Goal: Task Accomplishment & Management: Use online tool/utility

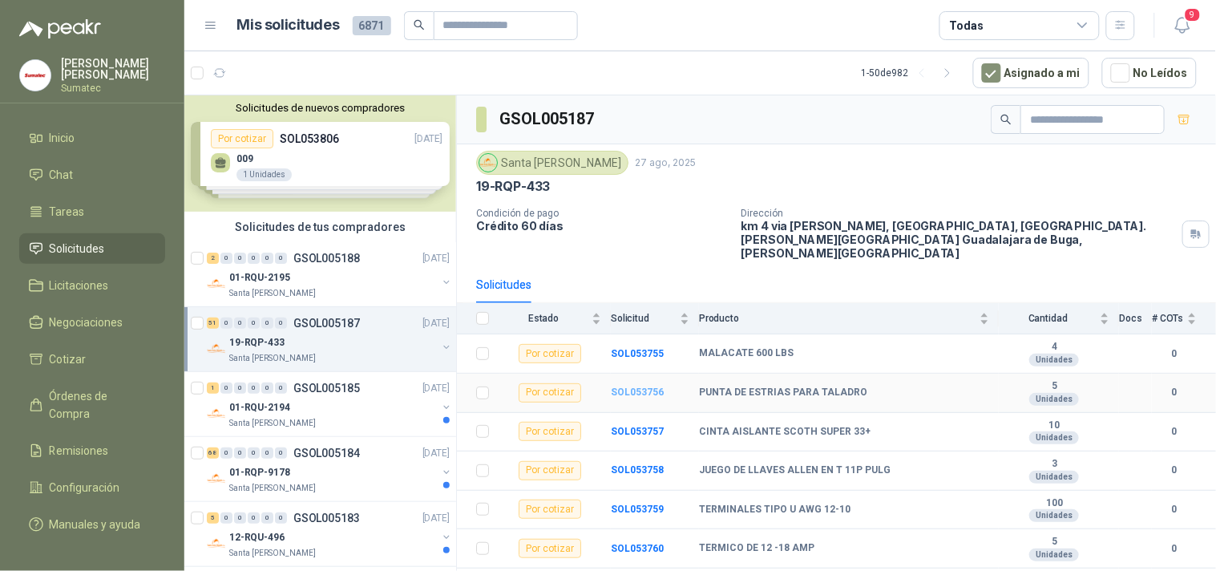
click at [640, 387] on b "SOL053756" at bounding box center [637, 392] width 53 height 11
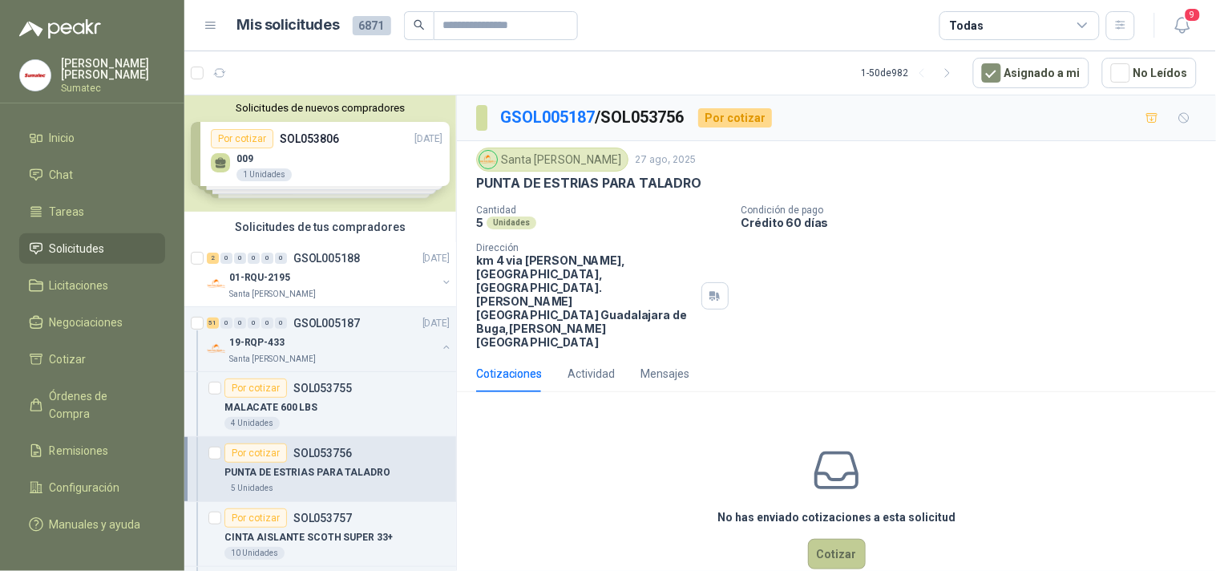
click at [834, 539] on button "Cotizar" at bounding box center [837, 554] width 58 height 30
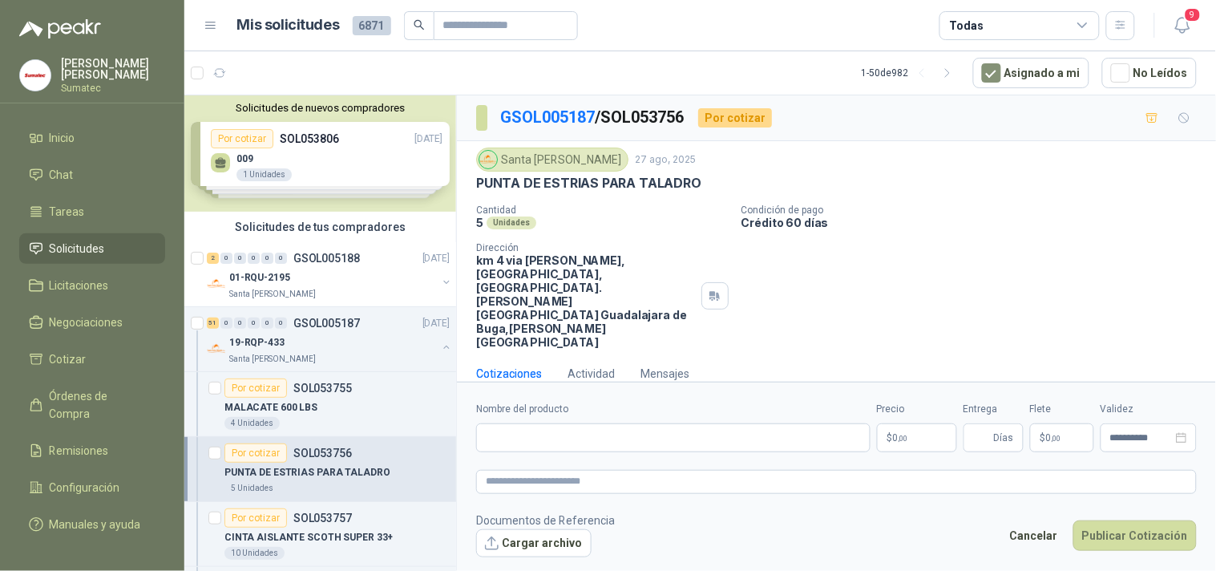
click at [603, 186] on p "PUNTA DE ESTRIAS PARA TALADRO" at bounding box center [588, 183] width 225 height 17
copy p "PUNTA DE ESTRIAS PARA TALADRO"
click at [686, 425] on input "Nombre del producto" at bounding box center [673, 437] width 395 height 29
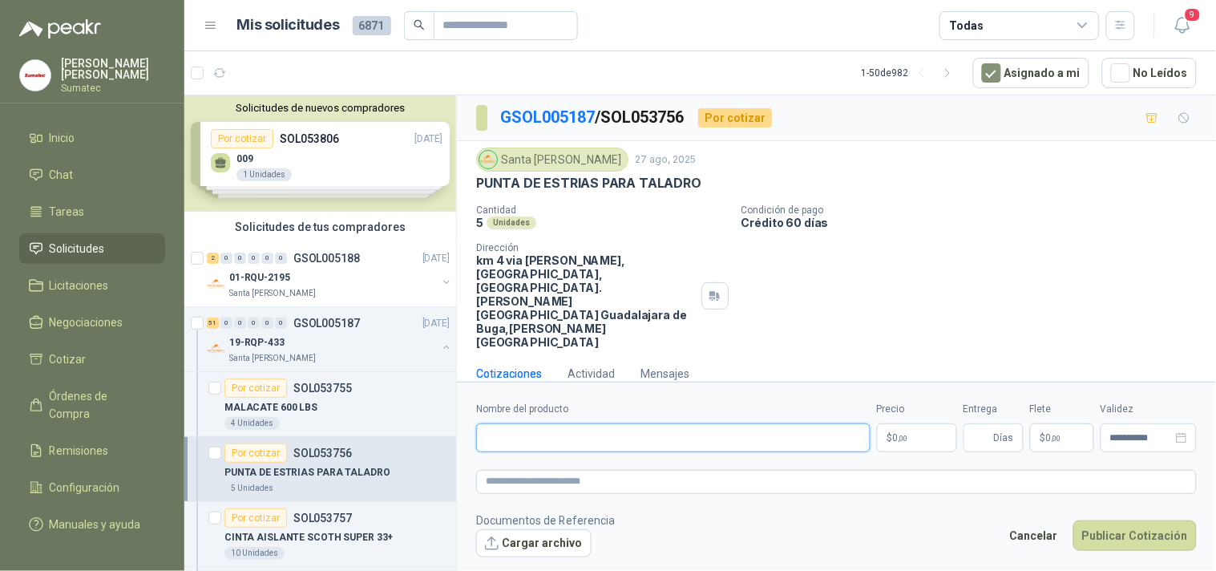
paste input "**********"
type input "**********"
click at [893, 433] on span "0 ,00" at bounding box center [900, 438] width 15 height 10
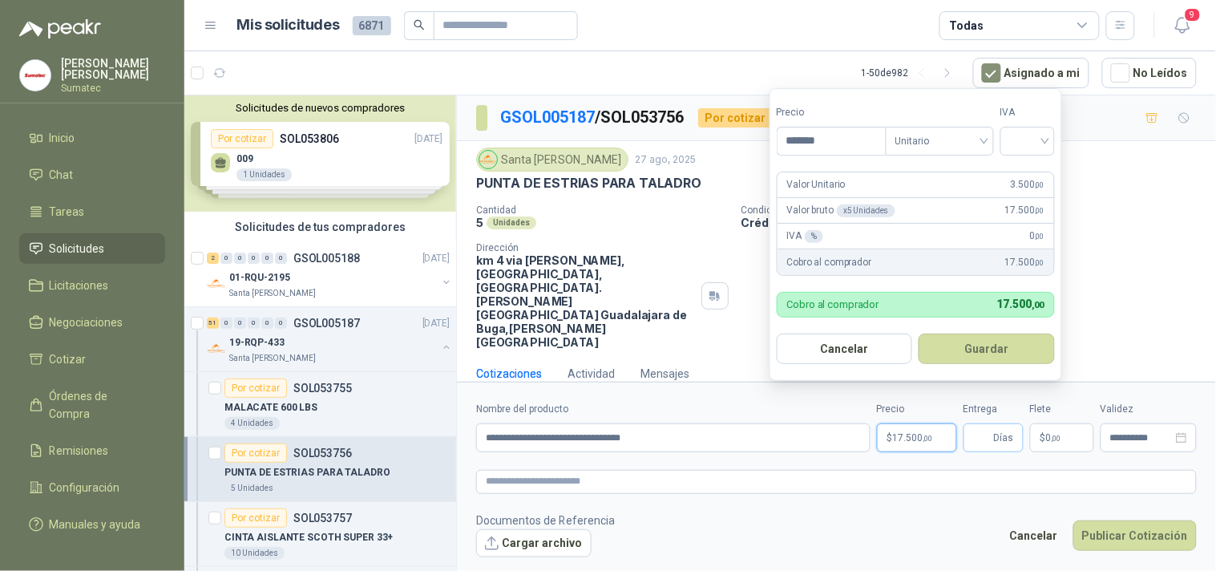
type input "*******"
click at [991, 424] on input "Entrega" at bounding box center [983, 437] width 18 height 27
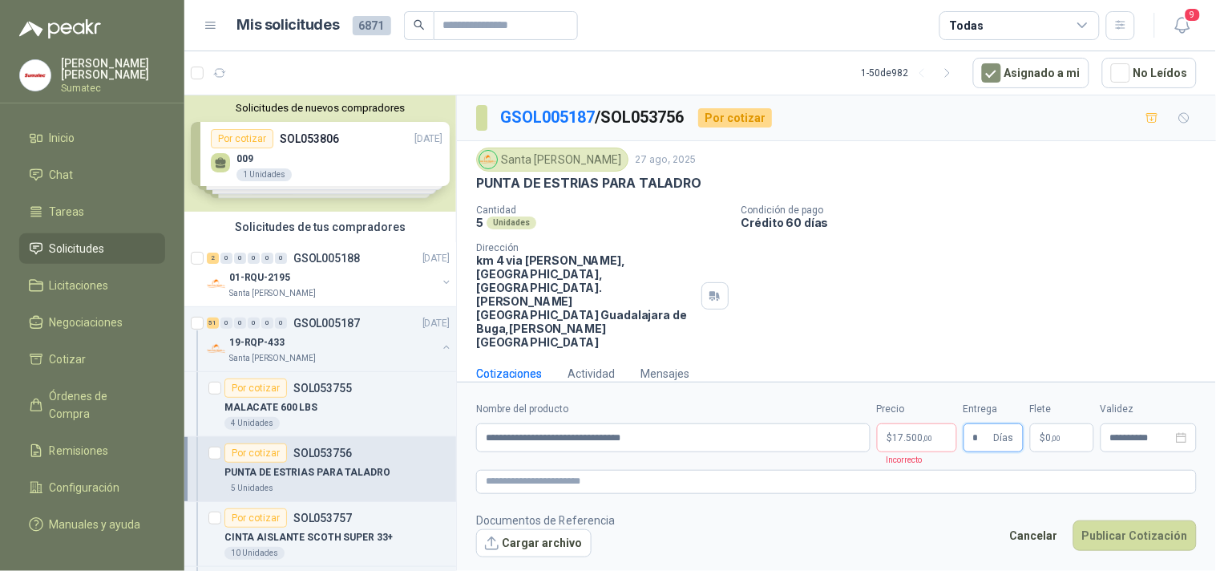
type input "*"
click at [1046, 425] on p "$ 0 ,00" at bounding box center [1062, 437] width 64 height 29
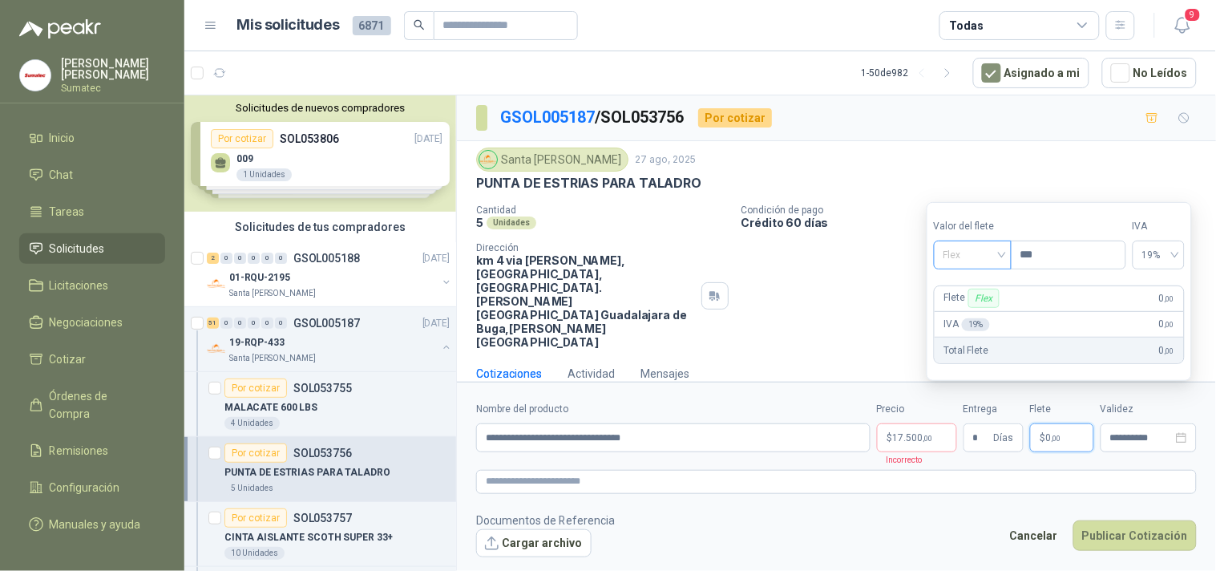
click at [998, 255] on span "Flex" at bounding box center [973, 255] width 59 height 24
click at [999, 310] on div "Incluido" at bounding box center [974, 315] width 55 height 18
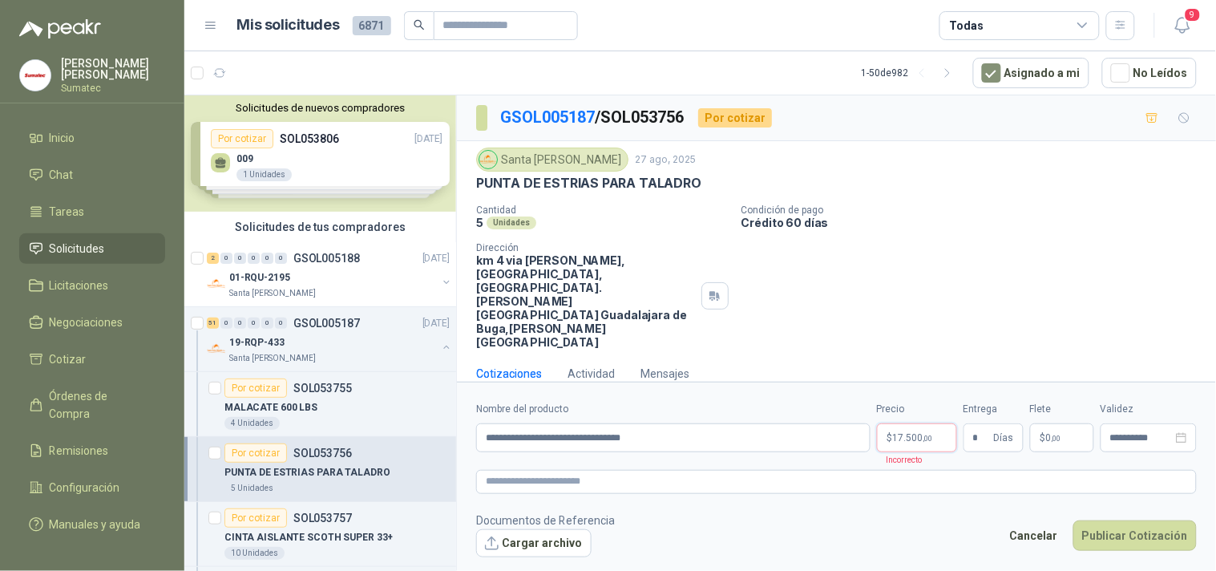
click at [940, 423] on p "$ 17.500 ,00" at bounding box center [917, 437] width 80 height 29
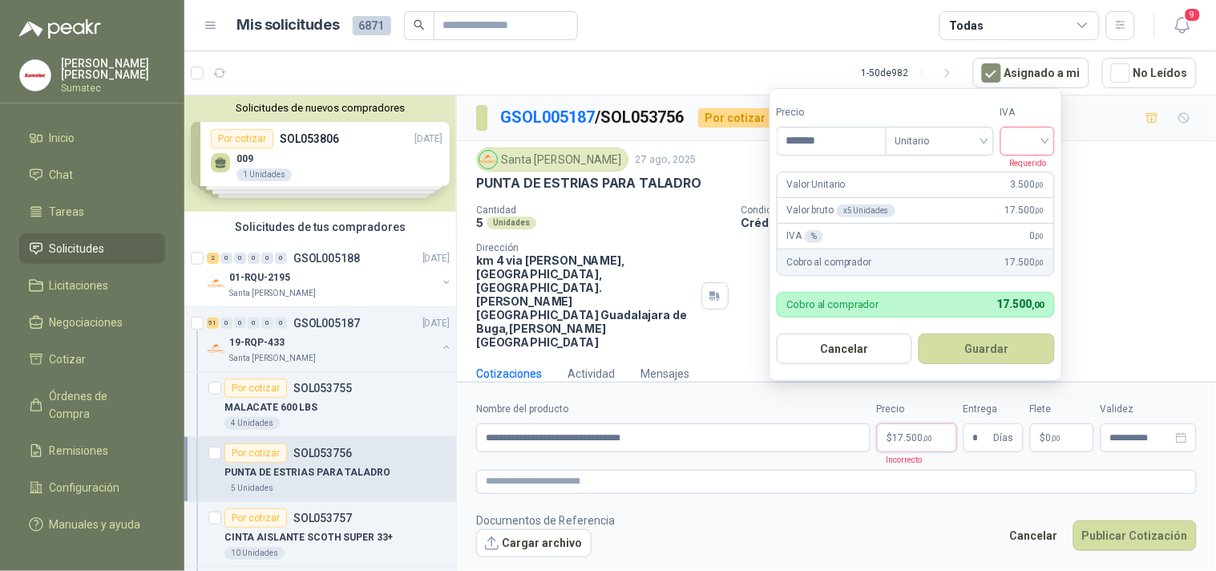
click at [1030, 140] on input "search" at bounding box center [1027, 140] width 35 height 24
click at [1034, 179] on div "19%" at bounding box center [1032, 174] width 30 height 18
click at [1014, 358] on button "Guardar" at bounding box center [990, 349] width 138 height 30
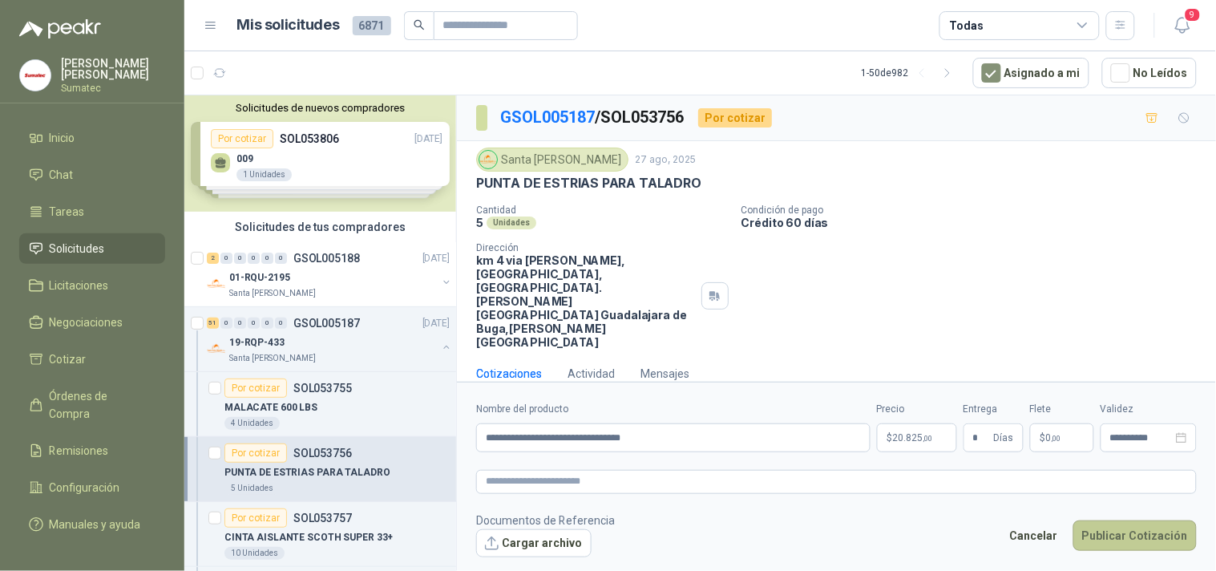
click at [1120, 520] on button "Publicar Cotización" at bounding box center [1135, 535] width 123 height 30
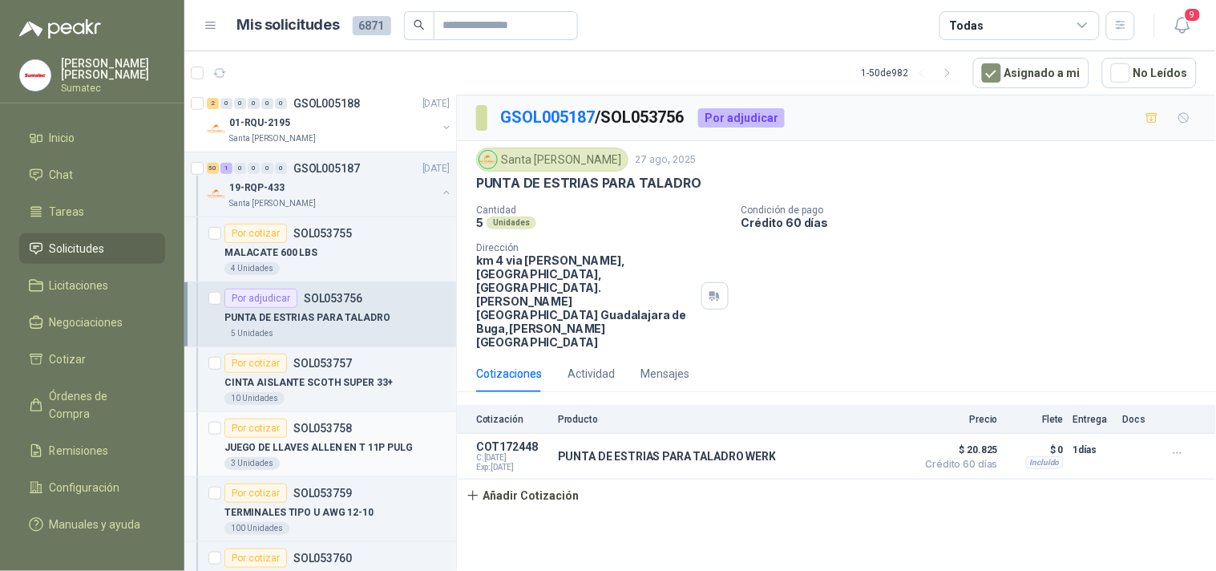
scroll to position [178, 0]
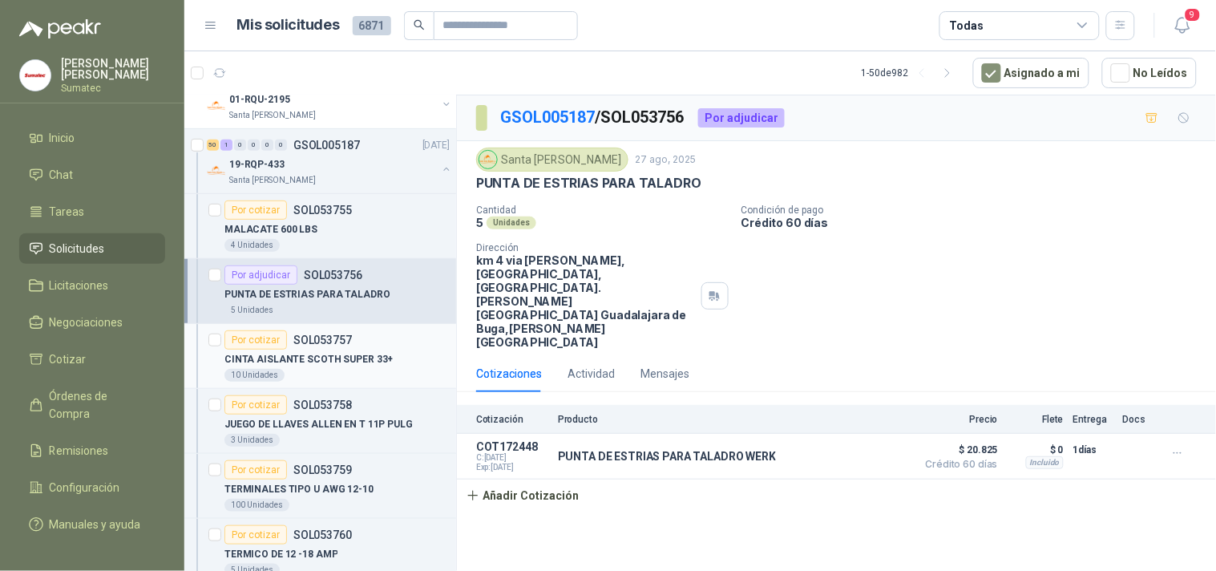
click at [334, 367] on div "CINTA AISLANTE SCOTH SUPER 33+" at bounding box center [337, 359] width 225 height 19
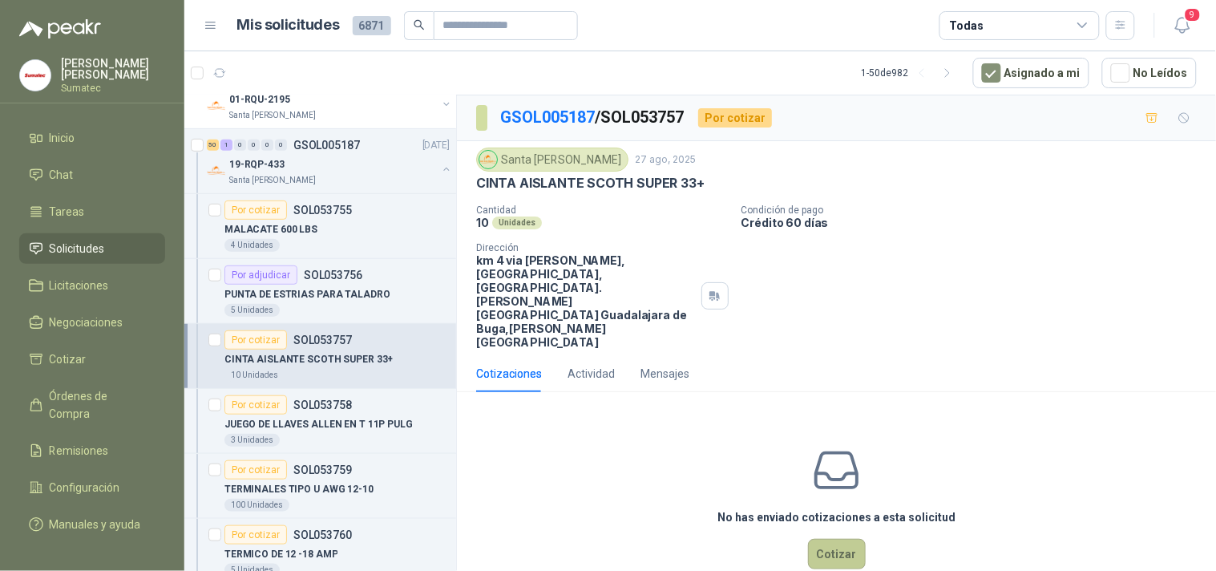
click at [828, 539] on button "Cotizar" at bounding box center [837, 554] width 58 height 30
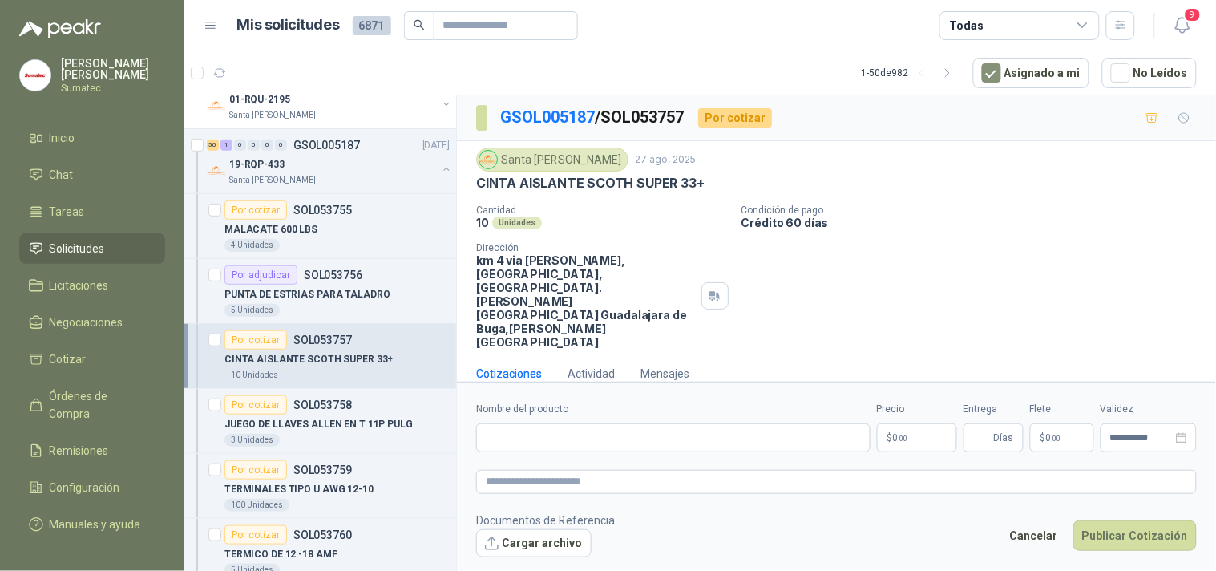
click at [656, 188] on p "CINTA AISLANTE SCOTH SUPER 33+" at bounding box center [590, 183] width 229 height 17
copy p "CINTA AISLANTE SCOTH SUPER 33+"
click at [624, 423] on input "Nombre del producto" at bounding box center [673, 437] width 395 height 29
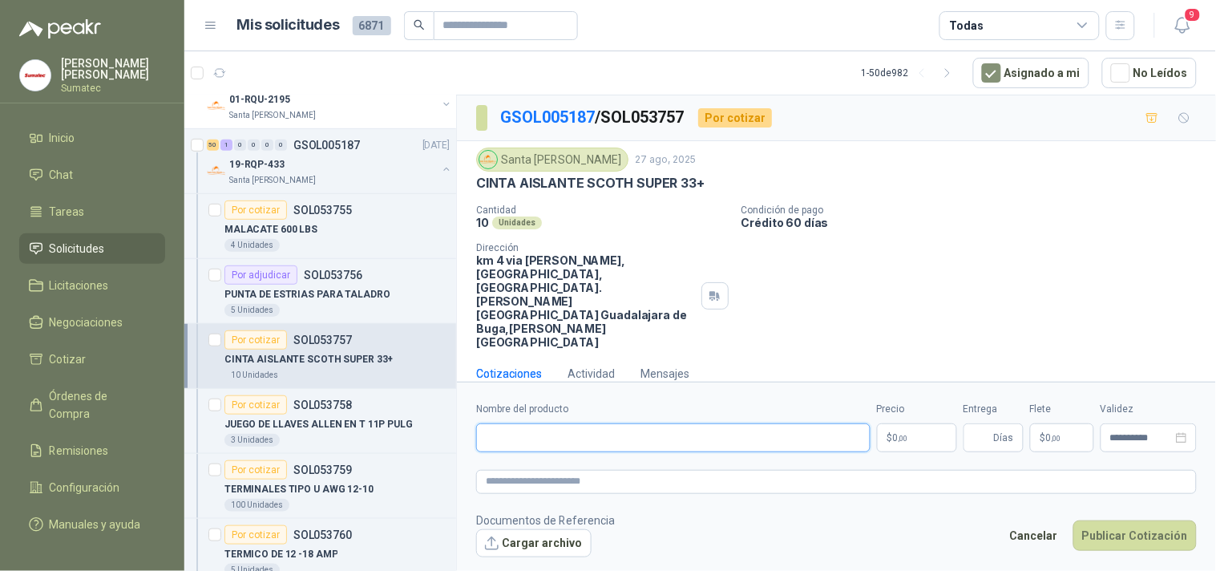
paste input "**********"
type input "**********"
click at [925, 425] on p "$ 0 ,00" at bounding box center [917, 437] width 80 height 29
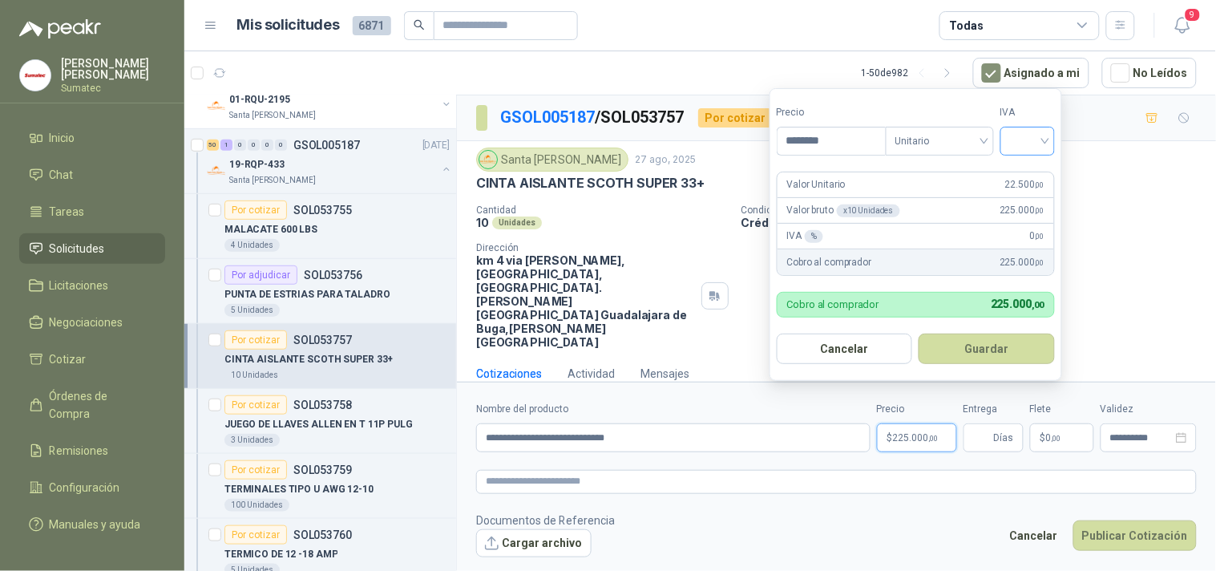
type input "********"
click at [1035, 133] on input "search" at bounding box center [1027, 140] width 35 height 24
click at [1030, 168] on div "19%" at bounding box center [1032, 174] width 30 height 18
click at [1003, 340] on button "Guardar" at bounding box center [990, 349] width 138 height 30
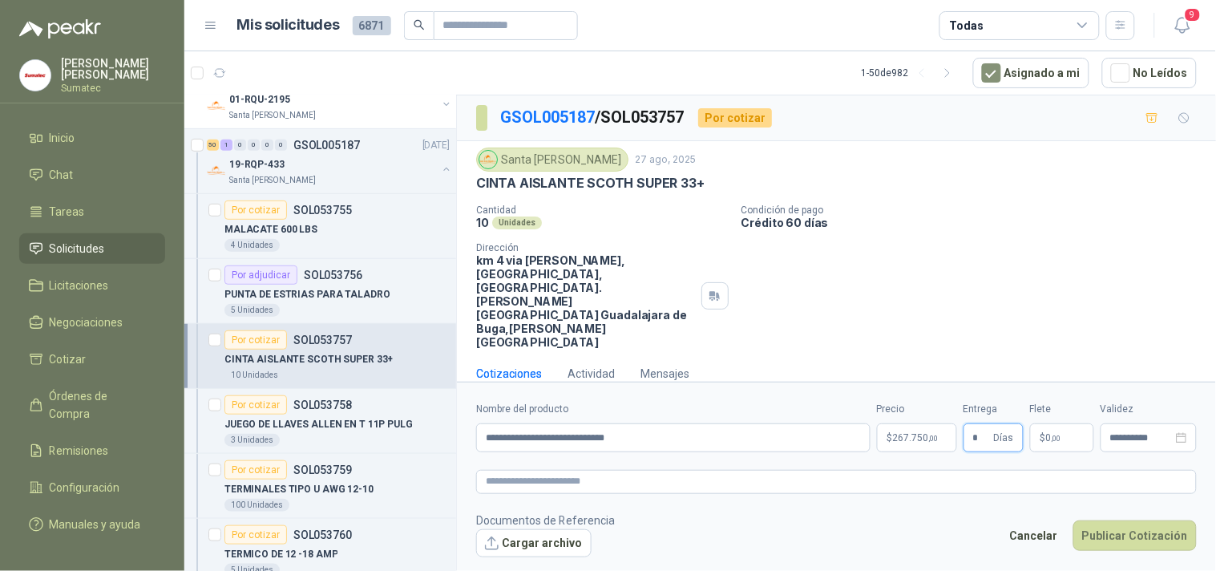
type input "*"
click at [1060, 434] on span ",00" at bounding box center [1057, 438] width 10 height 9
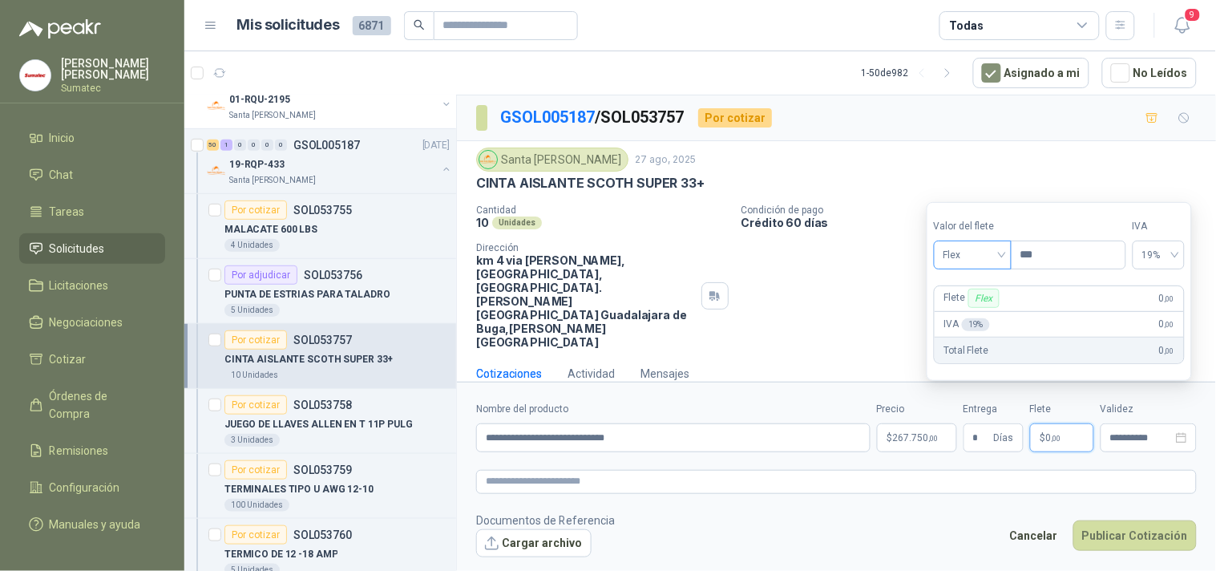
click at [988, 263] on span "Flex" at bounding box center [973, 255] width 59 height 24
click at [980, 308] on div "Incluido" at bounding box center [974, 315] width 55 height 18
click at [1111, 520] on button "Publicar Cotización" at bounding box center [1135, 535] width 123 height 30
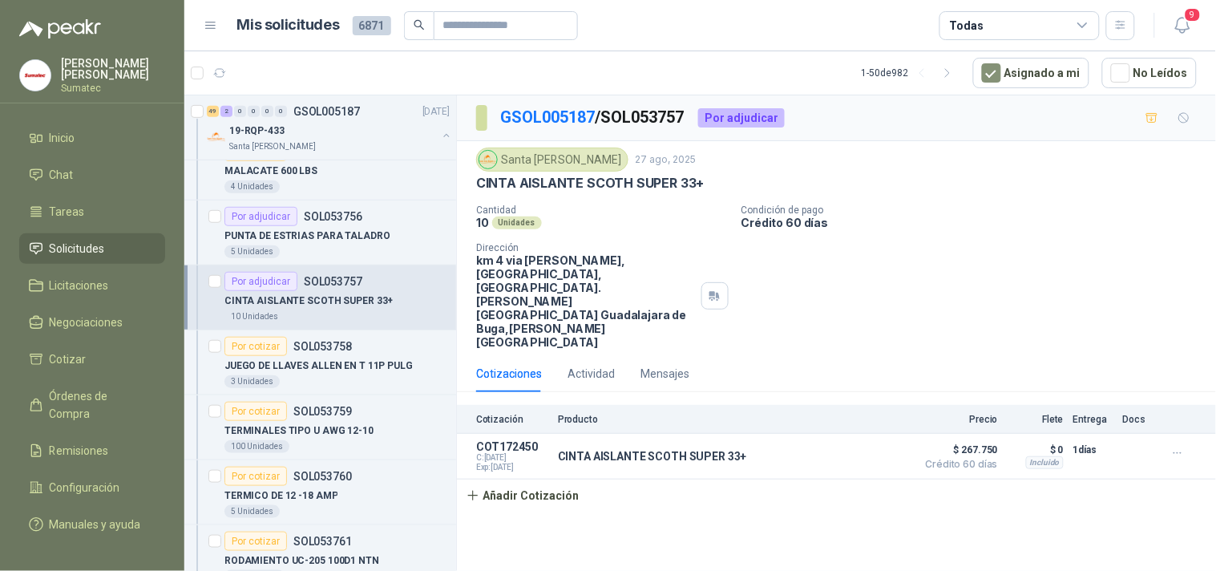
scroll to position [267, 0]
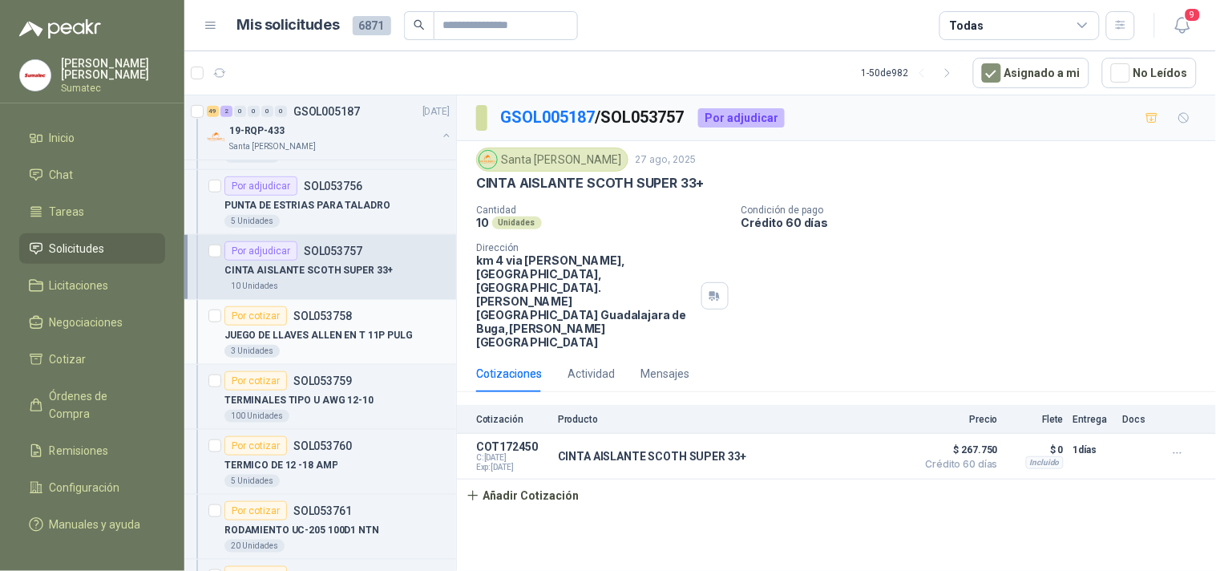
click at [333, 339] on p "JUEGO DE LLAVES ALLEN EN T 11P PULG" at bounding box center [319, 335] width 188 height 15
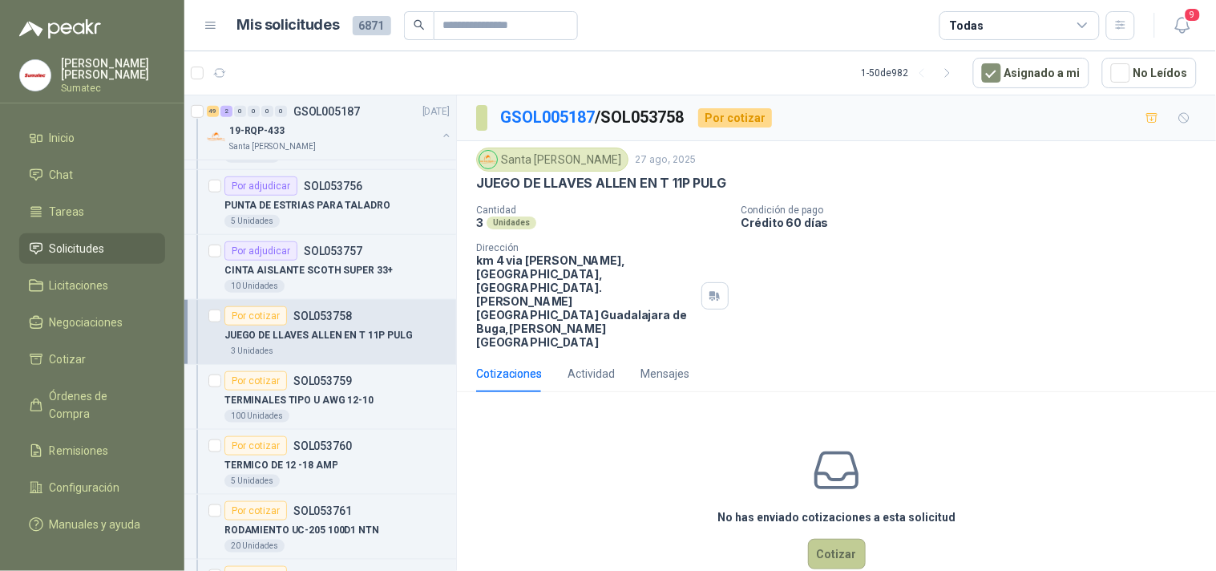
click at [820, 539] on button "Cotizar" at bounding box center [837, 554] width 58 height 30
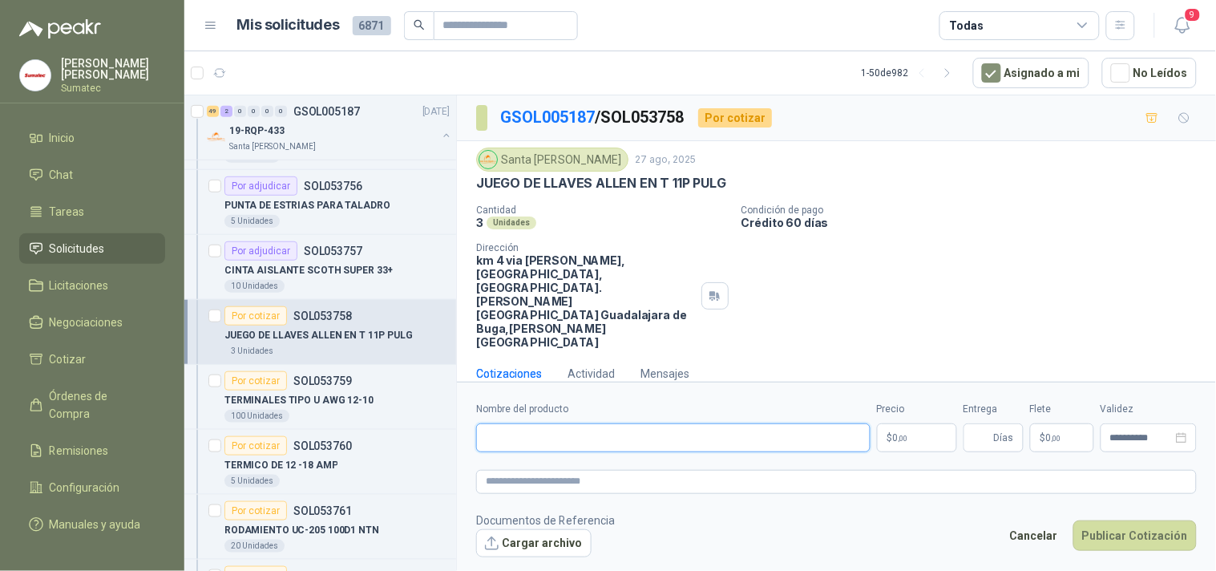
click at [823, 423] on input "Nombre del producto" at bounding box center [673, 437] width 395 height 29
paste input "******"
click at [545, 186] on p "JUEGO DE LLAVES ALLEN EN T 11P PULG" at bounding box center [601, 183] width 250 height 17
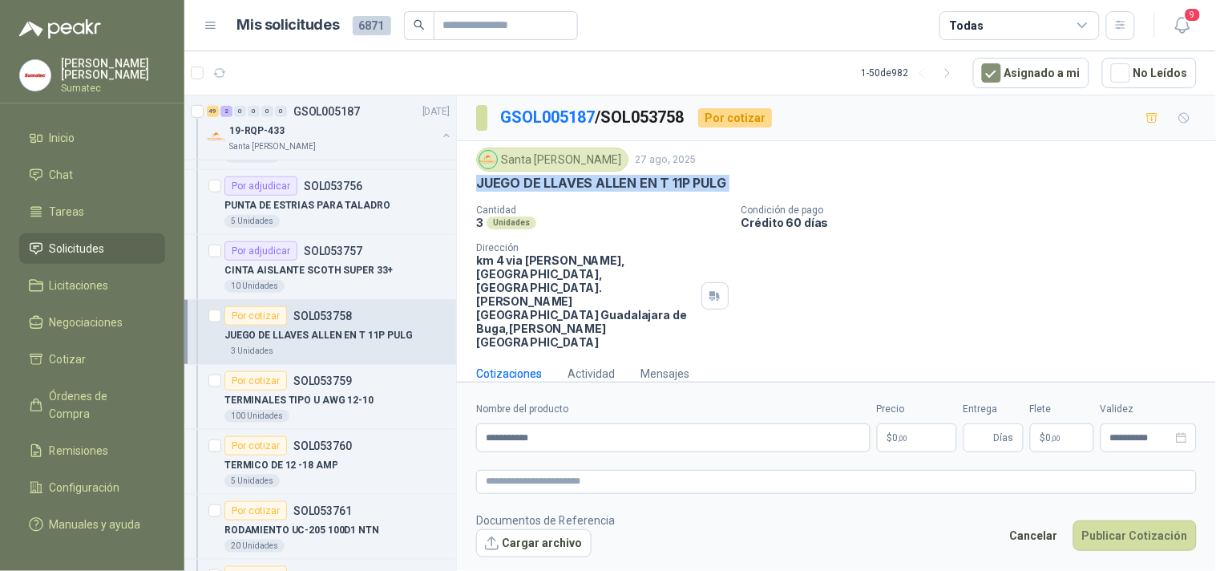
click at [545, 186] on p "JUEGO DE LLAVES ALLEN EN T 11P PULG" at bounding box center [601, 183] width 250 height 17
copy p "JUEGO DE LLAVES ALLEN EN T 11P PULG"
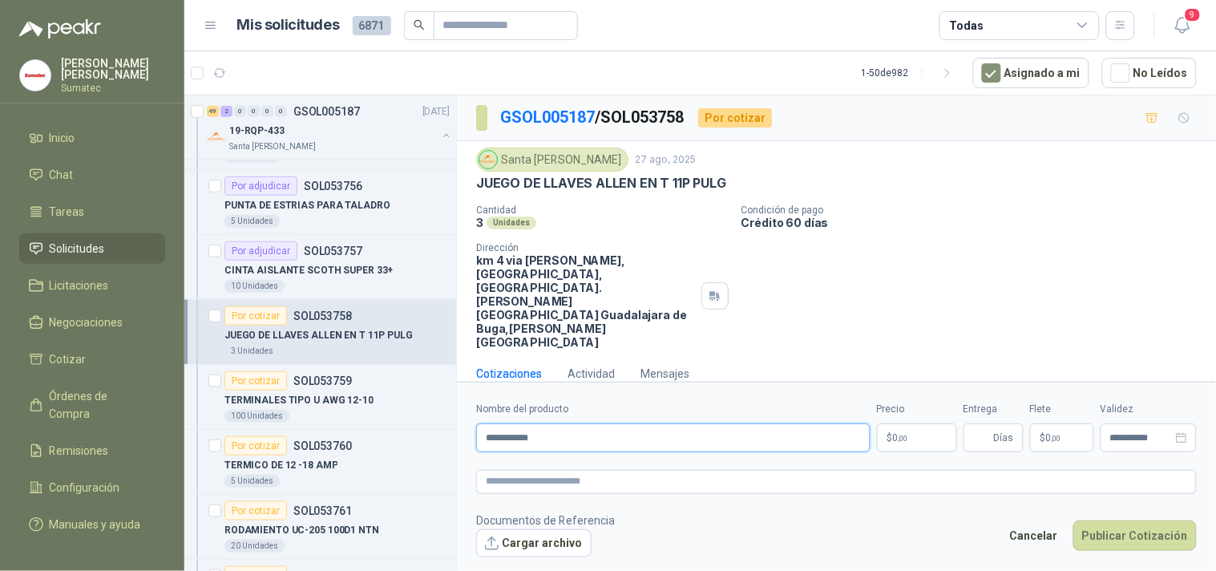
click at [486, 423] on input "**********" at bounding box center [673, 437] width 395 height 29
paste input "**********"
type input "**********"
click at [909, 423] on p "$ 0 ,00" at bounding box center [917, 437] width 80 height 29
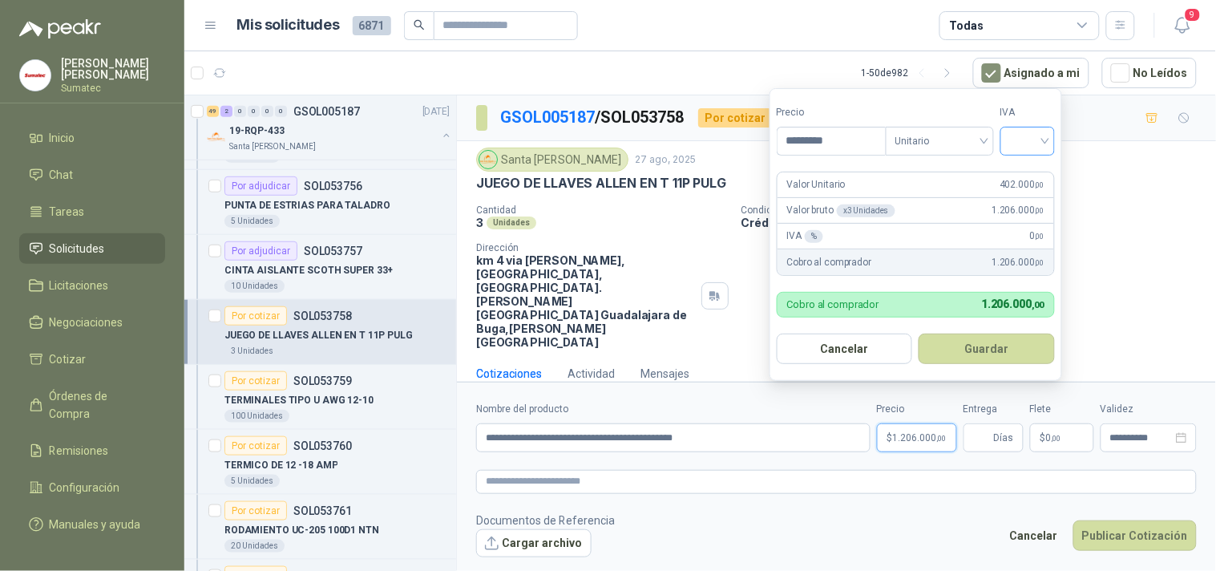
type input "*********"
click at [1013, 135] on input "search" at bounding box center [1027, 140] width 35 height 24
click at [1019, 169] on div "19%" at bounding box center [1032, 174] width 30 height 18
click at [1012, 342] on button "Guardar" at bounding box center [990, 349] width 138 height 30
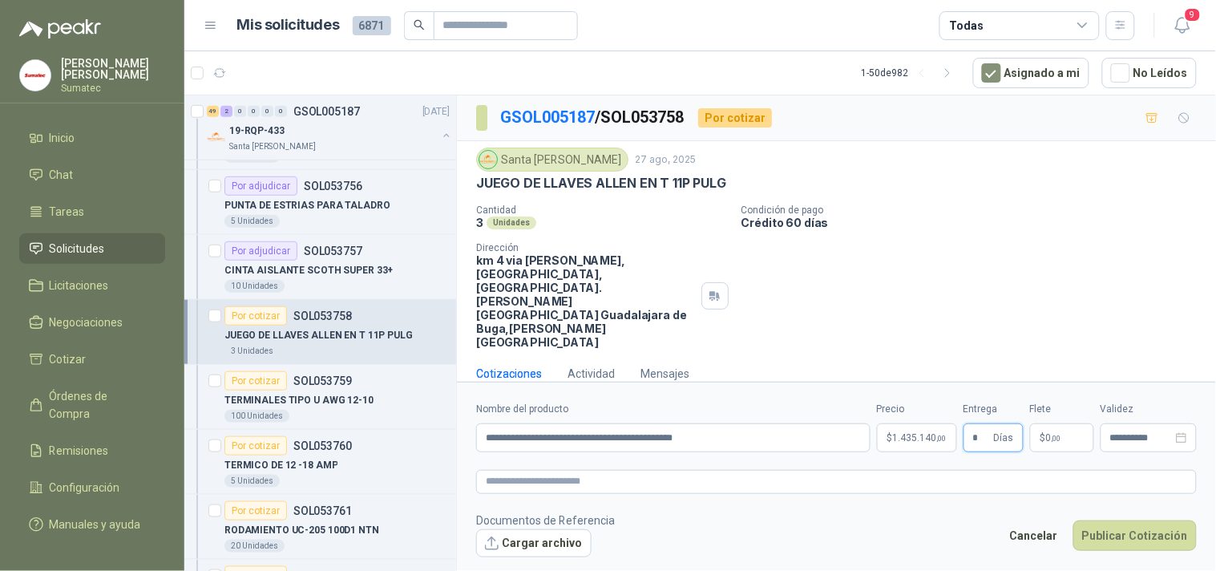
type input "*"
click at [1043, 433] on span "$" at bounding box center [1044, 438] width 6 height 10
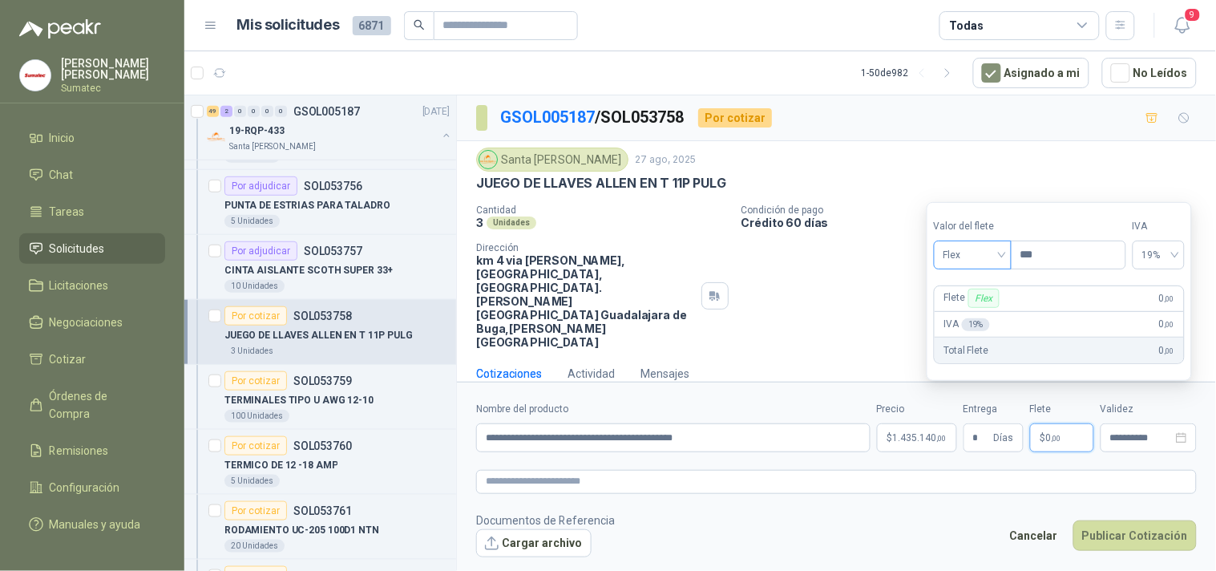
click at [955, 251] on span "Flex" at bounding box center [973, 255] width 59 height 24
click at [975, 316] on div "Incluido" at bounding box center [974, 315] width 55 height 18
click at [1095, 470] on textarea at bounding box center [836, 481] width 721 height 23
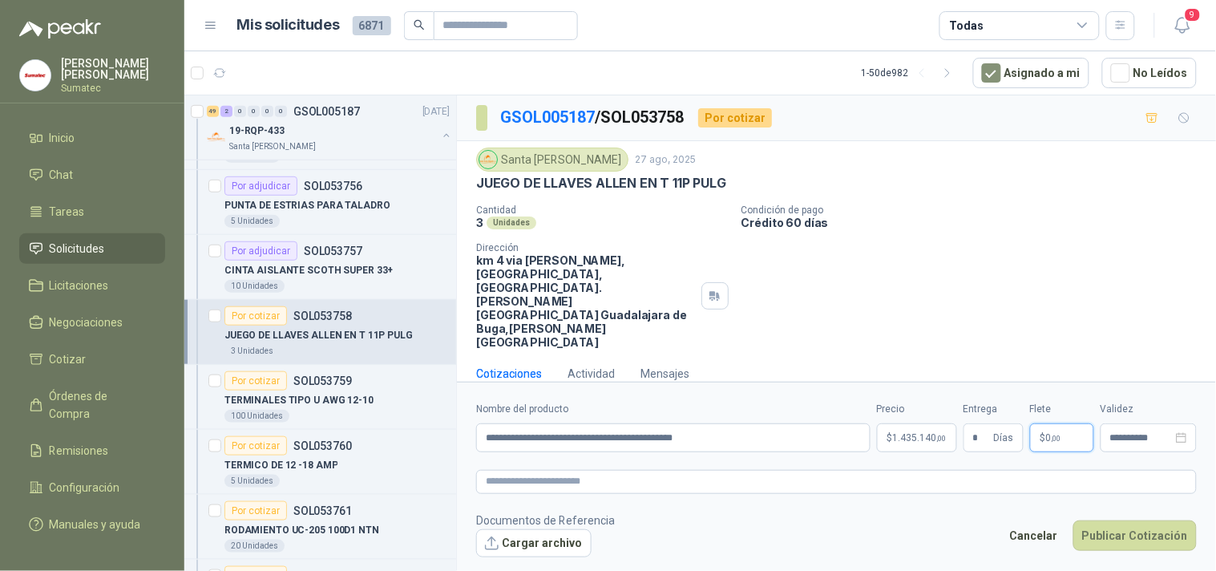
click at [1064, 423] on p "$ 0 ,00" at bounding box center [1062, 437] width 64 height 29
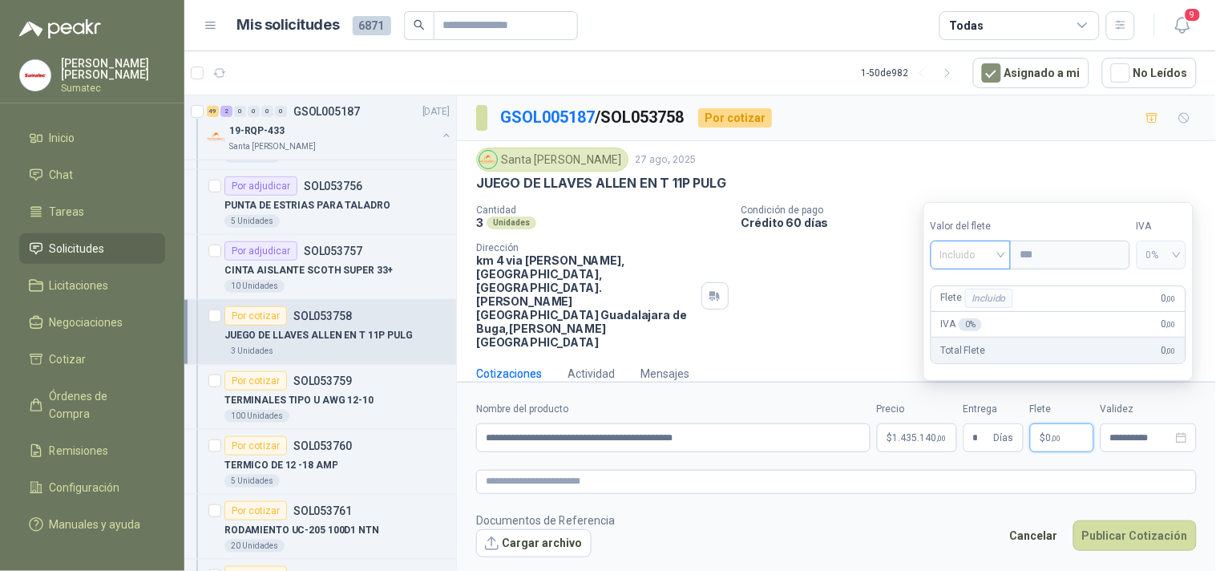
click at [974, 257] on span "Incluido" at bounding box center [972, 255] width 62 height 24
click at [963, 311] on div "Incluido" at bounding box center [973, 315] width 59 height 18
click at [1051, 478] on form "**********" at bounding box center [836, 479] width 759 height 195
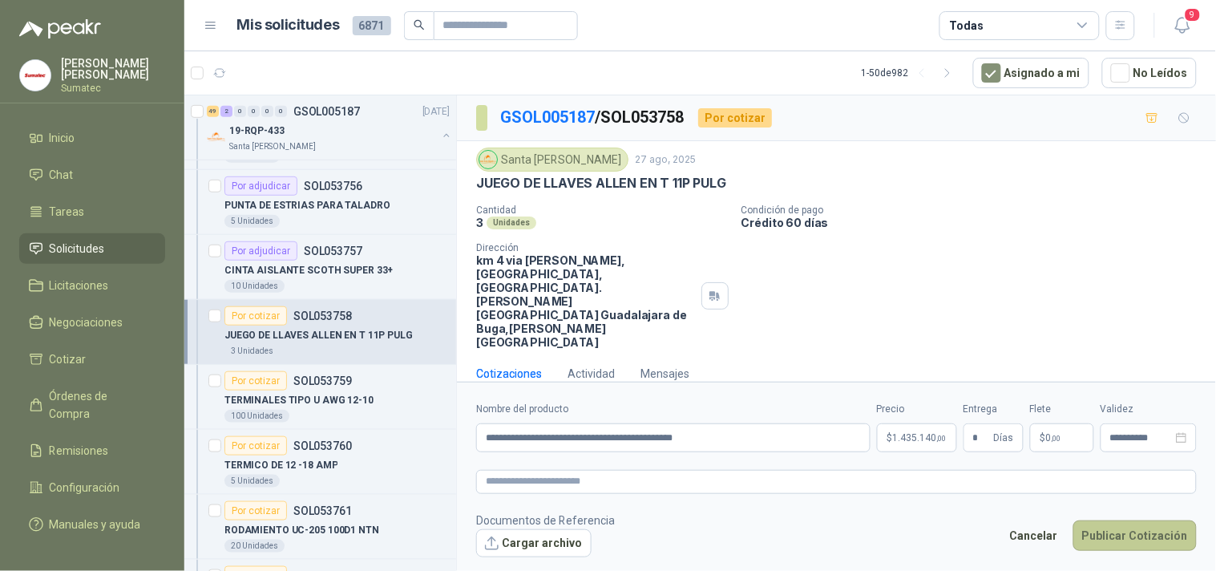
click at [1128, 520] on button "Publicar Cotización" at bounding box center [1135, 535] width 123 height 30
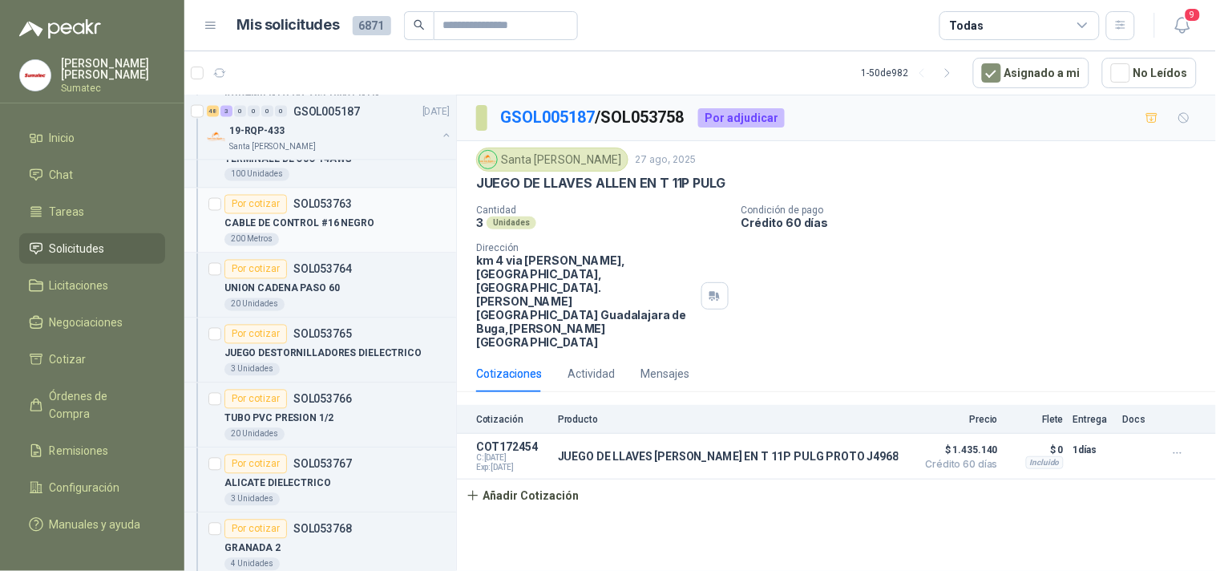
scroll to position [712, 0]
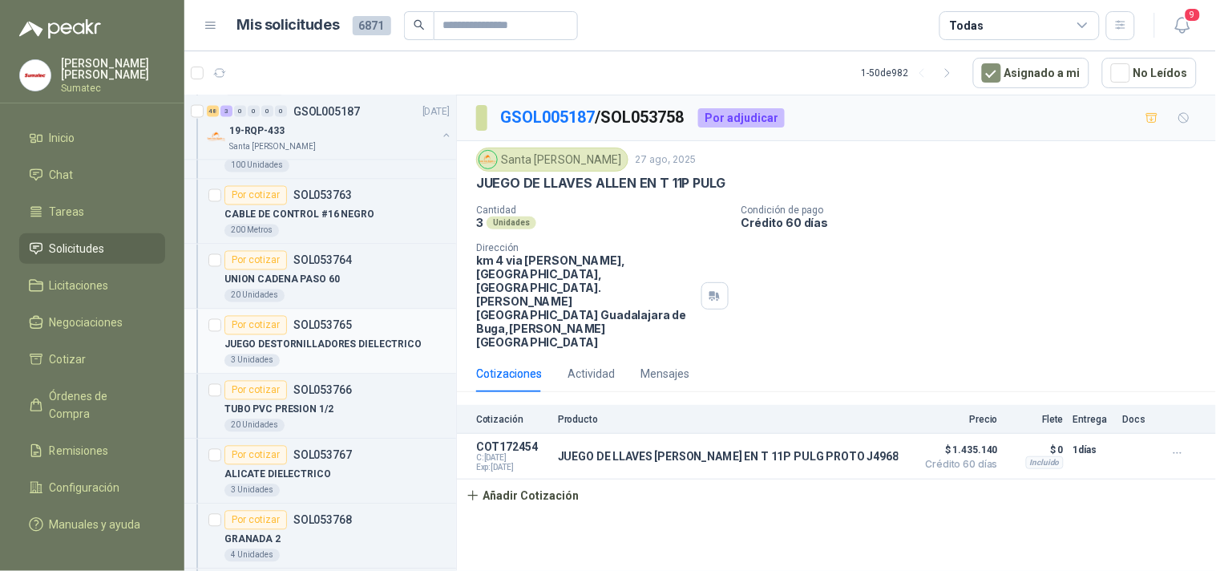
click at [365, 341] on p "JUEGO DESTORNILLADORES DIELECTRICO" at bounding box center [323, 345] width 197 height 15
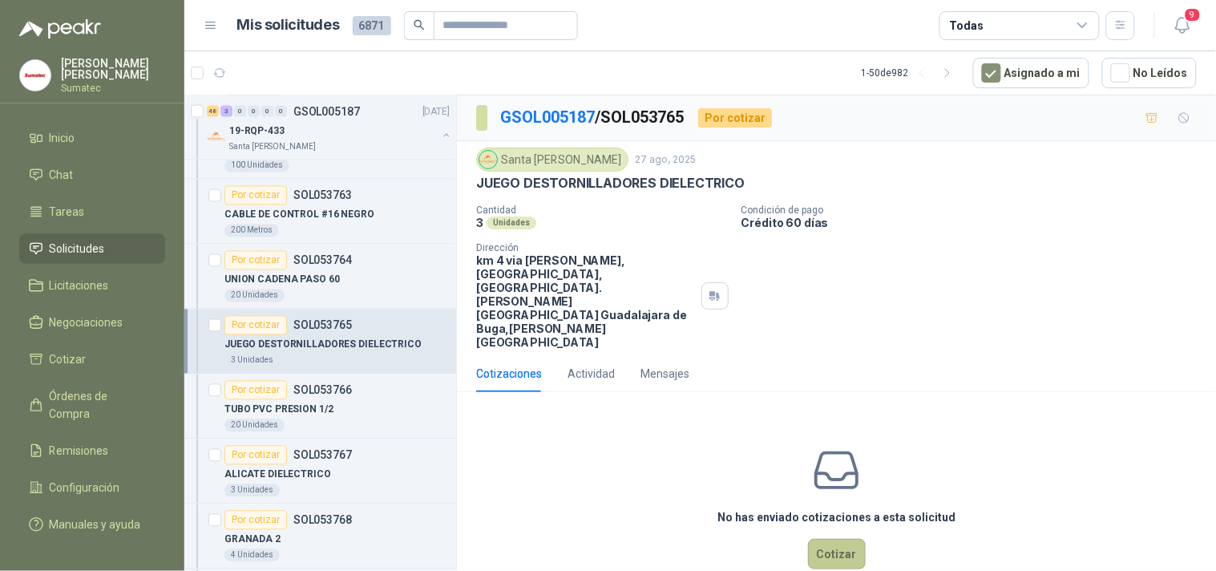
click at [822, 539] on button "Cotizar" at bounding box center [837, 554] width 58 height 30
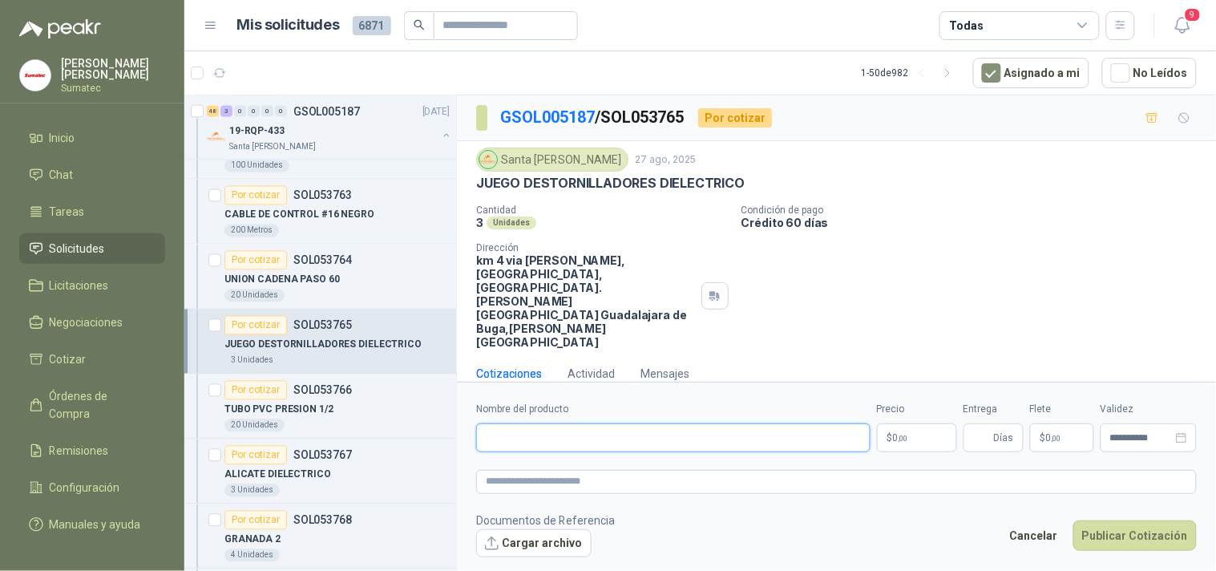
click at [651, 423] on input "Nombre del producto" at bounding box center [673, 437] width 395 height 29
paste input "**********"
click at [675, 175] on p "JUEGO DESTORNILLADORES DIELECTRICO" at bounding box center [610, 183] width 269 height 17
click at [674, 175] on p "JUEGO DESTORNILLADORES DIELECTRICO" at bounding box center [610, 183] width 269 height 17
click at [666, 185] on p "JUEGO DESTORNILLADORES DIELECTRICO" at bounding box center [610, 183] width 269 height 17
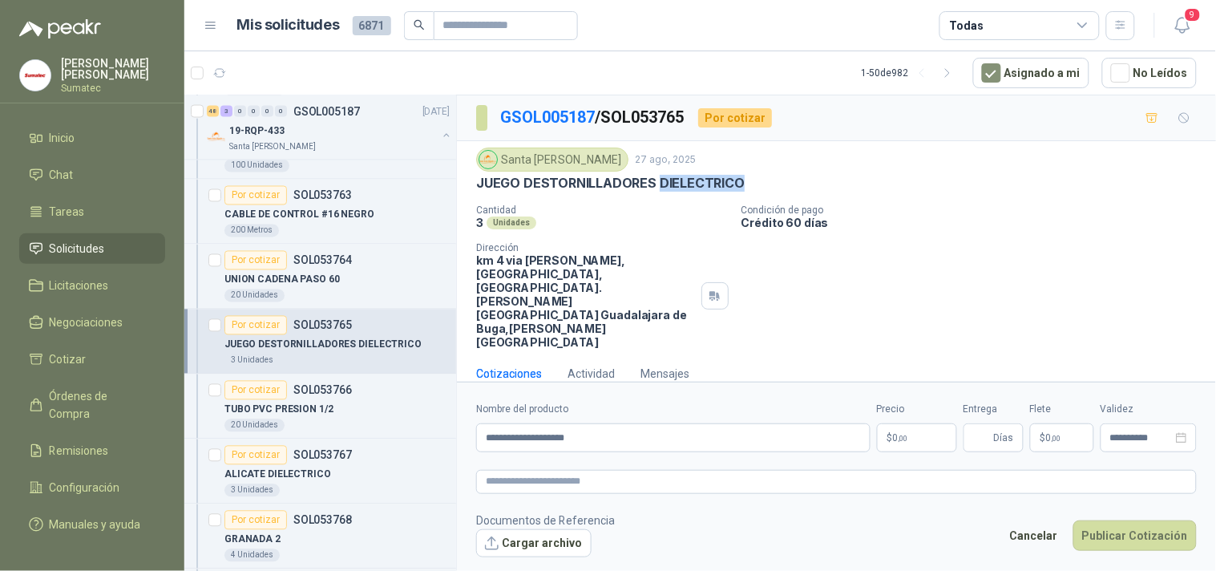
click at [666, 185] on p "JUEGO DESTORNILLADORES DIELECTRICO" at bounding box center [610, 183] width 269 height 17
click at [486, 423] on input "**********" at bounding box center [673, 437] width 395 height 29
paste input "**********"
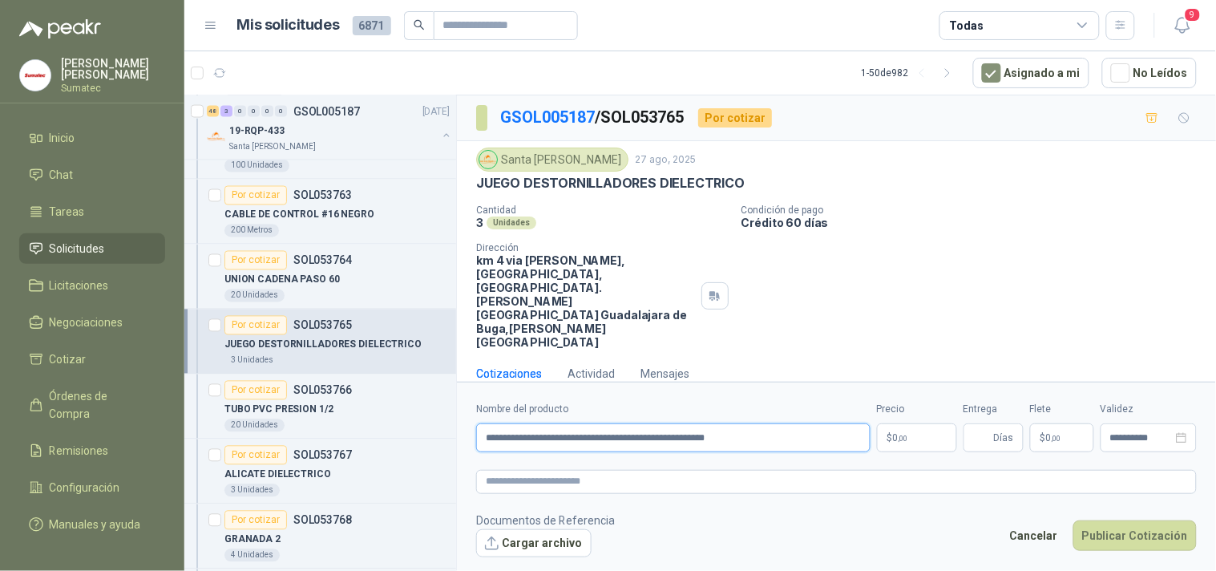
type input "**********"
click at [917, 430] on p "$ 0 ,00" at bounding box center [917, 437] width 80 height 29
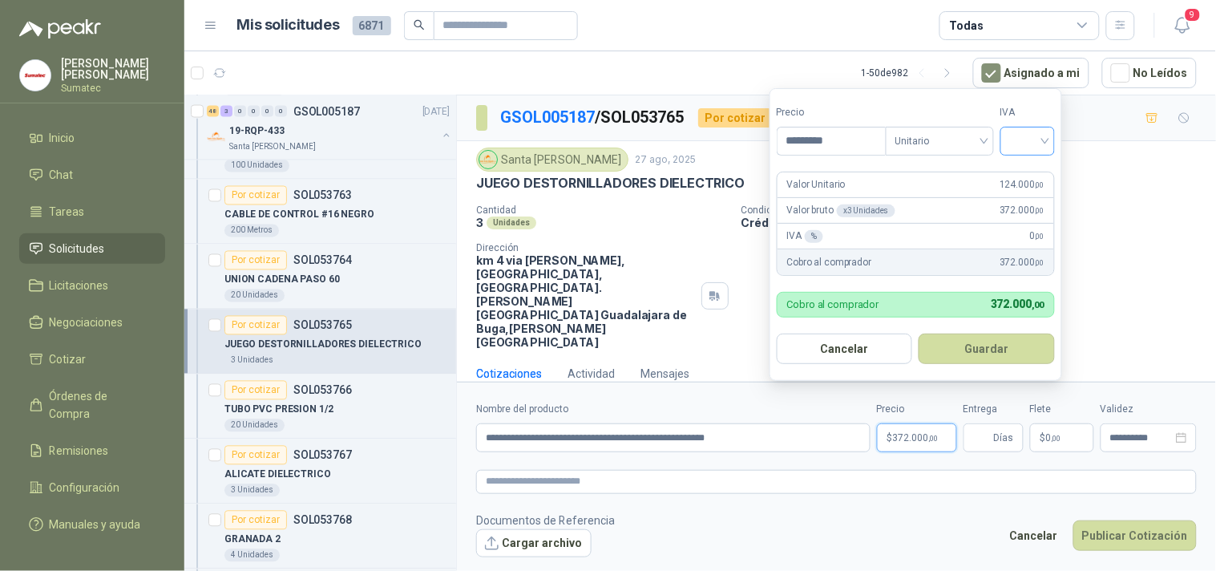
type input "*********"
click at [1036, 146] on input "search" at bounding box center [1027, 140] width 35 height 24
click at [1025, 164] on div "19%" at bounding box center [1031, 174] width 49 height 26
click at [1007, 342] on button "Guardar" at bounding box center [990, 349] width 138 height 30
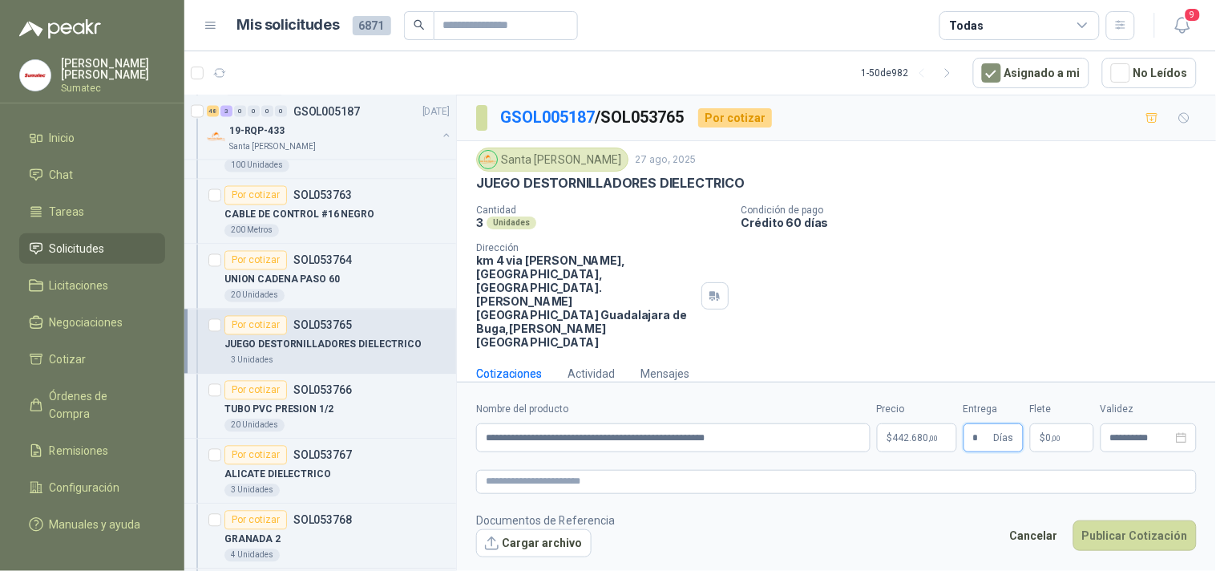
type input "*"
click at [1064, 423] on p "$ 0 ,00" at bounding box center [1062, 437] width 64 height 29
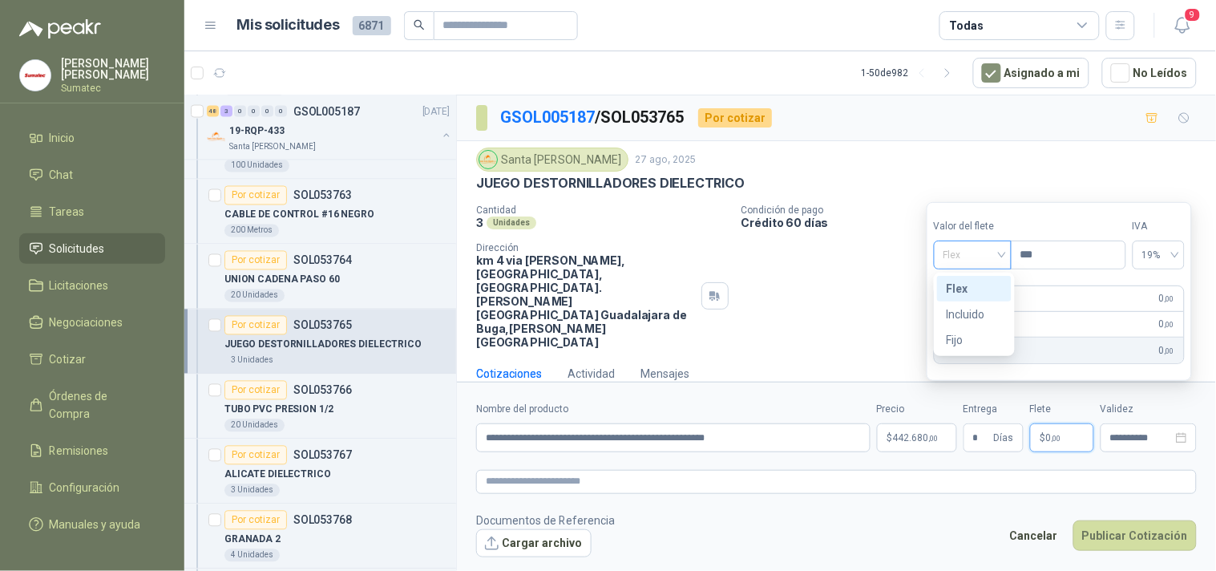
click at [960, 253] on span "Flex" at bounding box center [973, 255] width 59 height 24
click at [970, 315] on div "Incluido" at bounding box center [974, 315] width 55 height 18
click at [1135, 520] on button "Publicar Cotización" at bounding box center [1135, 535] width 123 height 30
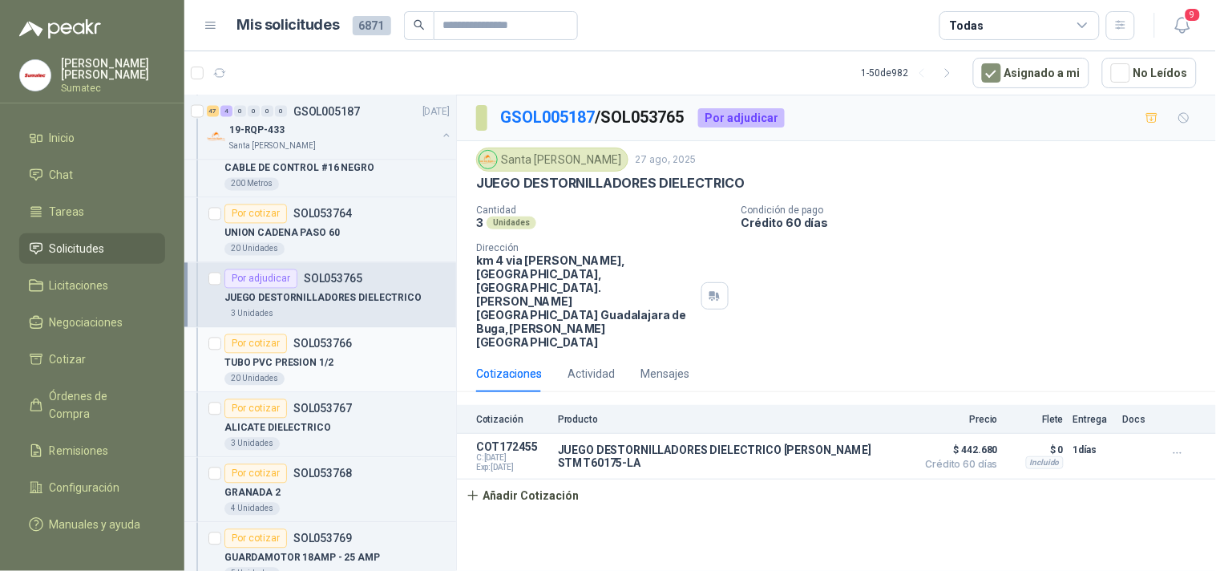
scroll to position [891, 0]
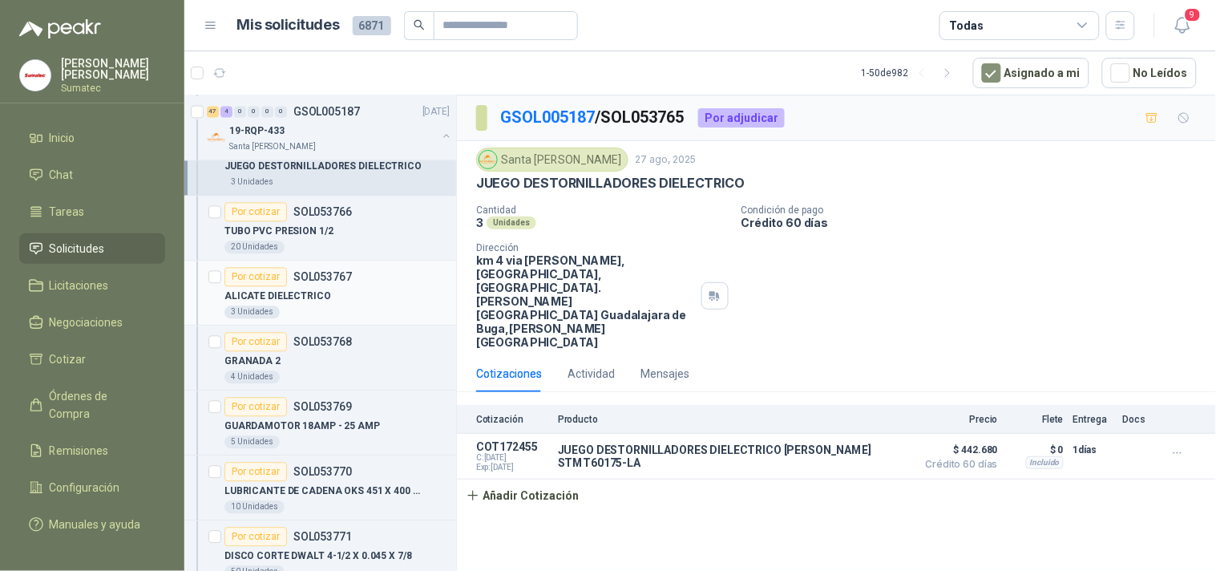
click at [318, 303] on p "ALICATE DIELECTRICO" at bounding box center [278, 296] width 107 height 15
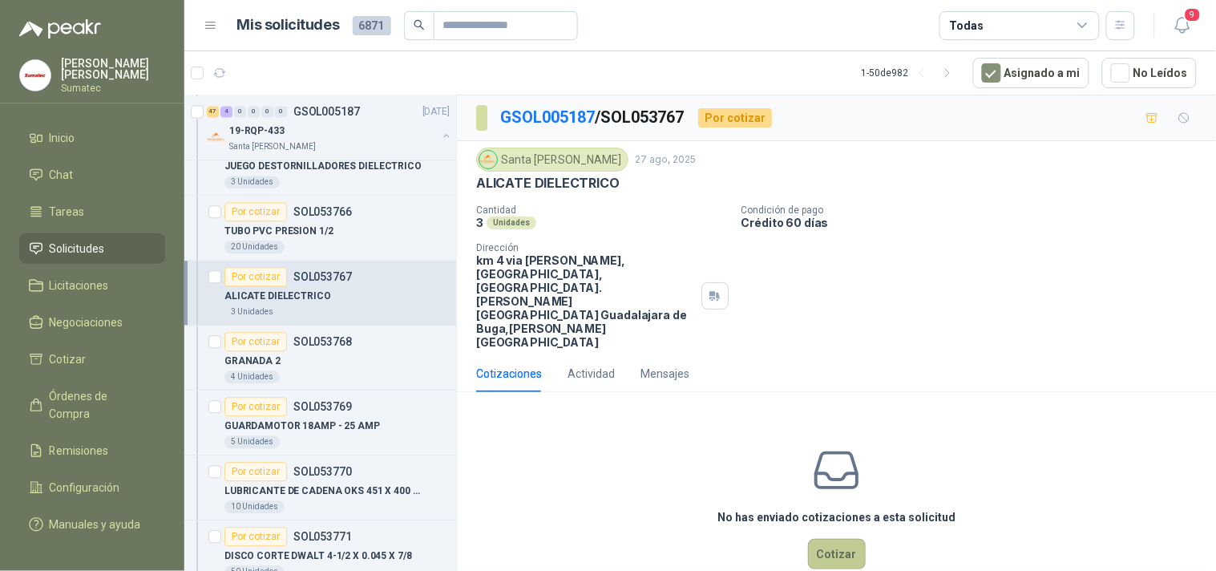
click at [827, 539] on button "Cotizar" at bounding box center [837, 554] width 58 height 30
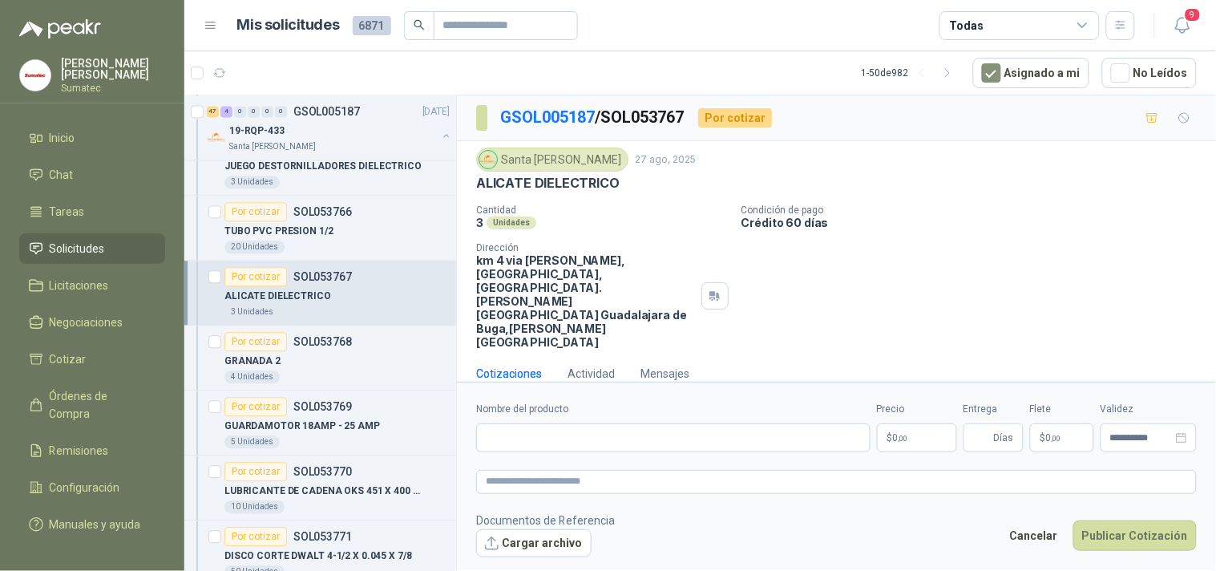
click at [608, 185] on p "ALICATE DIELECTRICO" at bounding box center [548, 183] width 144 height 17
click at [634, 423] on input "Nombre del producto" at bounding box center [673, 437] width 395 height 29
paste input "**********"
drag, startPoint x: 525, startPoint y: 420, endPoint x: 586, endPoint y: 418, distance: 61.0
click at [586, 423] on input "**********" at bounding box center [673, 437] width 395 height 29
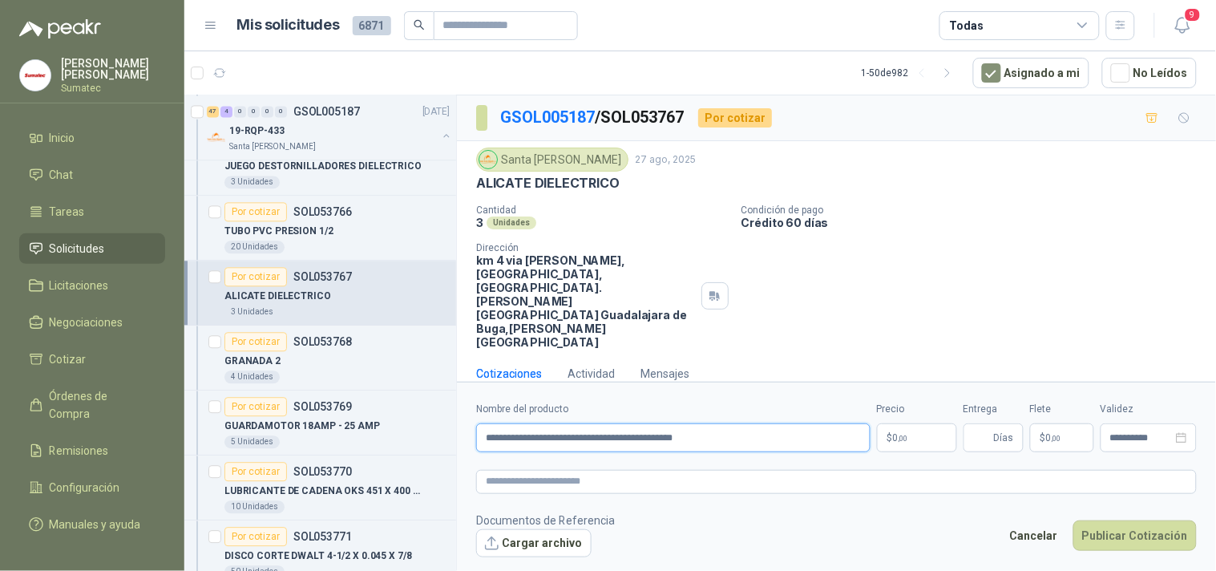
drag, startPoint x: 690, startPoint y: 419, endPoint x: 722, endPoint y: 414, distance: 32.4
click at [722, 423] on input "**********" at bounding box center [673, 437] width 395 height 29
type input "**********"
click at [898, 427] on p "$ 0 ,00" at bounding box center [917, 437] width 80 height 29
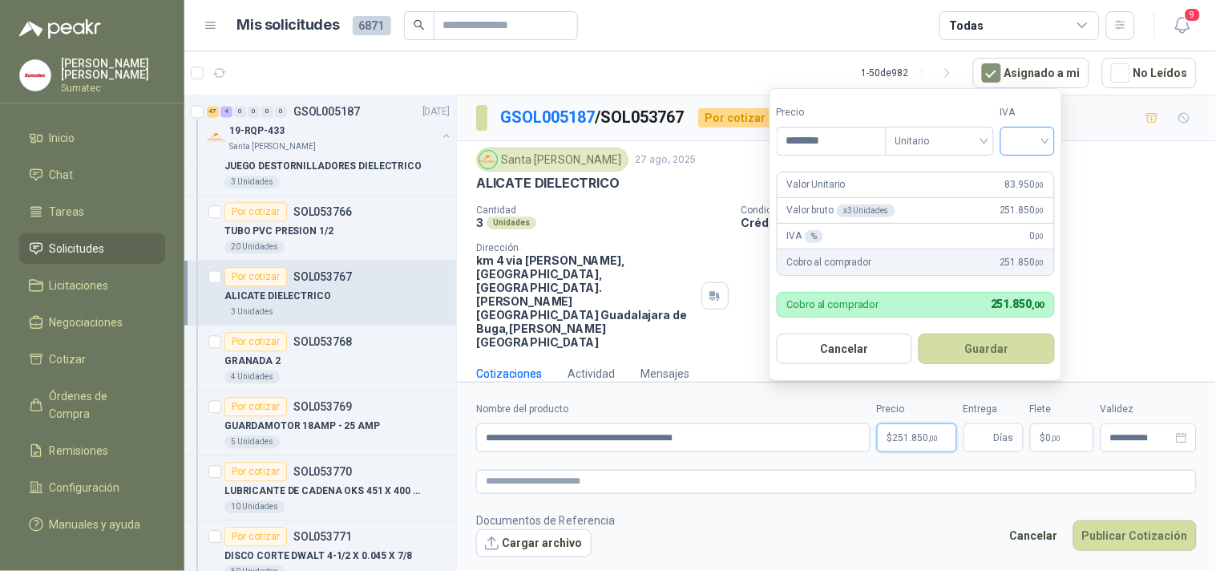
click at [1007, 147] on div at bounding box center [1028, 141] width 55 height 29
type input "********"
click at [1013, 172] on div "19%" at bounding box center [1031, 174] width 49 height 26
click at [983, 338] on button "Guardar" at bounding box center [990, 349] width 138 height 30
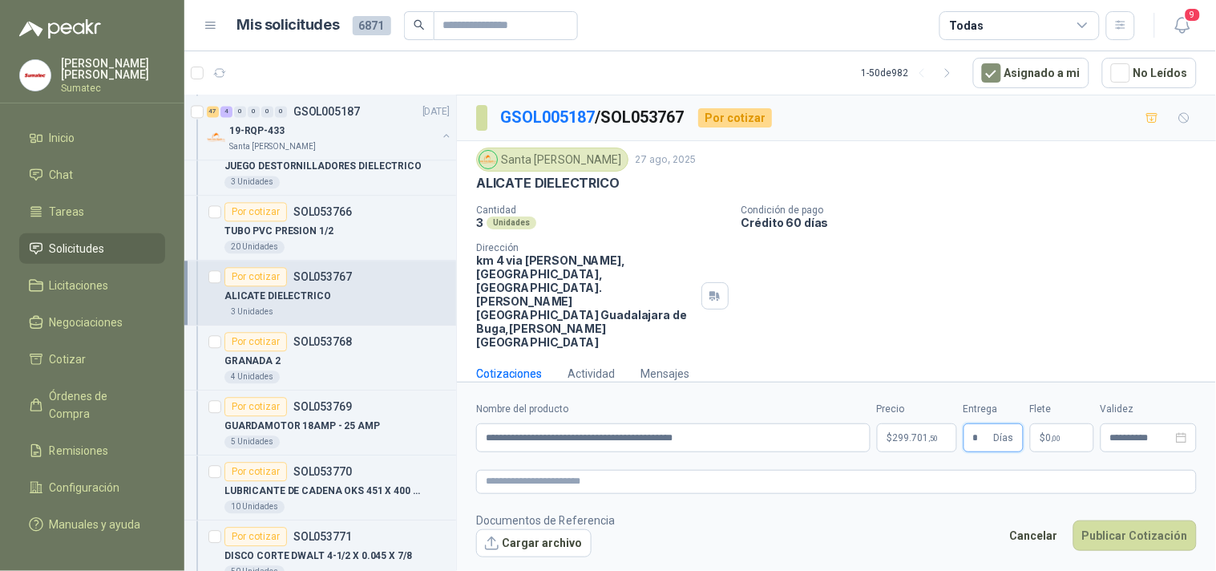
type input "*"
click at [1078, 423] on p "$ 0 ,00" at bounding box center [1062, 437] width 64 height 29
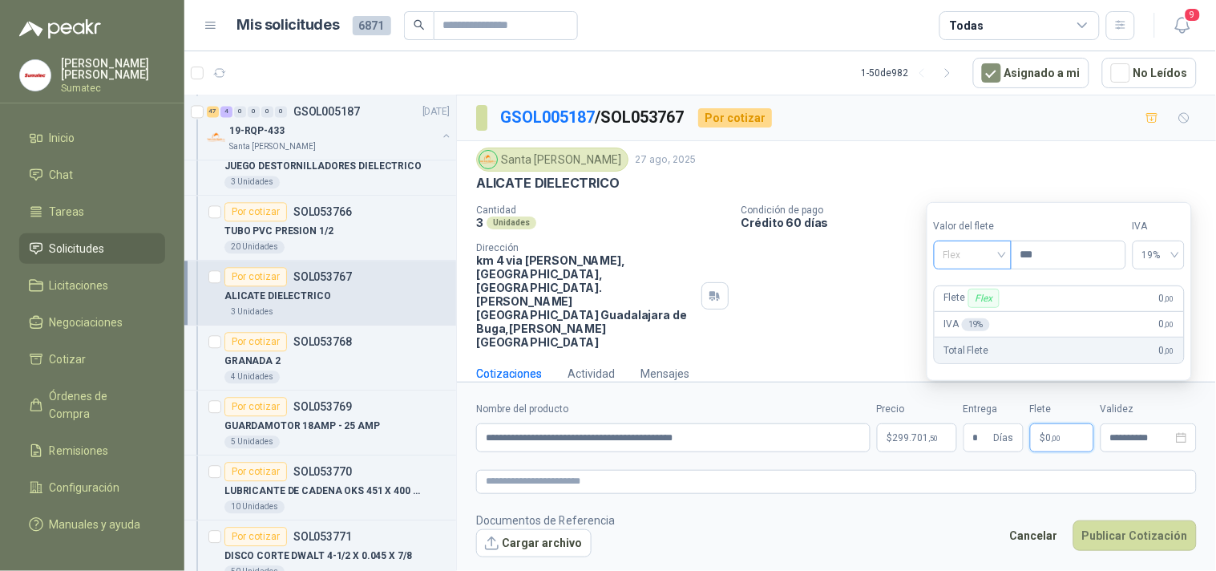
click at [992, 245] on span "Flex" at bounding box center [973, 255] width 59 height 24
click at [976, 314] on div "Incluido" at bounding box center [974, 315] width 55 height 18
click at [1119, 520] on button "Publicar Cotización" at bounding box center [1135, 535] width 123 height 30
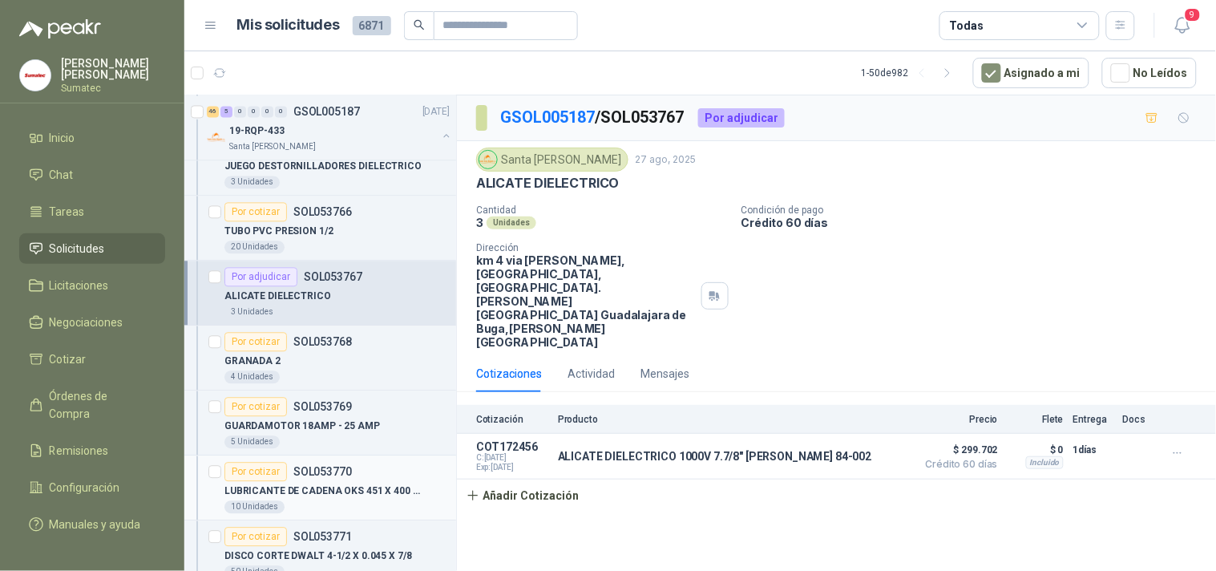
click at [357, 473] on div "Por cotizar SOL053770" at bounding box center [337, 471] width 225 height 19
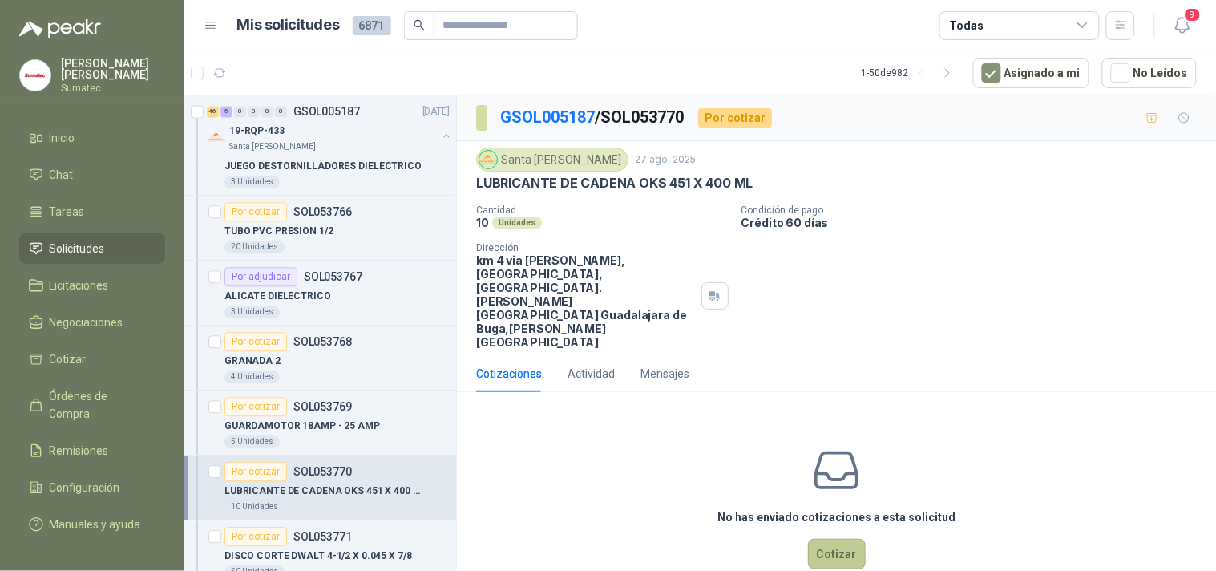
click at [844, 539] on button "Cotizar" at bounding box center [837, 554] width 58 height 30
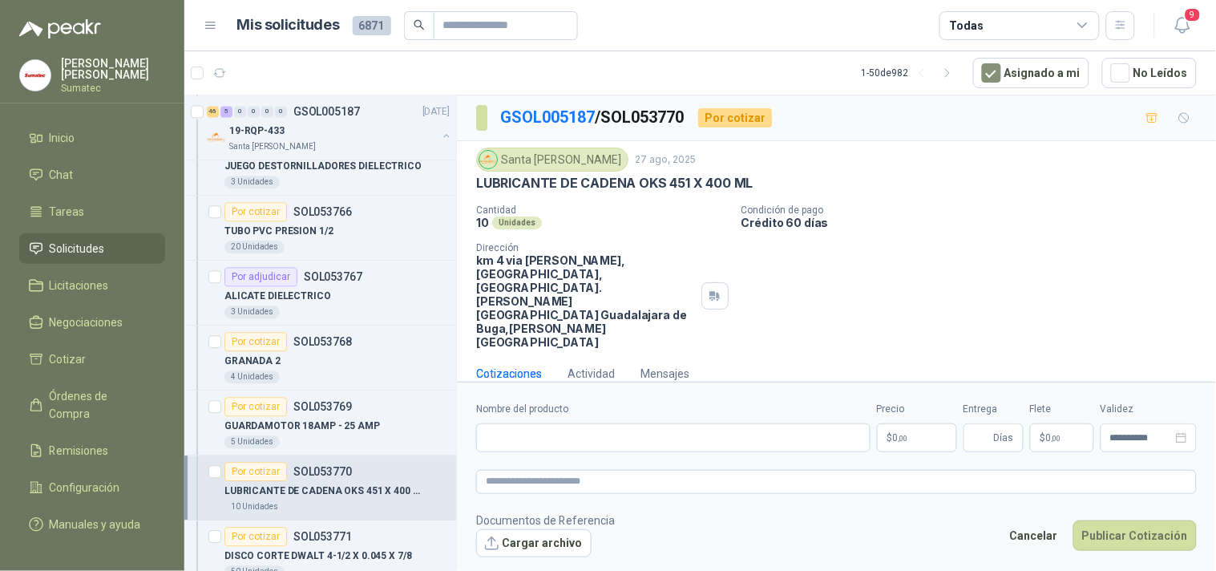
click at [732, 184] on p "LUBRICANTE DE CADENA OKS 451 X 400 ML" at bounding box center [614, 183] width 277 height 17
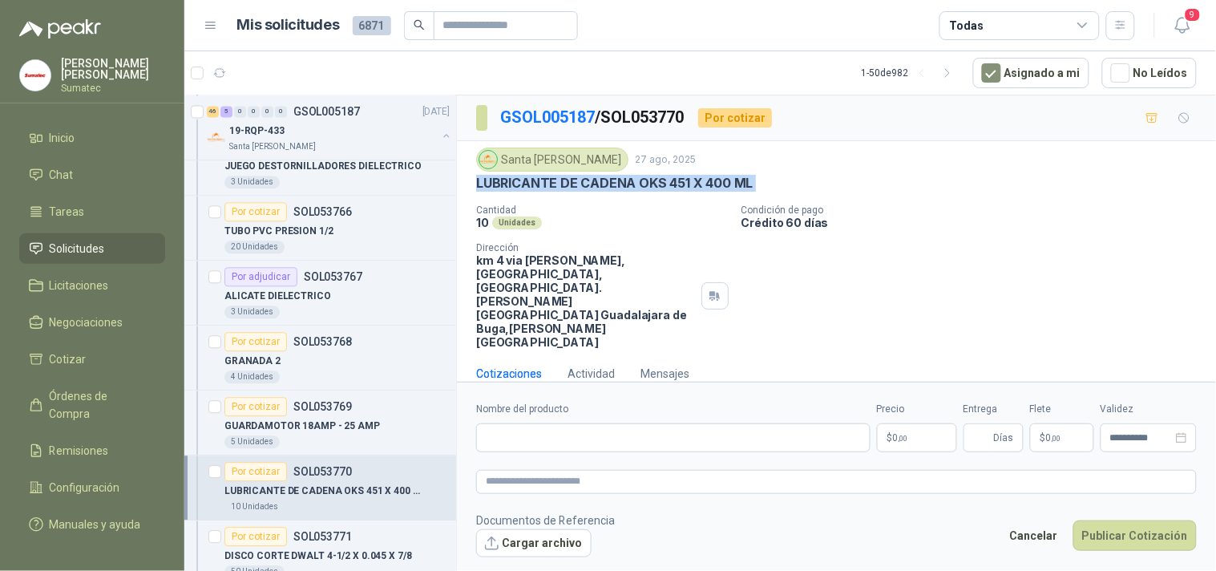
click at [732, 184] on p "LUBRICANTE DE CADENA OKS 451 X 400 ML" at bounding box center [614, 183] width 277 height 17
copy p "LUBRICANTE DE CADENA OKS 451 X 400 ML"
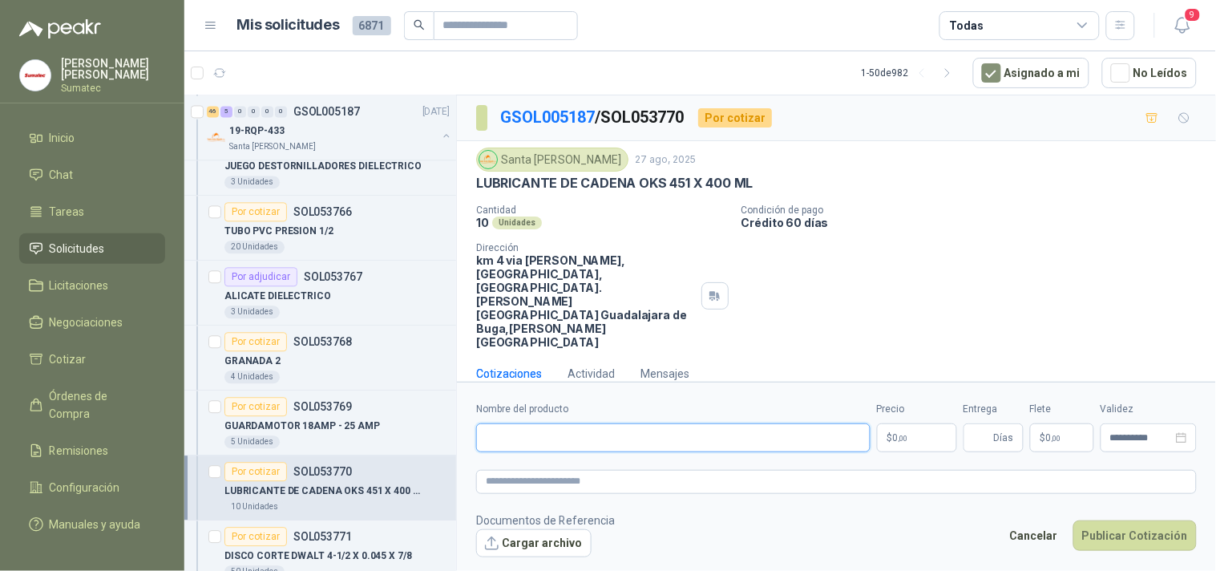
click at [600, 423] on input "Nombre del producto" at bounding box center [673, 437] width 395 height 29
paste input "**********"
type input "**********"
click at [917, 423] on p "$ 0 ,00" at bounding box center [917, 437] width 80 height 29
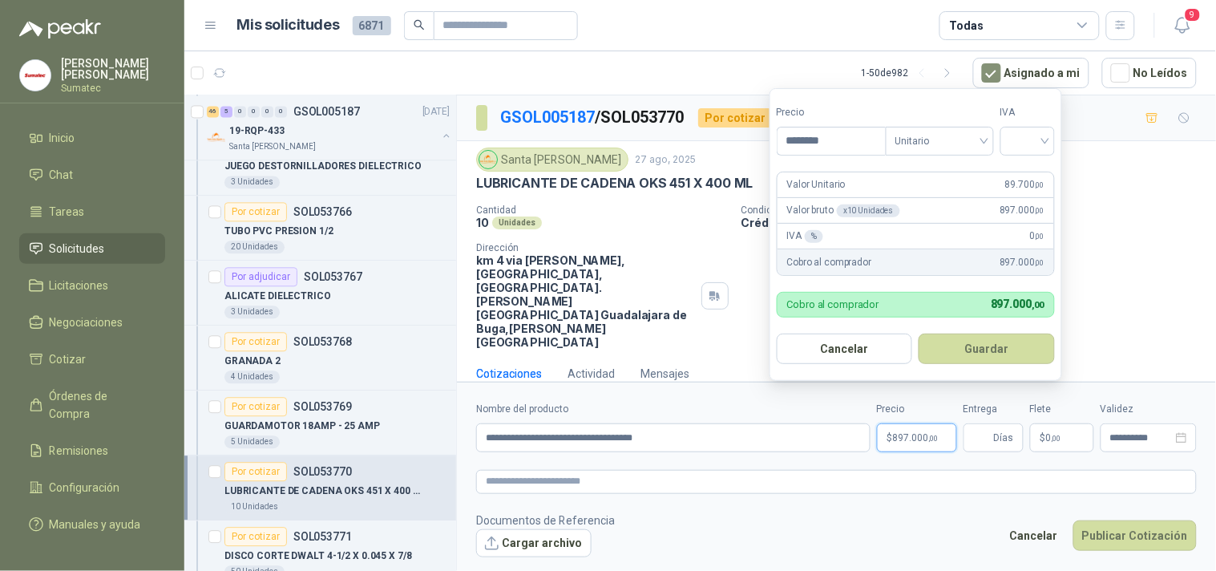
type input "********"
click at [1044, 147] on input "search" at bounding box center [1027, 140] width 35 height 24
click at [1032, 176] on div "19%" at bounding box center [1032, 174] width 30 height 18
click at [1019, 346] on button "Guardar" at bounding box center [990, 349] width 138 height 30
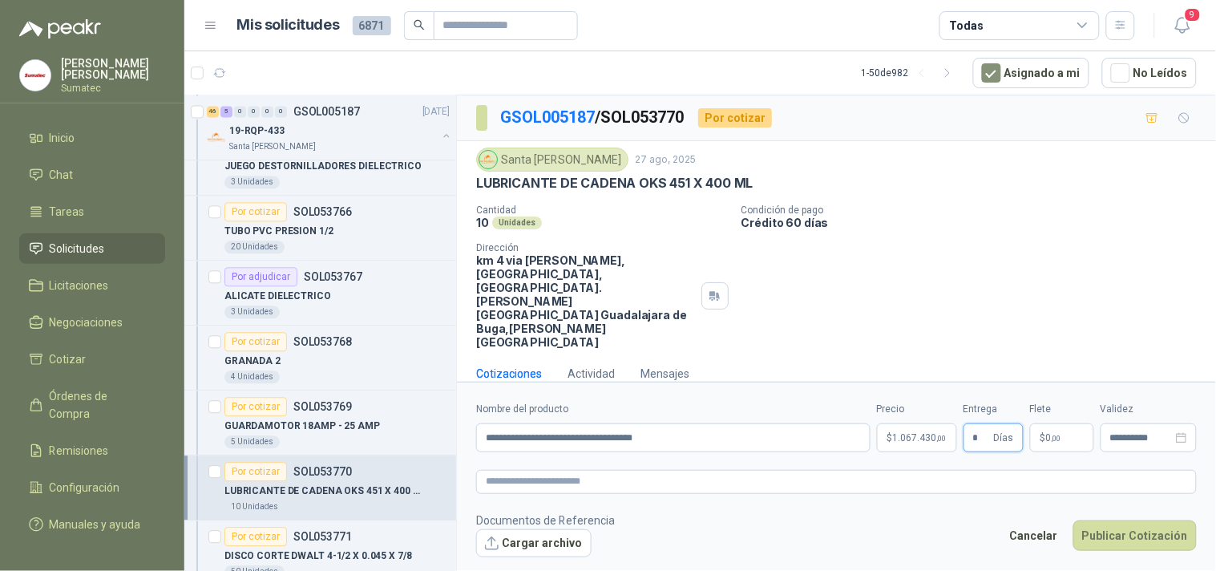
type input "*"
click at [1075, 423] on p "$ 0 ,00" at bounding box center [1062, 437] width 64 height 29
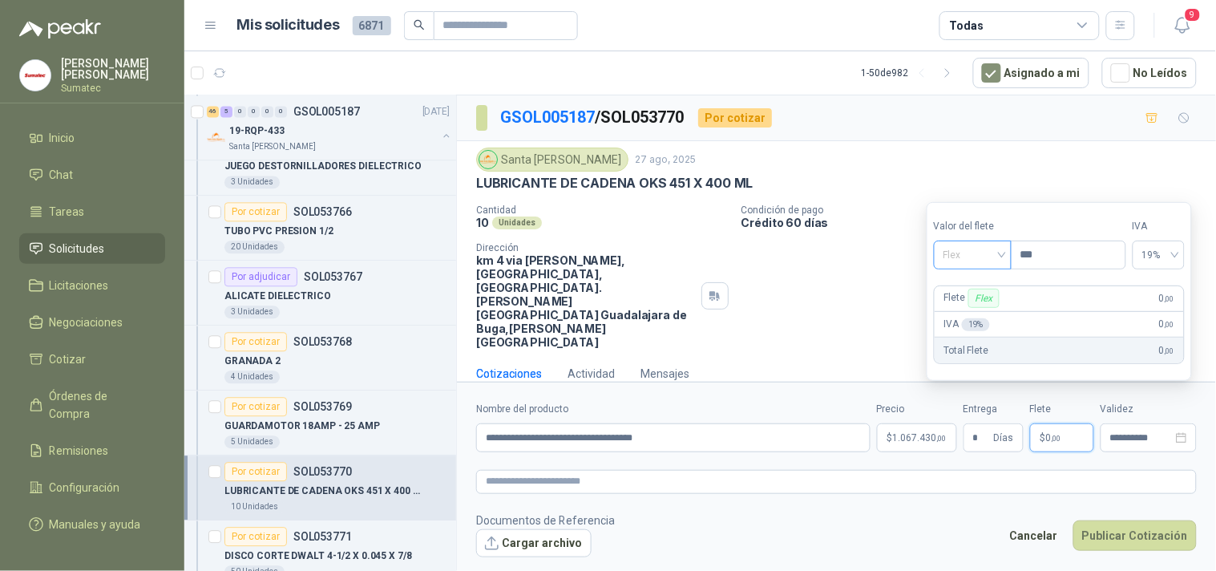
click at [1002, 259] on span "Flex" at bounding box center [973, 255] width 59 height 24
click at [993, 309] on div "Incluido" at bounding box center [974, 315] width 55 height 18
click at [1132, 520] on button "Publicar Cotización" at bounding box center [1135, 535] width 123 height 30
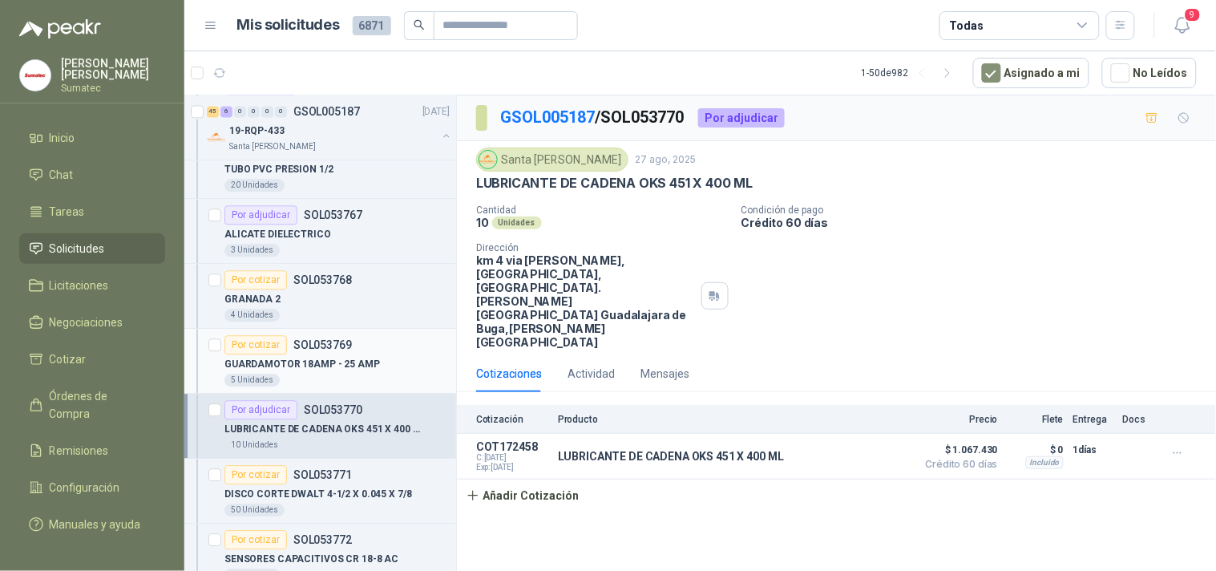
scroll to position [980, 0]
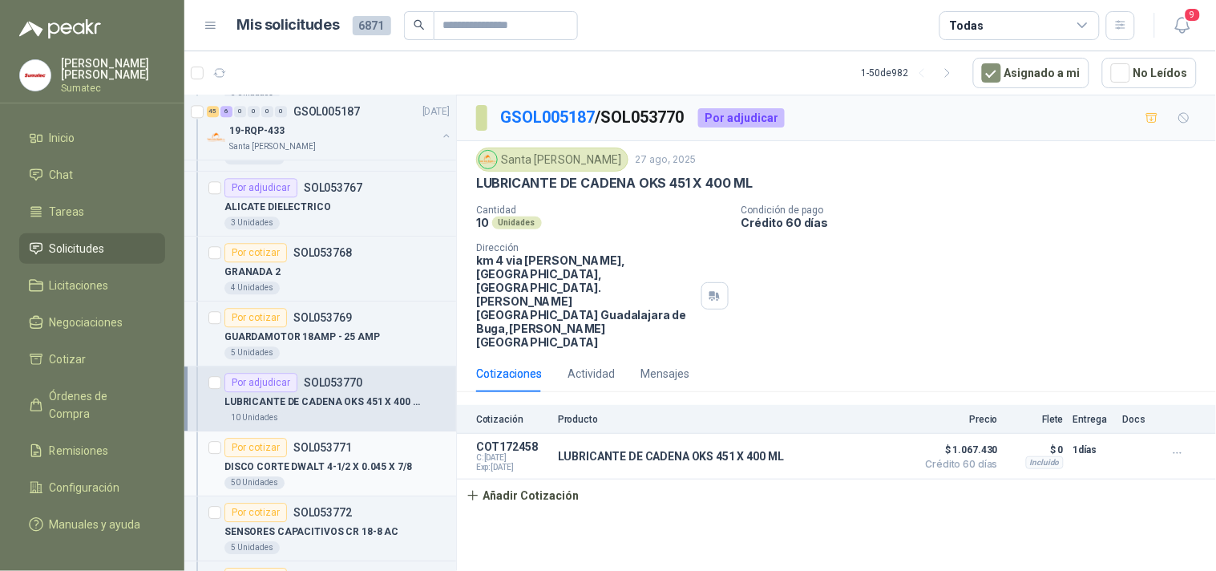
click at [370, 462] on p "DISCO CORTE DWALT 4-1/2 X 0.045 X 7/8" at bounding box center [319, 466] width 188 height 15
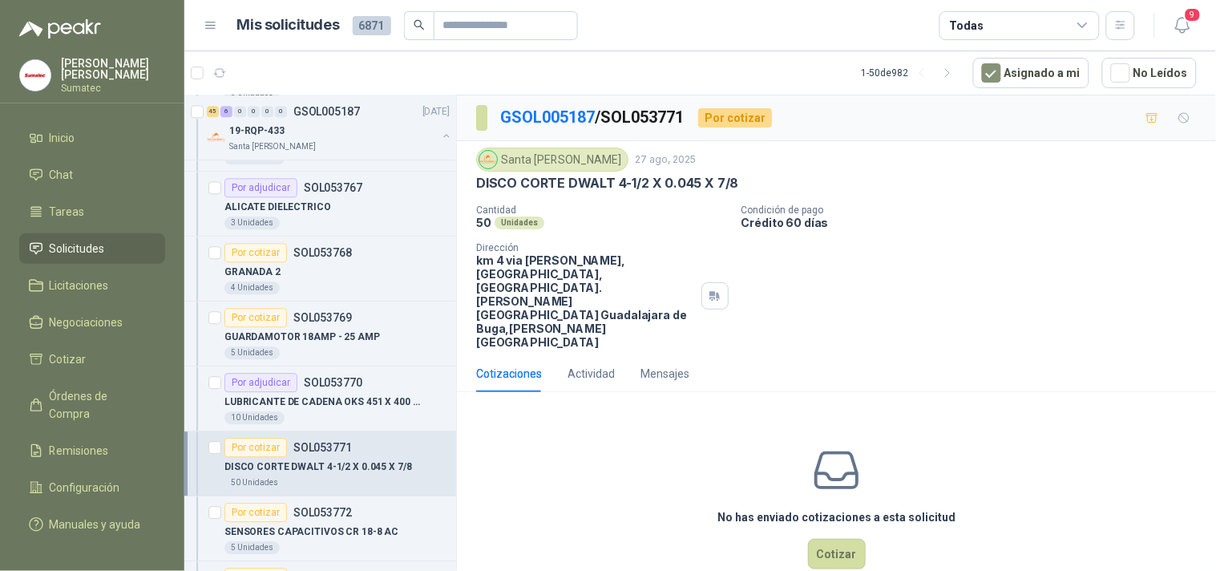
click at [622, 184] on p "DISCO CORTE DWALT 4-1/2 X 0.045 X 7/8" at bounding box center [607, 183] width 262 height 17
copy p "DISCO CORTE DWALT 4-1/2 X 0.045 X 7/8"
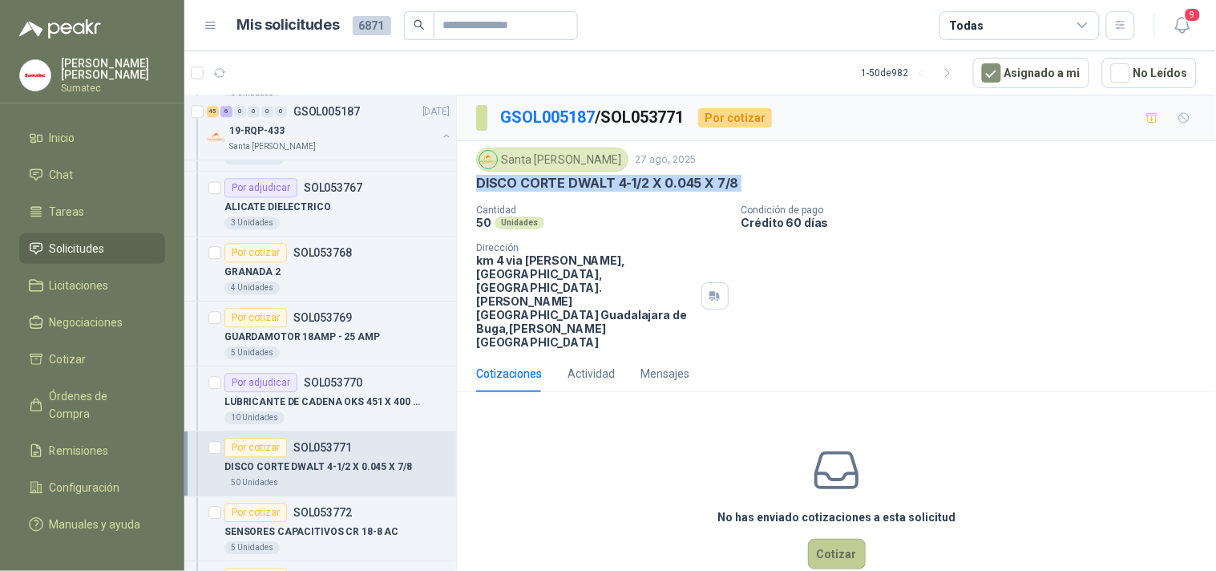
click at [840, 539] on button "Cotizar" at bounding box center [837, 554] width 58 height 30
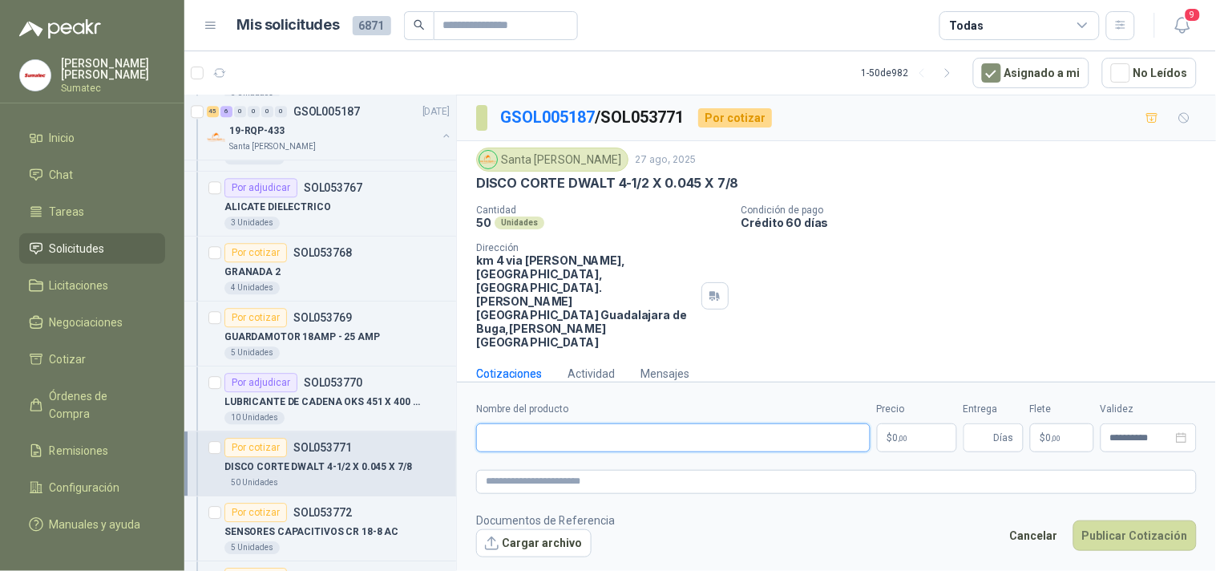
click at [719, 423] on input "Nombre del producto" at bounding box center [673, 437] width 395 height 29
paste input "**********"
type input "**********"
drag, startPoint x: 909, startPoint y: 426, endPoint x: 901, endPoint y: 425, distance: 8.1
click at [906, 426] on p "$ 0 ,00" at bounding box center [917, 437] width 80 height 29
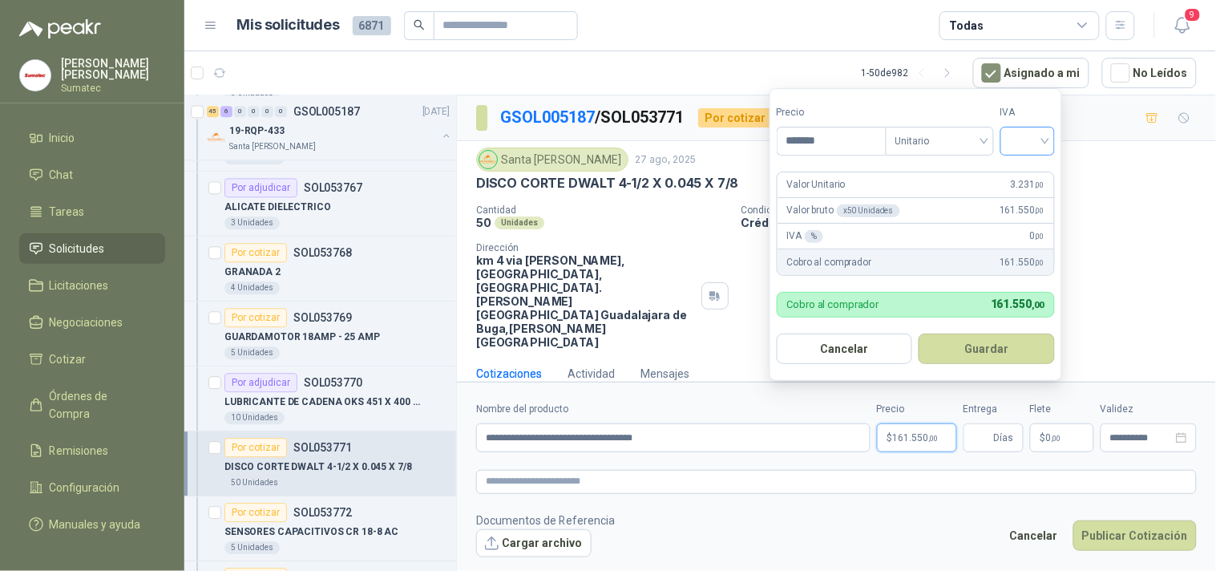
type input "*******"
click at [1041, 140] on input "search" at bounding box center [1027, 140] width 35 height 24
click at [1038, 168] on div "19%" at bounding box center [1032, 174] width 30 height 18
click at [1018, 331] on form "Precio ******* Tipo Unitario IVA 19% Valor Unitario 3.231 ,00 Valor bruto x 50 …" at bounding box center [918, 234] width 297 height 293
click at [1018, 338] on button "Guardar" at bounding box center [990, 349] width 138 height 30
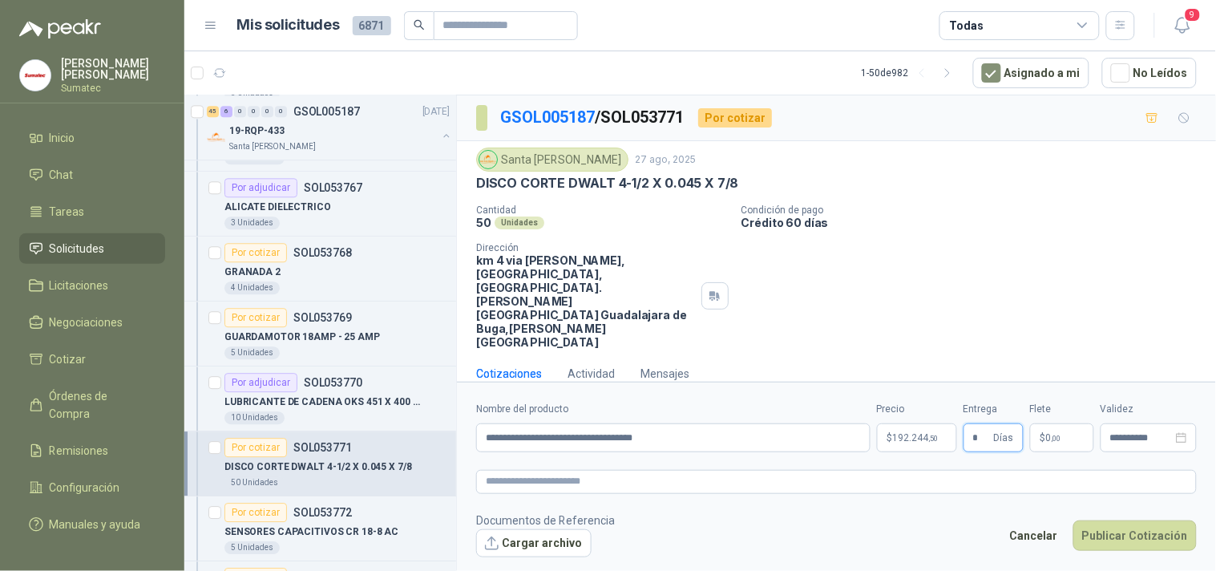
type input "*"
click at [1049, 433] on span "0 ,00" at bounding box center [1053, 438] width 15 height 10
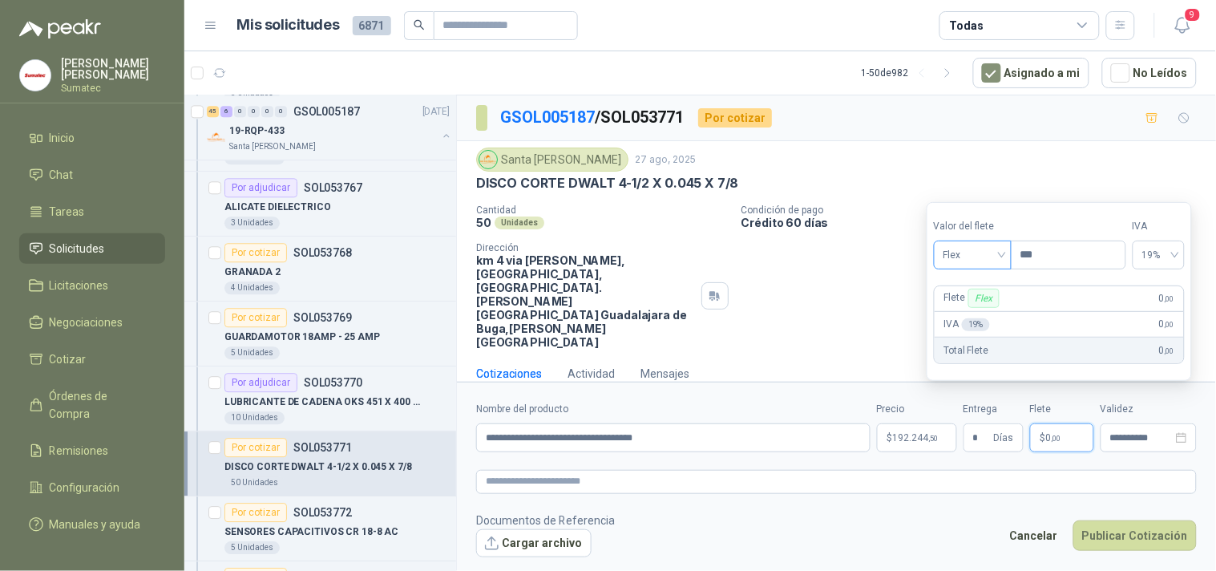
click at [985, 249] on span "Flex" at bounding box center [973, 255] width 59 height 24
click at [974, 309] on div "Incluido" at bounding box center [974, 315] width 55 height 18
click at [1135, 520] on button "Publicar Cotización" at bounding box center [1135, 535] width 123 height 30
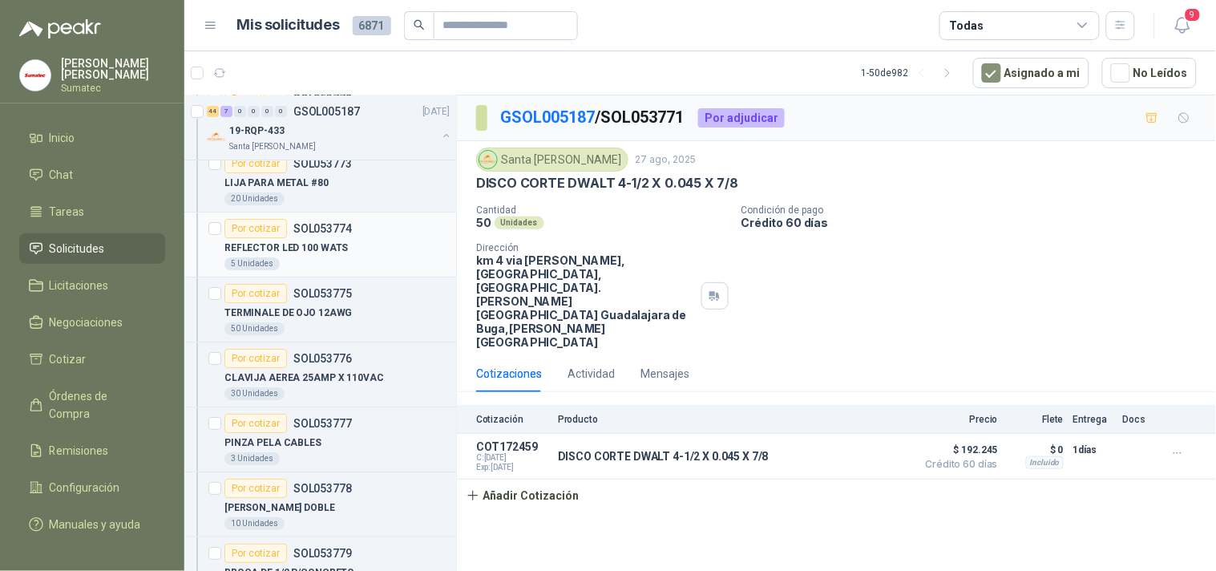
scroll to position [1425, 0]
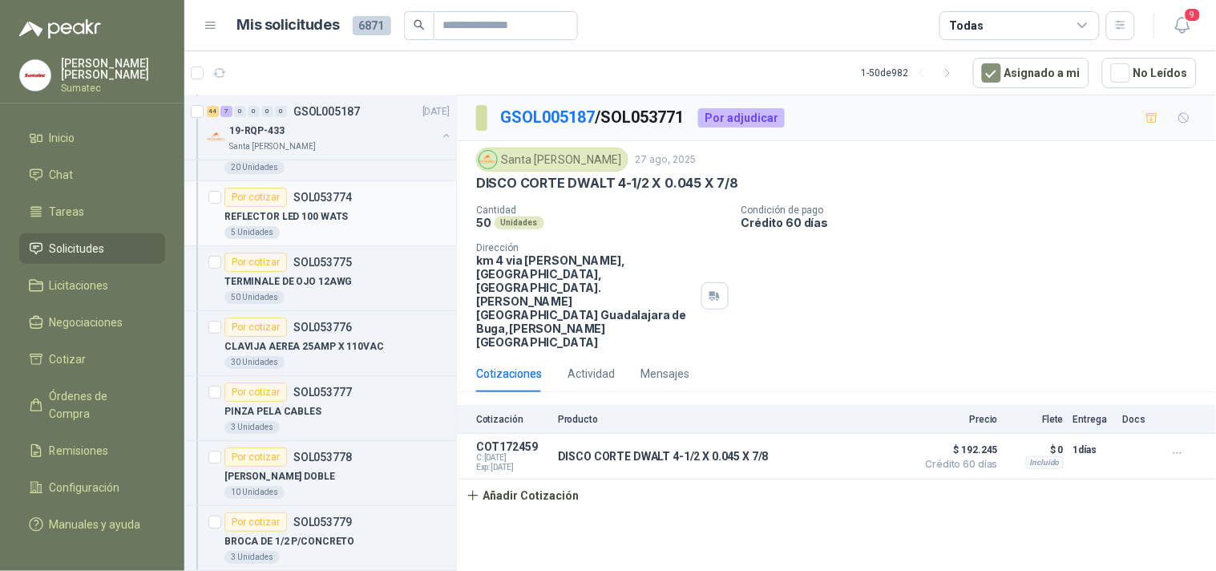
click at [313, 405] on p "PINZA PELA CABLES" at bounding box center [273, 411] width 97 height 15
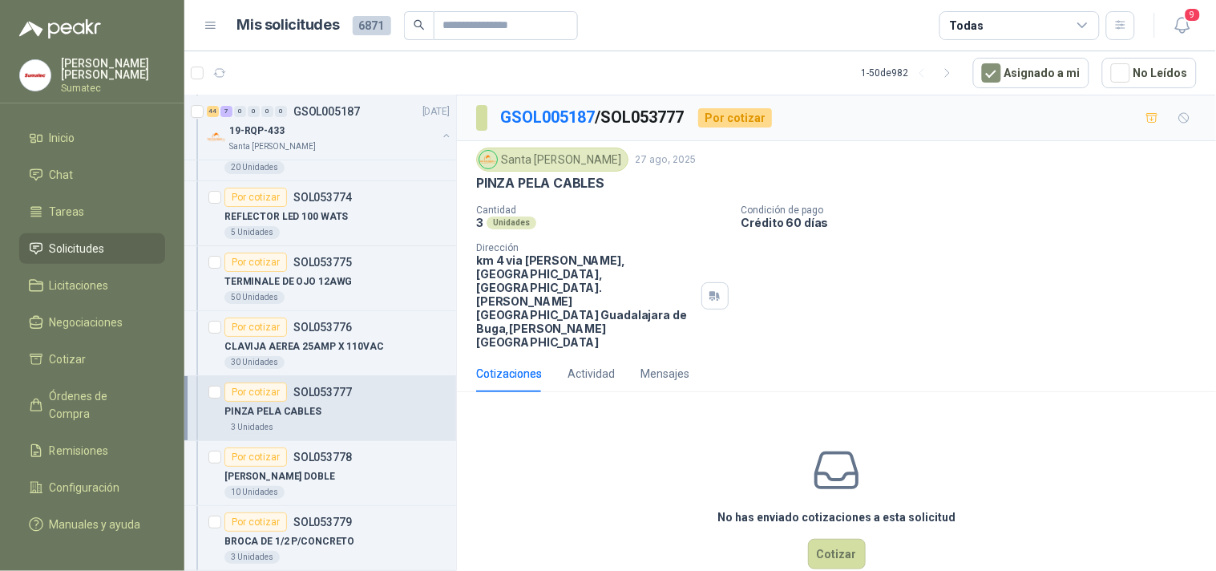
click at [543, 180] on p "PINZA PELA CABLES" at bounding box center [540, 183] width 128 height 17
copy p "PINZA PELA CABLES"
click at [823, 539] on button "Cotizar" at bounding box center [837, 554] width 58 height 30
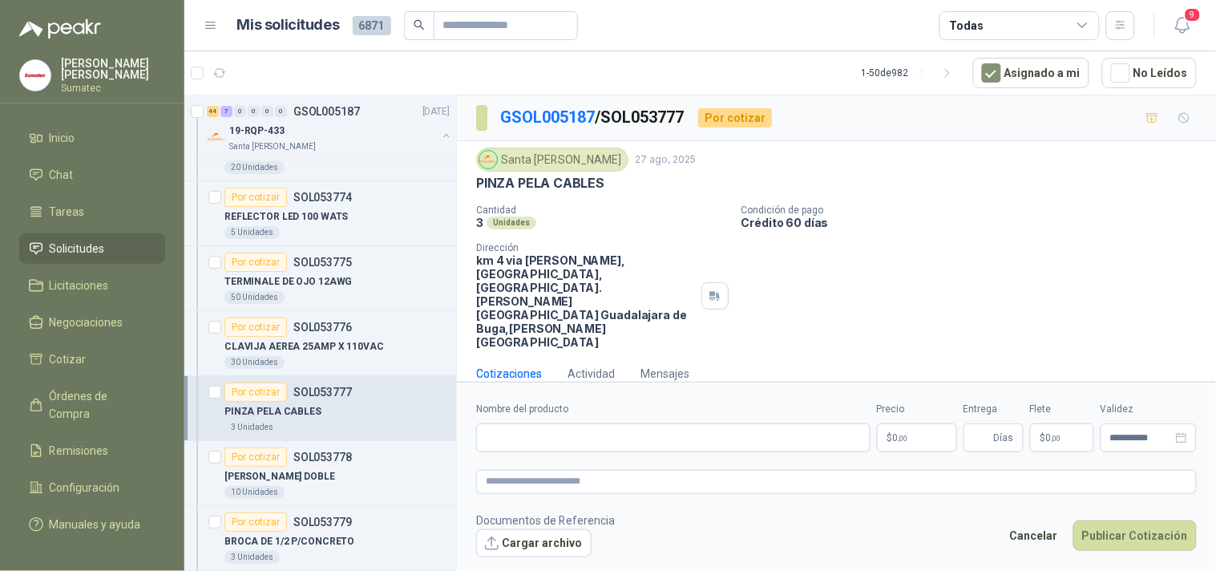
click at [714, 402] on label "Nombre del producto" at bounding box center [673, 409] width 395 height 15
click at [714, 423] on input "Nombre del producto" at bounding box center [673, 437] width 395 height 29
click at [692, 423] on input "Nombre del producto" at bounding box center [673, 437] width 395 height 29
paste input "**********"
paste input "********"
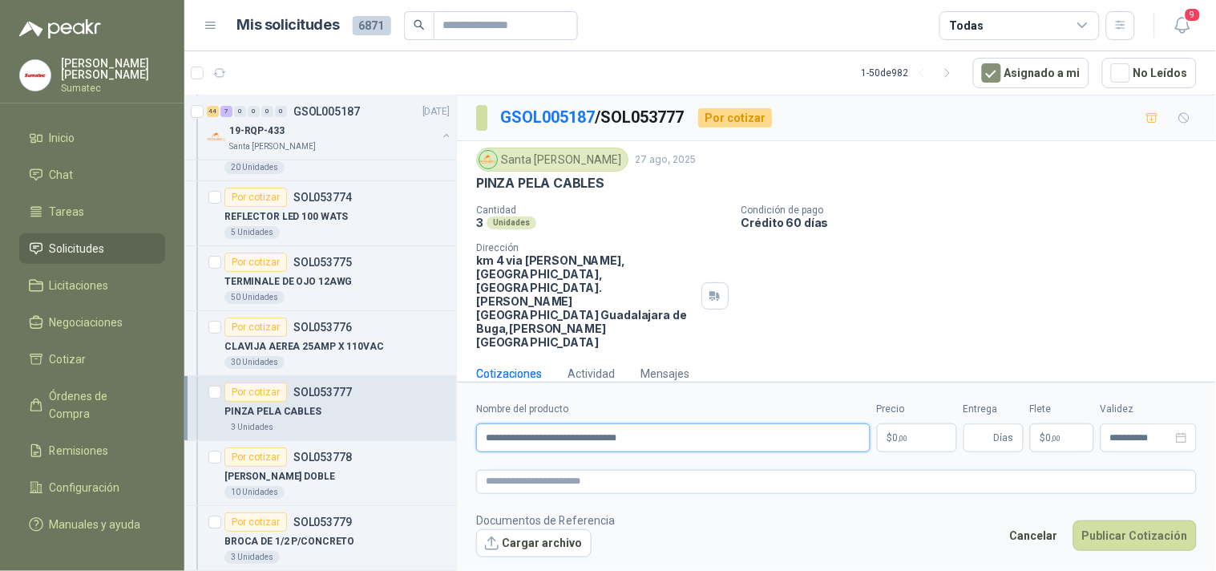
type input "**********"
click at [937, 444] on form "**********" at bounding box center [836, 479] width 759 height 195
click at [931, 435] on form "**********" at bounding box center [836, 479] width 759 height 195
click at [922, 431] on p "$ 0 ,00" at bounding box center [917, 437] width 80 height 29
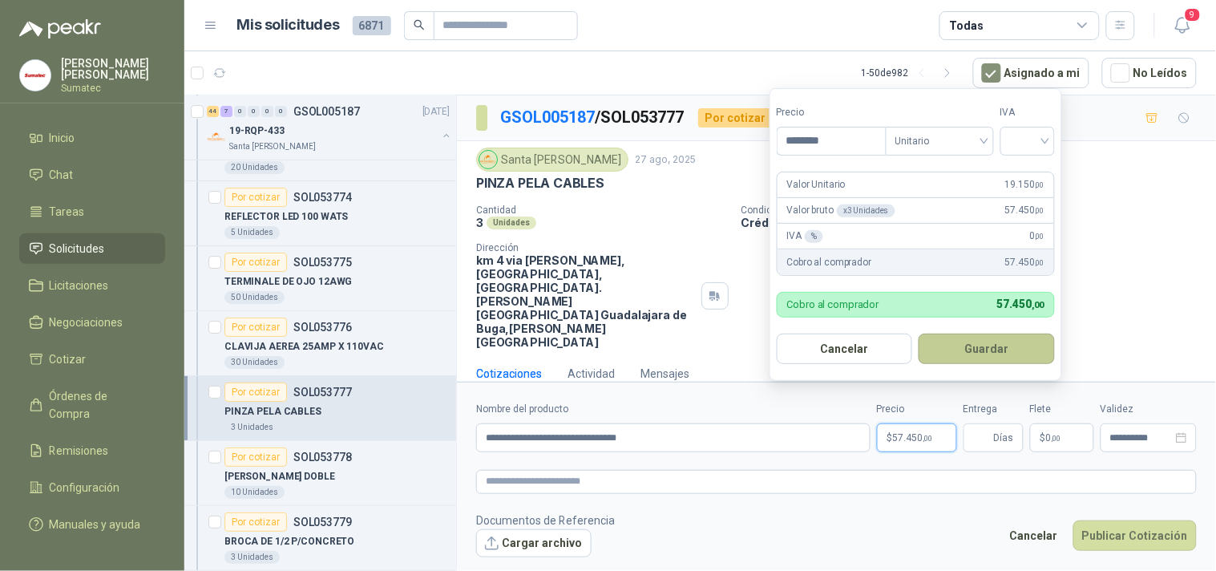
type input "********"
click at [957, 358] on button "Guardar" at bounding box center [987, 349] width 136 height 30
click at [1016, 119] on label "IVA" at bounding box center [1028, 112] width 55 height 15
click at [1017, 128] on input "search" at bounding box center [1027, 140] width 35 height 24
click at [1029, 165] on div "19%" at bounding box center [1032, 174] width 30 height 18
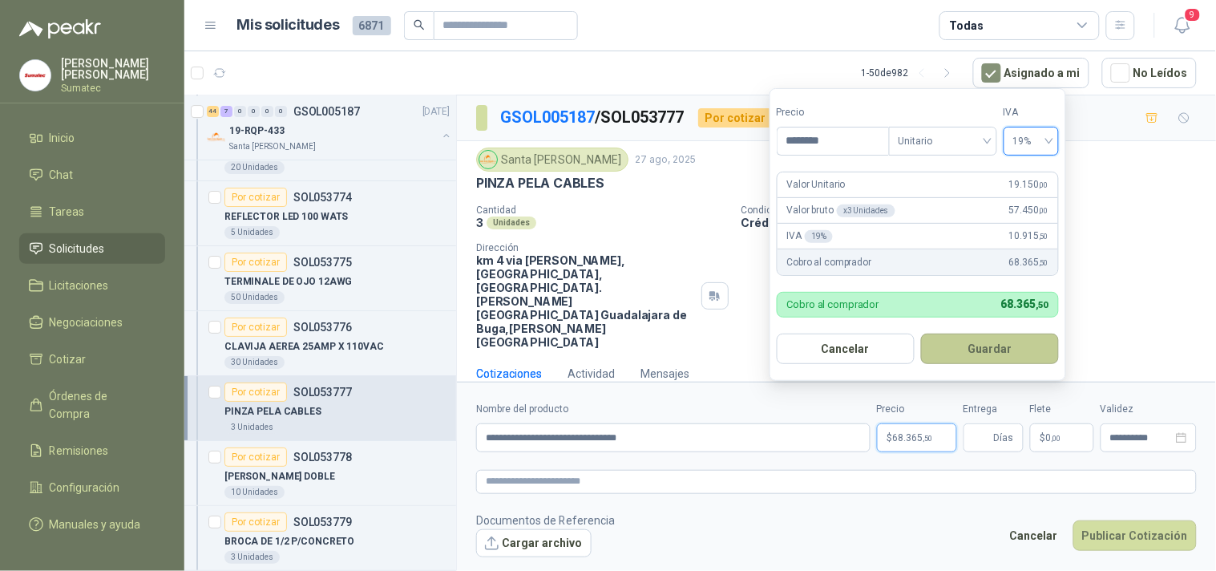
click at [1014, 339] on button "Guardar" at bounding box center [990, 349] width 138 height 30
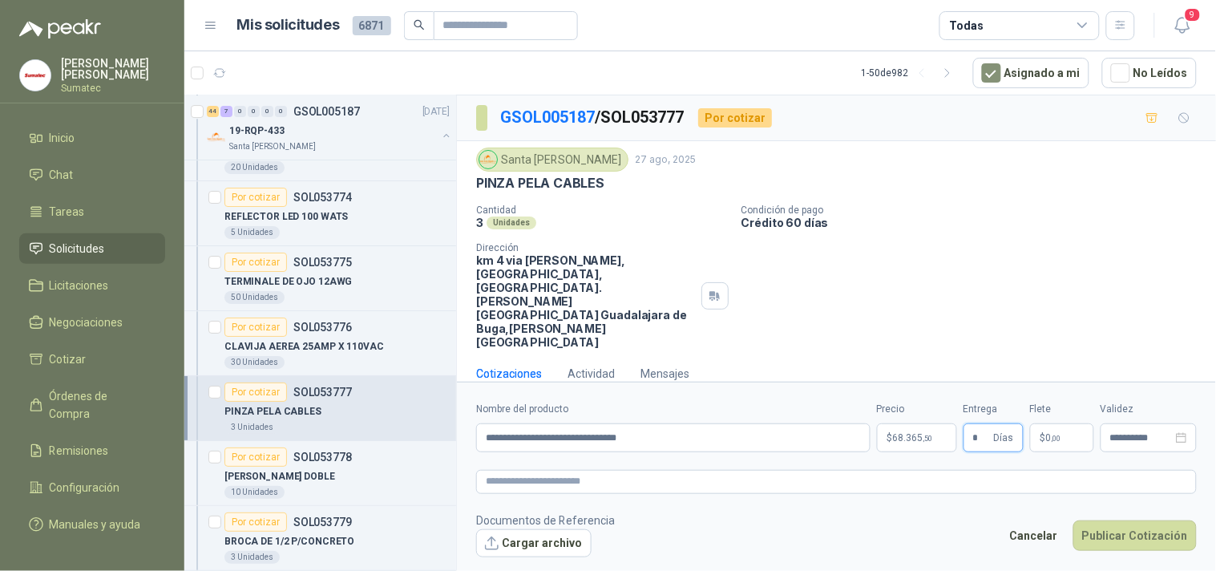
type input "*"
click at [1051, 433] on span "0 ,00" at bounding box center [1053, 438] width 15 height 10
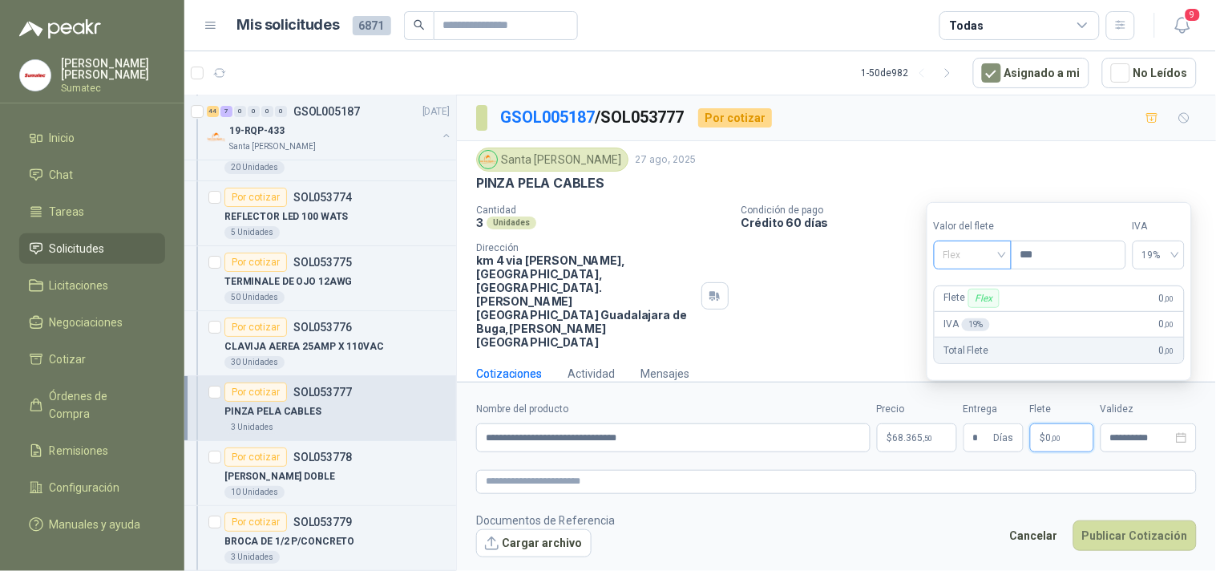
click at [966, 261] on span "Flex" at bounding box center [973, 255] width 59 height 24
click at [973, 310] on div "Incluido" at bounding box center [974, 315] width 55 height 18
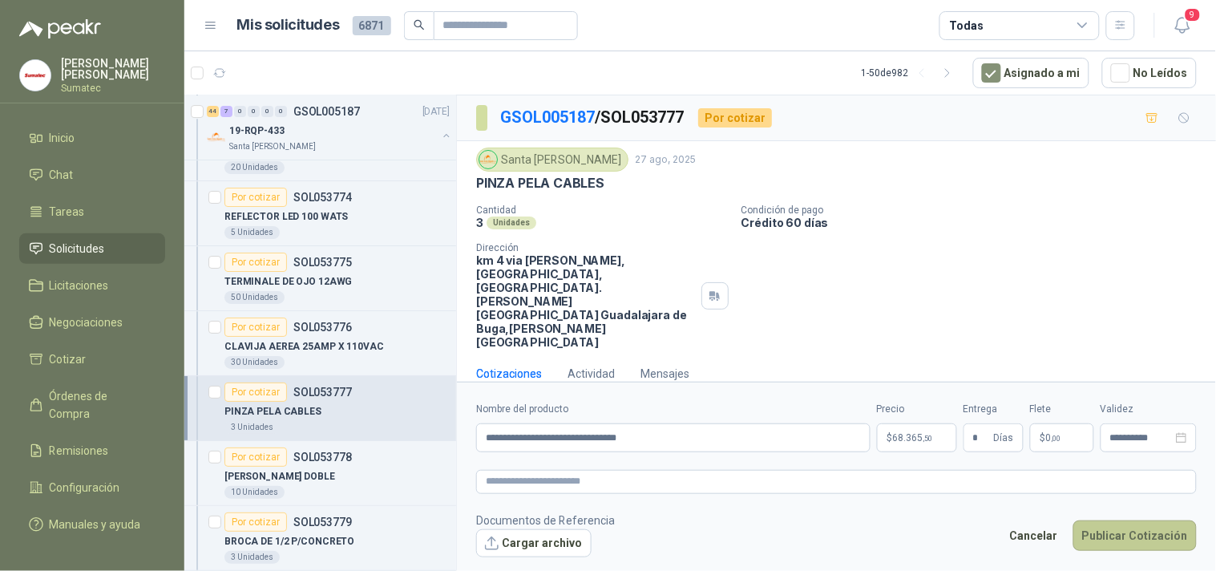
click at [1135, 520] on button "Publicar Cotización" at bounding box center [1135, 535] width 123 height 30
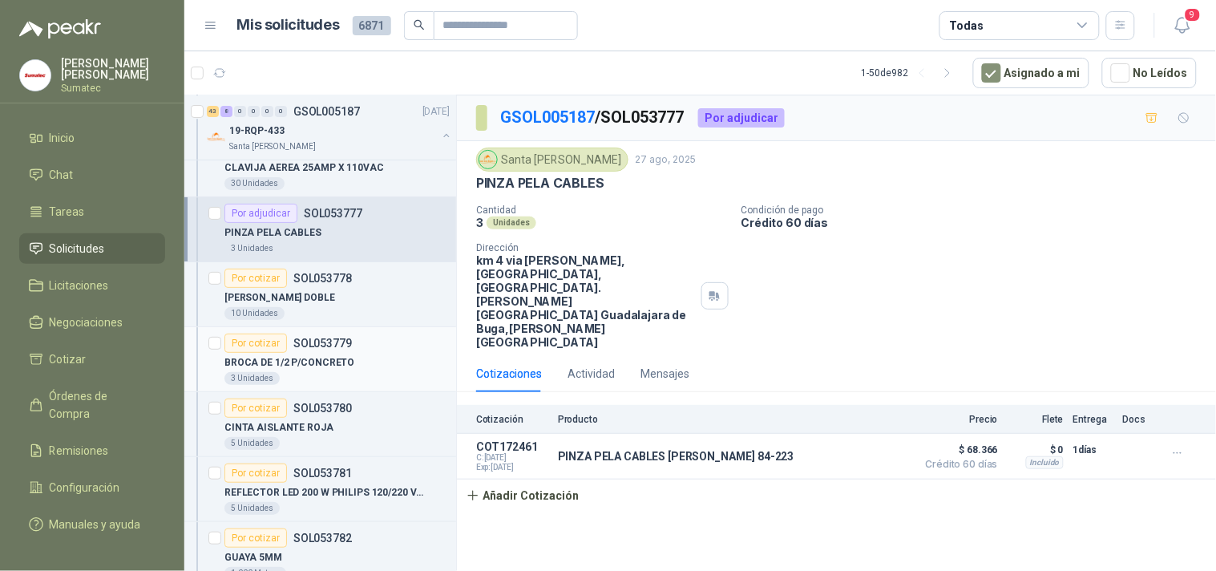
click at [323, 374] on div "3 Unidades" at bounding box center [337, 378] width 225 height 13
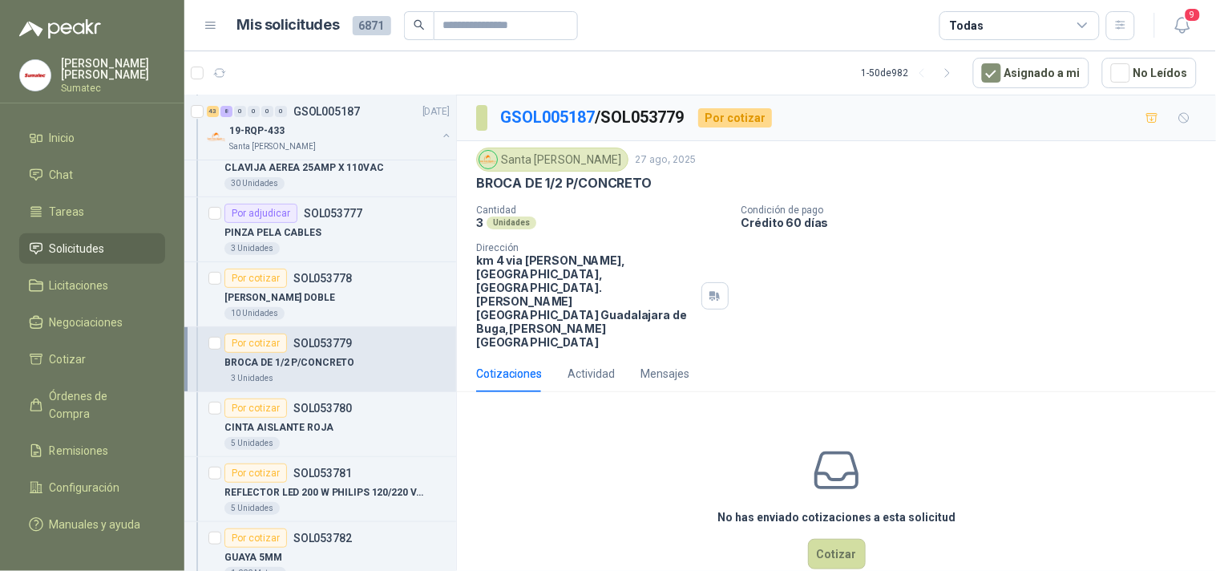
click at [560, 180] on p "BROCA DE 1/2 P/CONCRETO" at bounding box center [564, 183] width 176 height 17
copy p "BROCA DE 1/2 P/CONCRETO"
click at [828, 539] on button "Cotizar" at bounding box center [837, 554] width 58 height 30
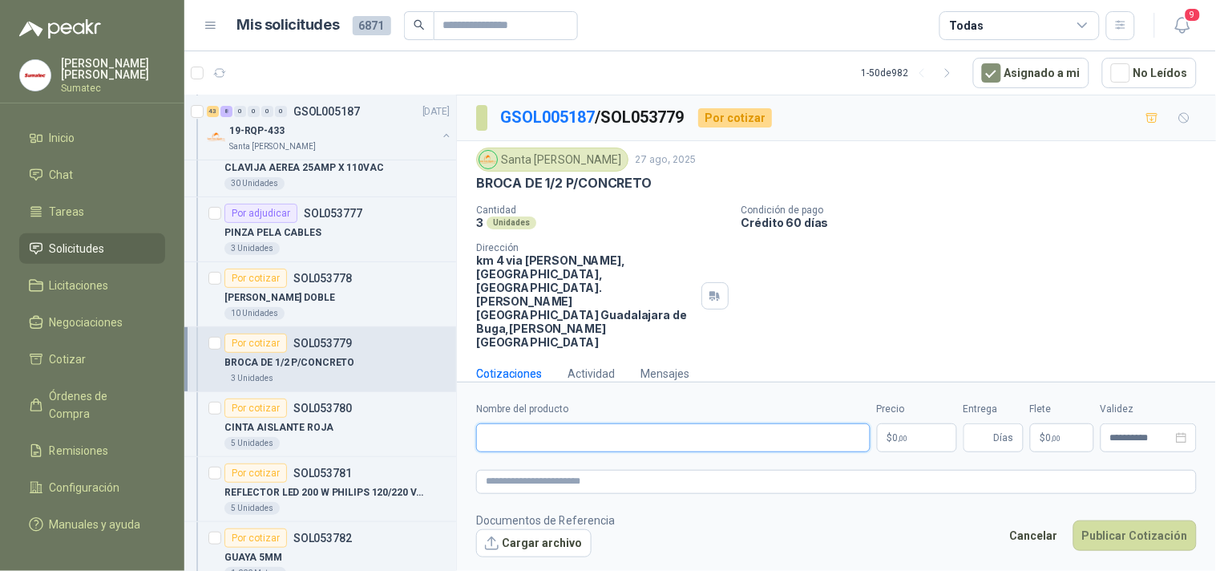
click at [698, 423] on input "Nombre del producto" at bounding box center [673, 437] width 395 height 29
paste input "**********"
type input "**********"
click at [931, 423] on p "$ 0 ,00" at bounding box center [917, 437] width 80 height 29
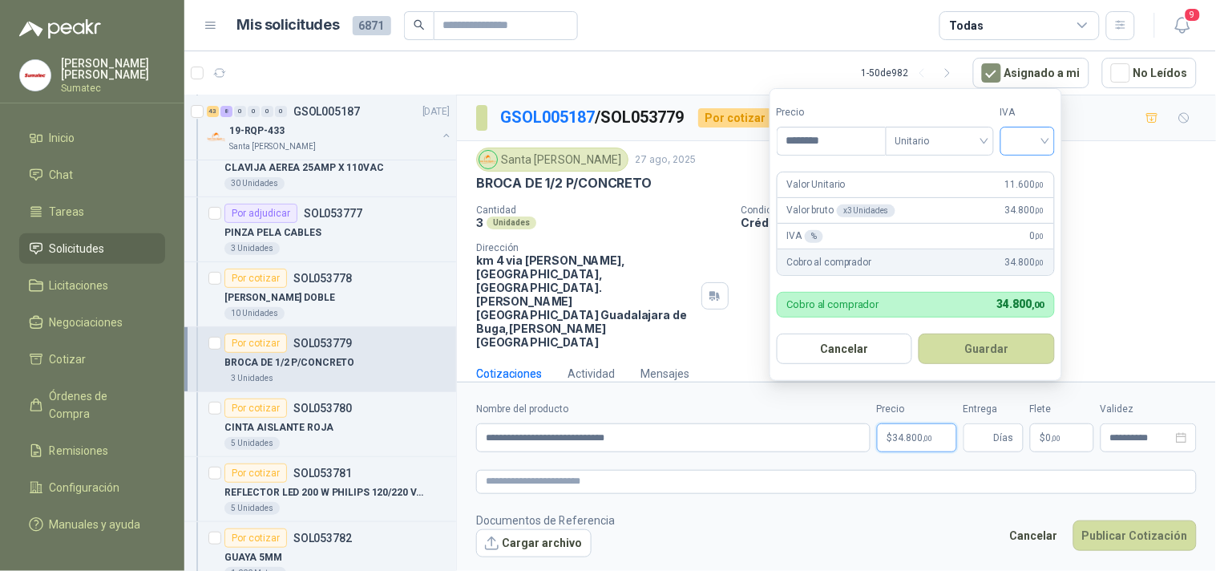
type input "********"
click at [1021, 140] on input "search" at bounding box center [1027, 140] width 35 height 24
click at [1014, 176] on div "19%" at bounding box center [1031, 174] width 49 height 26
click at [1006, 346] on button "Guardar" at bounding box center [990, 349] width 138 height 30
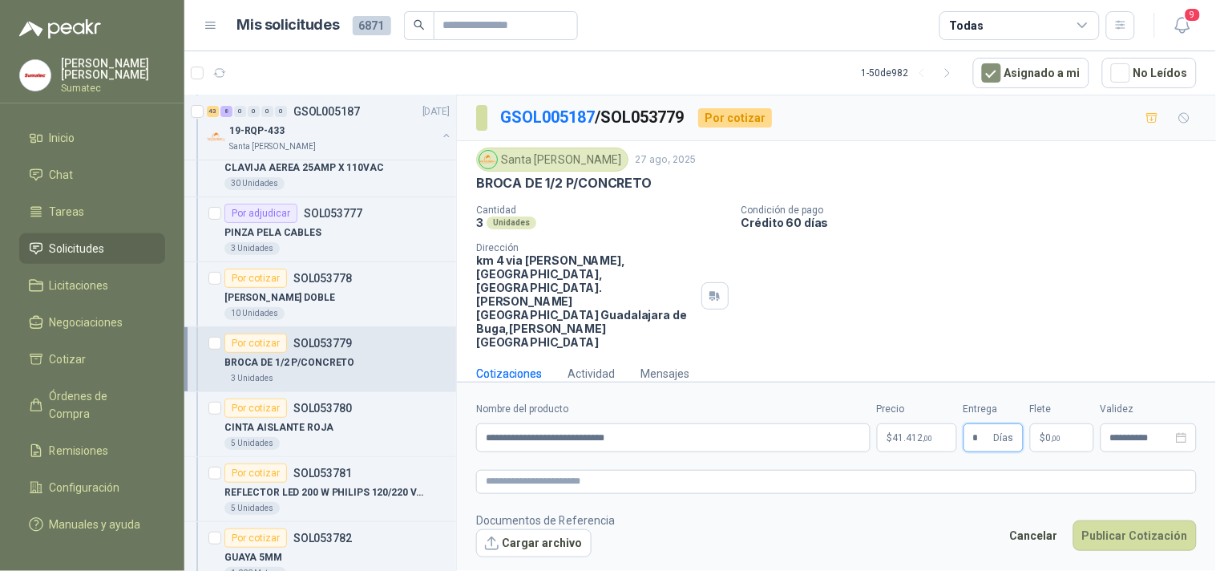
type input "*"
click at [1067, 423] on p "$ 0 ,00" at bounding box center [1062, 437] width 64 height 29
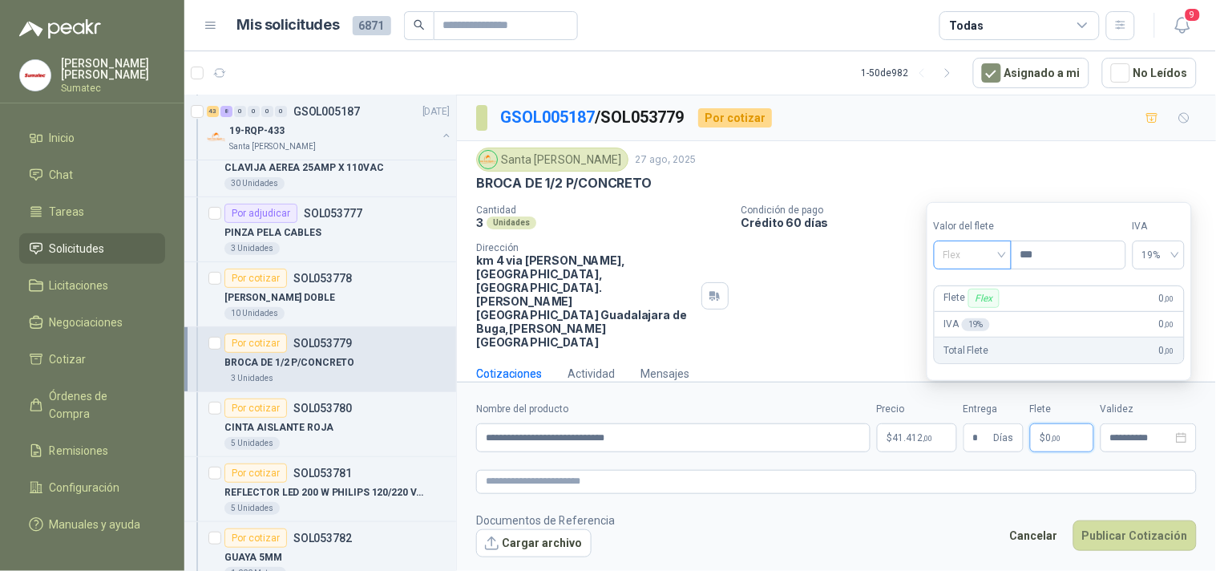
click at [993, 253] on span "Flex" at bounding box center [973, 255] width 59 height 24
click at [982, 306] on div "Incluido" at bounding box center [974, 315] width 55 height 18
click at [1119, 520] on button "Publicar Cotización" at bounding box center [1135, 535] width 123 height 30
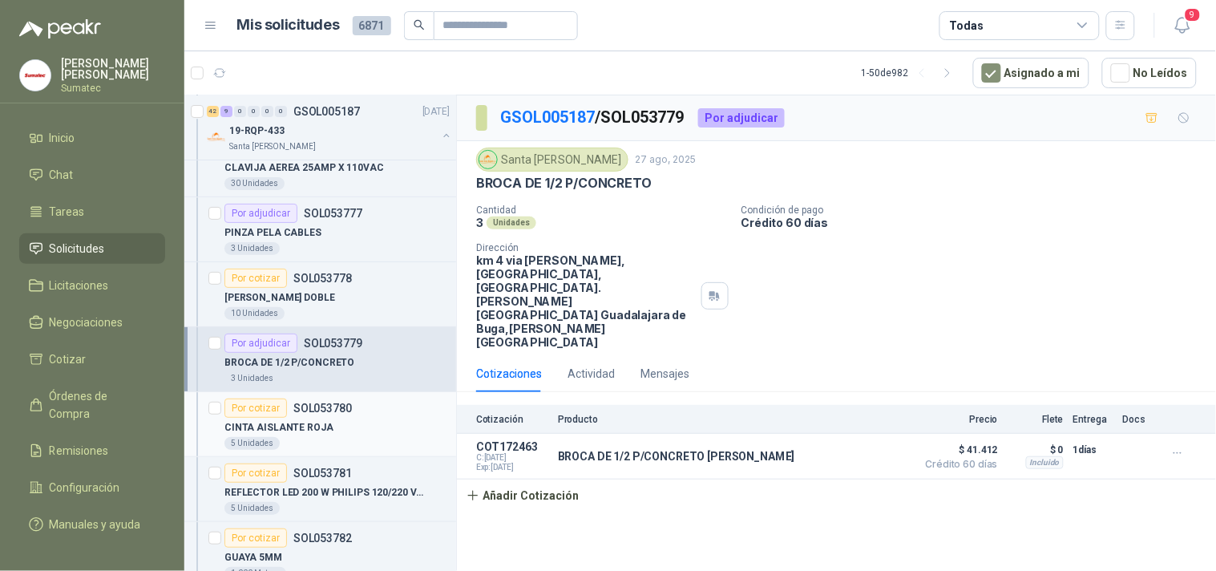
scroll to position [1693, 0]
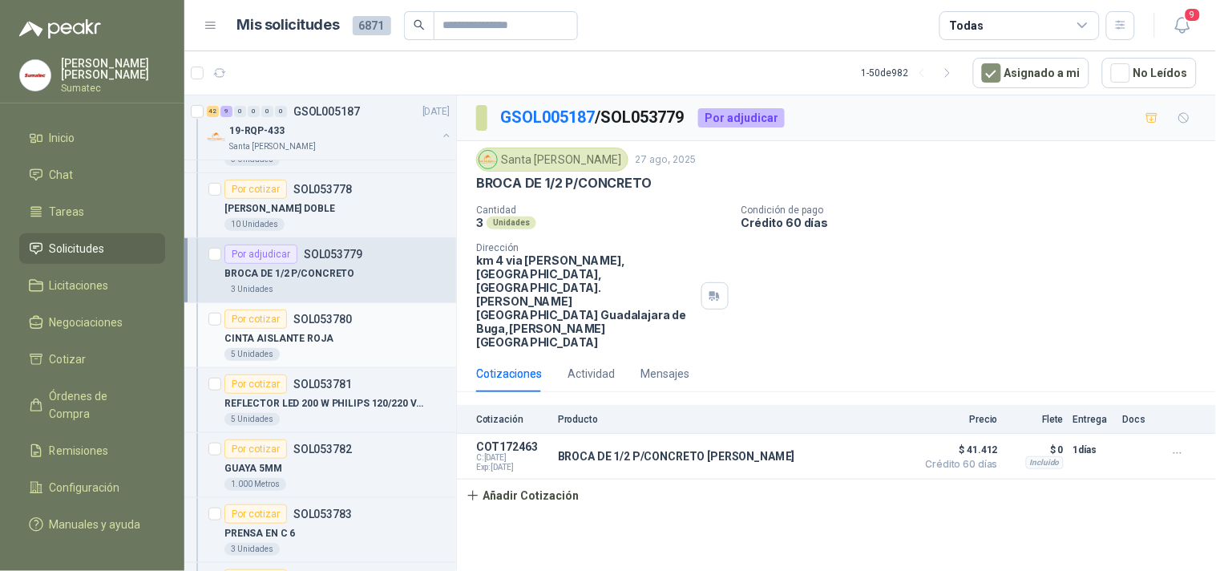
click at [343, 338] on div "CINTA AISLANTE ROJA" at bounding box center [337, 338] width 225 height 19
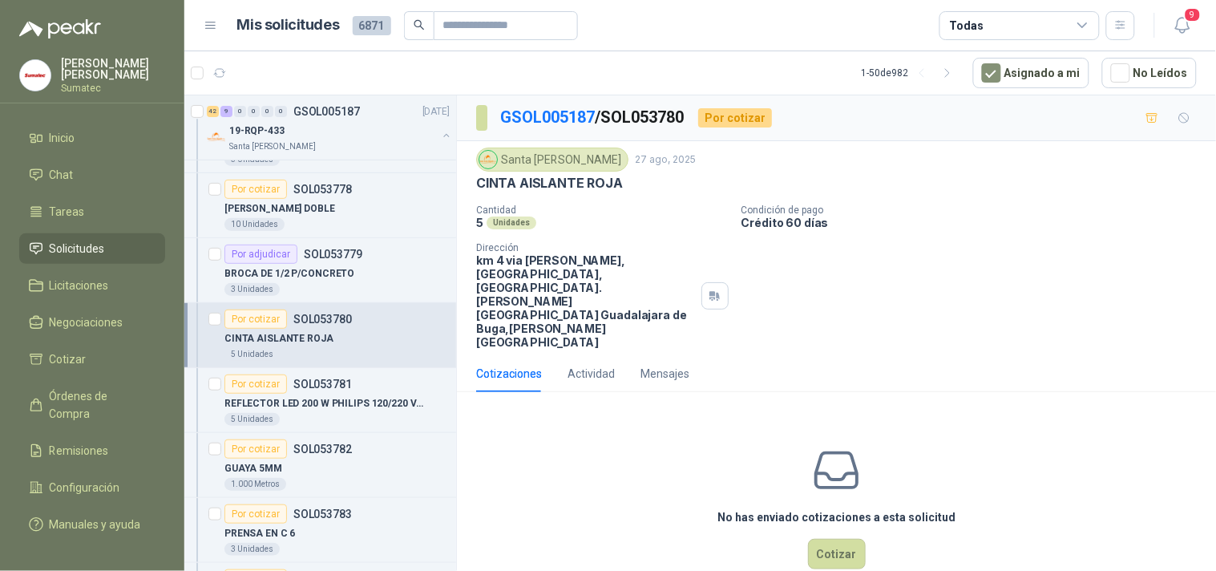
click at [784, 273] on div "Cantidad 5 Unidades Condición de pago Crédito 60 días Dirección km 4 via [PERSO…" at bounding box center [836, 276] width 721 height 144
click at [541, 181] on p "CINTA AISLANTE ROJA" at bounding box center [549, 183] width 147 height 17
copy p "CINTA AISLANTE ROJA"
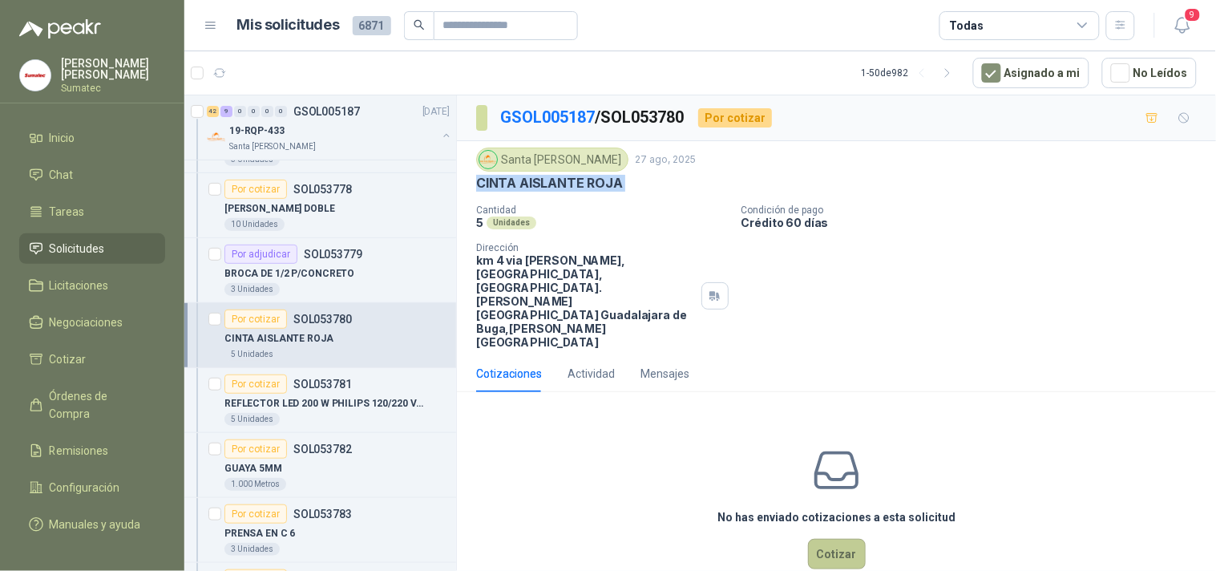
click at [832, 539] on button "Cotizar" at bounding box center [837, 554] width 58 height 30
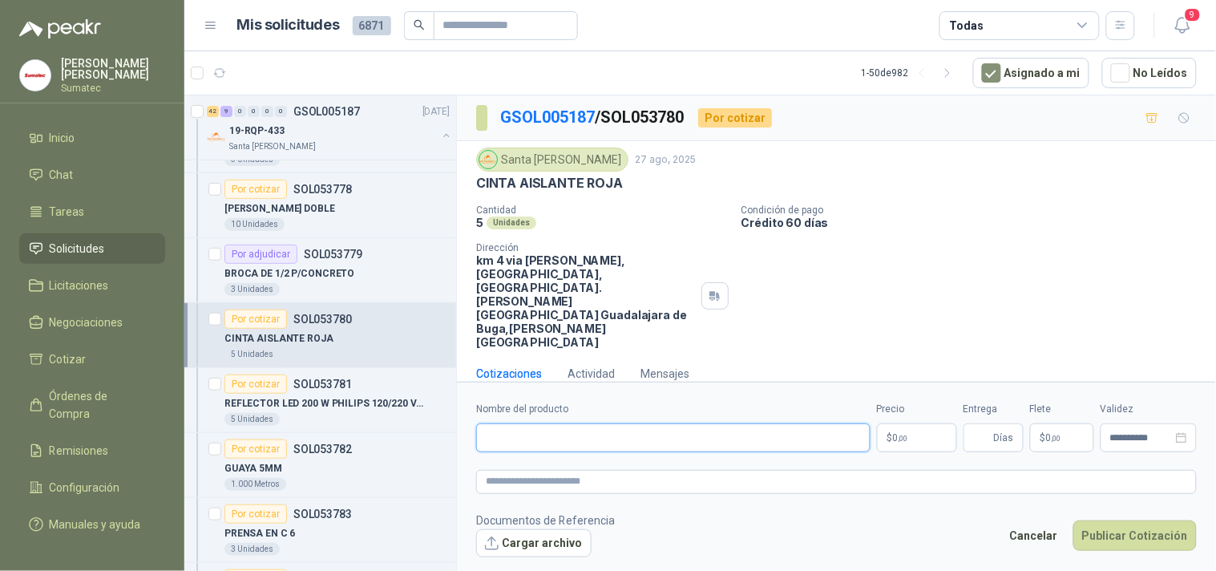
click at [691, 426] on input "Nombre del producto" at bounding box center [673, 437] width 395 height 29
paste input "**********"
type input "**********"
click at [878, 308] on div "Santa [PERSON_NAME] [DATE] CINTA AISLANTE ROJA Cantidad 5 Unidades Condición de…" at bounding box center [836, 248] width 759 height 214
click at [927, 355] on div "Cotizaciones Actividad Mensajes" at bounding box center [836, 373] width 721 height 37
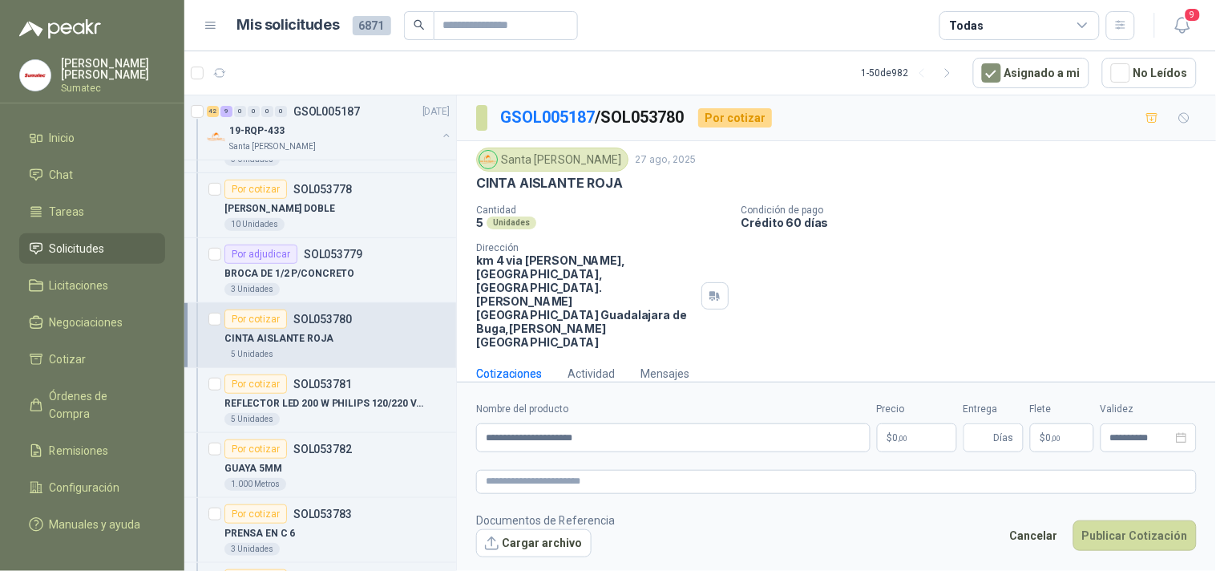
click at [580, 183] on p "CINTA AISLANTE ROJA" at bounding box center [549, 183] width 147 height 17
click at [932, 423] on p "$ 0 ,00" at bounding box center [917, 437] width 80 height 29
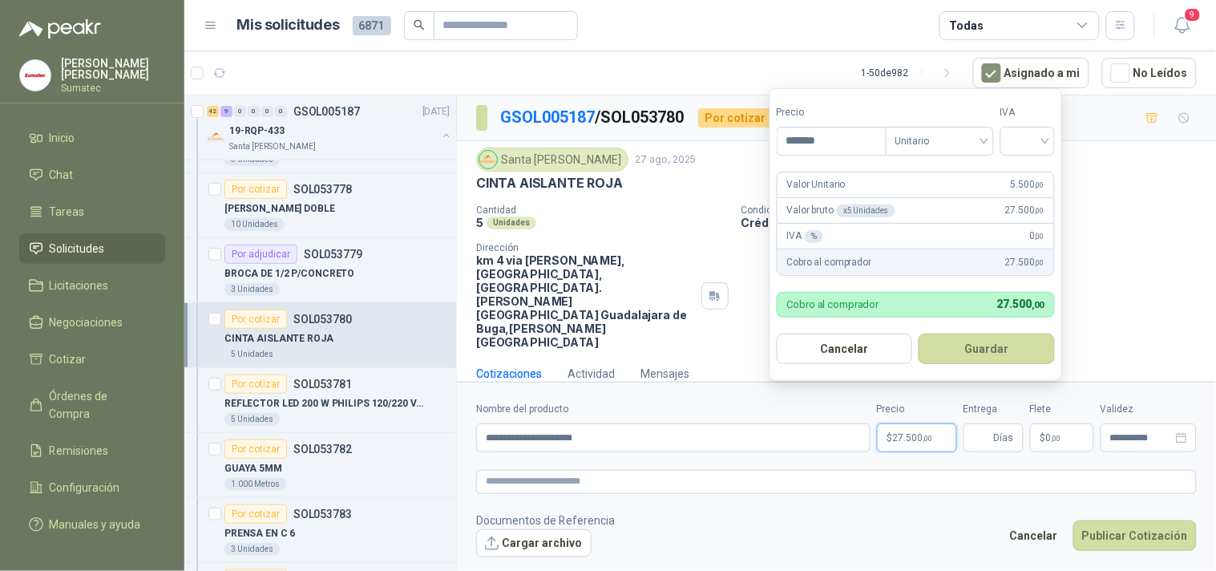
type input "*******"
click at [919, 334] on button "Guardar" at bounding box center [987, 349] width 136 height 30
click at [1034, 140] on input "search" at bounding box center [1027, 140] width 35 height 24
click at [1030, 170] on div "19%" at bounding box center [1032, 174] width 30 height 18
click at [994, 334] on button "Guardar" at bounding box center [990, 349] width 138 height 30
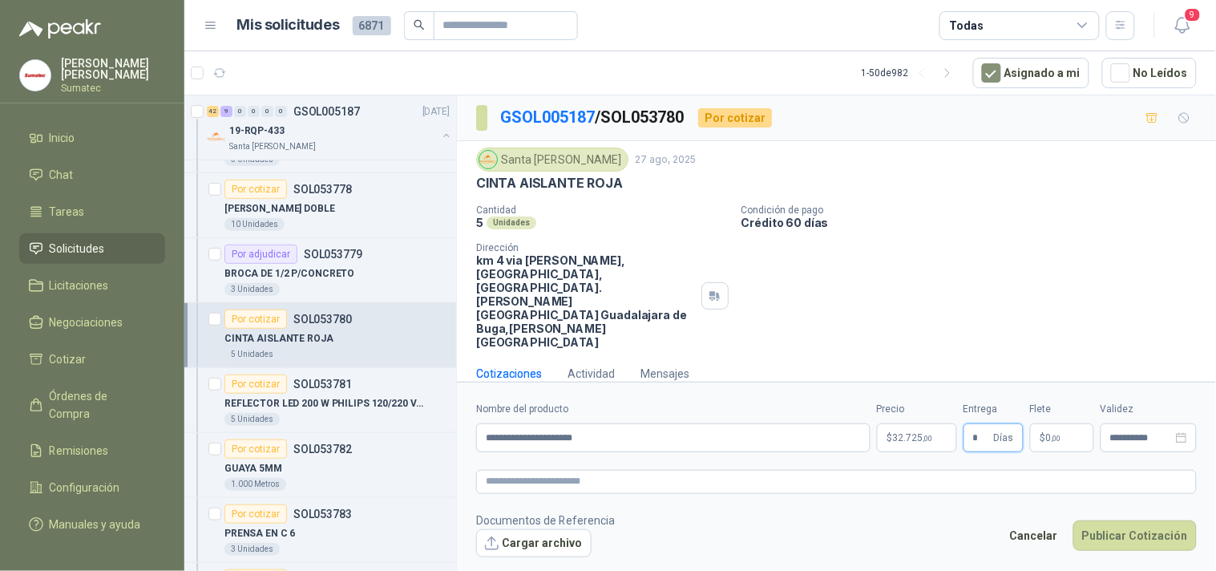
type input "*"
click at [1055, 434] on span ",00" at bounding box center [1057, 438] width 10 height 9
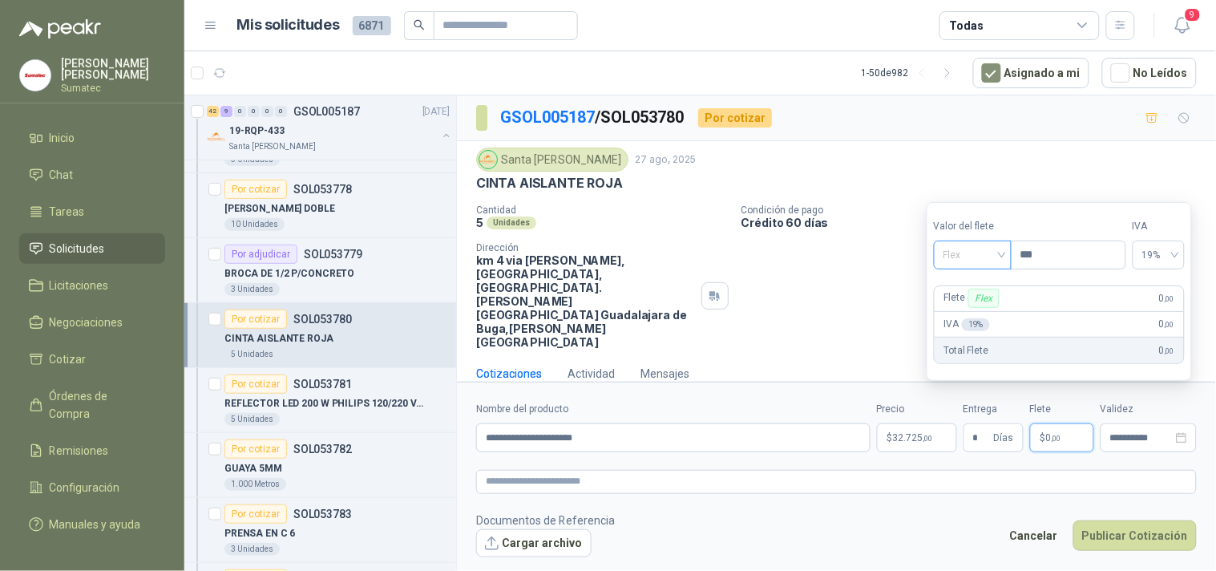
click at [986, 255] on span "Flex" at bounding box center [973, 255] width 59 height 24
click at [977, 307] on div "Incluido" at bounding box center [974, 315] width 55 height 18
click at [1111, 520] on button "Publicar Cotización" at bounding box center [1135, 535] width 123 height 30
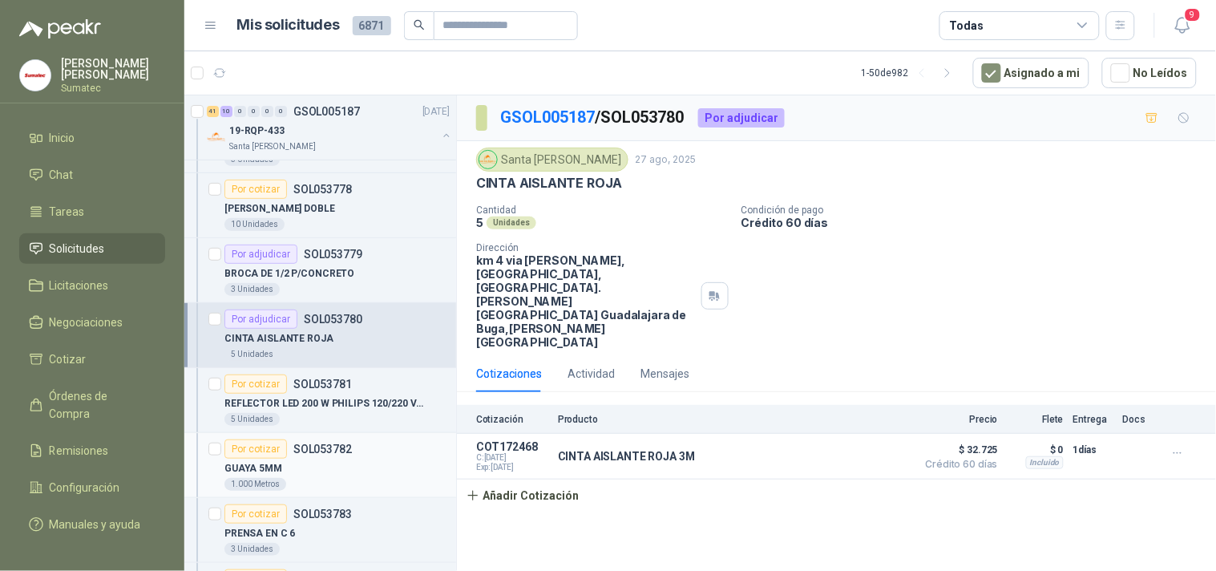
click at [419, 481] on div "1.000 Metros" at bounding box center [337, 484] width 225 height 13
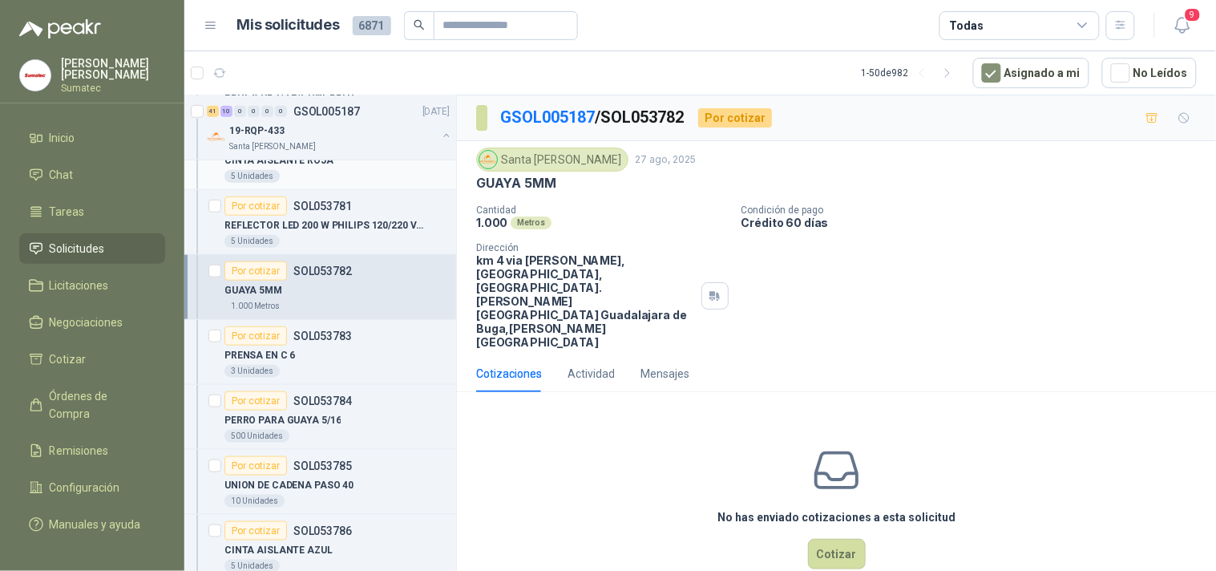
scroll to position [1960, 0]
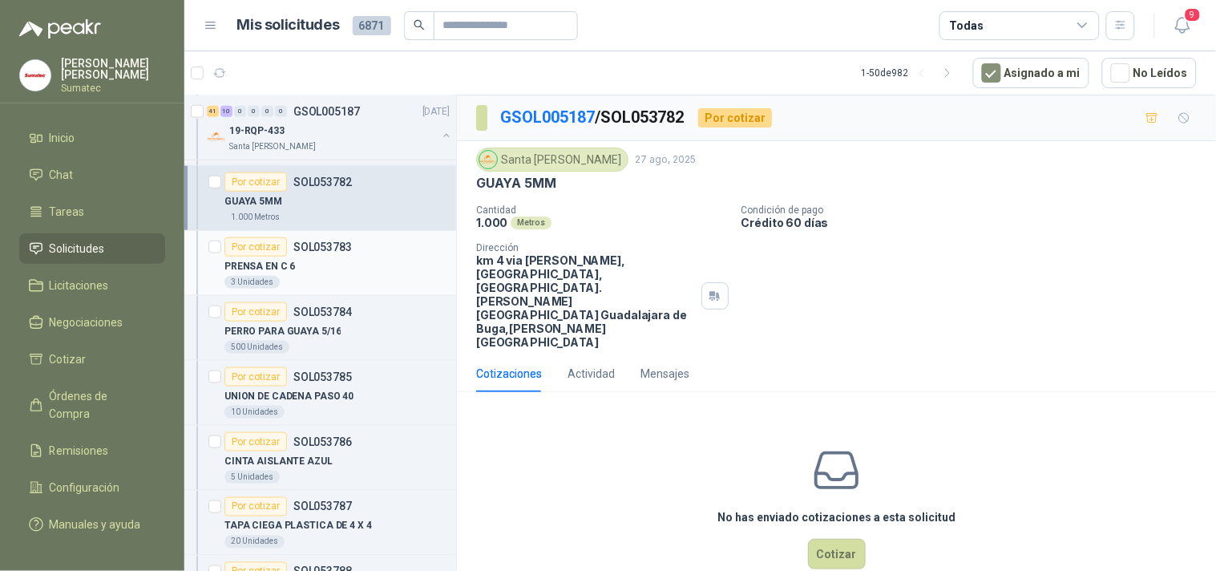
click at [289, 273] on p "PRENSA EN C 6" at bounding box center [260, 266] width 71 height 15
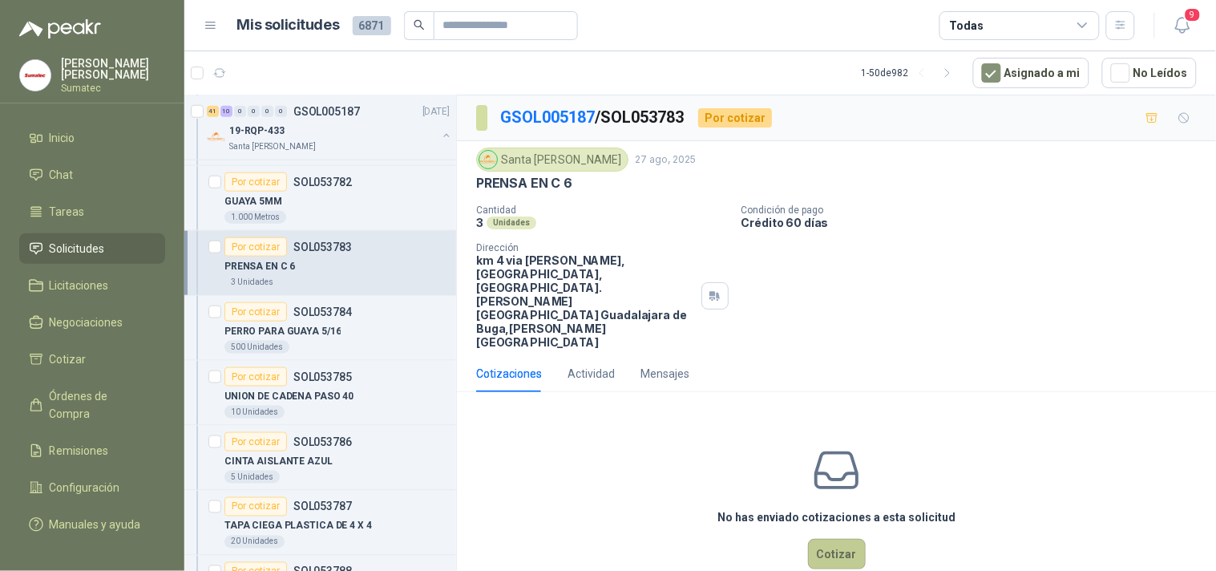
click at [831, 539] on button "Cotizar" at bounding box center [837, 554] width 58 height 30
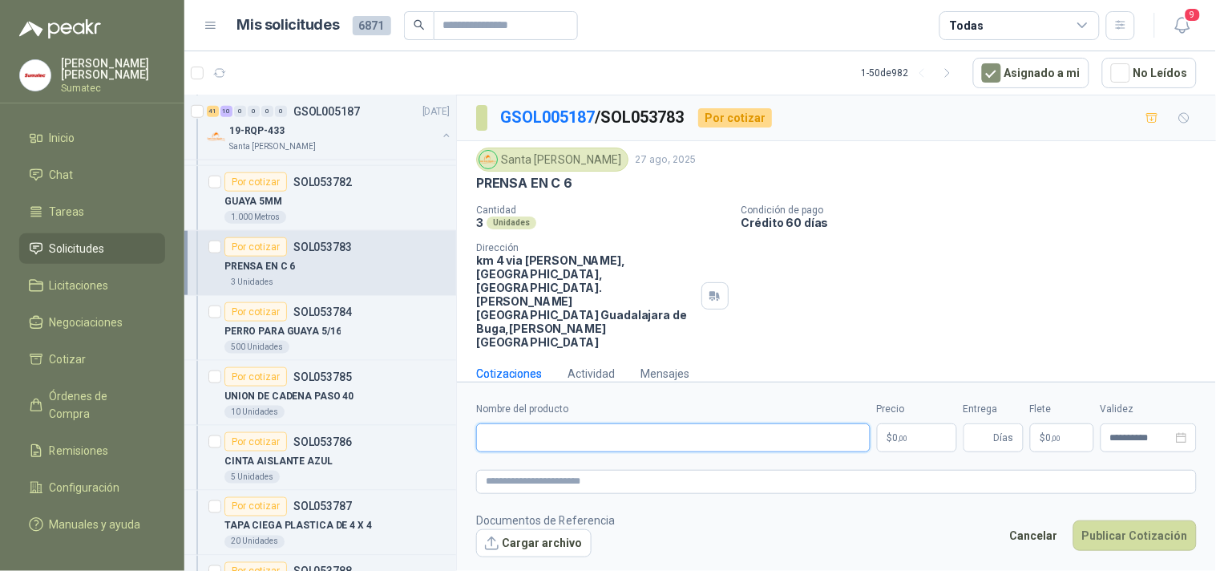
click at [650, 423] on input "Nombre del producto" at bounding box center [673, 437] width 395 height 29
paste input "**********"
click at [582, 425] on input "**********" at bounding box center [673, 437] width 395 height 29
type input "**********"
click at [937, 426] on p "$ 0 ,00" at bounding box center [917, 437] width 80 height 29
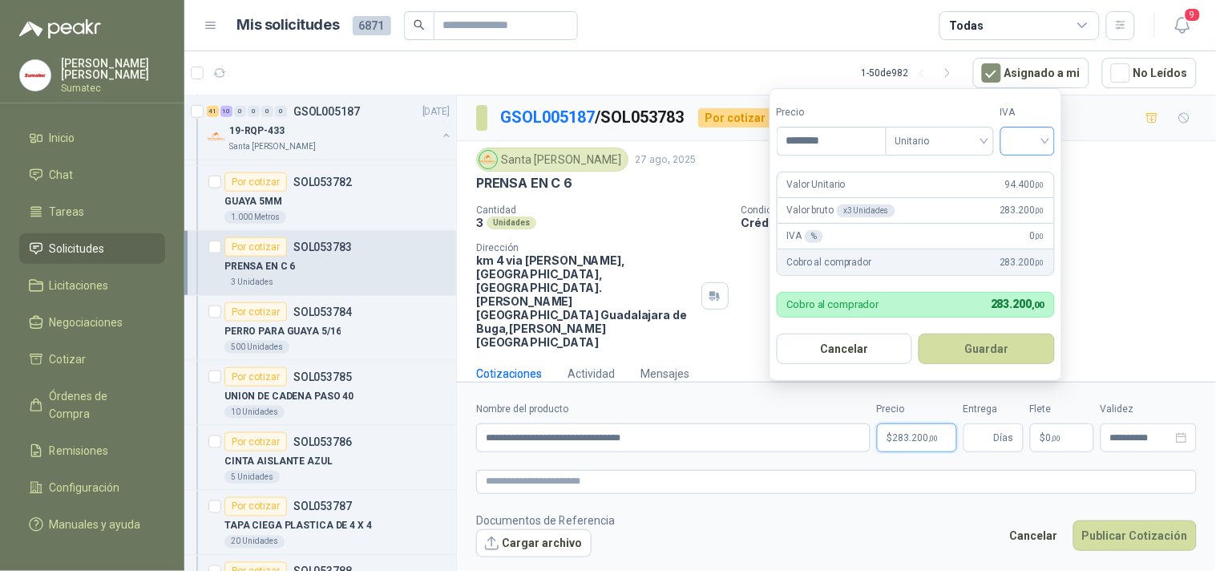
click at [1028, 153] on span at bounding box center [1027, 141] width 35 height 27
type input "********"
click at [1020, 178] on div "19%" at bounding box center [1032, 174] width 30 height 18
click at [1017, 341] on button "Guardar" at bounding box center [990, 349] width 138 height 30
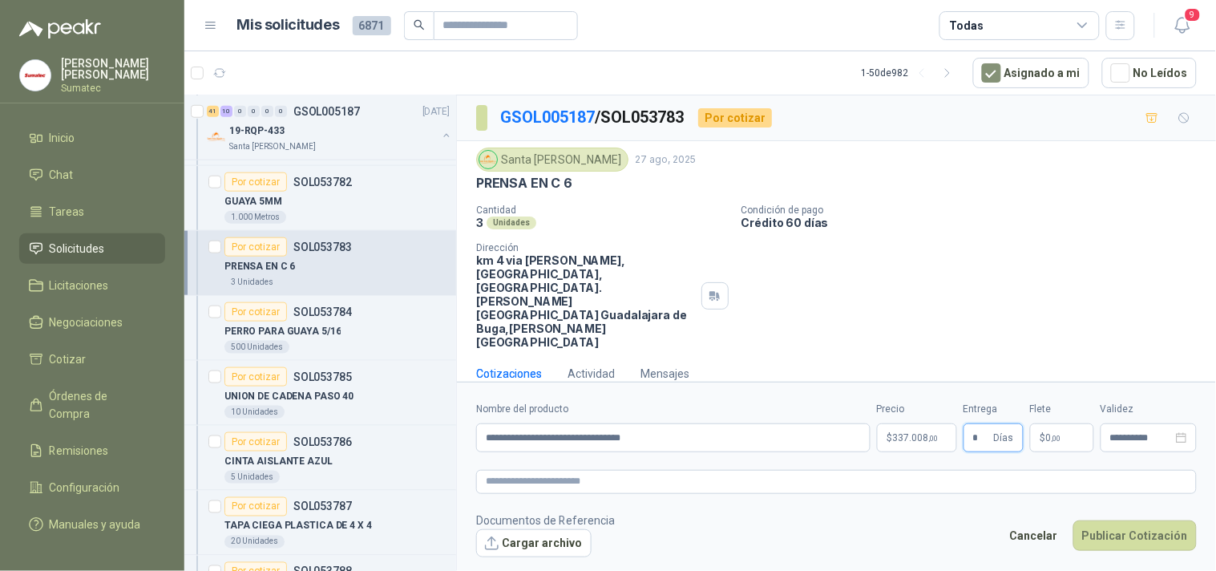
type input "*"
click at [1050, 433] on span "0 ,00" at bounding box center [1053, 438] width 15 height 10
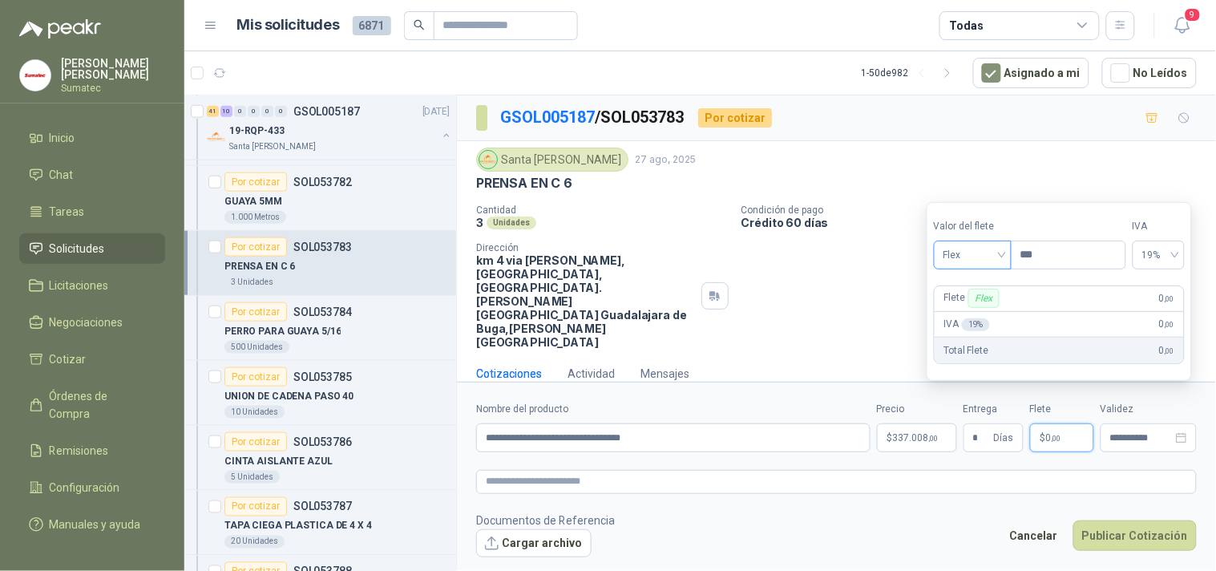
click at [992, 255] on span "Flex" at bounding box center [973, 255] width 59 height 24
click at [983, 309] on div "Incluido" at bounding box center [974, 315] width 55 height 18
click at [1110, 520] on button "Publicar Cotización" at bounding box center [1135, 535] width 123 height 30
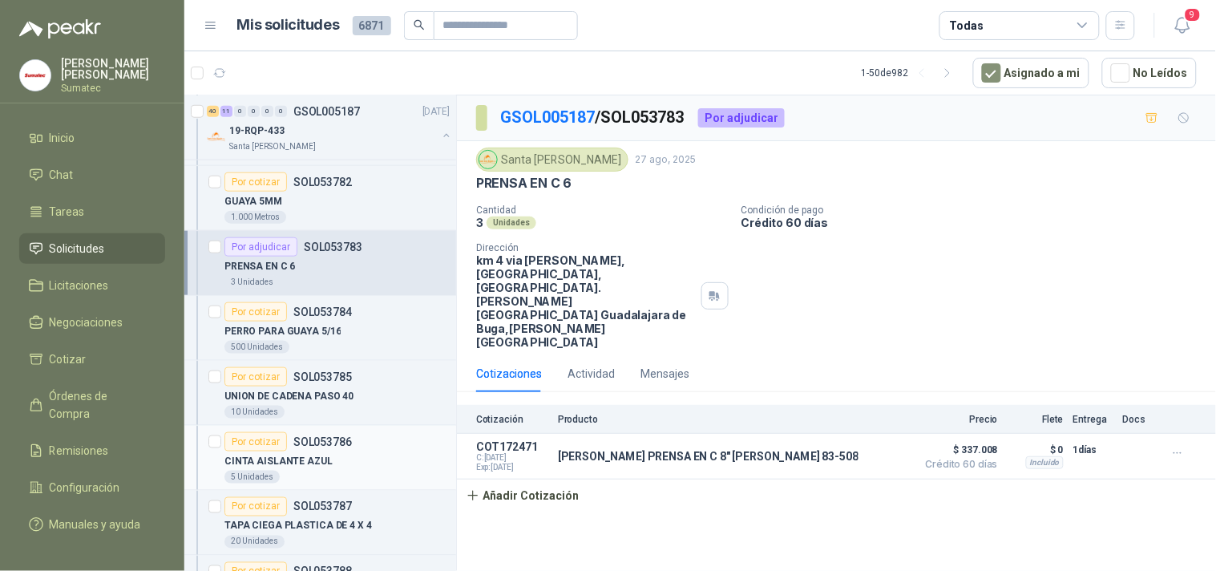
click at [314, 446] on p "SOL053786" at bounding box center [322, 441] width 59 height 11
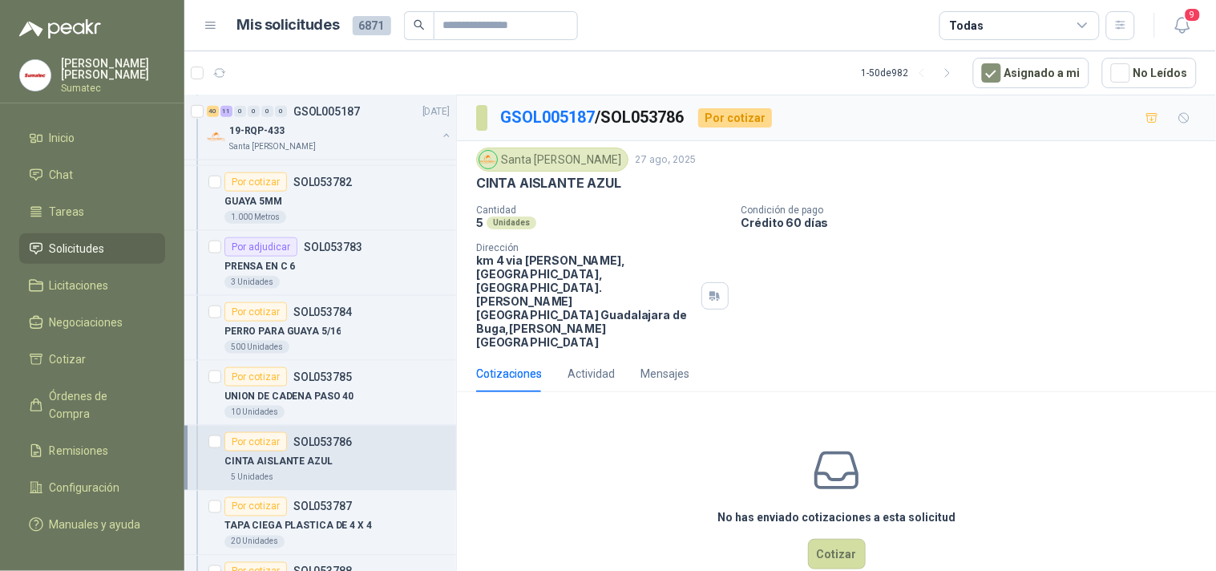
click at [897, 225] on p "Crédito 60 días" at bounding box center [976, 223] width 468 height 14
click at [586, 180] on p "CINTA AISLANTE AZUL" at bounding box center [548, 183] width 145 height 17
copy p "CINTA AISLANTE AZUL"
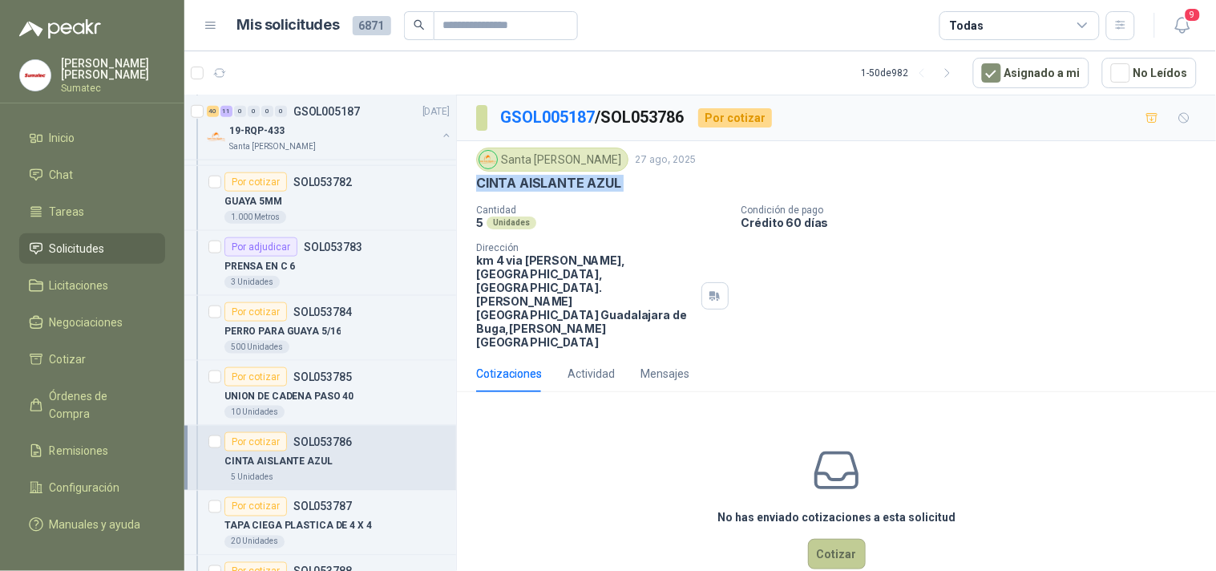
click at [831, 539] on button "Cotizar" at bounding box center [837, 554] width 58 height 30
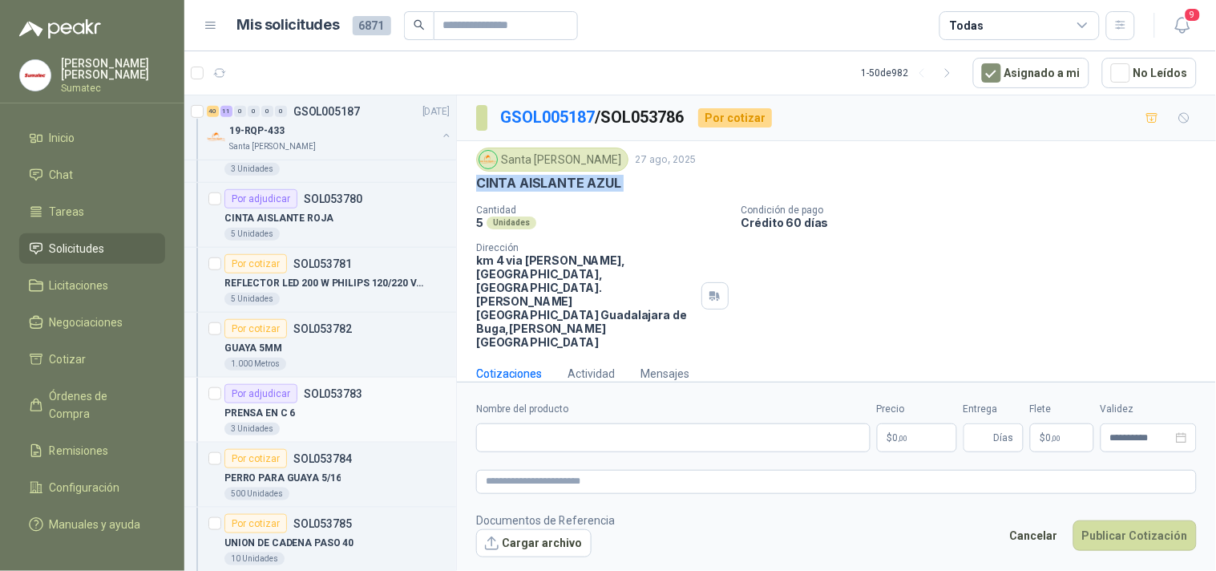
scroll to position [1782, 0]
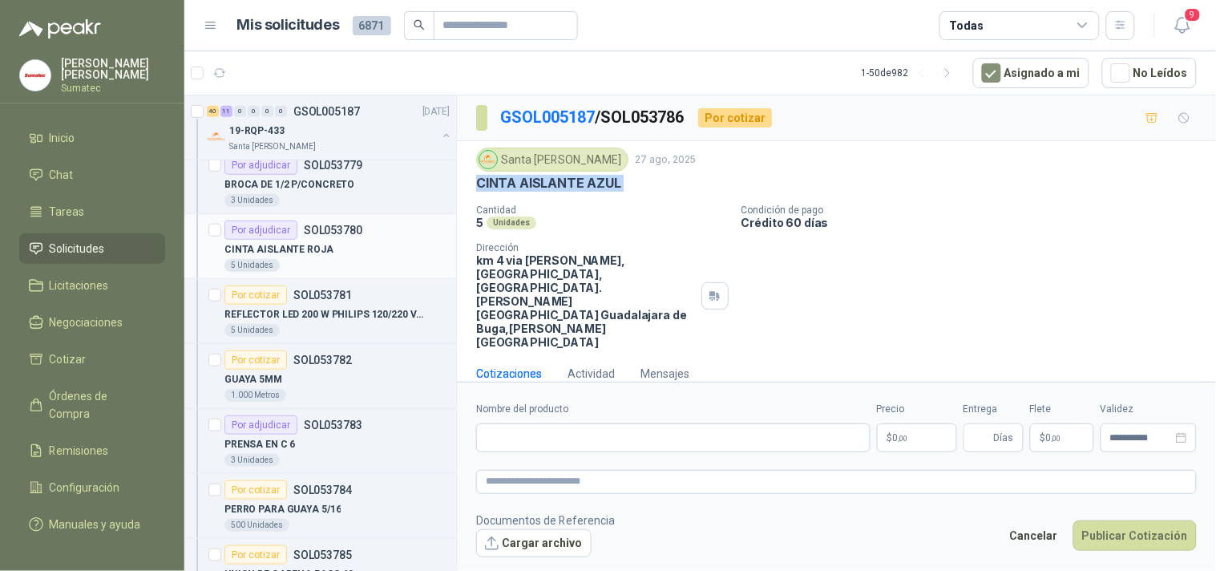
click at [326, 257] on div "CINTA AISLANTE ROJA" at bounding box center [337, 249] width 225 height 19
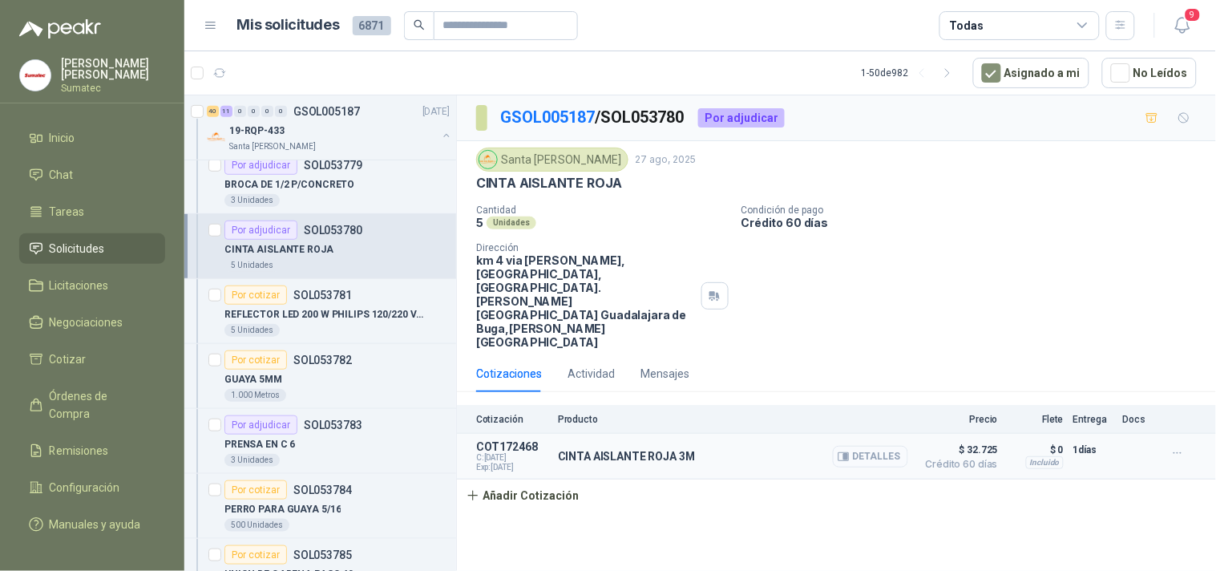
click at [871, 446] on button "Detalles" at bounding box center [870, 457] width 75 height 22
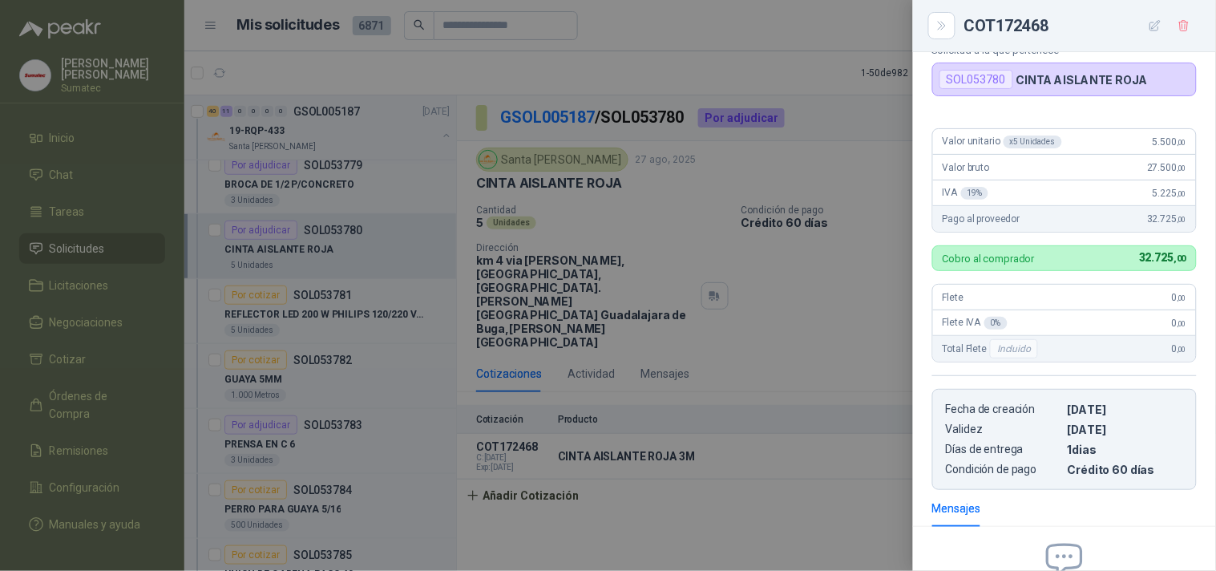
scroll to position [65, 0]
click at [820, 177] on div at bounding box center [608, 285] width 1216 height 571
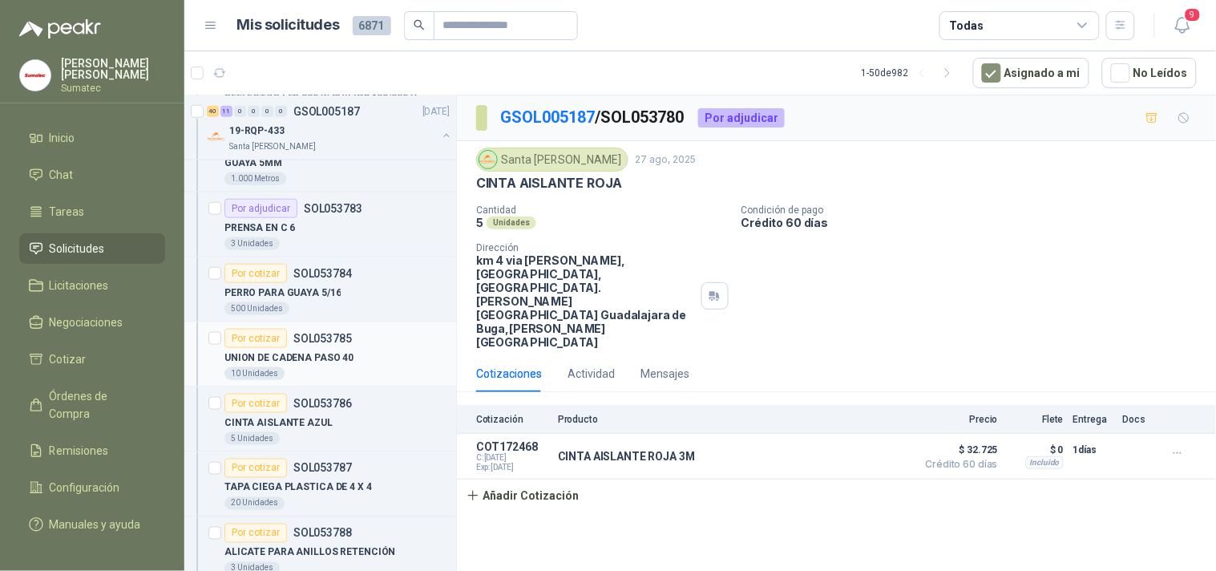
scroll to position [2049, 0]
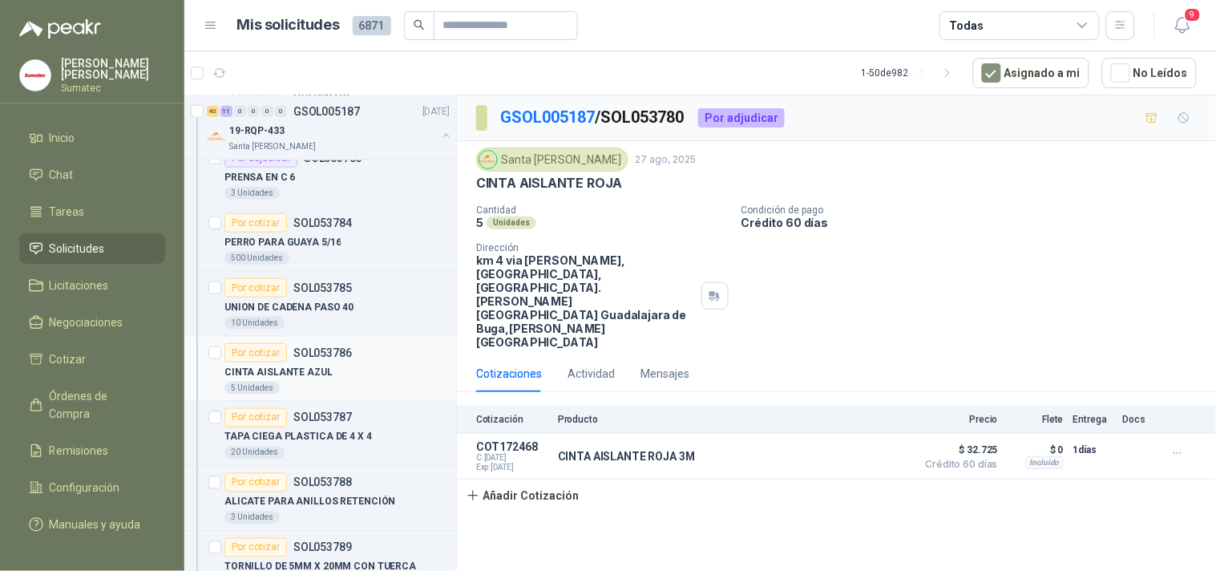
click at [327, 375] on div "CINTA AISLANTE AZUL" at bounding box center [337, 371] width 225 height 19
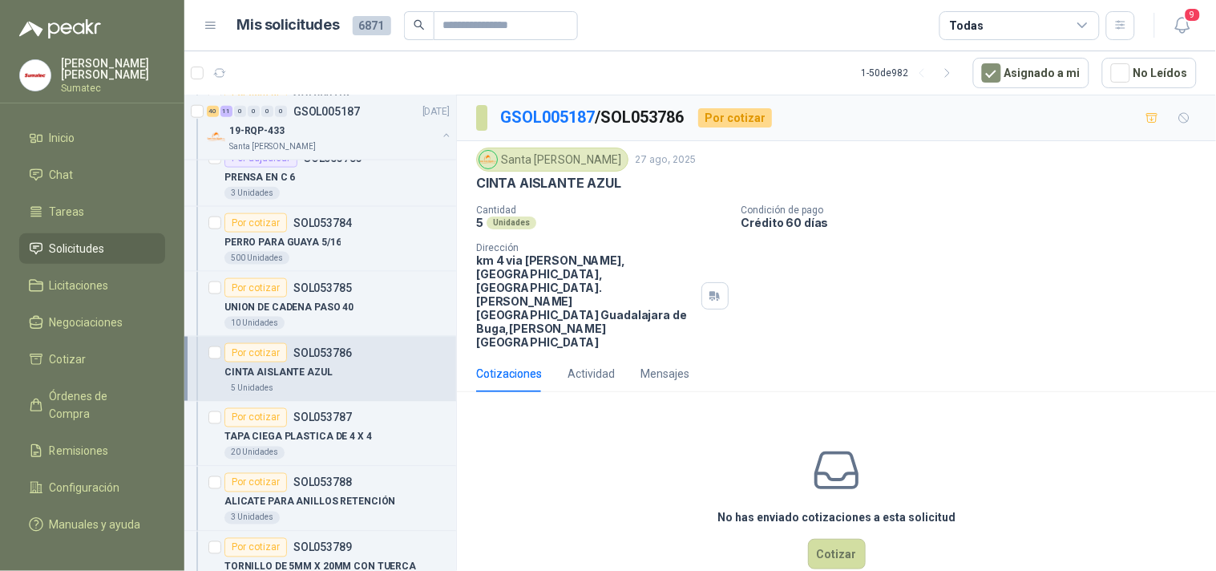
click at [575, 184] on p "CINTA AISLANTE AZUL" at bounding box center [548, 183] width 145 height 17
copy p "CINTA AISLANTE AZUL"
click at [838, 539] on button "Cotizar" at bounding box center [837, 554] width 58 height 30
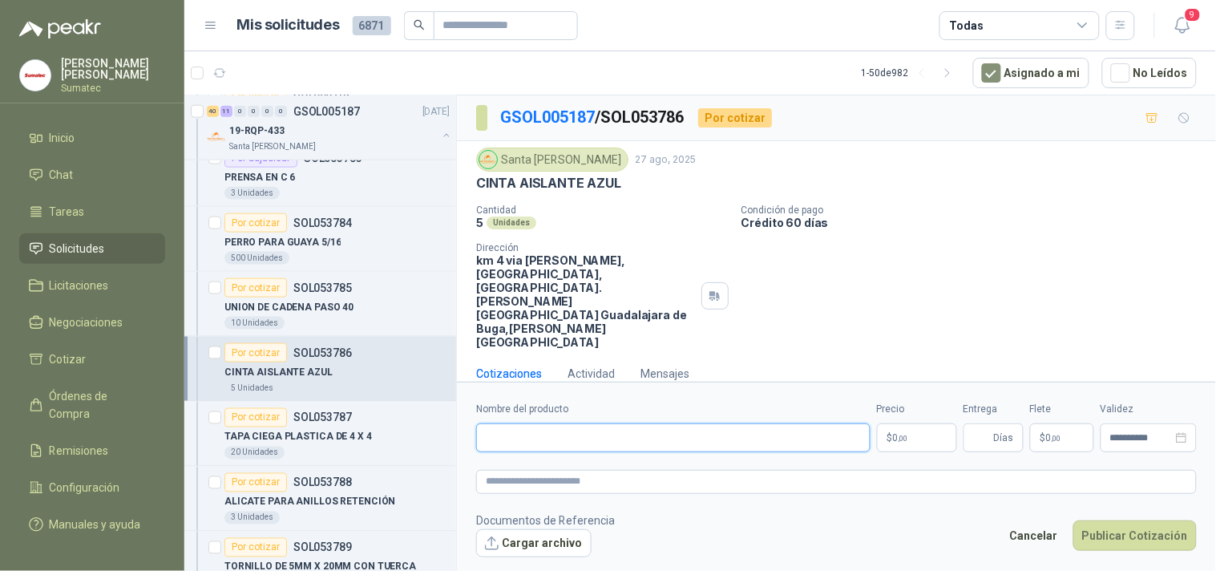
click at [711, 426] on input "Nombre del producto" at bounding box center [673, 437] width 395 height 29
paste input "**********"
type input "**********"
click at [912, 423] on p "$ 0 ,00" at bounding box center [917, 437] width 80 height 29
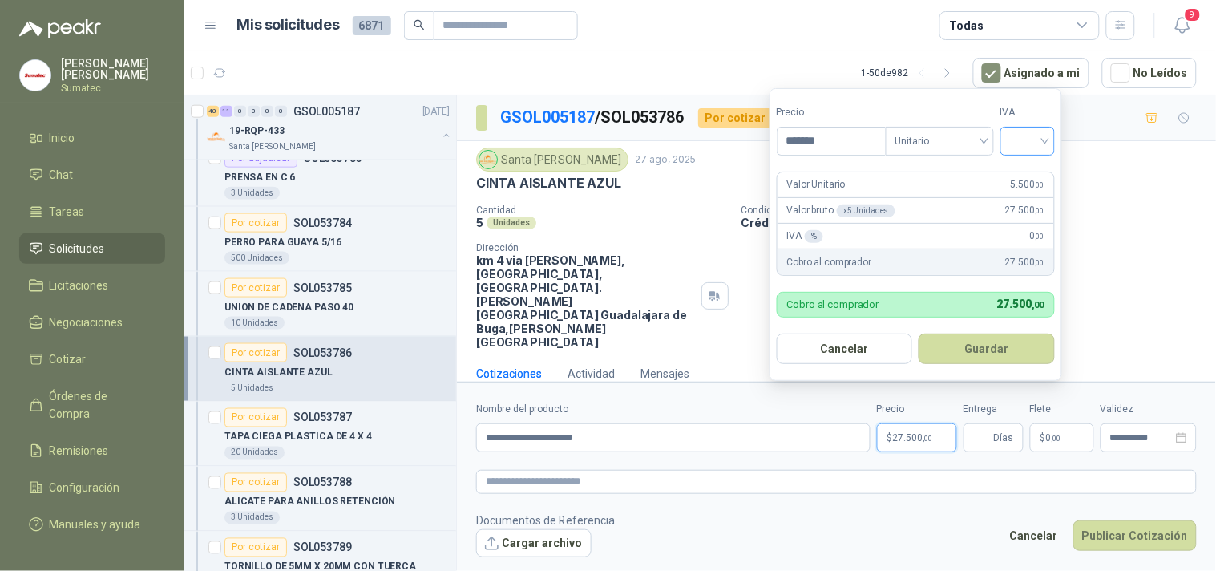
type input "*******"
click at [1046, 149] on input "search" at bounding box center [1027, 140] width 35 height 24
click at [1049, 177] on div "19%" at bounding box center [1031, 174] width 49 height 26
click at [1003, 337] on button "Guardar" at bounding box center [990, 349] width 138 height 30
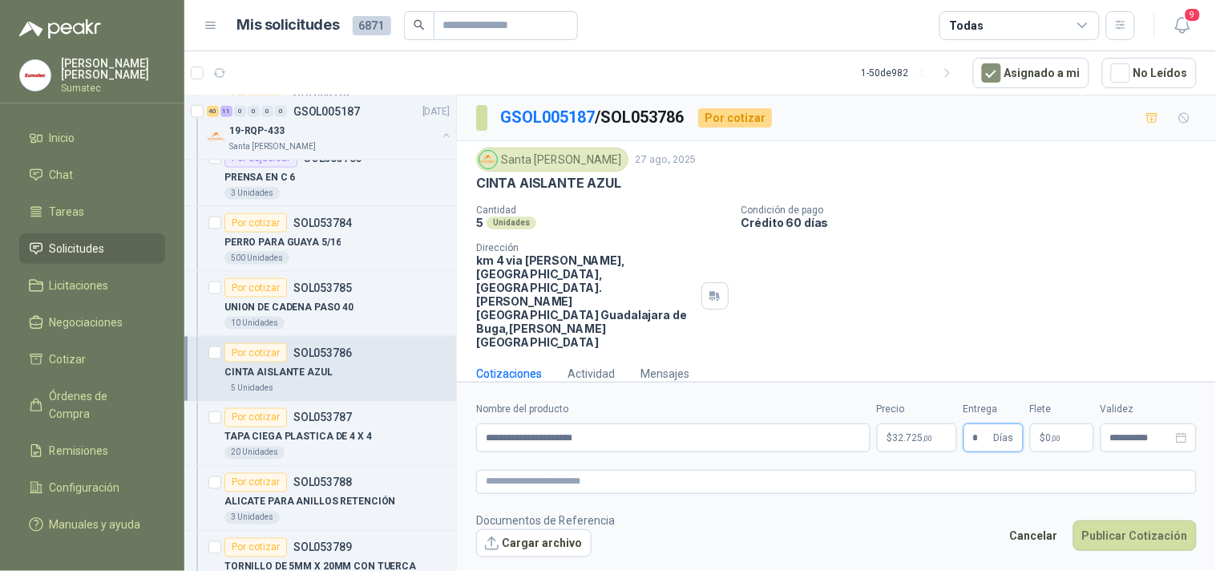
type input "*"
click at [1099, 426] on div "**********" at bounding box center [836, 427] width 721 height 51
click at [1081, 427] on p "$ 0 ,00" at bounding box center [1062, 437] width 64 height 29
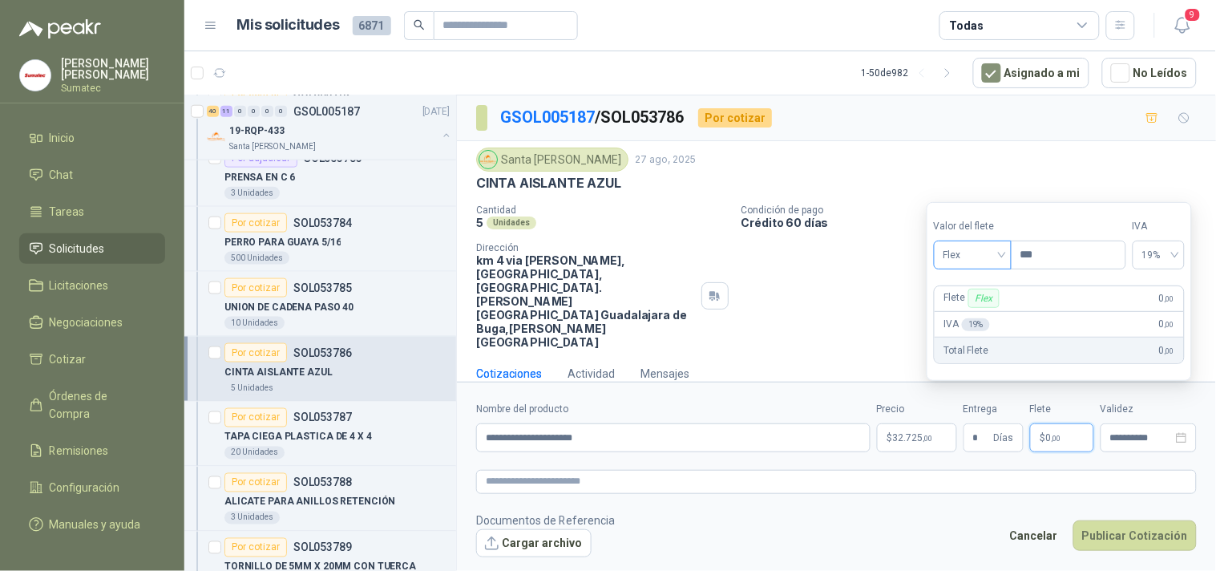
click at [998, 261] on span "Flex" at bounding box center [973, 255] width 59 height 24
click at [986, 308] on div "Incluido" at bounding box center [974, 315] width 55 height 18
click at [1110, 520] on button "Publicar Cotización" at bounding box center [1135, 535] width 123 height 30
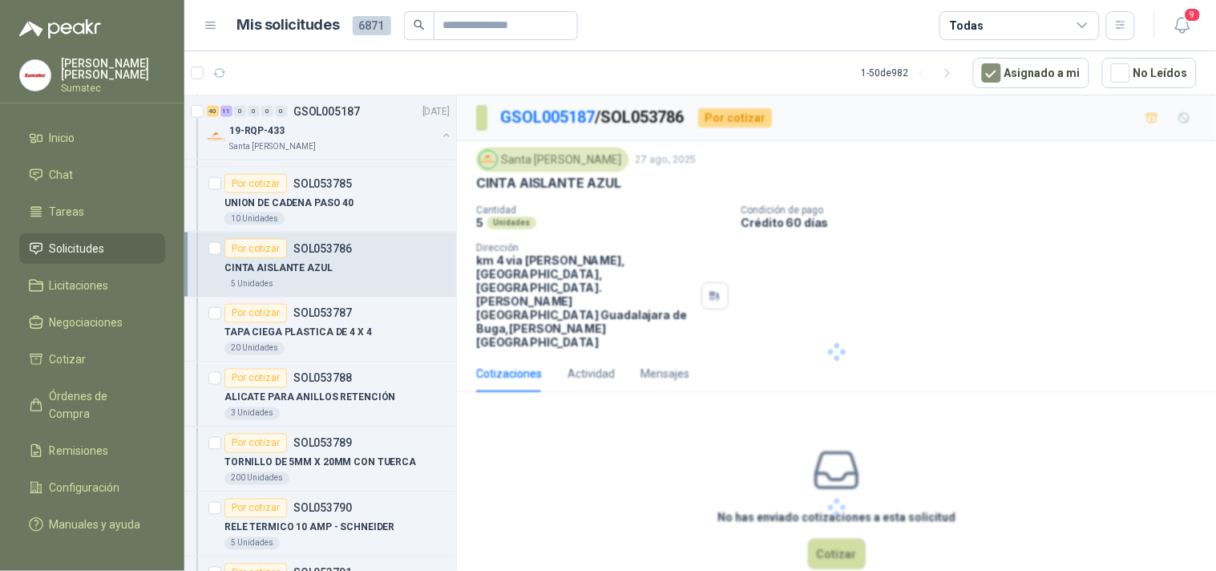
scroll to position [2227, 0]
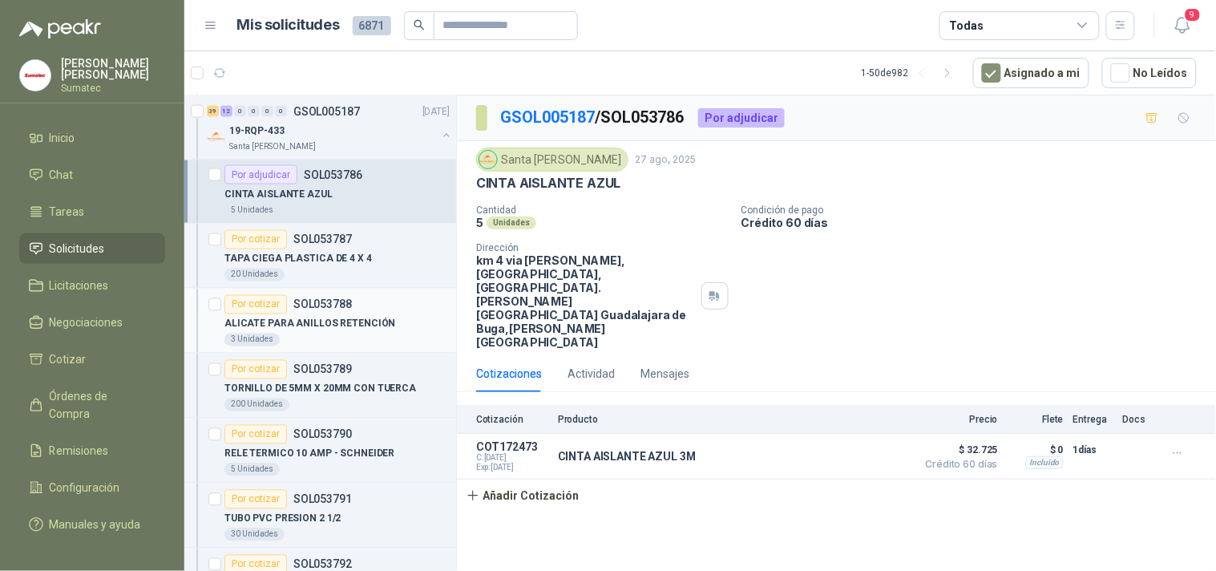
click at [338, 330] on p "ALICATE PARA ANILLOS RETENCIÓN" at bounding box center [310, 324] width 171 height 15
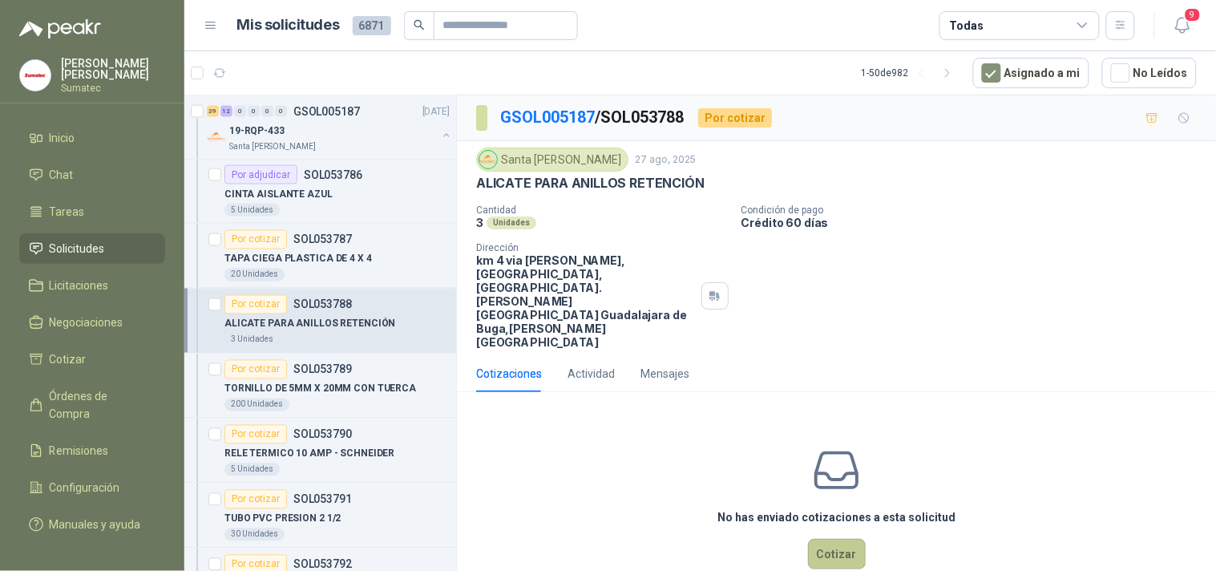
click at [824, 539] on button "Cotizar" at bounding box center [837, 554] width 58 height 30
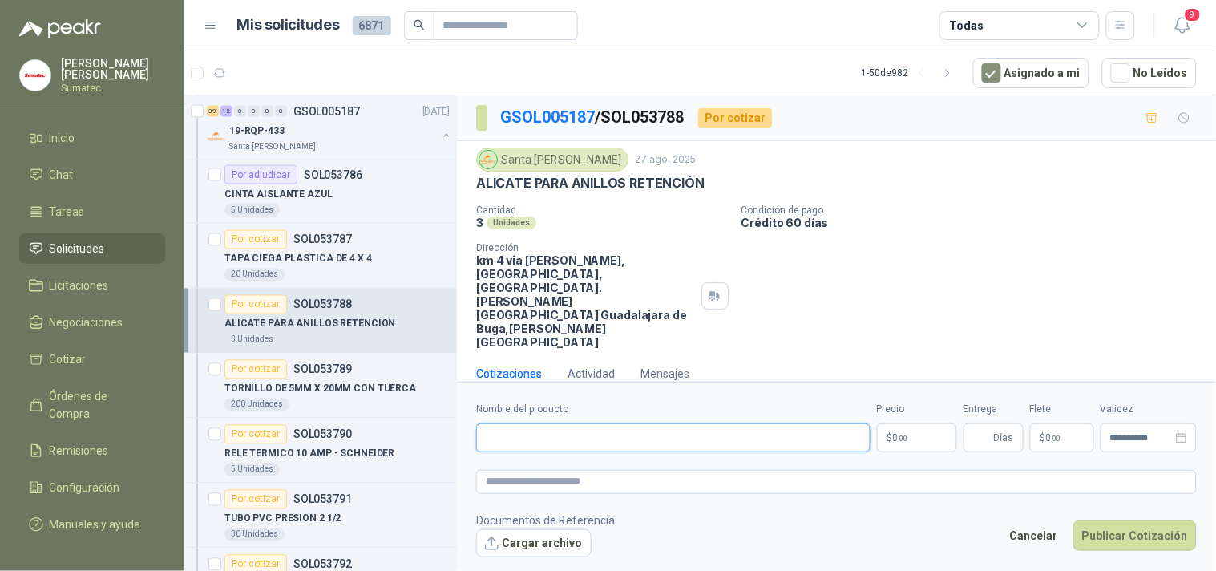
click at [764, 425] on input "Nombre del producto" at bounding box center [673, 437] width 395 height 29
paste input "*******"
click at [669, 188] on p "ALICATE PARA ANILLOS RETENCIÓN" at bounding box center [590, 183] width 229 height 17
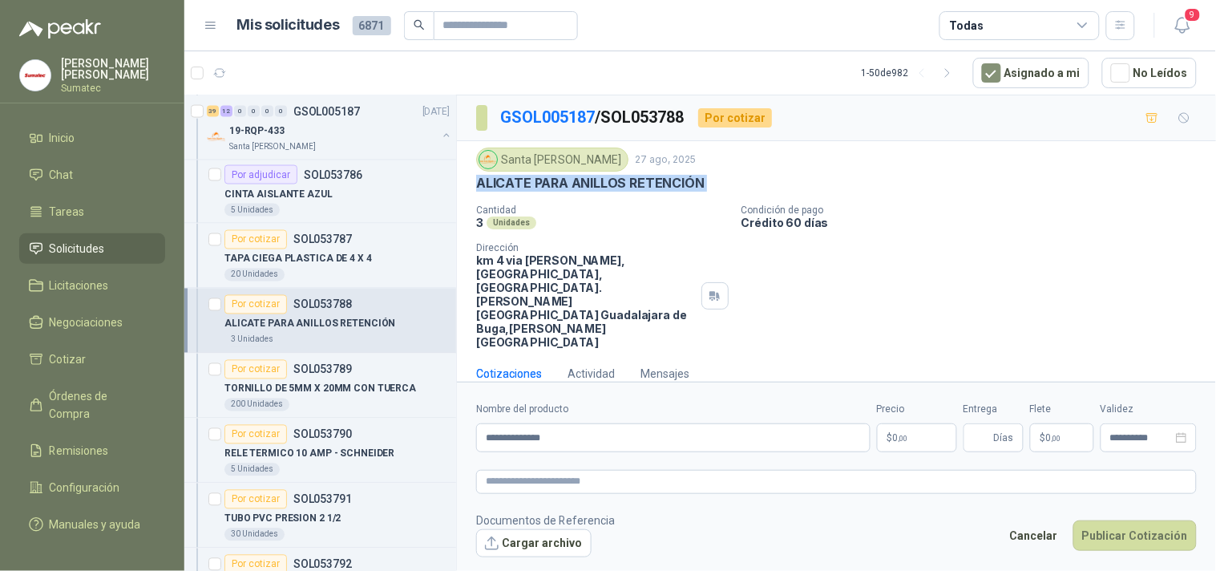
click at [669, 188] on p "ALICATE PARA ANILLOS RETENCIÓN" at bounding box center [590, 183] width 229 height 17
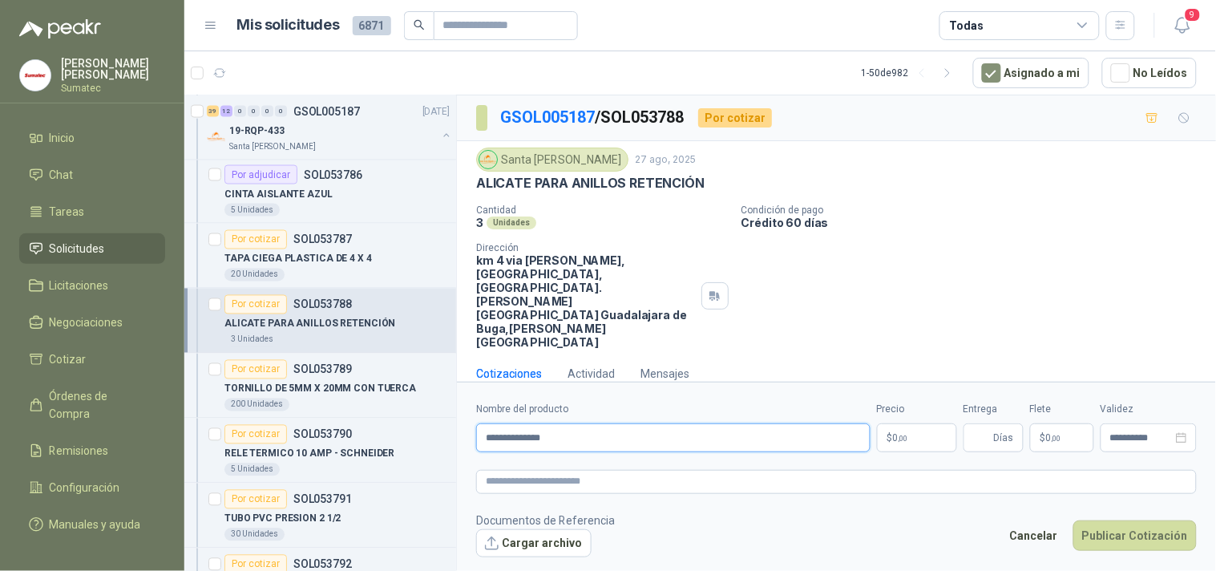
click at [484, 423] on input "**********" at bounding box center [673, 437] width 395 height 29
paste input "**********"
type input "**********"
click at [919, 423] on p "$ 0 ,00" at bounding box center [917, 437] width 80 height 29
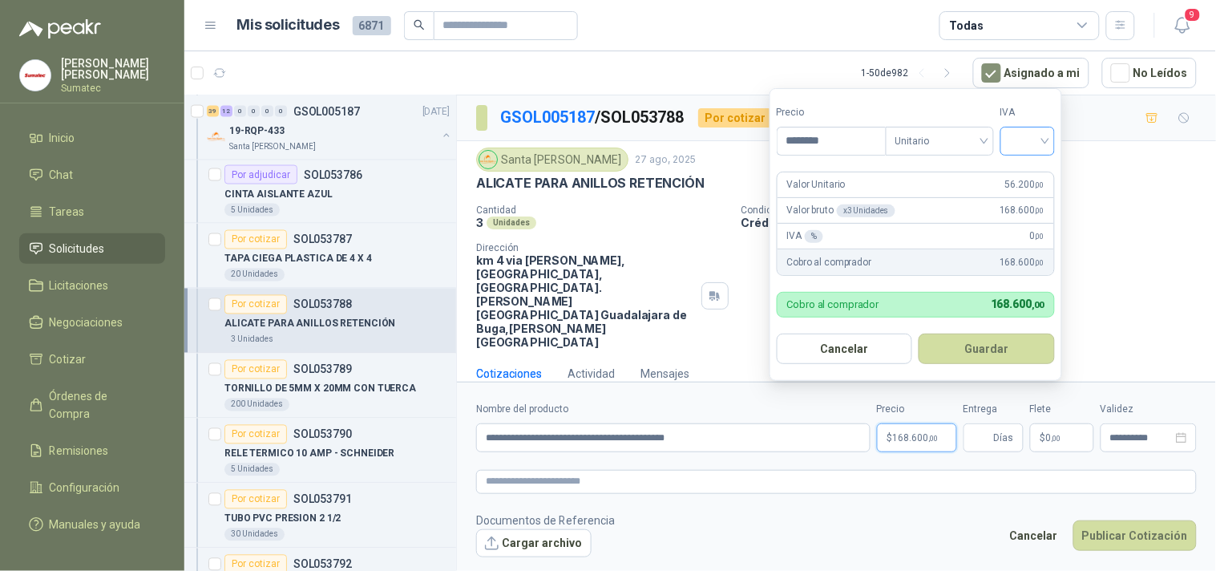
type input "********"
click at [1035, 138] on input "search" at bounding box center [1027, 140] width 35 height 24
click at [1028, 171] on div "19%" at bounding box center [1032, 174] width 30 height 18
click at [1017, 340] on button "Guardar" at bounding box center [990, 349] width 138 height 30
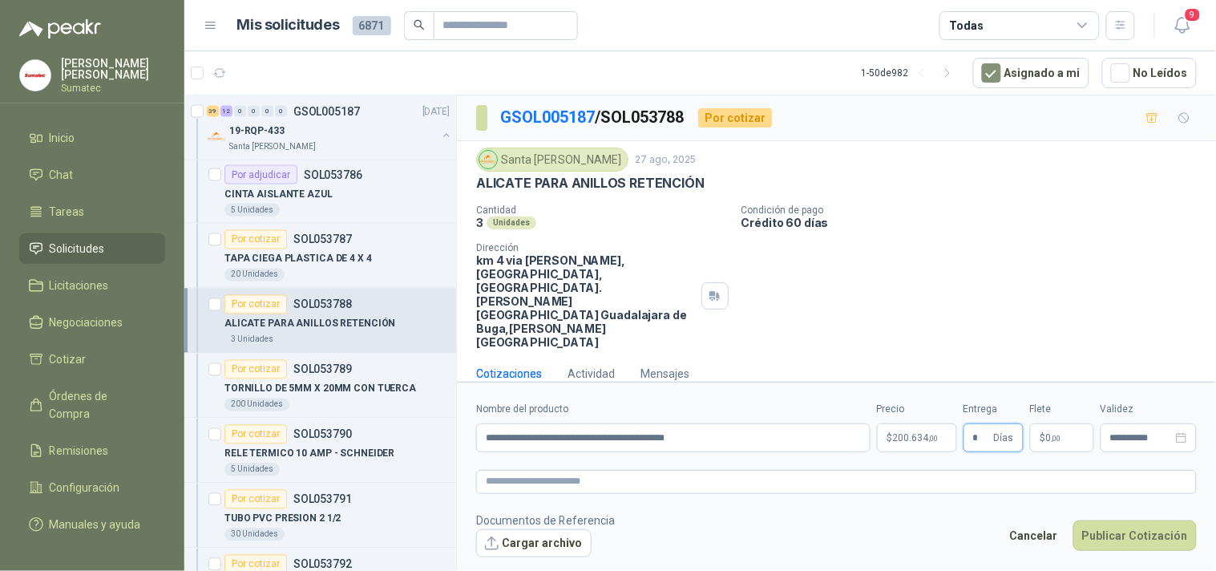
type input "*"
click at [1047, 423] on p "$ 0 ,00" at bounding box center [1062, 437] width 64 height 29
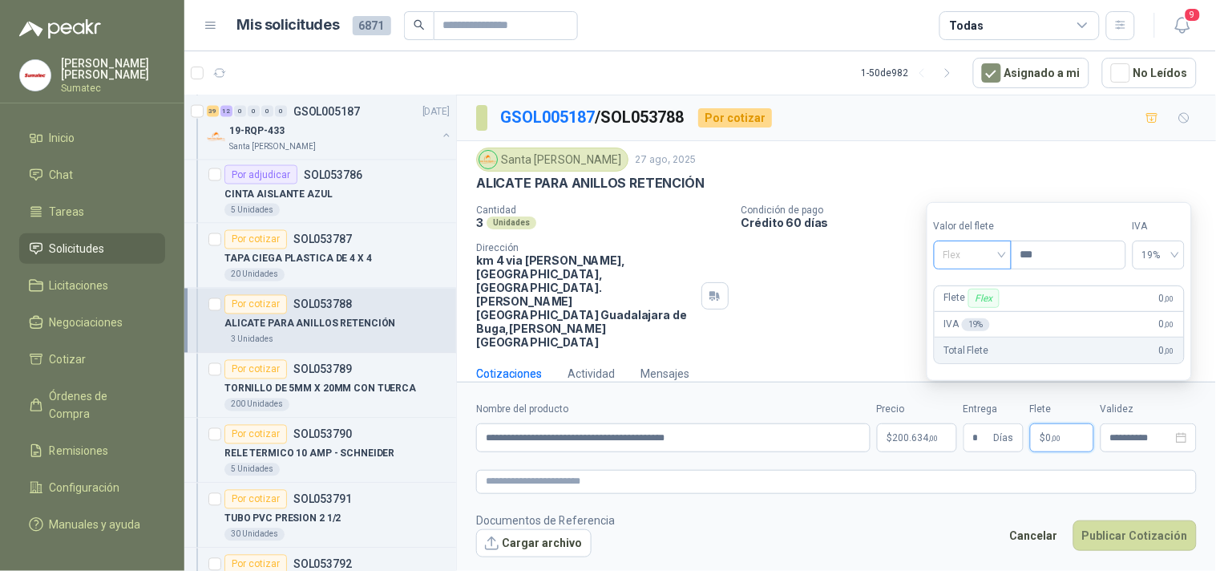
click at [982, 261] on span "Flex" at bounding box center [973, 255] width 59 height 24
click at [972, 313] on div "Incluido" at bounding box center [974, 315] width 55 height 18
click at [1131, 520] on button "Publicar Cotización" at bounding box center [1135, 535] width 123 height 30
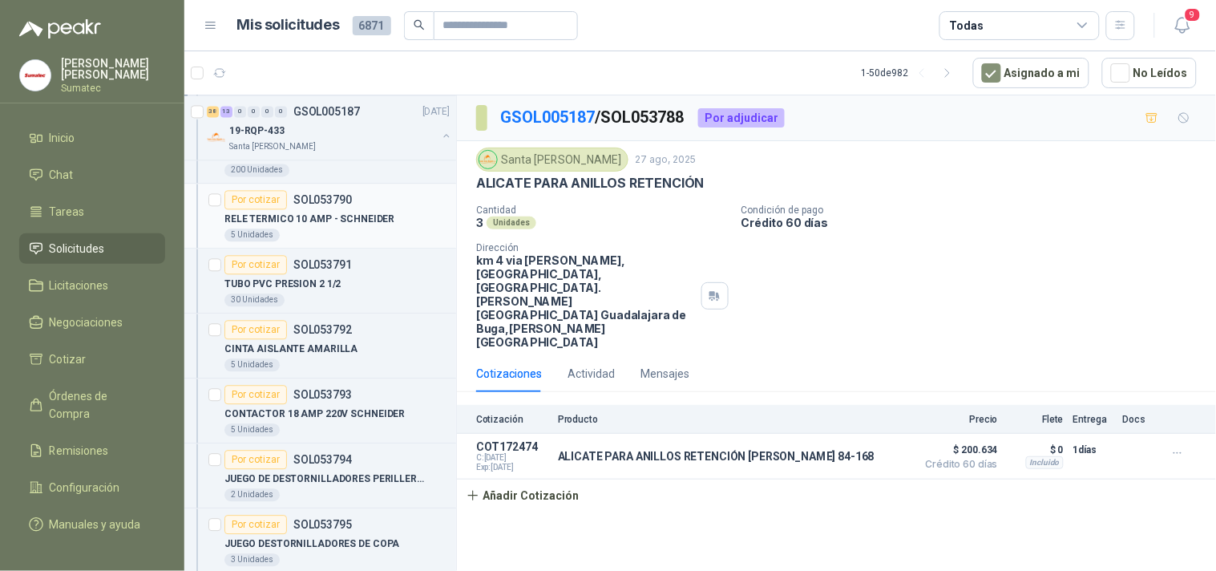
scroll to position [2495, 0]
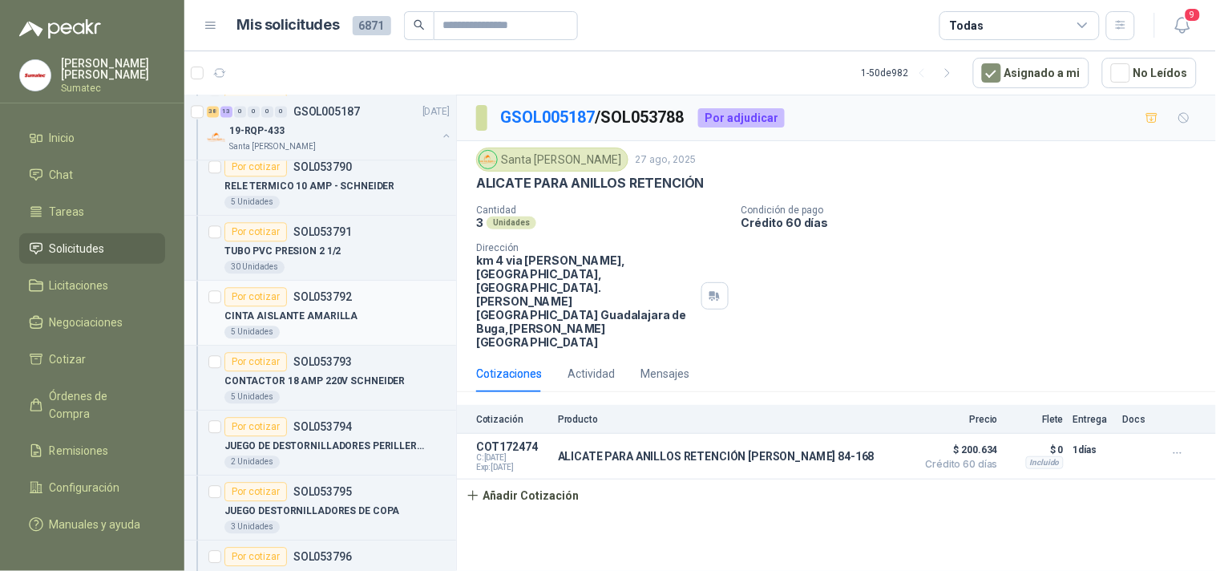
click at [301, 317] on p "CINTA AISLANTE AMARILLA" at bounding box center [291, 316] width 133 height 15
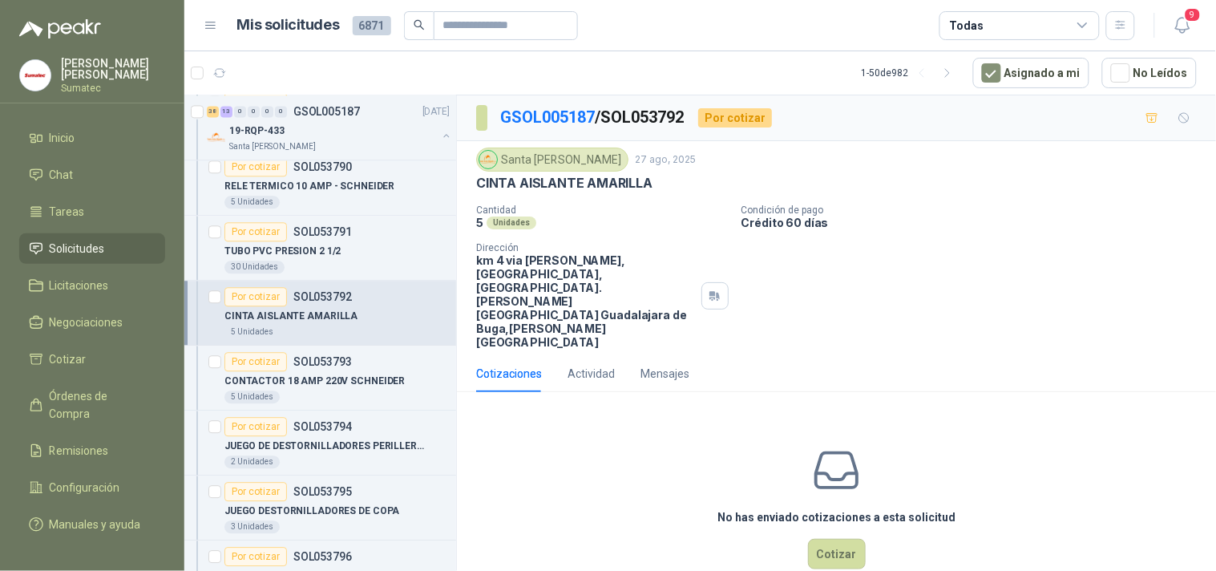
click at [613, 187] on p "CINTA AISLANTE AMARILLA" at bounding box center [564, 183] width 176 height 17
click at [832, 496] on div "No has enviado cotizaciones a esta solicitud Cotizar" at bounding box center [836, 507] width 759 height 204
click at [832, 539] on button "Cotizar" at bounding box center [837, 554] width 58 height 30
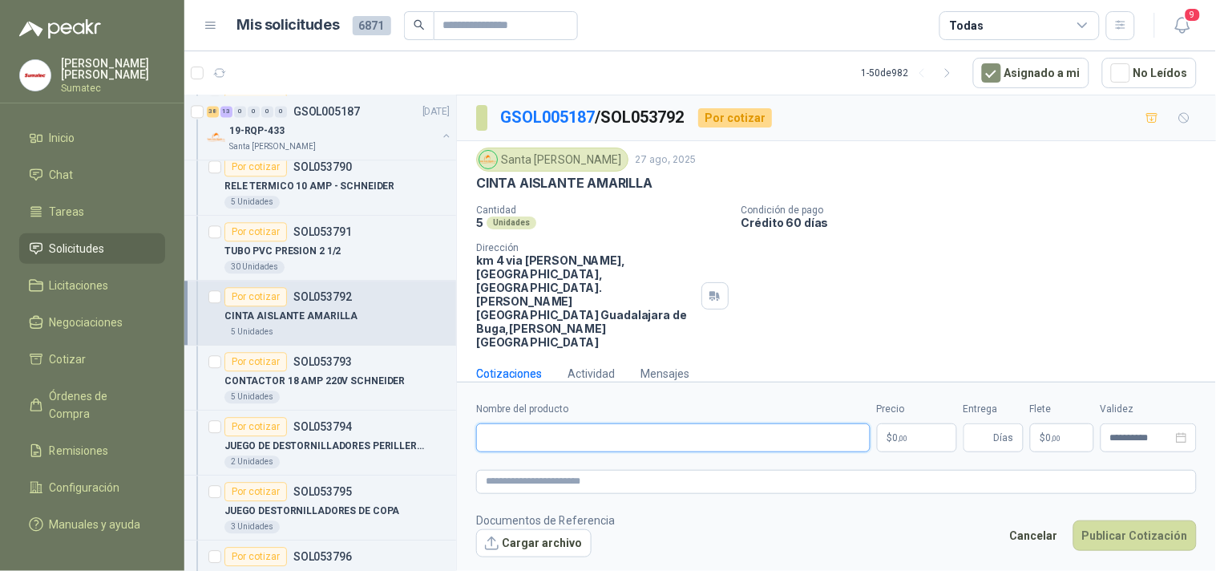
click at [781, 423] on input "Nombre del producto" at bounding box center [673, 437] width 395 height 29
paste input "**********"
type input "**********"
click at [926, 423] on p "$ 0 ,00" at bounding box center [917, 437] width 80 height 29
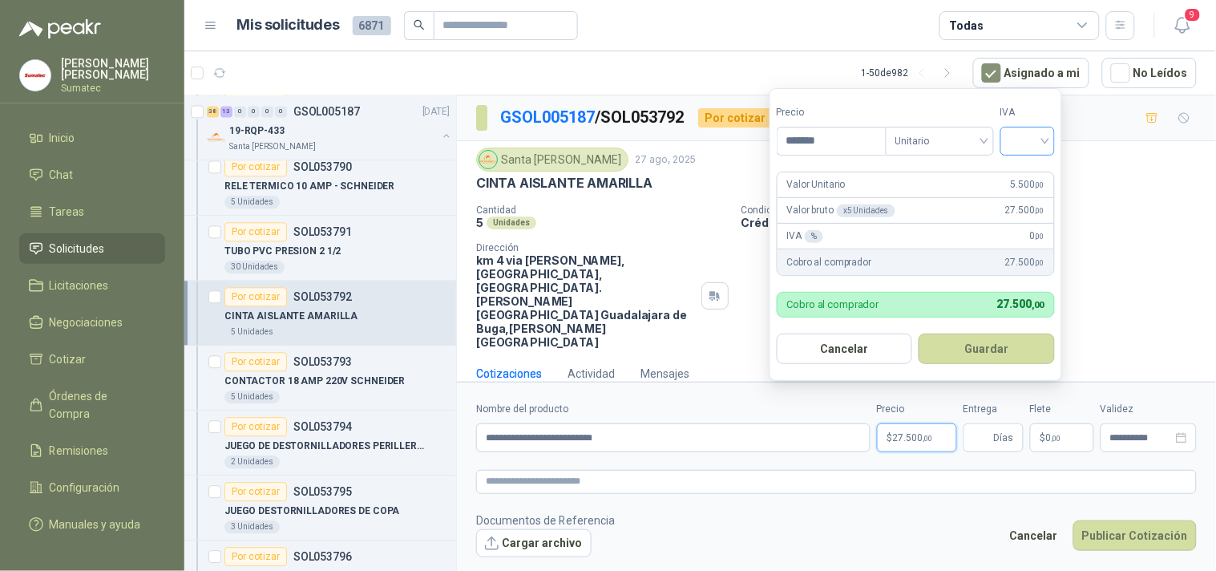
click at [1009, 142] on div at bounding box center [1028, 141] width 55 height 29
type input "*******"
click at [1017, 172] on div "19%" at bounding box center [1032, 174] width 30 height 18
click at [998, 351] on button "Guardar" at bounding box center [990, 349] width 138 height 30
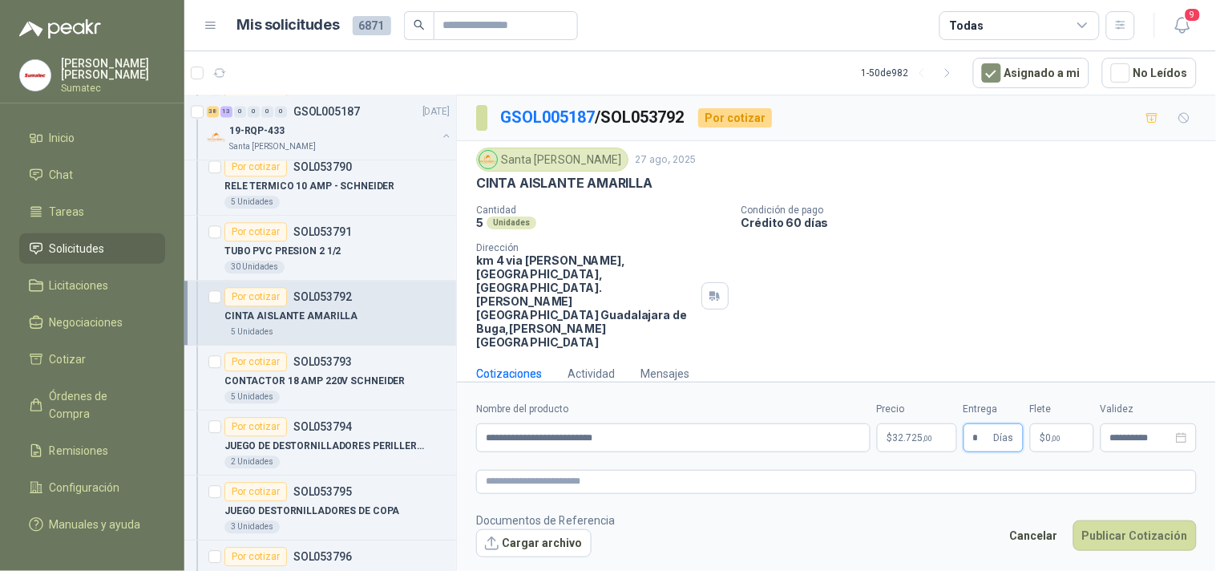
type input "*"
click at [1057, 423] on p "$ 0 ,00" at bounding box center [1062, 437] width 64 height 29
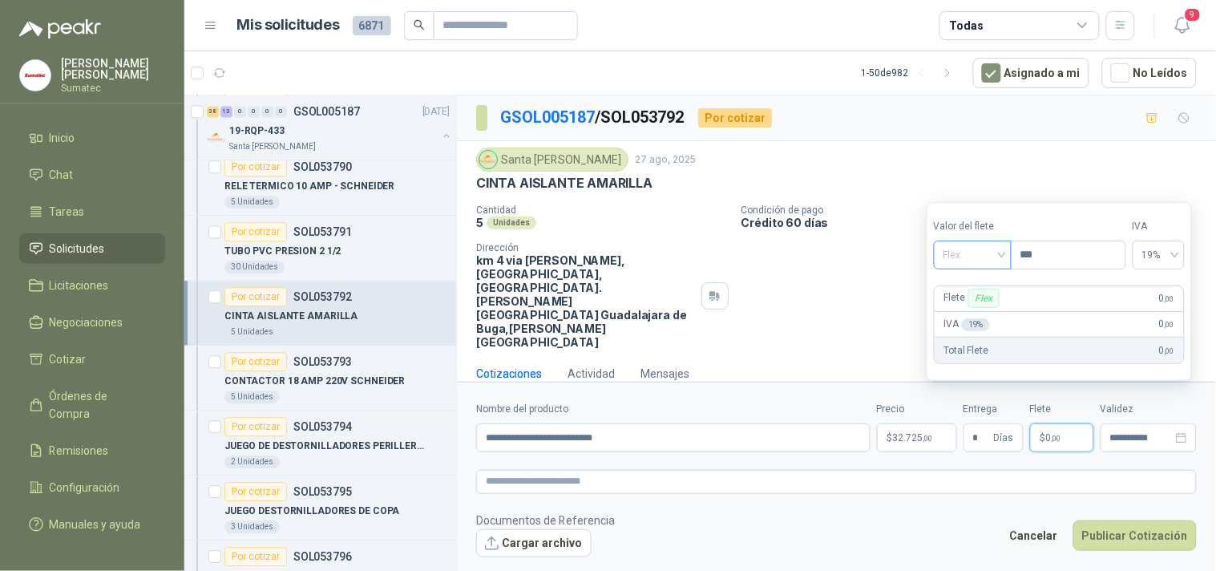
click at [965, 253] on span "Flex" at bounding box center [973, 255] width 59 height 24
click at [978, 306] on div "Incluido" at bounding box center [974, 315] width 55 height 18
click at [1135, 520] on button "Publicar Cotización" at bounding box center [1135, 535] width 123 height 30
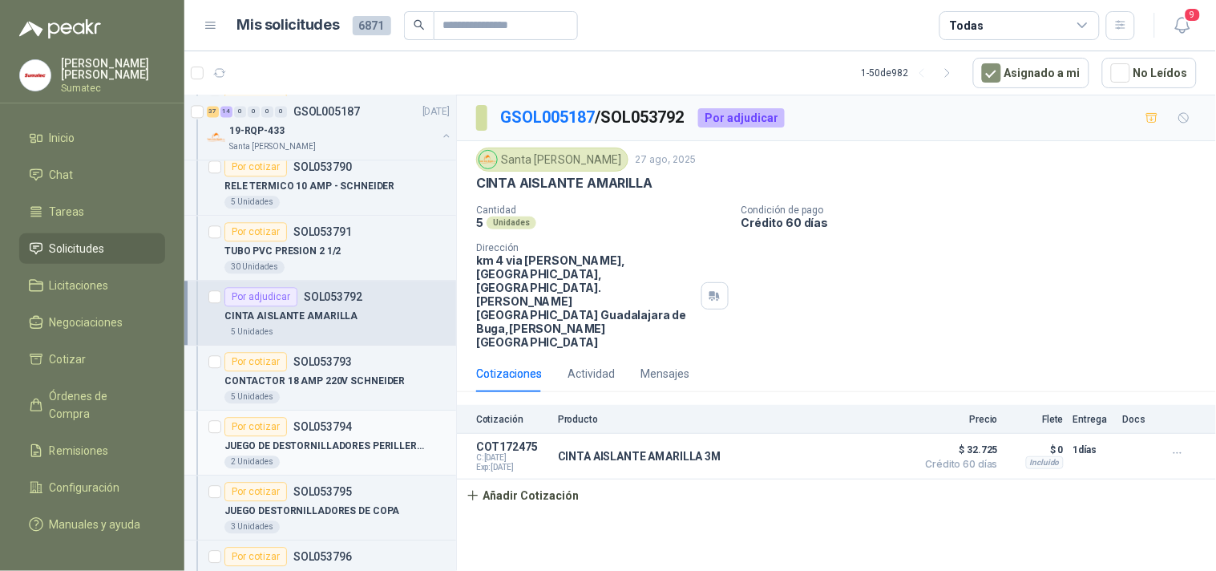
click at [313, 425] on p "SOL053794" at bounding box center [322, 426] width 59 height 11
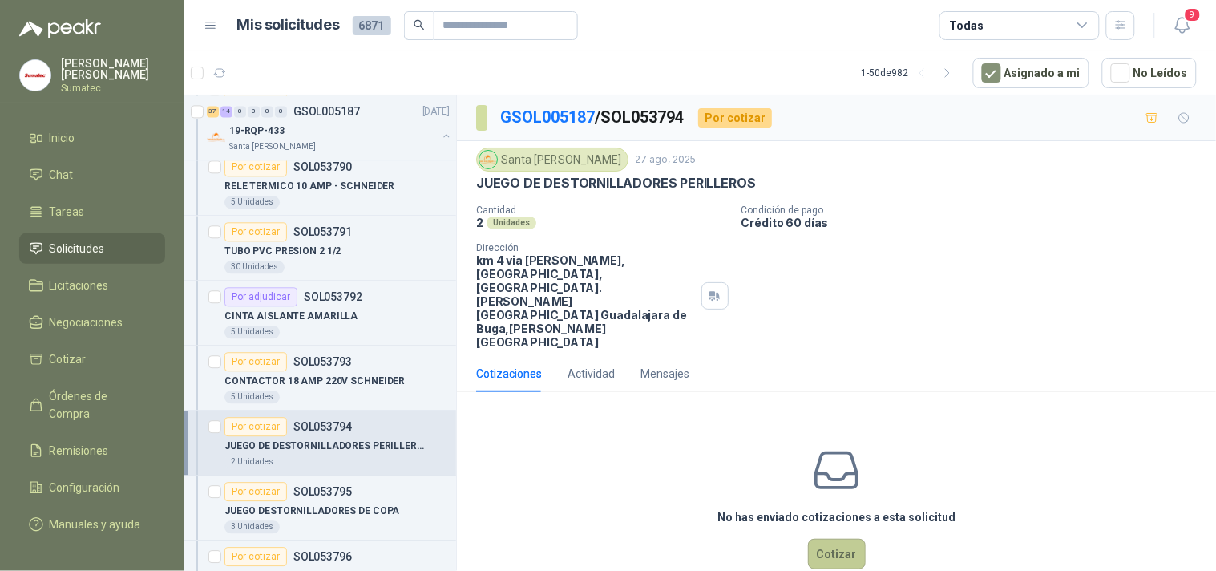
click at [819, 539] on button "Cotizar" at bounding box center [837, 554] width 58 height 30
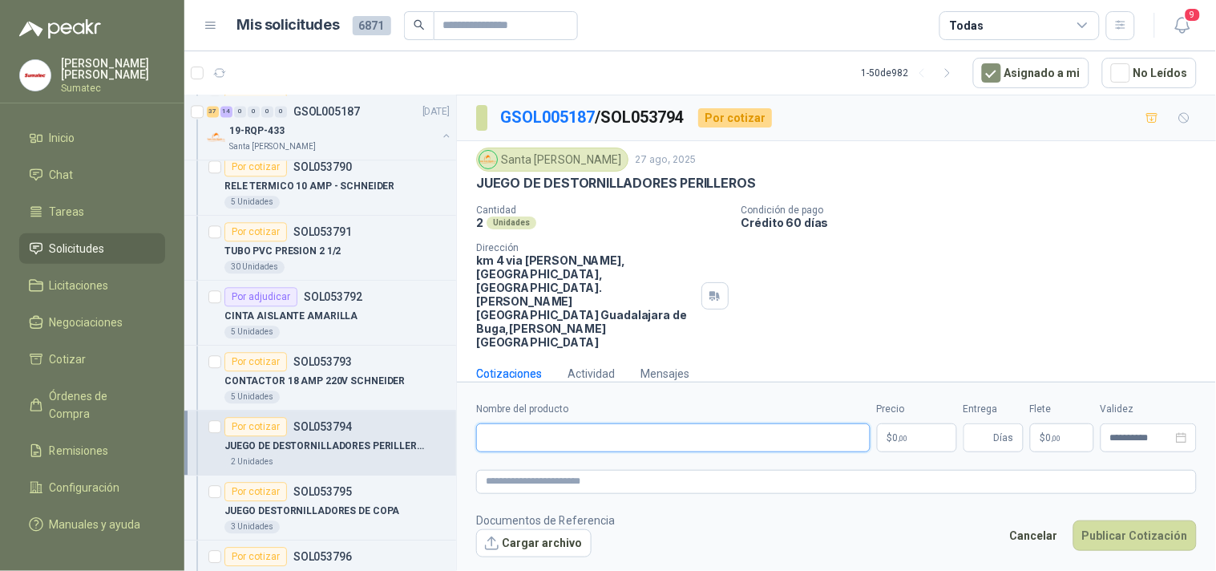
click at [620, 423] on input "Nombre del producto" at bounding box center [673, 437] width 395 height 29
paste input "**********"
click at [678, 423] on input "**********" at bounding box center [673, 437] width 395 height 29
type input "**********"
click at [578, 529] on button "Cargar archivo" at bounding box center [533, 543] width 115 height 29
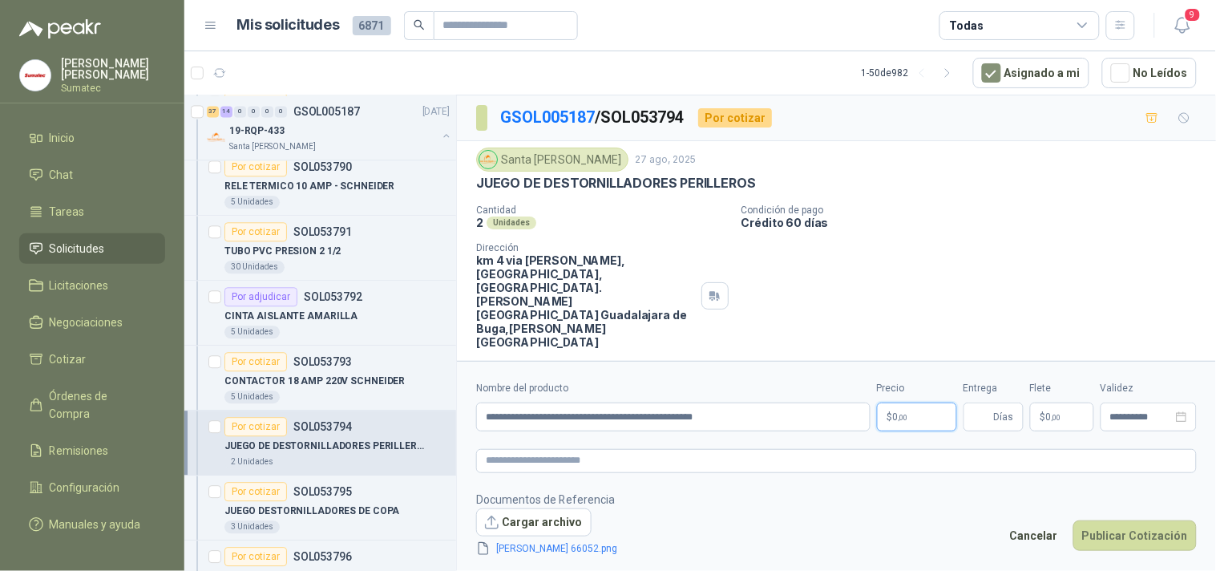
click at [925, 426] on p "$ 0 ,00" at bounding box center [917, 417] width 80 height 29
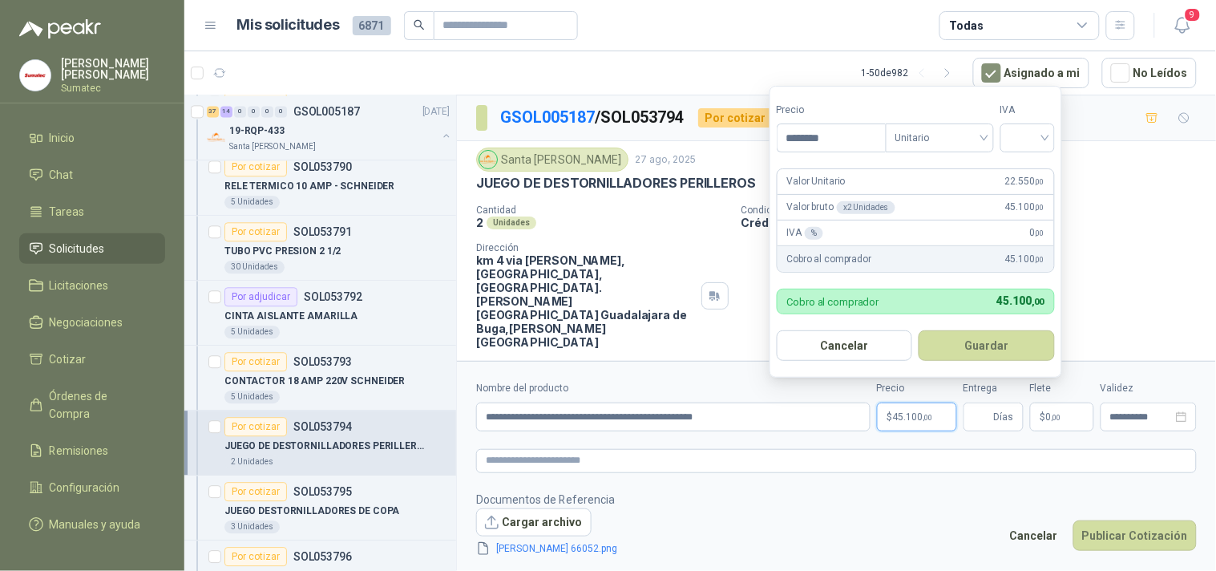
type input "********"
click at [919, 330] on button "Guardar" at bounding box center [987, 345] width 136 height 30
click at [1032, 135] on input "search" at bounding box center [1027, 136] width 35 height 24
click at [1030, 163] on p "Requerido" at bounding box center [1024, 159] width 47 height 14
click at [1036, 149] on span at bounding box center [1027, 137] width 35 height 27
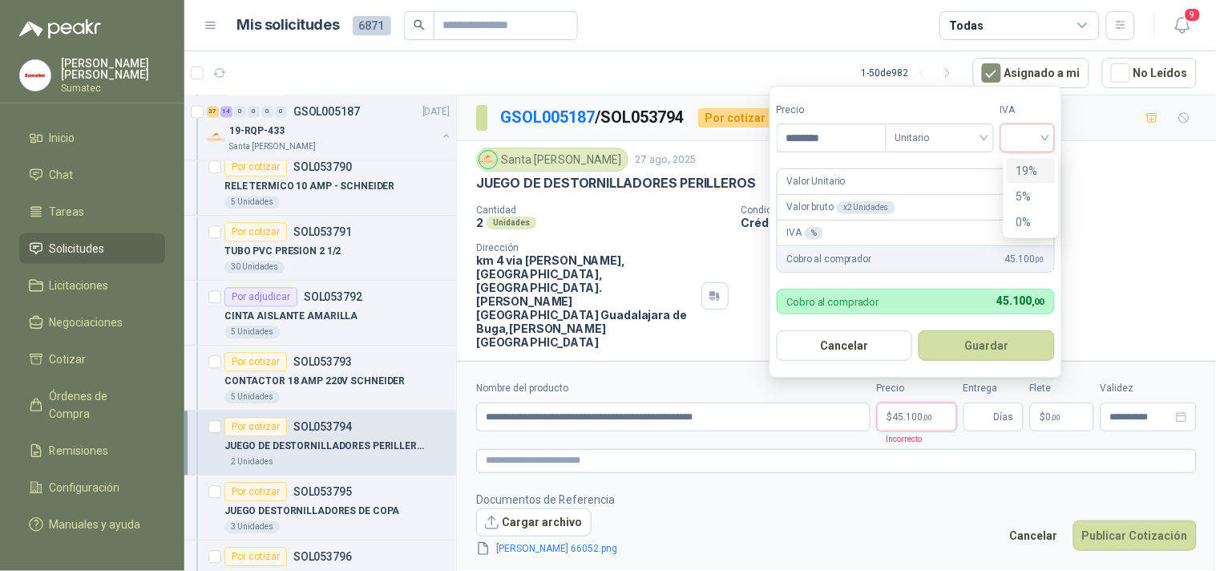
click at [1038, 170] on div "19%" at bounding box center [1032, 171] width 30 height 18
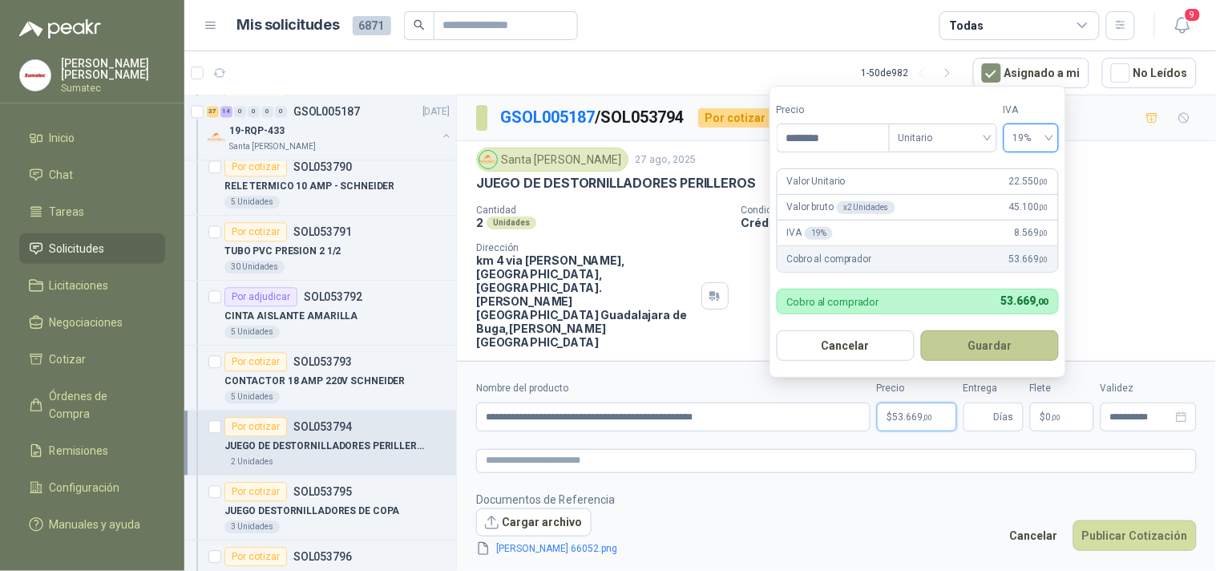
click at [1009, 355] on button "Guardar" at bounding box center [990, 345] width 138 height 30
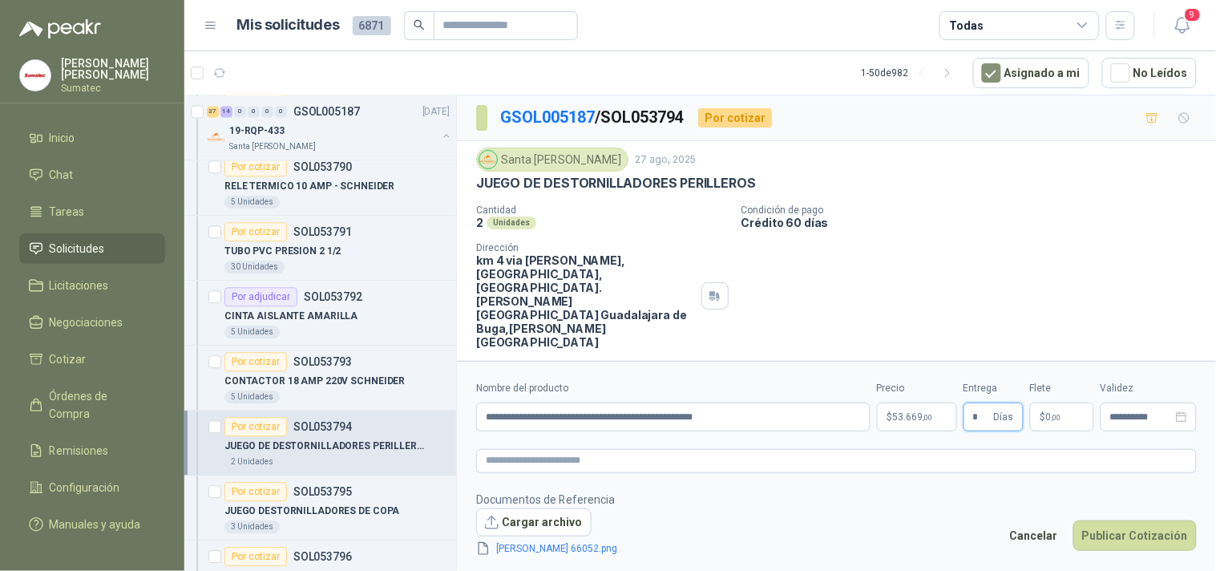
type input "*"
click at [1080, 428] on p "$ 0 ,00" at bounding box center [1062, 417] width 64 height 29
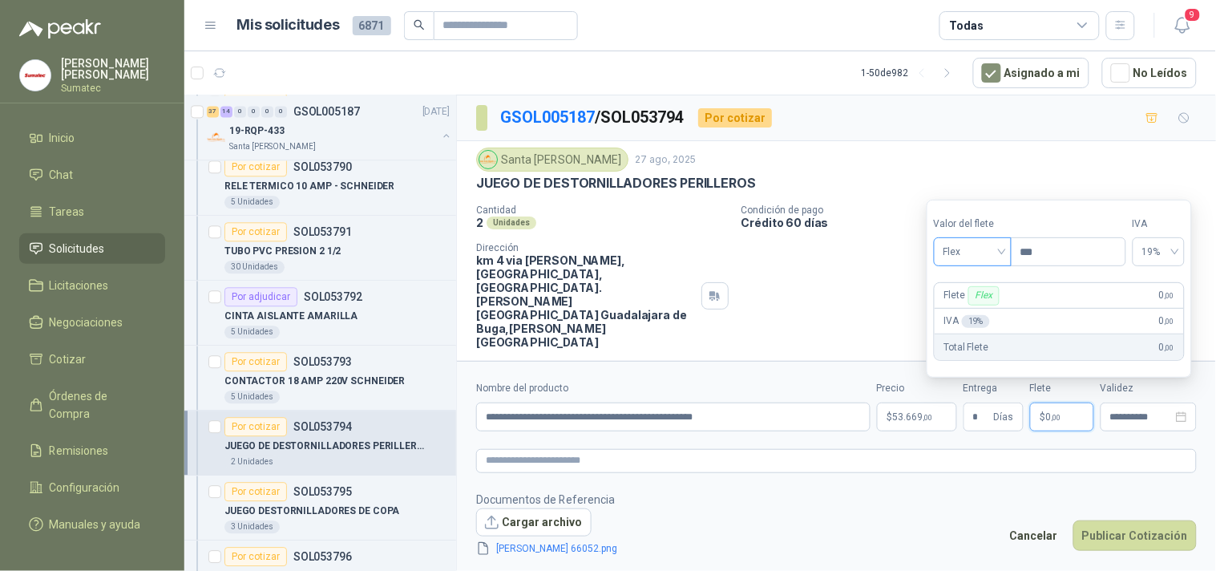
click at [982, 261] on span "Flex" at bounding box center [973, 252] width 59 height 24
click at [978, 305] on div "Incluido" at bounding box center [974, 311] width 55 height 18
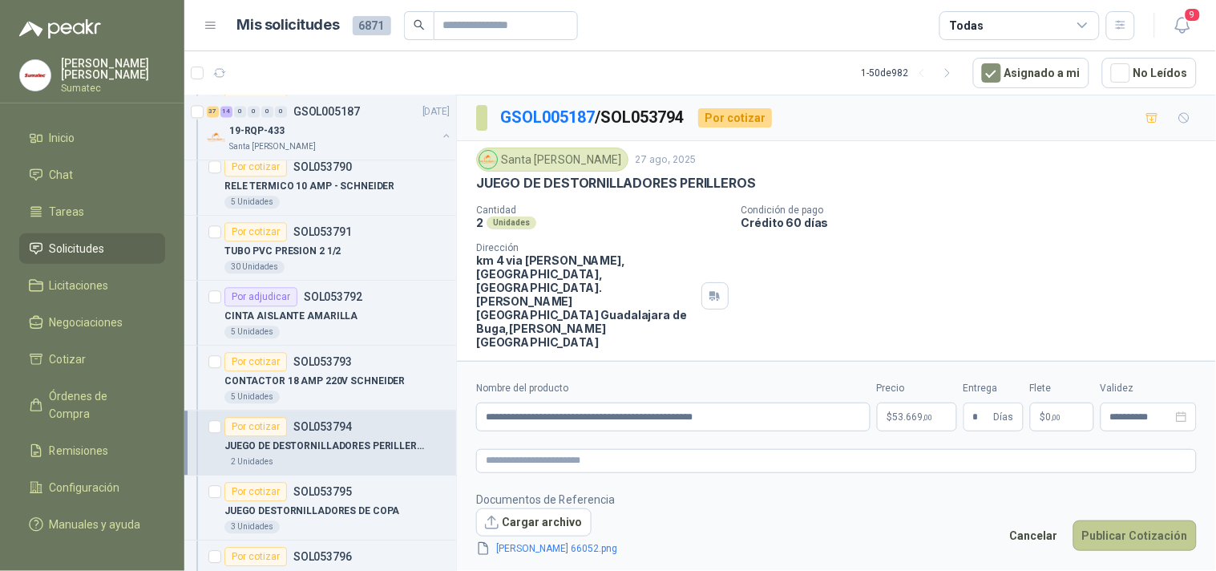
click at [1111, 529] on button "Publicar Cotización" at bounding box center [1135, 535] width 123 height 30
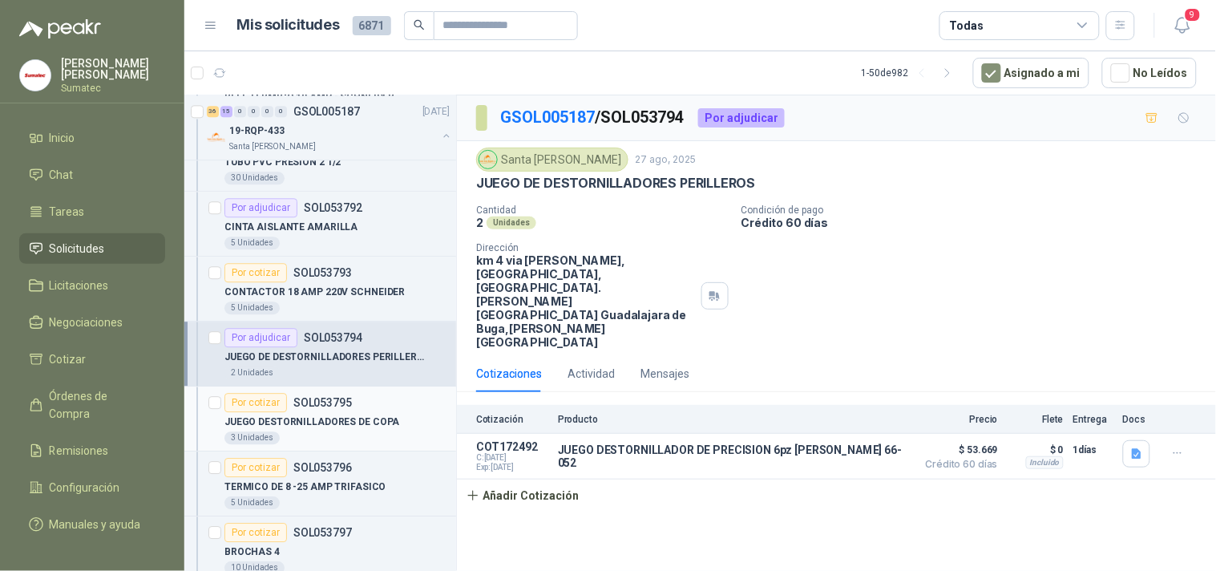
scroll to position [2673, 0]
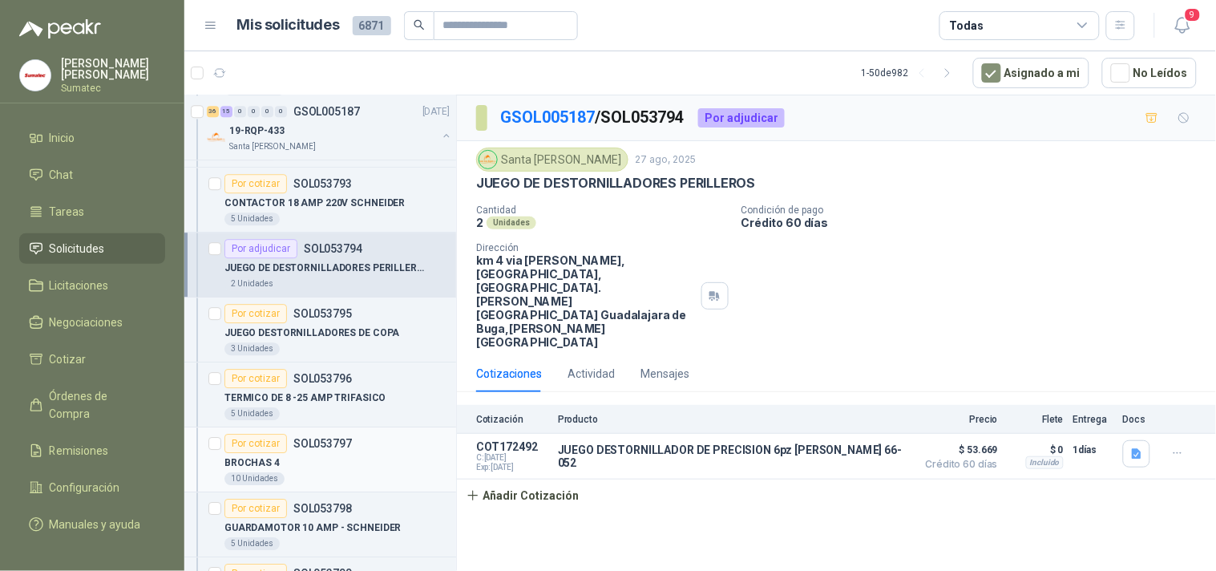
click at [334, 481] on div "10 Unidades" at bounding box center [337, 478] width 225 height 13
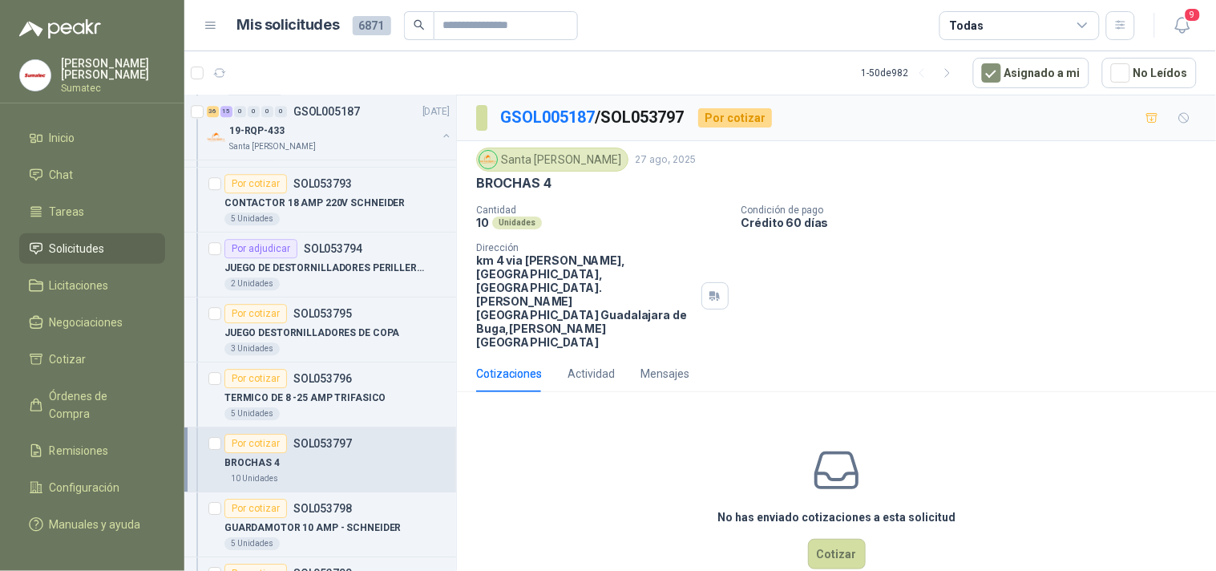
click at [980, 289] on div "Cantidad 10 Unidades Condición de pago Crédito 60 días Dirección km 4 via [PERS…" at bounding box center [836, 276] width 721 height 144
drag, startPoint x: 898, startPoint y: 354, endPoint x: 890, endPoint y: 346, distance: 11.3
click at [890, 355] on div "Cotizaciones Actividad Mensajes No has enviado cotizaciones a esta solicitud Co…" at bounding box center [836, 482] width 759 height 254
click at [520, 186] on p "BROCHAS 4" at bounding box center [513, 183] width 75 height 17
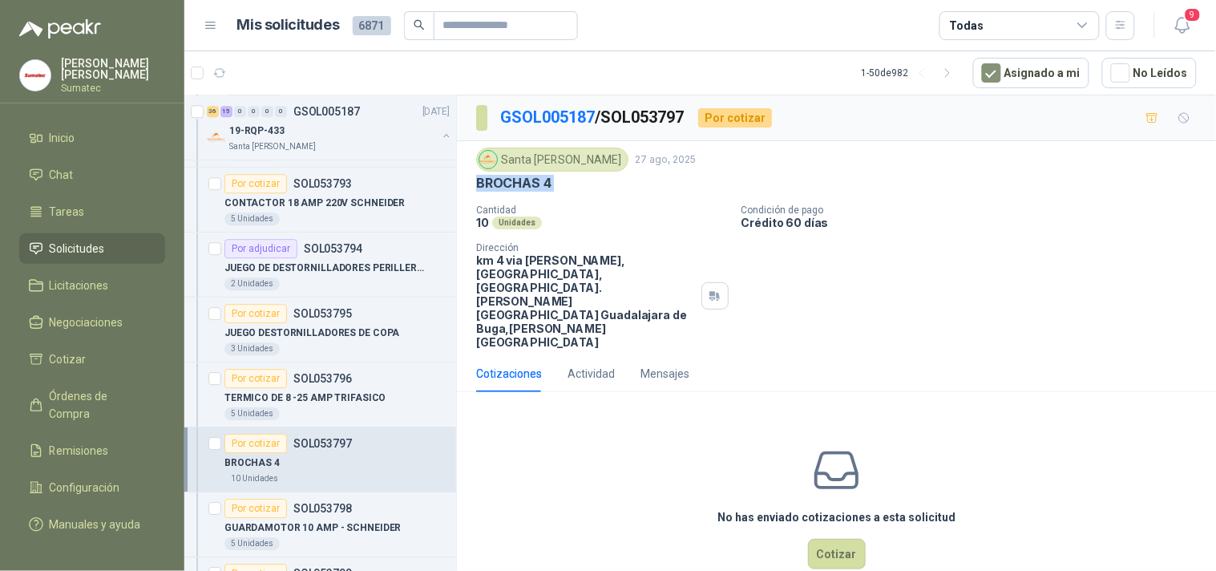
click at [520, 186] on p "BROCHAS 4" at bounding box center [513, 183] width 75 height 17
click at [835, 539] on button "Cotizar" at bounding box center [837, 554] width 58 height 30
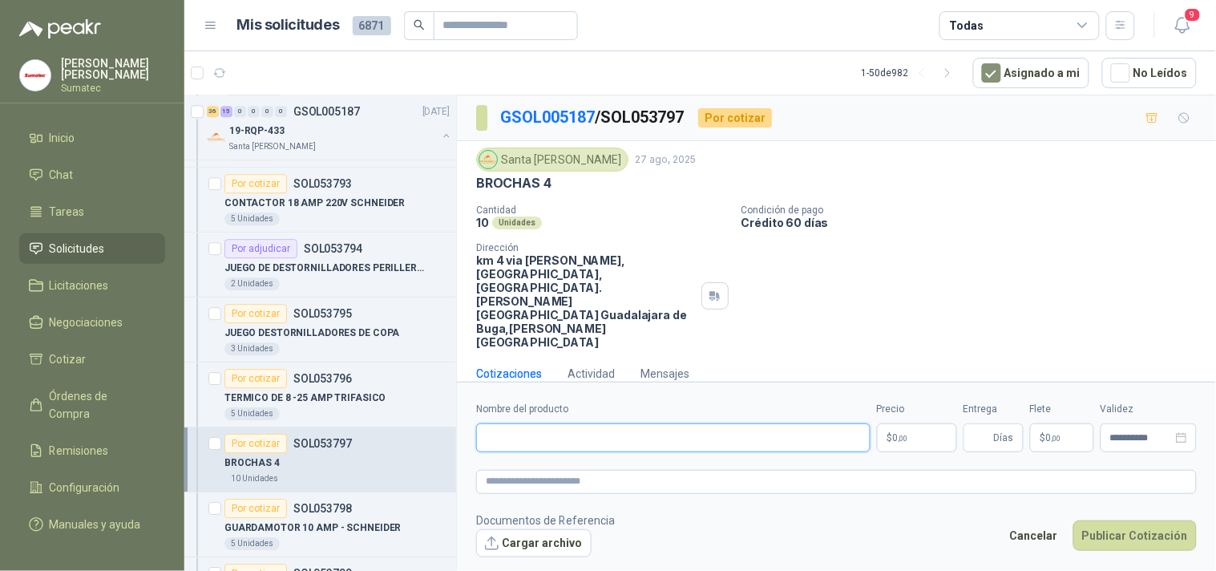
click at [638, 423] on input "Nombre del producto" at bounding box center [673, 437] width 395 height 29
paste input "*********"
type input "**********"
click at [983, 244] on div "Cantidad 10 Unidades Condición de pago Crédito 60 días Dirección km 4 via [PERS…" at bounding box center [836, 276] width 721 height 144
click at [898, 253] on div "Cantidad 10 Unidades Condición de pago Crédito 60 días Dirección km 4 via [PERS…" at bounding box center [836, 276] width 721 height 144
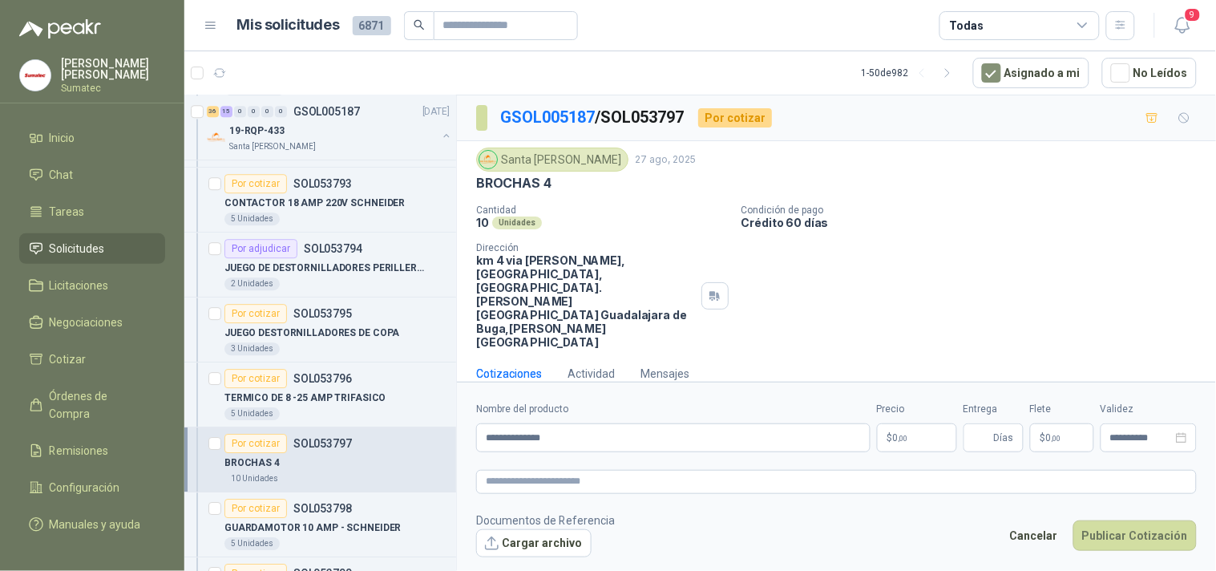
click at [1041, 247] on div "Cantidad 10 Unidades Condición de pago Crédito 60 días Dirección km 4 via [PERS…" at bounding box center [836, 276] width 721 height 144
drag, startPoint x: 830, startPoint y: 140, endPoint x: 787, endPoint y: 126, distance: 44.6
click at [830, 140] on div "GSOL005187 / SOL053797 Por cotizar" at bounding box center [836, 118] width 759 height 46
click at [848, 141] on div "Santa [PERSON_NAME] [DATE] BROCHAS 4 Cantidad 10 Unidades Condición de pago Cré…" at bounding box center [836, 248] width 759 height 214
click at [844, 148] on div "Santa [PERSON_NAME] [DATE]" at bounding box center [836, 160] width 721 height 24
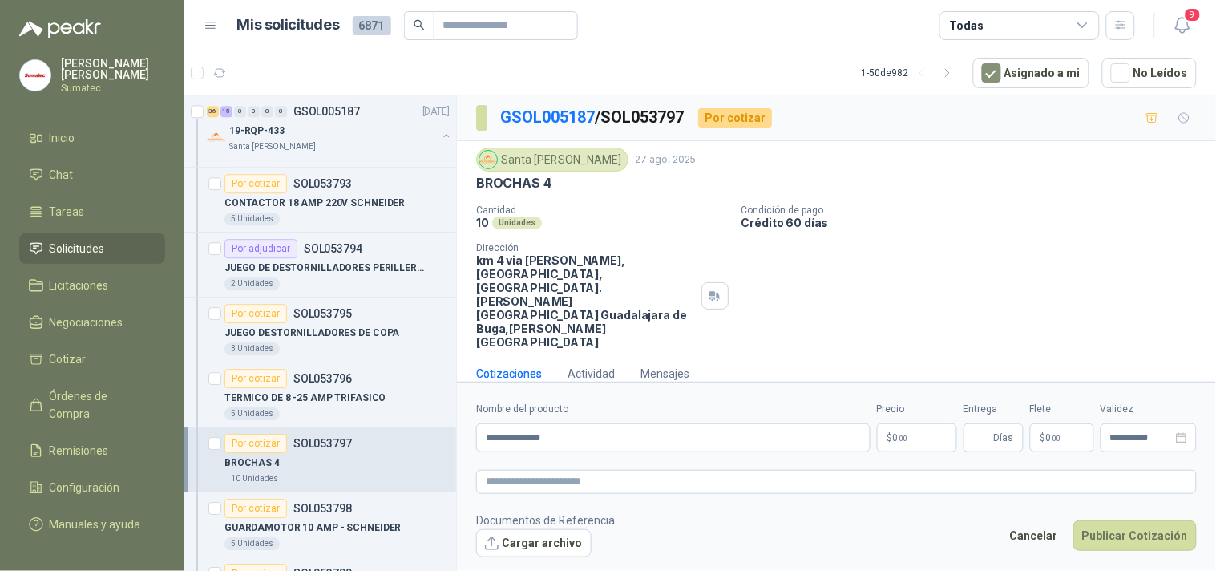
click at [831, 178] on div "BROCHAS 4" at bounding box center [836, 183] width 721 height 17
click at [917, 298] on div "Cantidad 10 Unidades Condición de pago Crédito 60 días Dirección km 4 via [PERS…" at bounding box center [836, 276] width 721 height 144
click at [892, 427] on p "$ 0 ,00" at bounding box center [917, 437] width 80 height 29
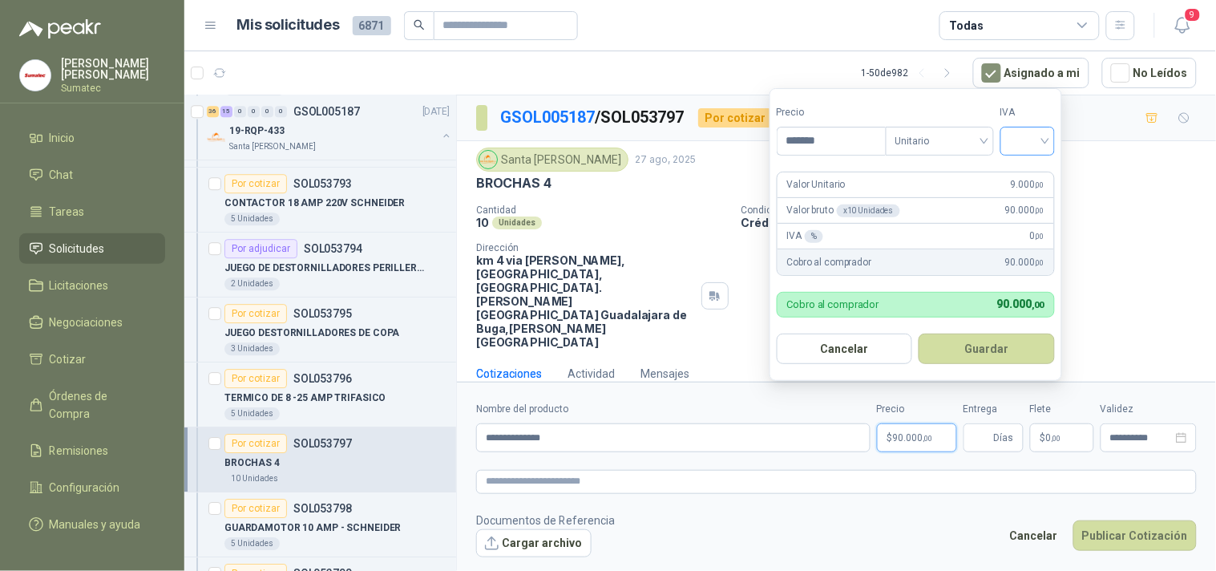
type input "*******"
click at [1023, 135] on input "search" at bounding box center [1027, 140] width 35 height 24
click at [1023, 169] on div "19%" at bounding box center [1032, 174] width 30 height 18
click at [994, 342] on button "Guardar" at bounding box center [990, 349] width 138 height 30
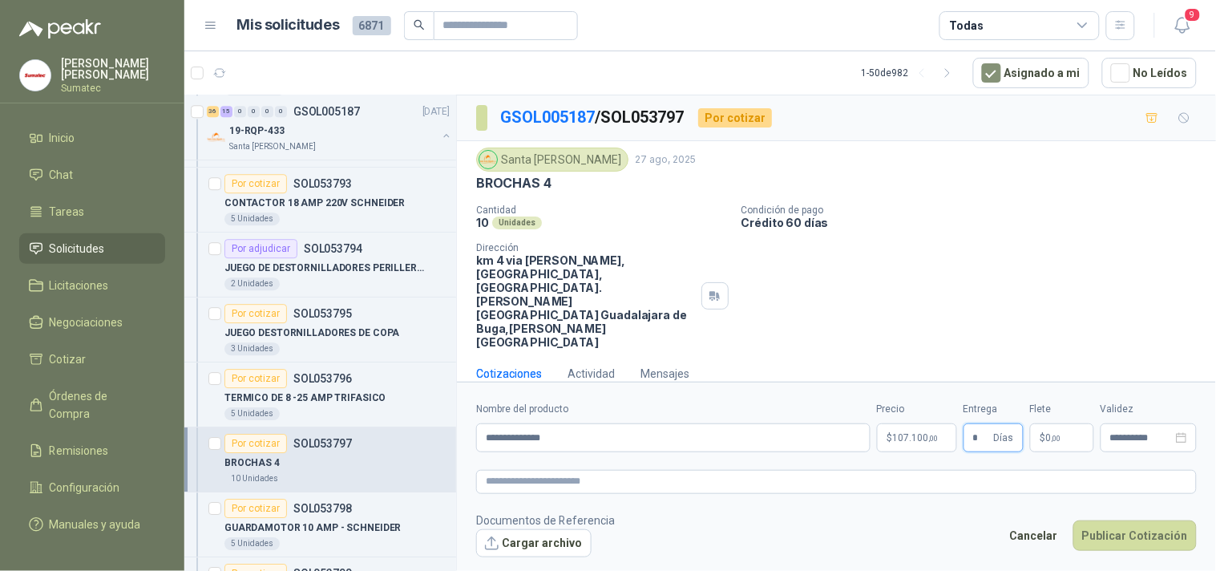
type input "*"
click at [1081, 423] on p "$ 0 ,00" at bounding box center [1062, 437] width 64 height 29
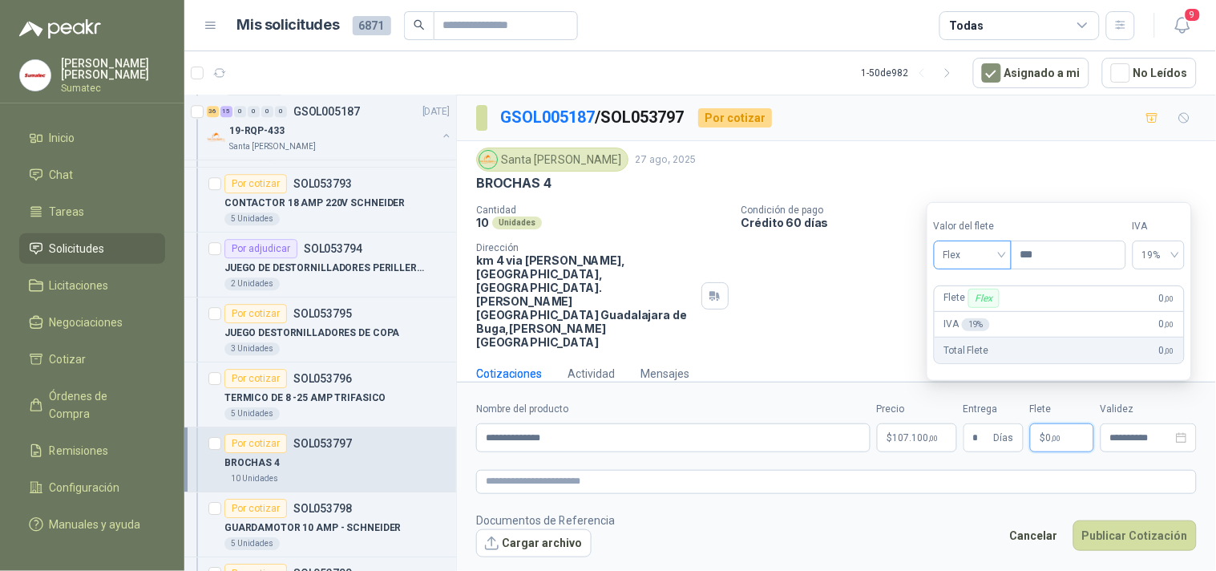
click at [977, 254] on span "Flex" at bounding box center [973, 255] width 59 height 24
click at [974, 311] on div "Incluido" at bounding box center [974, 315] width 55 height 18
click at [1119, 520] on button "Publicar Cotización" at bounding box center [1135, 535] width 123 height 30
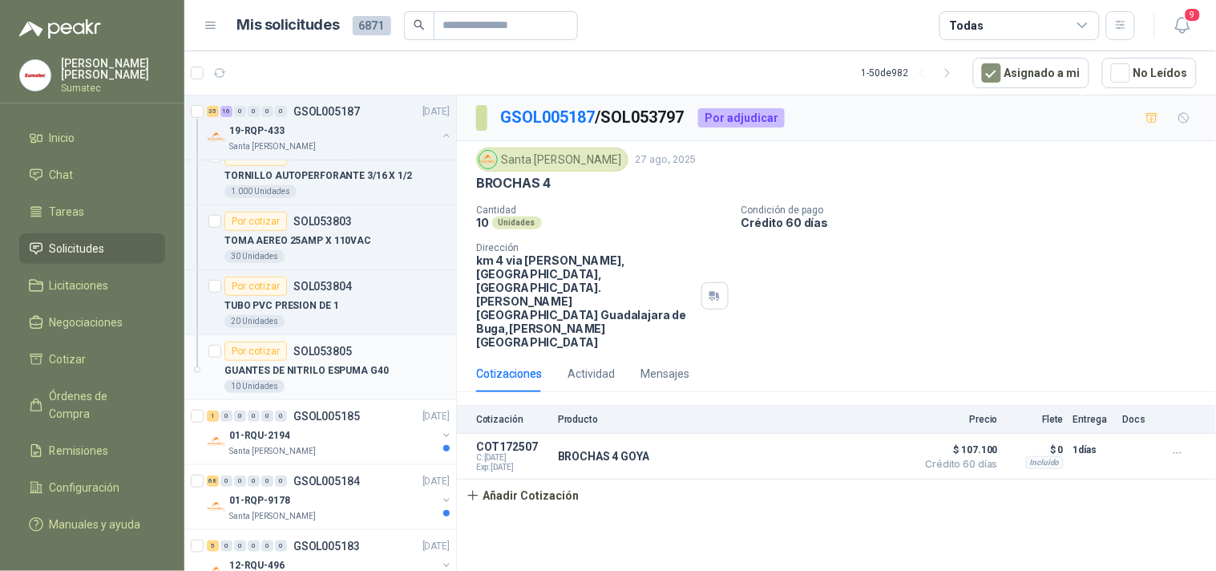
scroll to position [3386, 0]
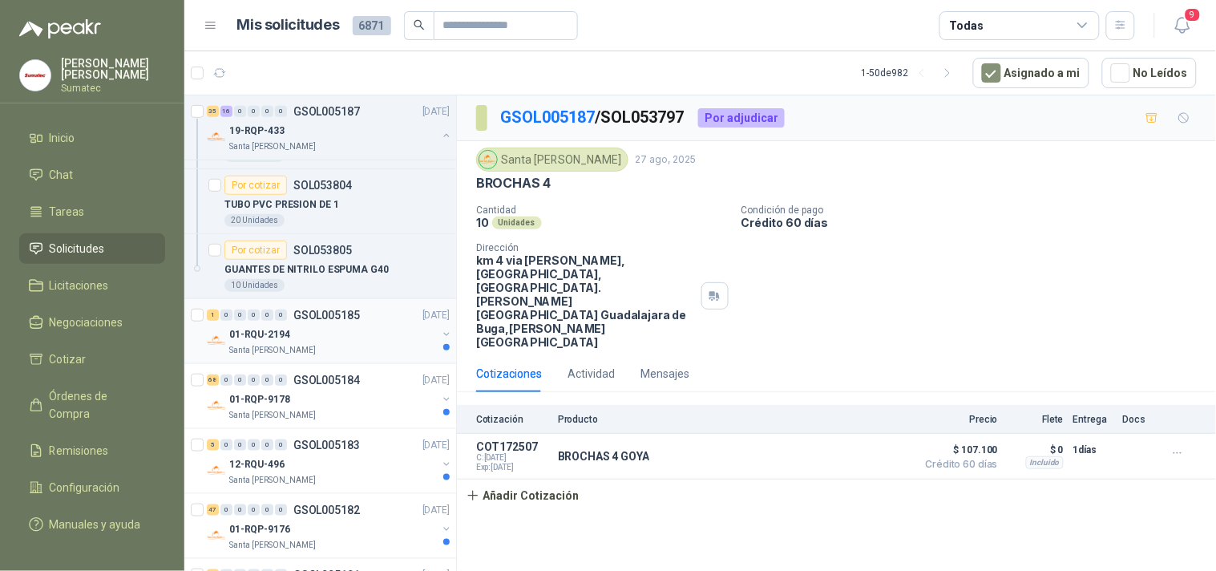
click at [346, 350] on div "Santa [PERSON_NAME]" at bounding box center [333, 350] width 208 height 13
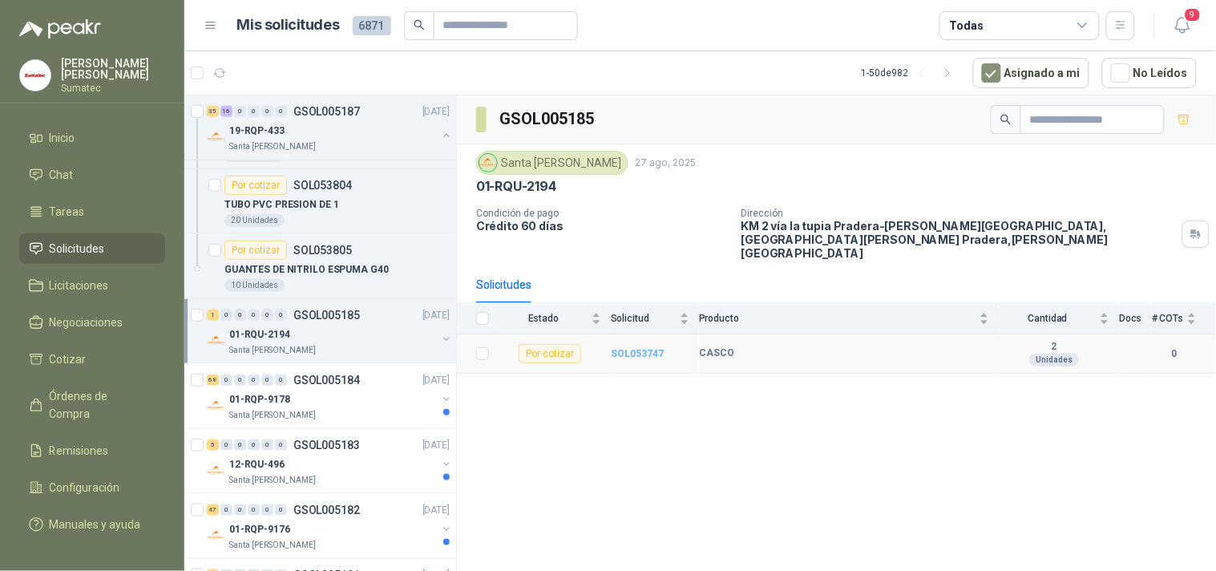
click at [646, 348] on b "SOL053747" at bounding box center [637, 353] width 53 height 11
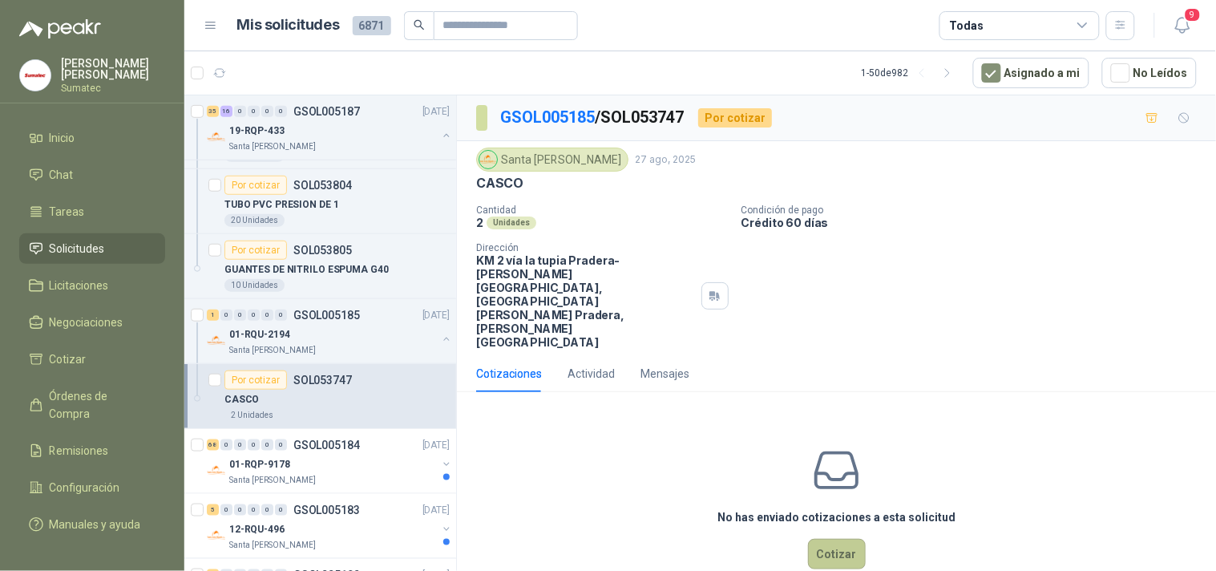
click at [844, 539] on button "Cotizar" at bounding box center [837, 554] width 58 height 30
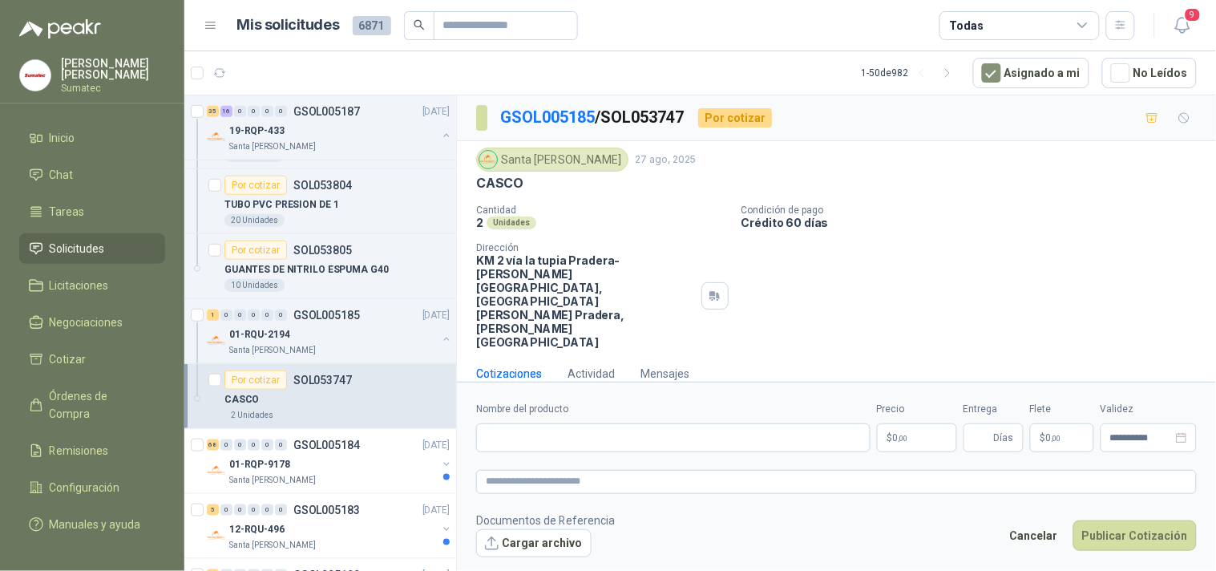
click at [488, 178] on p "CASCO" at bounding box center [499, 183] width 47 height 17
click at [678, 423] on input "Nombre del producto" at bounding box center [673, 437] width 395 height 29
paste input "*****"
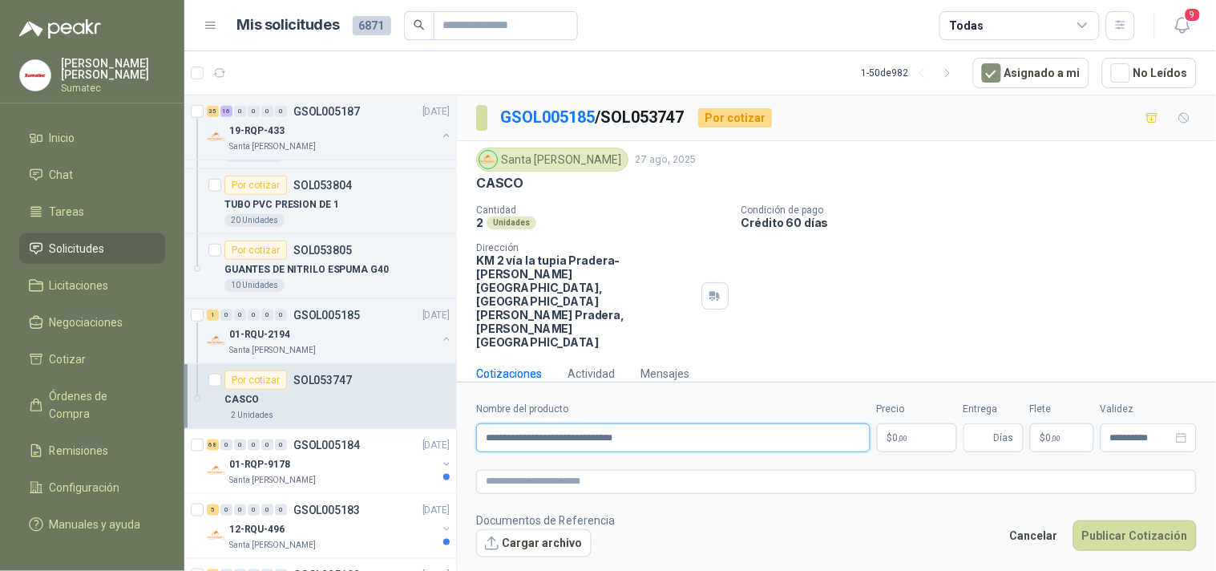
type input "**********"
click at [928, 423] on p "$ 0 ,00" at bounding box center [917, 437] width 80 height 29
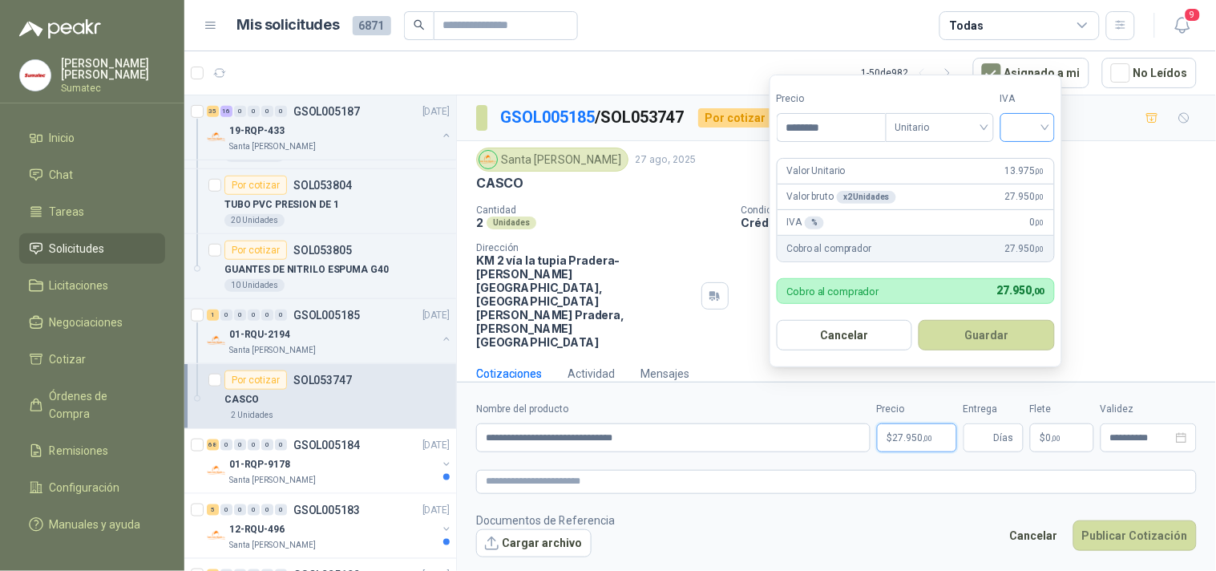
click at [1004, 131] on div at bounding box center [1028, 127] width 55 height 29
type input "********"
click at [1009, 161] on div "19%" at bounding box center [1031, 161] width 49 height 26
click at [1012, 335] on button "Guardar" at bounding box center [990, 335] width 138 height 30
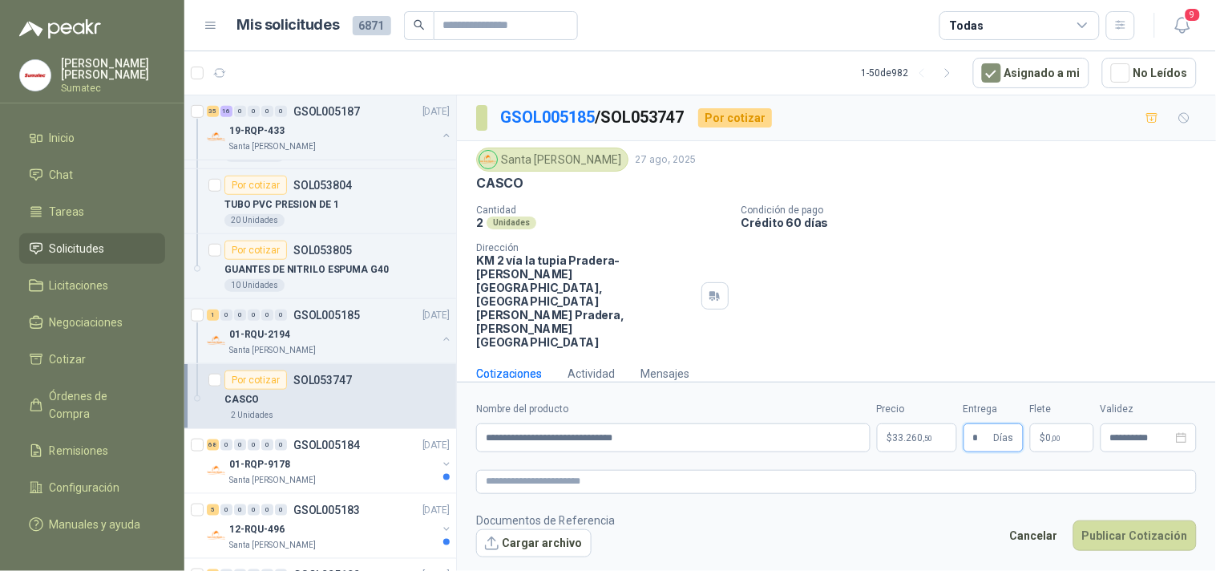
type input "*"
click at [1059, 434] on span ",00" at bounding box center [1057, 438] width 10 height 9
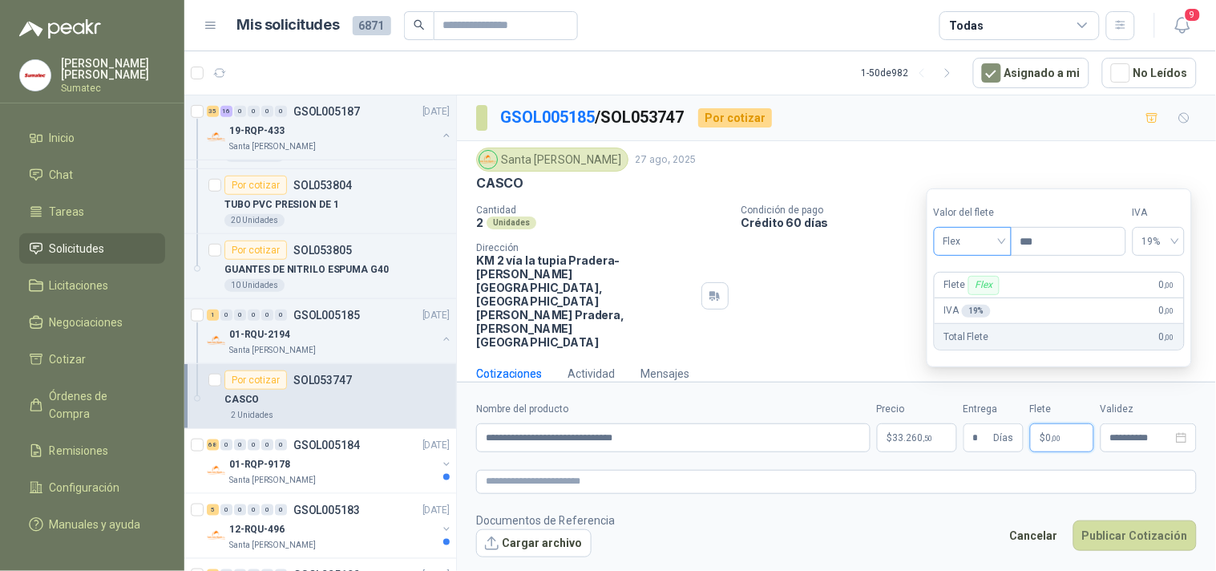
click at [973, 235] on span "Flex" at bounding box center [973, 241] width 59 height 24
click at [974, 302] on div "Incluido" at bounding box center [974, 301] width 55 height 18
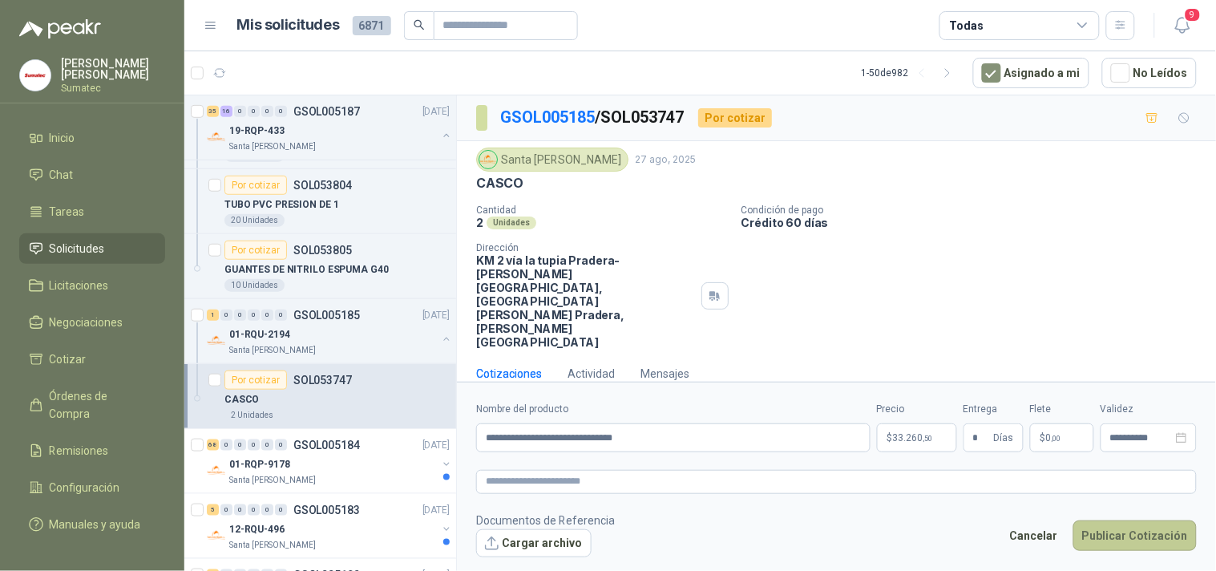
click at [1115, 520] on button "Publicar Cotización" at bounding box center [1135, 535] width 123 height 30
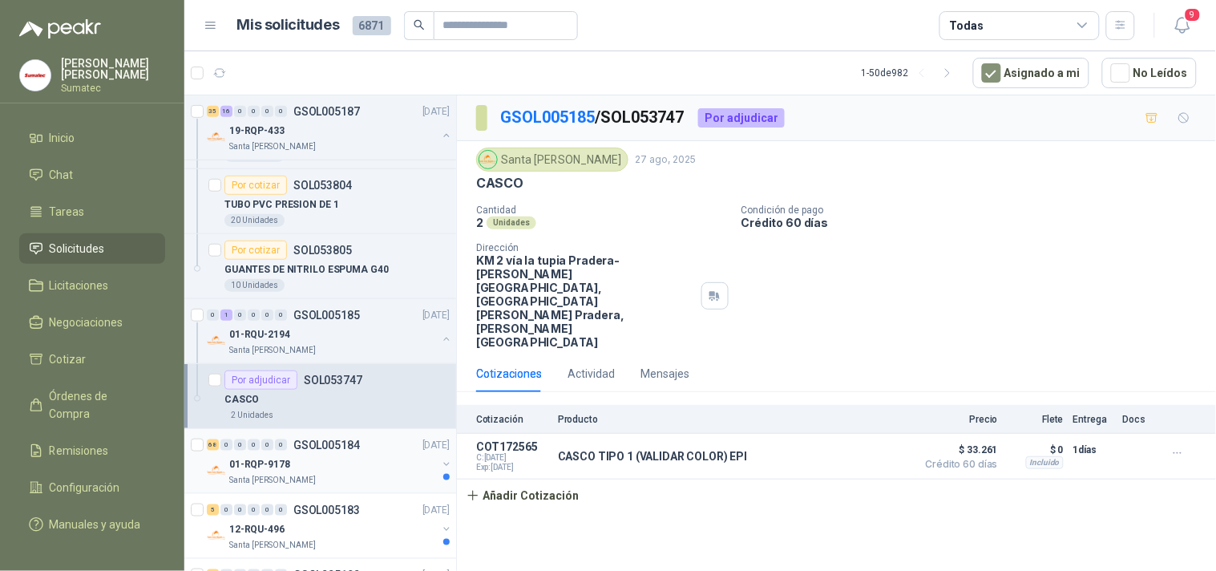
click at [289, 459] on div "01-RQP-9178" at bounding box center [333, 464] width 208 height 19
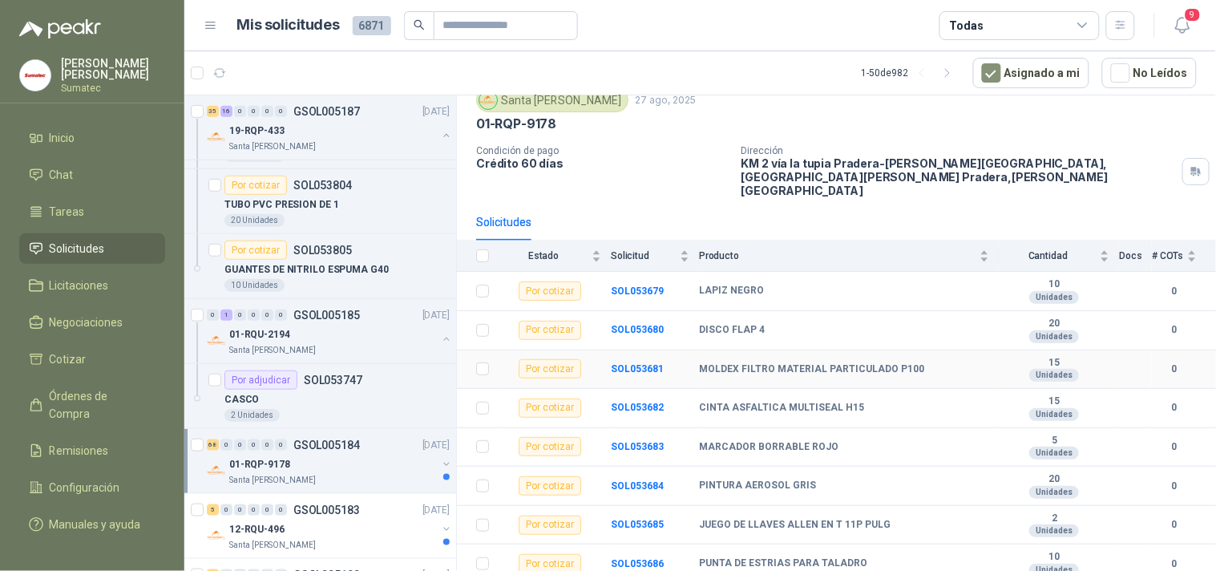
scroll to position [89, 0]
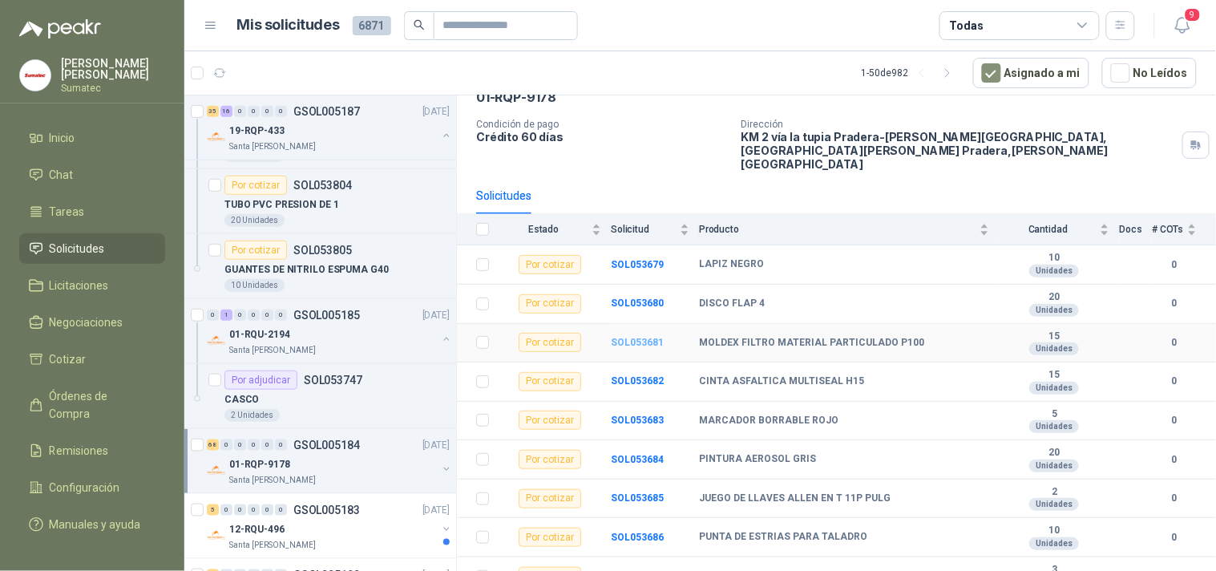
click at [655, 337] on b "SOL053681" at bounding box center [637, 342] width 53 height 11
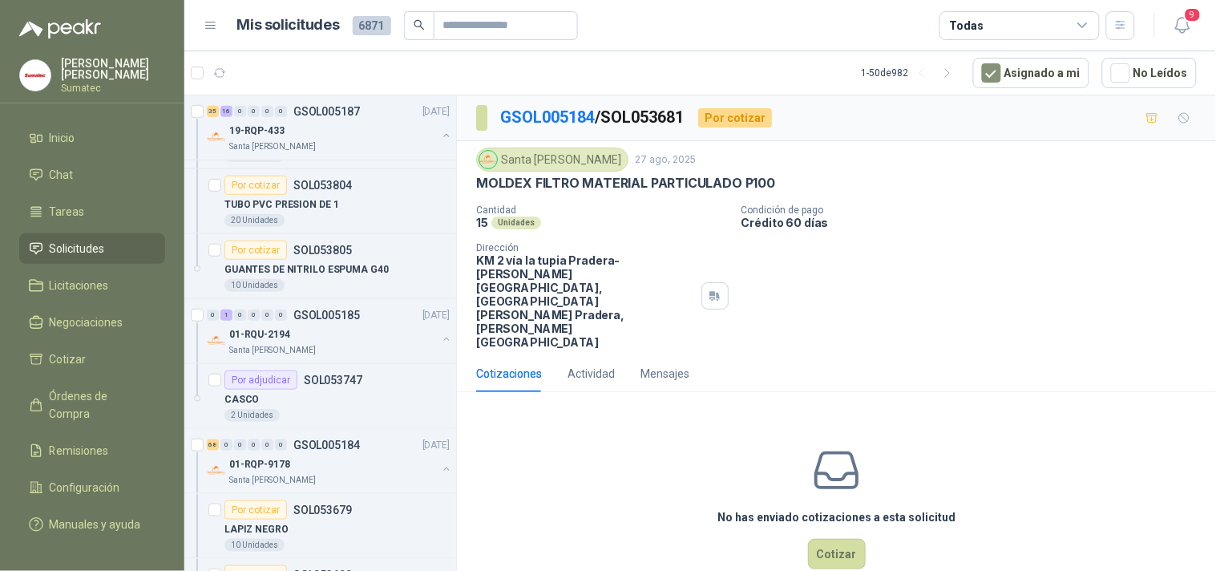
click at [693, 181] on p "MOLDEX FILTRO MATERIAL PARTICULADO P100" at bounding box center [625, 183] width 299 height 17
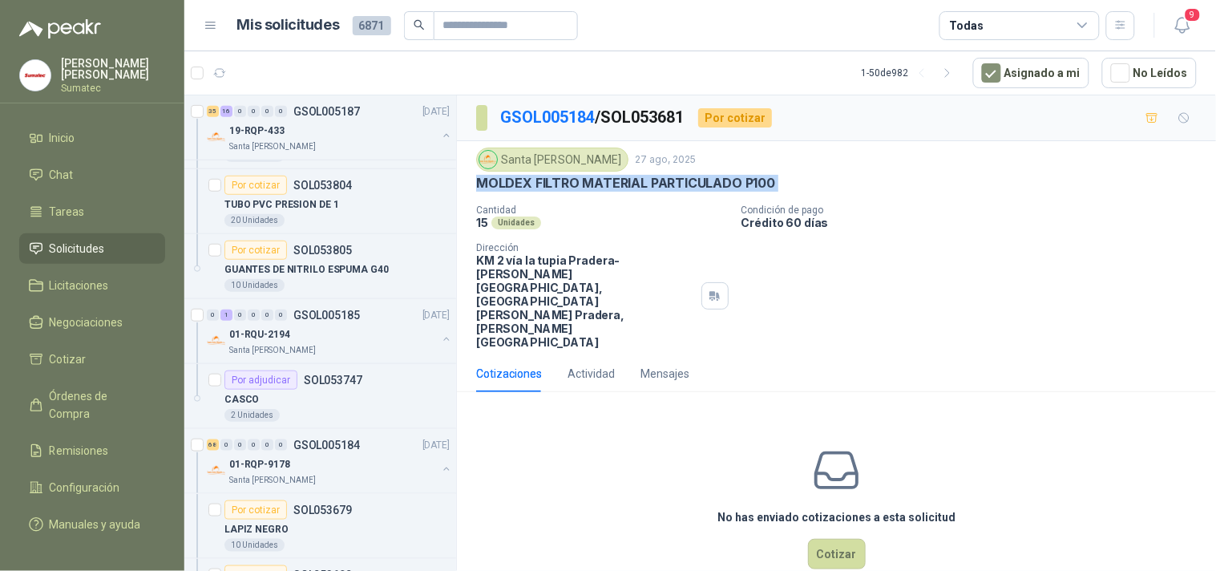
click at [693, 181] on p "MOLDEX FILTRO MATERIAL PARTICULADO P100" at bounding box center [625, 183] width 299 height 17
click at [831, 539] on button "Cotizar" at bounding box center [837, 554] width 58 height 30
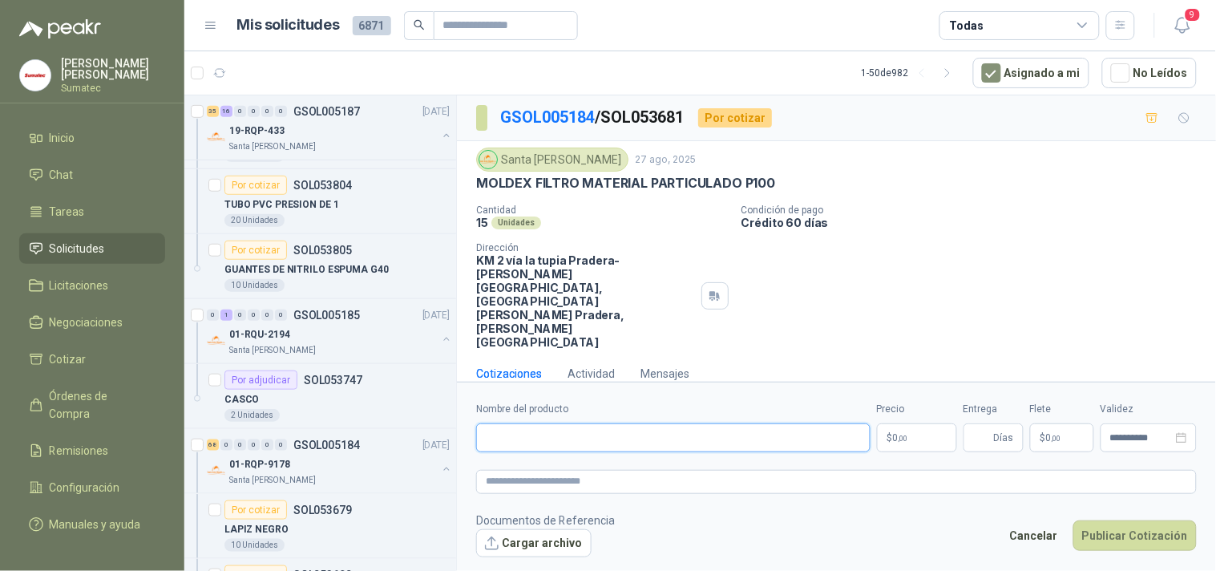
click at [659, 423] on input "Nombre del producto" at bounding box center [673, 437] width 395 height 29
paste input "**********"
type input "**********"
click at [901, 434] on span ",00" at bounding box center [904, 438] width 10 height 9
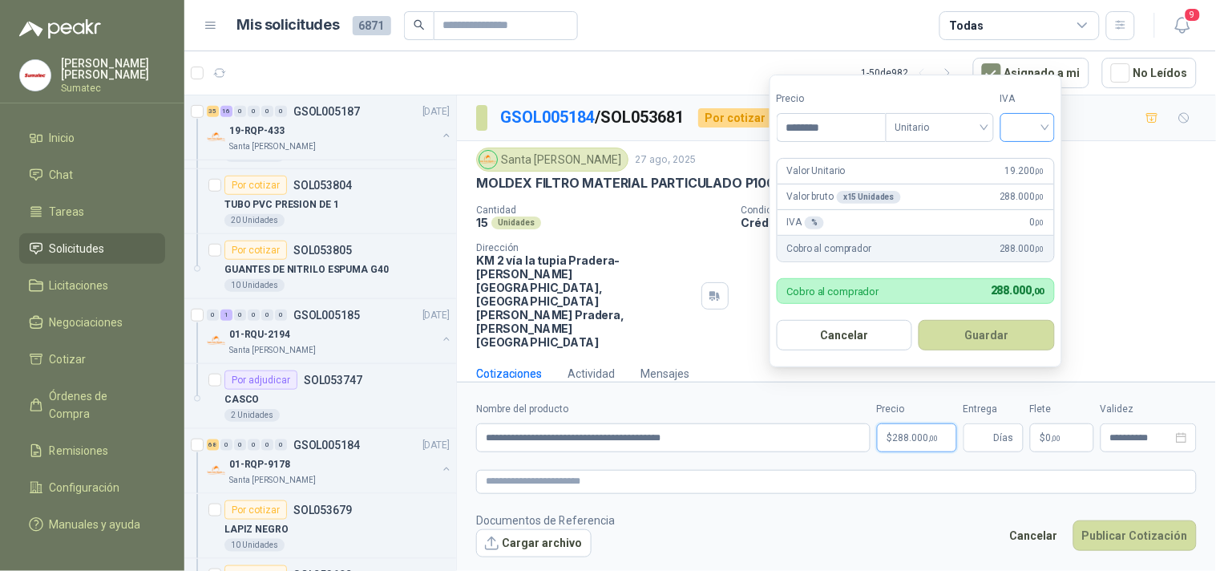
click at [1009, 131] on div at bounding box center [1028, 127] width 55 height 29
type input "********"
click at [1022, 153] on div "19%" at bounding box center [1032, 161] width 30 height 18
click at [971, 331] on button "Guardar" at bounding box center [990, 335] width 138 height 30
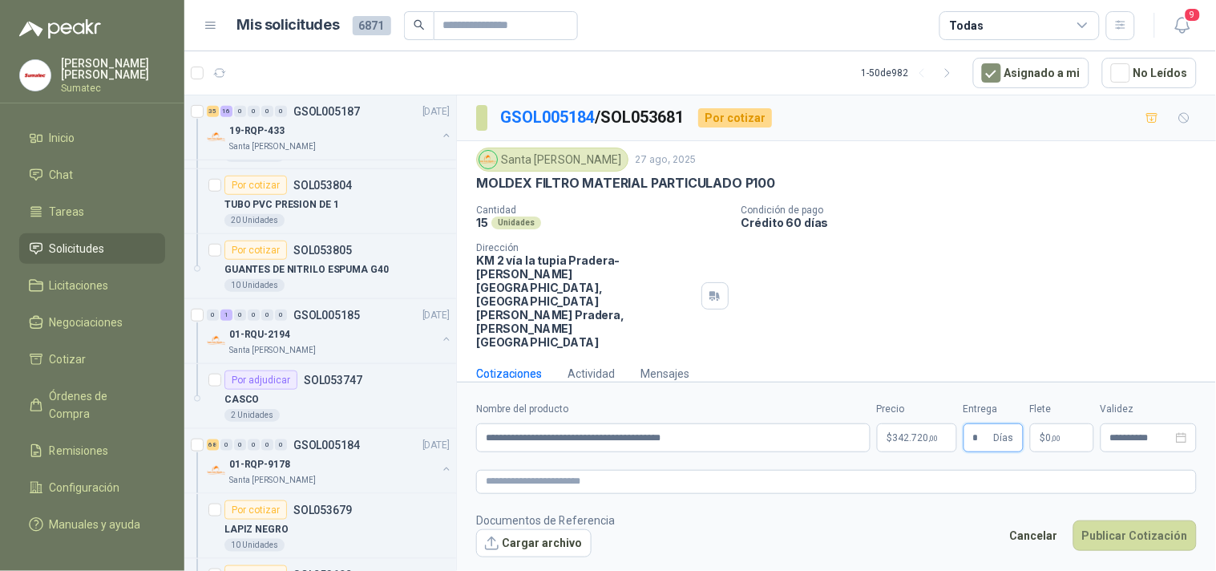
type input "*"
click at [1071, 423] on p "$ 0 ,00" at bounding box center [1062, 437] width 64 height 29
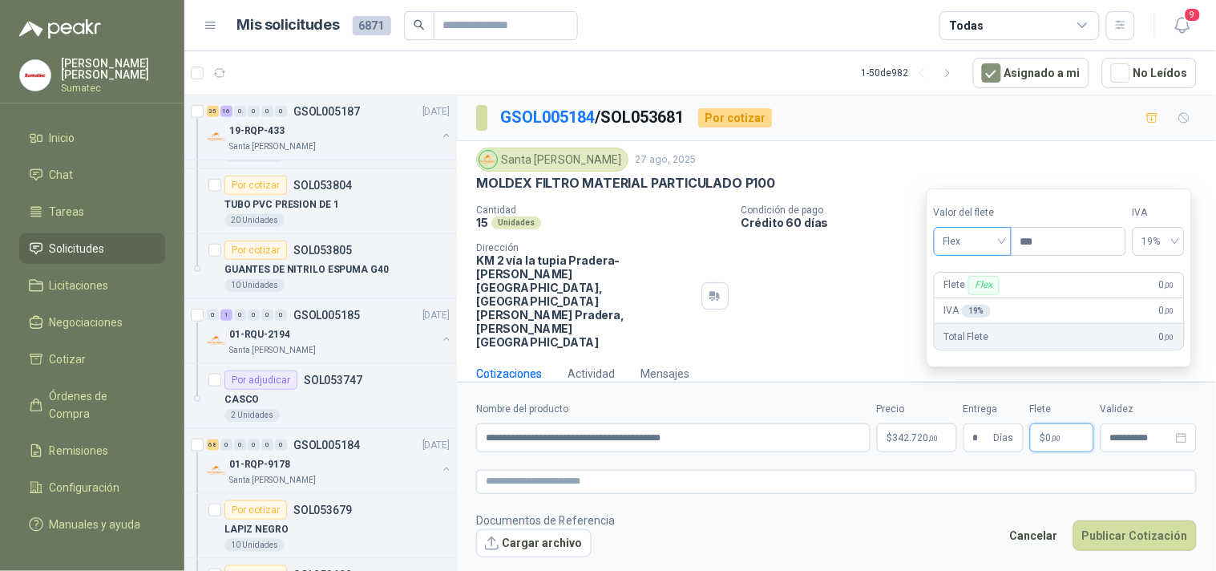
click at [984, 245] on span "Flex" at bounding box center [973, 241] width 59 height 24
click at [974, 294] on div "Incluido" at bounding box center [974, 301] width 55 height 18
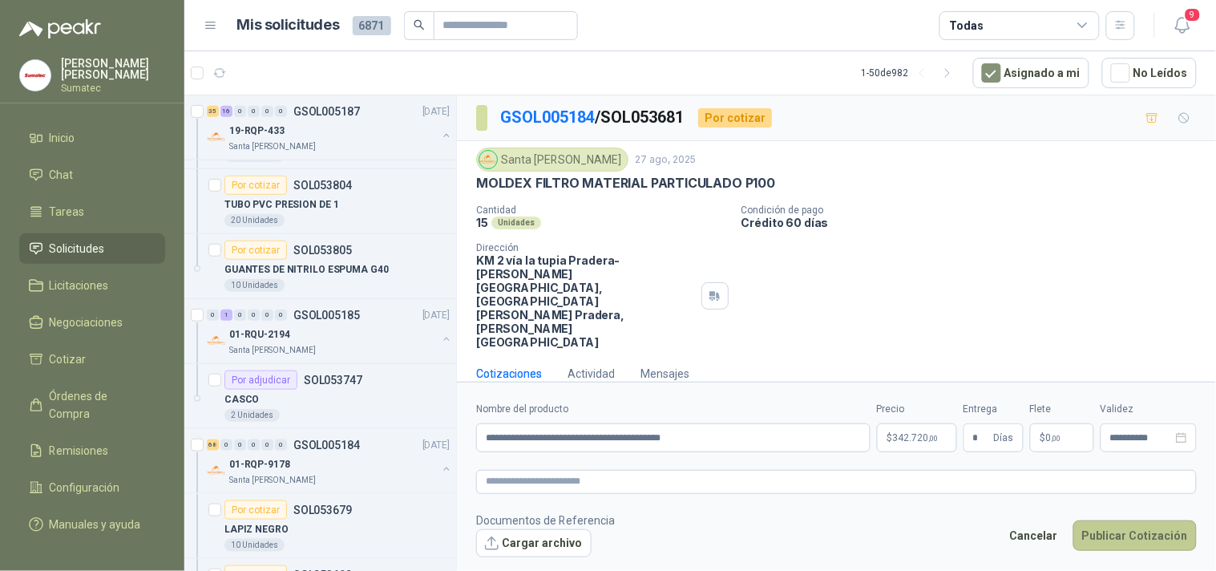
click at [1119, 520] on button "Publicar Cotización" at bounding box center [1135, 535] width 123 height 30
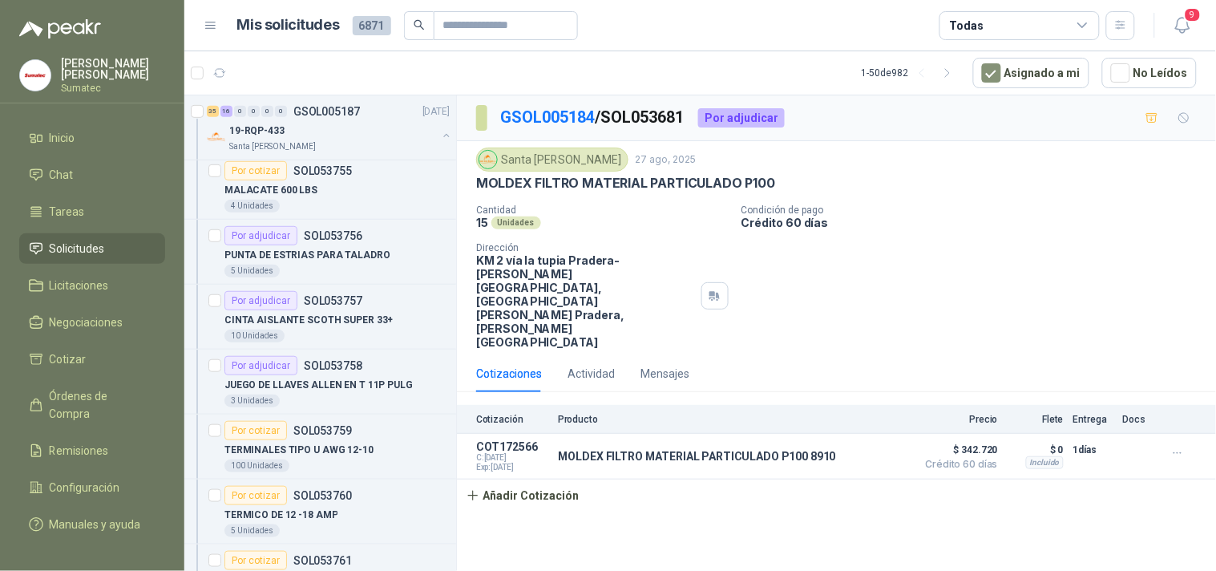
scroll to position [178, 0]
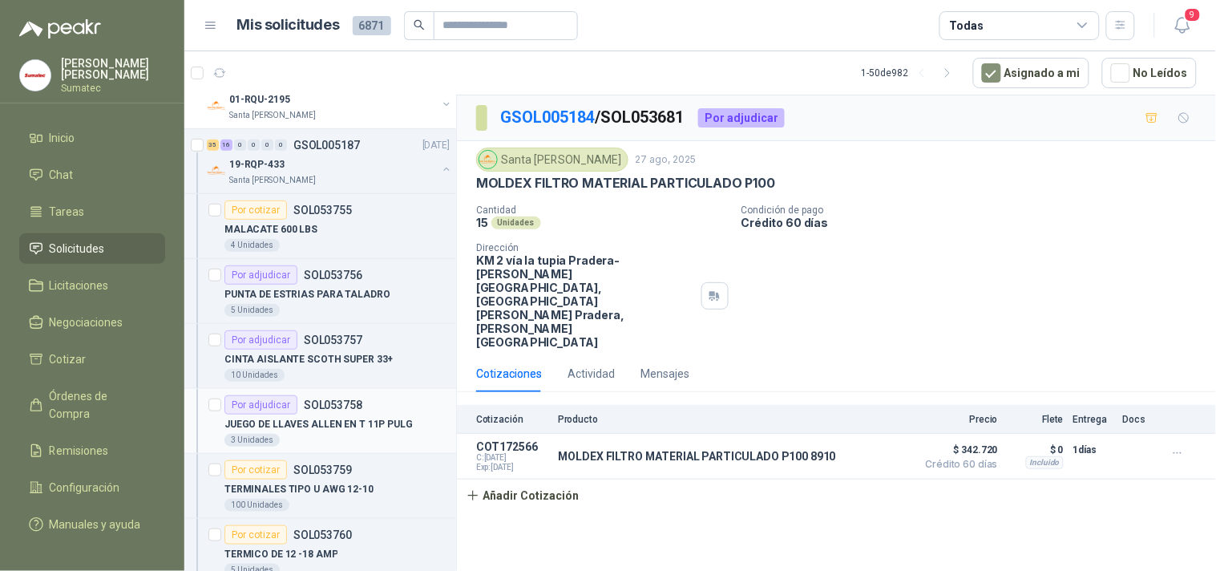
click at [361, 409] on div "Por adjudicar SOL053758" at bounding box center [337, 404] width 225 height 19
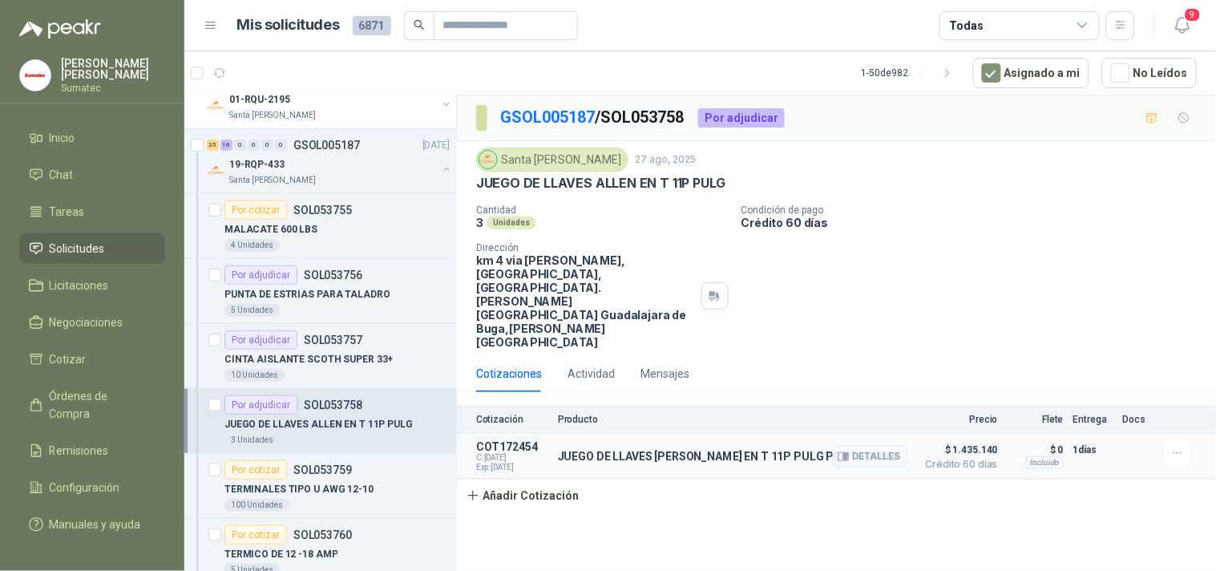
click at [662, 450] on p "JUEGO DE LLAVES [PERSON_NAME] EN T 11P PULG PROTO J4968" at bounding box center [728, 456] width 341 height 13
click at [867, 446] on button "Detalles" at bounding box center [870, 457] width 75 height 22
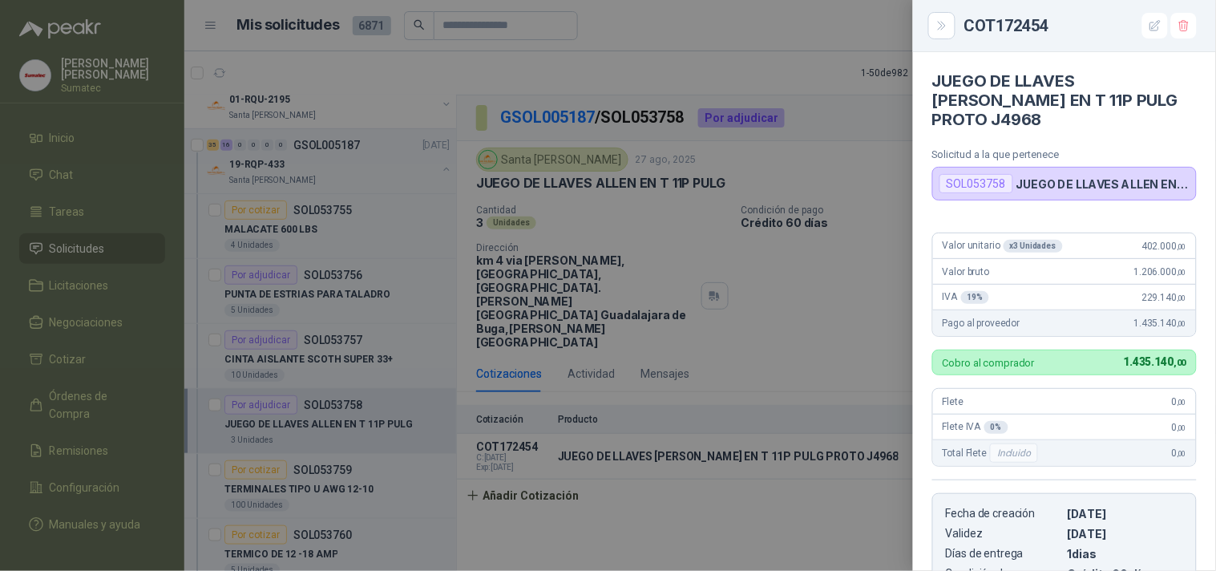
click at [507, 501] on div at bounding box center [608, 285] width 1216 height 571
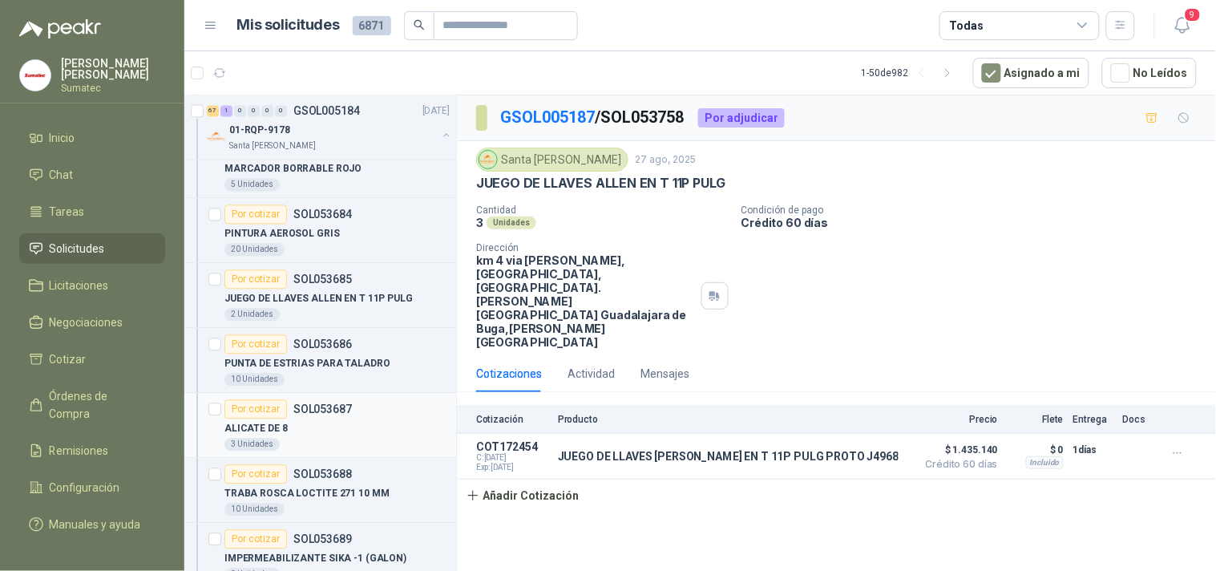
scroll to position [4010, 0]
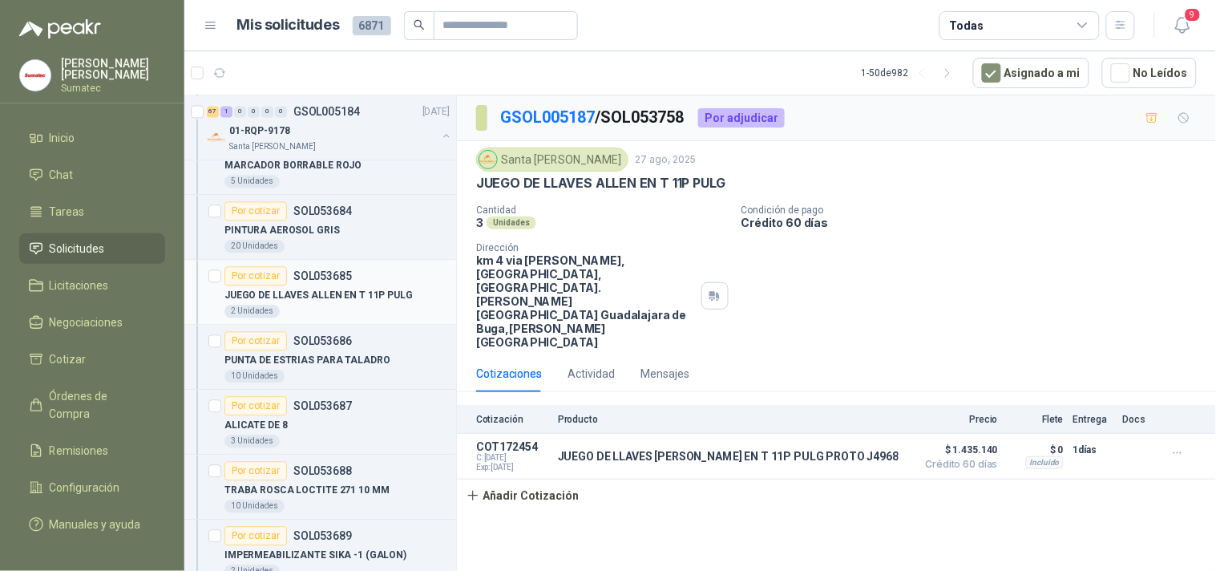
click at [347, 303] on p "JUEGO DE LLAVES ALLEN EN T 11P PULG" at bounding box center [319, 295] width 188 height 15
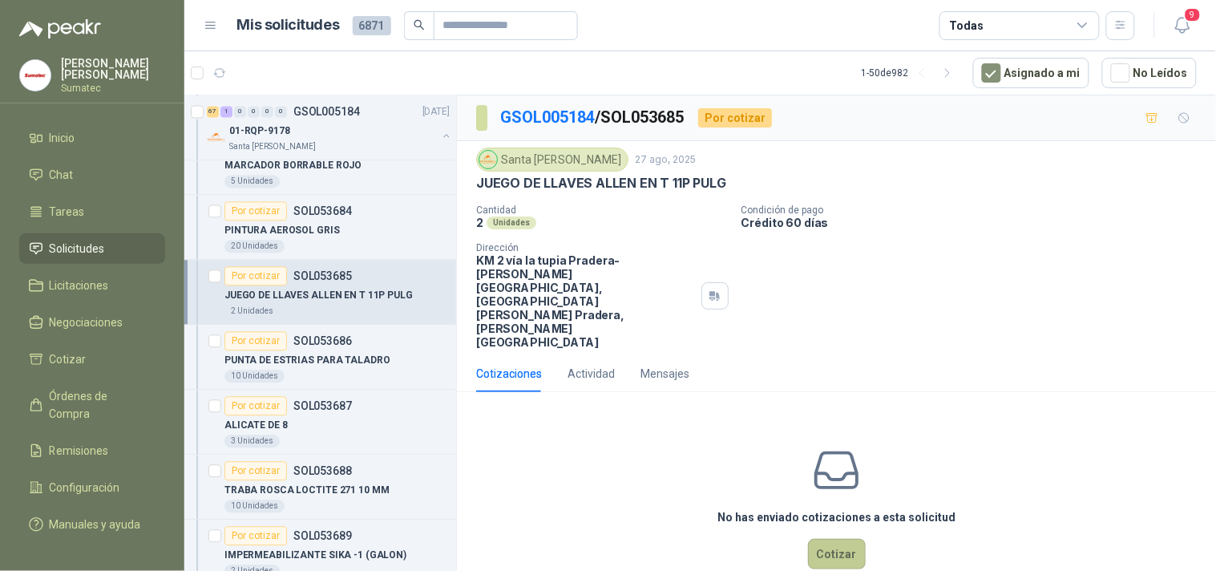
click at [844, 539] on button "Cotizar" at bounding box center [837, 554] width 58 height 30
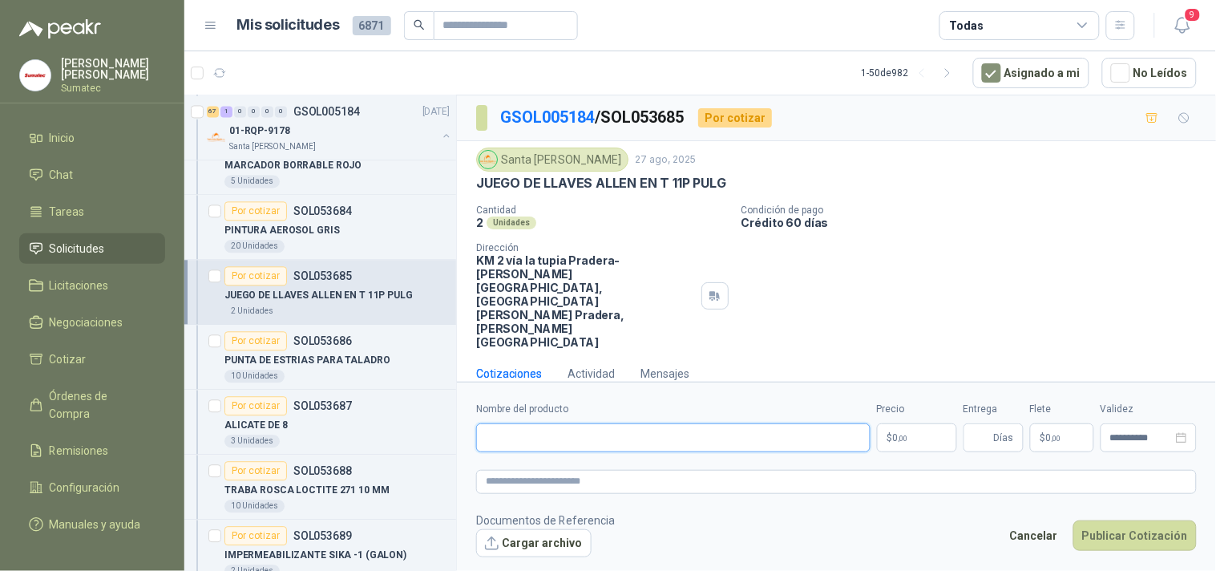
click at [684, 423] on input "Nombre del producto" at bounding box center [673, 437] width 395 height 29
paste input "**********"
type input "**********"
click at [905, 434] on span ",00" at bounding box center [904, 438] width 10 height 9
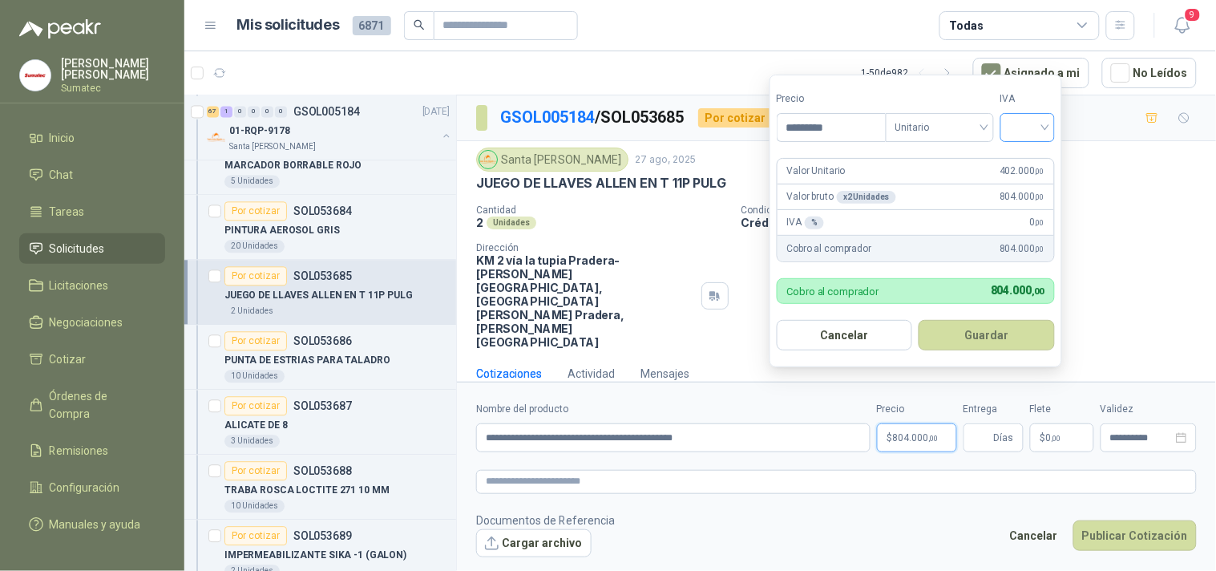
type input "*********"
click at [1028, 125] on input "search" at bounding box center [1027, 126] width 35 height 24
click at [1026, 148] on div "19%" at bounding box center [1031, 161] width 49 height 26
click at [998, 326] on button "Guardar" at bounding box center [990, 335] width 138 height 30
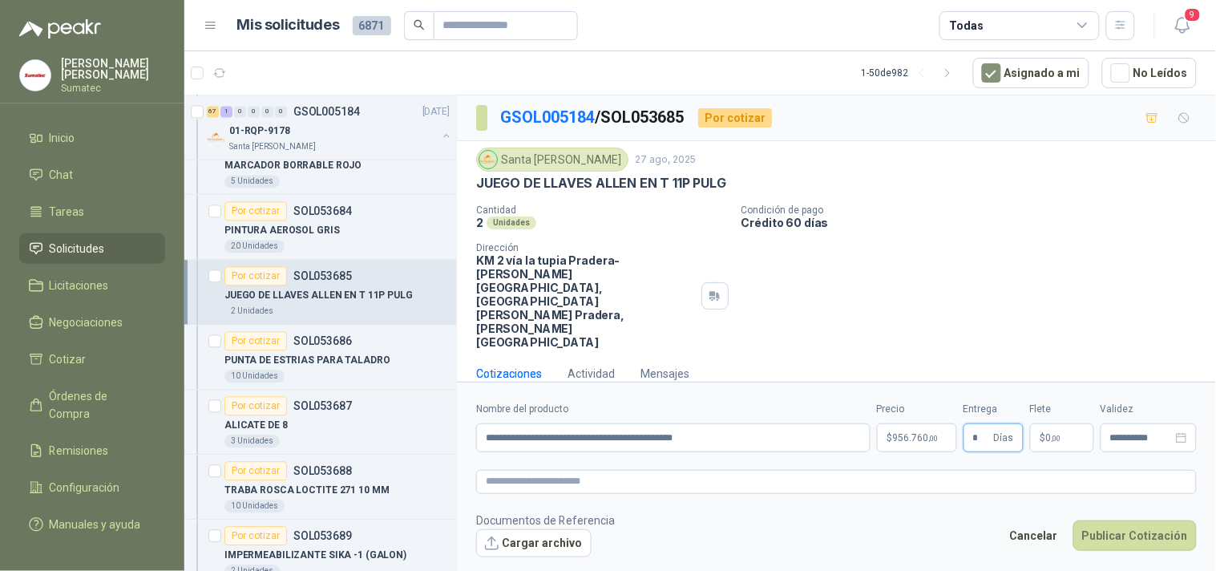
type input "*"
click at [1049, 433] on span "0 ,00" at bounding box center [1053, 438] width 15 height 10
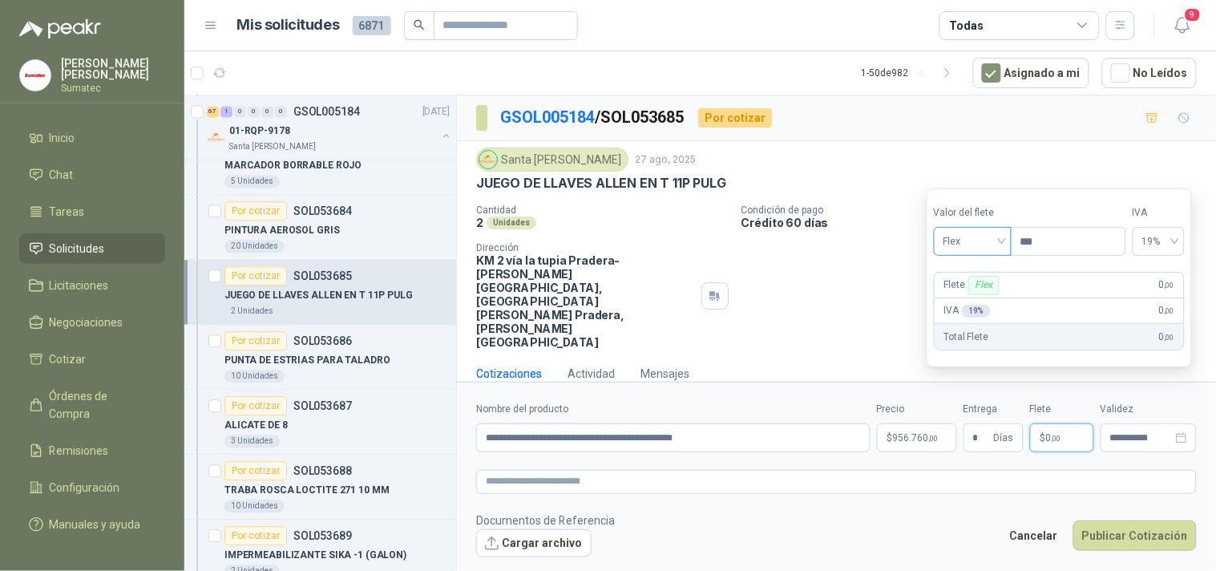
click at [982, 245] on span "Flex" at bounding box center [973, 241] width 59 height 24
click at [988, 293] on div "Incluido" at bounding box center [974, 301] width 55 height 18
click at [1119, 520] on button "Publicar Cotización" at bounding box center [1135, 535] width 123 height 30
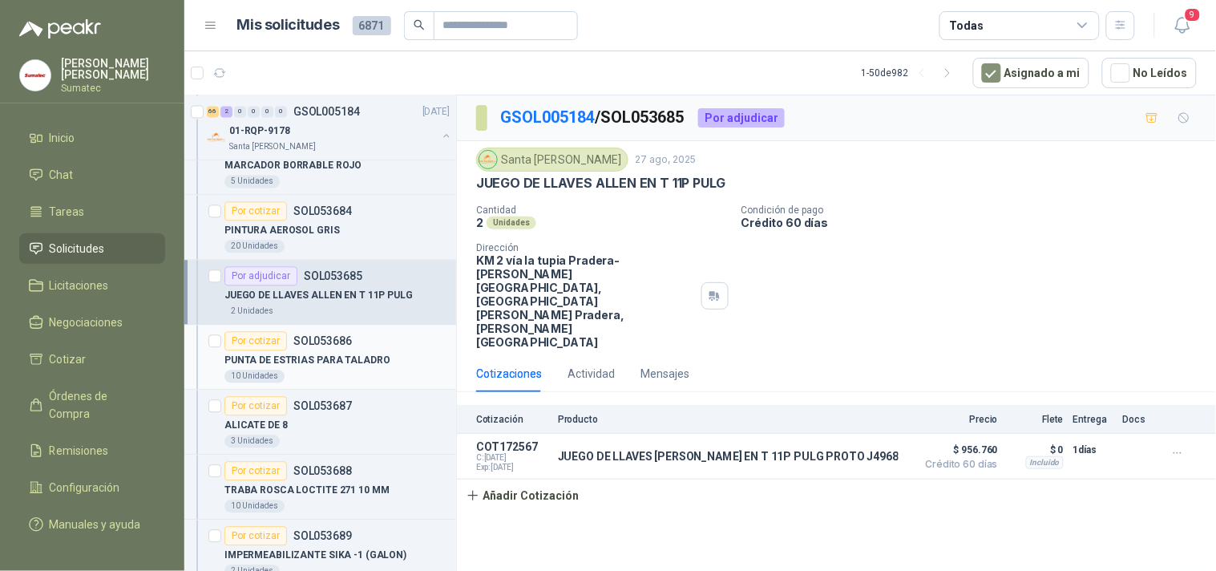
click at [332, 364] on p "PUNTA DE ESTRIAS PARA TALADRO" at bounding box center [308, 360] width 166 height 15
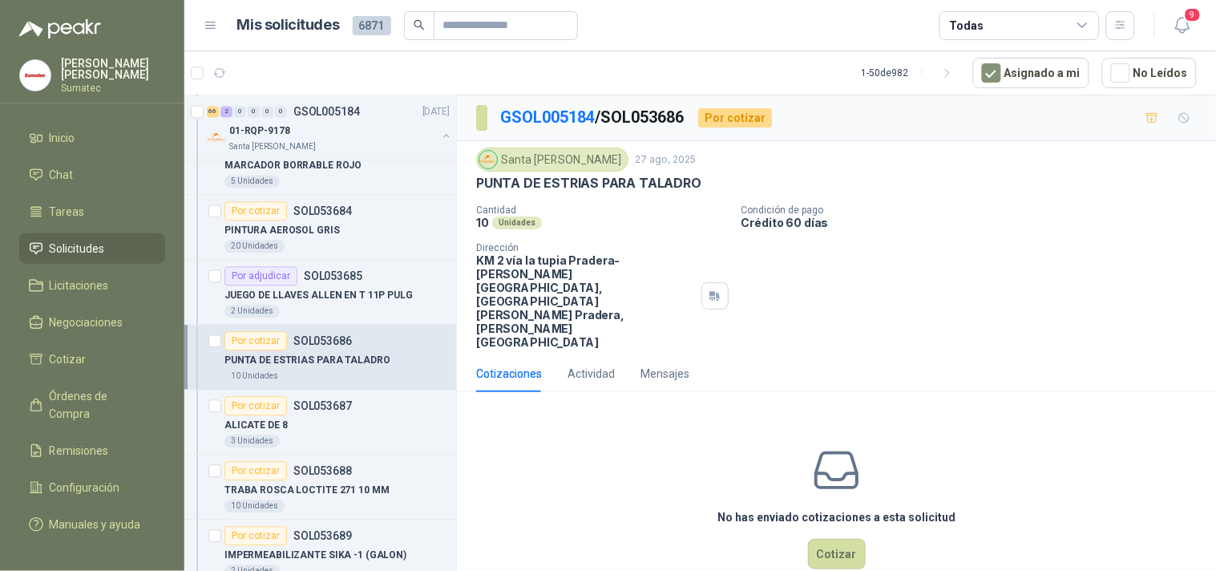
click at [650, 184] on p "PUNTA DE ESTRIAS PARA TALADRO" at bounding box center [588, 183] width 225 height 17
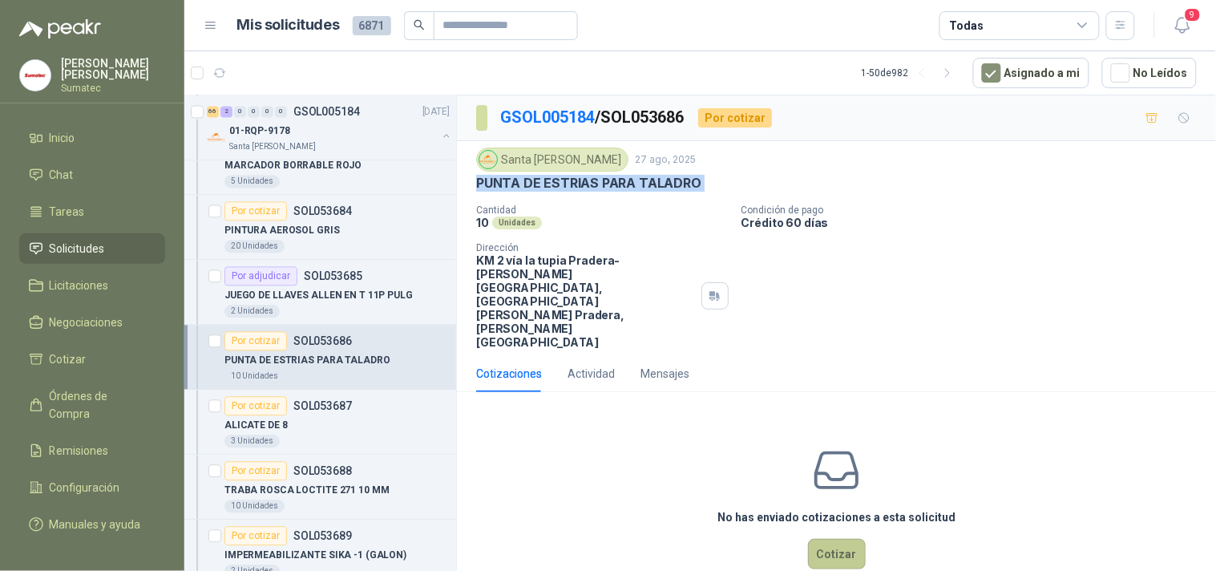
click at [836, 539] on button "Cotizar" at bounding box center [837, 554] width 58 height 30
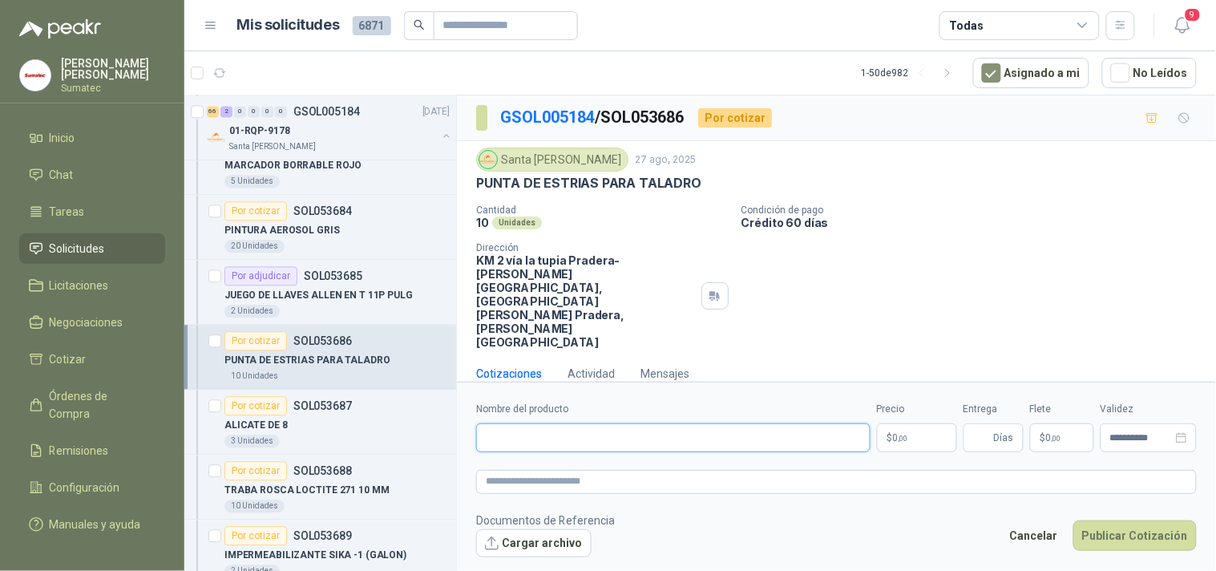
click at [736, 423] on input "Nombre del producto" at bounding box center [673, 437] width 395 height 29
paste input "**********"
type input "**********"
click at [931, 423] on p "$ 0 ,00" at bounding box center [917, 437] width 80 height 29
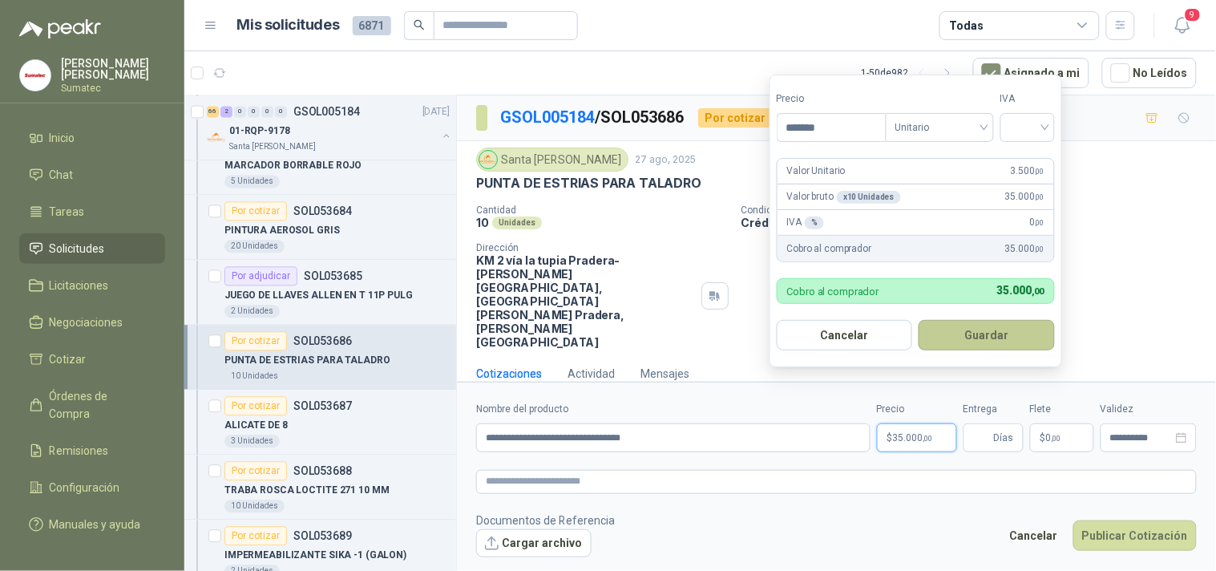
type input "*******"
click at [986, 338] on button "Guardar" at bounding box center [987, 335] width 136 height 30
click at [1032, 132] on input "search" at bounding box center [1027, 126] width 35 height 24
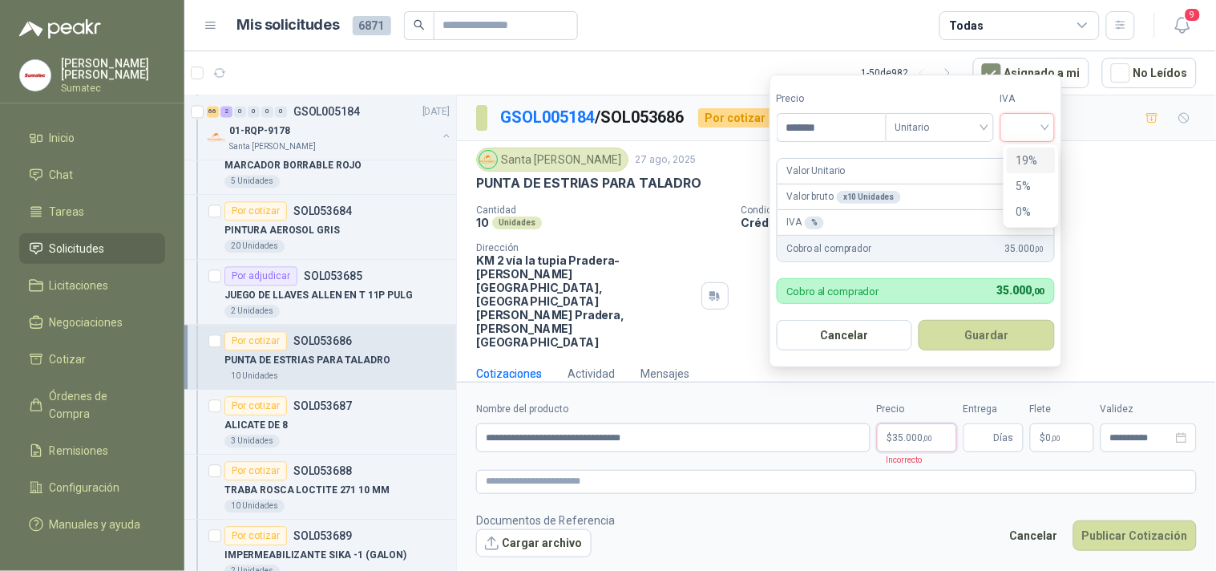
click at [1032, 155] on div "19%" at bounding box center [1032, 161] width 30 height 18
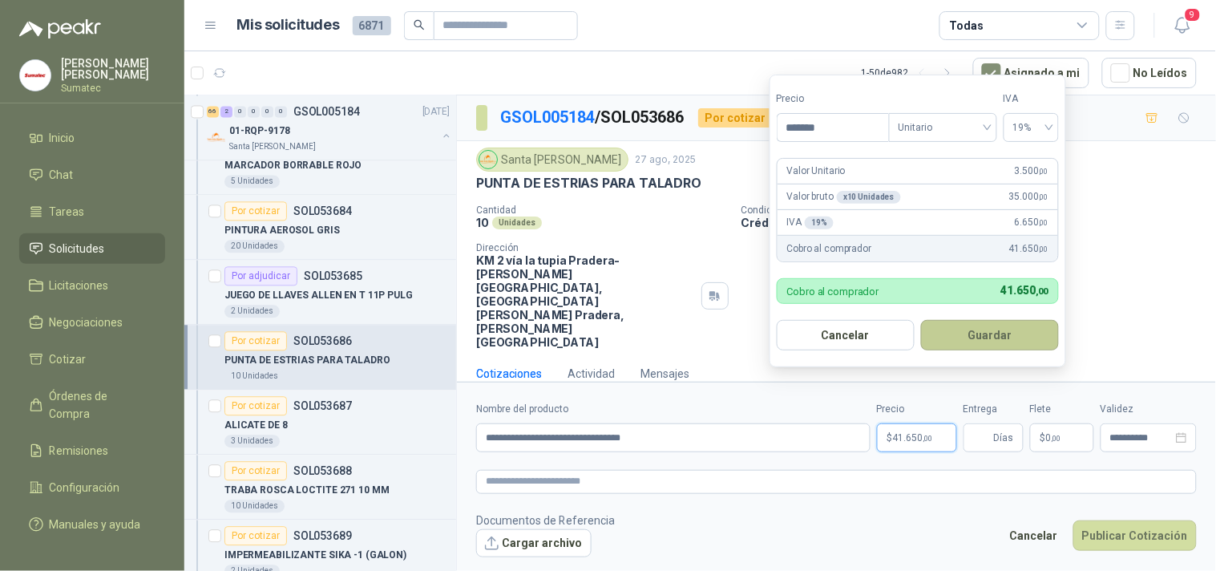
click at [1027, 334] on button "Guardar" at bounding box center [990, 335] width 138 height 30
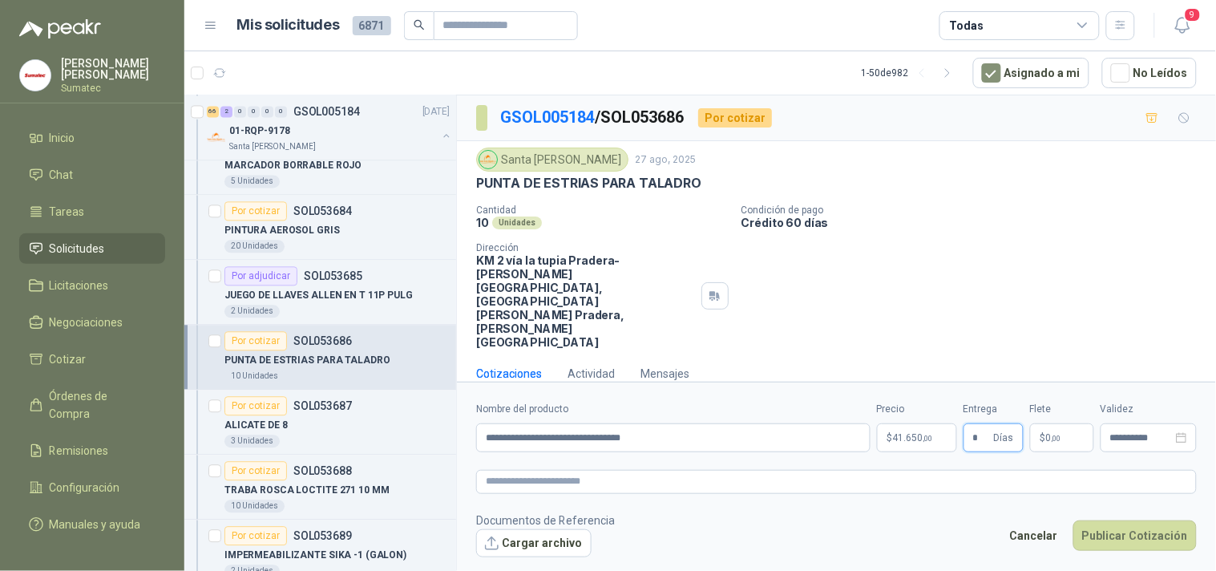
type input "*"
click at [1054, 434] on span ",00" at bounding box center [1057, 438] width 10 height 9
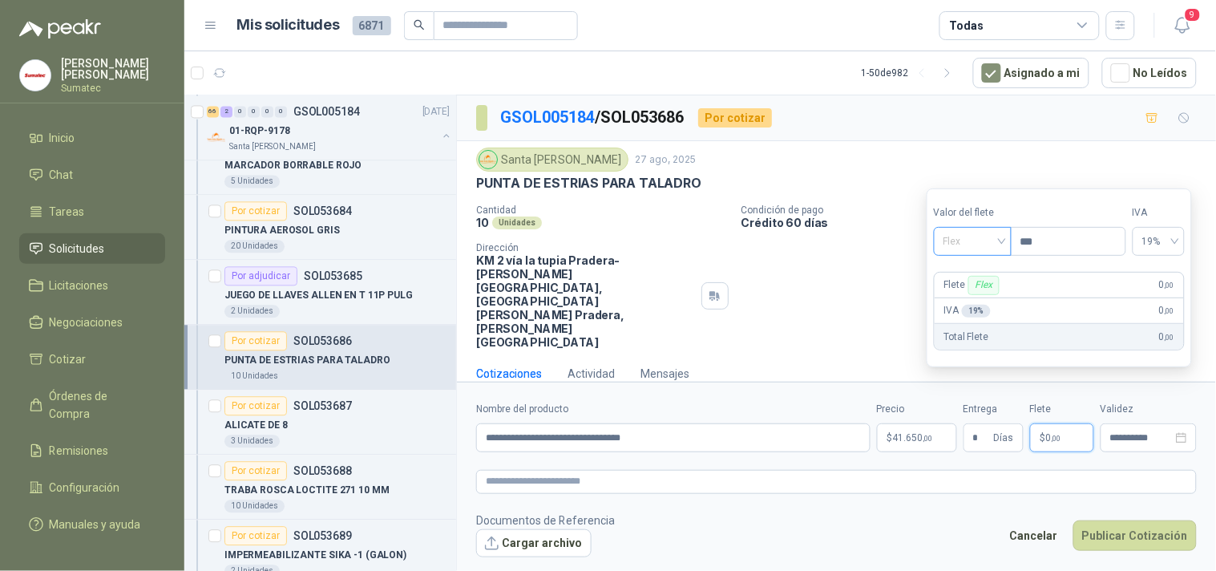
click at [979, 243] on span "Flex" at bounding box center [973, 241] width 59 height 24
click at [965, 295] on div "Incluido" at bounding box center [974, 301] width 55 height 18
click at [1110, 520] on button "Publicar Cotización" at bounding box center [1135, 535] width 123 height 30
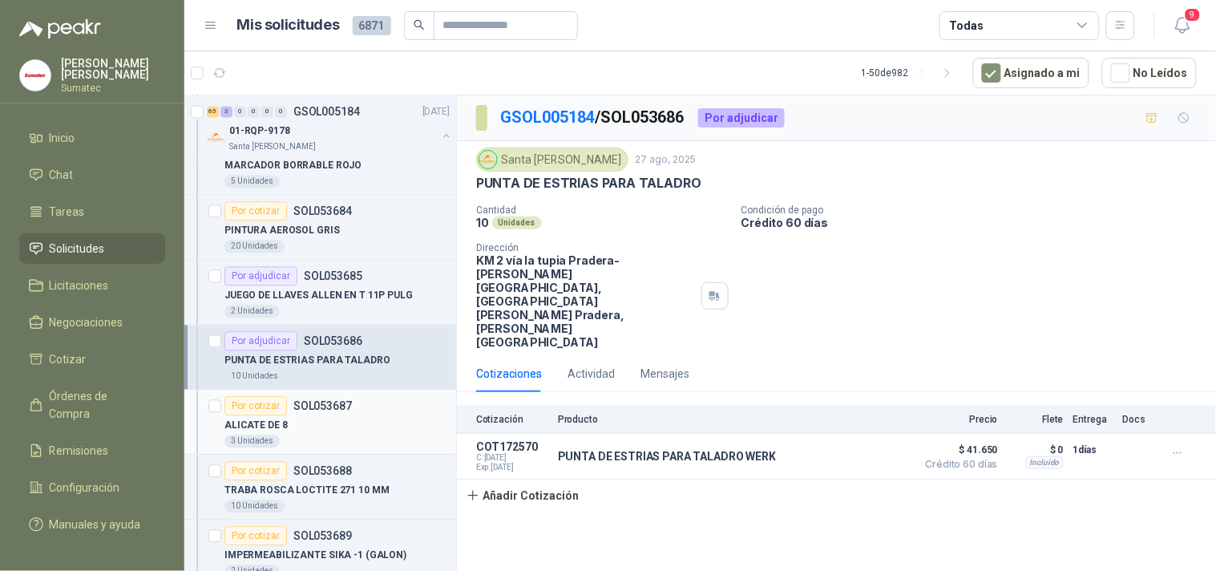
click at [314, 427] on div "ALICATE DE 8" at bounding box center [337, 424] width 225 height 19
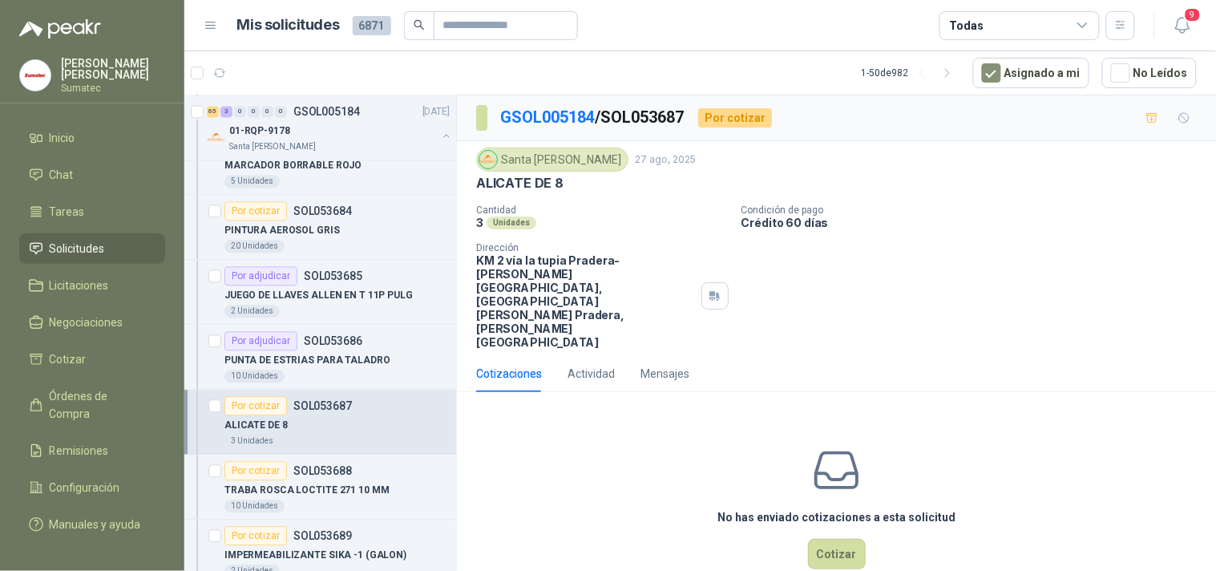
click at [528, 180] on p "ALICATE DE 8" at bounding box center [519, 183] width 87 height 17
click at [840, 539] on button "Cotizar" at bounding box center [837, 554] width 58 height 30
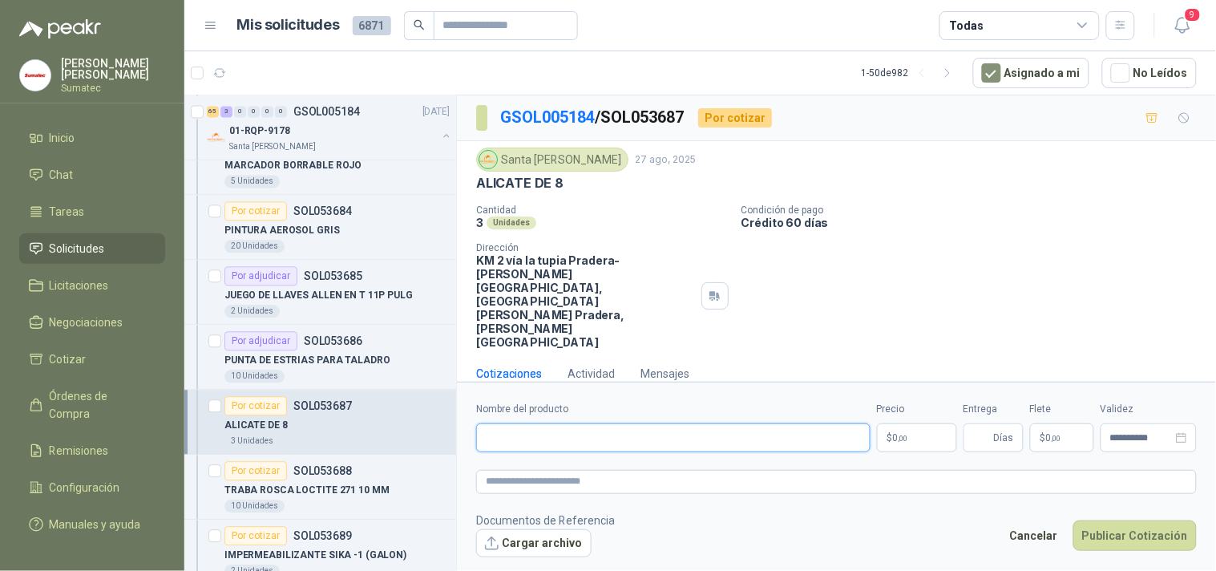
click at [765, 423] on input "Nombre del producto" at bounding box center [673, 437] width 395 height 29
paste input "*********"
click at [517, 187] on p "ALICATE DE 8" at bounding box center [519, 183] width 87 height 17
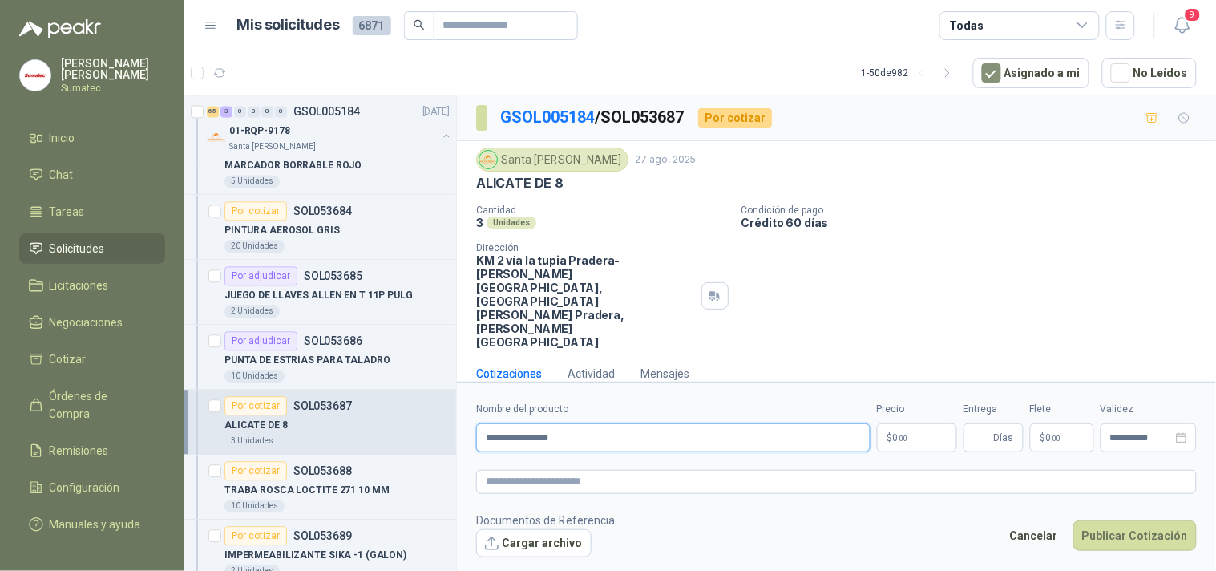
click at [488, 423] on input "**********" at bounding box center [673, 437] width 395 height 29
paste input "**********"
type input "**********"
click at [917, 423] on p "$ 0 ,00" at bounding box center [917, 437] width 80 height 29
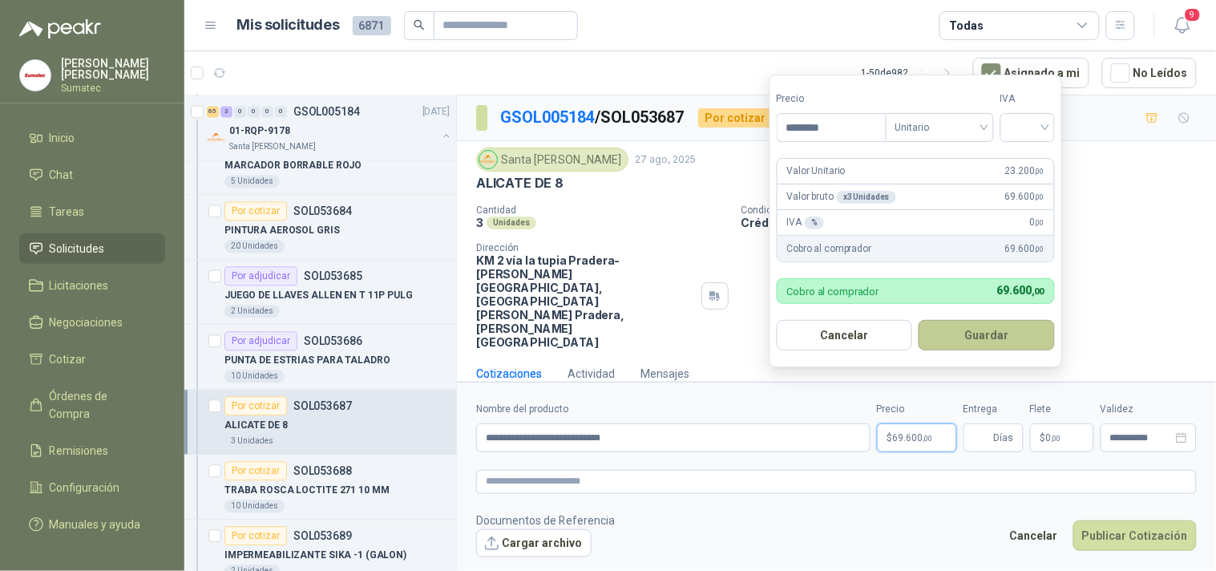
type input "********"
click at [991, 340] on button "Guardar" at bounding box center [987, 335] width 136 height 30
click at [1043, 115] on input "search" at bounding box center [1027, 126] width 35 height 24
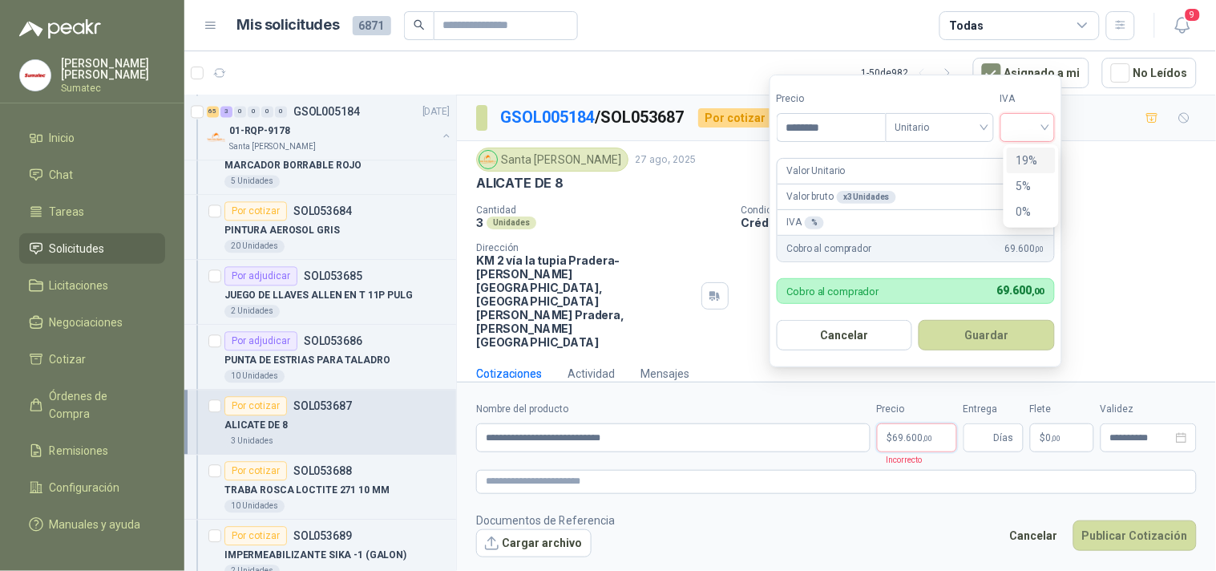
click at [1038, 156] on div "19%" at bounding box center [1032, 161] width 30 height 18
click at [1014, 333] on button "Guardar" at bounding box center [990, 335] width 138 height 30
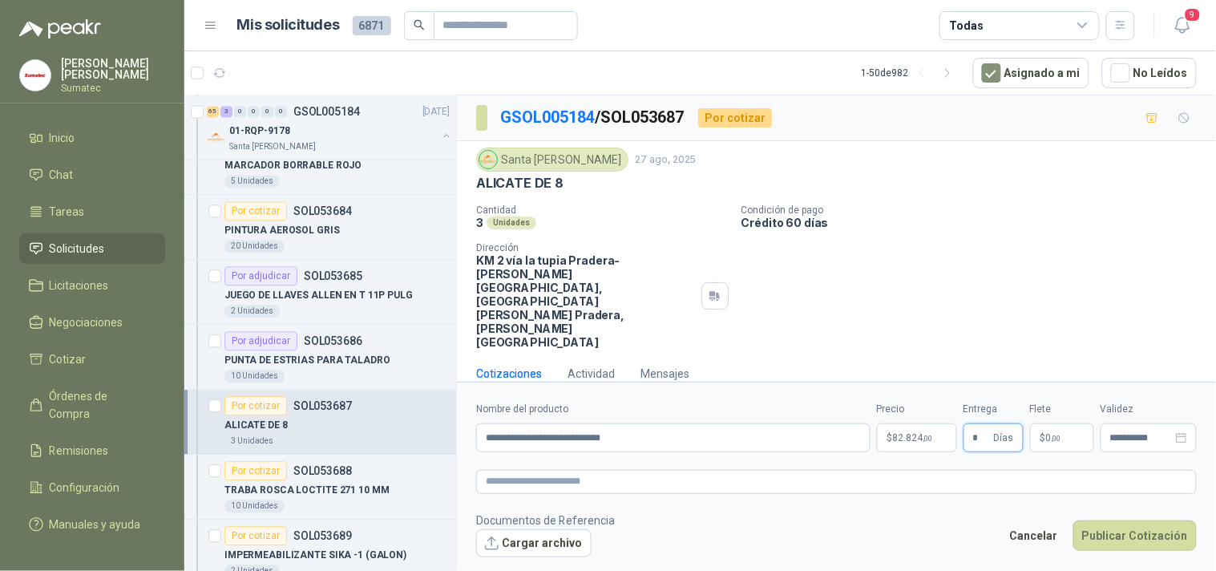
type input "*"
click at [1067, 423] on p "$ 0 ,00" at bounding box center [1062, 437] width 64 height 29
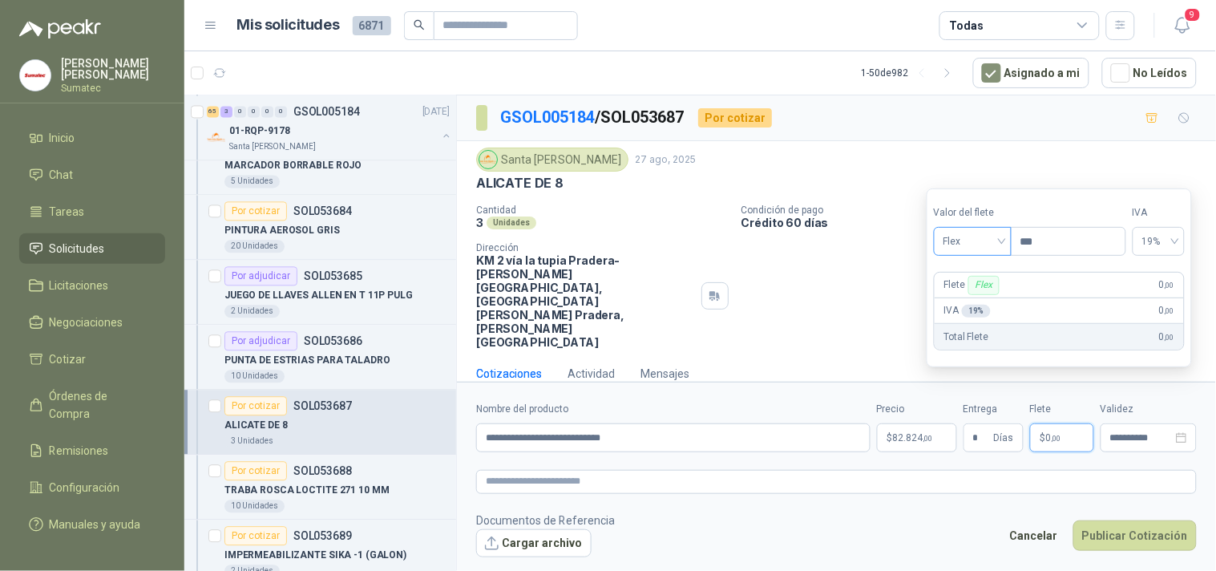
click at [1006, 239] on div "Flex" at bounding box center [973, 241] width 78 height 29
click at [987, 302] on div "Incluido" at bounding box center [974, 301] width 55 height 18
click at [1119, 520] on button "Publicar Cotización" at bounding box center [1135, 535] width 123 height 30
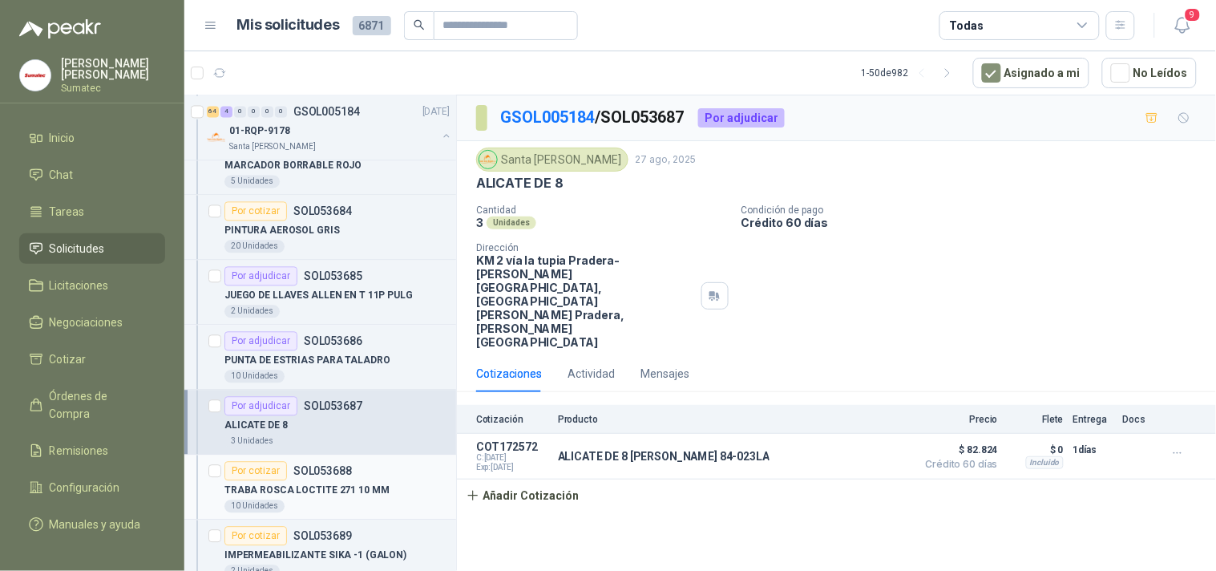
click at [321, 484] on div "TRABA ROSCA LOCTITE 271 10 MM" at bounding box center [337, 489] width 225 height 19
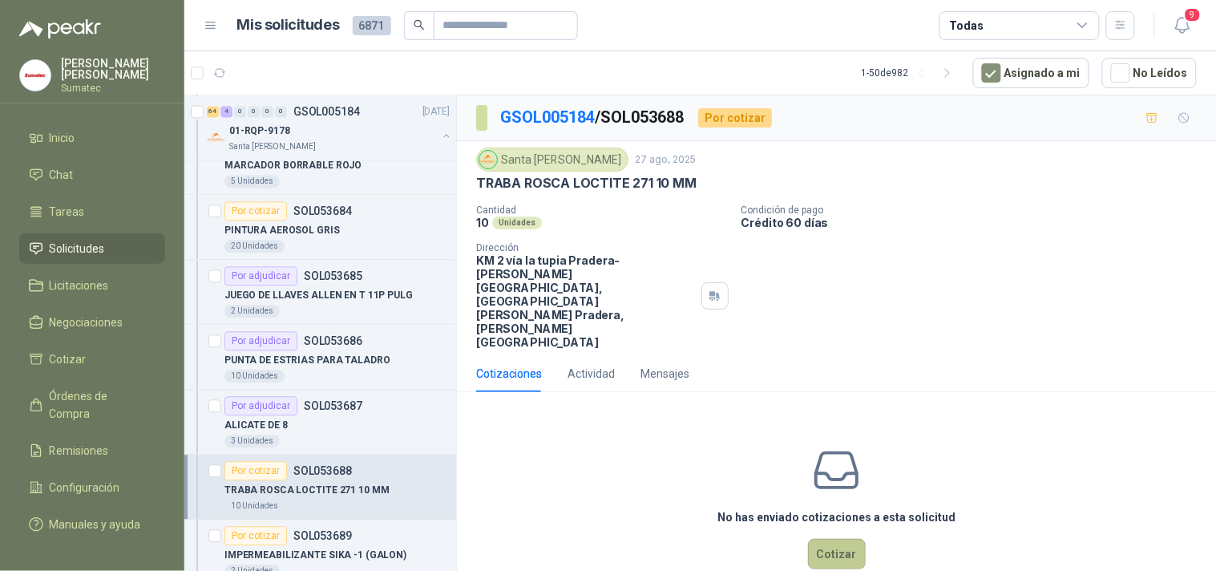
click at [831, 539] on button "Cotizar" at bounding box center [837, 554] width 58 height 30
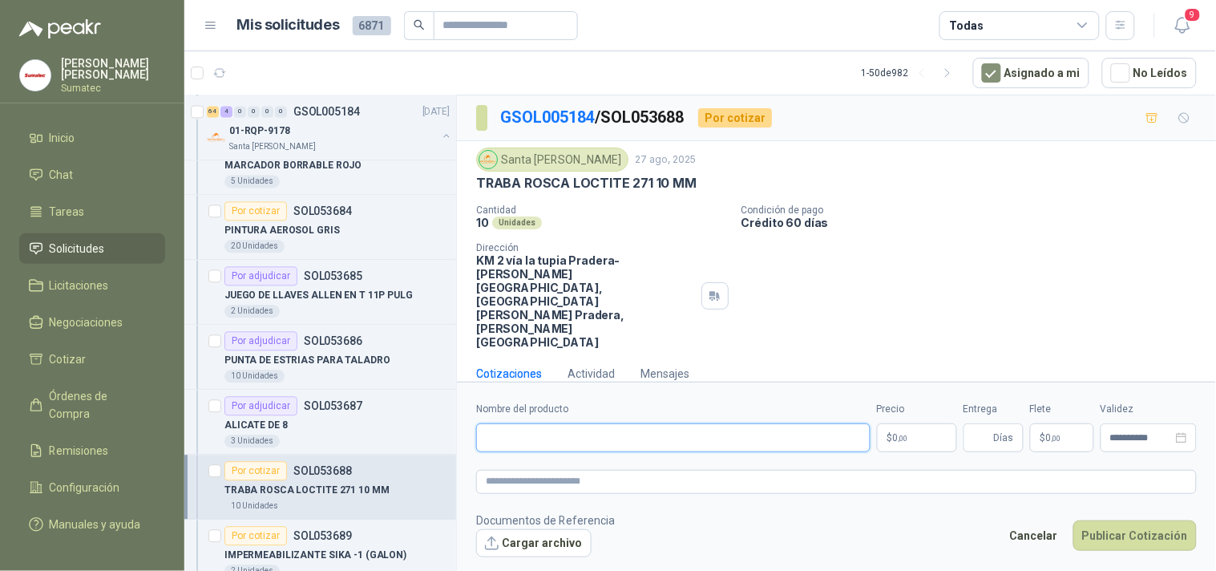
click at [711, 423] on input "Nombre del producto" at bounding box center [673, 437] width 395 height 29
paste input "**********"
click at [621, 423] on input "**********" at bounding box center [673, 437] width 395 height 29
type input "**********"
click at [933, 423] on p "$ 0 ,00" at bounding box center [917, 437] width 80 height 29
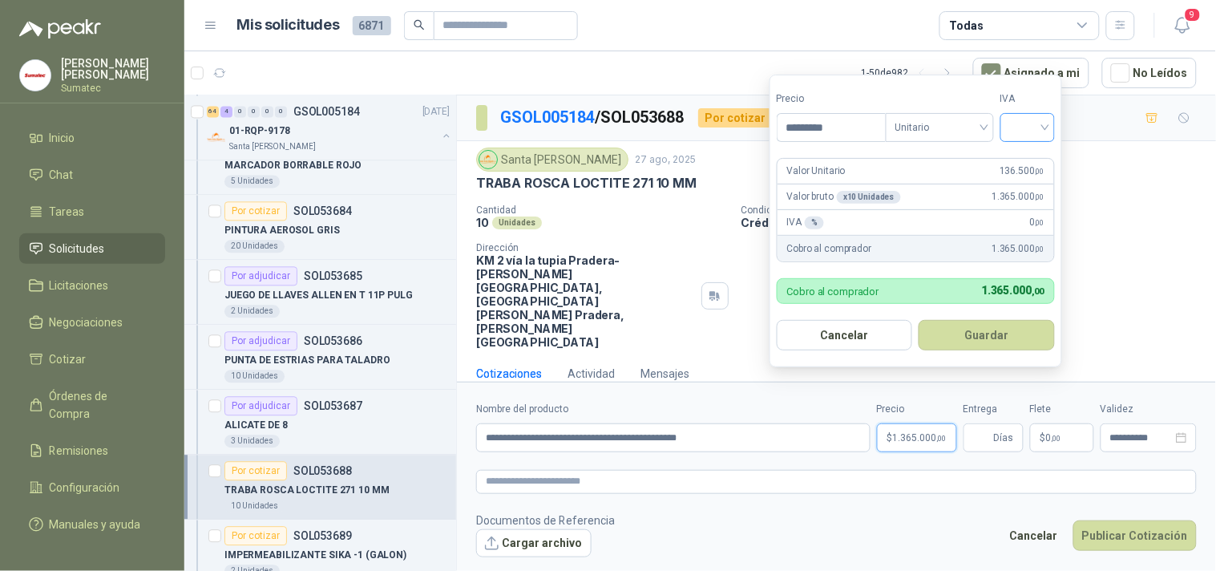
type input "*********"
click at [1037, 132] on input "search" at bounding box center [1027, 126] width 35 height 24
click at [1030, 164] on div "19%" at bounding box center [1032, 161] width 30 height 18
click at [1010, 332] on button "Guardar" at bounding box center [990, 335] width 138 height 30
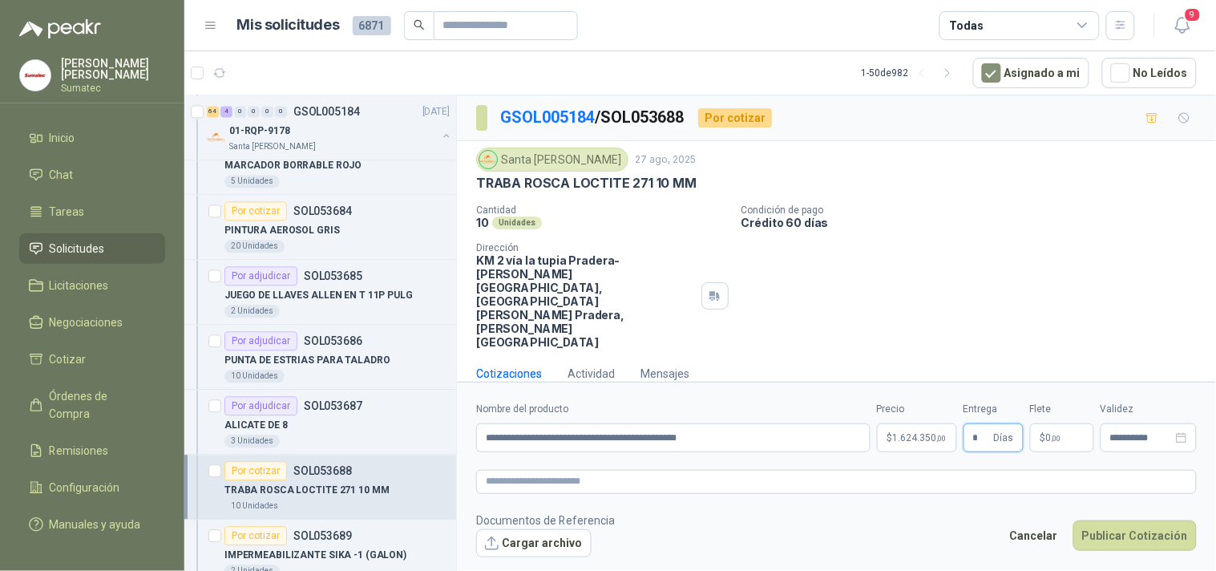
type input "*"
click at [1062, 434] on span ",00" at bounding box center [1057, 438] width 10 height 9
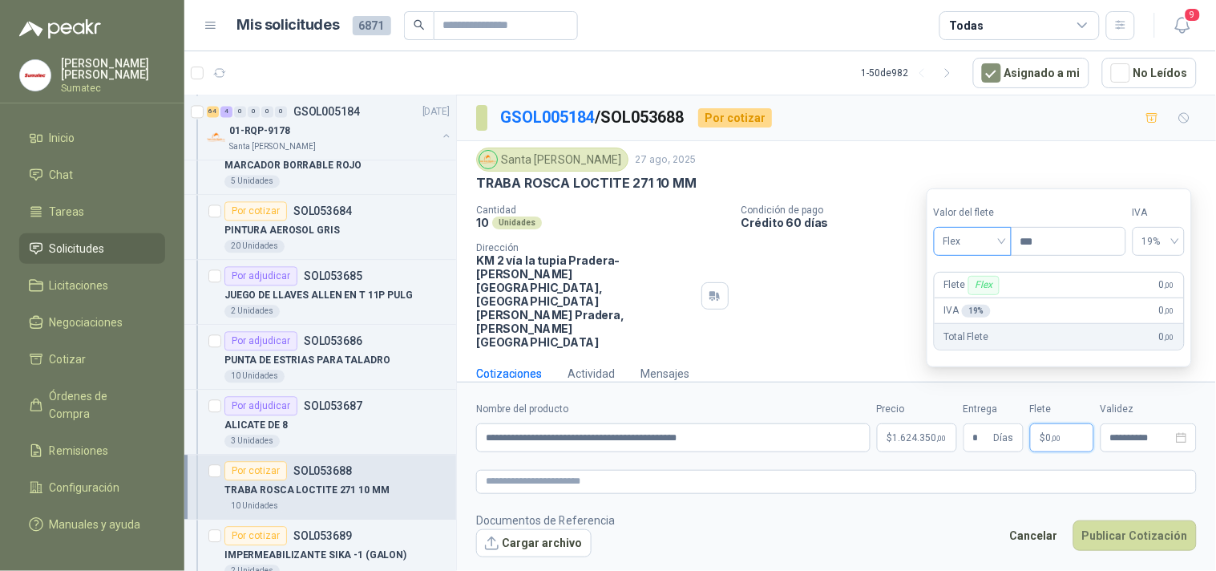
click at [947, 237] on span "Flex" at bounding box center [973, 241] width 59 height 24
click at [976, 294] on div "Incluido" at bounding box center [974, 301] width 55 height 18
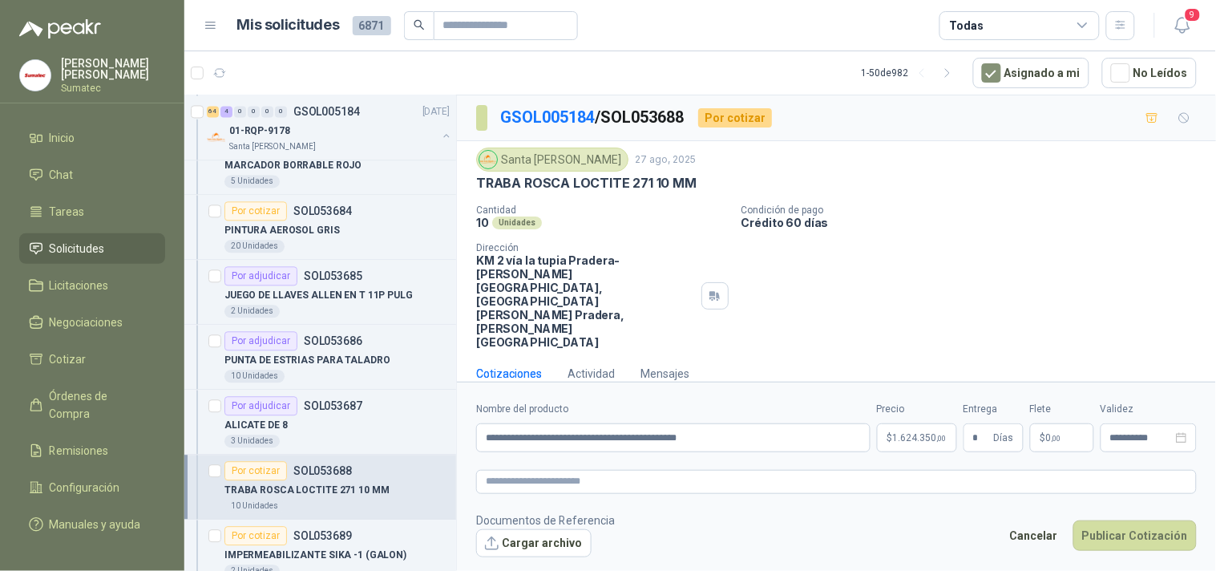
click at [1105, 512] on footer "Documentos de Referencia Cargar archivo Cancelar Publicar Cotización" at bounding box center [836, 535] width 721 height 47
click at [1107, 520] on button "Publicar Cotización" at bounding box center [1135, 535] width 123 height 30
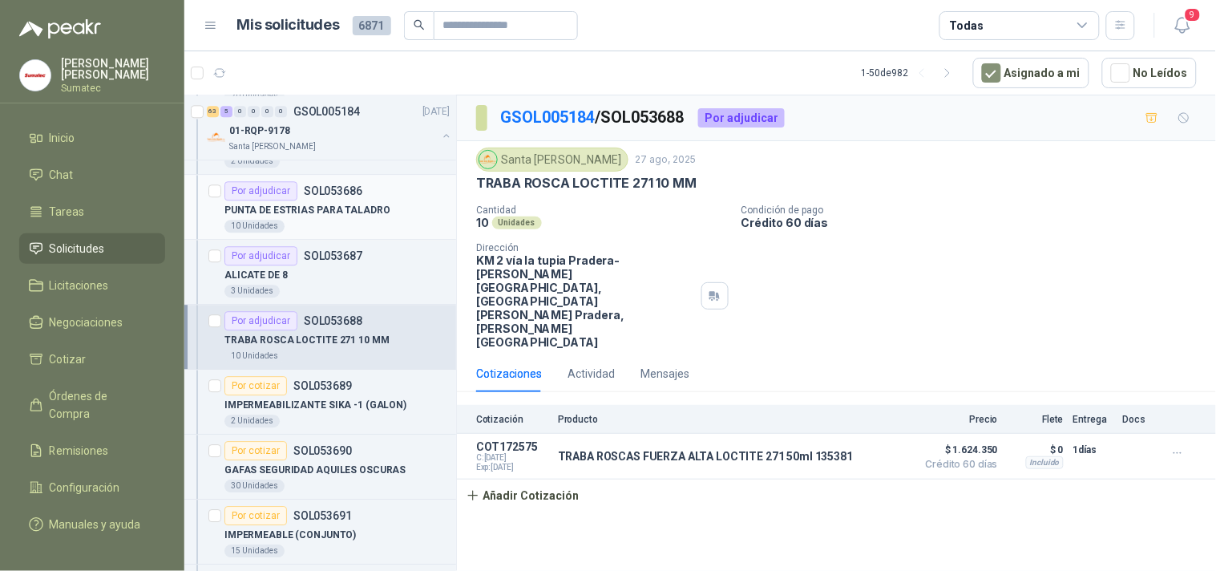
scroll to position [4188, 0]
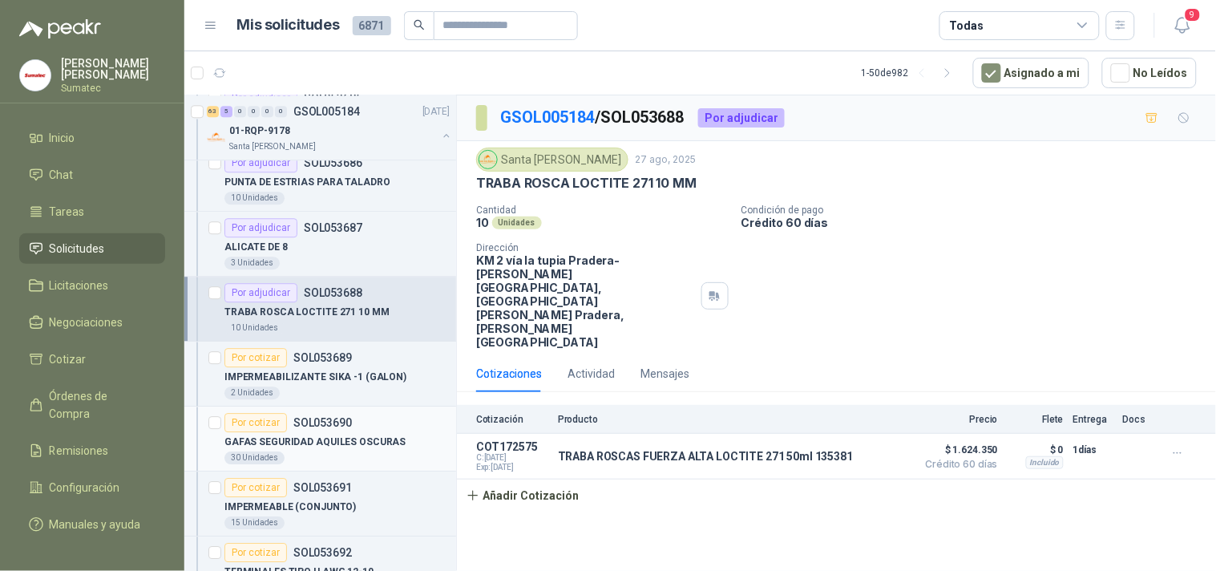
click at [331, 450] on p "GAFAS SEGURIDAD AQUILES OSCURAS" at bounding box center [315, 442] width 181 height 15
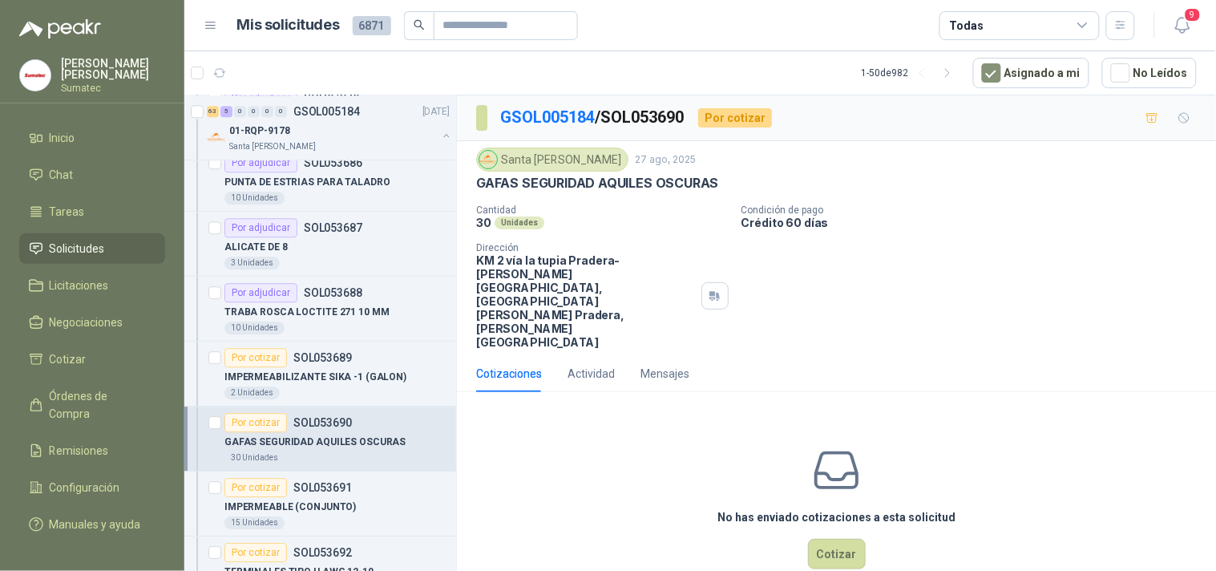
click at [614, 180] on p "GAFAS SEGURIDAD AQUILES OSCURAS" at bounding box center [597, 183] width 242 height 17
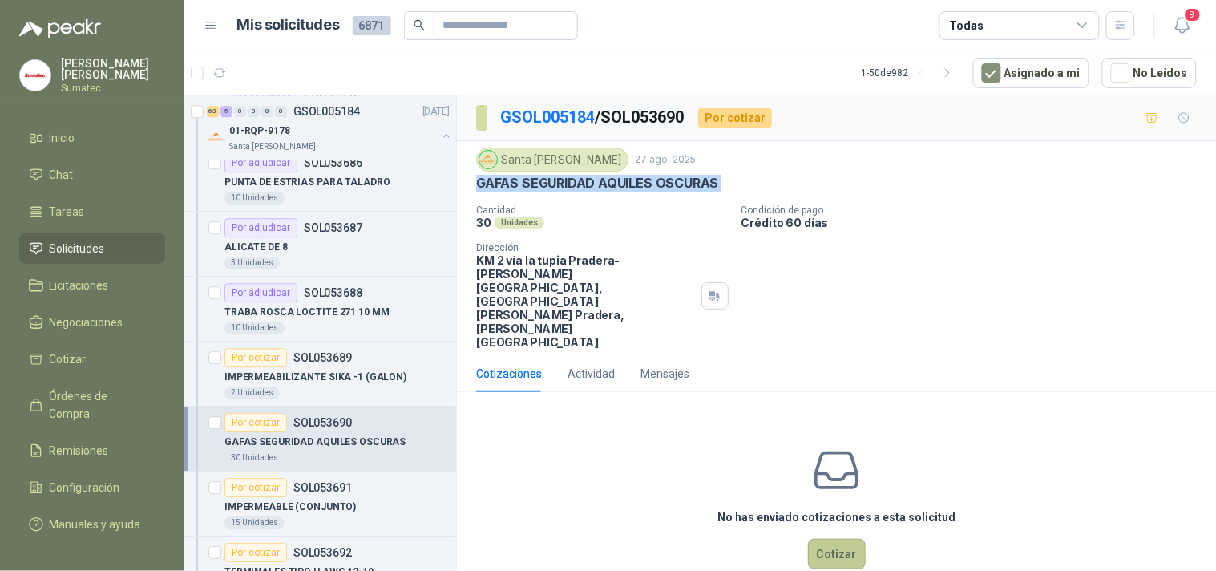
click at [823, 539] on button "Cotizar" at bounding box center [837, 554] width 58 height 30
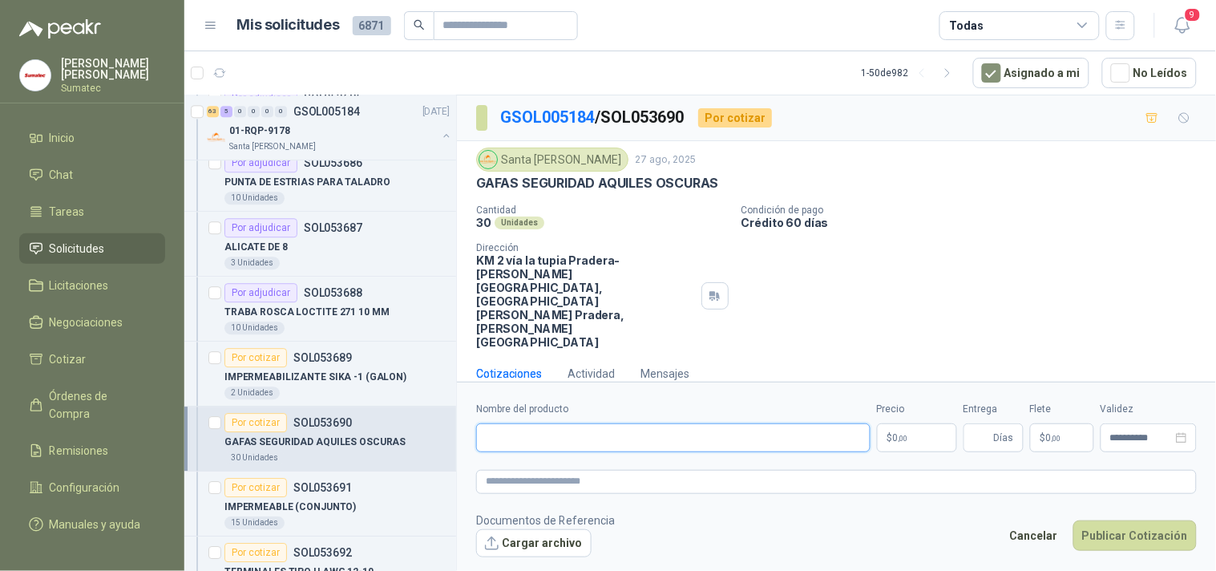
click at [680, 423] on input "Nombre del producto" at bounding box center [673, 437] width 395 height 29
paste input "**********"
type input "**********"
click at [875, 405] on div "**********" at bounding box center [836, 427] width 721 height 51
click at [880, 423] on p "$ 0 ,00" at bounding box center [917, 437] width 80 height 29
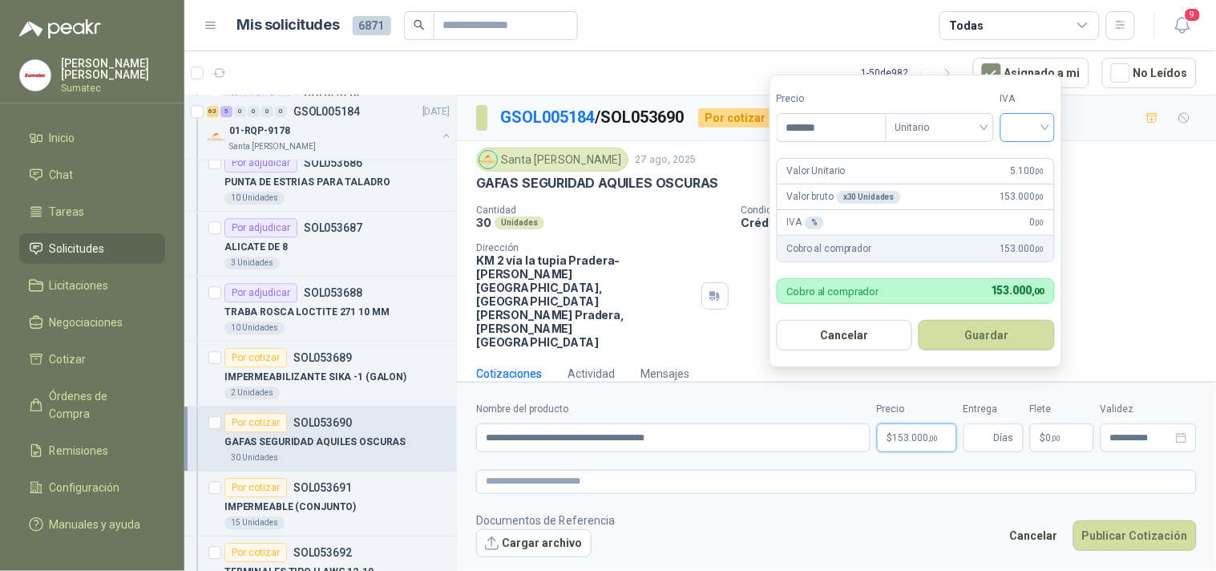
type input "*******"
click at [1028, 135] on input "search" at bounding box center [1027, 126] width 35 height 24
click at [1025, 159] on div "19%" at bounding box center [1032, 161] width 30 height 18
click at [1009, 326] on button "Guardar" at bounding box center [990, 335] width 138 height 30
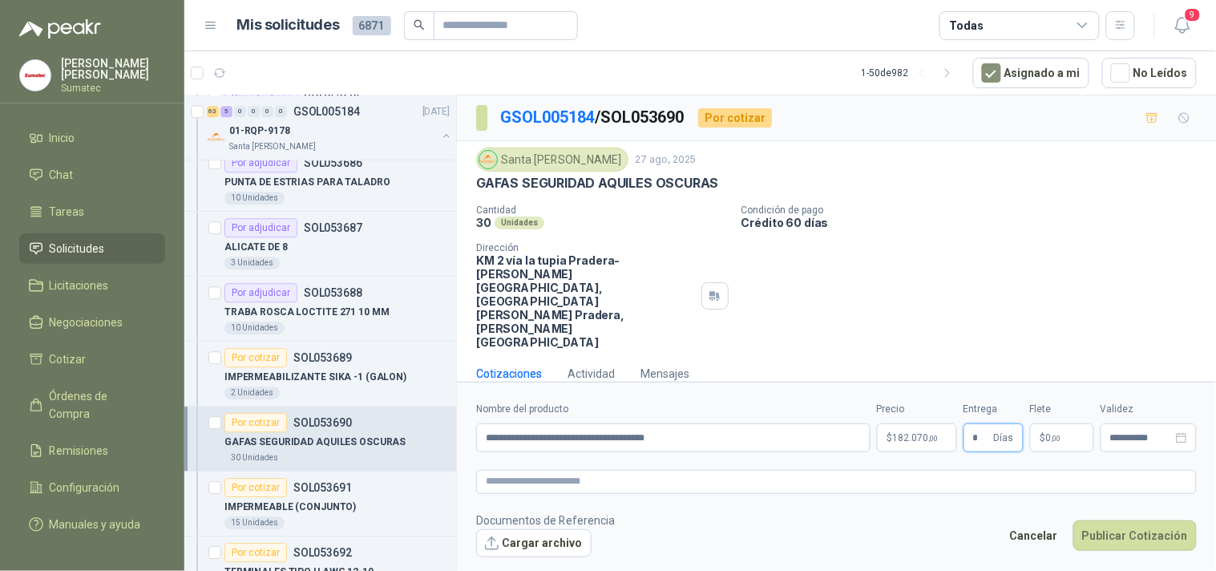
type input "*"
click at [1065, 423] on p "$ 0 ,00" at bounding box center [1062, 437] width 64 height 29
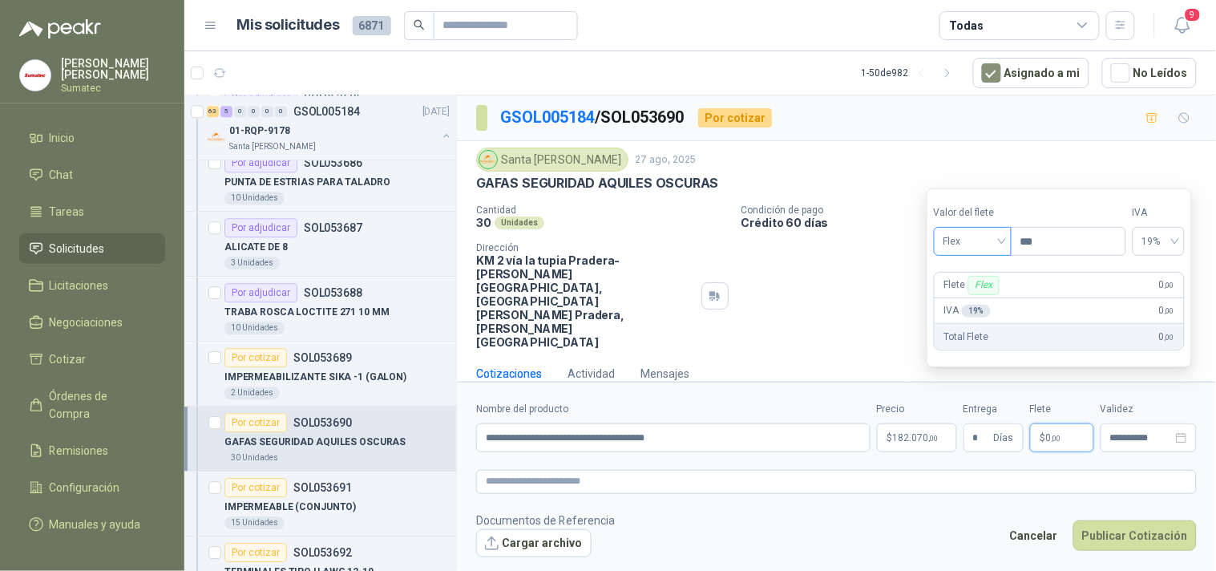
click at [971, 245] on span "Flex" at bounding box center [973, 241] width 59 height 24
click at [970, 302] on div "Incluido" at bounding box center [974, 301] width 55 height 18
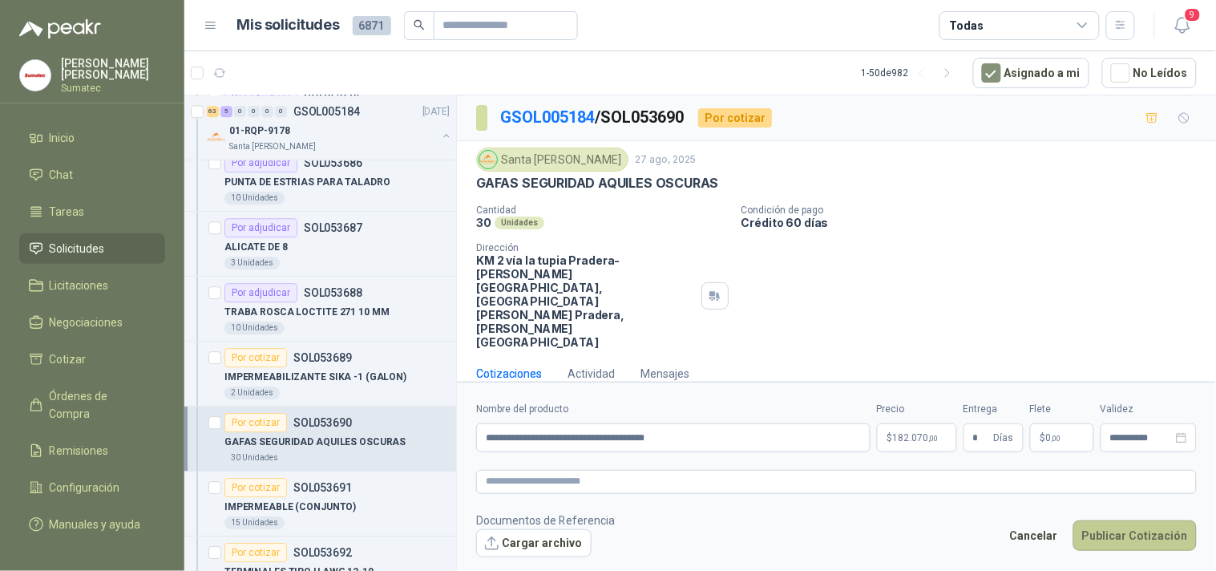
click at [1103, 520] on button "Publicar Cotización" at bounding box center [1135, 535] width 123 height 30
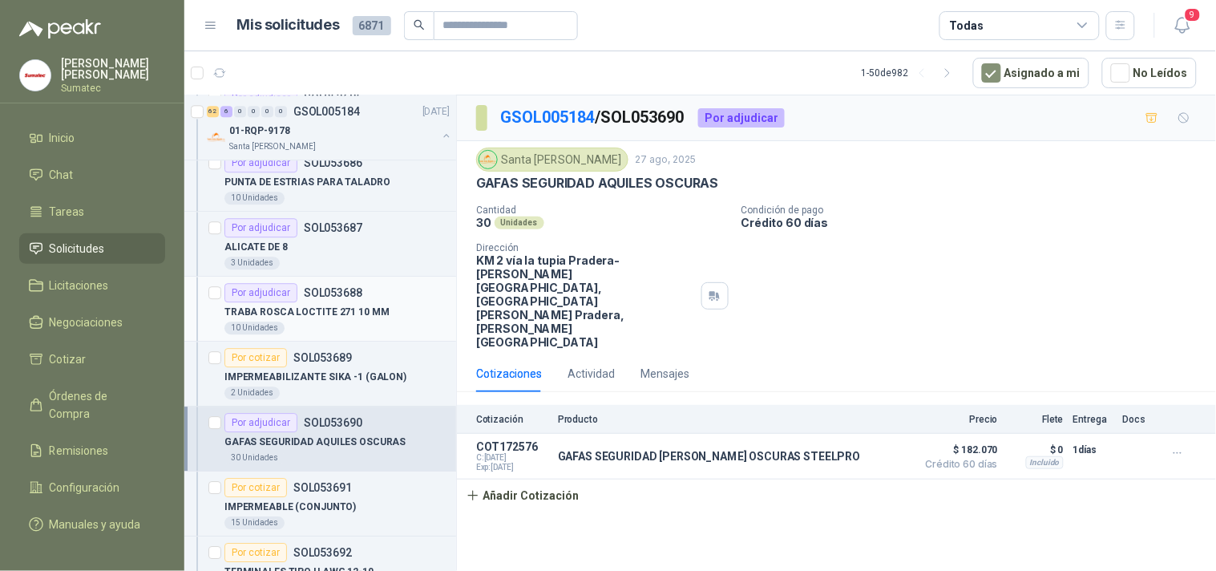
scroll to position [4277, 0]
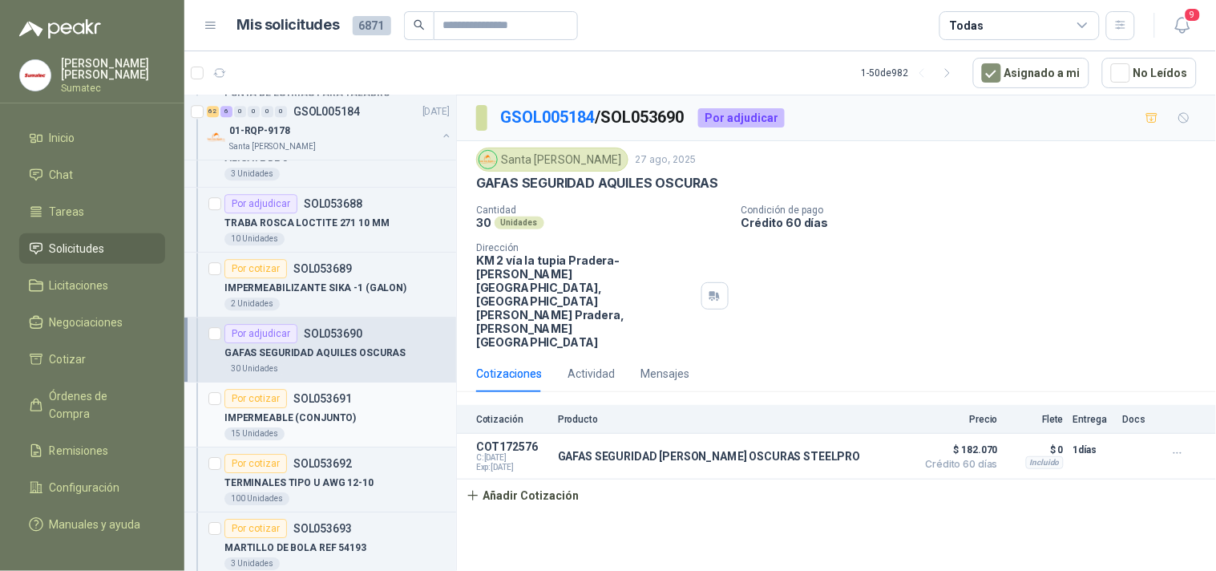
click at [340, 427] on div "IMPERMEABLE (CONJUNTO)" at bounding box center [337, 417] width 225 height 19
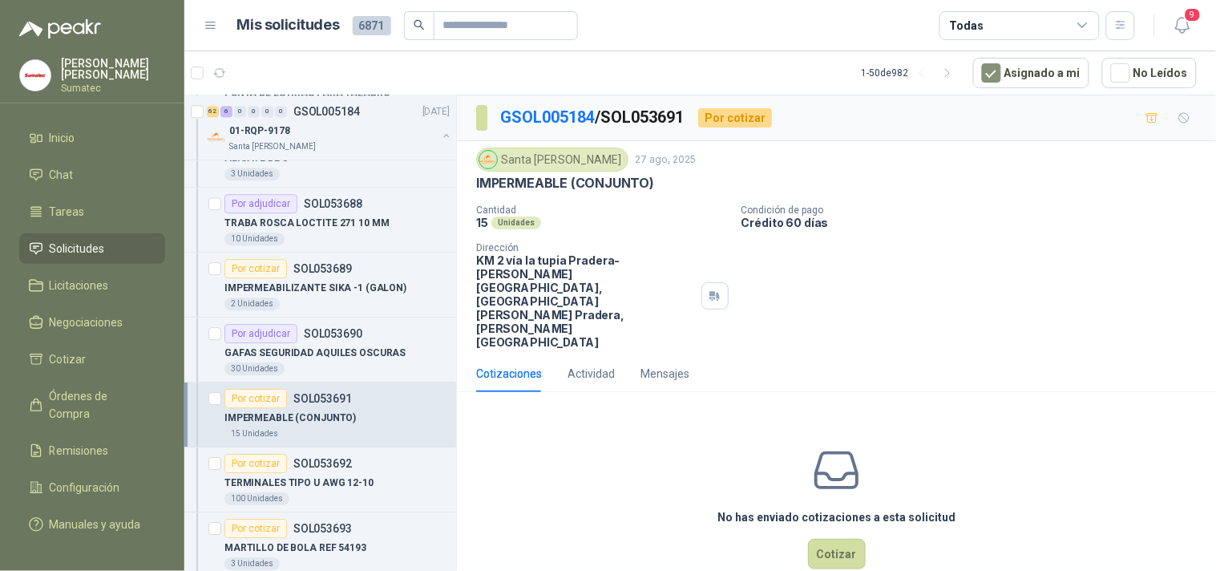
click at [521, 188] on p "IMPERMEABLE (CONJUNTO)" at bounding box center [565, 183] width 178 height 17
click at [832, 539] on button "Cotizar" at bounding box center [837, 554] width 58 height 30
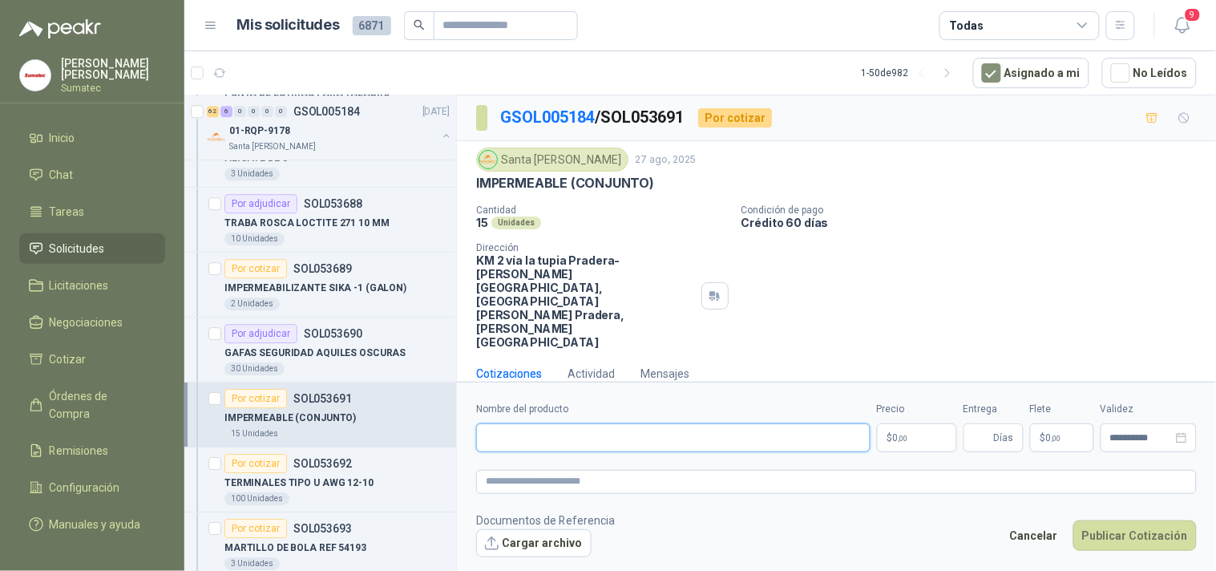
click at [602, 423] on input "Nombre del producto" at bounding box center [673, 437] width 395 height 29
paste input "**********"
type input "**********"
click at [884, 423] on p "$ 0 ,00" at bounding box center [917, 437] width 80 height 29
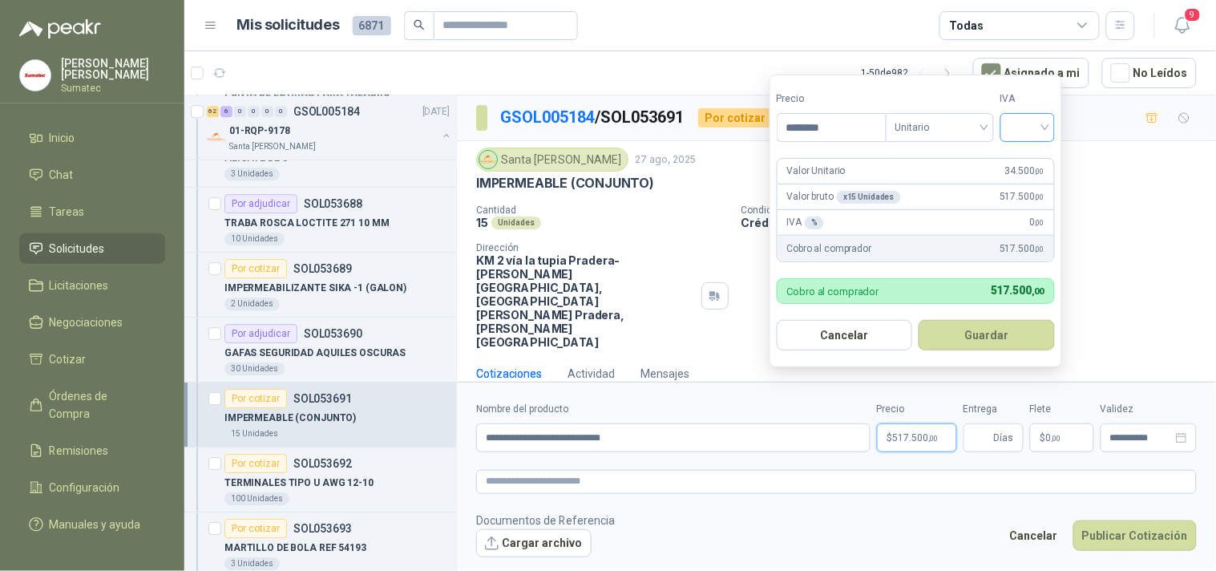
type input "********"
click at [1021, 132] on input "search" at bounding box center [1027, 126] width 35 height 24
click at [1034, 153] on div "19%" at bounding box center [1032, 161] width 30 height 18
click at [1001, 332] on button "Guardar" at bounding box center [990, 335] width 138 height 30
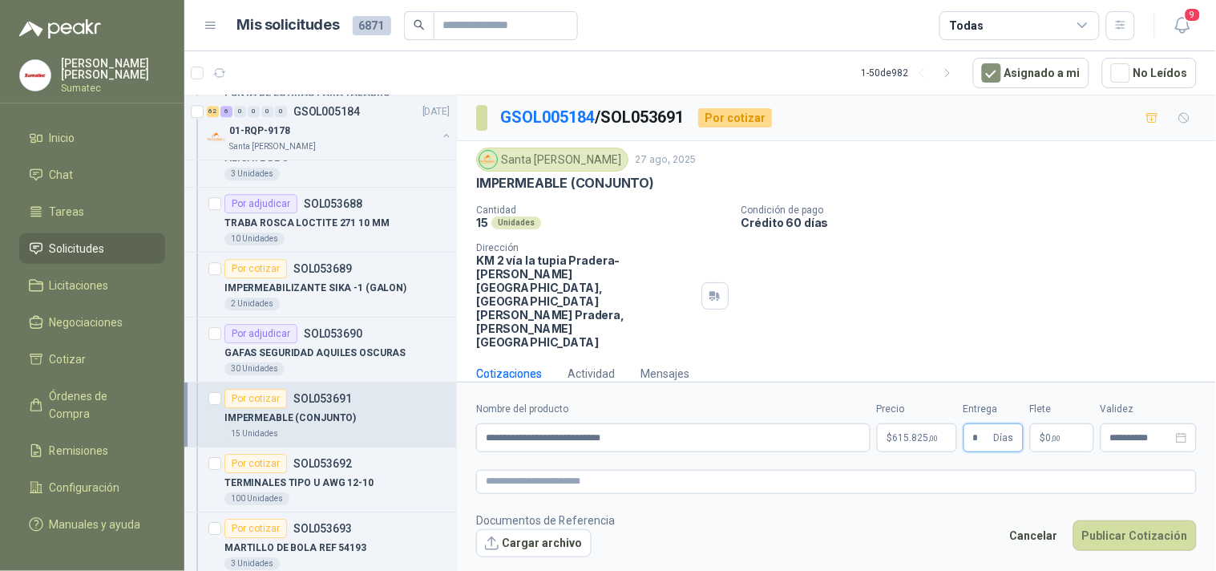
type input "*"
click at [1079, 423] on p "$ 0 ,00" at bounding box center [1062, 437] width 64 height 29
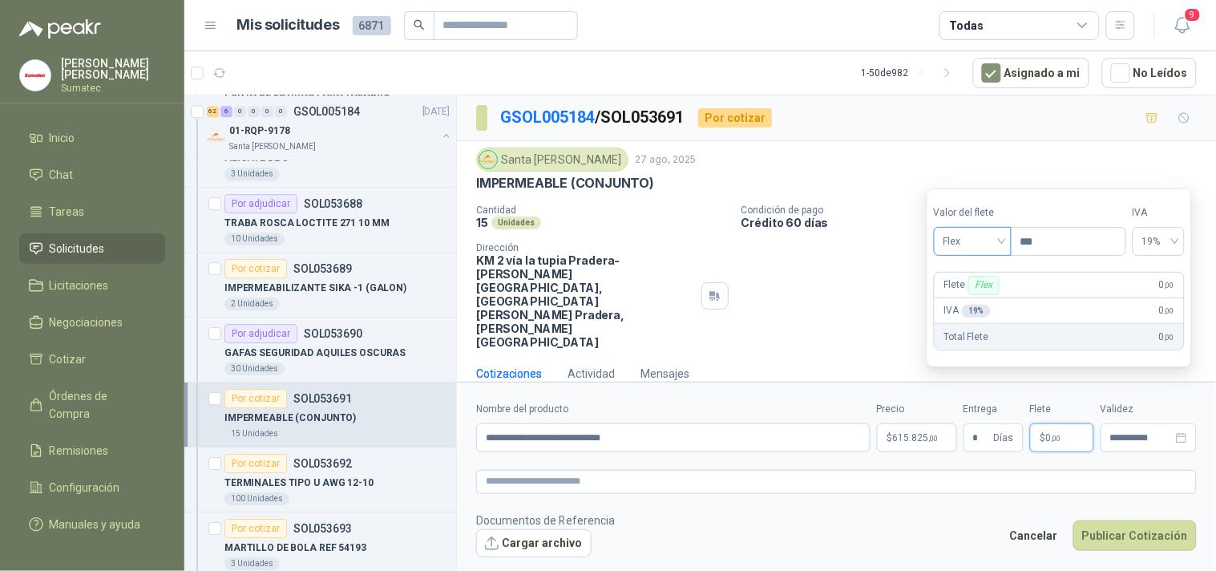
click at [980, 242] on span "Flex" at bounding box center [973, 241] width 59 height 24
click at [979, 302] on div "Incluido" at bounding box center [974, 301] width 55 height 18
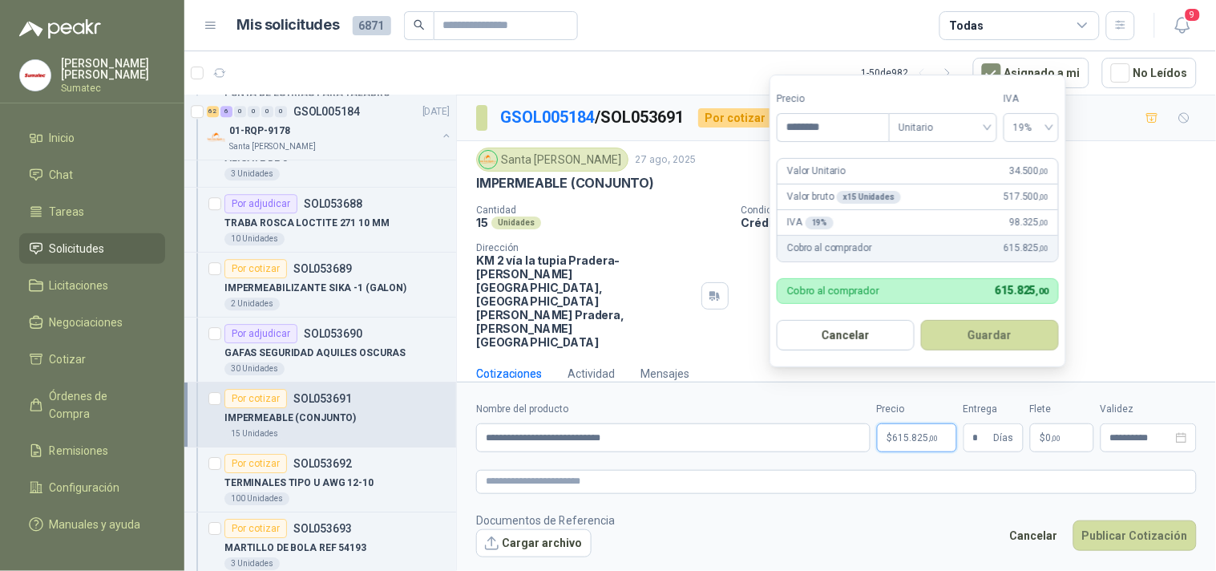
click at [905, 423] on p "$ 615.825 ,00" at bounding box center [917, 437] width 80 height 29
click at [827, 123] on input "********" at bounding box center [833, 127] width 111 height 27
type input "********"
click at [990, 331] on button "Guardar" at bounding box center [990, 335] width 138 height 30
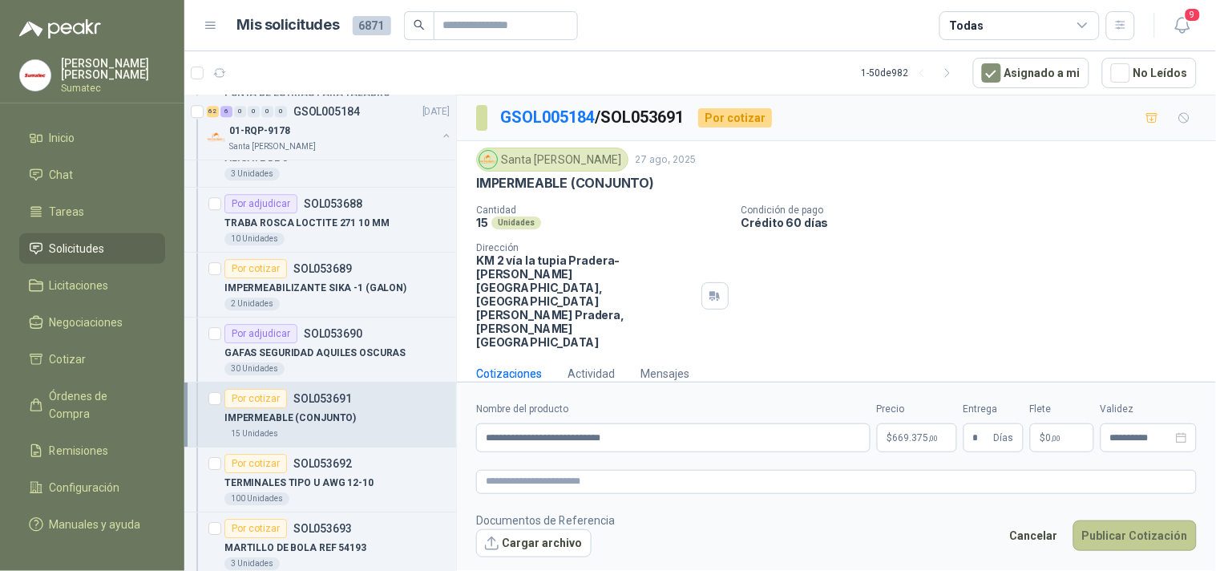
click at [1113, 520] on button "Publicar Cotización" at bounding box center [1135, 535] width 123 height 30
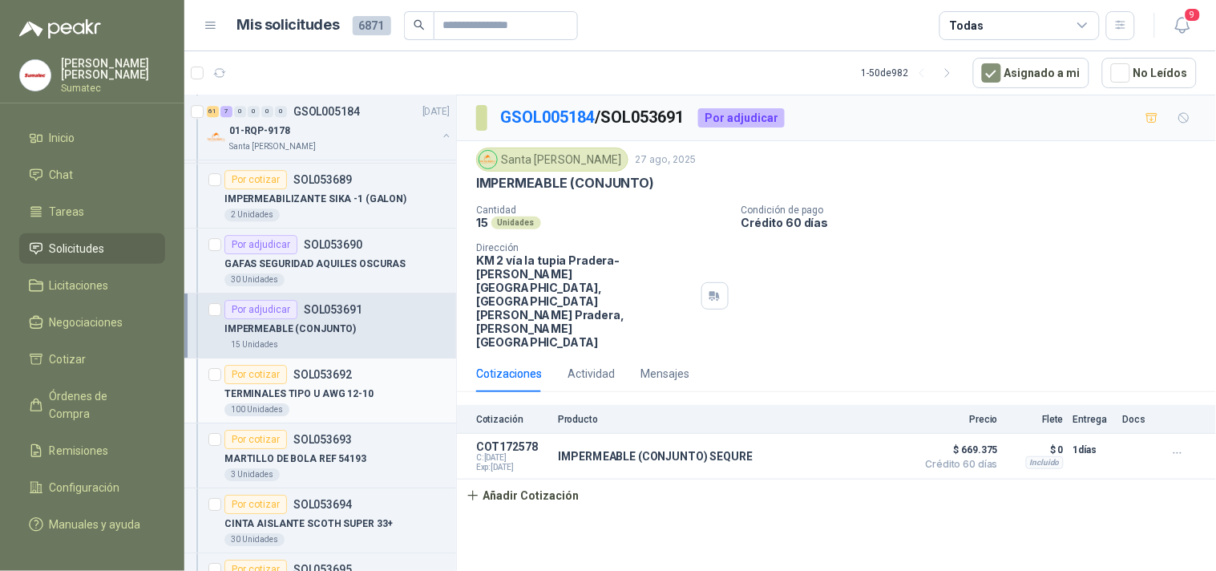
scroll to position [4455, 0]
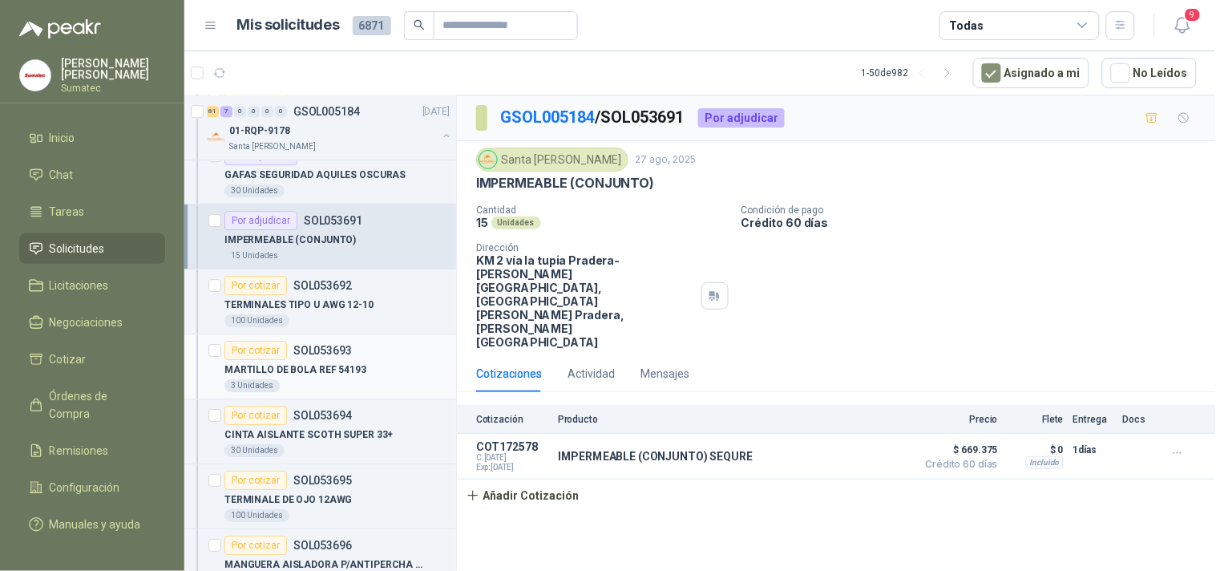
click at [364, 370] on div "MARTILLO DE BOLA REF 54193" at bounding box center [337, 369] width 225 height 19
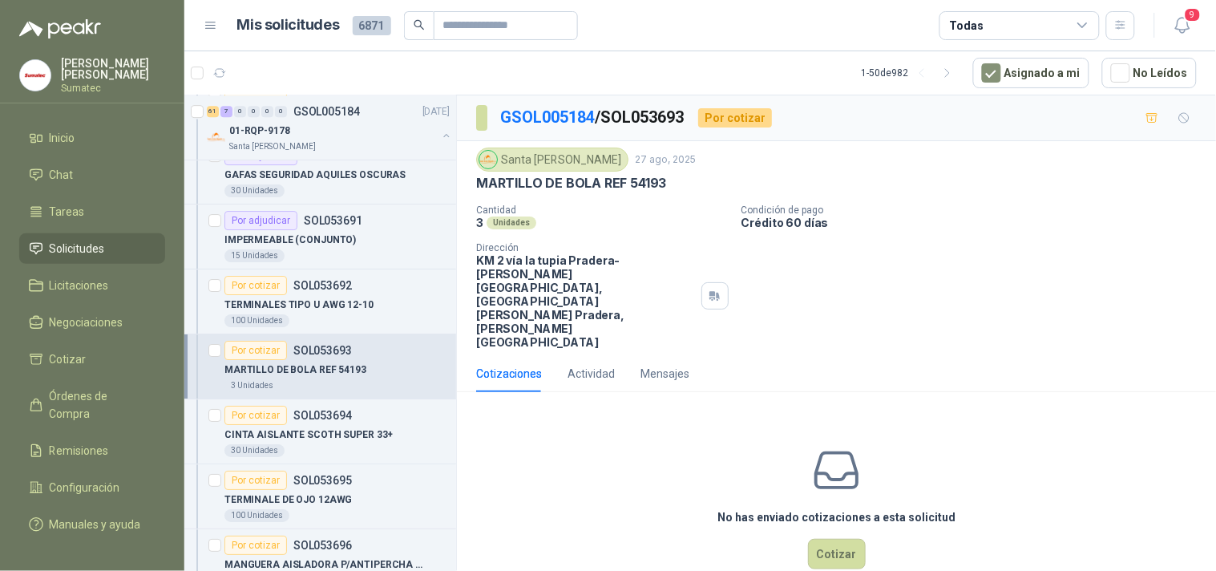
click at [600, 181] on p "MARTILLO DE BOLA REF 54193" at bounding box center [571, 183] width 190 height 17
click at [832, 539] on button "Cotizar" at bounding box center [837, 554] width 58 height 30
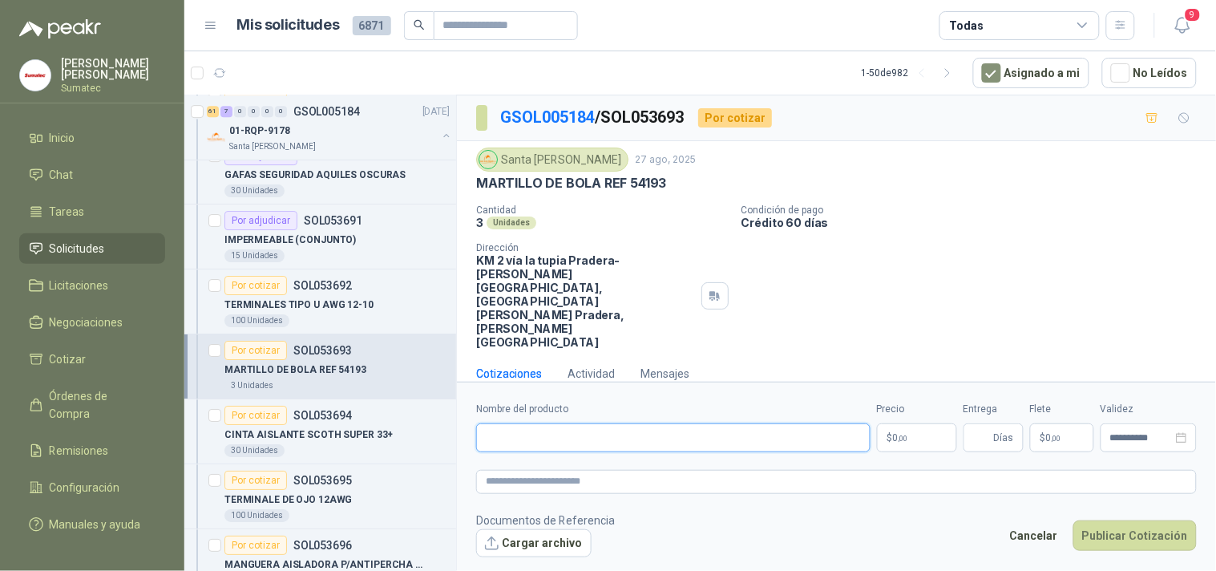
click at [682, 423] on input "Nombre del producto" at bounding box center [673, 437] width 395 height 29
paste input "**********"
type input "**********"
click at [892, 423] on p "$ 0 ,00" at bounding box center [917, 437] width 80 height 29
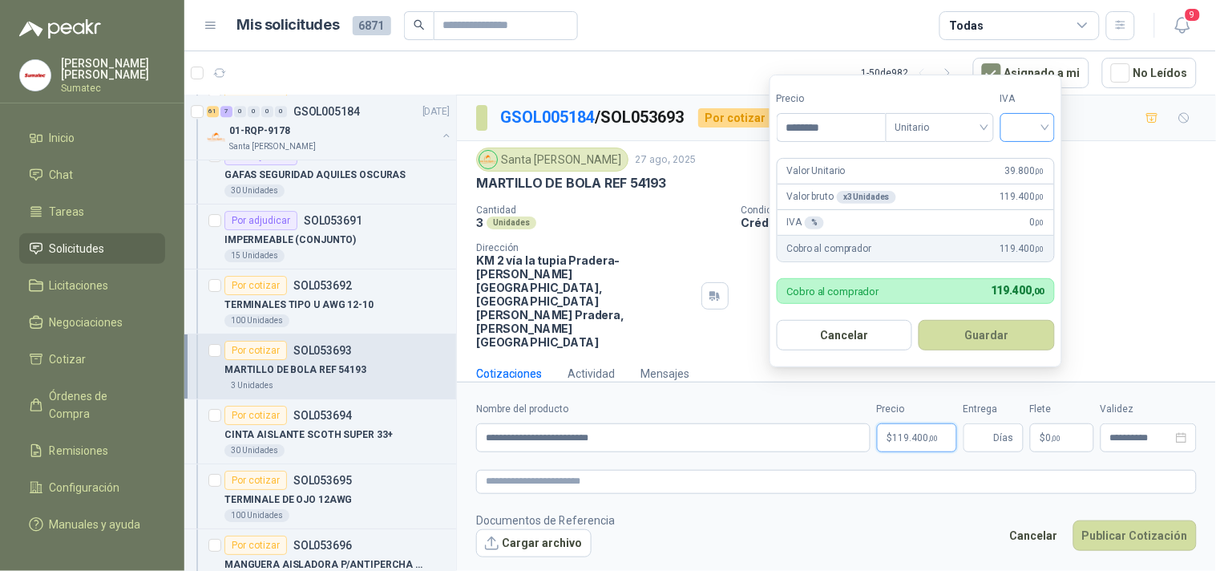
type input "********"
click at [1033, 126] on input "search" at bounding box center [1027, 126] width 35 height 24
click at [1027, 159] on div "19%" at bounding box center [1032, 161] width 30 height 18
click at [994, 326] on button "Guardar" at bounding box center [990, 335] width 138 height 30
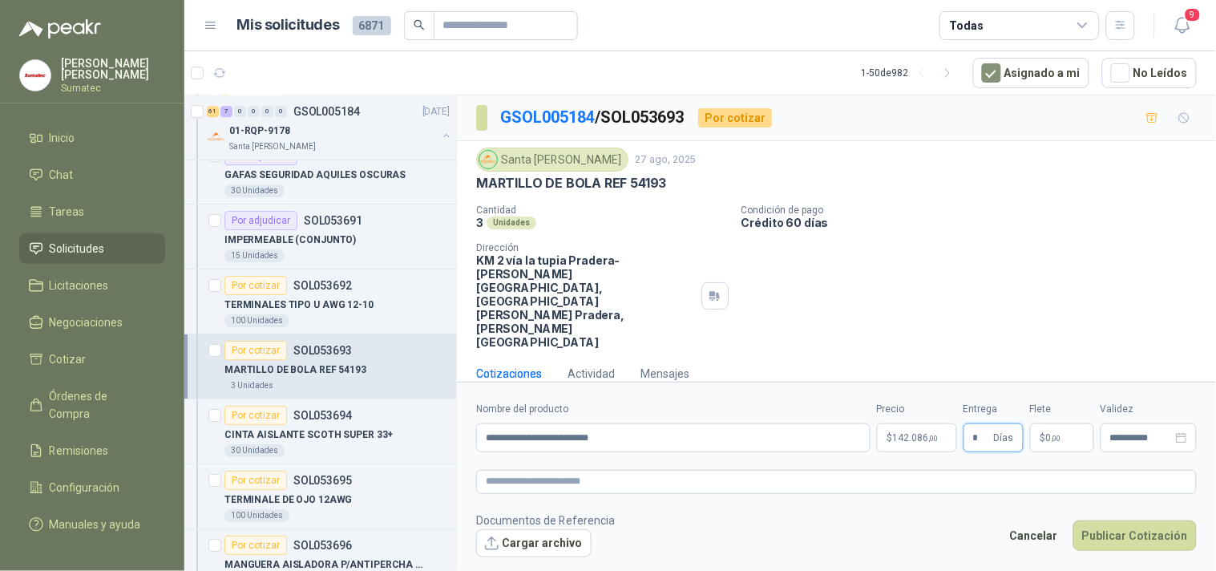
type input "*"
click at [1055, 423] on p "$ 0 ,00" at bounding box center [1062, 437] width 64 height 29
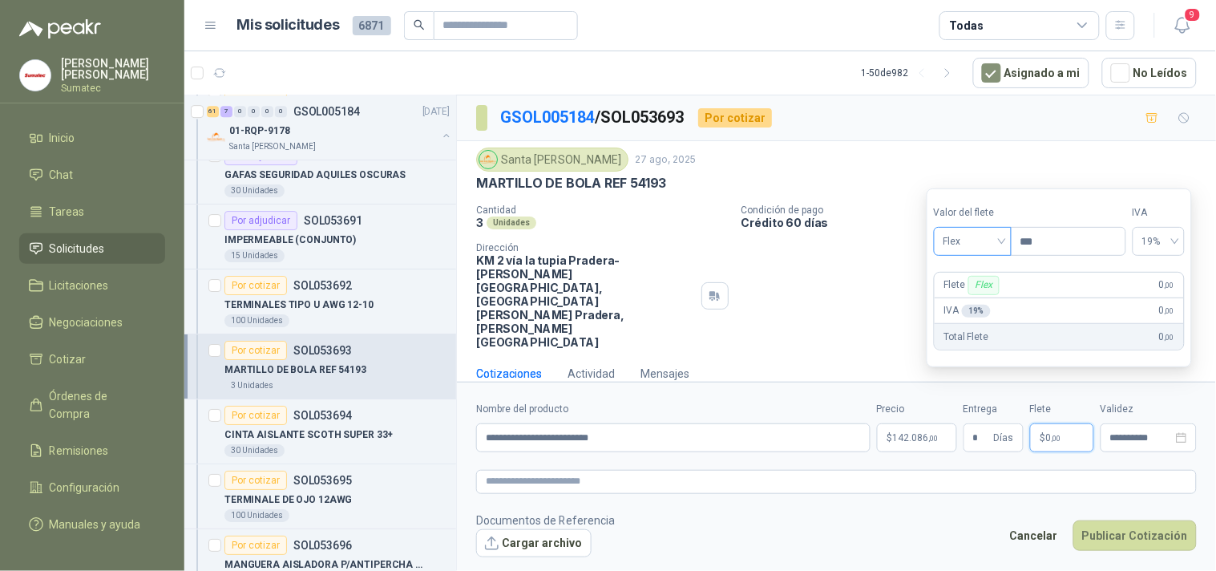
click at [977, 244] on span "Flex" at bounding box center [973, 241] width 59 height 24
click at [965, 299] on div "Incluido" at bounding box center [974, 301] width 55 height 18
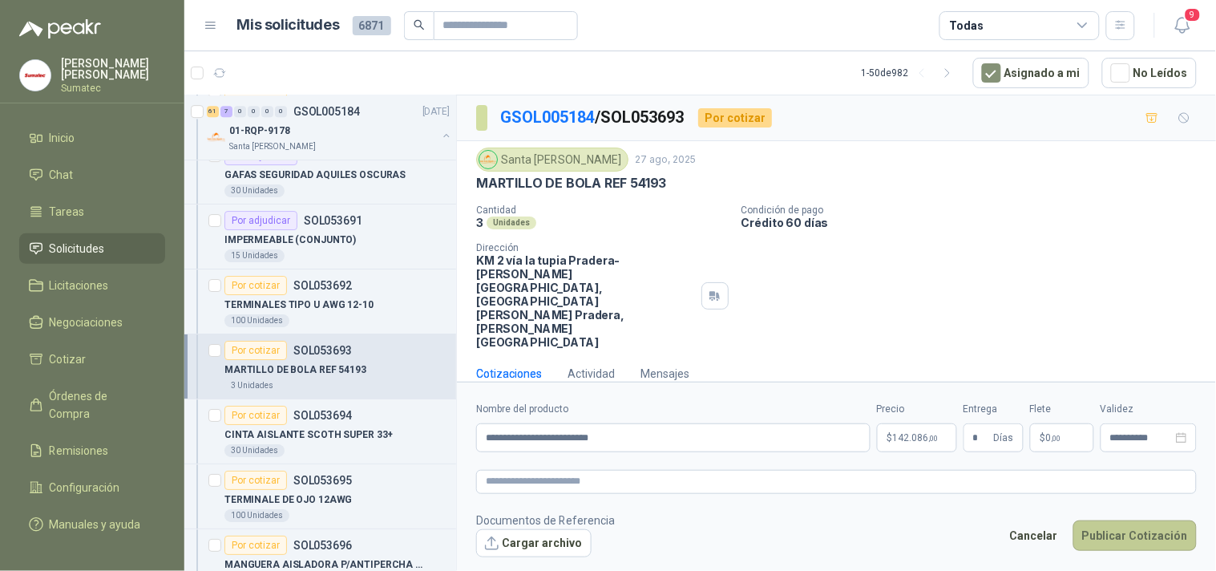
click at [1111, 520] on button "Publicar Cotización" at bounding box center [1135, 535] width 123 height 30
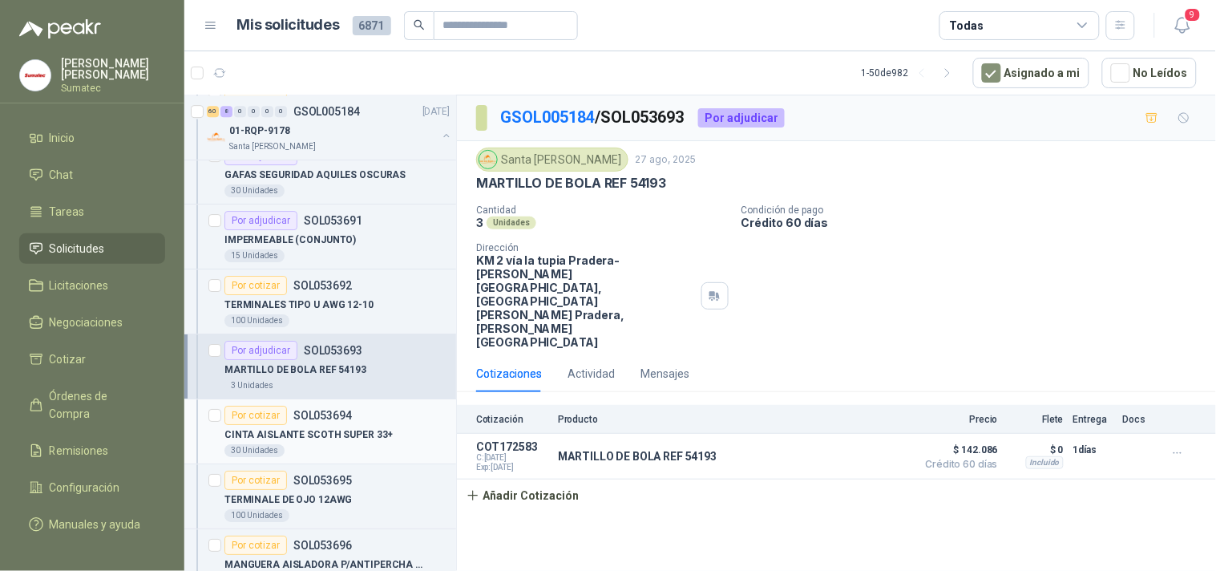
click at [278, 443] on p "CINTA AISLANTE SCOTH SUPER 33+" at bounding box center [309, 434] width 168 height 15
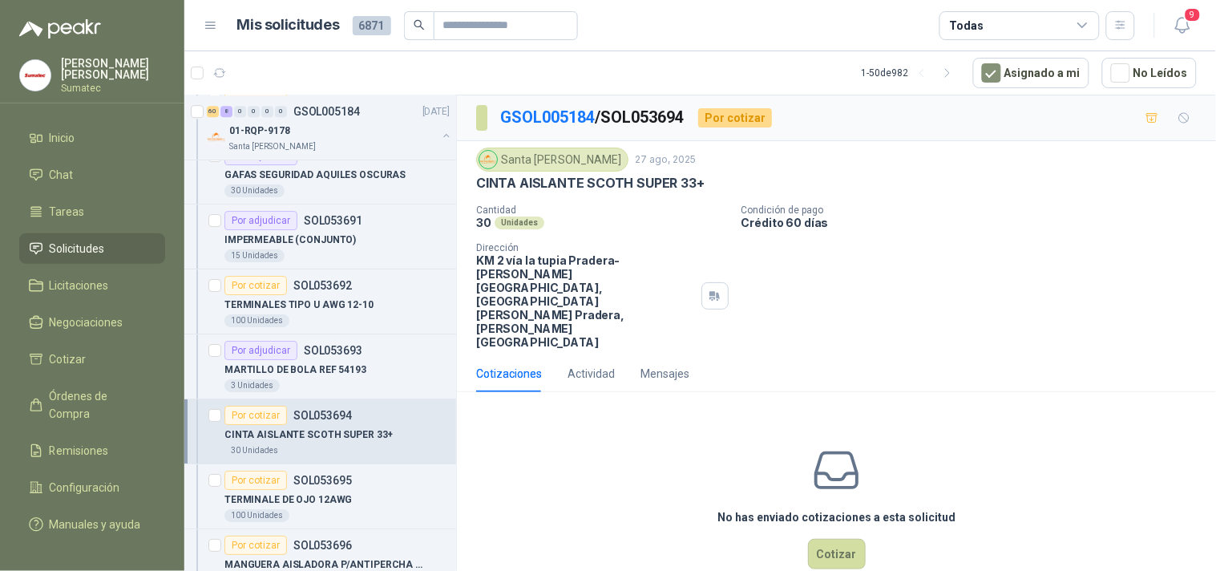
click at [608, 180] on p "CINTA AISLANTE SCOTH SUPER 33+" at bounding box center [590, 183] width 229 height 17
click at [609, 180] on p "CINTA AISLANTE SCOTH SUPER 33+" at bounding box center [590, 183] width 229 height 17
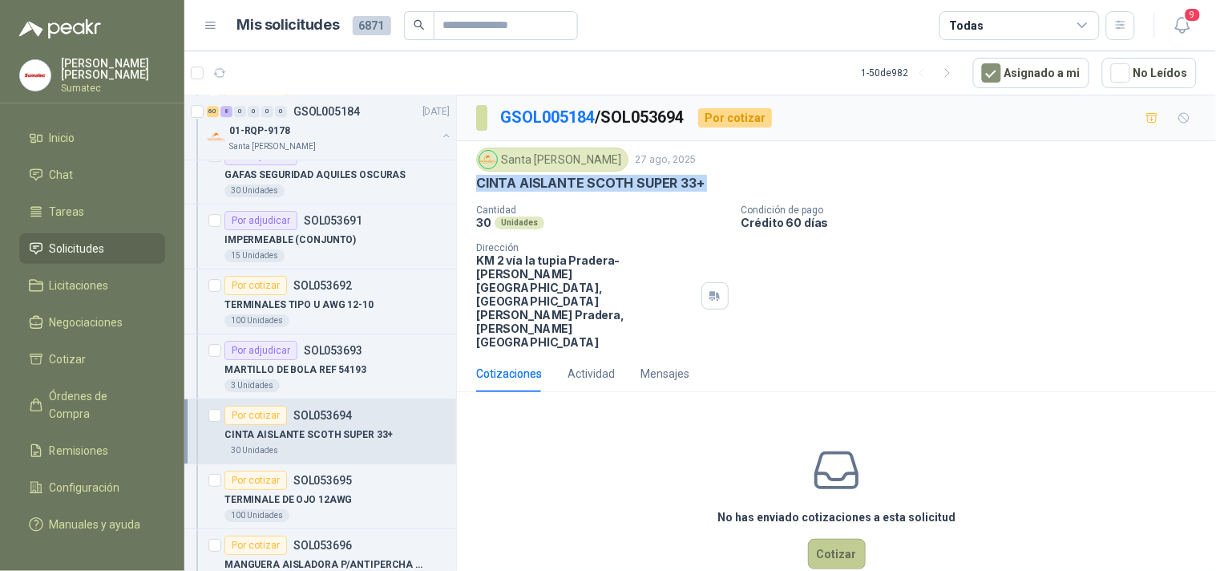
click at [818, 539] on button "Cotizar" at bounding box center [837, 554] width 58 height 30
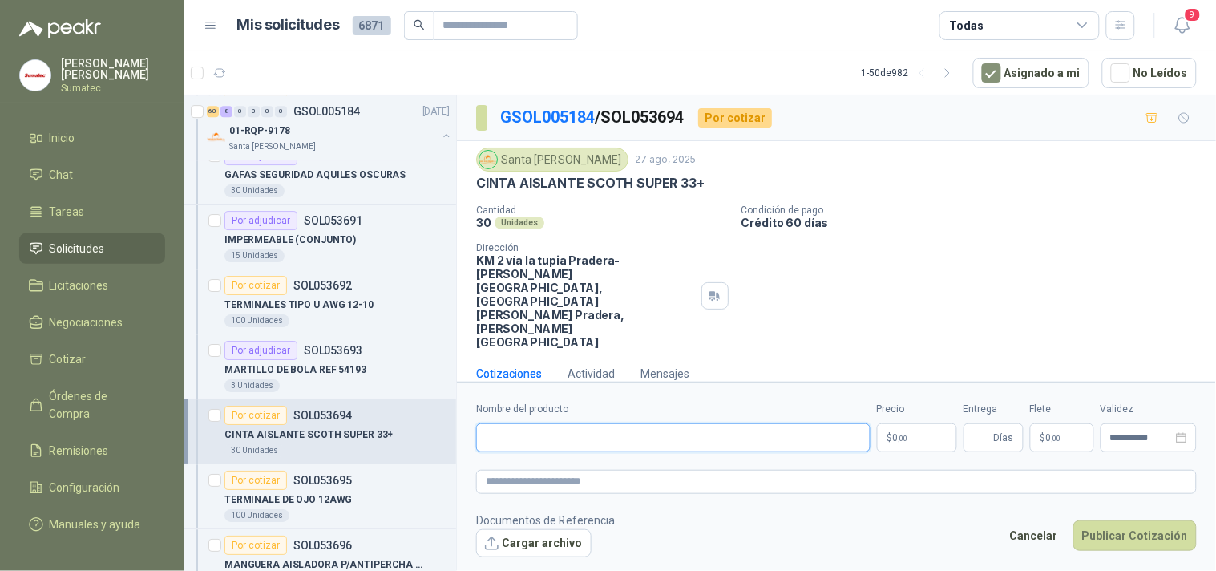
click at [651, 423] on input "Nombre del producto" at bounding box center [673, 437] width 395 height 29
paste input "**********"
type input "**********"
click at [924, 423] on p "$ 0 ,00" at bounding box center [917, 437] width 80 height 29
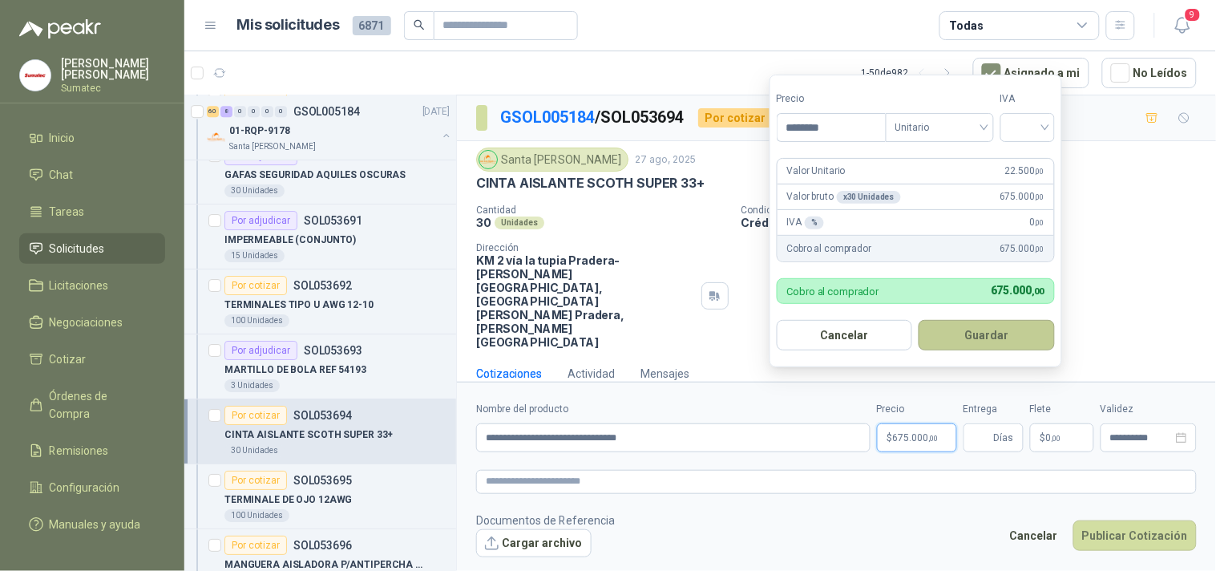
type input "********"
click at [982, 346] on button "Guardar" at bounding box center [987, 335] width 136 height 30
click at [1022, 121] on input "search" at bounding box center [1027, 126] width 35 height 24
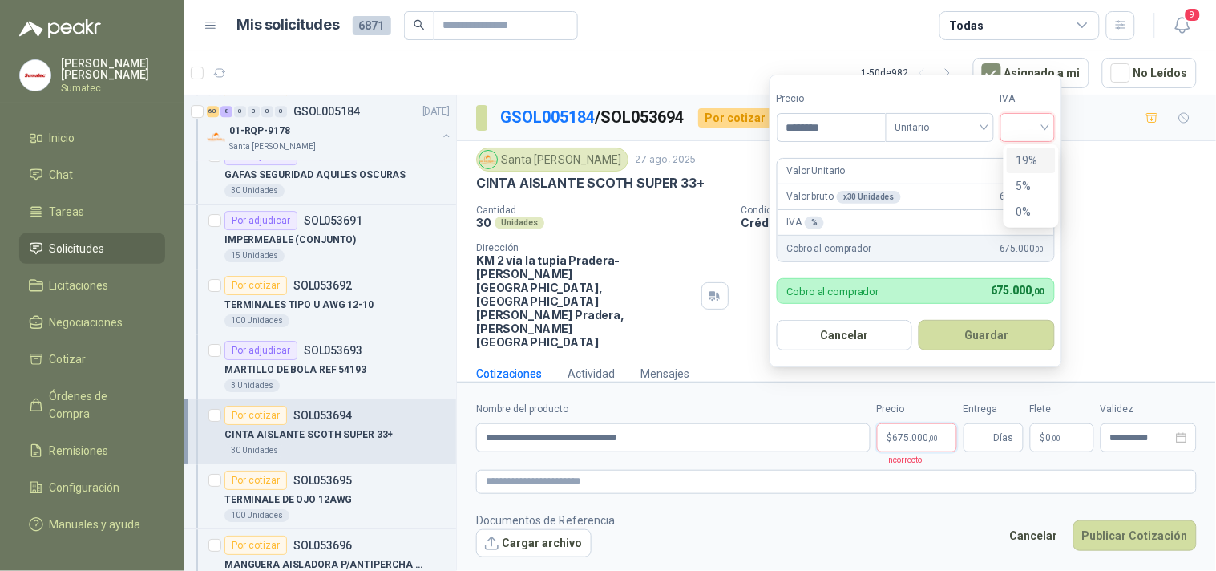
click at [1029, 160] on div "19%" at bounding box center [1032, 161] width 30 height 18
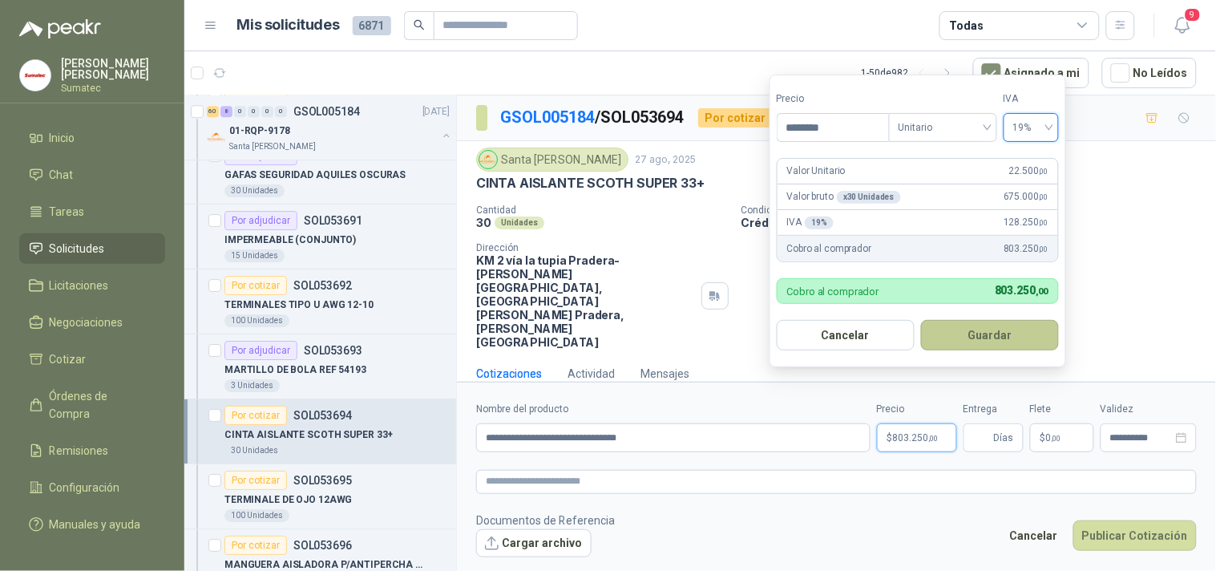
click at [986, 342] on button "Guardar" at bounding box center [990, 335] width 138 height 30
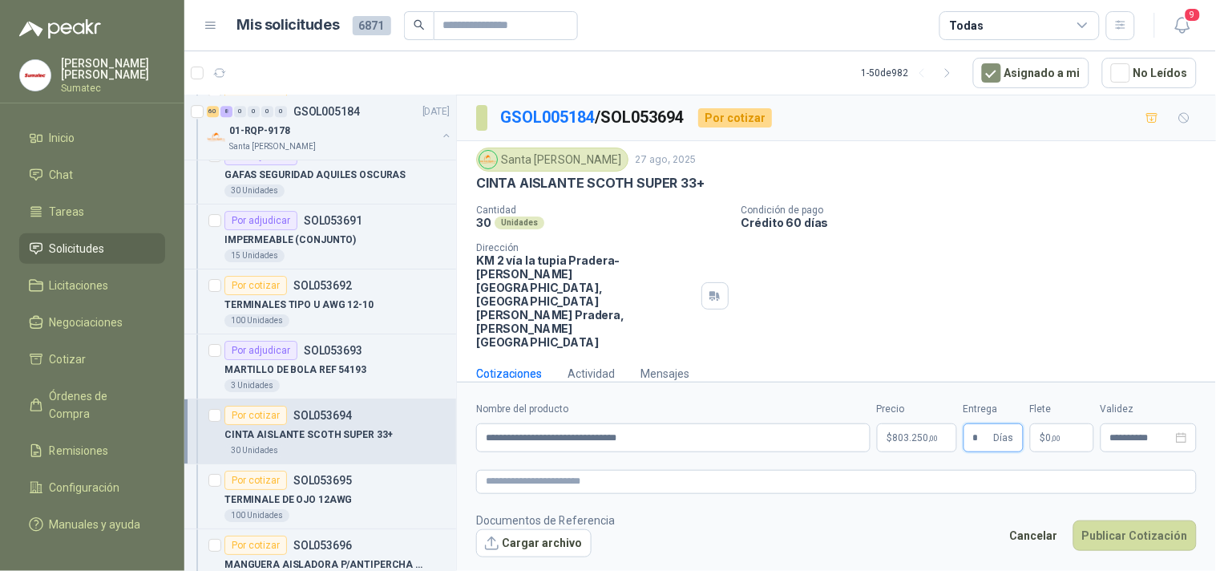
type input "*"
click at [1075, 423] on p "$ 0 ,00" at bounding box center [1062, 437] width 64 height 29
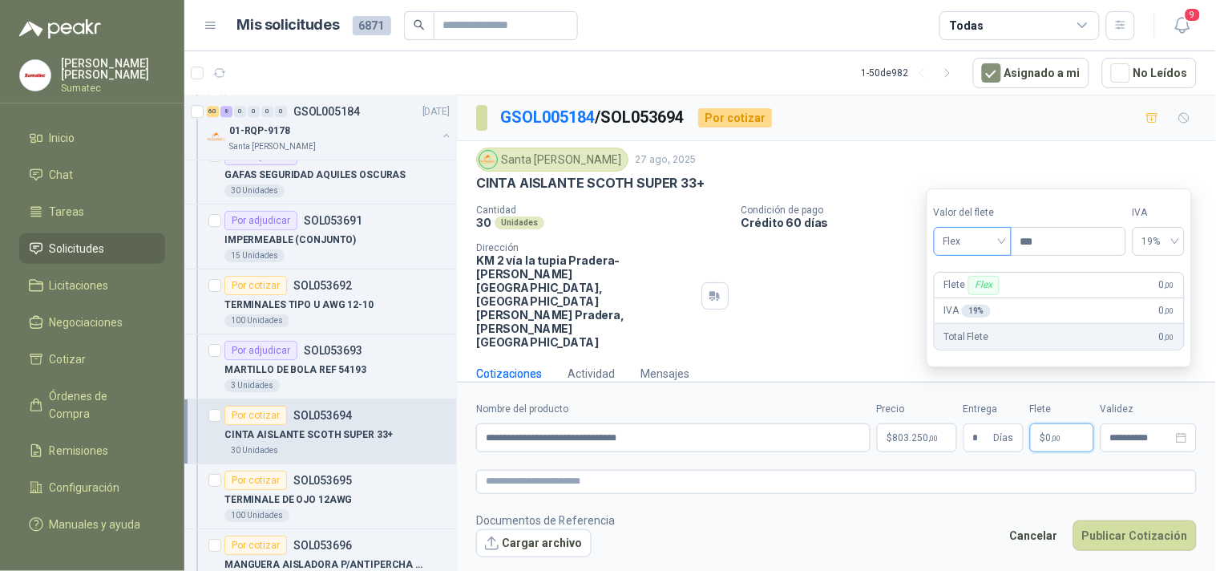
click at [989, 241] on span "Flex" at bounding box center [973, 241] width 59 height 24
click at [978, 298] on div "Incluido" at bounding box center [974, 301] width 55 height 18
click at [1107, 520] on button "Publicar Cotización" at bounding box center [1135, 535] width 123 height 30
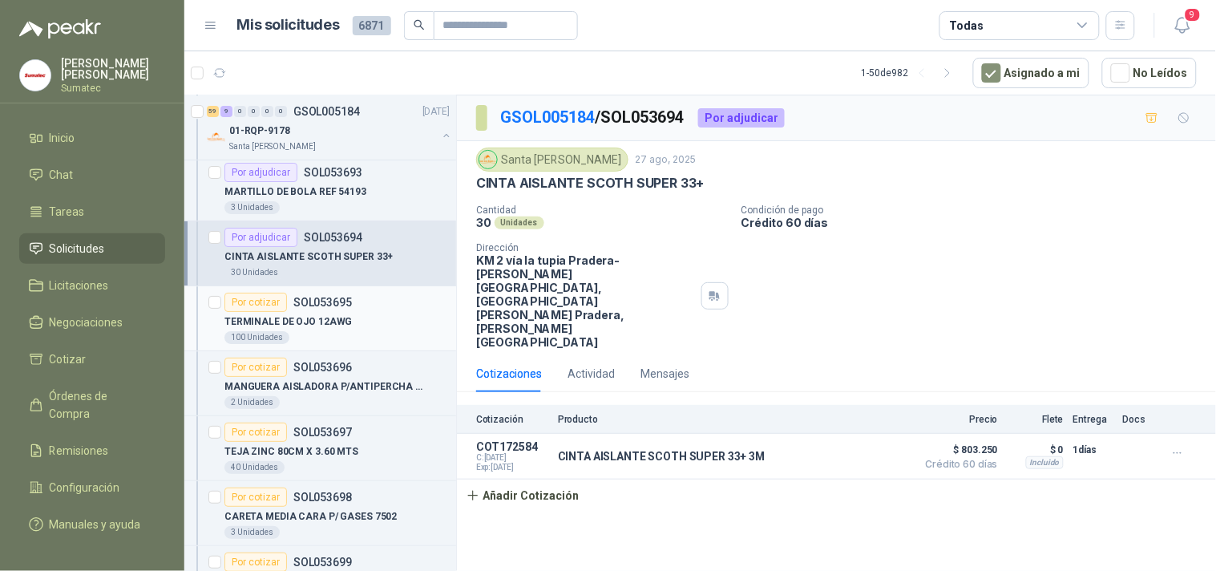
scroll to position [4722, 0]
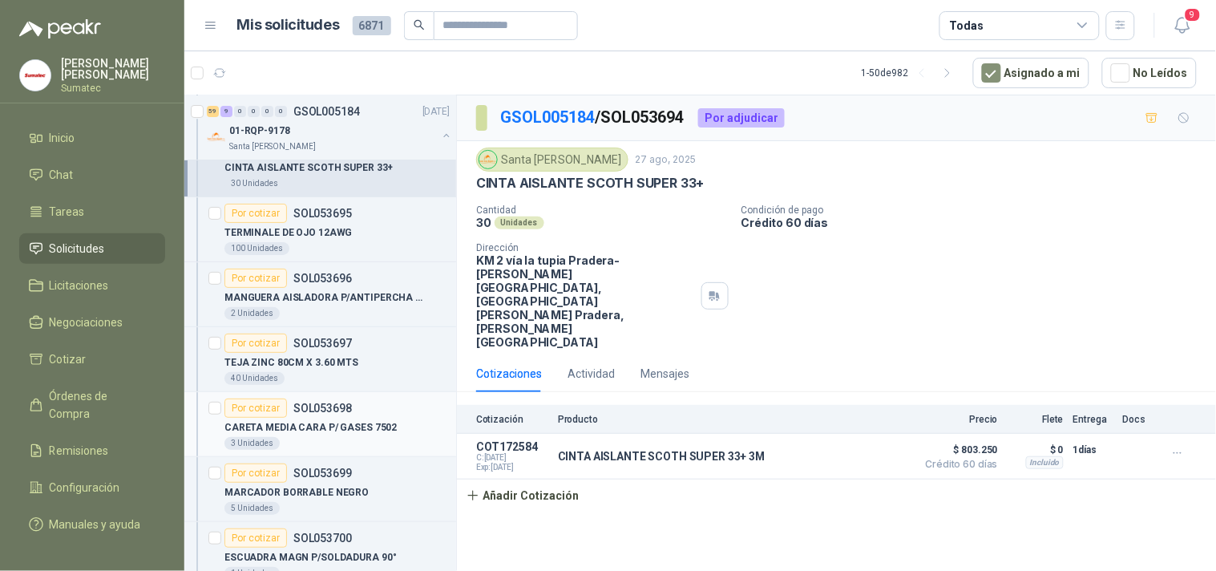
click at [325, 431] on p "CARETA MEDIA CARA P/ GASES 7502" at bounding box center [311, 427] width 172 height 15
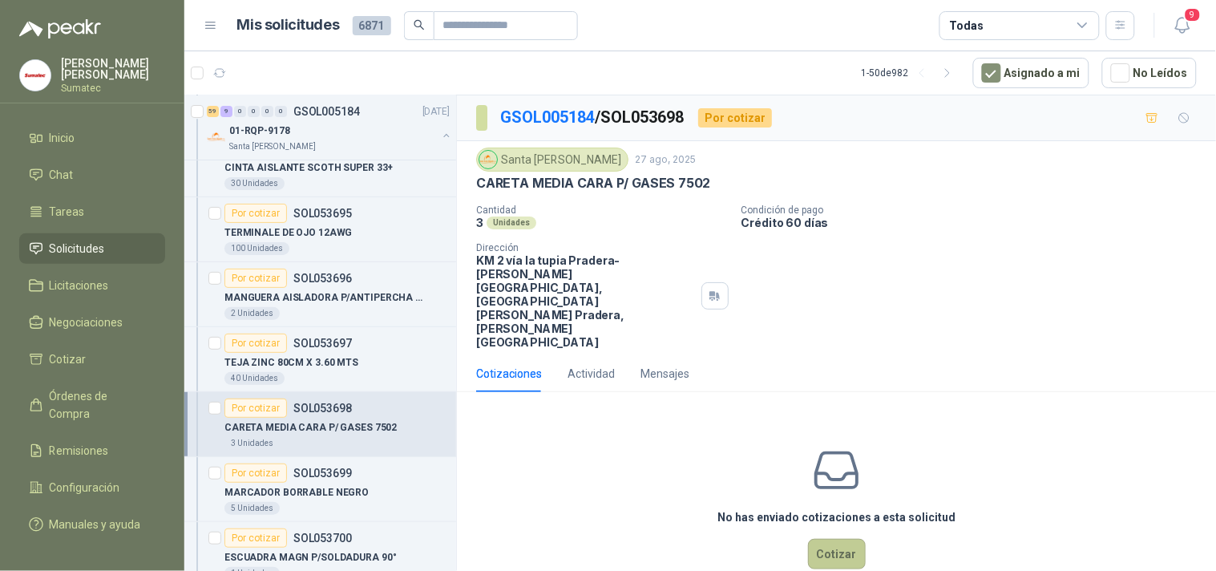
click at [838, 539] on button "Cotizar" at bounding box center [837, 554] width 58 height 30
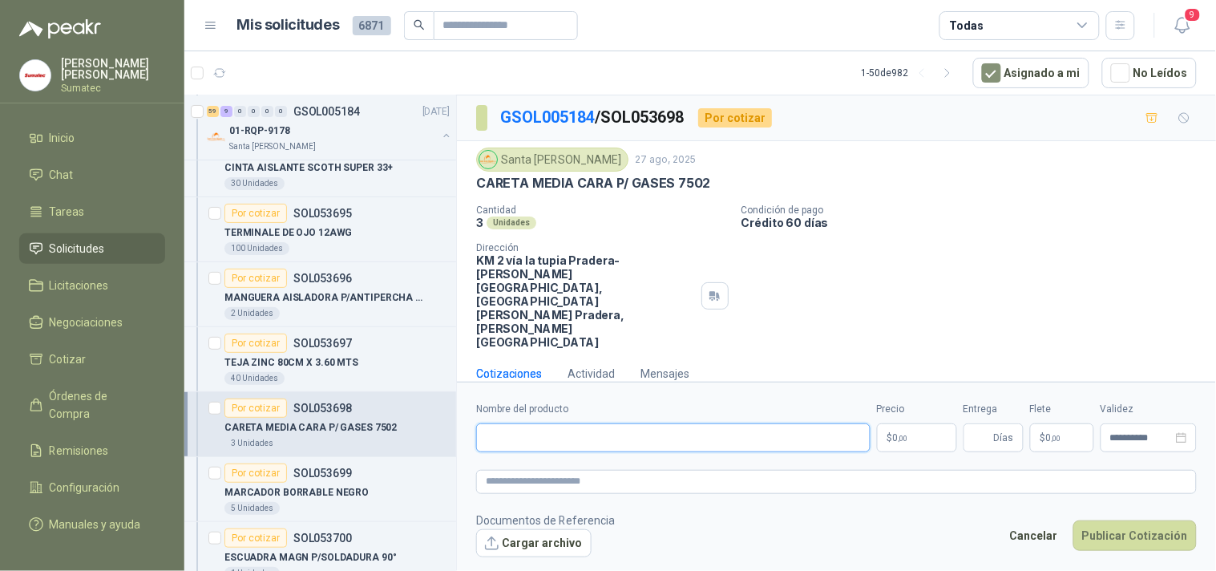
click at [755, 423] on input "Nombre del producto" at bounding box center [673, 437] width 395 height 29
paste input "*********"
type input "*********"
click at [924, 423] on p "$ 0 ,00" at bounding box center [917, 437] width 80 height 29
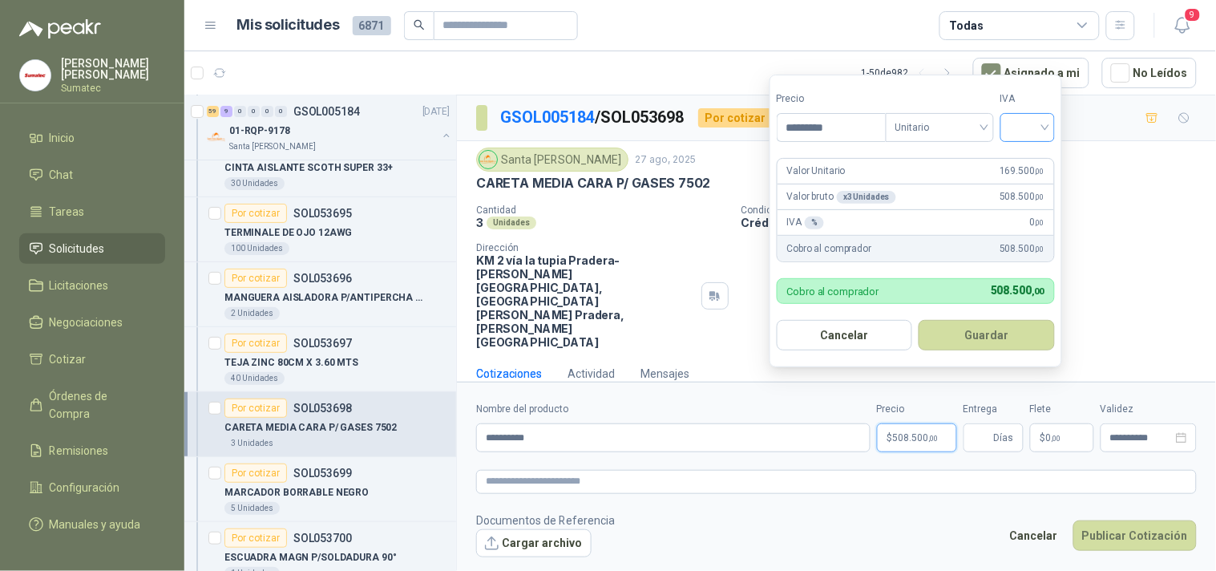
type input "*********"
click at [1032, 130] on input "search" at bounding box center [1027, 126] width 35 height 24
click at [1027, 166] on div "19%" at bounding box center [1032, 161] width 30 height 18
click at [990, 334] on button "Guardar" at bounding box center [990, 335] width 138 height 30
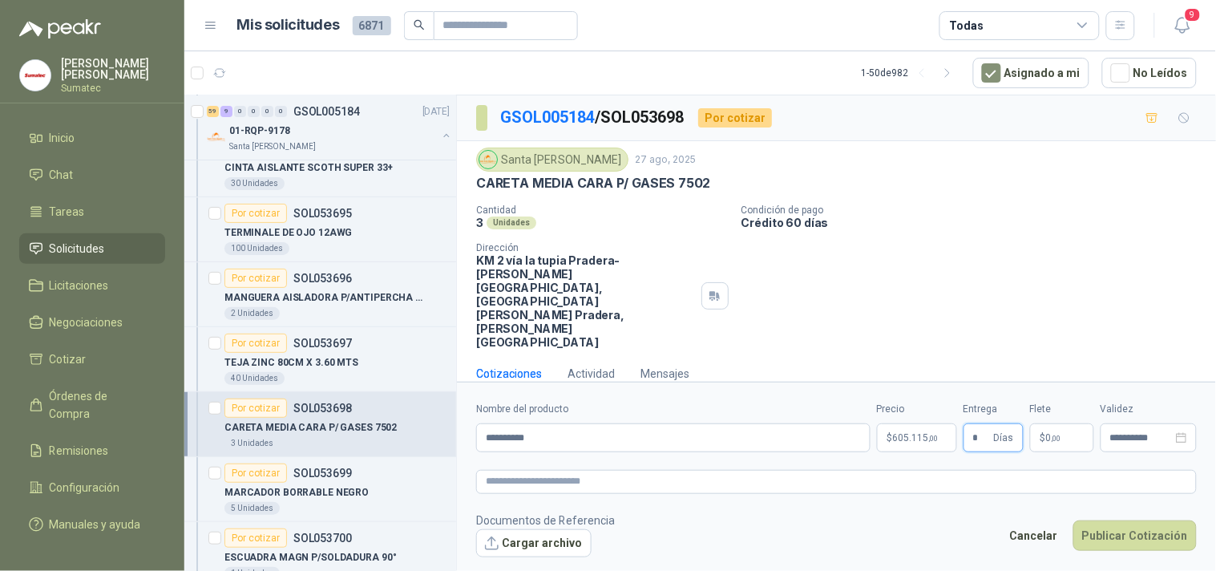
type input "*"
click at [637, 178] on p "CARETA MEDIA CARA P/ GASES 7502" at bounding box center [593, 183] width 234 height 17
click at [488, 423] on input "*********" at bounding box center [673, 437] width 395 height 29
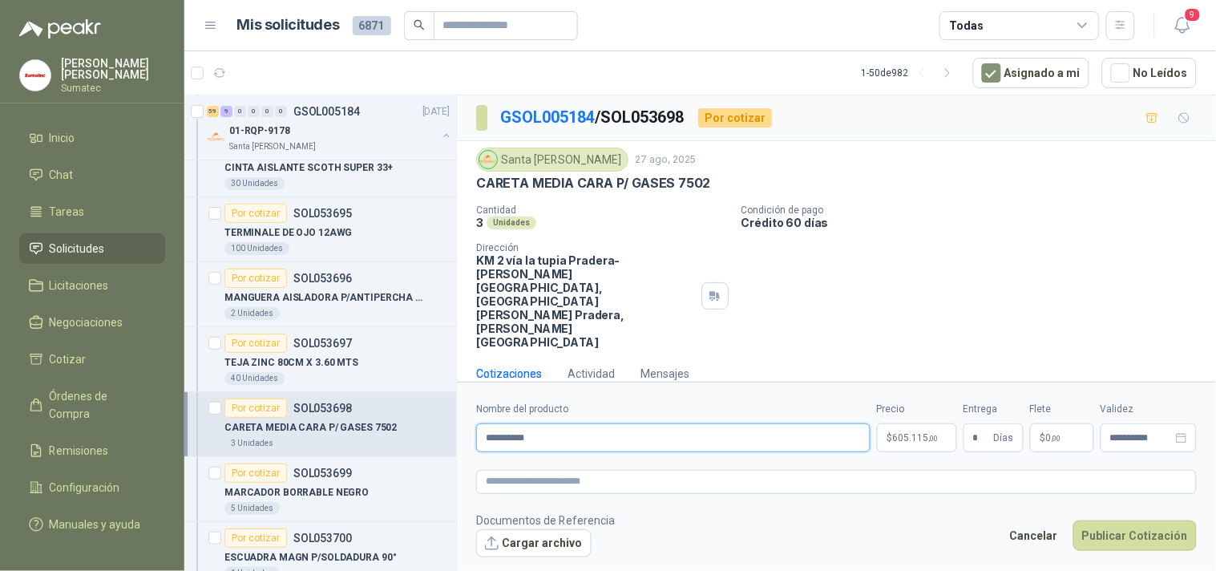
paste input "**********"
type input "**********"
click at [1048, 433] on span "0 ,00" at bounding box center [1053, 438] width 15 height 10
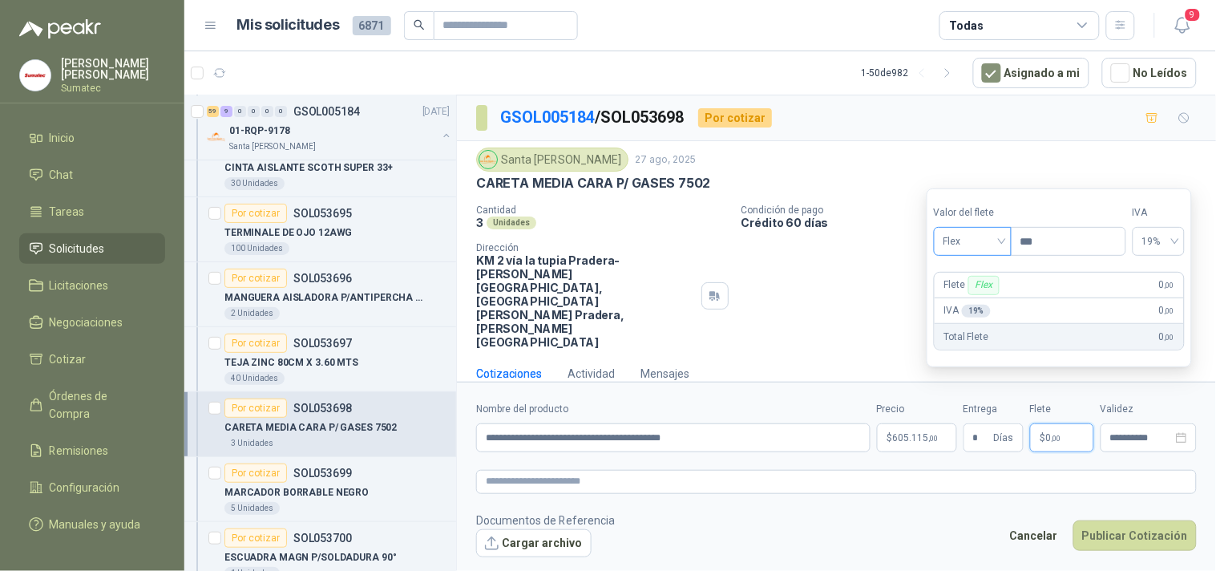
click at [991, 233] on span "Flex" at bounding box center [973, 241] width 59 height 24
click at [992, 298] on div "Incluido" at bounding box center [974, 301] width 55 height 18
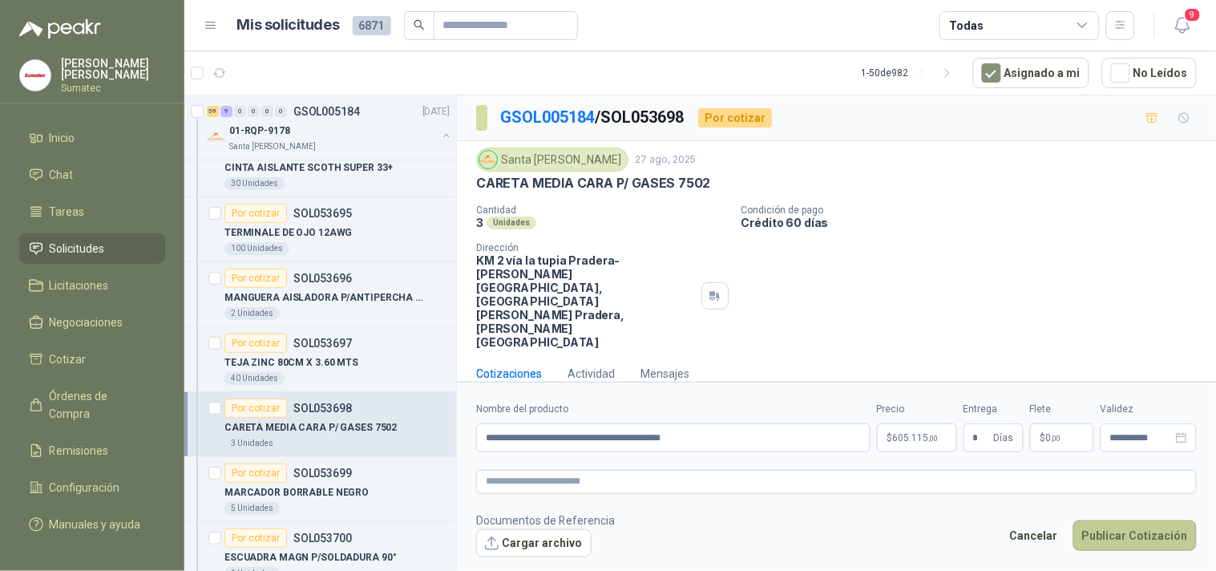
click at [1126, 520] on button "Publicar Cotización" at bounding box center [1135, 535] width 123 height 30
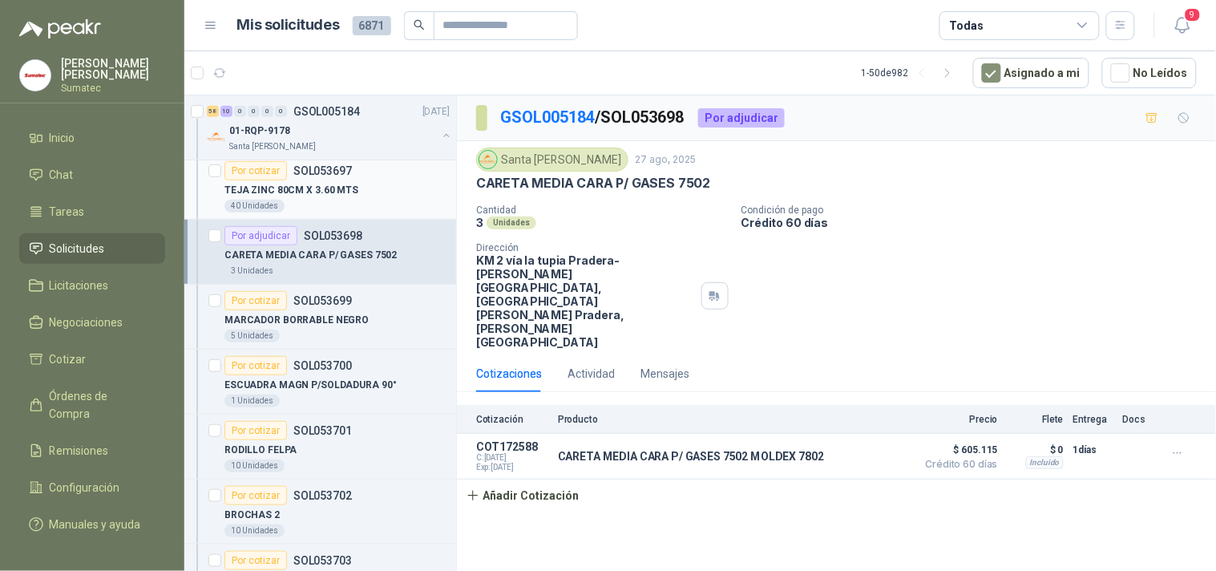
scroll to position [4900, 0]
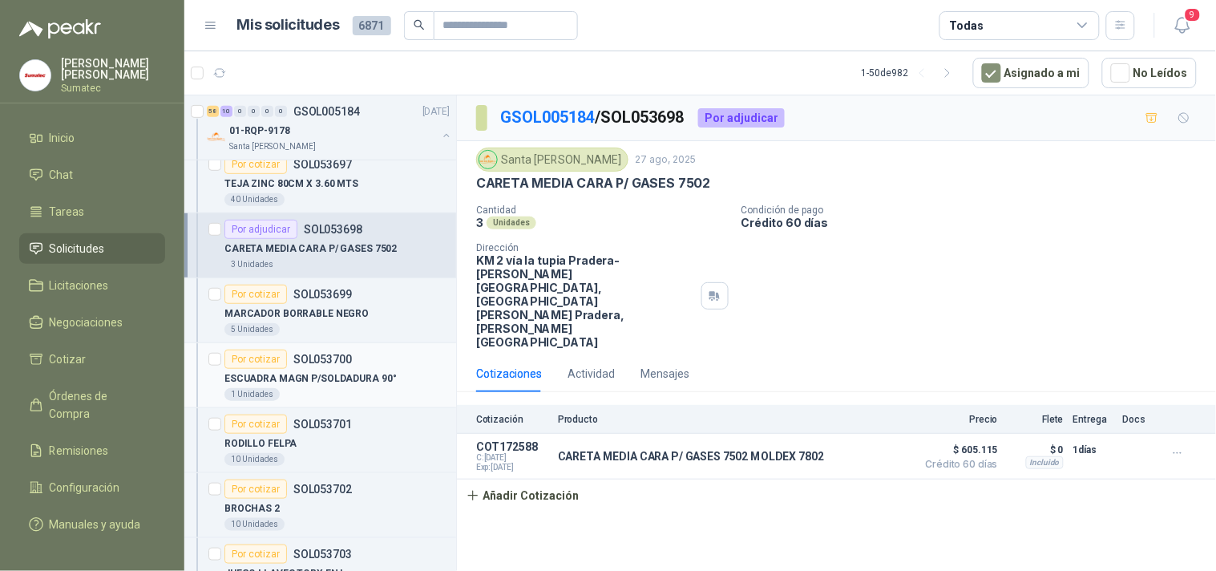
click at [391, 386] on div "ESCUADRA MAGN P/SOLDADURA 90°" at bounding box center [337, 378] width 225 height 19
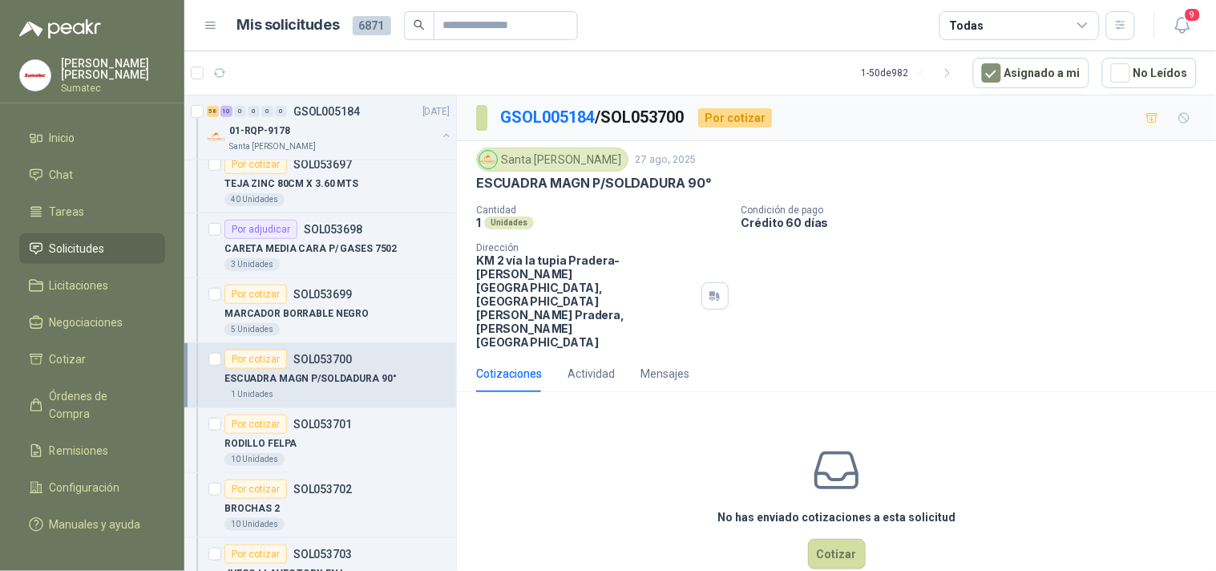
scroll to position [4989, 0]
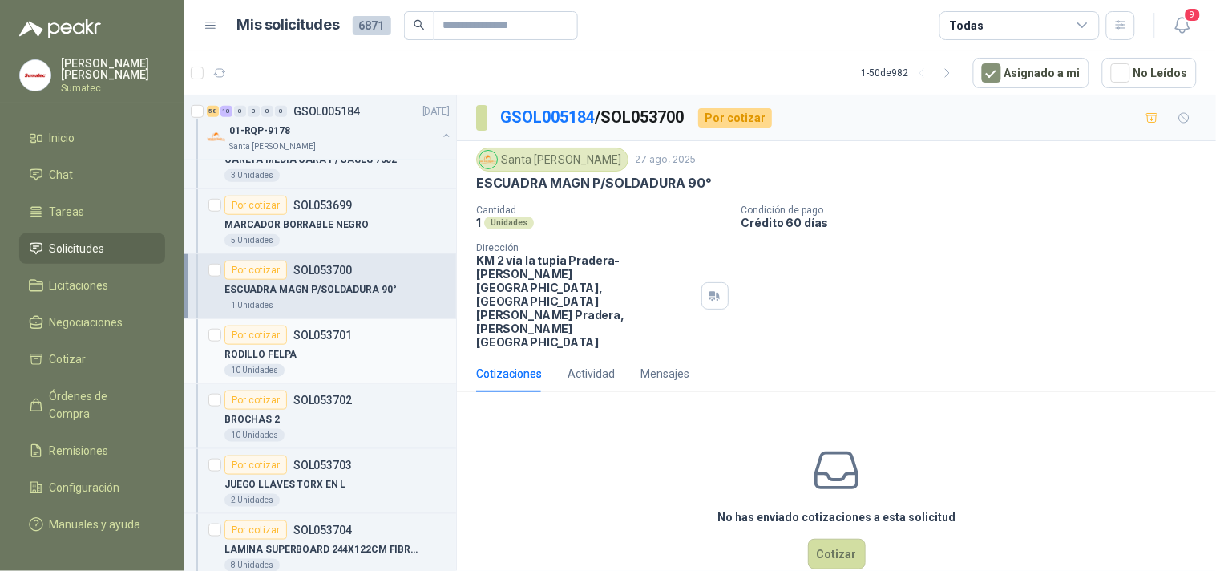
click at [390, 374] on div "10 Unidades" at bounding box center [337, 370] width 225 height 13
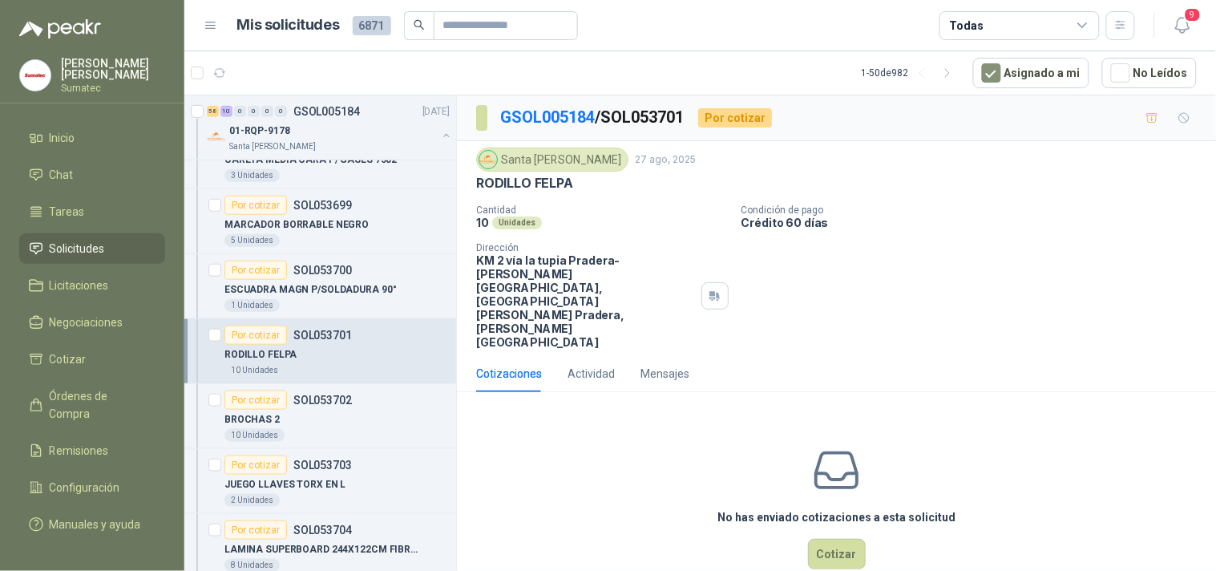
click at [536, 188] on p "RODILLO FELPA" at bounding box center [524, 183] width 97 height 17
click at [840, 539] on button "Cotizar" at bounding box center [837, 554] width 58 height 30
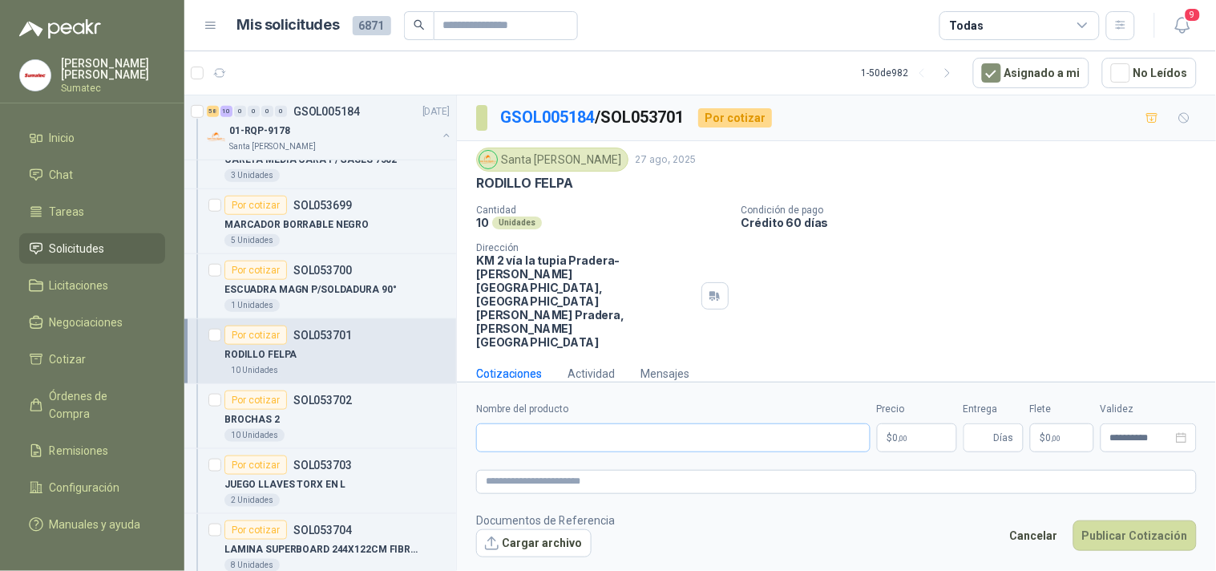
drag, startPoint x: 675, startPoint y: 387, endPoint x: 666, endPoint y: 403, distance: 17.6
click at [672, 402] on div "Nombre del producto" at bounding box center [673, 427] width 395 height 51
click at [666, 423] on input "Nombre del producto" at bounding box center [673, 437] width 395 height 29
paste input "**********"
type input "**********"
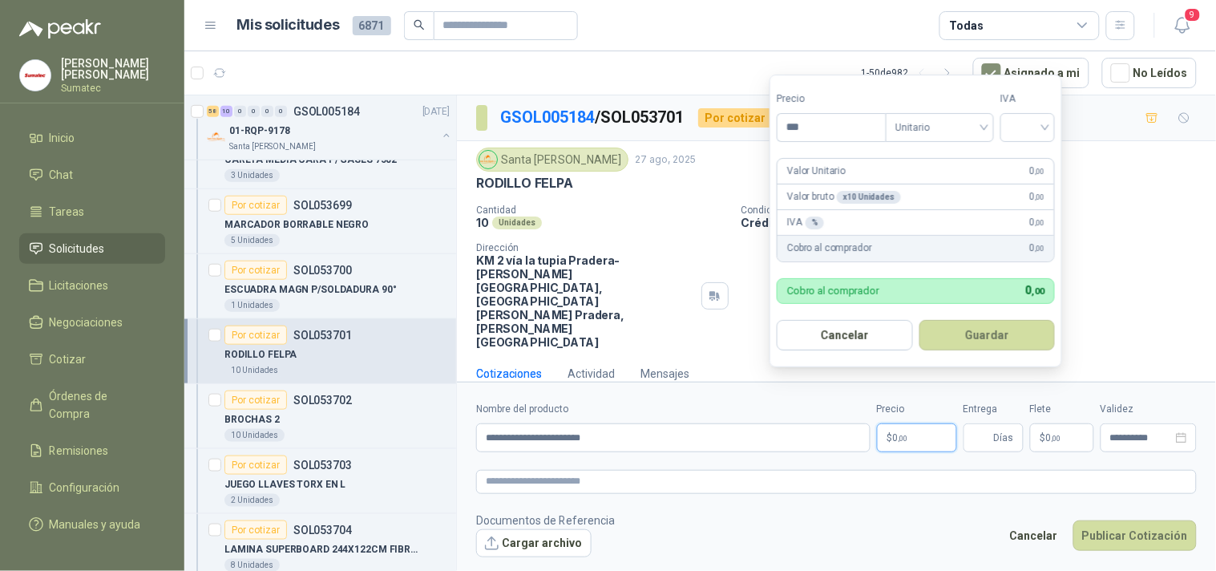
click at [893, 423] on p "$ 0 ,00" at bounding box center [917, 437] width 80 height 29
type input "*******"
click at [1046, 128] on input "search" at bounding box center [1027, 126] width 35 height 24
click at [1050, 160] on div "19%" at bounding box center [1031, 161] width 49 height 26
click at [997, 329] on button "Guardar" at bounding box center [990, 335] width 138 height 30
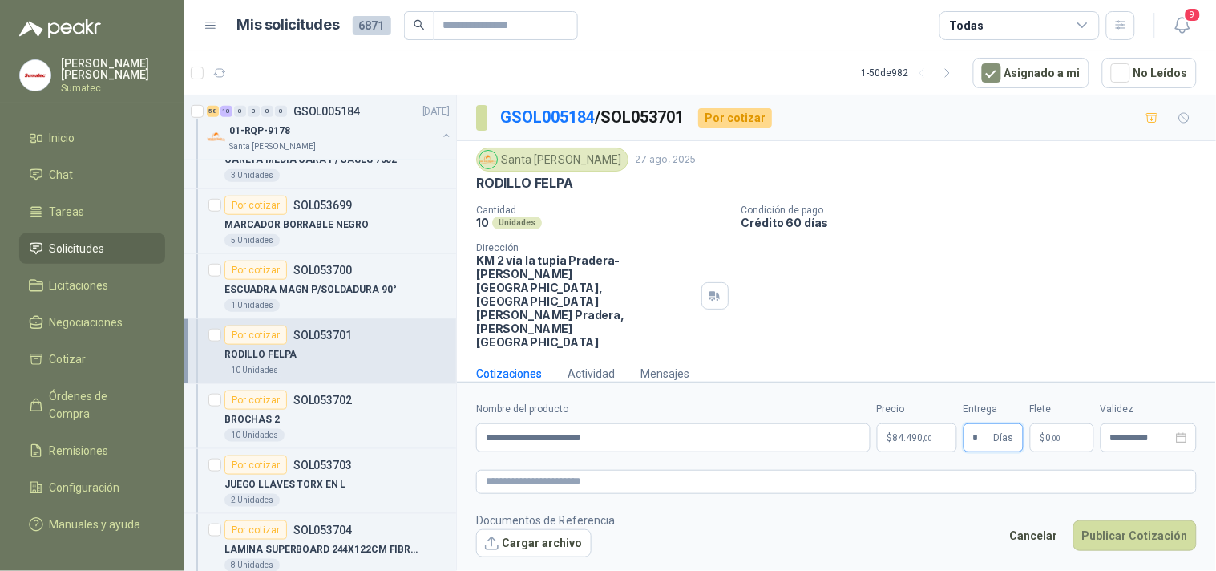
type input "*"
click at [1075, 423] on p "$ 0 ,00" at bounding box center [1062, 437] width 64 height 29
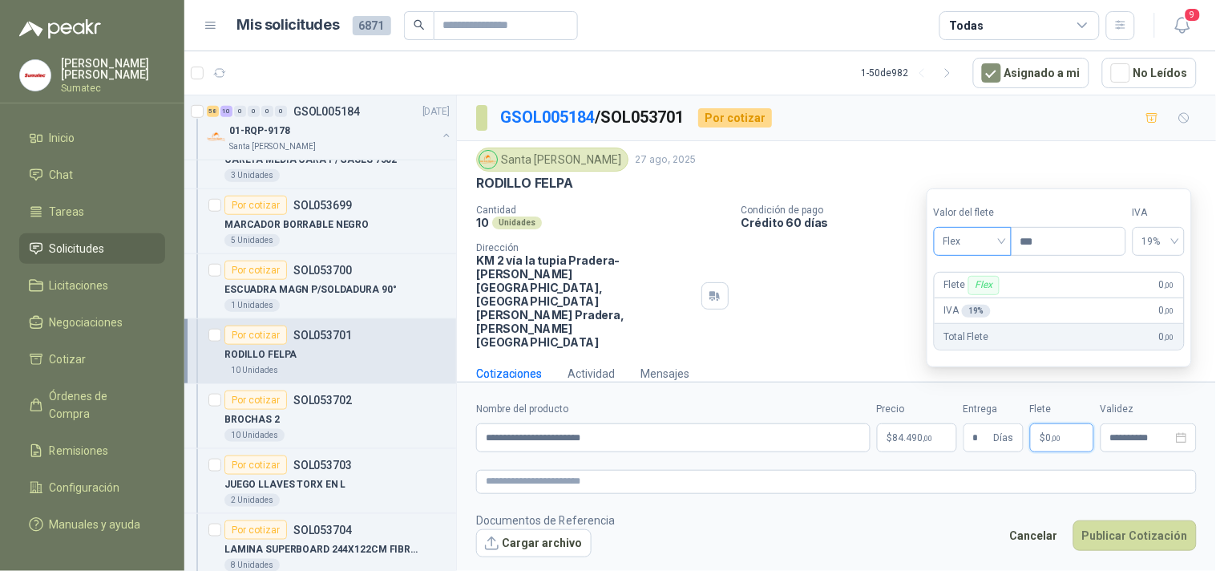
click at [996, 245] on span "Flex" at bounding box center [973, 241] width 59 height 24
click at [968, 298] on div "Incluido" at bounding box center [974, 301] width 55 height 18
click at [1118, 520] on button "Publicar Cotización" at bounding box center [1135, 535] width 123 height 30
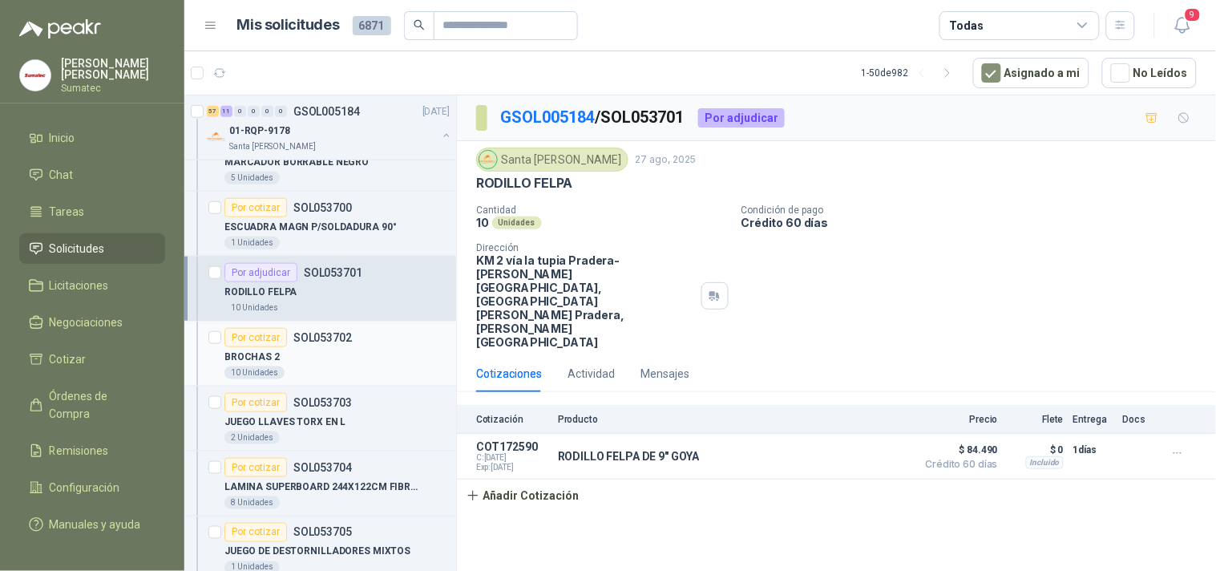
scroll to position [5078, 0]
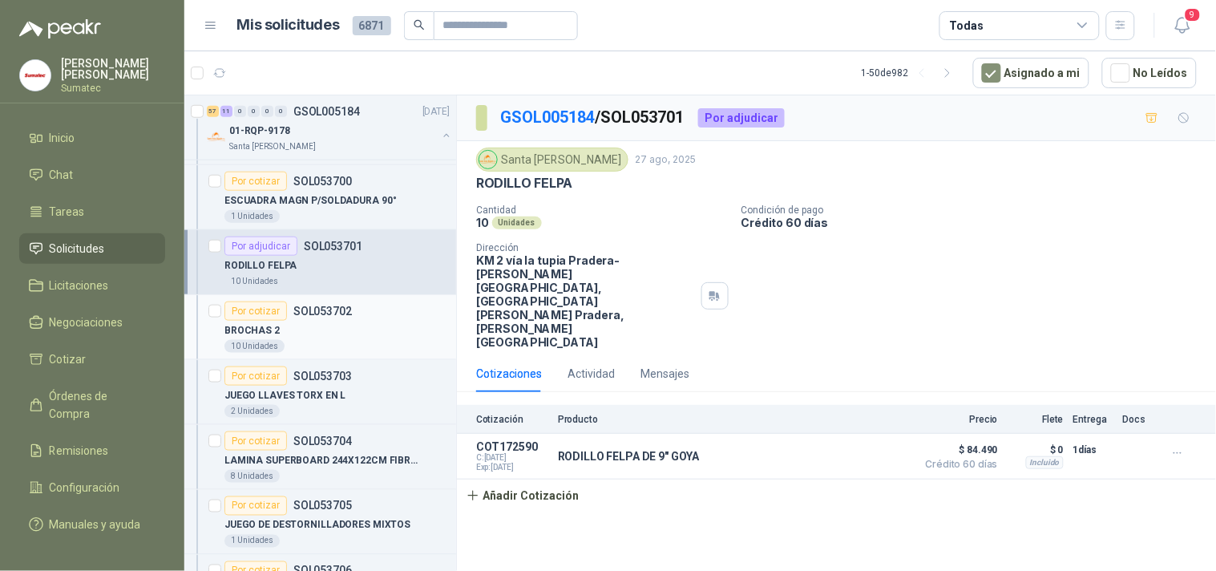
click at [314, 347] on div "10 Unidades" at bounding box center [337, 346] width 225 height 13
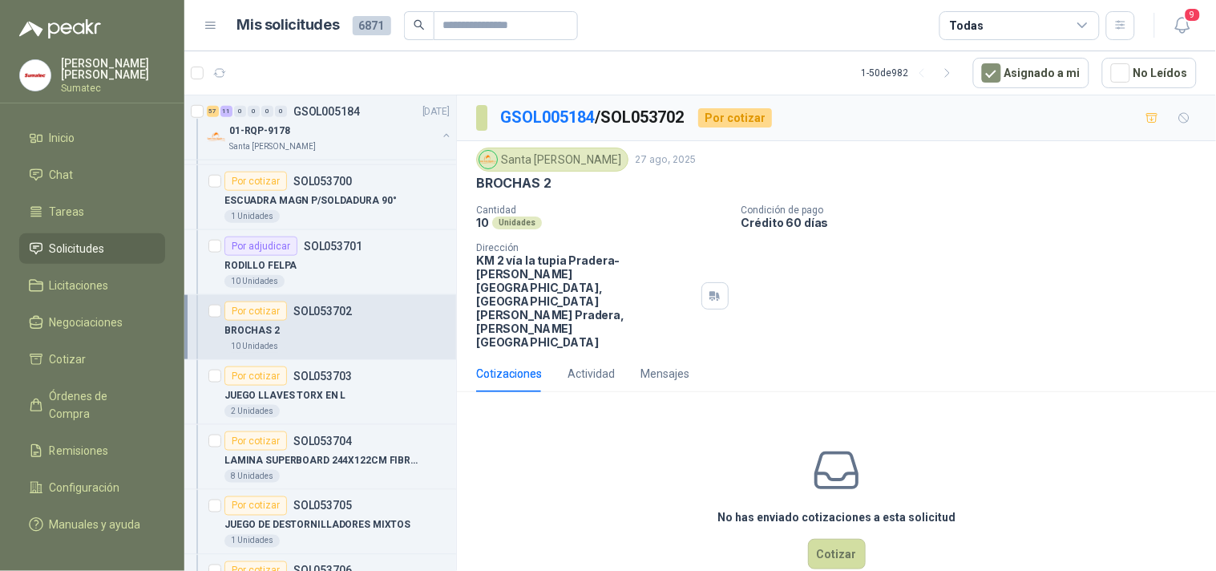
click at [535, 187] on p "BROCHAS 2" at bounding box center [513, 183] width 75 height 17
click at [854, 539] on button "Cotizar" at bounding box center [837, 554] width 58 height 30
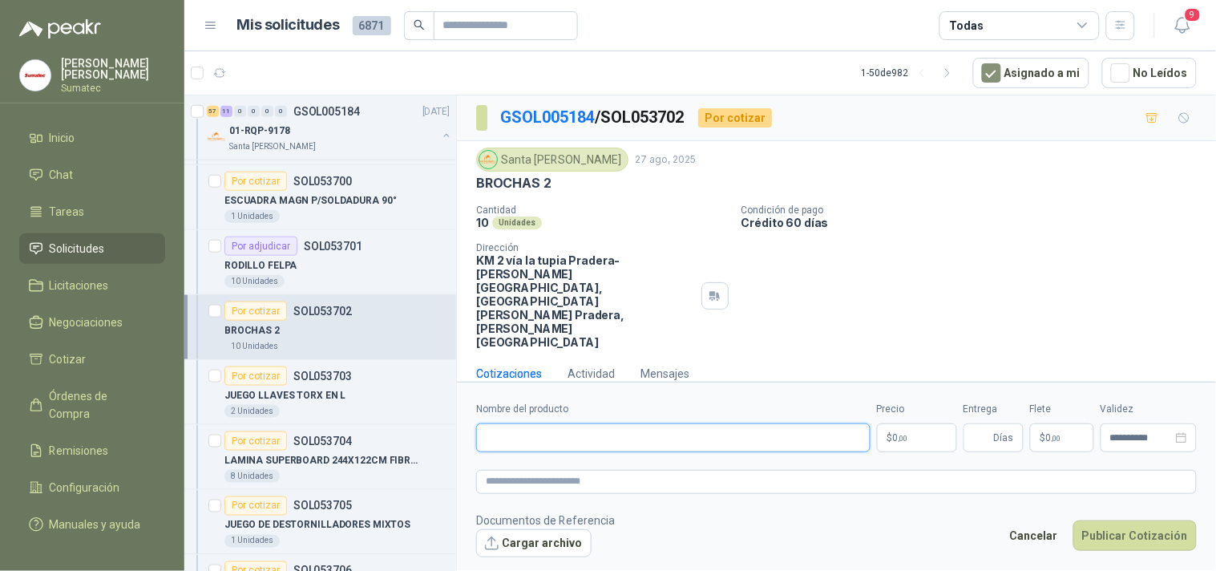
click at [751, 423] on input "Nombre del producto" at bounding box center [673, 437] width 395 height 29
paste input "*********"
type input "**********"
click at [889, 423] on p "$ 0 ,00" at bounding box center [917, 437] width 80 height 29
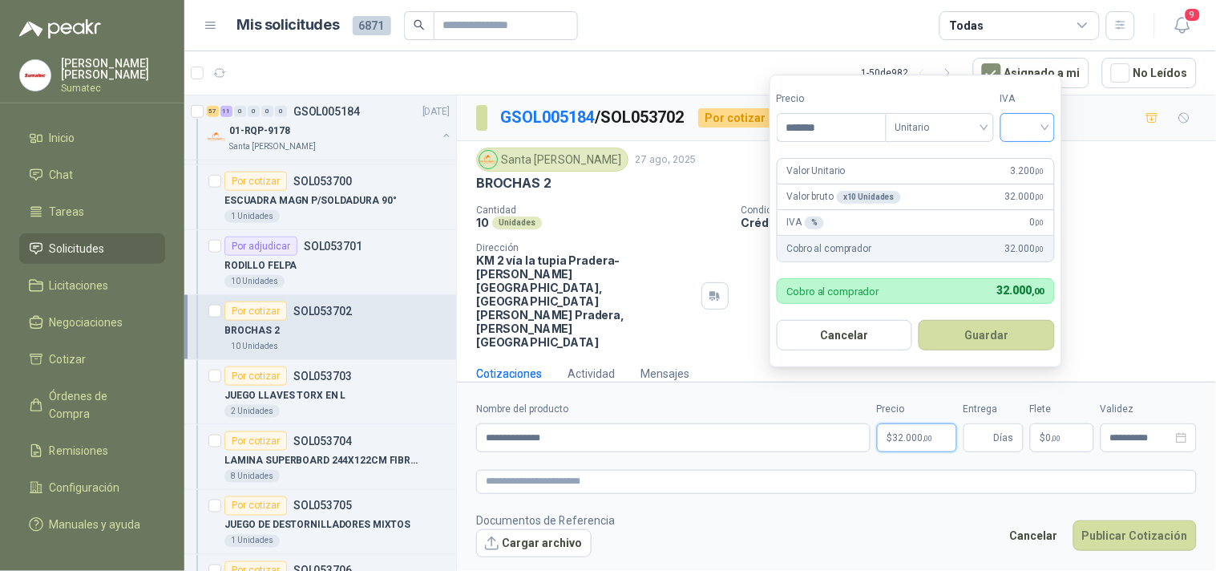
type input "*******"
click at [1036, 132] on input "search" at bounding box center [1027, 126] width 35 height 24
click at [1032, 157] on div "19%" at bounding box center [1032, 161] width 30 height 18
click at [984, 322] on button "Guardar" at bounding box center [990, 335] width 138 height 30
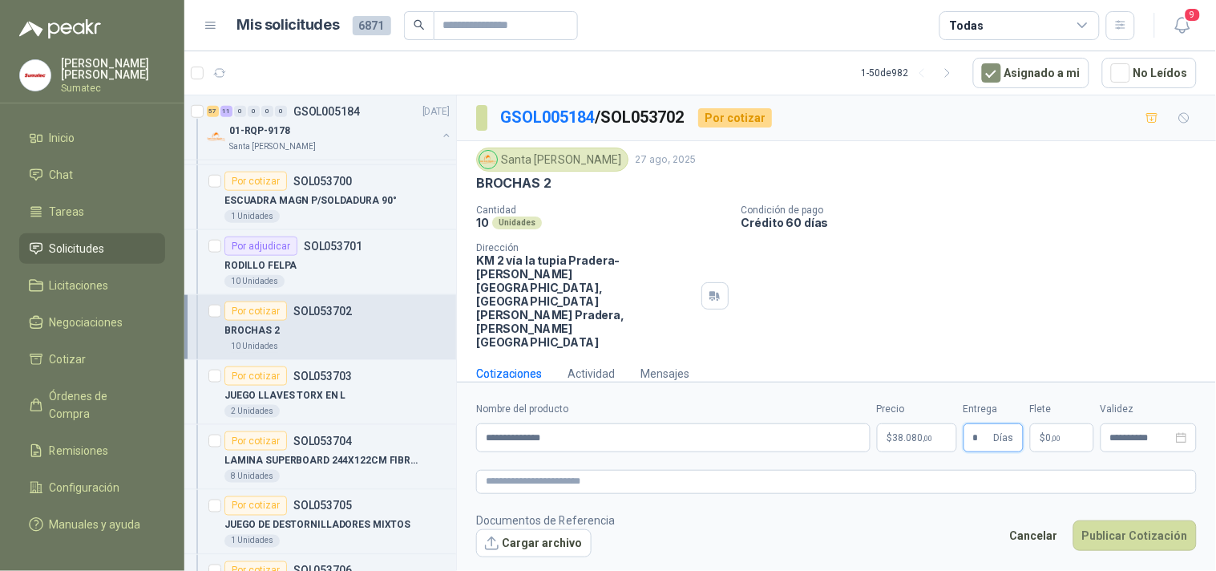
type input "*"
click at [1047, 423] on p "$ 0 ,00" at bounding box center [1062, 437] width 64 height 29
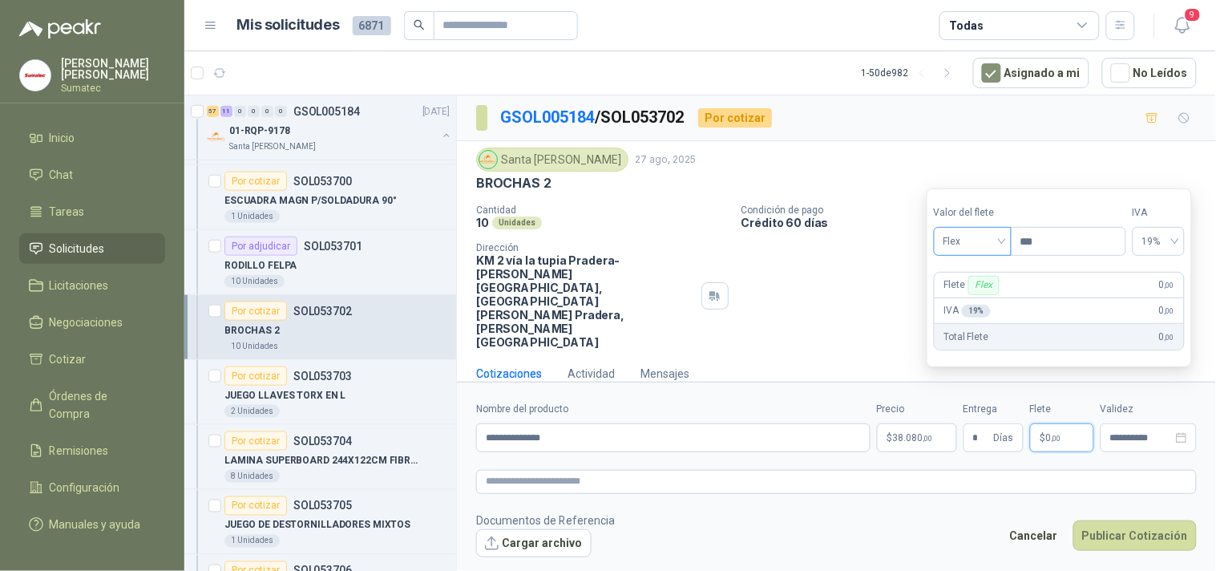
click at [1002, 241] on span "Flex" at bounding box center [973, 241] width 59 height 24
click at [982, 302] on div "Incluido" at bounding box center [974, 301] width 55 height 18
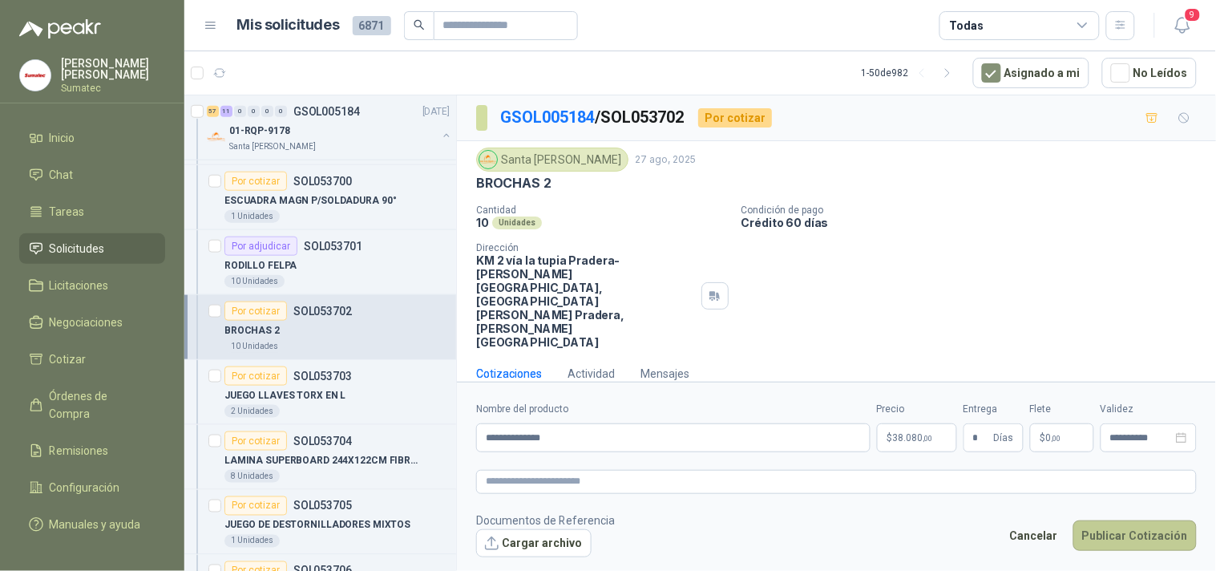
click at [1111, 520] on button "Publicar Cotización" at bounding box center [1135, 535] width 123 height 30
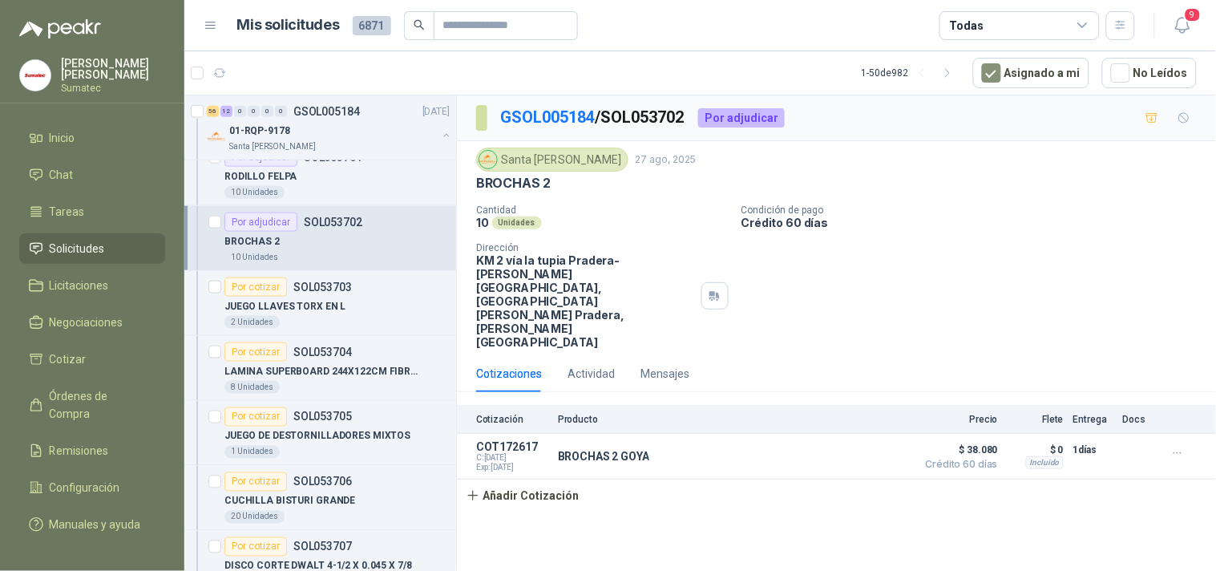
scroll to position [5256, 0]
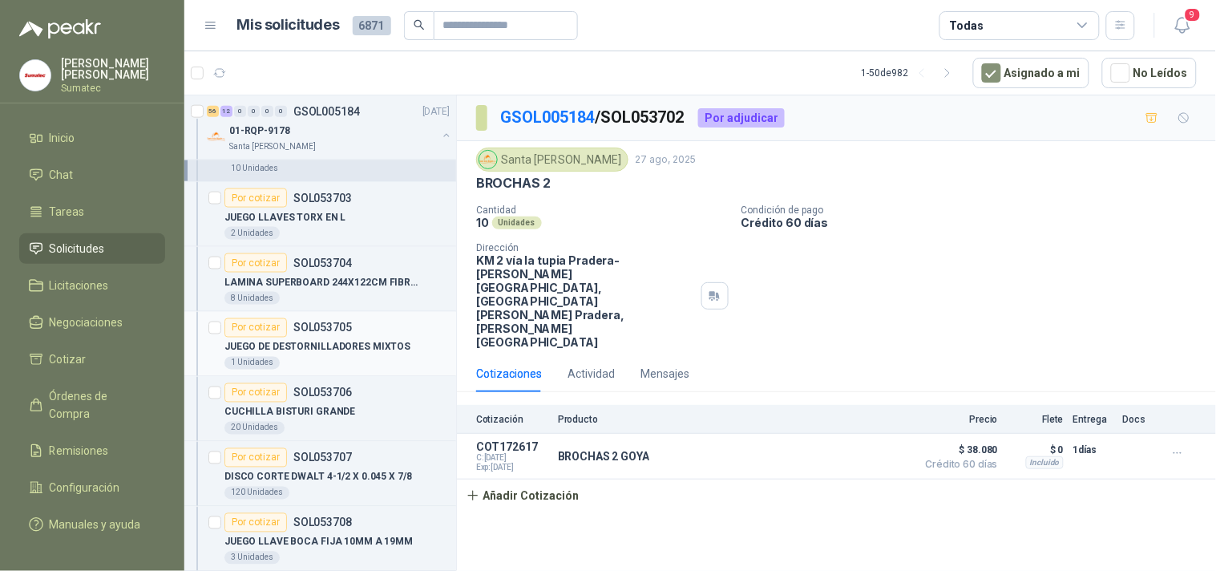
click at [374, 354] on p "JUEGO DE DESTORNILLADORES MIXTOS" at bounding box center [318, 347] width 186 height 15
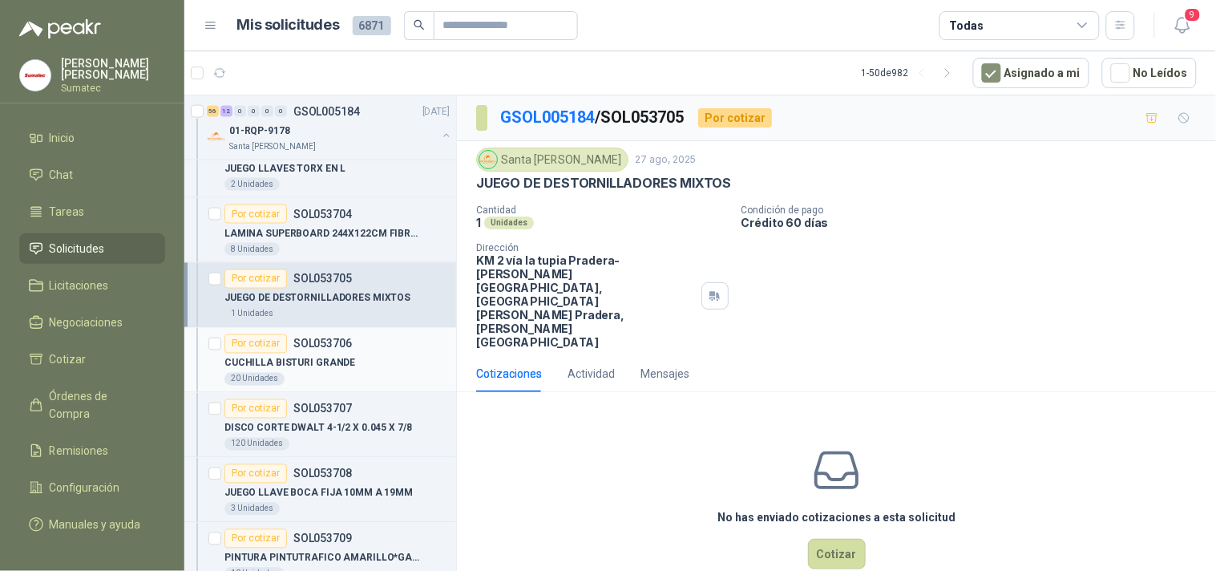
scroll to position [5345, 0]
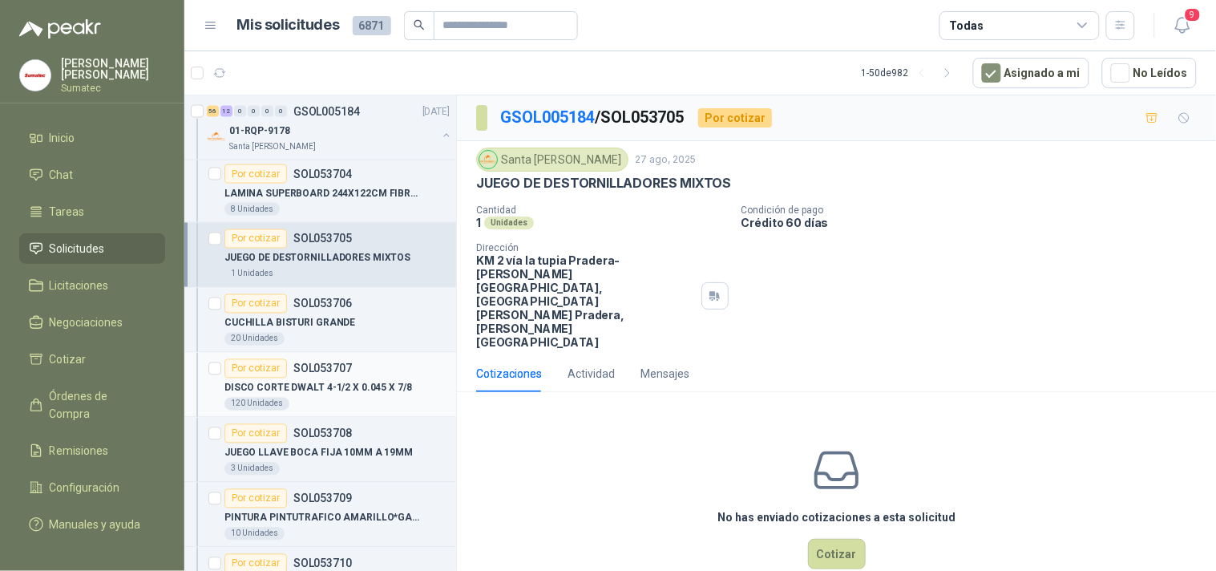
click at [330, 388] on p "DISCO CORTE DWALT 4-1/2 X 0.045 X 7/8" at bounding box center [319, 388] width 188 height 15
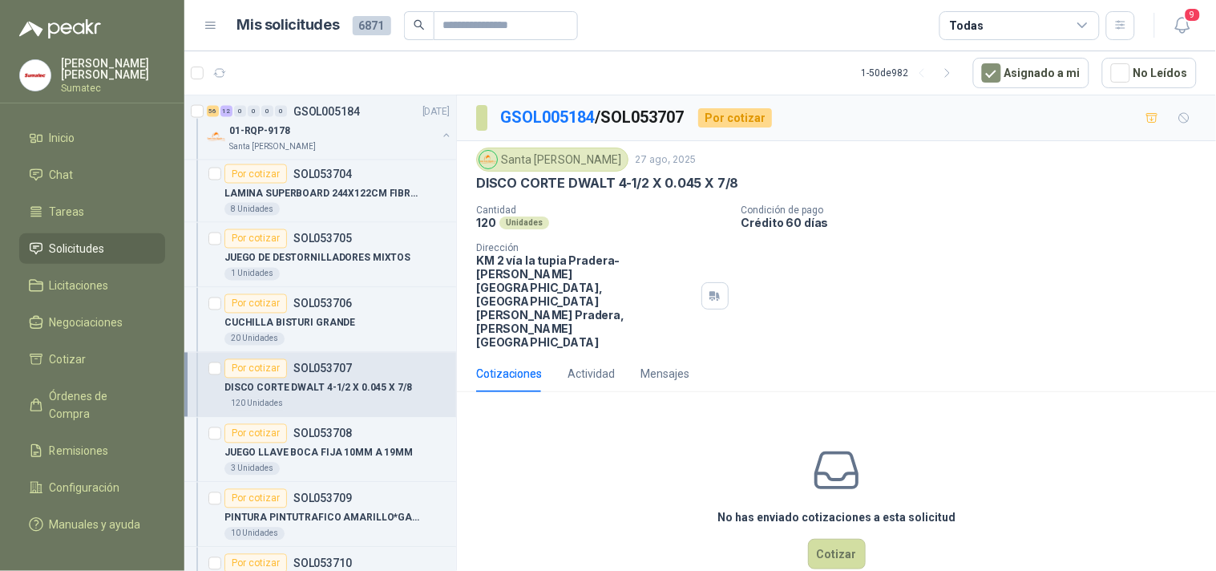
click at [621, 184] on p "DISCO CORTE DWALT 4-1/2 X 0.045 X 7/8" at bounding box center [607, 183] width 262 height 17
click at [621, 185] on p "DISCO CORTE DWALT 4-1/2 X 0.045 X 7/8" at bounding box center [607, 183] width 262 height 17
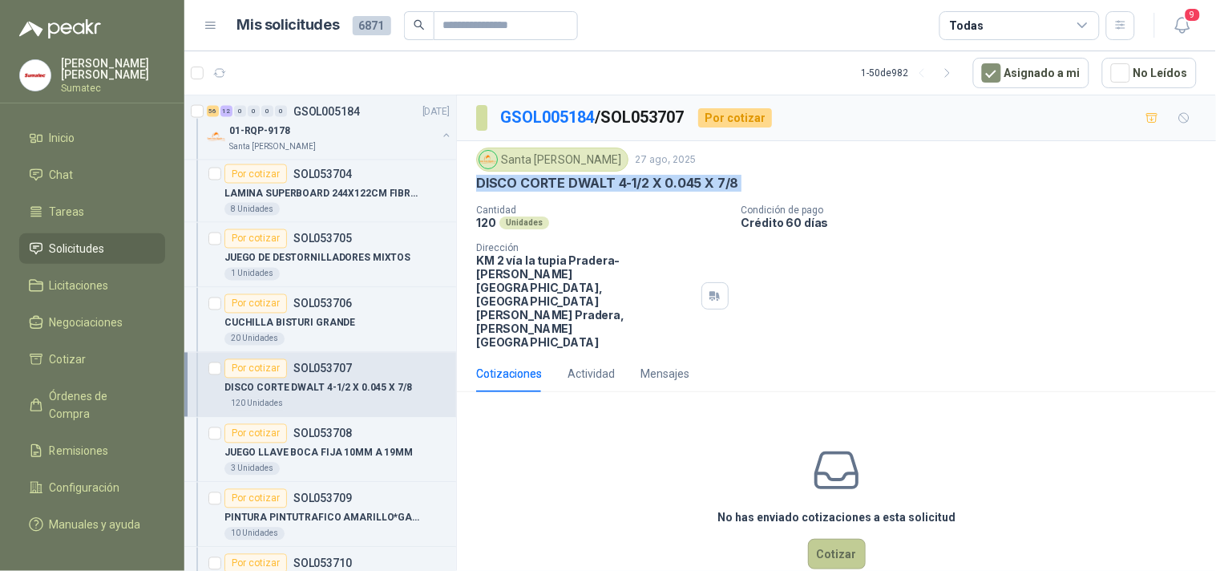
click at [831, 539] on button "Cotizar" at bounding box center [837, 554] width 58 height 30
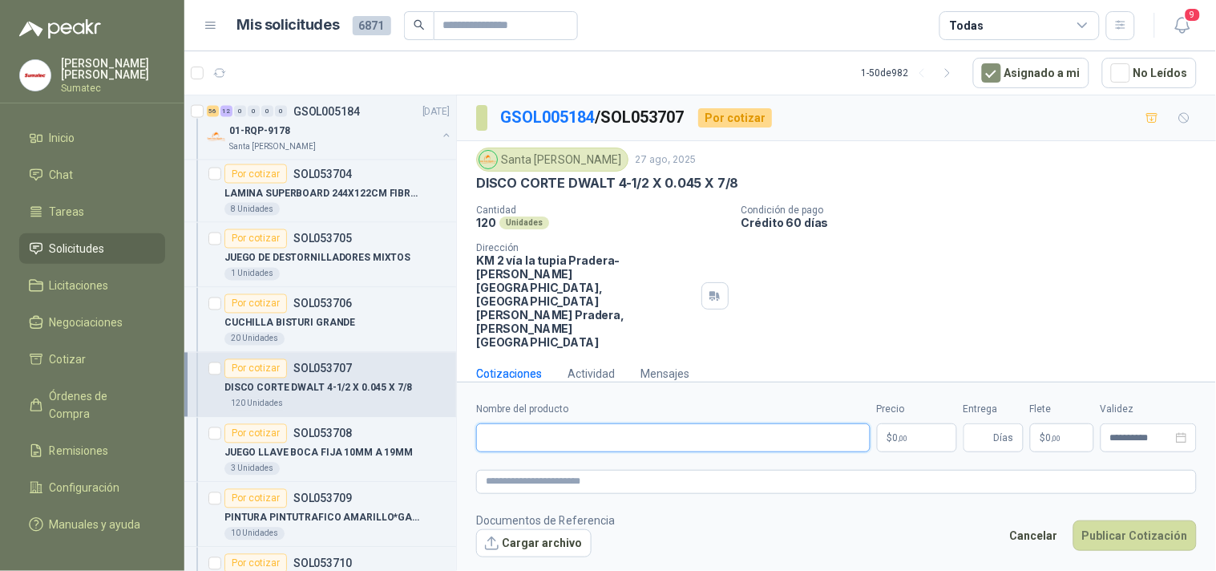
click at [759, 423] on input "Nombre del producto" at bounding box center [673, 437] width 395 height 29
paste input "**********"
type input "**********"
click at [889, 423] on p "$ 0 ,00" at bounding box center [917, 437] width 80 height 29
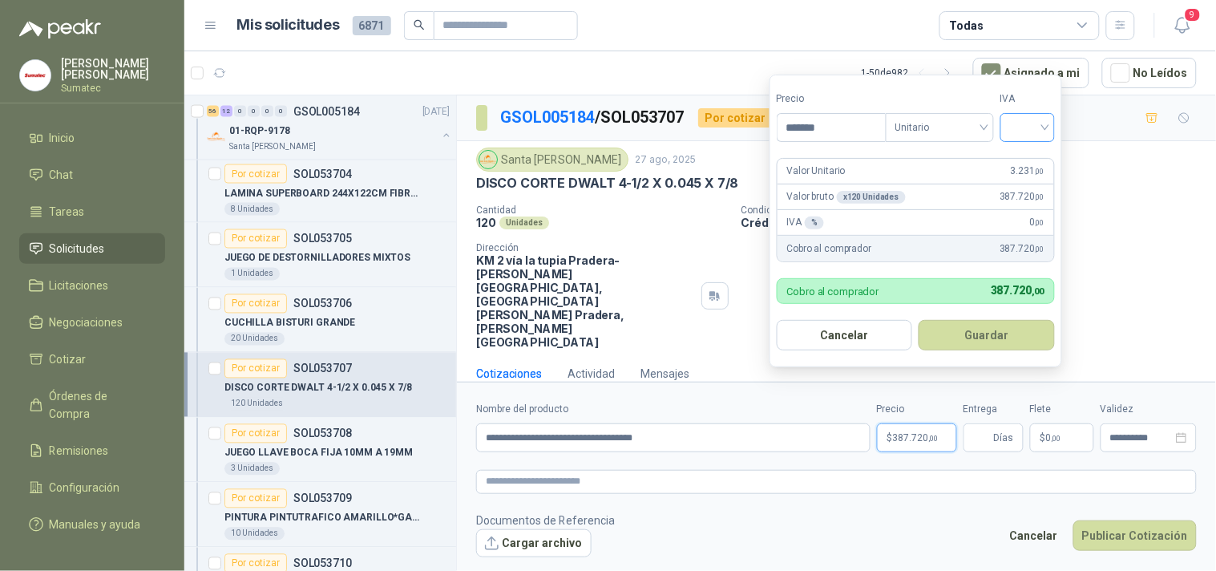
type input "*******"
click at [1035, 128] on input "search" at bounding box center [1027, 126] width 35 height 24
click at [1022, 160] on div "19%" at bounding box center [1032, 161] width 30 height 18
click at [990, 330] on button "Guardar" at bounding box center [990, 335] width 138 height 30
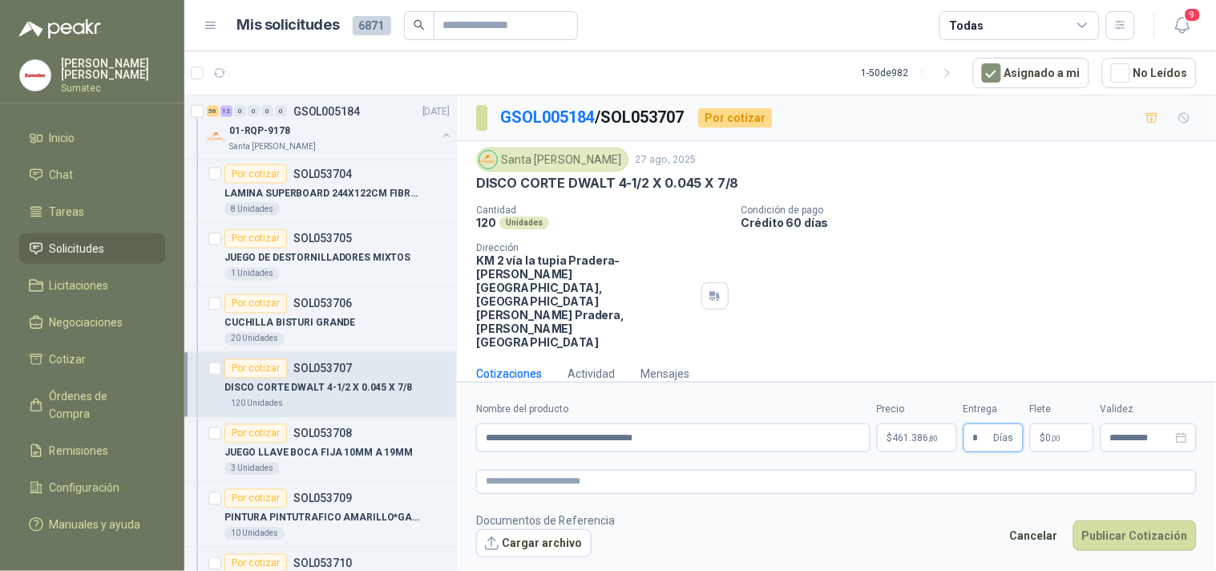
type input "*"
click at [1083, 423] on p "$ 0 ,00" at bounding box center [1062, 437] width 64 height 29
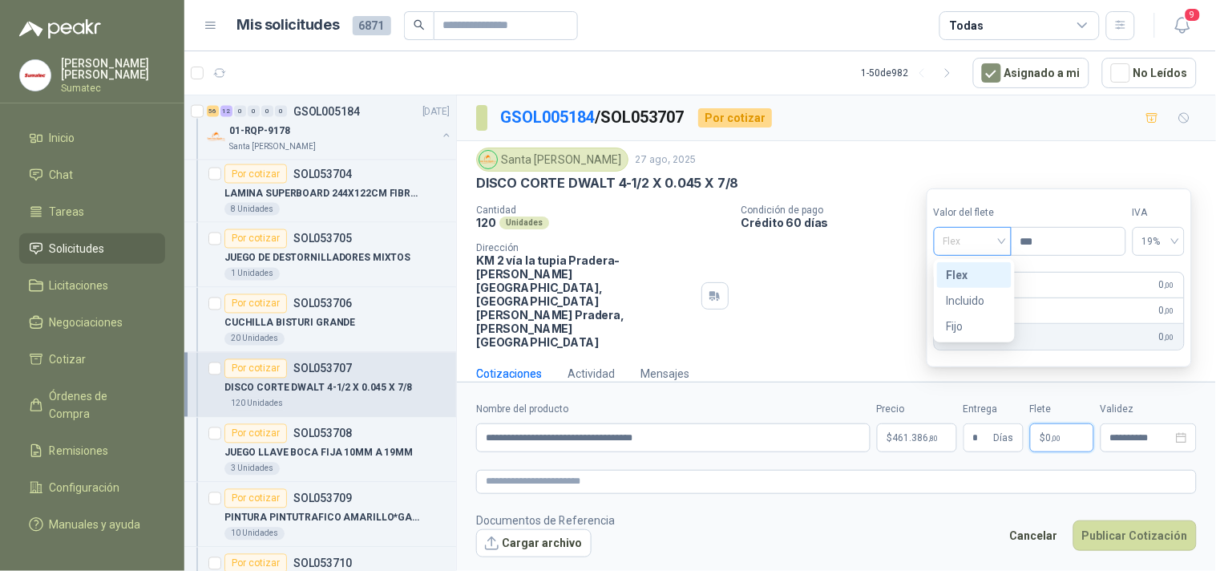
click at [985, 247] on span "Flex" at bounding box center [973, 241] width 59 height 24
click at [979, 295] on div "Incluido" at bounding box center [974, 301] width 55 height 18
click at [1155, 520] on button "Publicar Cotización" at bounding box center [1135, 535] width 123 height 30
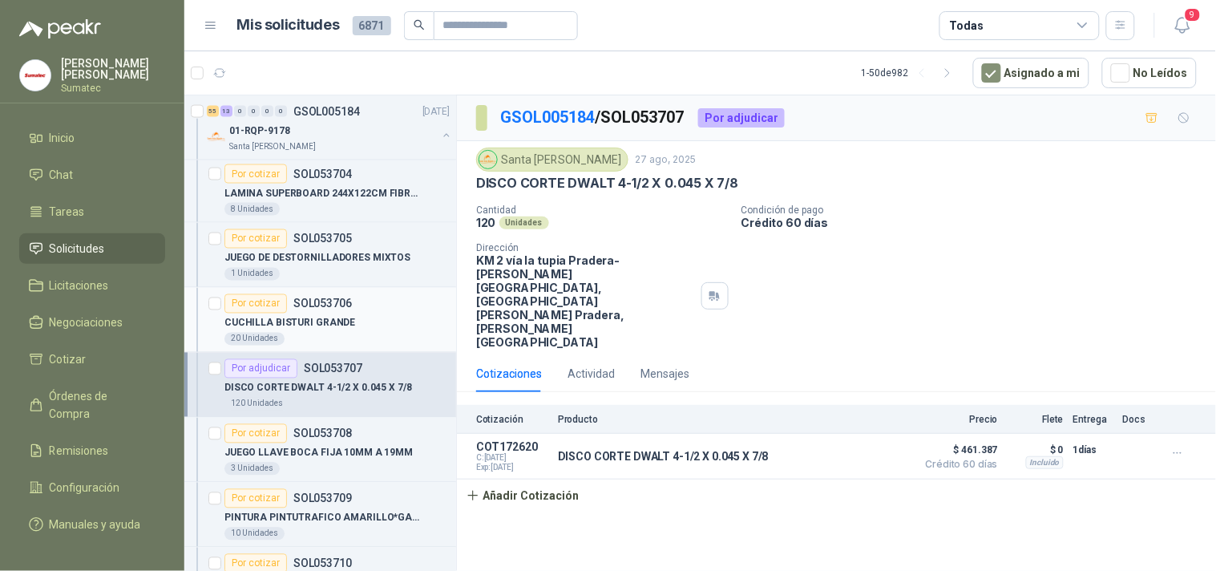
click at [330, 314] on div "Por cotizar SOL053706" at bounding box center [289, 303] width 128 height 19
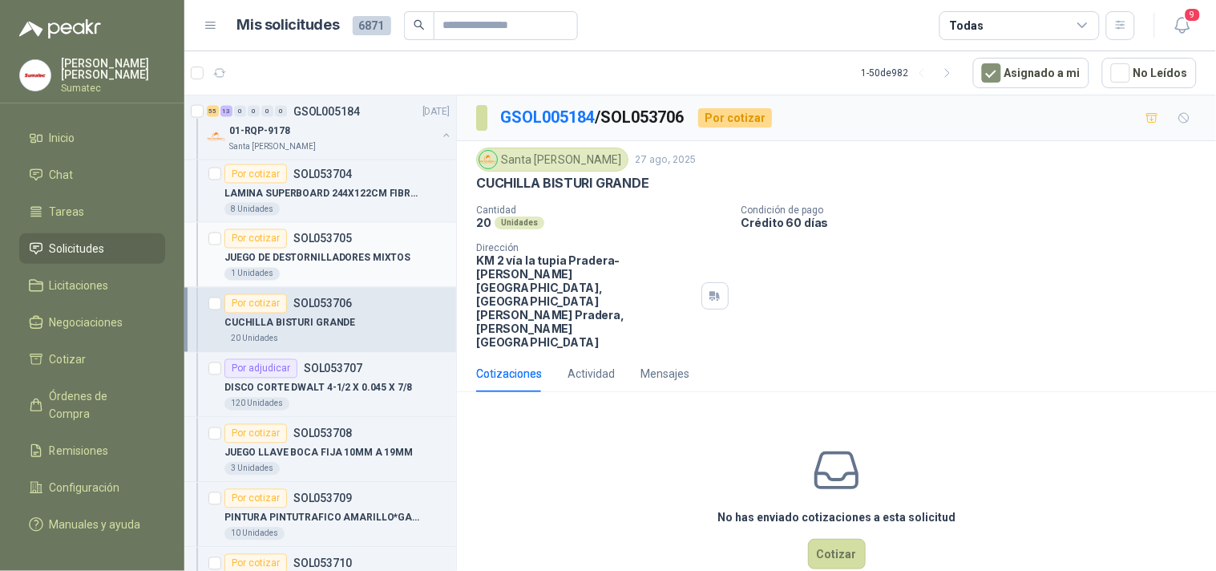
click at [326, 259] on p "JUEGO DE DESTORNILLADORES MIXTOS" at bounding box center [318, 258] width 186 height 15
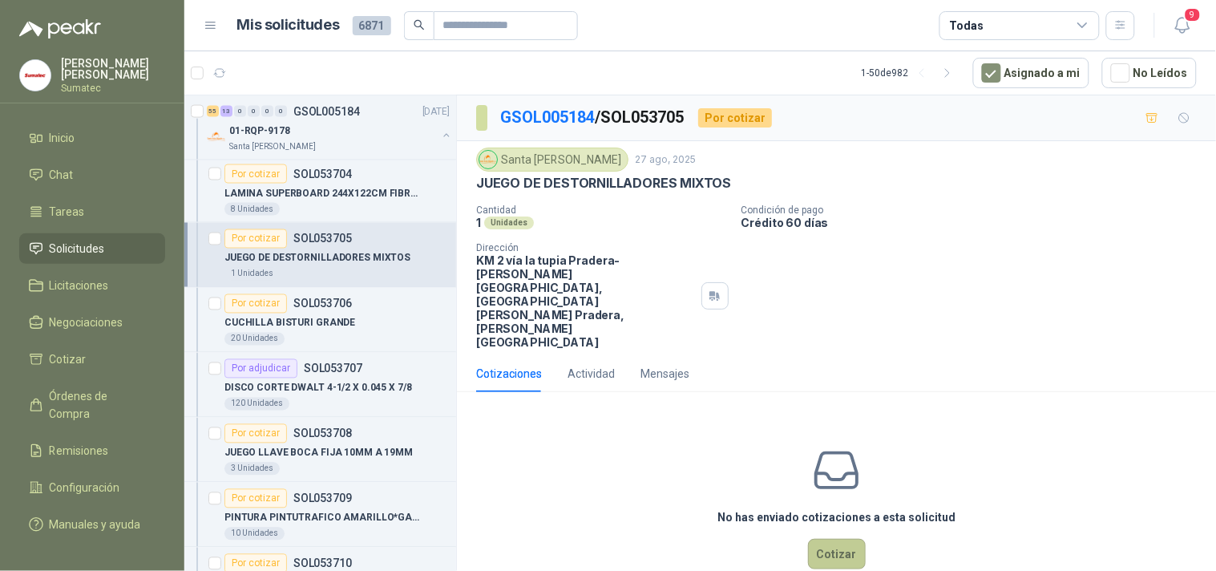
click at [814, 539] on button "Cotizar" at bounding box center [837, 554] width 58 height 30
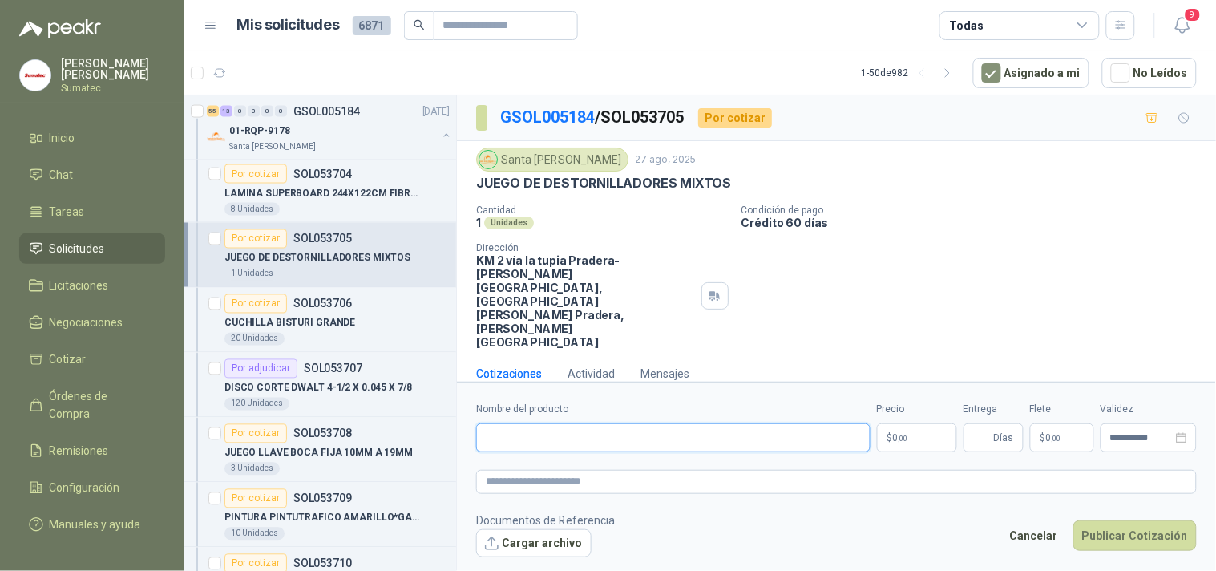
click at [725, 423] on input "Nombre del producto" at bounding box center [673, 437] width 395 height 29
paste input "*********"
click at [669, 191] on p "JUEGO DE DESTORNILLADORES MIXTOS" at bounding box center [603, 183] width 255 height 17
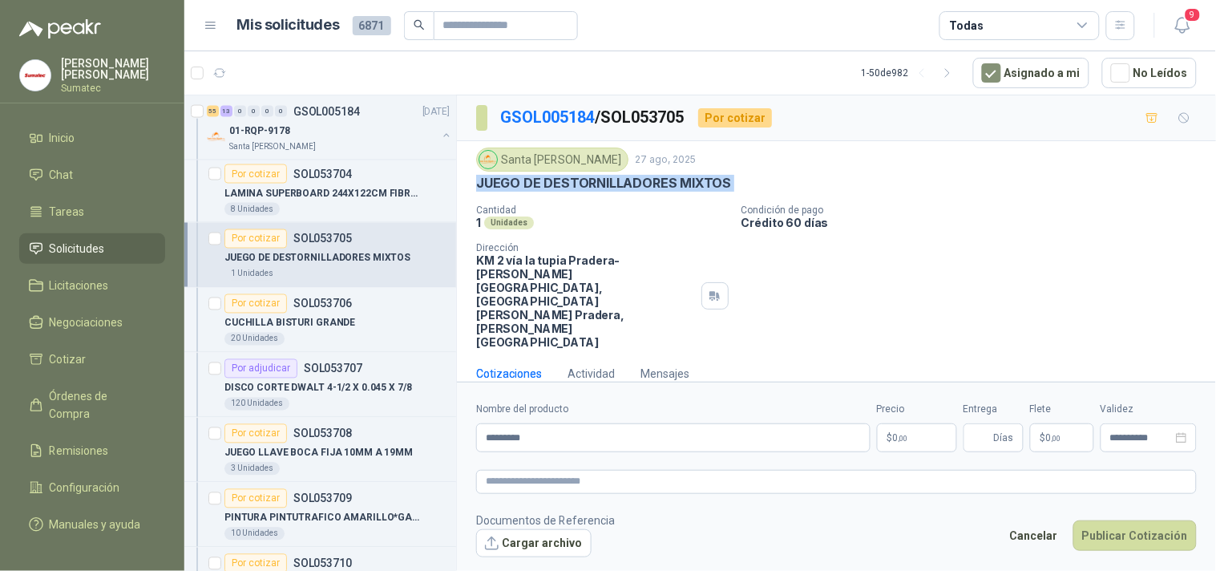
click at [669, 191] on p "JUEGO DE DESTORNILLADORES MIXTOS" at bounding box center [603, 183] width 255 height 17
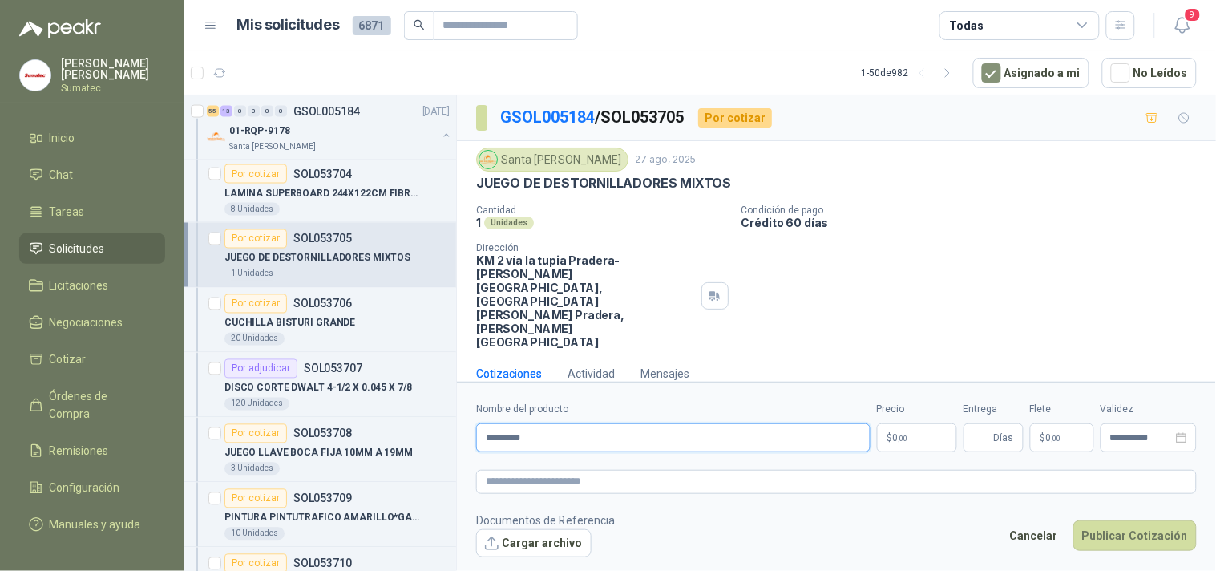
click at [490, 423] on input "*********" at bounding box center [673, 437] width 395 height 29
paste input "**********"
drag, startPoint x: 524, startPoint y: 407, endPoint x: 361, endPoint y: 403, distance: 162.8
click at [361, 403] on div "Solicitudes de nuevos compradores Por cotizar SOL053806 [DATE] 009 1 Unidades P…" at bounding box center [700, 336] width 1032 height 482
click at [663, 423] on input "**********" at bounding box center [673, 437] width 395 height 29
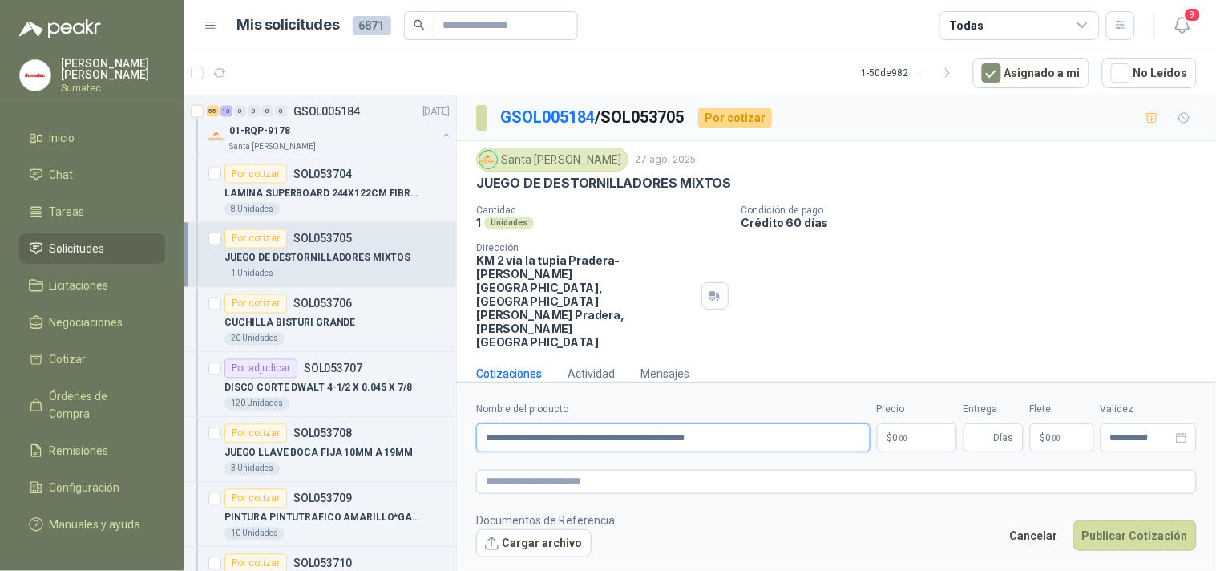
type input "**********"
click at [889, 423] on p "$ 0 ,00" at bounding box center [917, 437] width 80 height 29
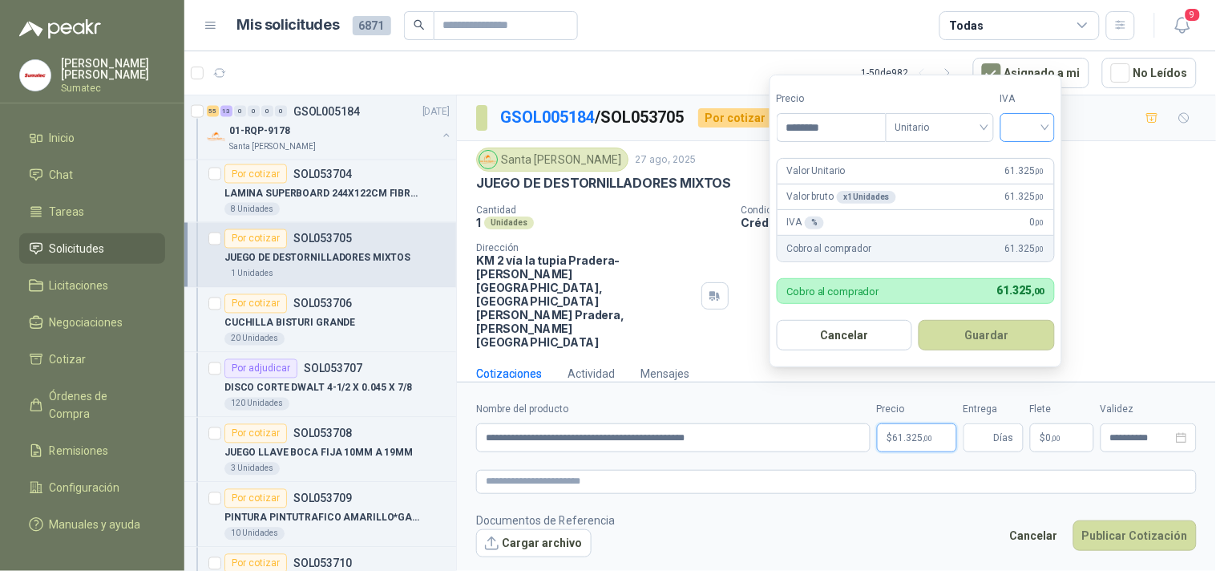
type input "********"
click at [1016, 133] on input "search" at bounding box center [1027, 126] width 35 height 24
click at [1018, 157] on div "19%" at bounding box center [1032, 161] width 30 height 18
click at [995, 330] on button "Guardar" at bounding box center [990, 335] width 138 height 30
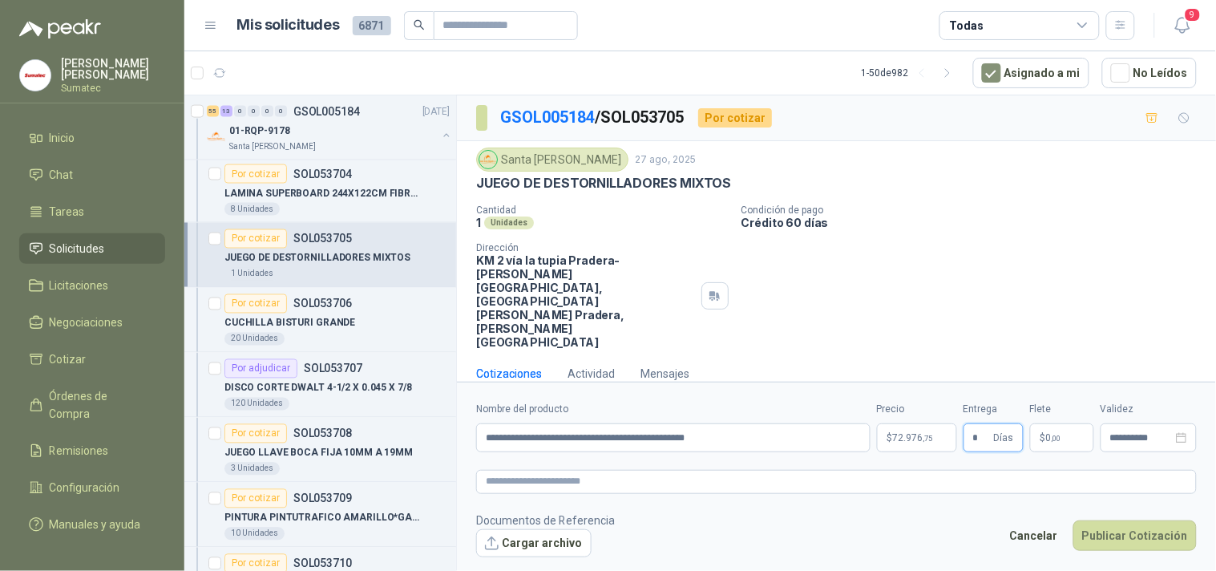
type input "*"
click at [1062, 434] on span ",00" at bounding box center [1057, 438] width 10 height 9
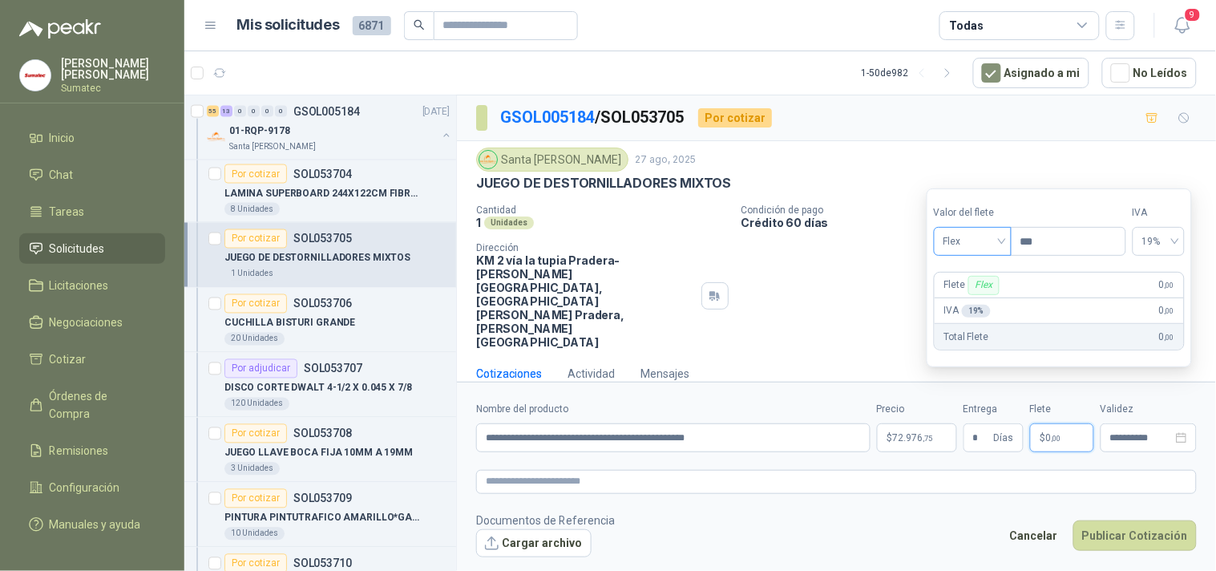
click at [984, 241] on span "Flex" at bounding box center [973, 241] width 59 height 24
click at [973, 306] on div "Incluido" at bounding box center [974, 301] width 55 height 18
click at [1095, 520] on button "Publicar Cotización" at bounding box center [1135, 535] width 123 height 30
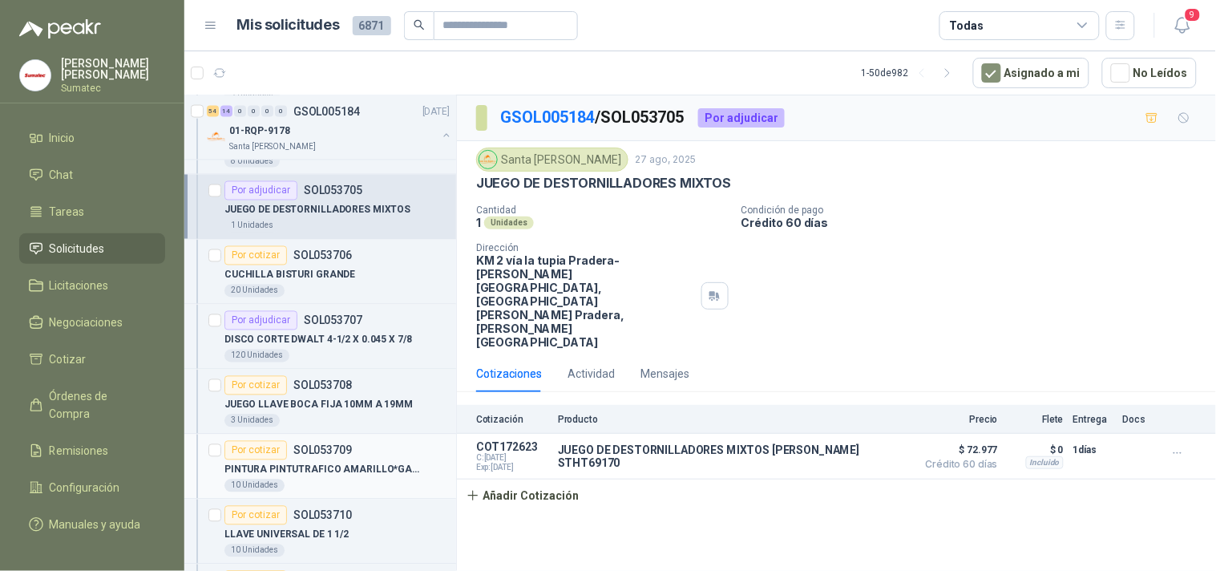
scroll to position [5434, 0]
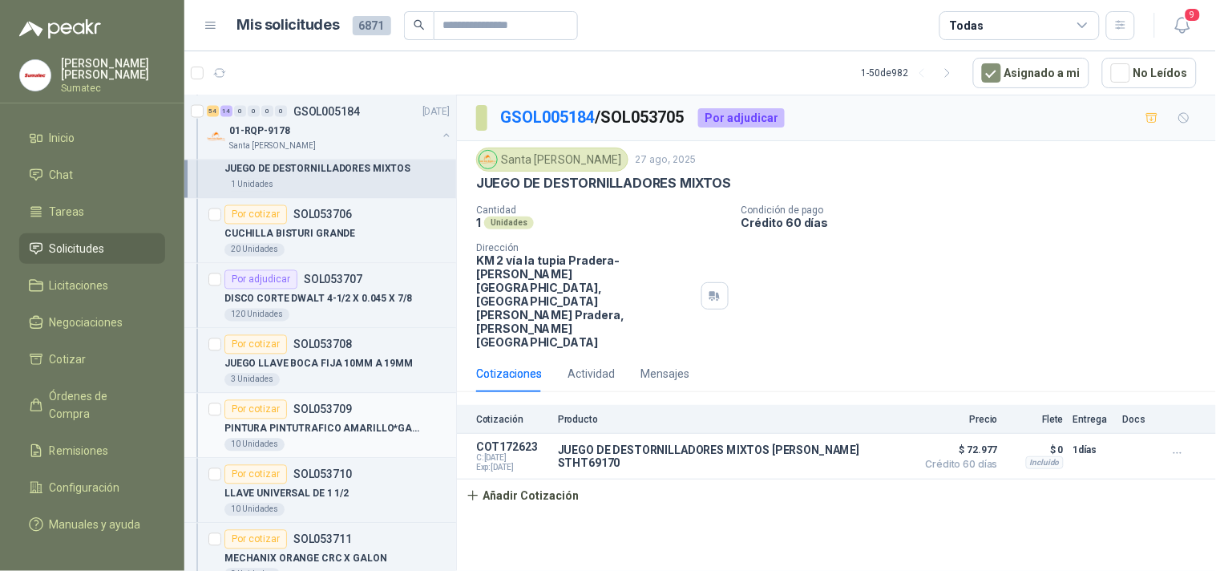
click at [351, 411] on div "Por cotizar SOL053709" at bounding box center [337, 409] width 225 height 19
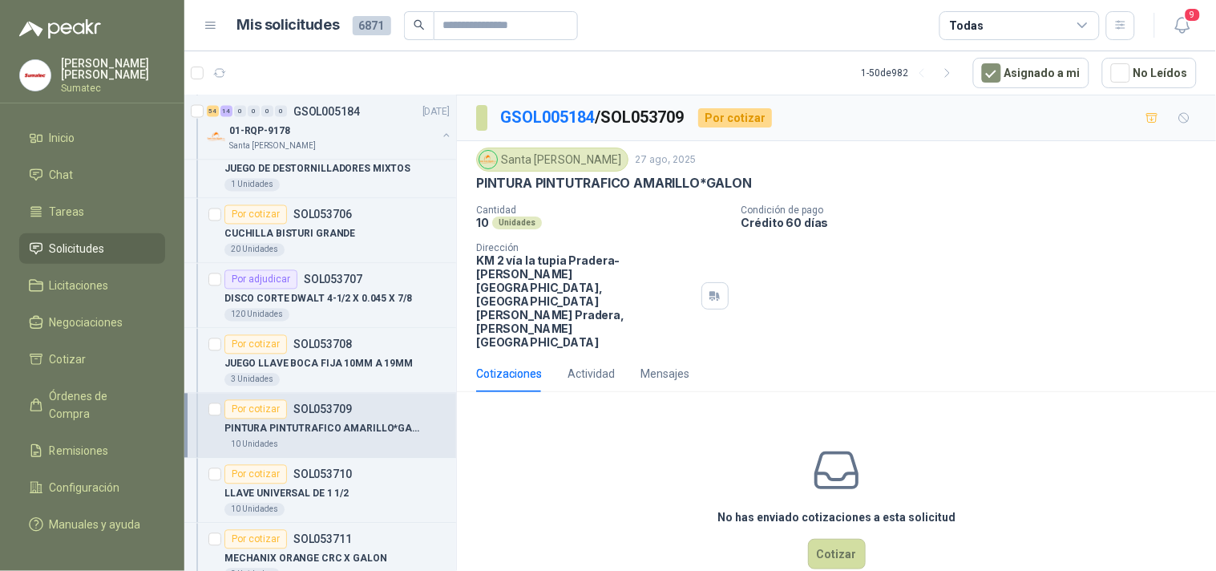
click at [631, 188] on p "PINTURA PINTUTRAFICO AMARILLO*GALON" at bounding box center [614, 183] width 276 height 17
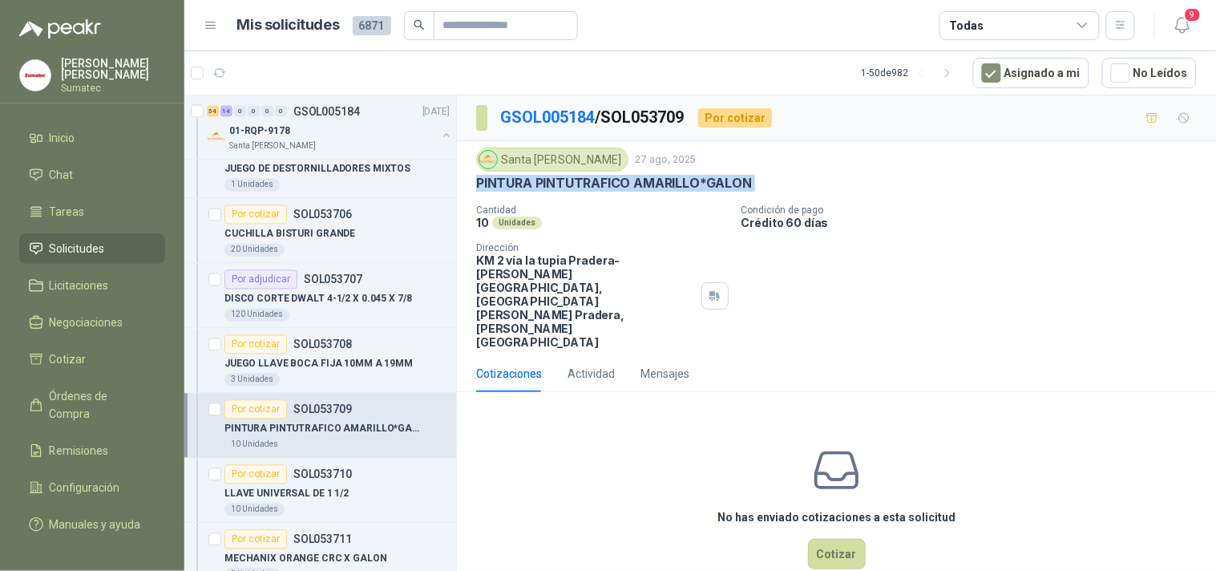
click at [631, 188] on p "PINTURA PINTUTRAFICO AMARILLO*GALON" at bounding box center [614, 183] width 276 height 17
click at [834, 539] on button "Cotizar" at bounding box center [837, 554] width 58 height 30
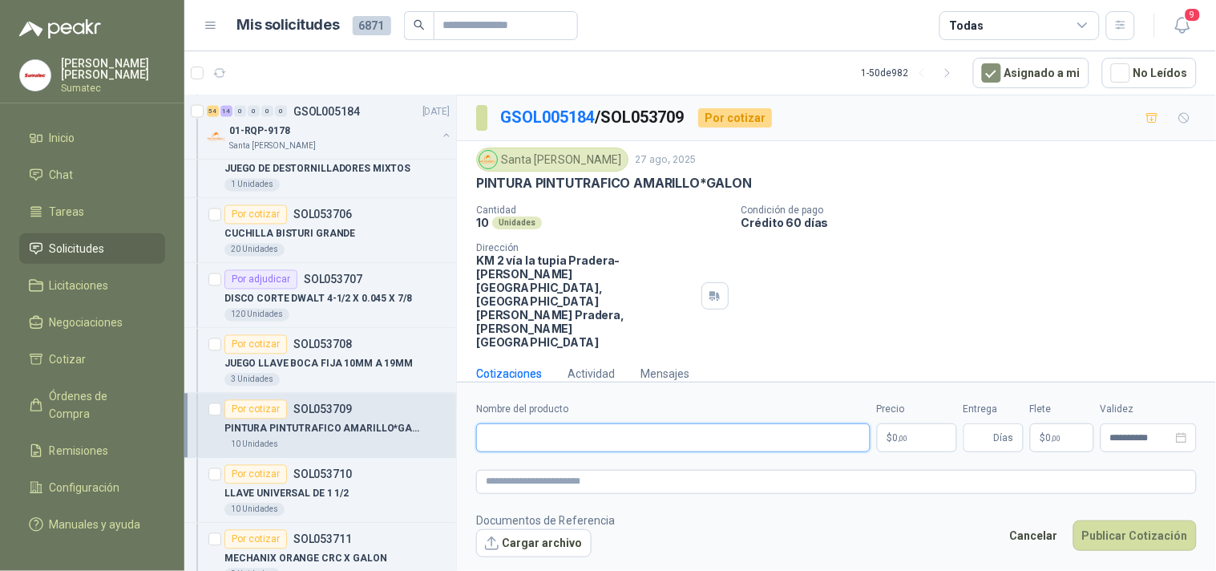
click at [654, 423] on input "Nombre del producto" at bounding box center [673, 437] width 395 height 29
paste input "**********"
type input "**********"
click at [917, 423] on p "$ 0 ,00" at bounding box center [917, 437] width 80 height 29
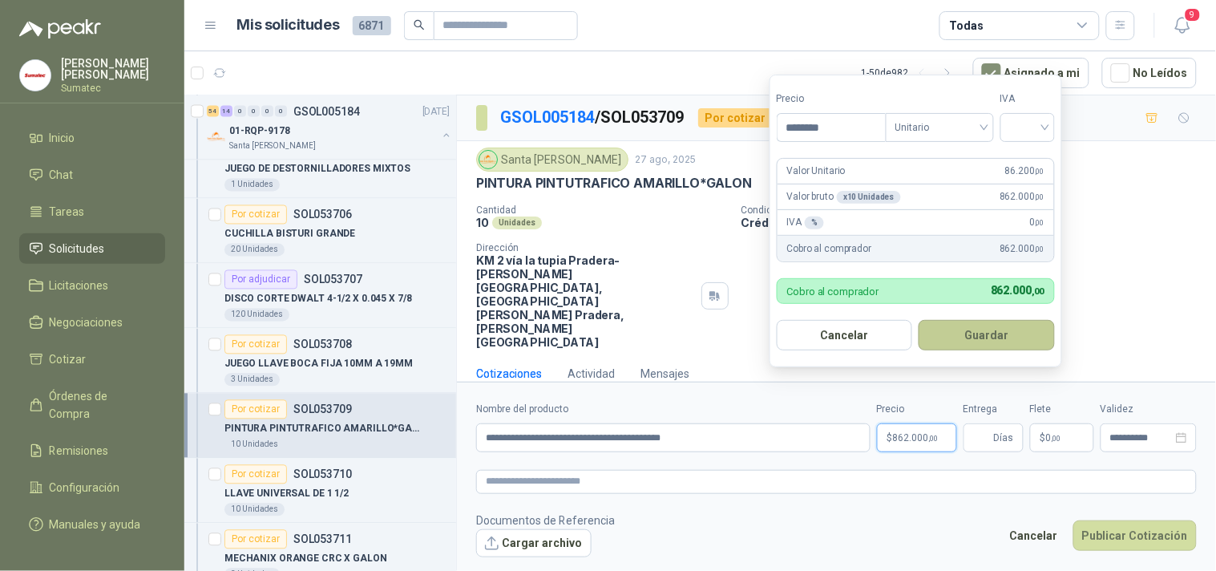
type input "********"
click at [1013, 339] on button "Guardar" at bounding box center [987, 335] width 136 height 30
click at [1044, 125] on input "search" at bounding box center [1027, 126] width 35 height 24
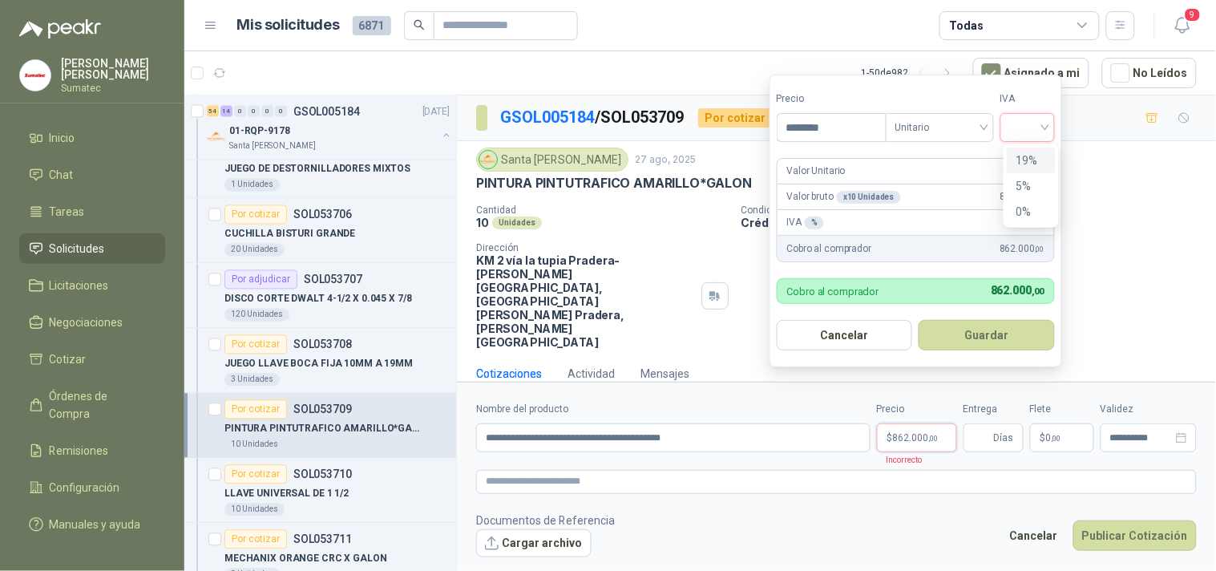
click at [1038, 155] on div "19%" at bounding box center [1032, 161] width 30 height 18
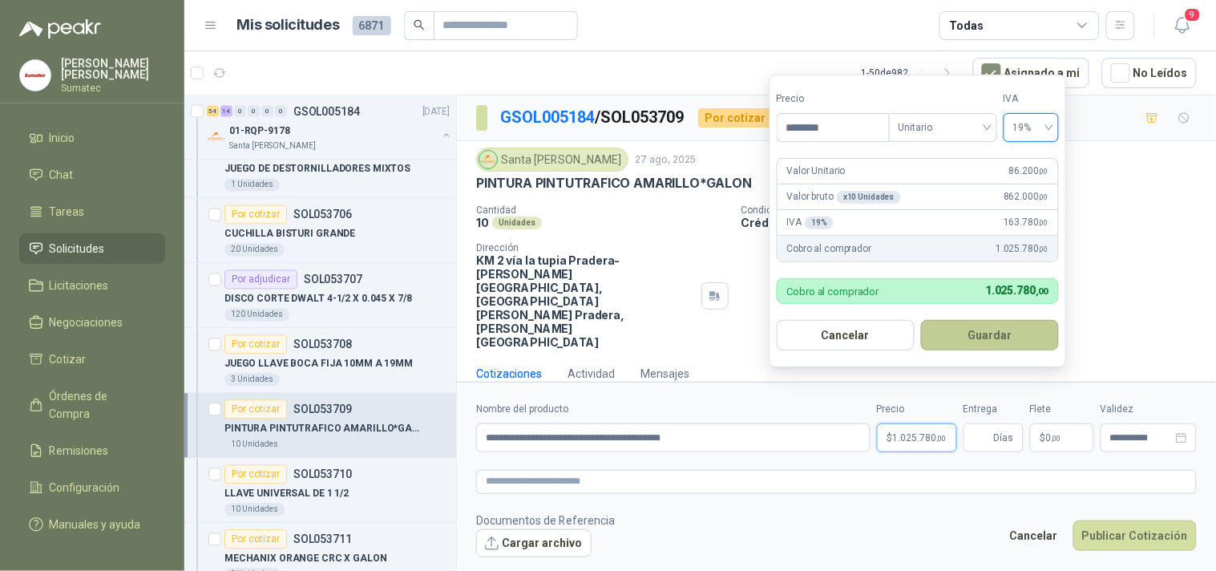
click at [975, 323] on button "Guardar" at bounding box center [990, 335] width 138 height 30
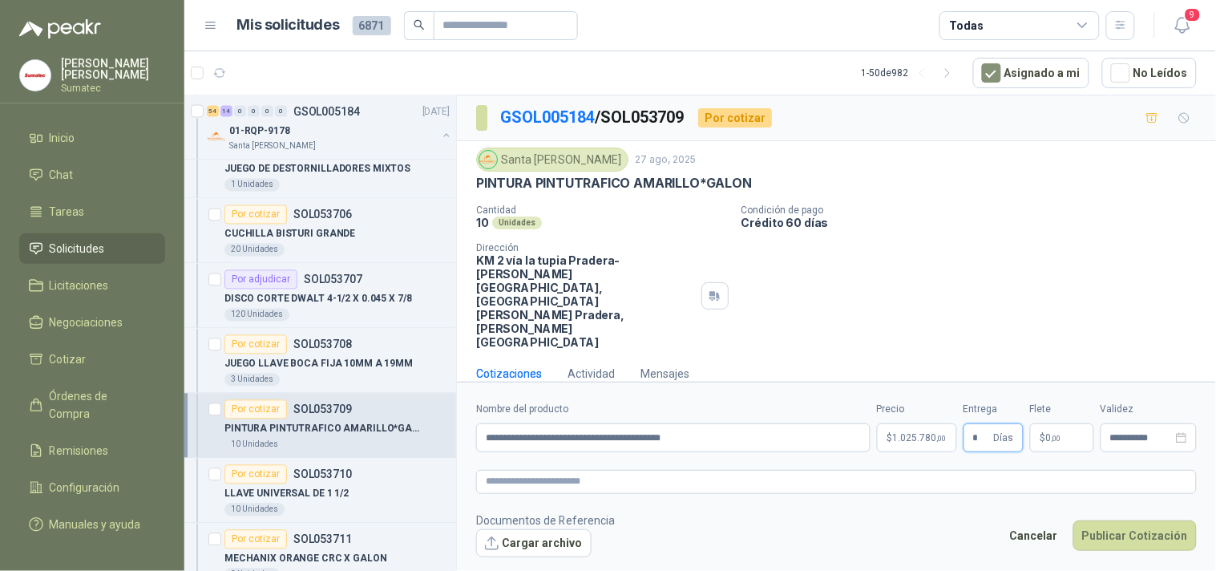
type input "*"
click at [1047, 433] on span "0 ,00" at bounding box center [1053, 438] width 15 height 10
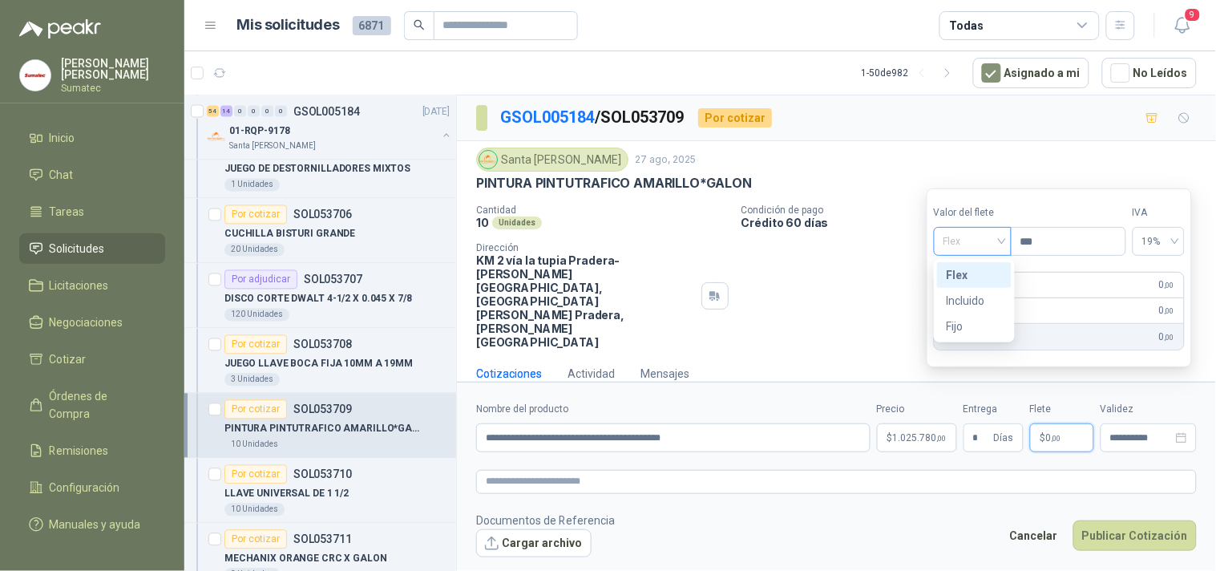
click at [984, 245] on span "Flex" at bounding box center [973, 241] width 59 height 24
click at [979, 292] on div "Incluido" at bounding box center [974, 301] width 55 height 18
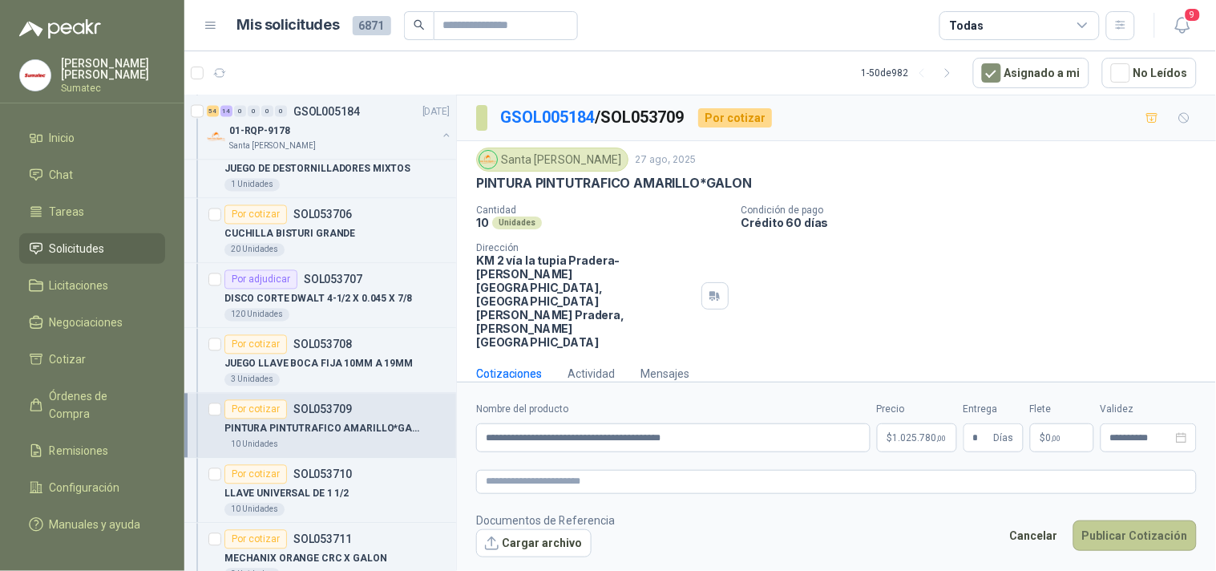
click at [1111, 520] on button "Publicar Cotización" at bounding box center [1135, 535] width 123 height 30
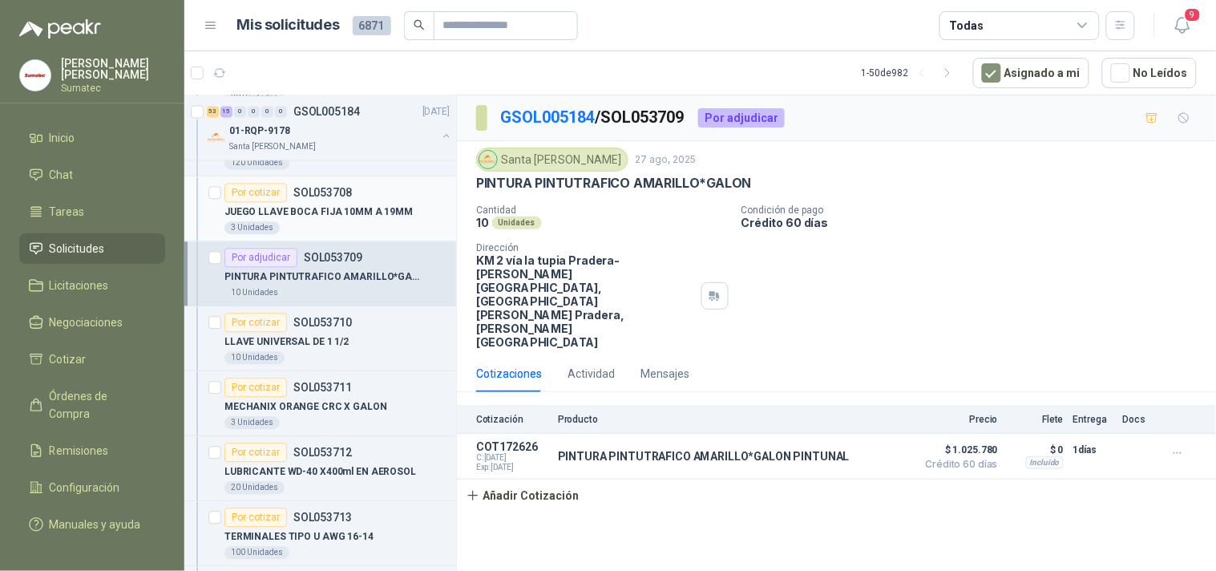
scroll to position [5613, 0]
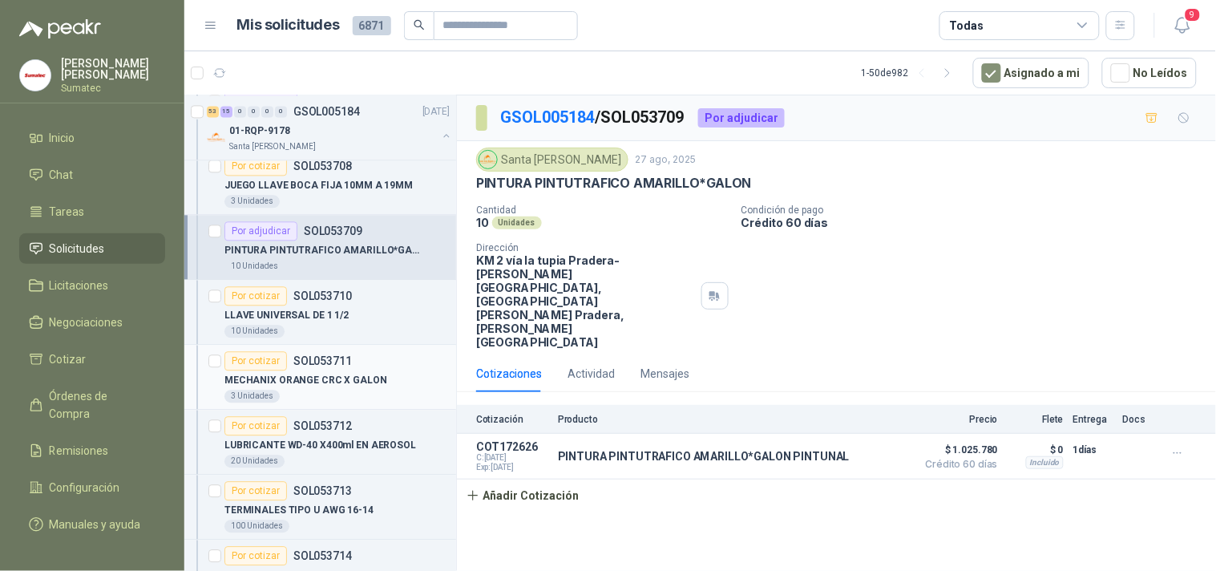
click at [316, 370] on div "Por cotizar SOL053711" at bounding box center [289, 360] width 128 height 19
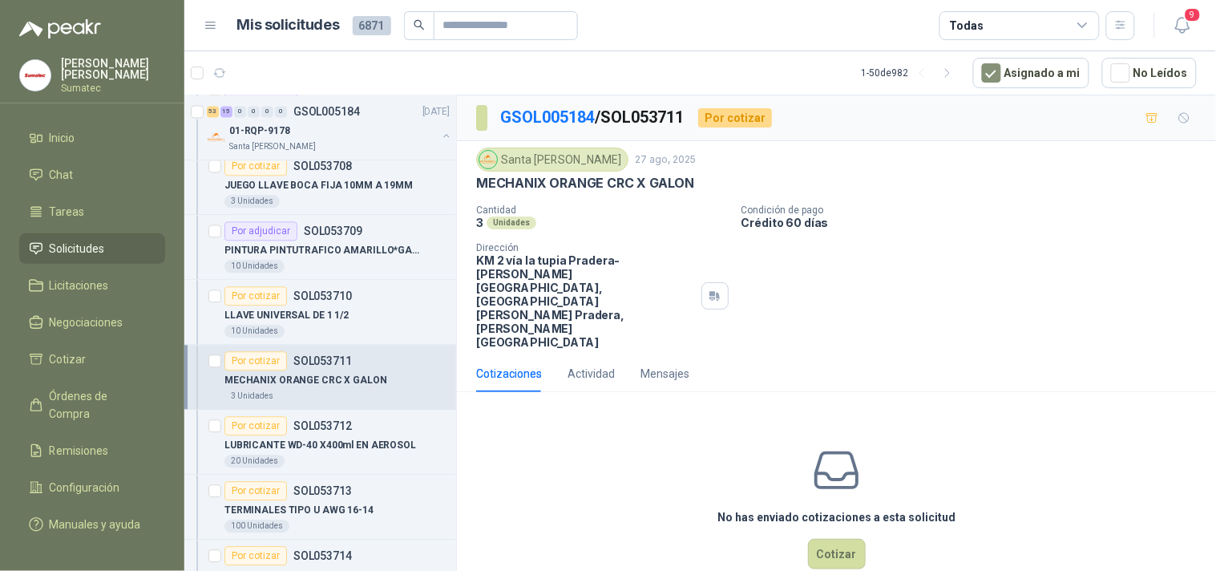
click at [617, 185] on p "MECHANIX ORANGE CRC X GALON" at bounding box center [585, 183] width 218 height 17
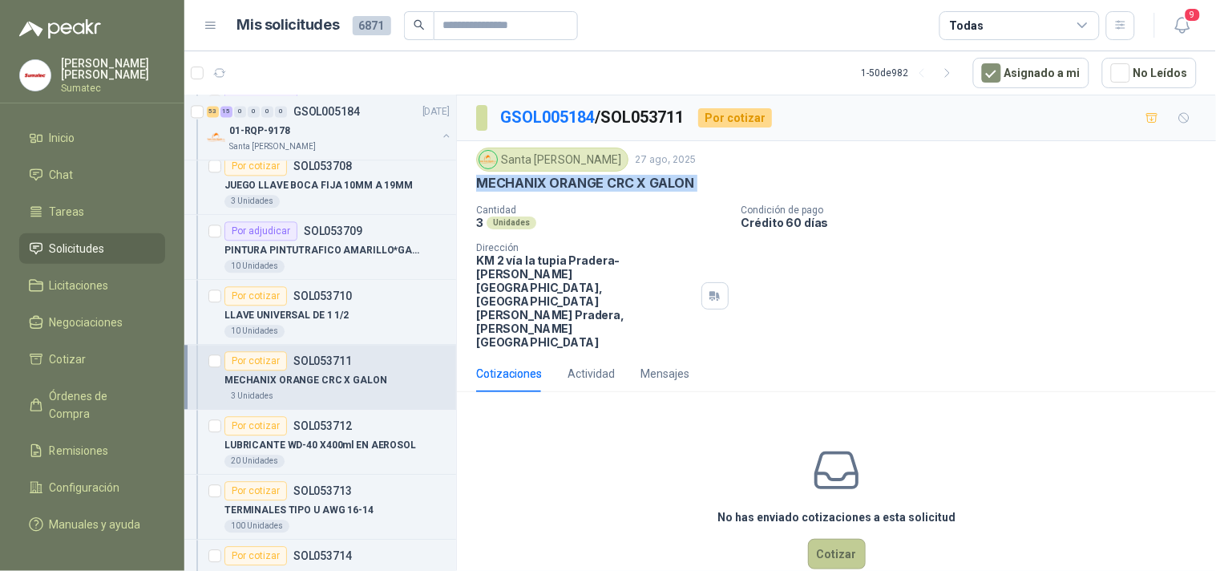
click at [846, 539] on button "Cotizar" at bounding box center [837, 554] width 58 height 30
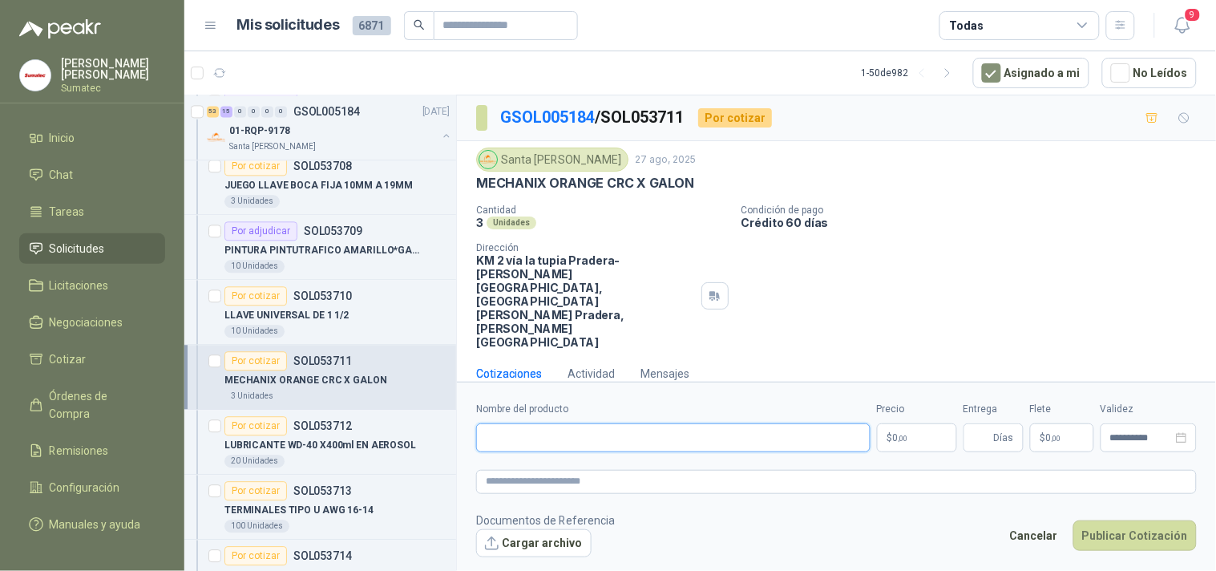
click at [658, 423] on input "Nombre del producto" at bounding box center [673, 437] width 395 height 29
paste input "**********"
type input "**********"
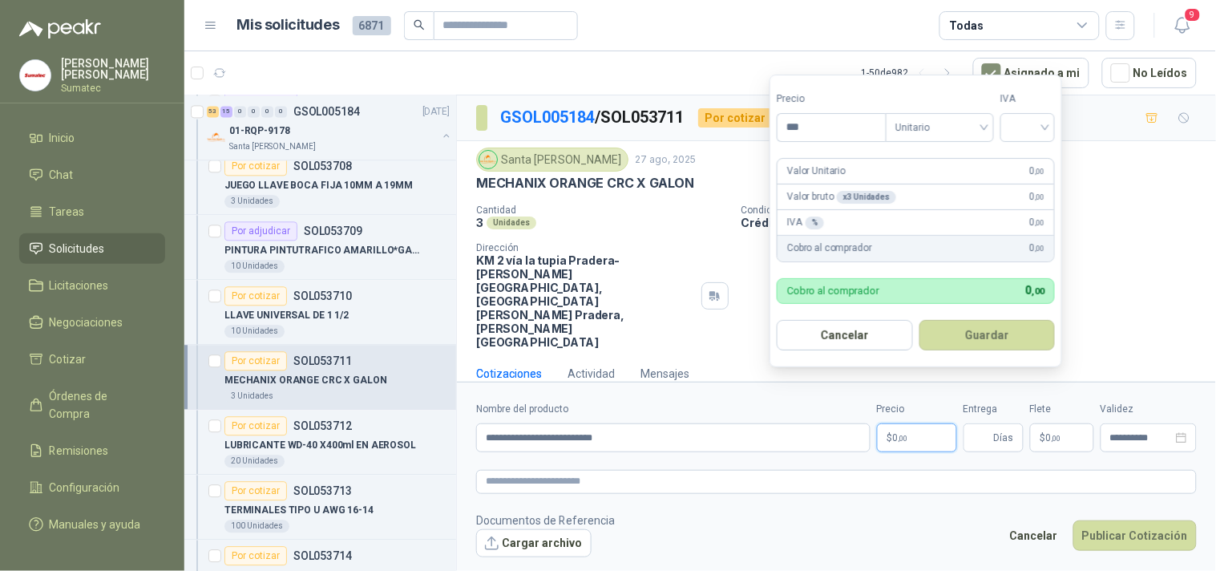
click at [898, 433] on span "0 ,00" at bounding box center [900, 438] width 15 height 10
type input "********"
click at [1039, 129] on input "search" at bounding box center [1027, 126] width 35 height 24
click at [1030, 164] on div "19%" at bounding box center [1032, 161] width 30 height 18
click at [1002, 322] on button "Guardar" at bounding box center [990, 335] width 138 height 30
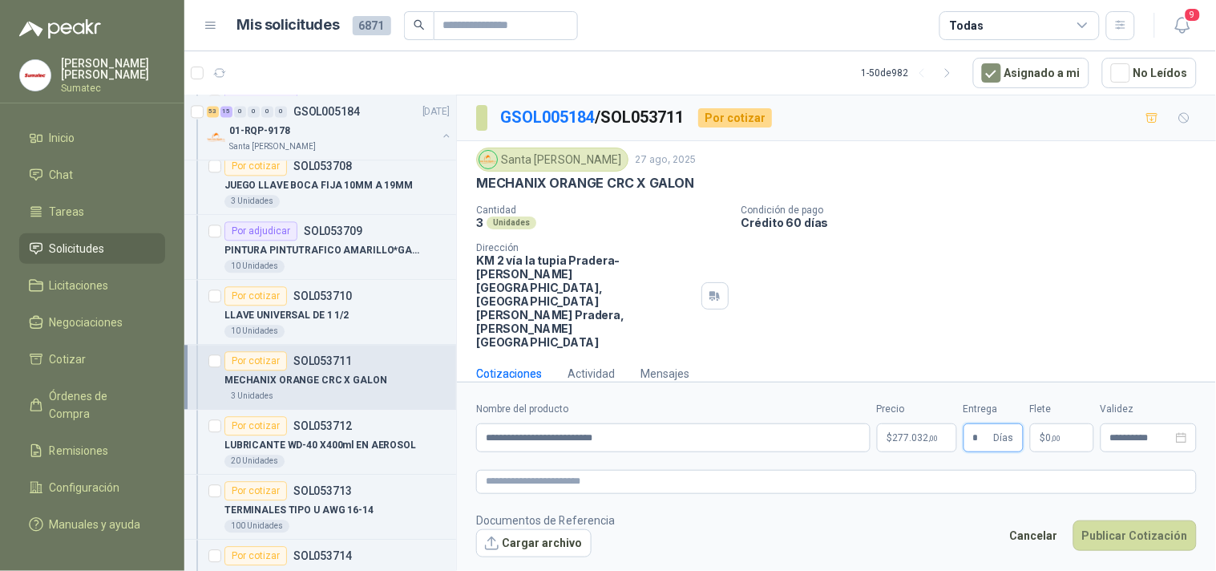
type input "*"
click at [1046, 433] on span "0 ,00" at bounding box center [1053, 438] width 15 height 10
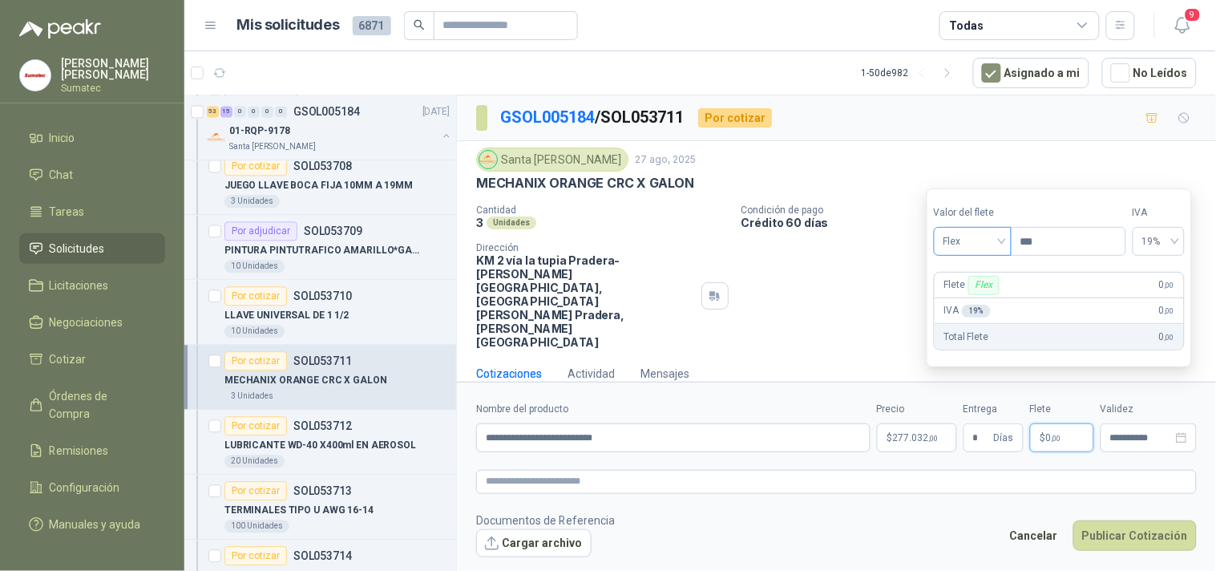
click at [993, 250] on span "Flex" at bounding box center [973, 241] width 59 height 24
click at [986, 297] on div "Incluido" at bounding box center [974, 301] width 55 height 18
click at [1111, 520] on button "Publicar Cotización" at bounding box center [1135, 535] width 123 height 30
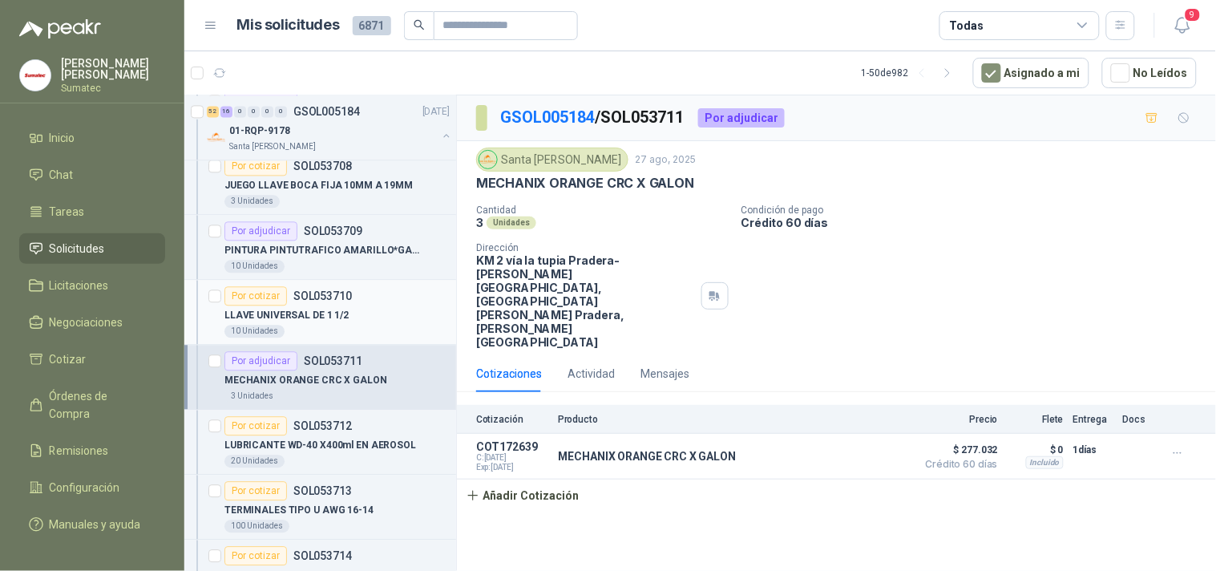
scroll to position [5702, 0]
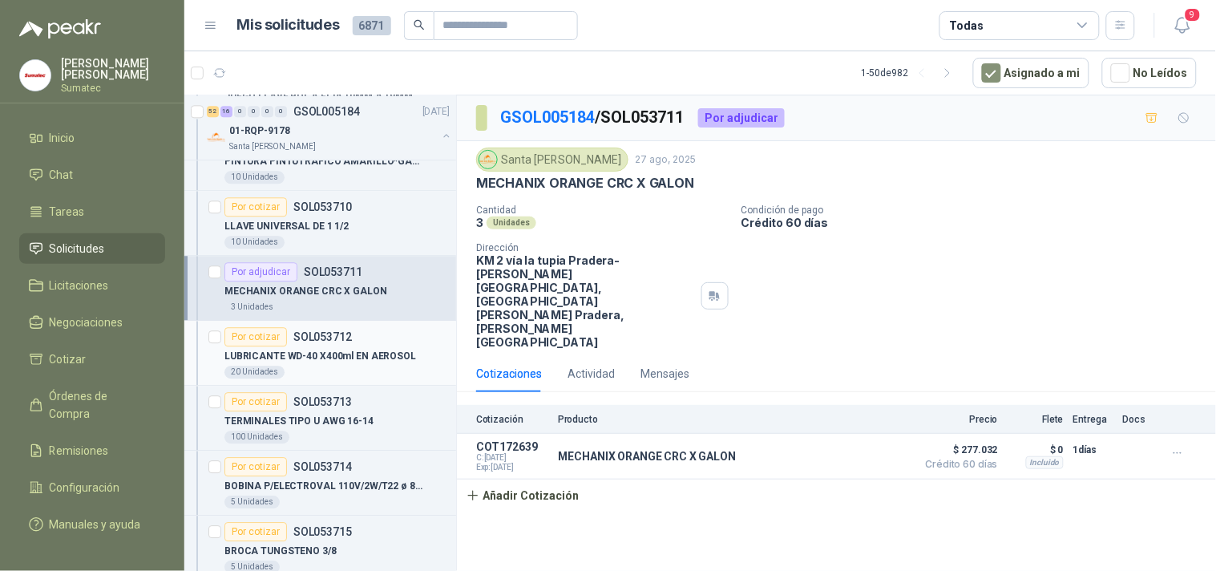
click at [363, 362] on p "LUBRICANTE WD-40 X400ml EN AEROSOL" at bounding box center [321, 356] width 192 height 15
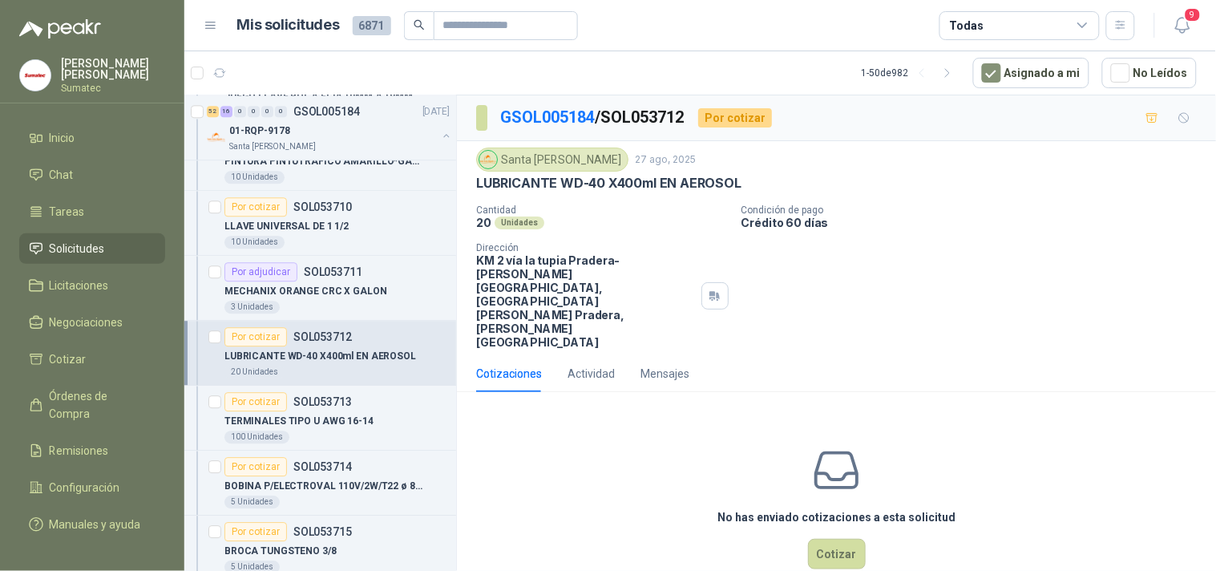
click at [678, 183] on p "LUBRICANTE WD-40 X400ml EN AEROSOL" at bounding box center [608, 183] width 265 height 17
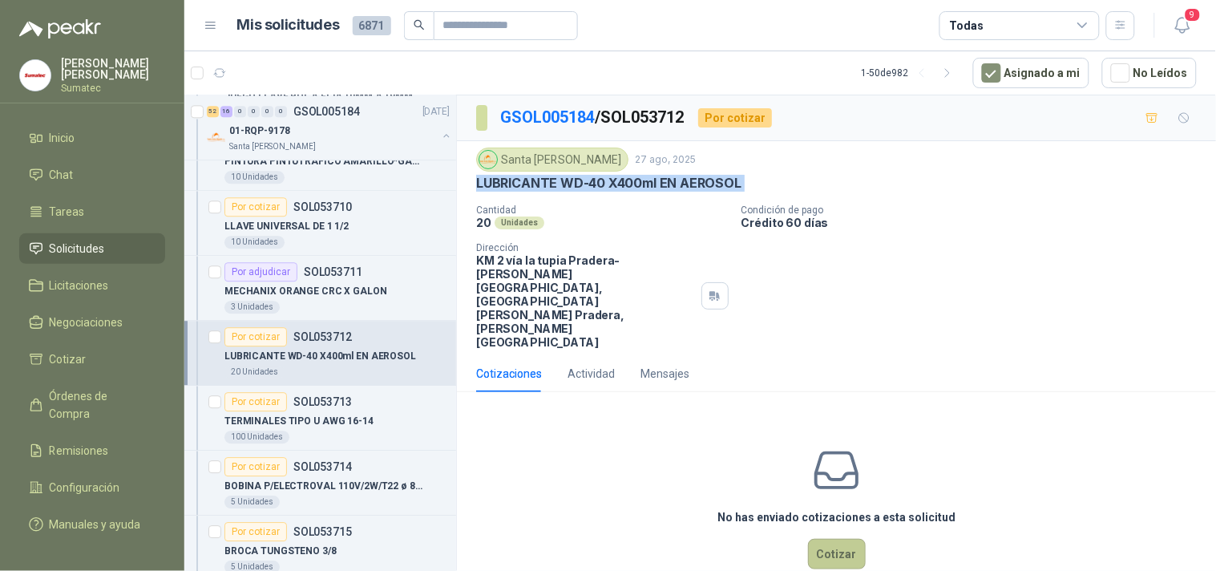
click at [840, 539] on button "Cotizar" at bounding box center [837, 554] width 58 height 30
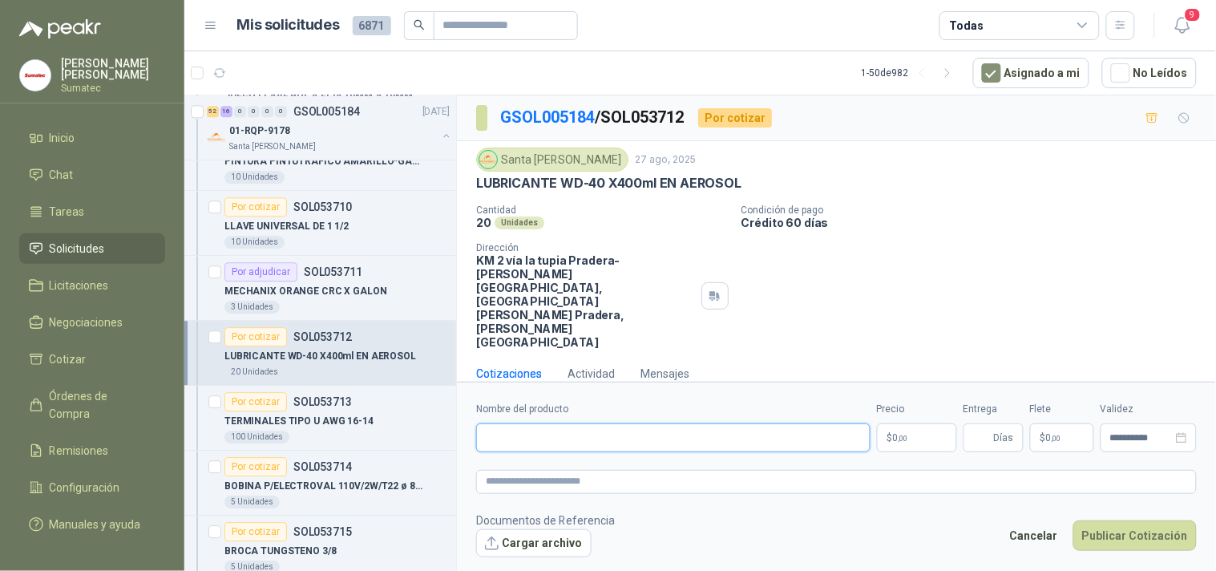
click at [762, 423] on input "Nombre del producto" at bounding box center [673, 437] width 395 height 29
paste input "**********"
type input "**********"
click at [914, 423] on p "$ 0 ,00" at bounding box center [917, 437] width 80 height 29
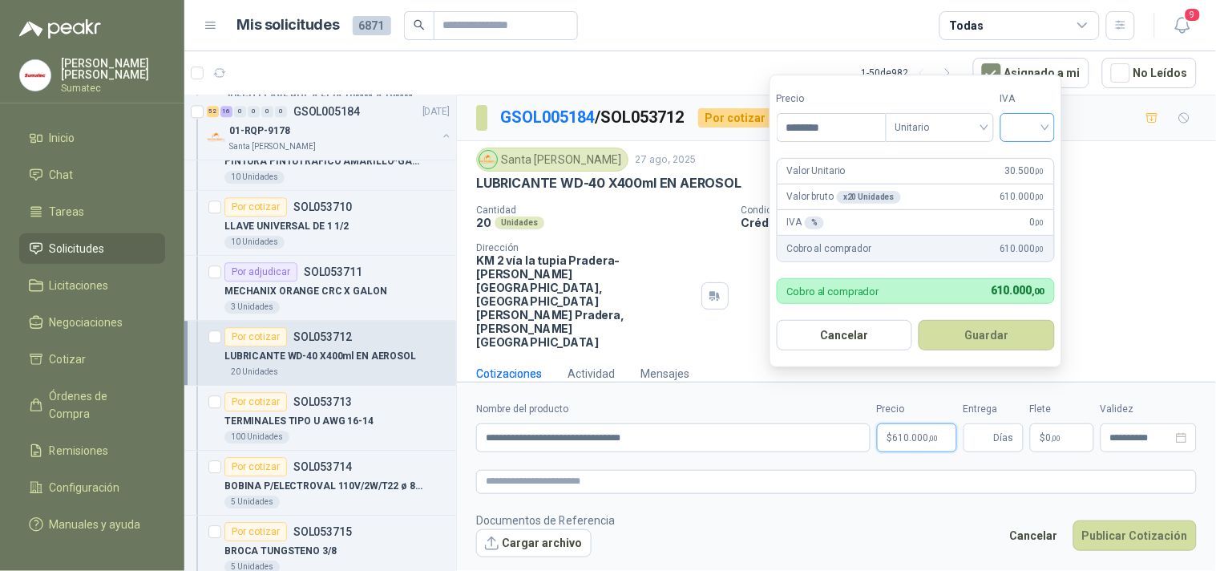
type input "********"
click at [1033, 120] on input "search" at bounding box center [1027, 126] width 35 height 24
click at [1017, 149] on div "19%" at bounding box center [1031, 161] width 49 height 26
click at [990, 325] on button "Guardar" at bounding box center [990, 335] width 138 height 30
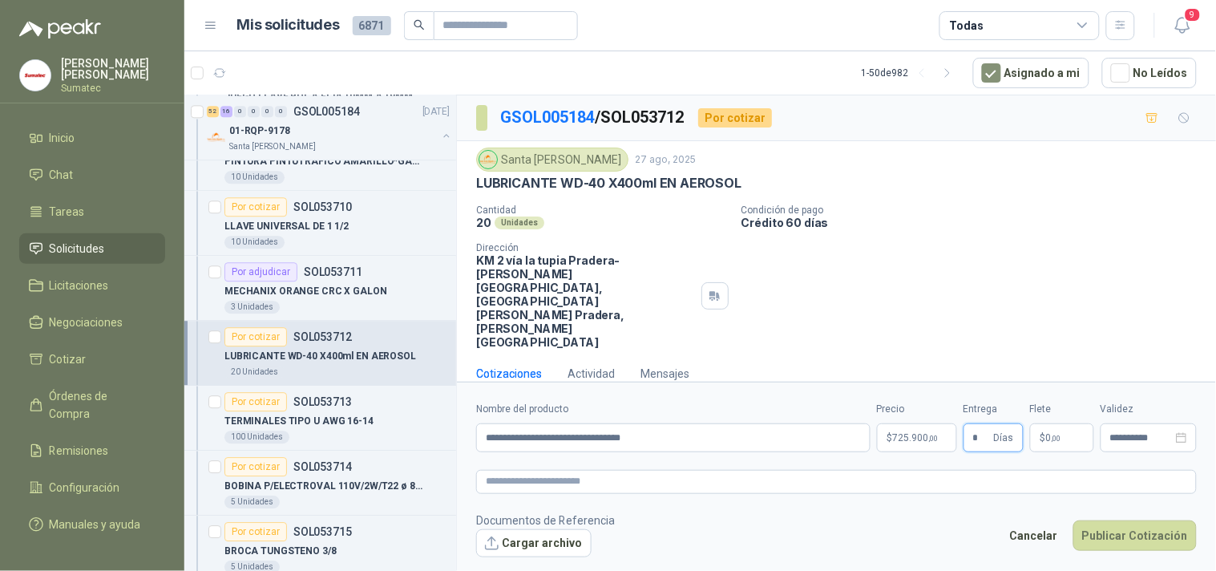
type input "*"
click at [1055, 423] on p "$ 0 ,00" at bounding box center [1062, 437] width 64 height 29
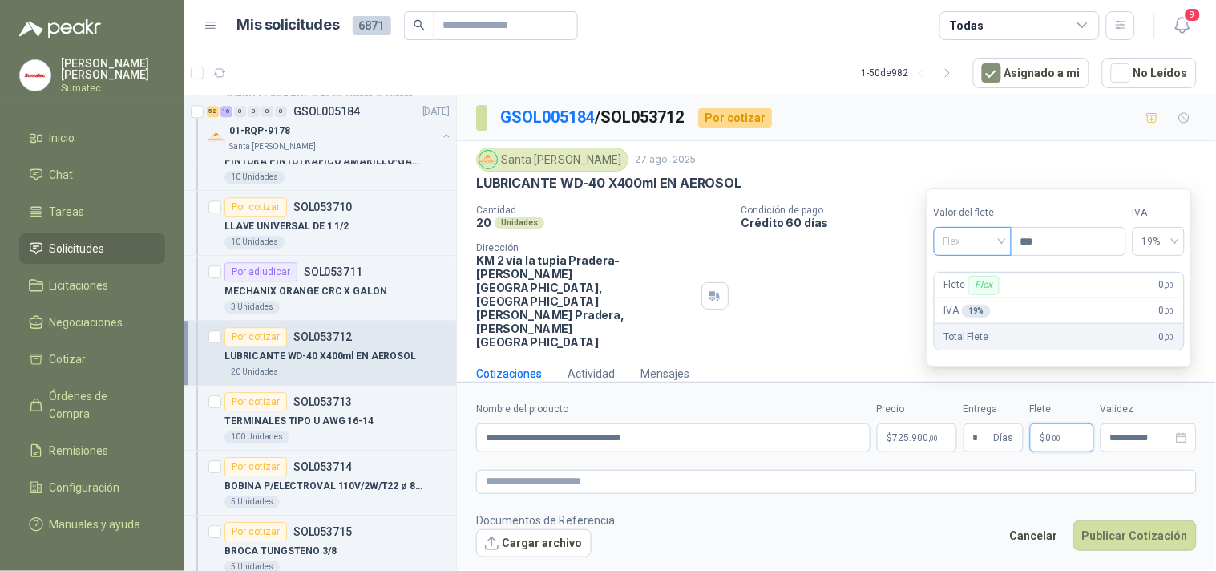
click at [988, 244] on span "Flex" at bounding box center [973, 241] width 59 height 24
click at [983, 295] on div "Incluido" at bounding box center [974, 301] width 55 height 18
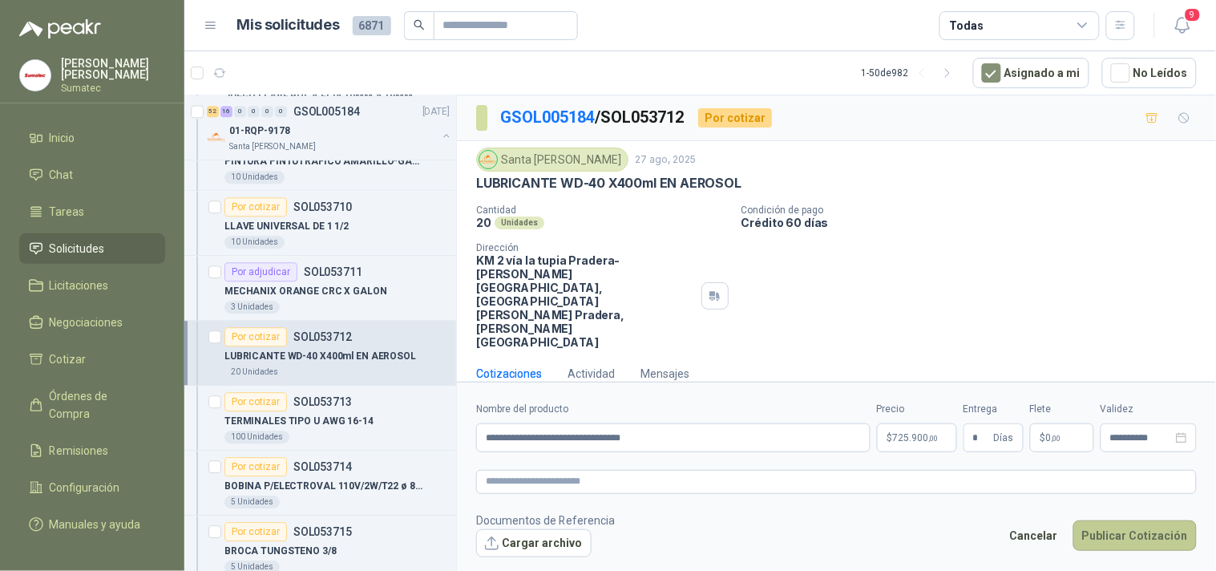
click at [1115, 520] on button "Publicar Cotización" at bounding box center [1135, 535] width 123 height 30
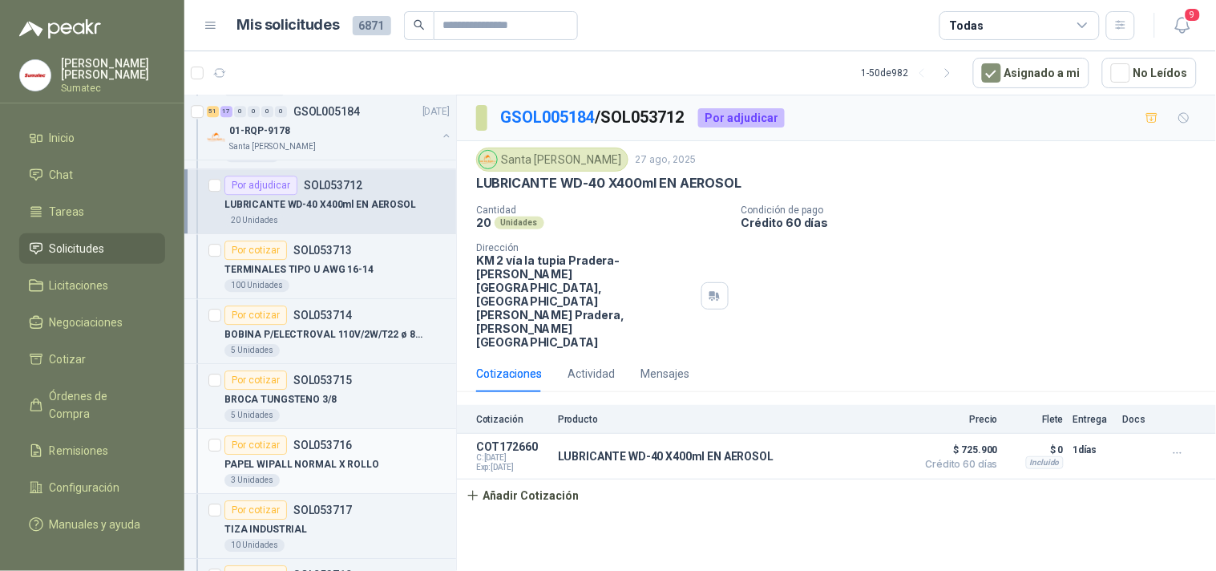
scroll to position [5880, 0]
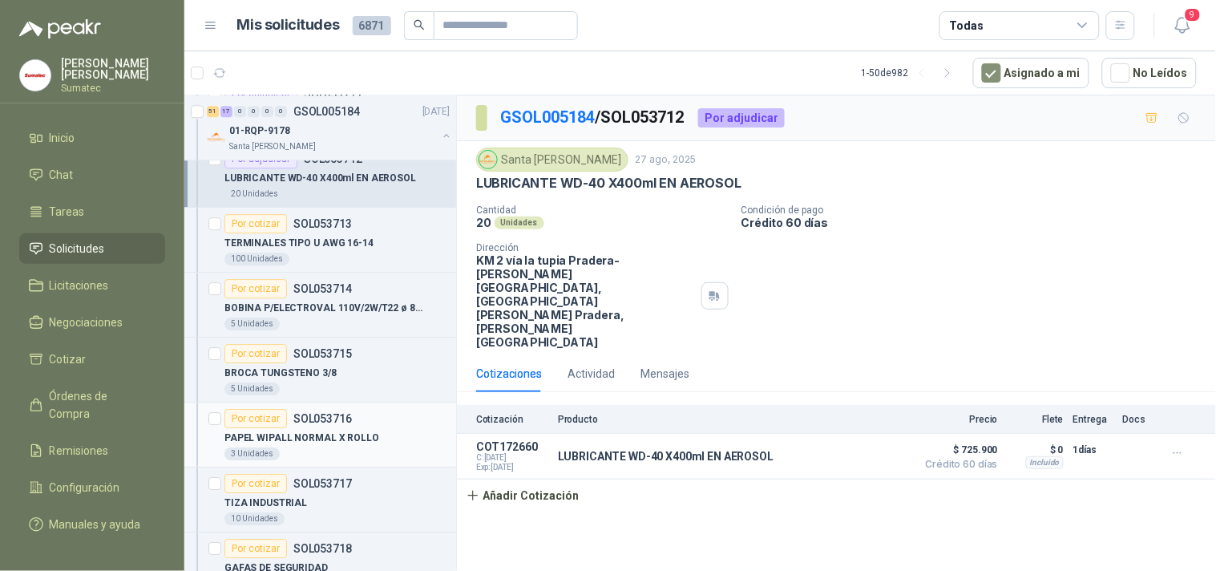
click at [347, 438] on p "PAPEL WIPALL NORMAL X ROLLO" at bounding box center [302, 438] width 155 height 15
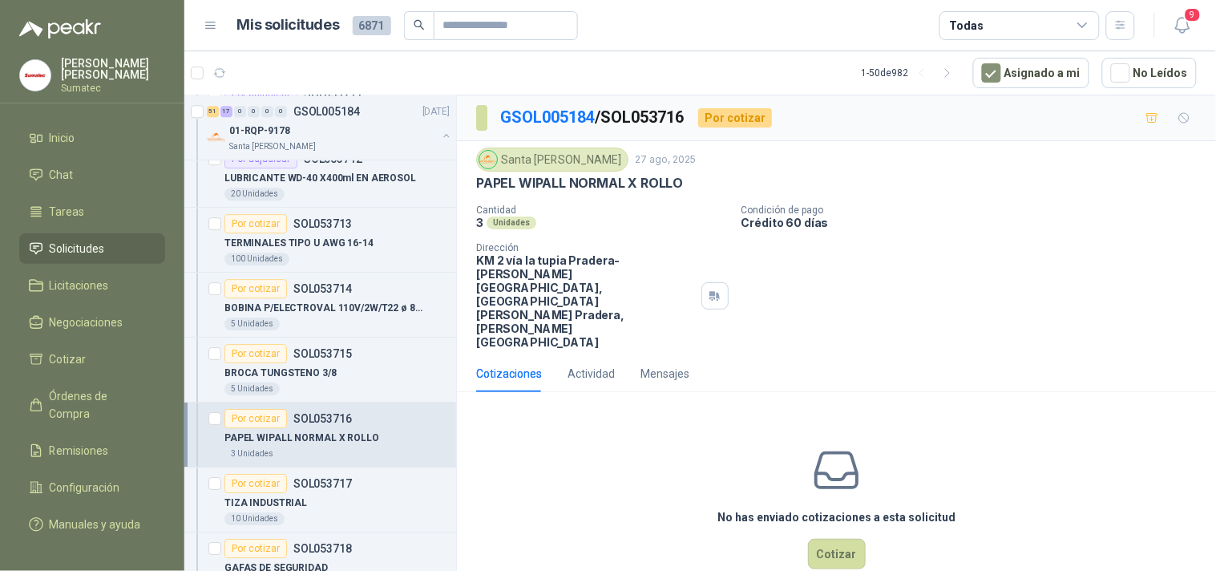
click at [338, 455] on div "3 Unidades" at bounding box center [337, 453] width 225 height 13
click at [628, 182] on p "PAPEL WIPALL NORMAL X ROLLO" at bounding box center [579, 183] width 207 height 17
click at [832, 539] on button "Cotizar" at bounding box center [837, 554] width 58 height 30
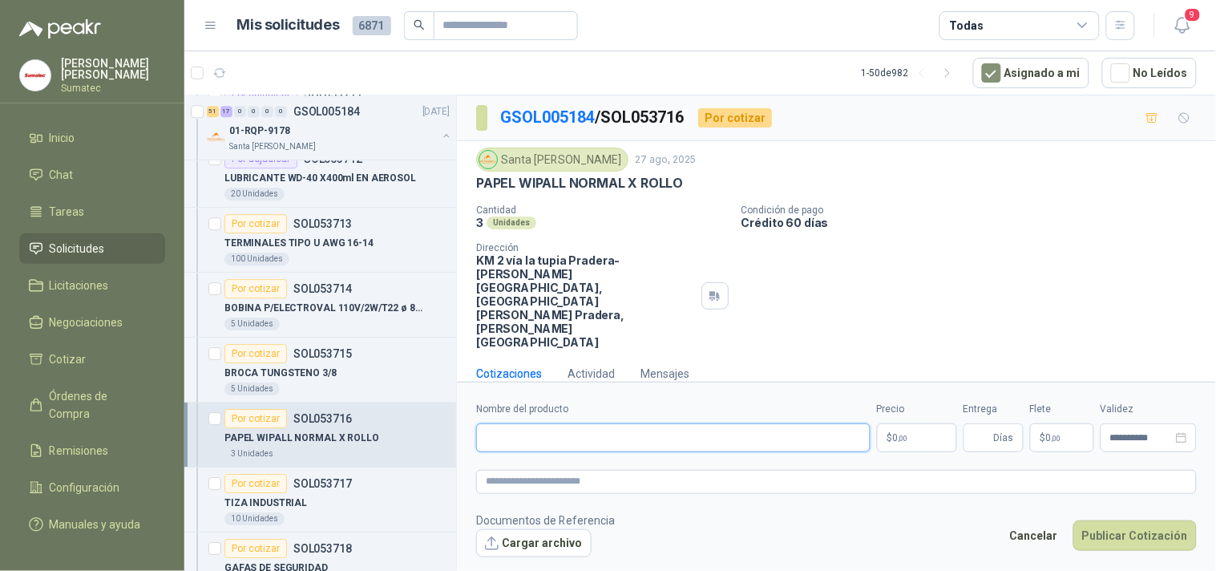
click at [666, 423] on input "Nombre del producto" at bounding box center [673, 437] width 395 height 29
paste input "**********"
type input "**********"
click at [901, 434] on span ",00" at bounding box center [904, 438] width 10 height 9
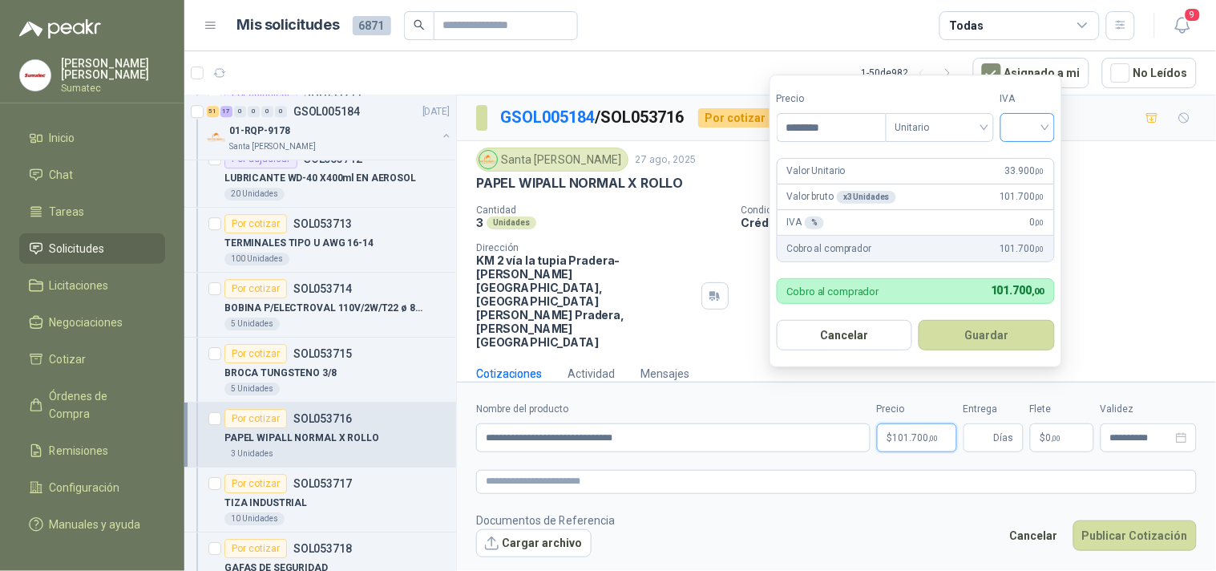
type input "********"
click at [1032, 137] on input "search" at bounding box center [1027, 126] width 35 height 24
click at [1020, 157] on div "19%" at bounding box center [1032, 161] width 30 height 18
click at [985, 323] on button "Guardar" at bounding box center [990, 335] width 138 height 30
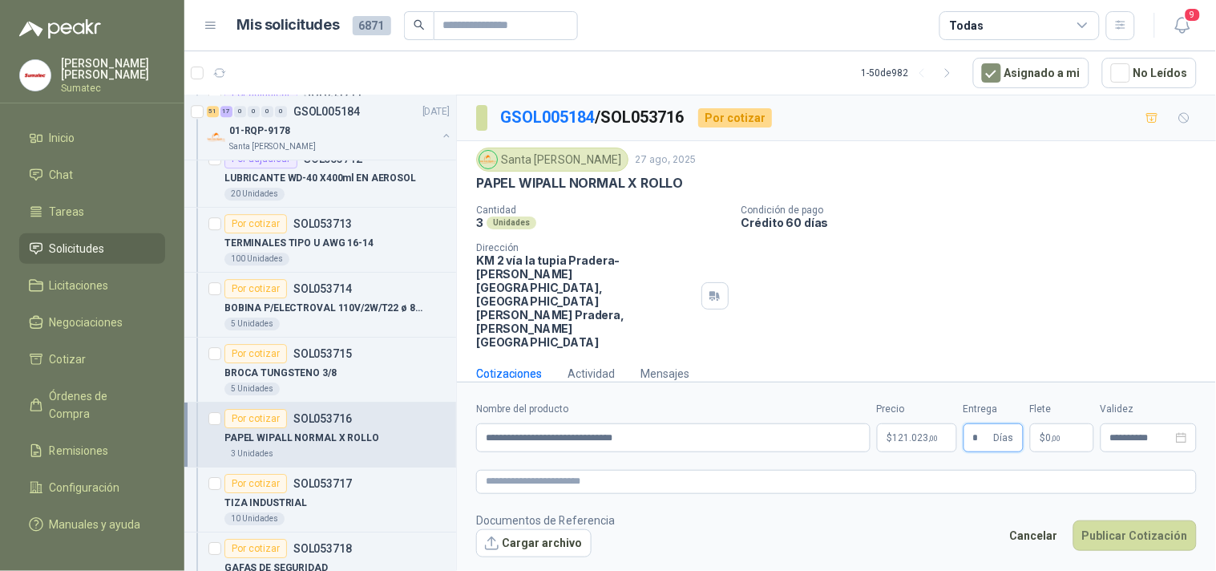
type input "*"
click at [1068, 423] on p "$ 0 ,00" at bounding box center [1062, 437] width 64 height 29
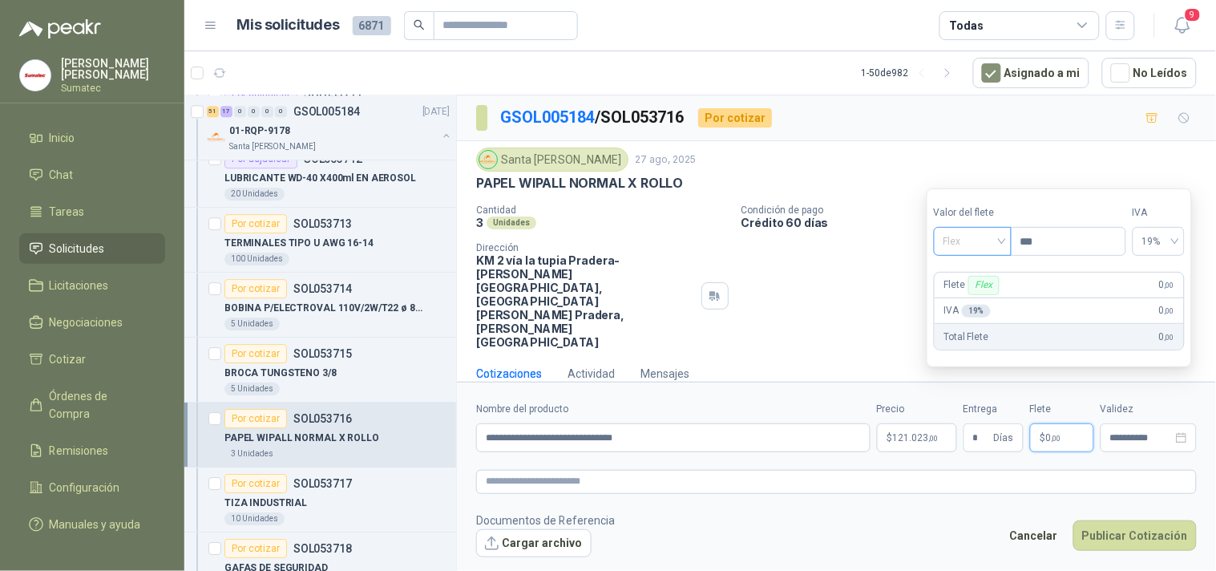
click at [974, 247] on span "Flex" at bounding box center [973, 241] width 59 height 24
click at [974, 293] on div "Incluido" at bounding box center [974, 301] width 55 height 18
click at [1107, 520] on button "Publicar Cotización" at bounding box center [1135, 535] width 123 height 30
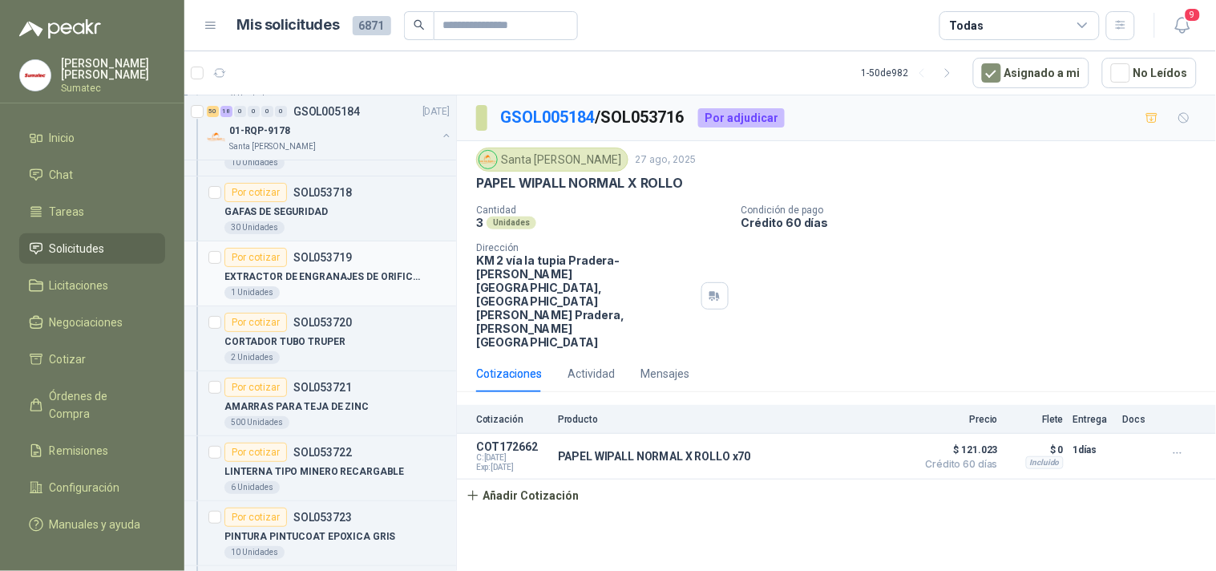
scroll to position [6325, 0]
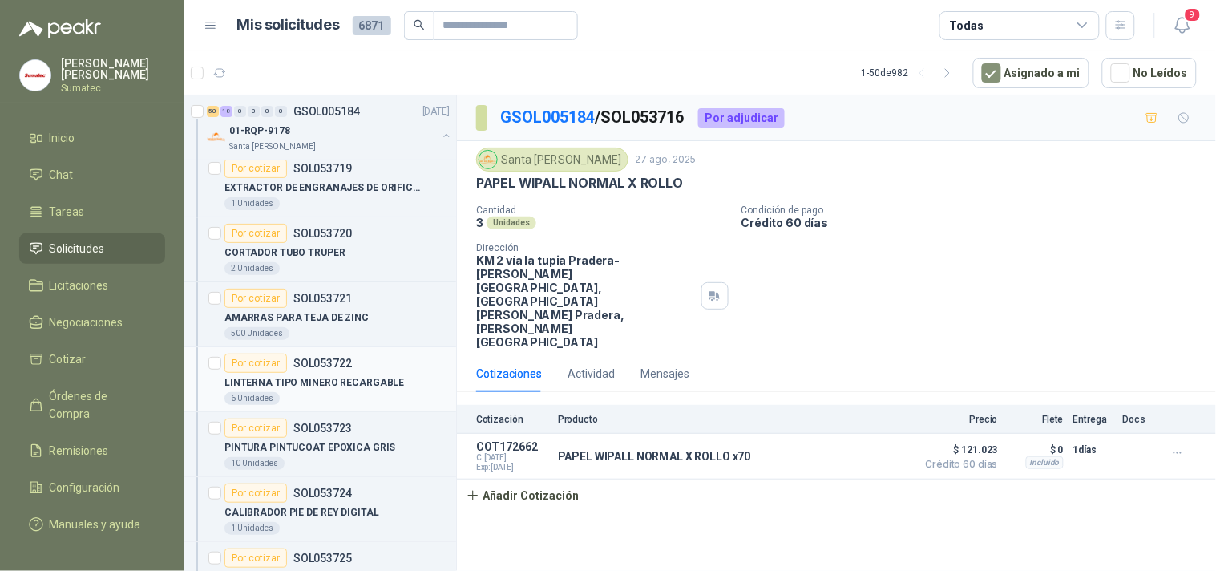
click at [369, 378] on div "LINTERNA TIPO MINERO RECARGABLE" at bounding box center [337, 382] width 225 height 19
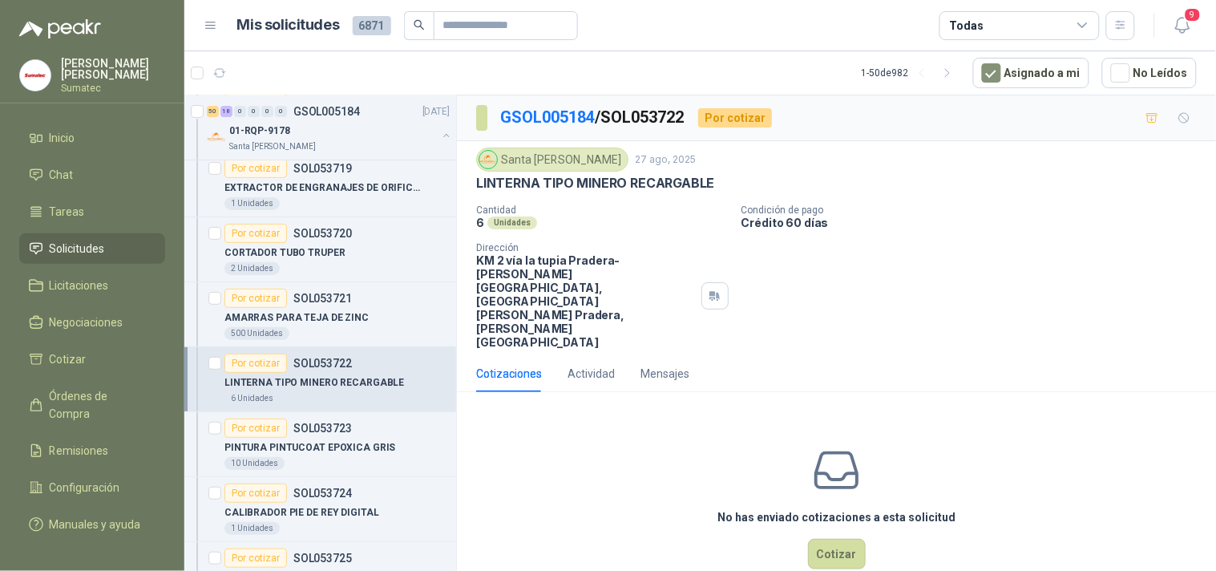
click at [607, 179] on p "LINTERNA TIPO MINERO RECARGABLE" at bounding box center [595, 183] width 238 height 17
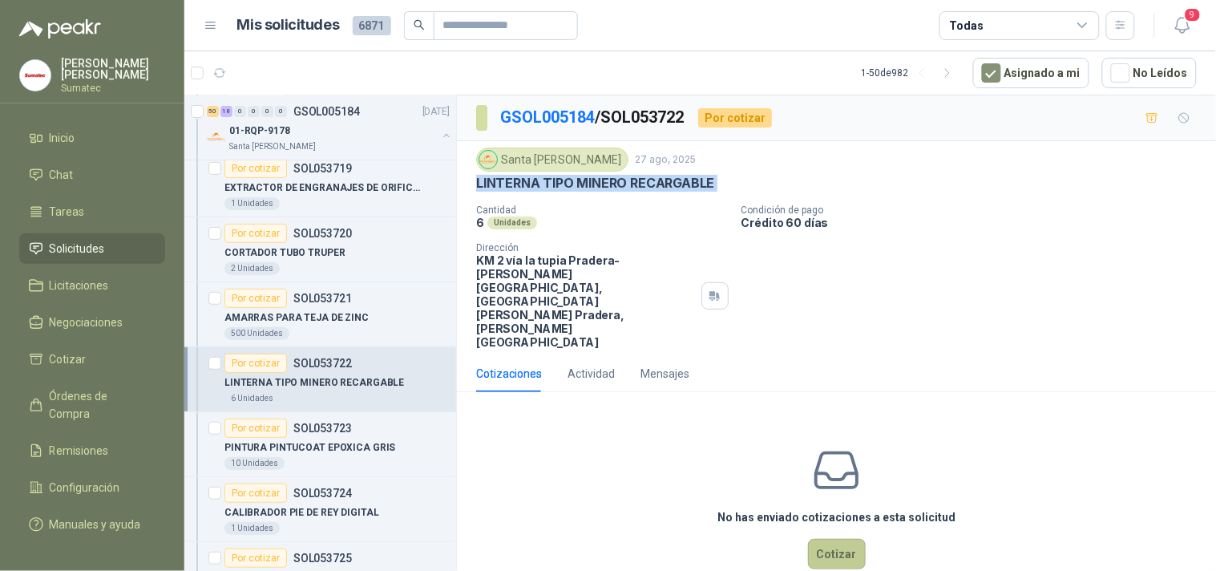
click at [840, 539] on button "Cotizar" at bounding box center [837, 554] width 58 height 30
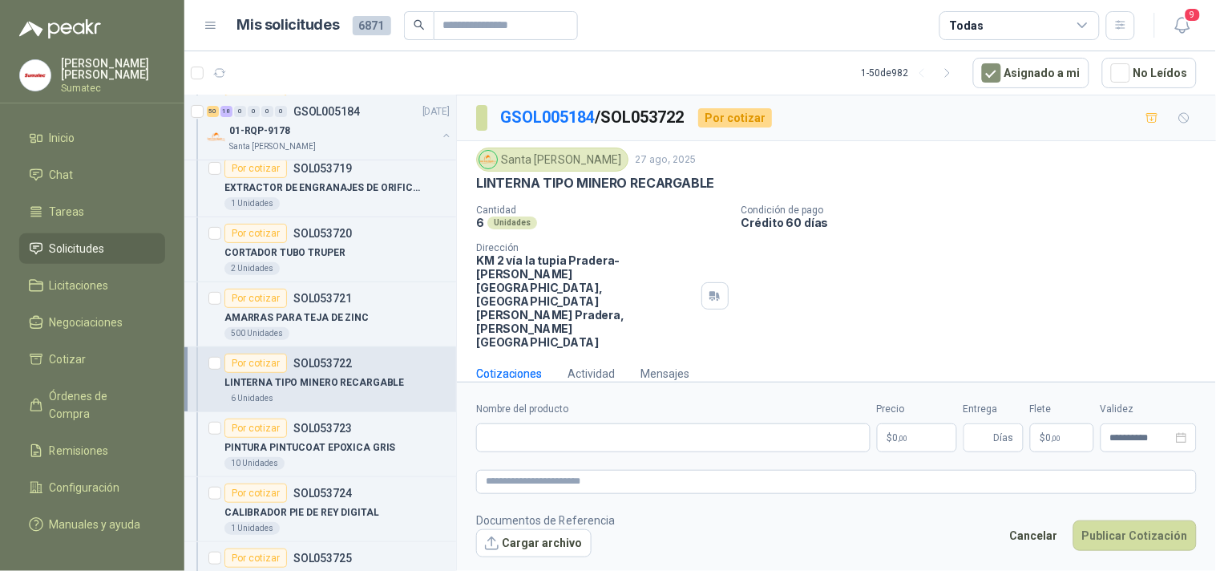
click at [605, 435] on form "**********" at bounding box center [836, 479] width 759 height 195
click at [603, 423] on input "Nombre del producto" at bounding box center [673, 437] width 395 height 29
paste input "**********"
type input "**********"
click at [920, 423] on p "$ 0 ,00" at bounding box center [917, 437] width 80 height 29
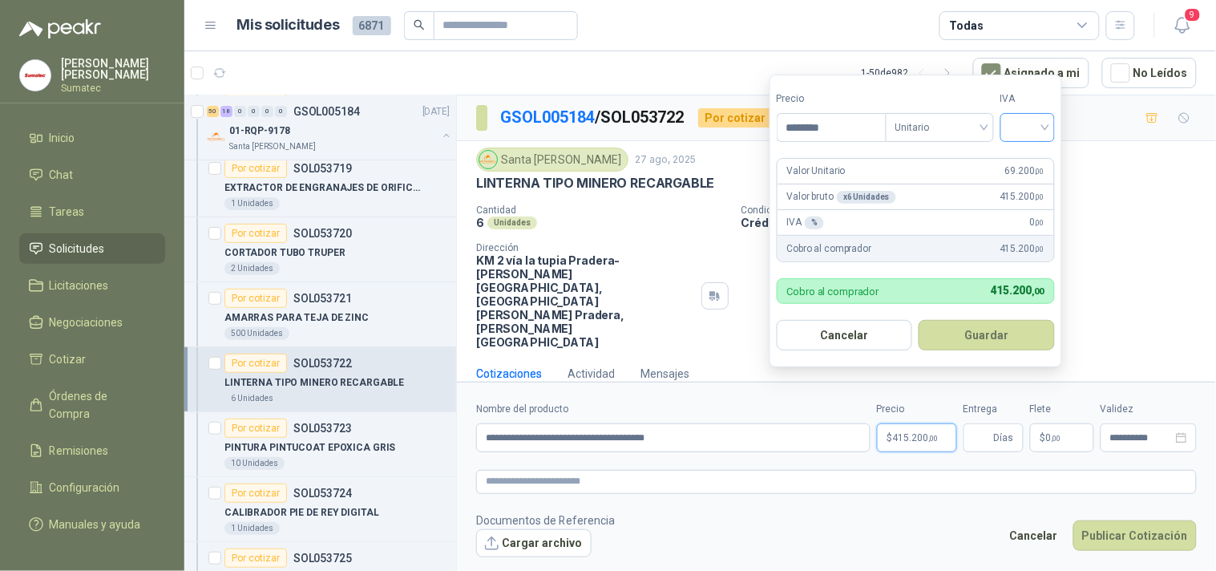
type input "********"
click at [1026, 133] on input "search" at bounding box center [1027, 126] width 35 height 24
click at [1024, 164] on div "19%" at bounding box center [1032, 161] width 30 height 18
click at [1030, 332] on button "Guardar" at bounding box center [990, 335] width 138 height 30
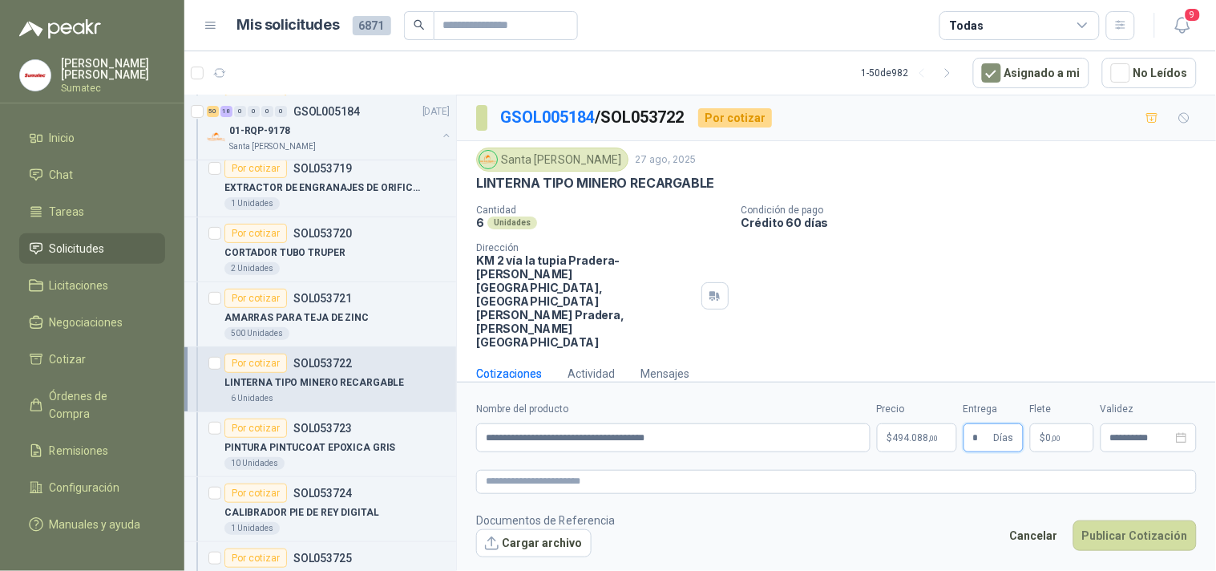
type input "*"
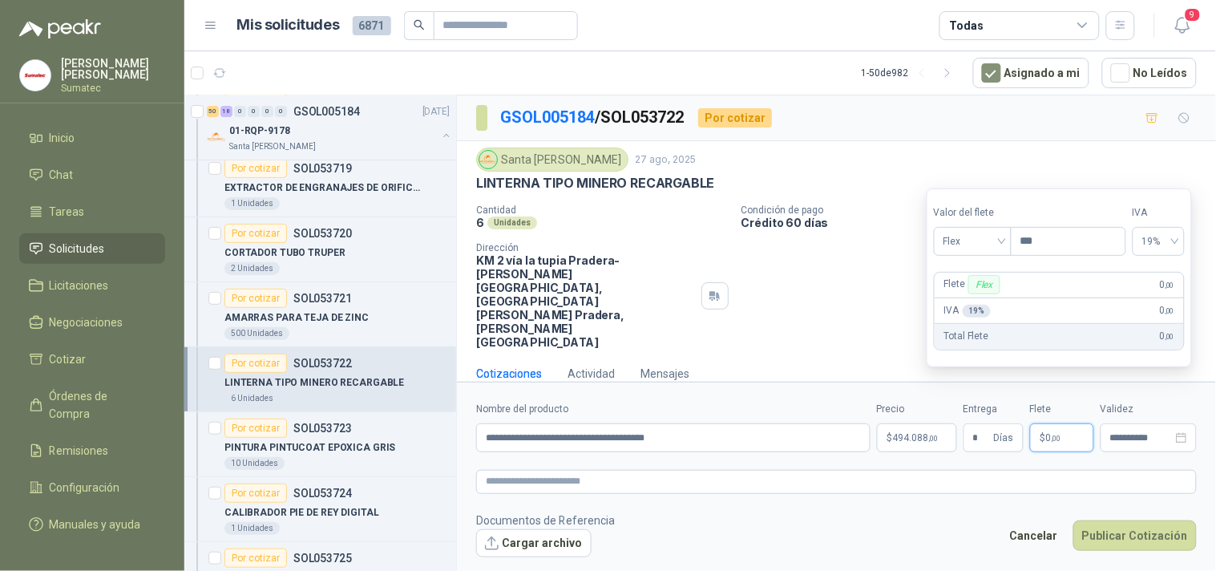
click at [1063, 423] on p "$ 0 ,00" at bounding box center [1062, 437] width 64 height 29
click at [985, 246] on span "Flex" at bounding box center [973, 241] width 59 height 24
click at [984, 293] on div "Incluido" at bounding box center [974, 301] width 55 height 18
click at [1119, 520] on button "Publicar Cotización" at bounding box center [1135, 535] width 123 height 30
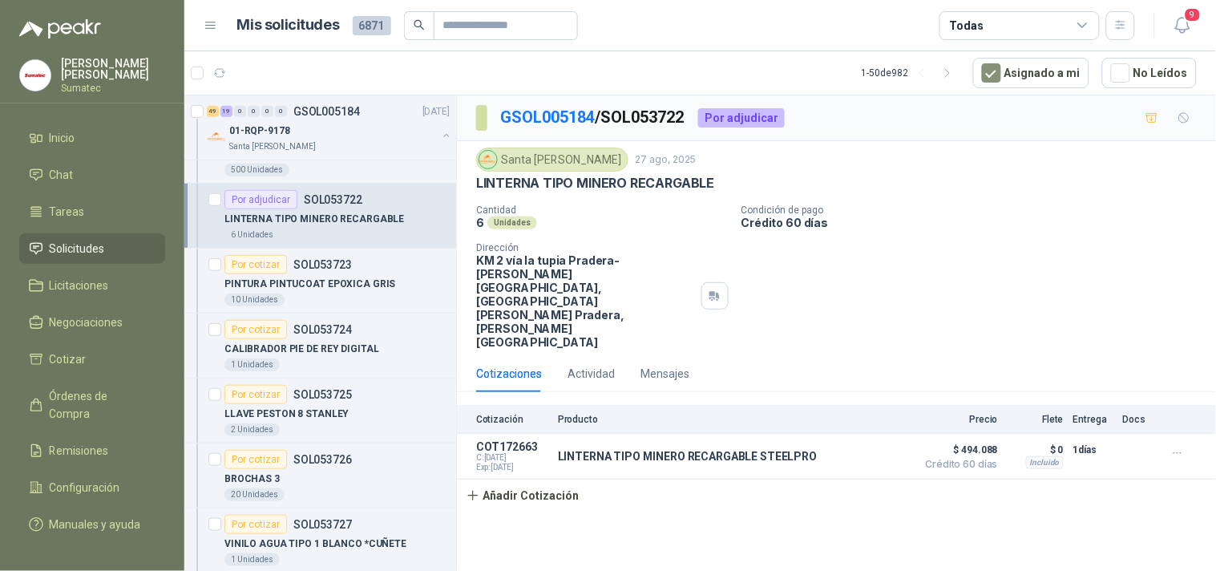
scroll to position [6504, 0]
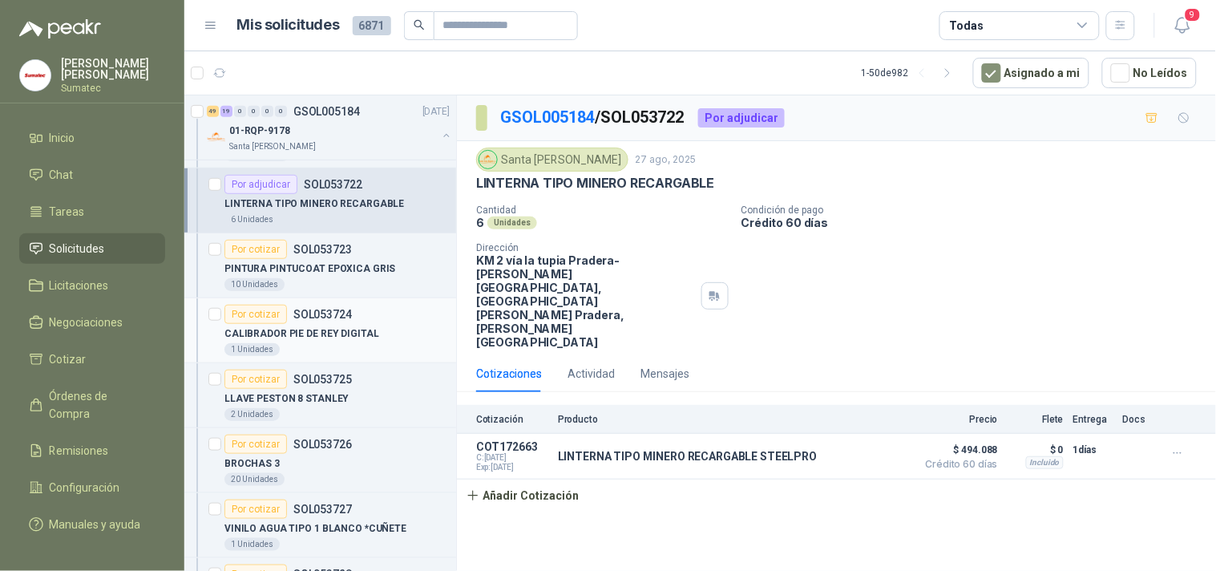
click at [322, 324] on div "Por cotizar SOL053724" at bounding box center [289, 314] width 128 height 19
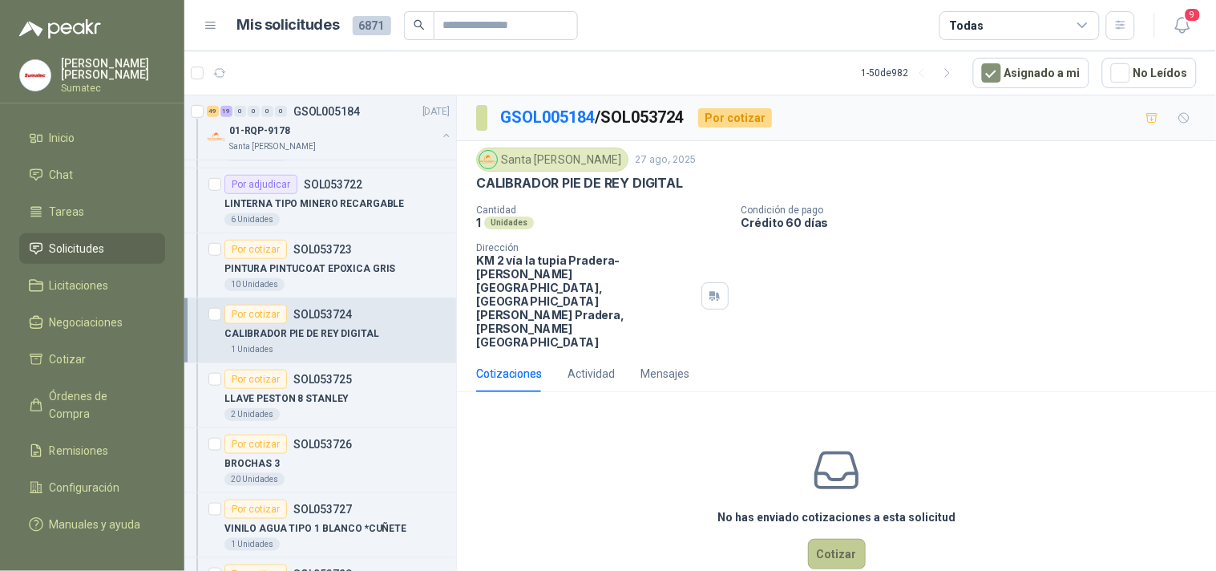
click at [844, 539] on button "Cotizar" at bounding box center [837, 554] width 58 height 30
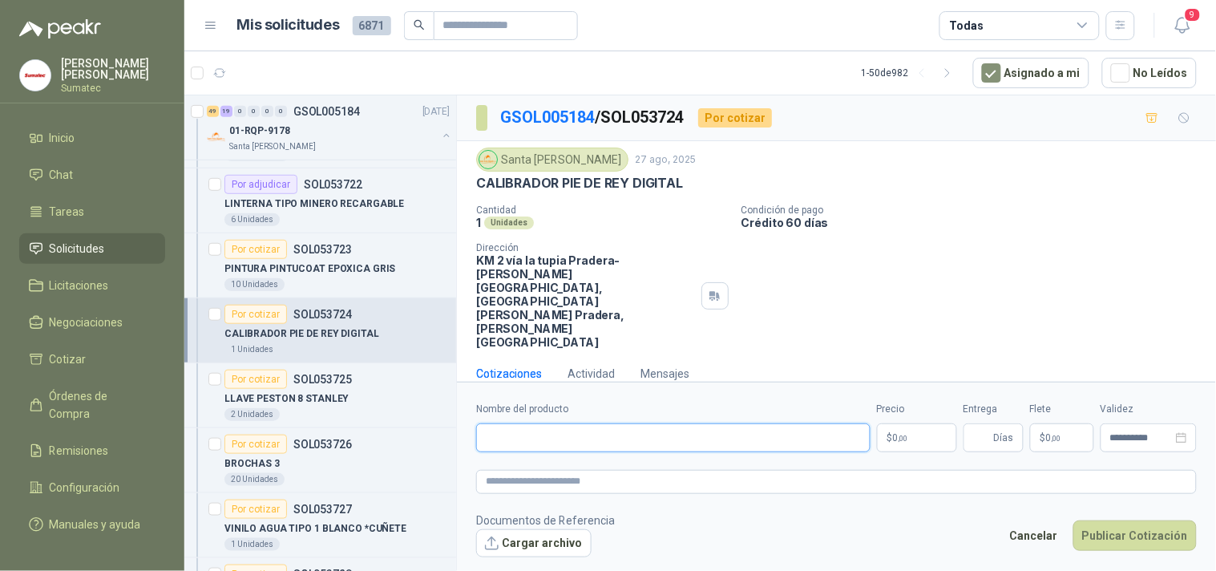
click at [749, 423] on input "Nombre del producto" at bounding box center [673, 437] width 395 height 29
paste input "*********"
click at [589, 175] on p "CALIBRADOR PIE DE REY DIGITAL" at bounding box center [579, 183] width 207 height 17
click at [585, 180] on p "CALIBRADOR PIE DE REY DIGITAL" at bounding box center [579, 183] width 207 height 17
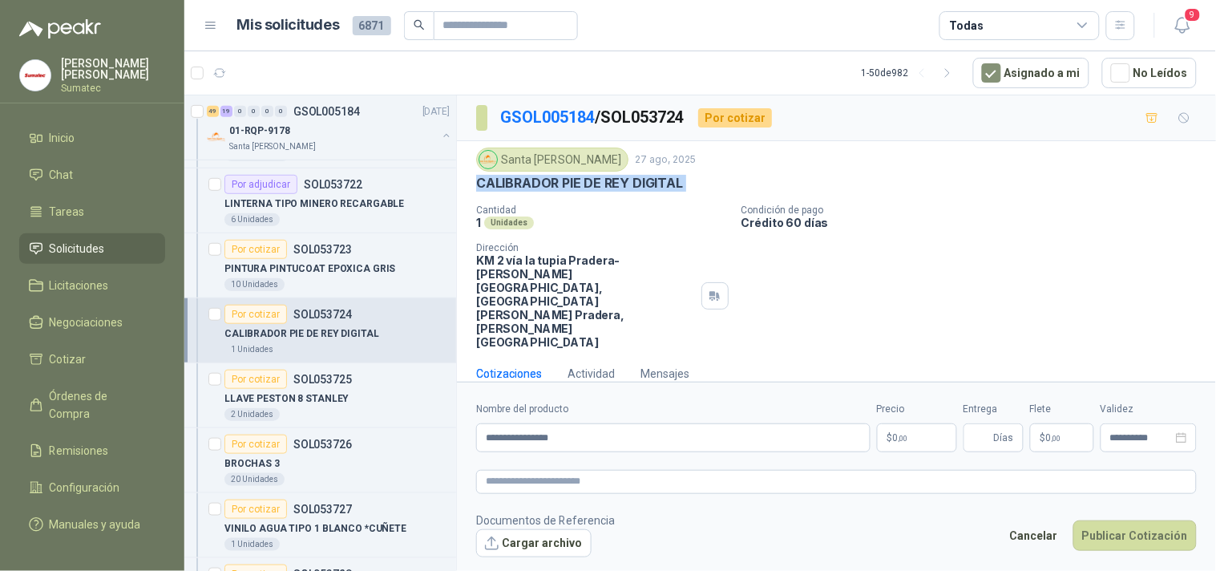
click at [585, 180] on p "CALIBRADOR PIE DE REY DIGITAL" at bounding box center [579, 183] width 207 height 17
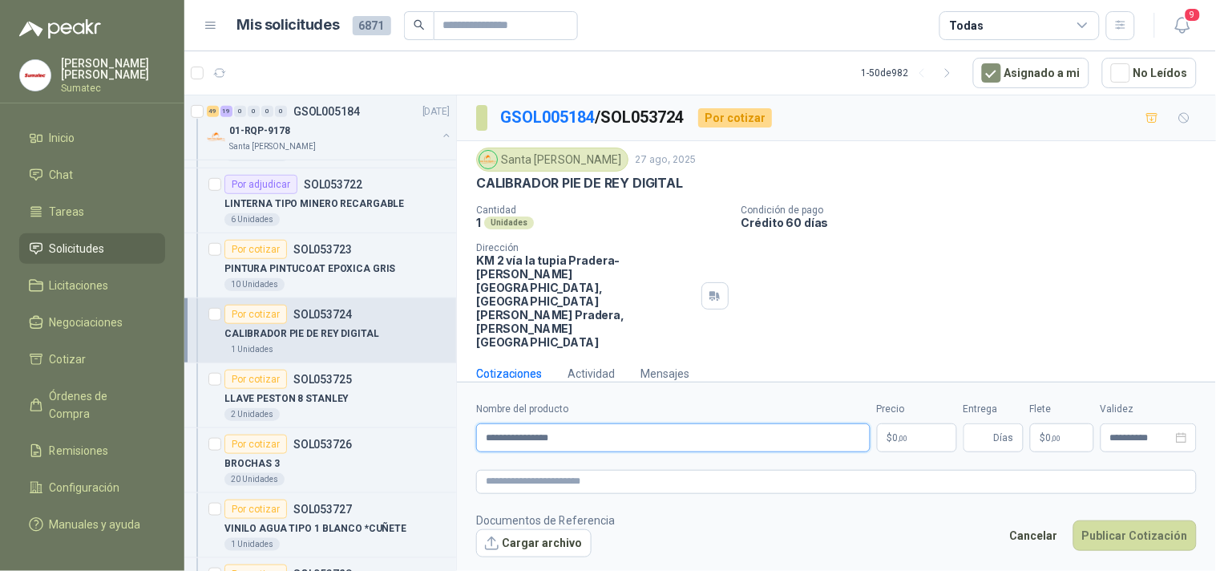
click at [488, 423] on input "**********" at bounding box center [673, 437] width 395 height 29
paste input "**********"
type input "**********"
click at [916, 423] on p "$ 0 ,00" at bounding box center [917, 437] width 80 height 29
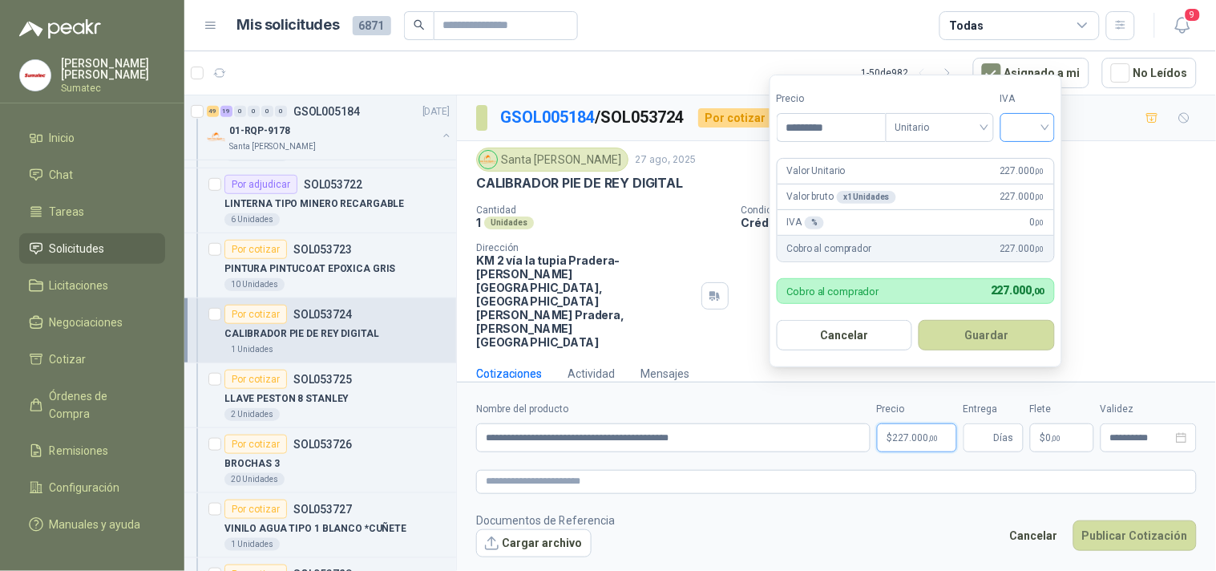
click at [1027, 140] on span at bounding box center [1027, 127] width 35 height 27
type input "*********"
click at [1034, 158] on div "19%" at bounding box center [1032, 161] width 30 height 18
click at [985, 323] on button "Guardar" at bounding box center [990, 335] width 138 height 30
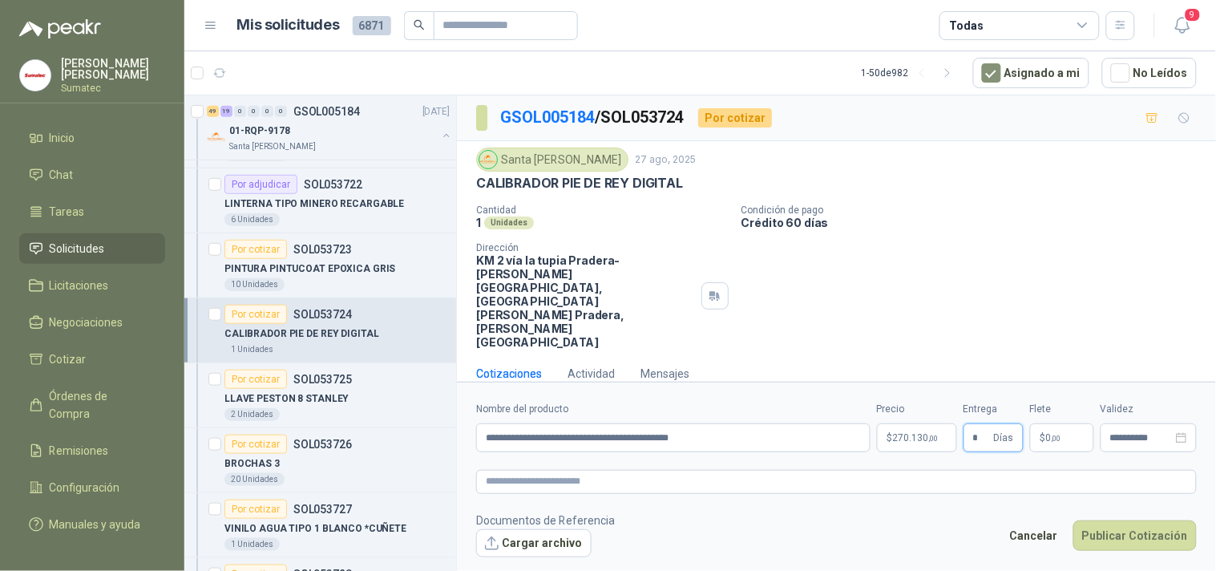
type input "*"
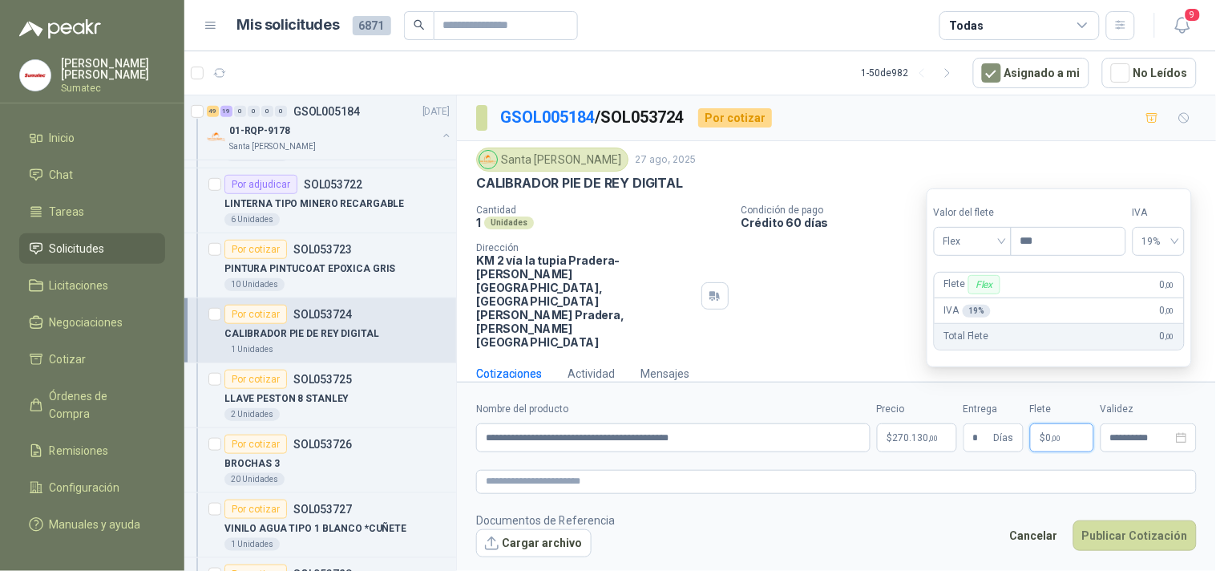
click at [1079, 423] on p "$ 0 ,00" at bounding box center [1062, 437] width 64 height 29
click at [968, 249] on span "Flex" at bounding box center [973, 241] width 59 height 24
click at [972, 293] on div "Incluido" at bounding box center [974, 301] width 55 height 18
click at [1107, 520] on button "Publicar Cotización" at bounding box center [1135, 535] width 123 height 30
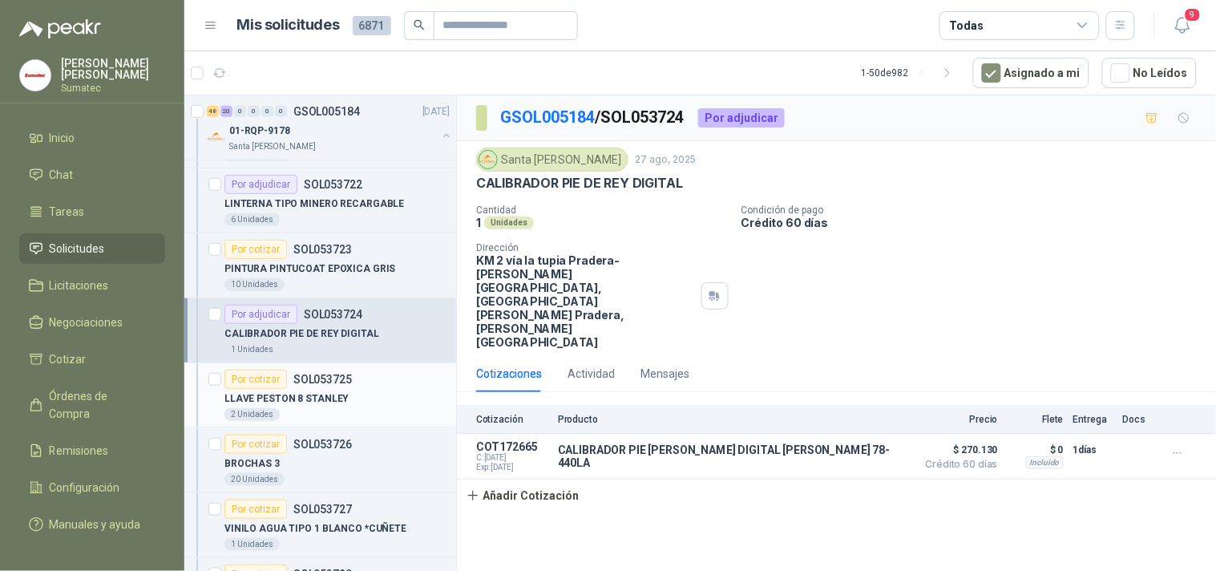
click at [313, 414] on div "2 Unidades" at bounding box center [337, 414] width 225 height 13
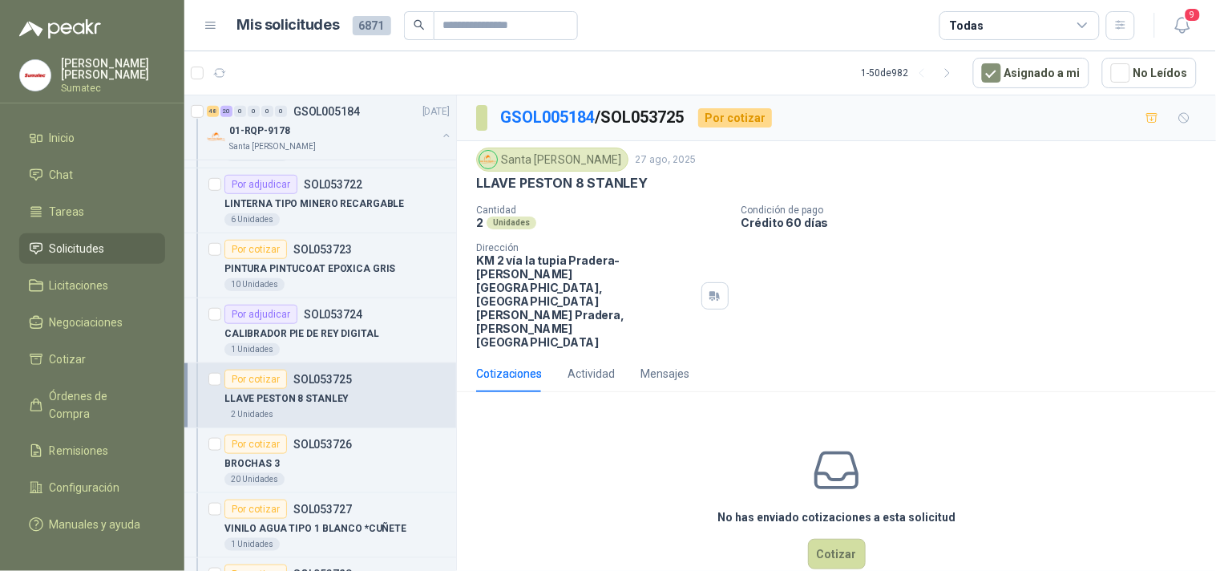
click at [600, 187] on p "LLAVE PESTON 8 STANLEY" at bounding box center [562, 183] width 172 height 17
click at [818, 539] on button "Cotizar" at bounding box center [837, 554] width 58 height 30
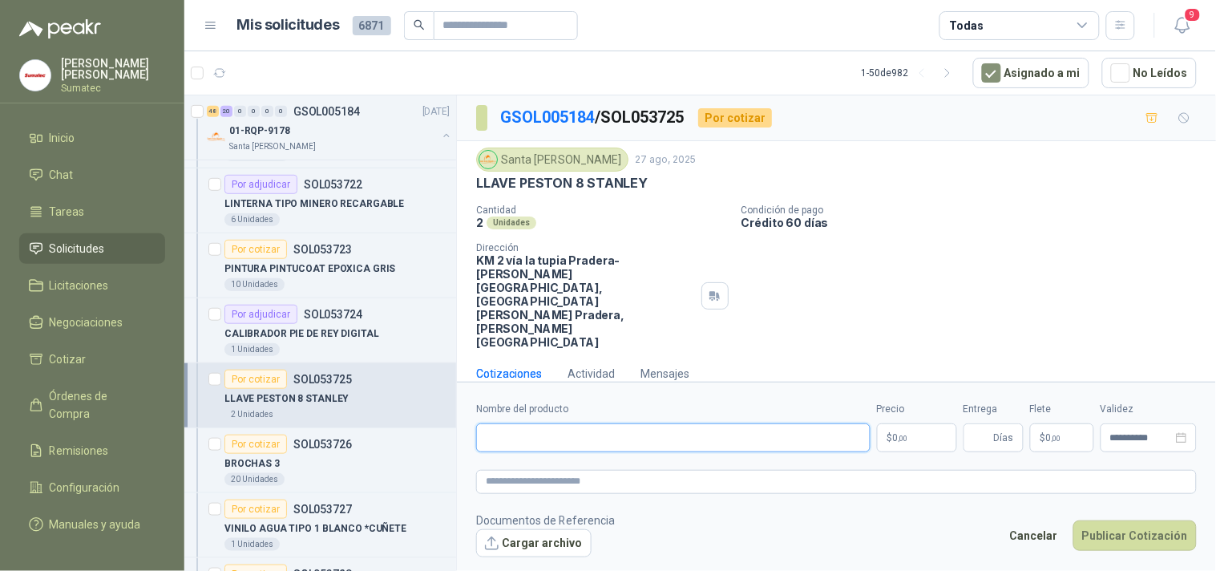
click at [647, 423] on input "Nombre del producto" at bounding box center [673, 437] width 395 height 29
type input "*"
paste input "********"
click at [619, 189] on p "LLAVE PESTON 8 STANLEY" at bounding box center [562, 183] width 172 height 17
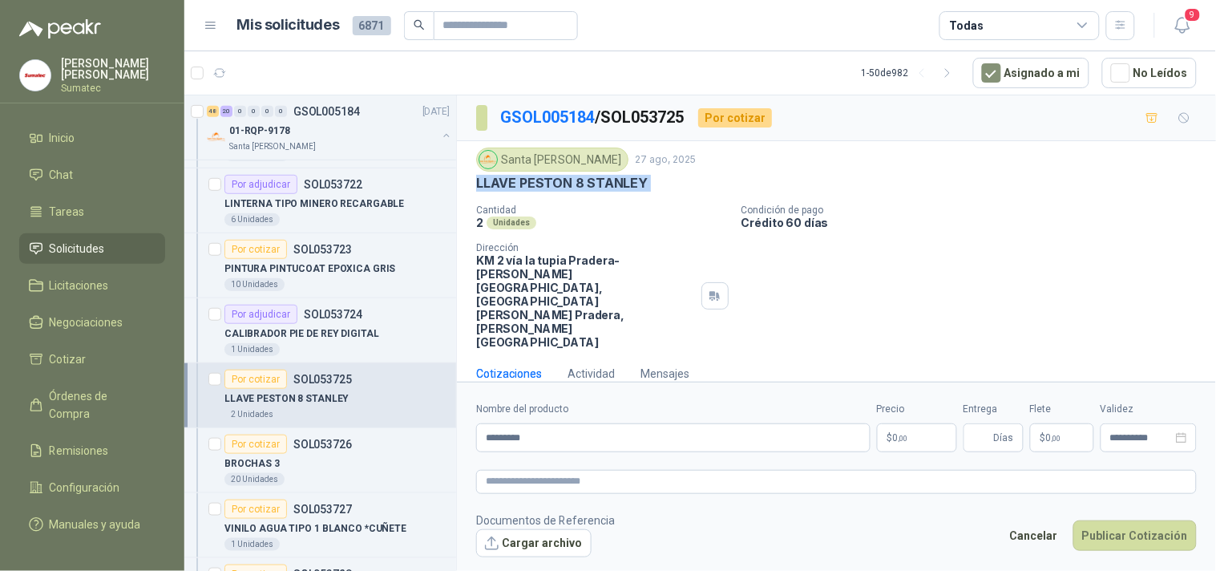
click at [619, 189] on p "LLAVE PESTON 8 STANLEY" at bounding box center [562, 183] width 172 height 17
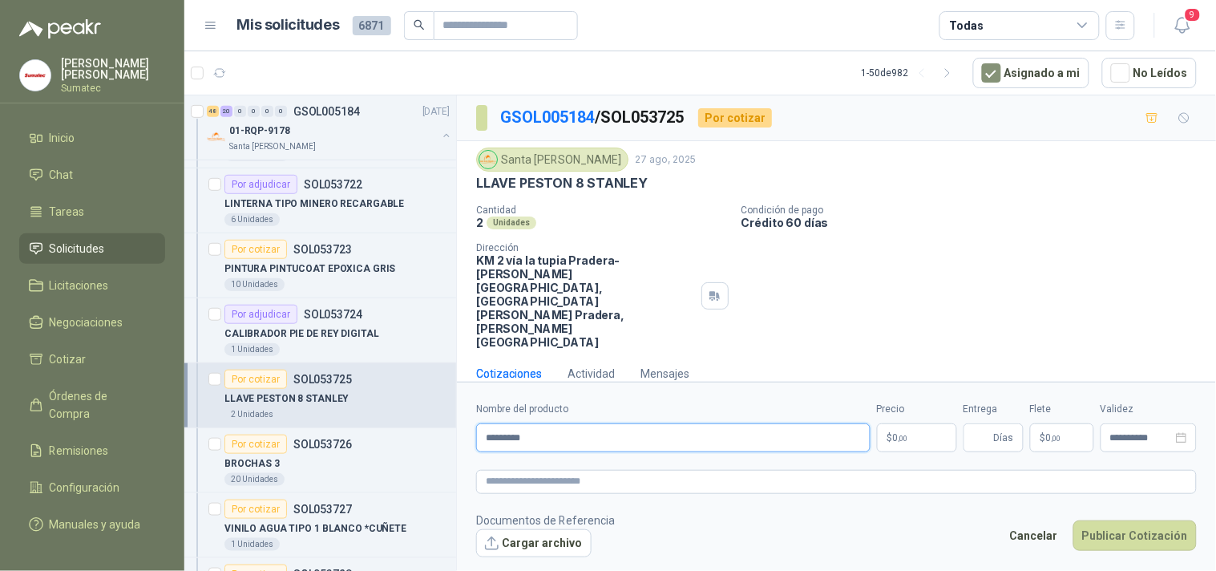
click at [486, 423] on input "********" at bounding box center [673, 437] width 395 height 29
paste input "**********"
type input "**********"
click at [902, 423] on p "$ 0 ,00" at bounding box center [917, 437] width 80 height 29
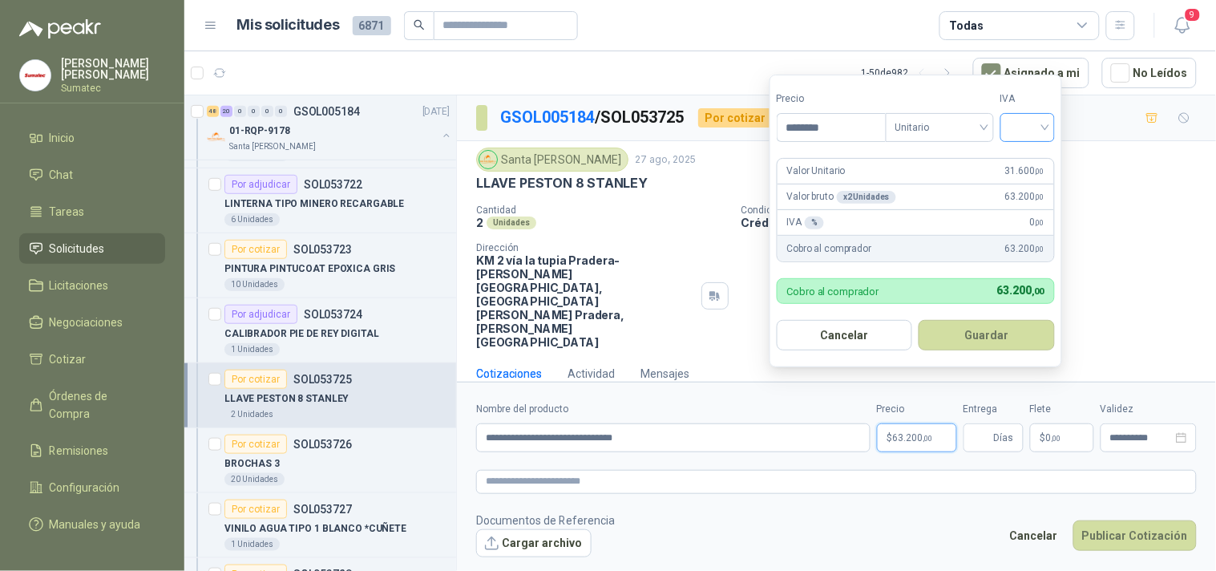
type input "********"
click at [1022, 119] on input "search" at bounding box center [1027, 126] width 35 height 24
click at [1016, 149] on div "19%" at bounding box center [1031, 161] width 49 height 26
click at [990, 346] on button "Guardar" at bounding box center [990, 335] width 138 height 30
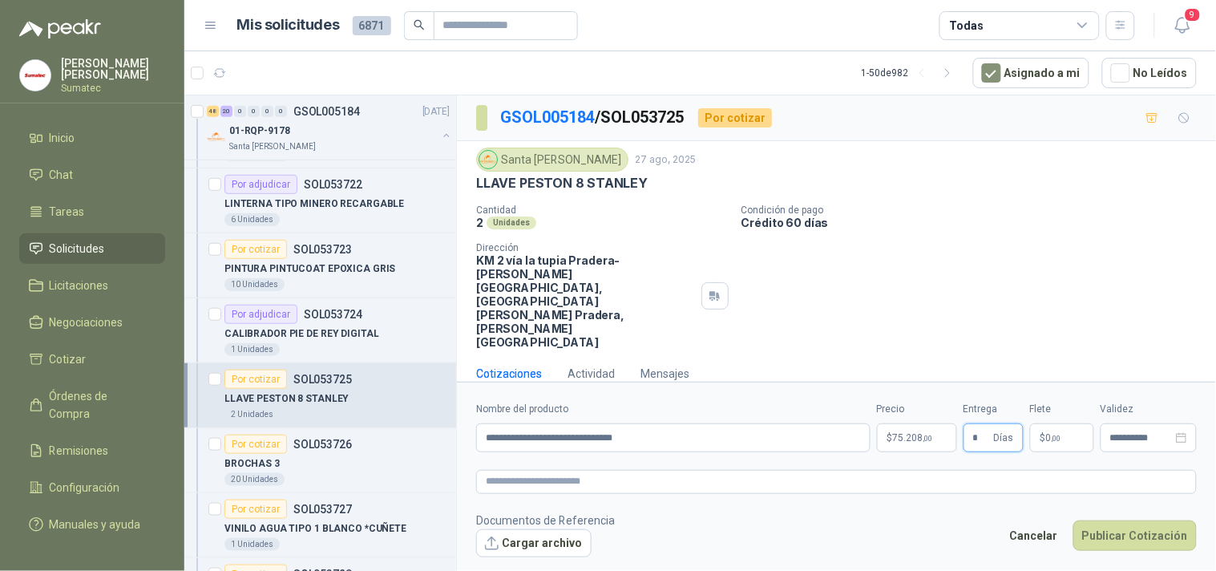
type input "*"
click at [1061, 434] on span ",00" at bounding box center [1057, 438] width 10 height 9
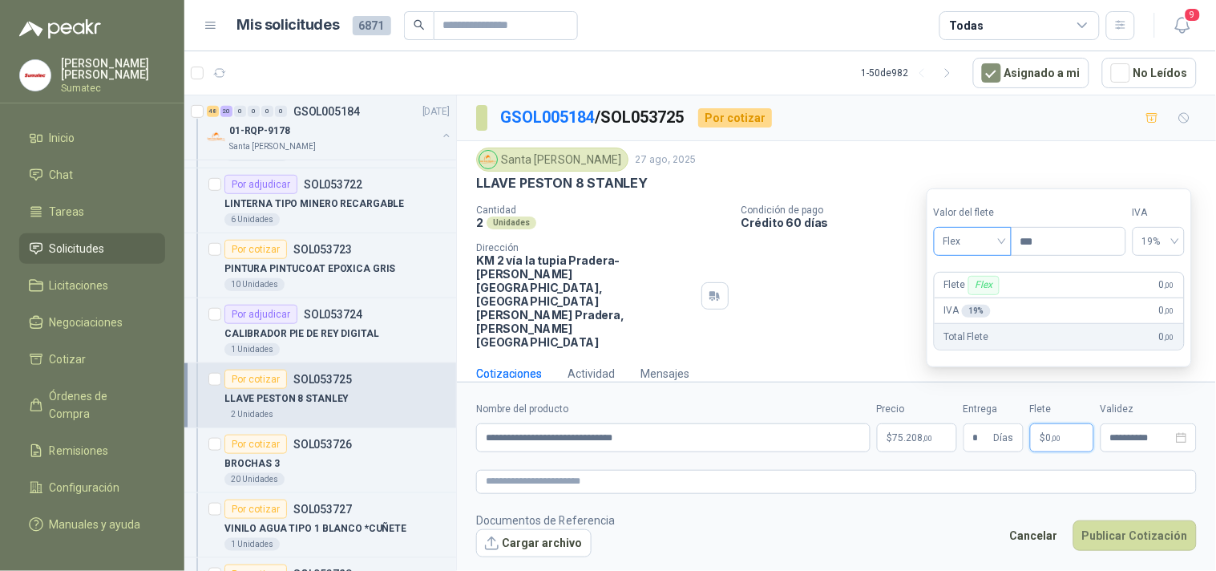
click at [990, 241] on span "Flex" at bounding box center [973, 241] width 59 height 24
click at [977, 302] on div "Incluido" at bounding box center [974, 301] width 55 height 18
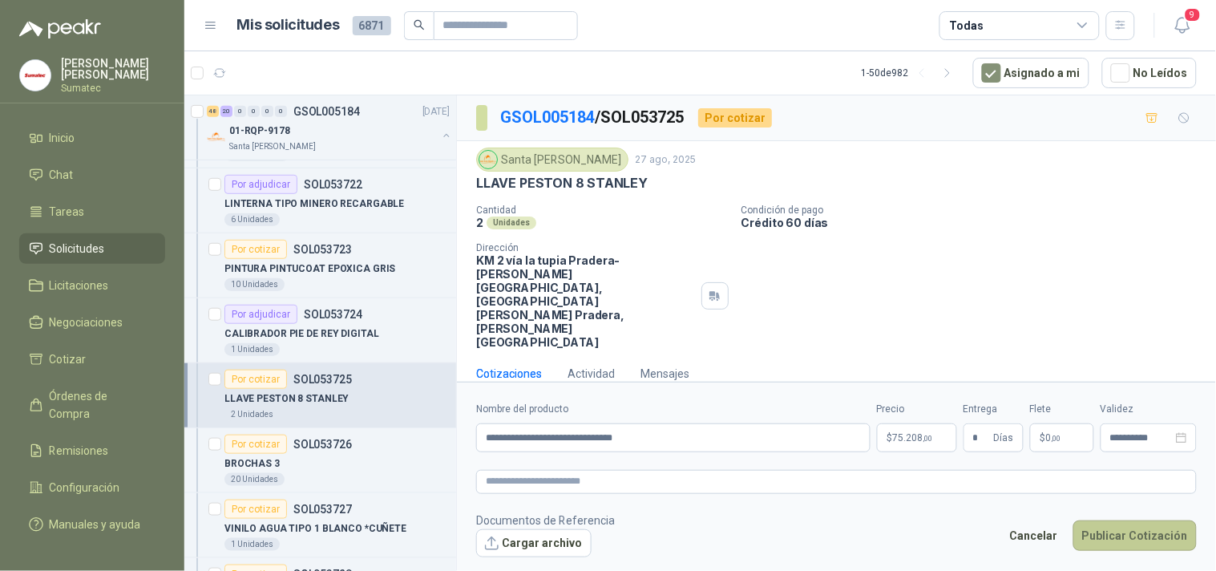
click at [1132, 520] on button "Publicar Cotización" at bounding box center [1135, 535] width 123 height 30
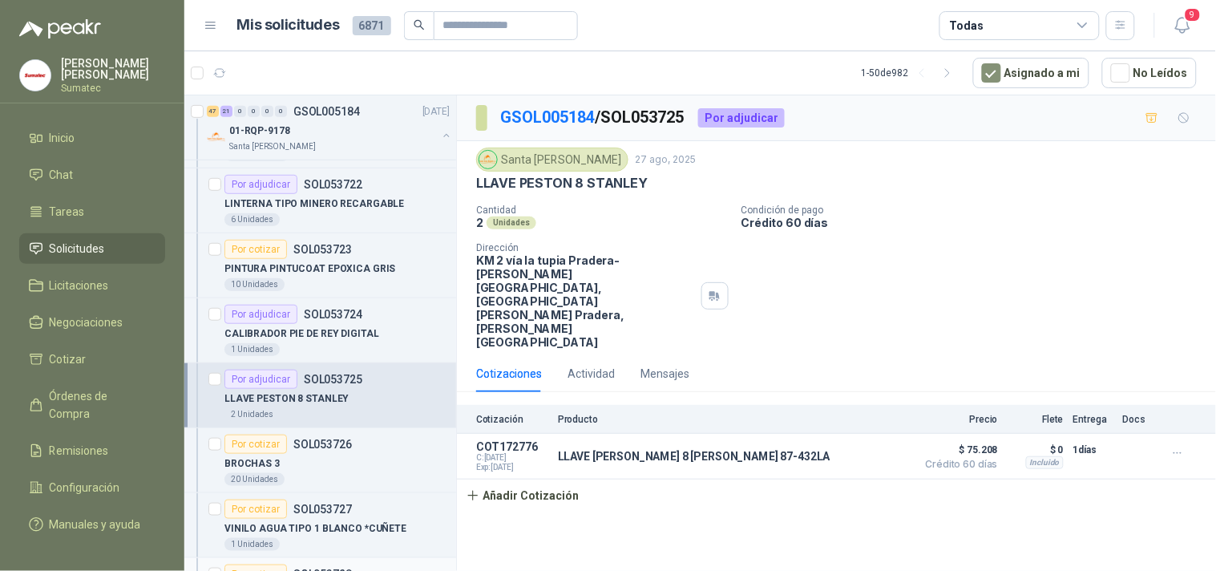
scroll to position [6682, 0]
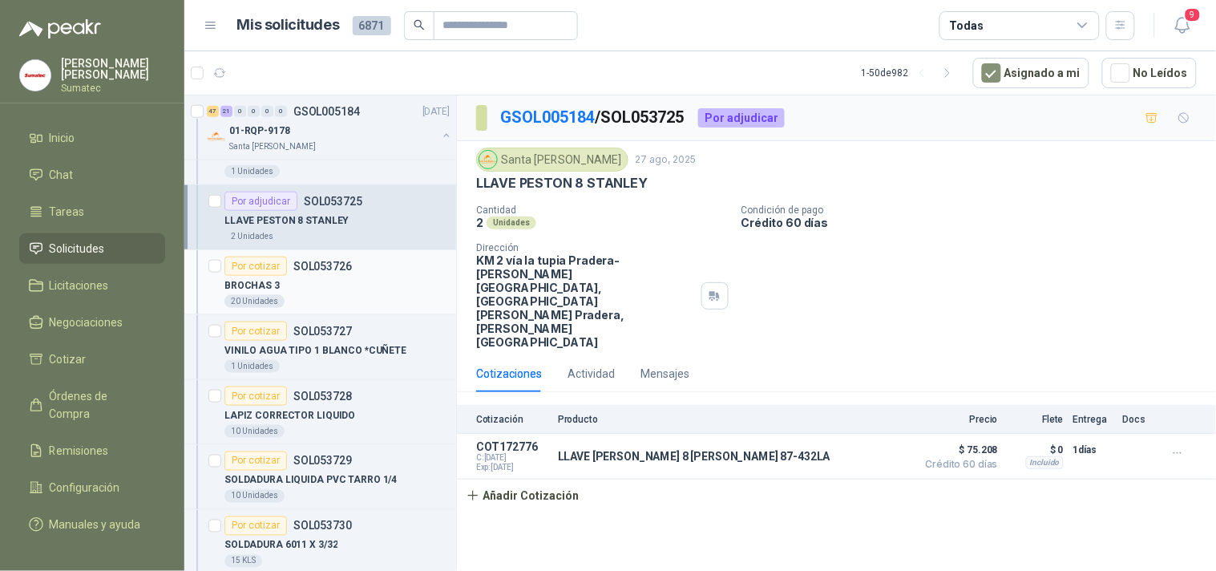
click at [293, 295] on div "BROCHAS 3" at bounding box center [337, 285] width 225 height 19
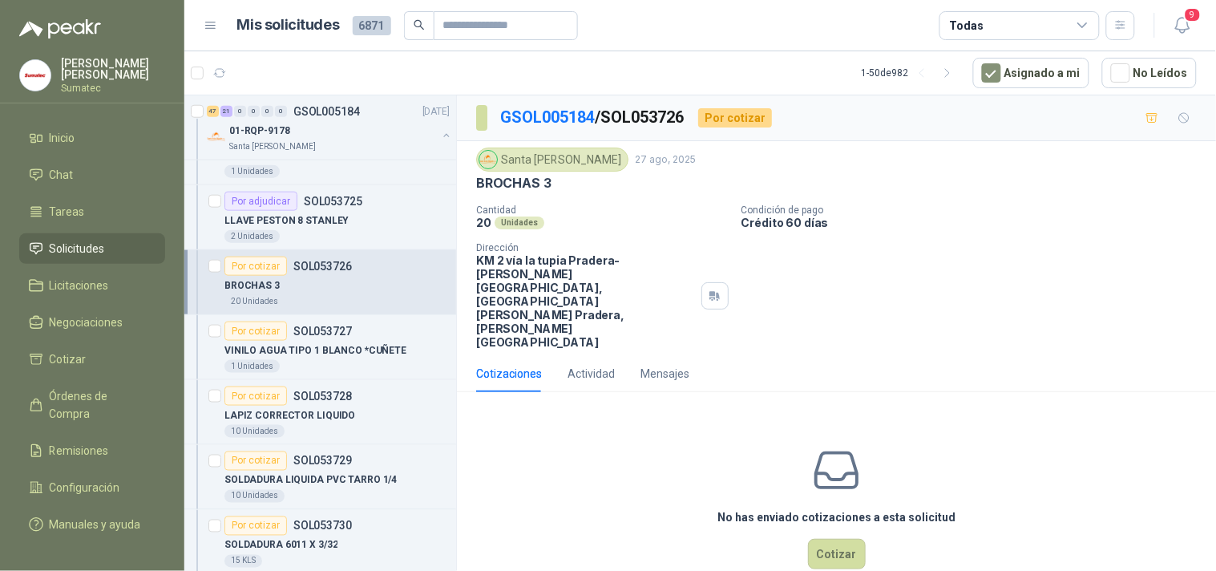
click at [523, 182] on p "BROCHAS 3" at bounding box center [513, 183] width 75 height 17
click at [842, 539] on button "Cotizar" at bounding box center [837, 554] width 58 height 30
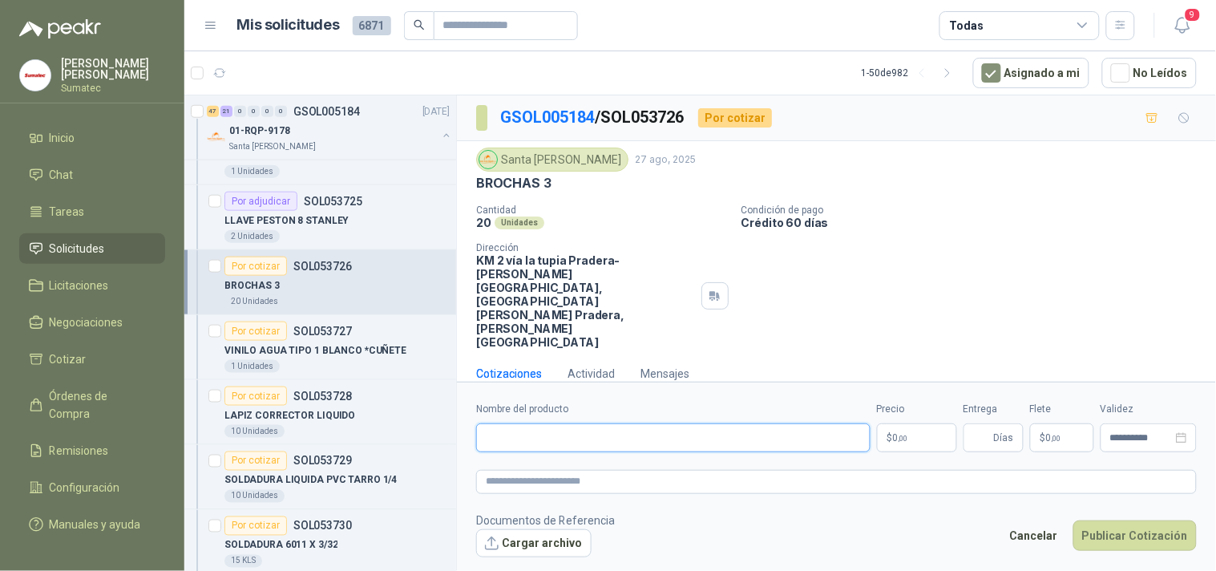
click at [617, 423] on input "Nombre del producto" at bounding box center [673, 437] width 395 height 29
paste input "*********"
type input "**********"
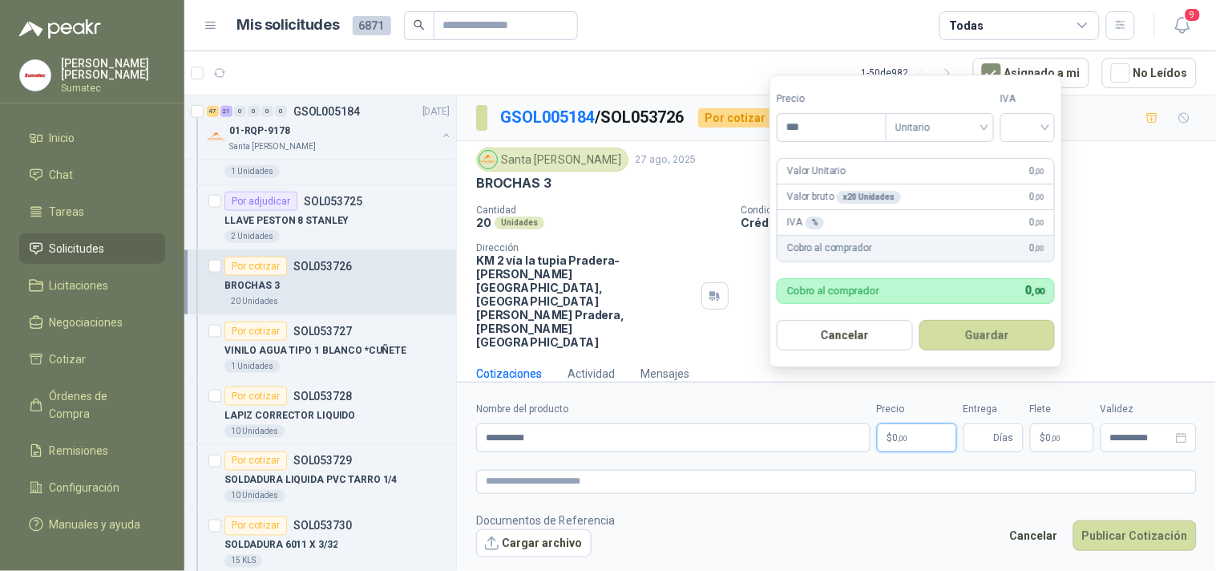
click at [892, 423] on p "$ 0 ,00" at bounding box center [917, 437] width 80 height 29
type input "*******"
click at [1035, 121] on input "search" at bounding box center [1027, 126] width 35 height 24
click at [1028, 162] on div "19%" at bounding box center [1032, 161] width 30 height 18
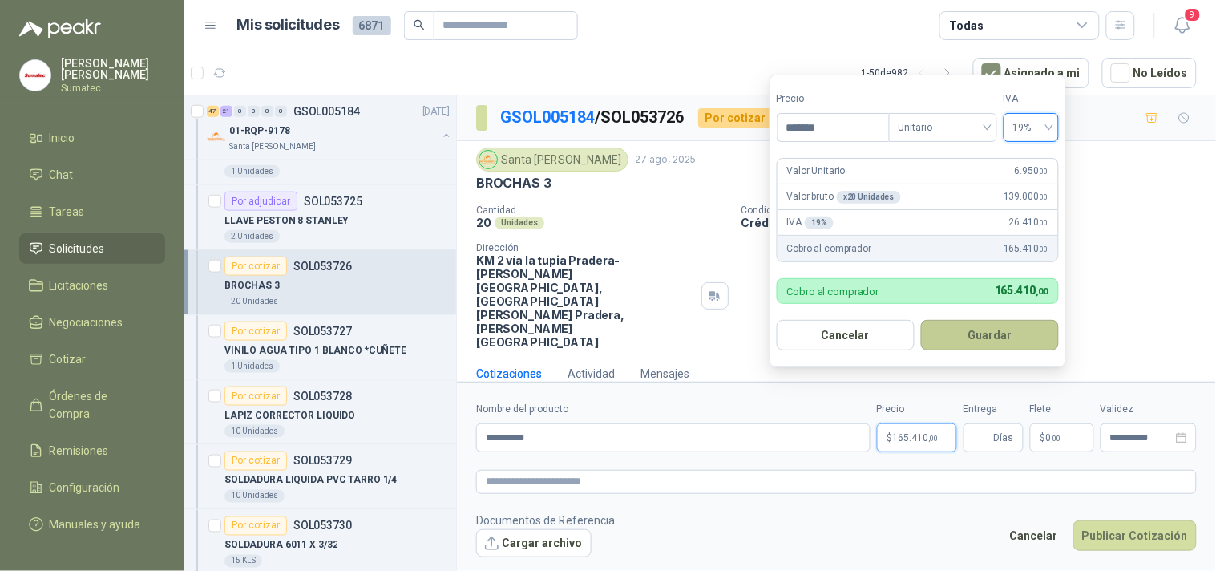
click at [1002, 331] on button "Guardar" at bounding box center [990, 335] width 138 height 30
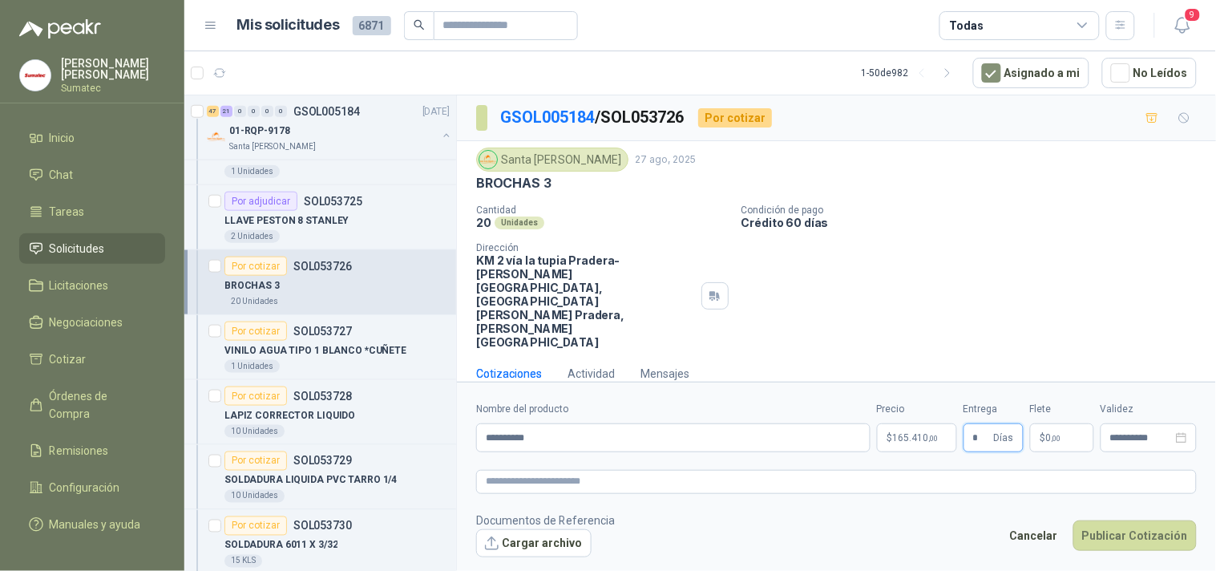
type input "*"
drag, startPoint x: 1087, startPoint y: 415, endPoint x: 1080, endPoint y: 394, distance: 21.8
click at [1087, 423] on p "$ 0 ,00" at bounding box center [1062, 437] width 64 height 29
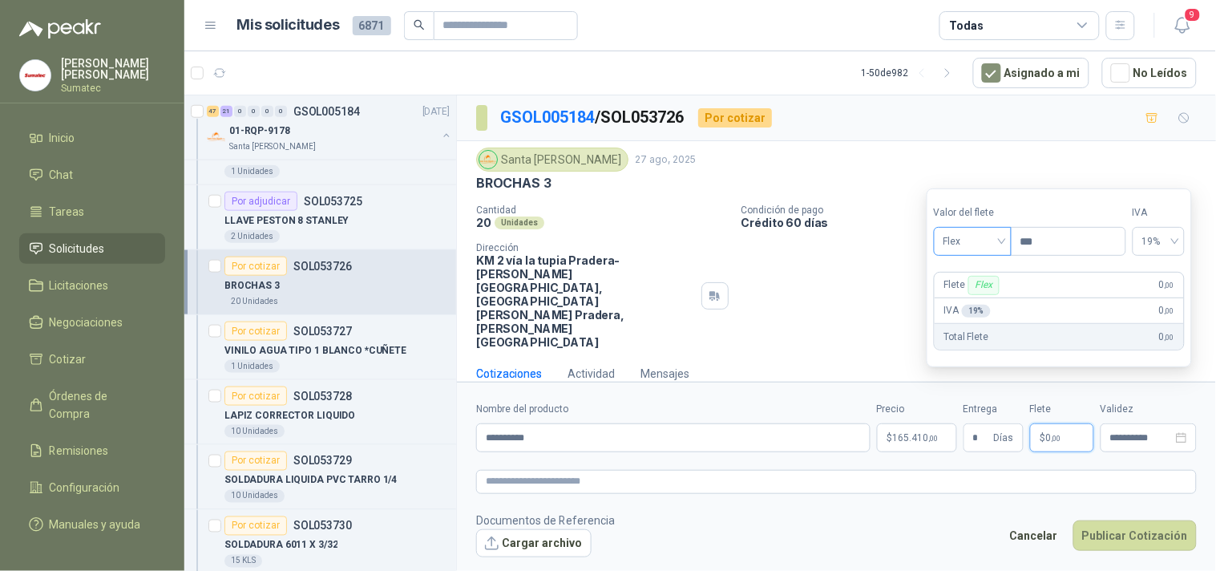
click at [984, 249] on span "Flex" at bounding box center [973, 241] width 59 height 24
click at [974, 307] on div "Incluido" at bounding box center [974, 301] width 55 height 18
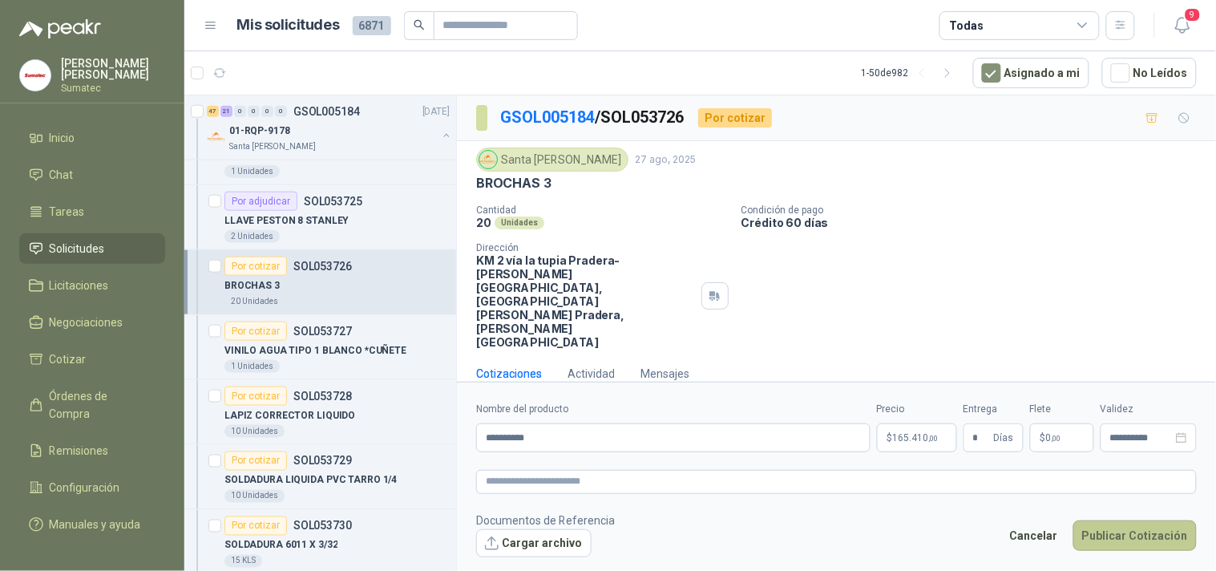
click at [1115, 520] on button "Publicar Cotización" at bounding box center [1135, 535] width 123 height 30
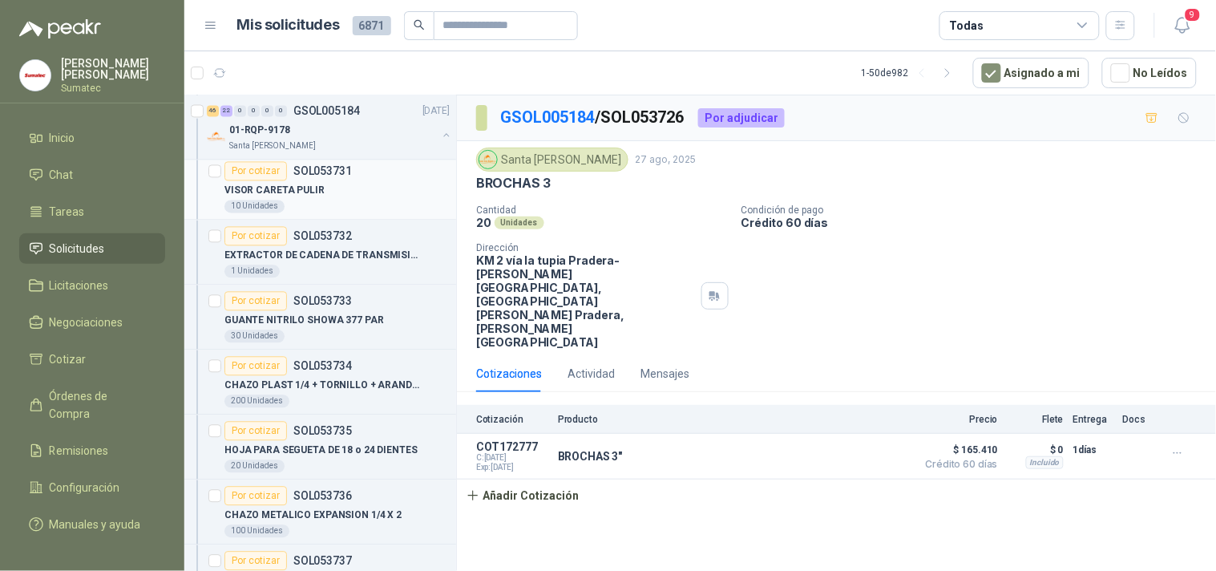
scroll to position [7127, 0]
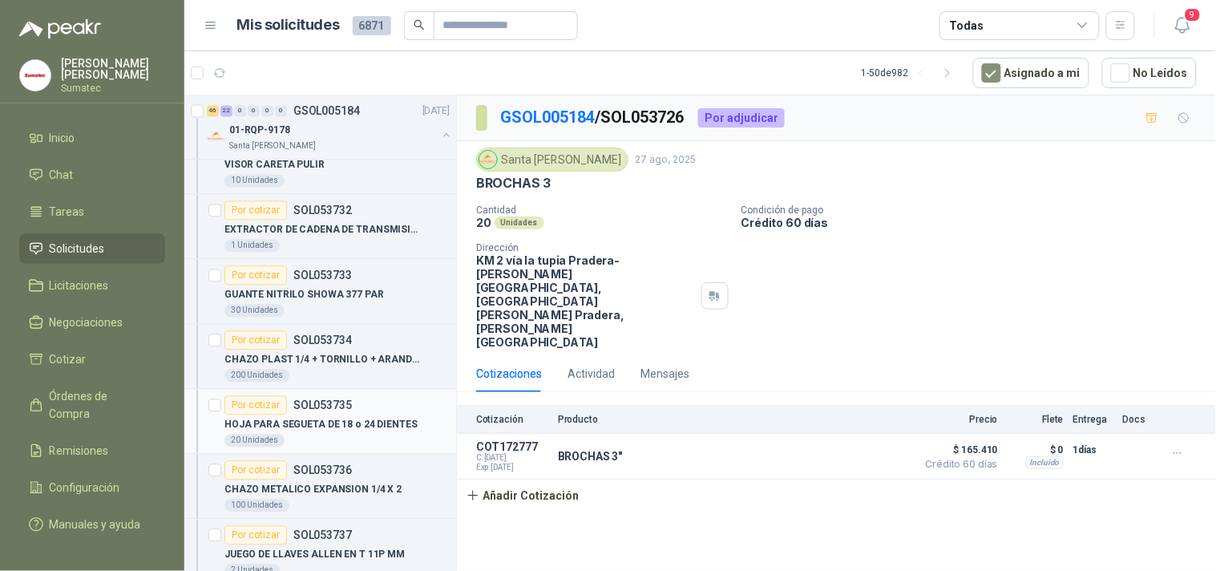
click at [310, 415] on div "Por cotizar SOL053735" at bounding box center [289, 405] width 128 height 19
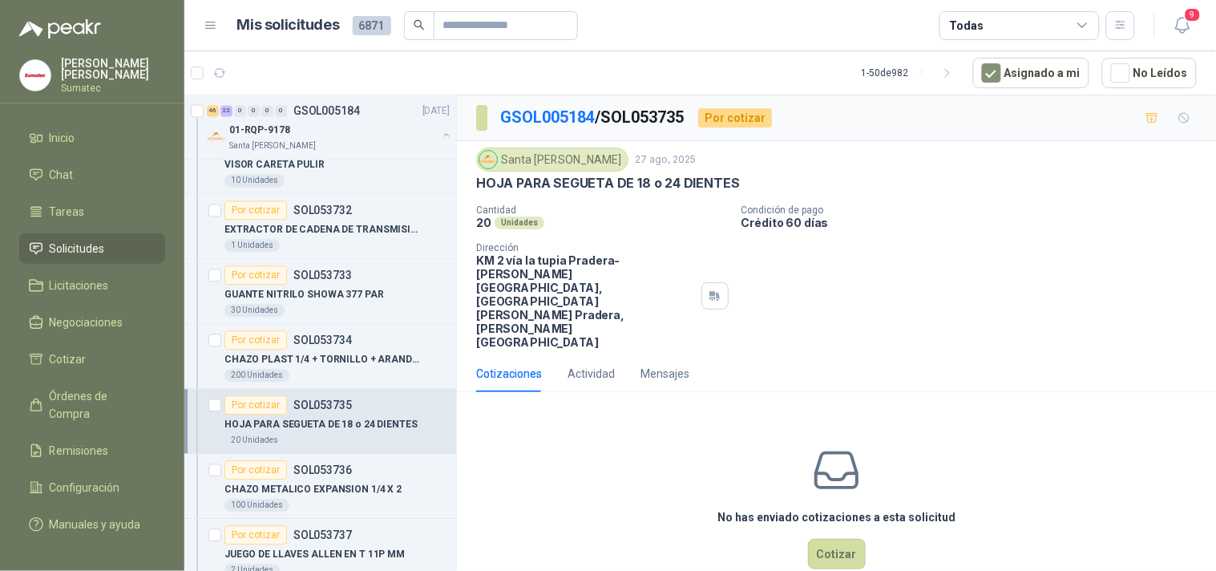
click at [573, 187] on p "HOJA PARA SEGUETA DE 18 o 24 DIENTES" at bounding box center [608, 183] width 264 height 17
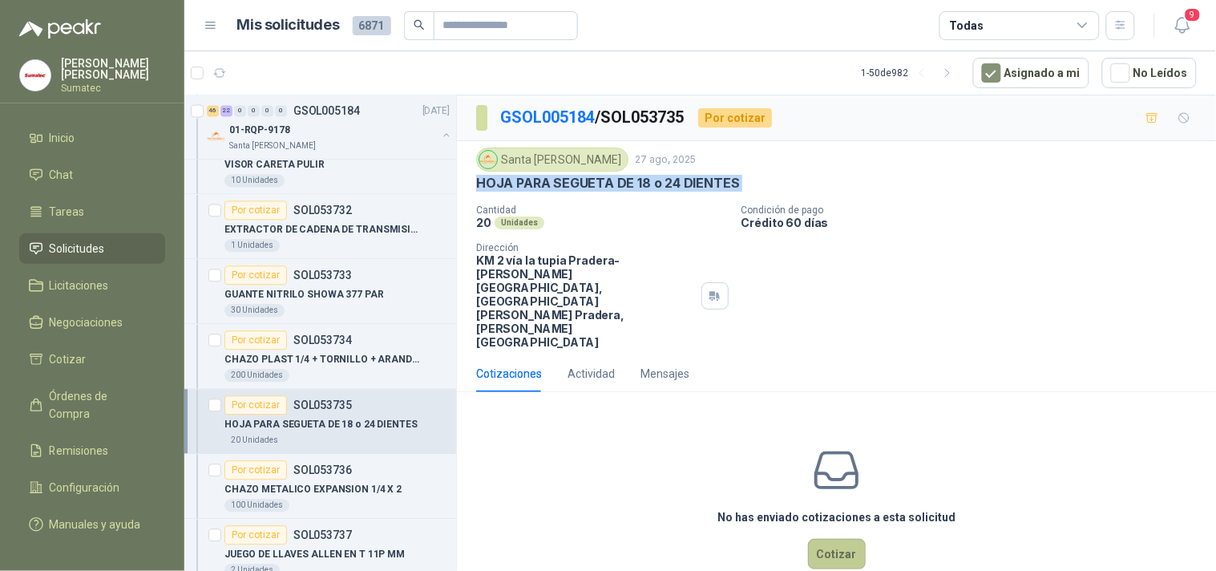
click at [852, 539] on button "Cotizar" at bounding box center [837, 554] width 58 height 30
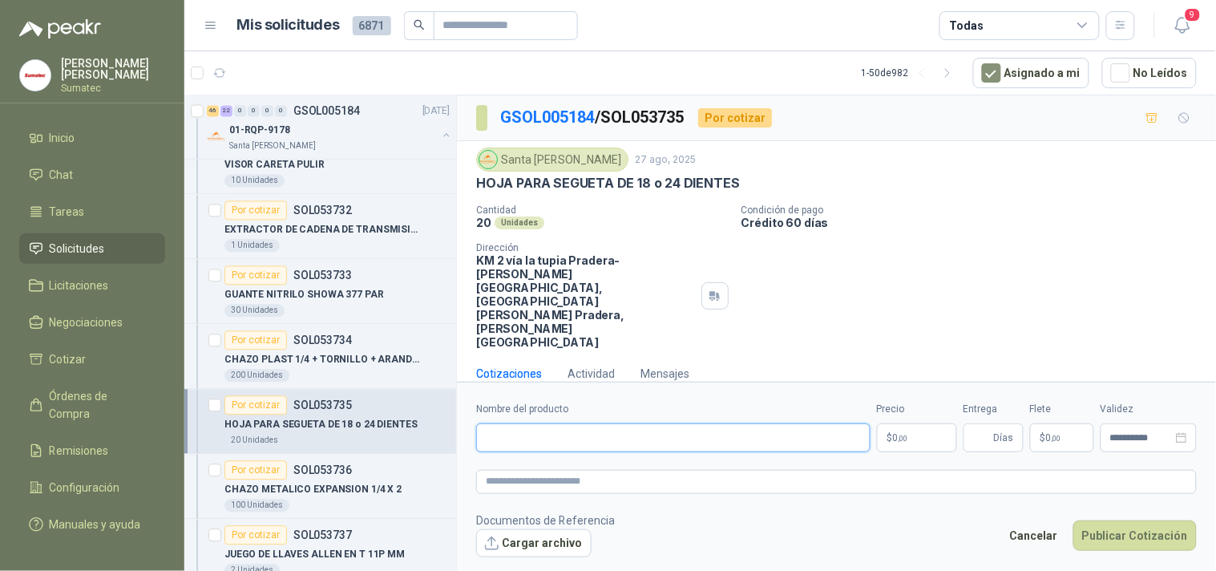
click at [637, 423] on input "Nombre del producto" at bounding box center [673, 437] width 395 height 29
paste input "**********"
type input "**********"
click at [902, 433] on span "0 ,00" at bounding box center [900, 438] width 15 height 10
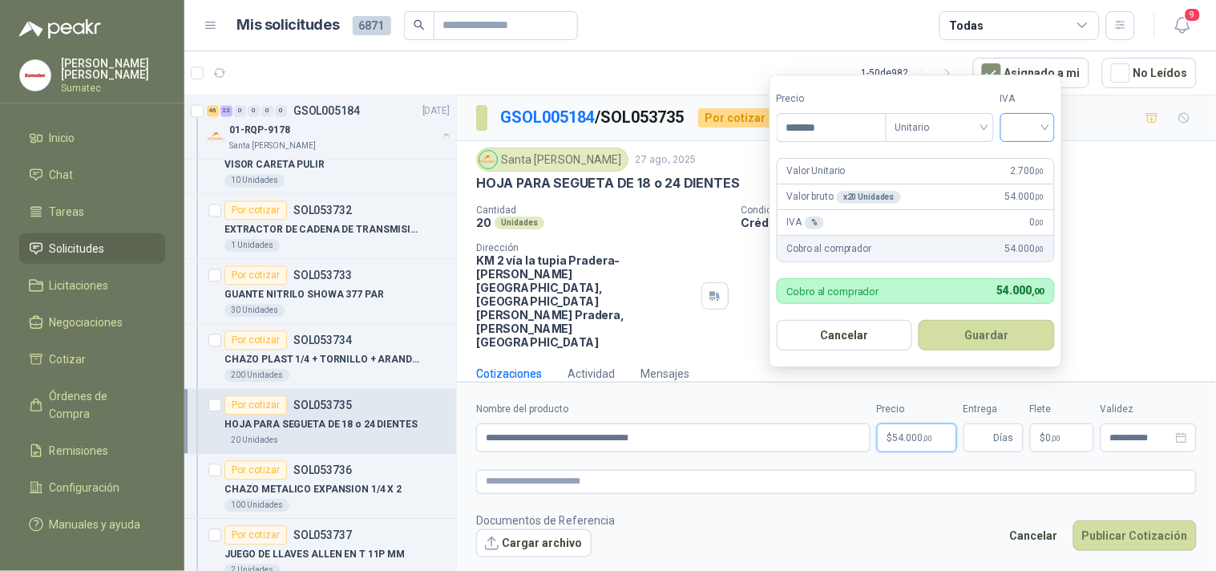
type input "*******"
click at [1040, 128] on input "search" at bounding box center [1027, 126] width 35 height 24
click at [1033, 155] on div "19%" at bounding box center [1032, 161] width 30 height 18
click at [1003, 346] on button "Guardar" at bounding box center [990, 335] width 138 height 30
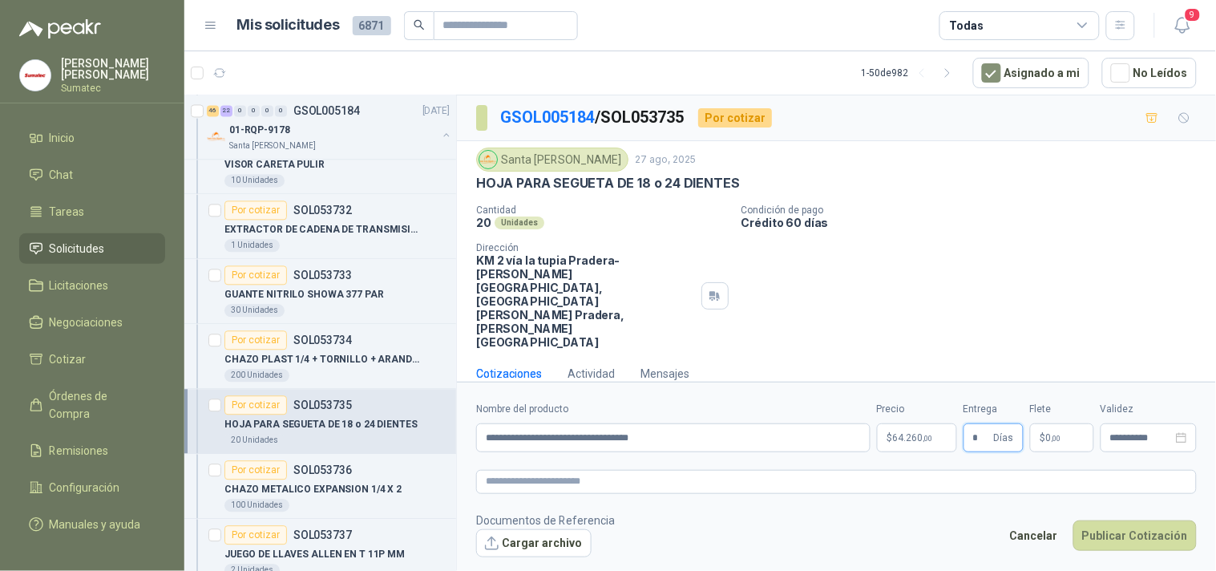
type input "*"
click at [1071, 423] on p "$ 0 ,00" at bounding box center [1062, 437] width 64 height 29
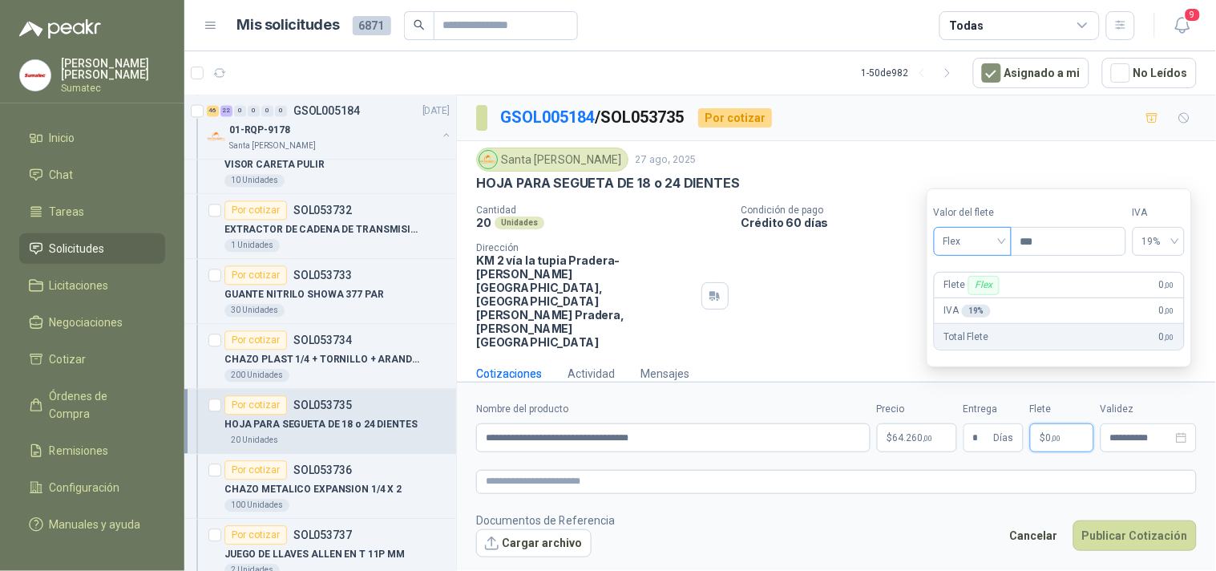
click at [957, 241] on span "Flex" at bounding box center [973, 241] width 59 height 24
click at [967, 297] on div "Incluido" at bounding box center [974, 301] width 55 height 18
click at [1117, 520] on button "Publicar Cotización" at bounding box center [1135, 535] width 123 height 30
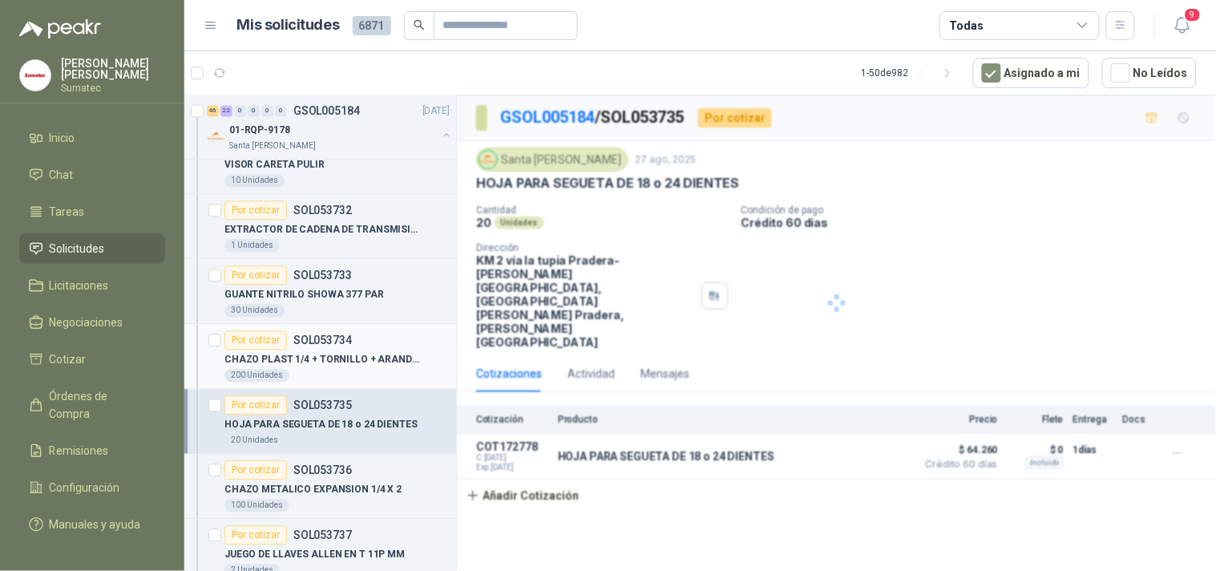
scroll to position [7217, 0]
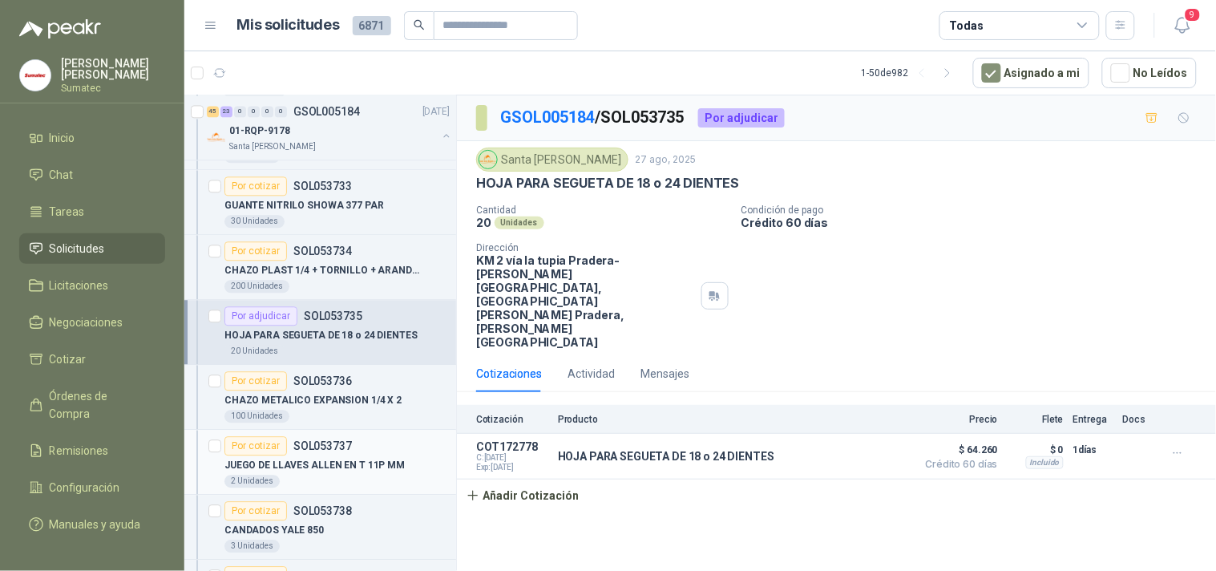
click at [329, 473] on p "JUEGO DE LLAVES ALLEN EN T 11P MM" at bounding box center [315, 465] width 180 height 15
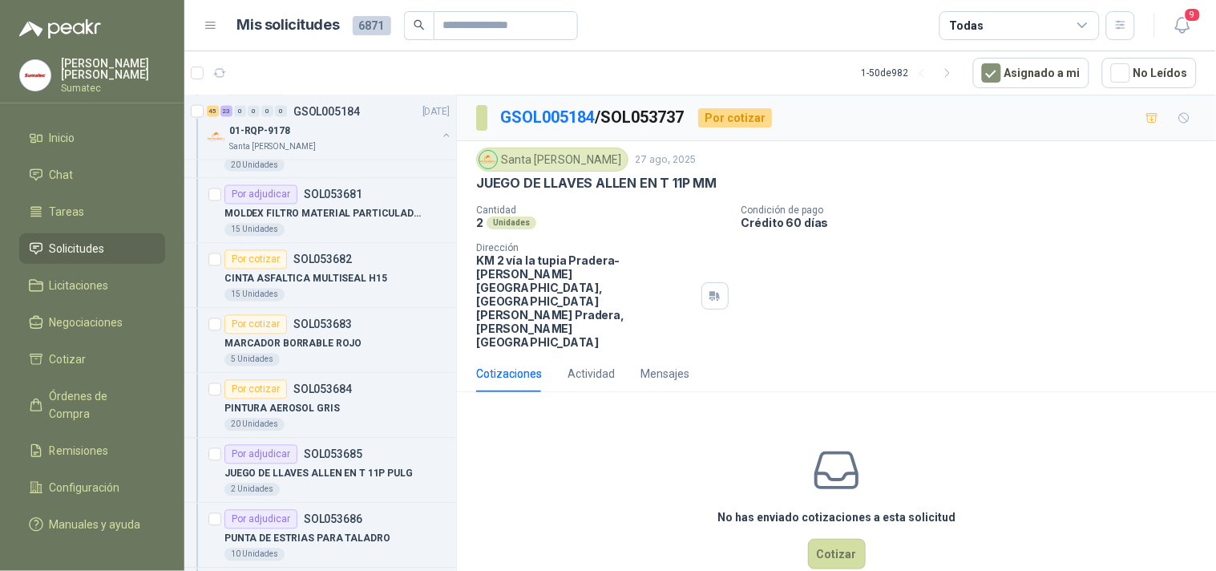
scroll to position [3920, 0]
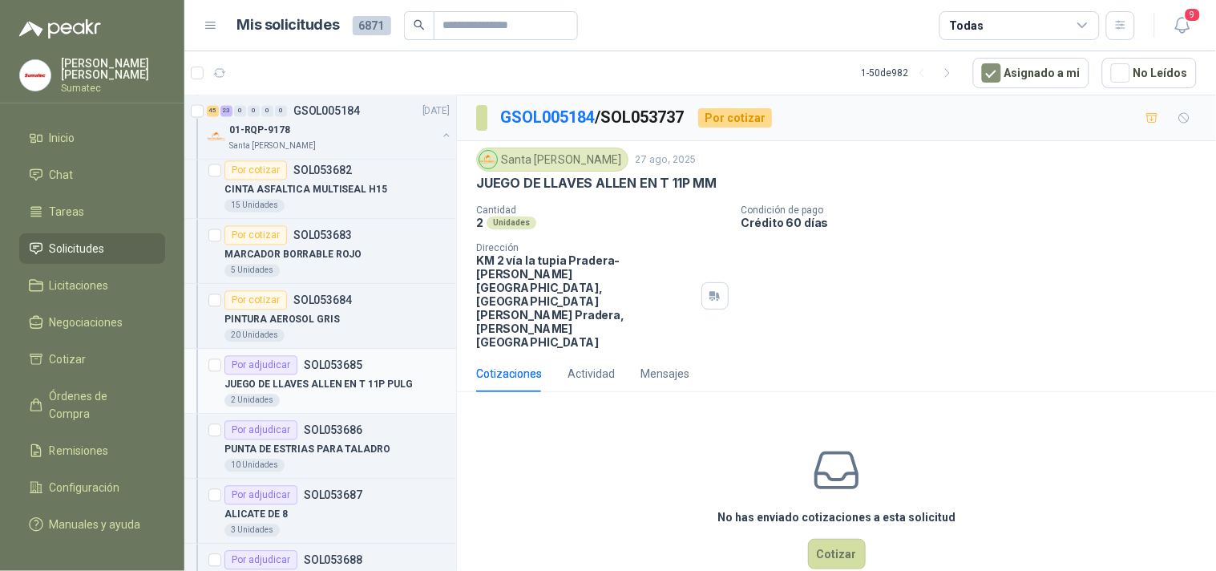
click at [317, 391] on p "JUEGO DE LLAVES ALLEN EN T 11P PULG" at bounding box center [319, 385] width 188 height 15
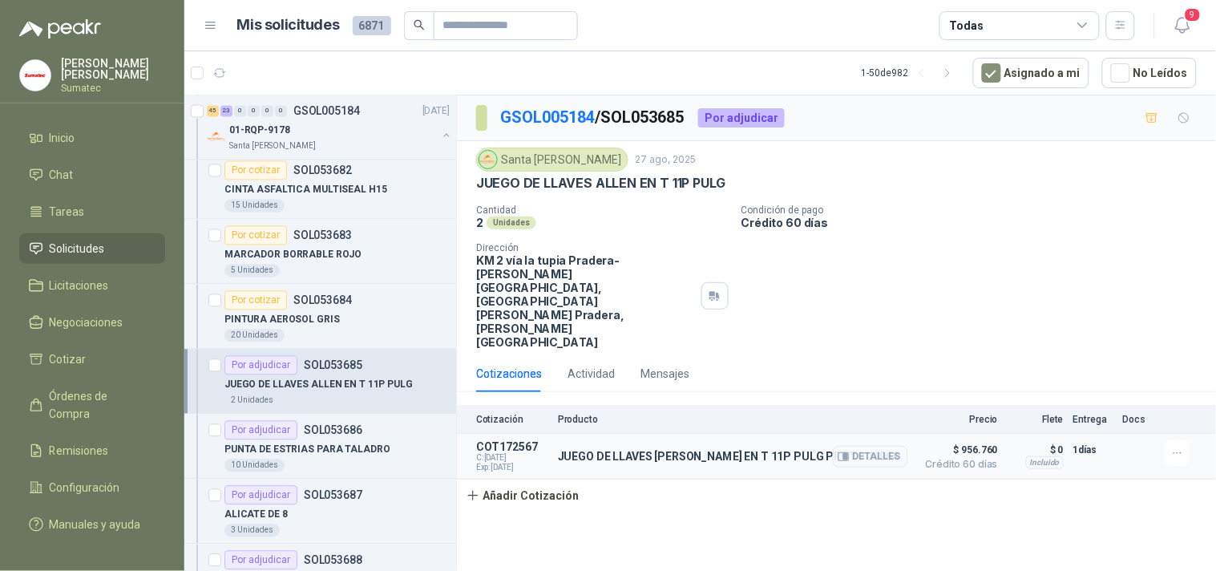
click at [728, 450] on p "JUEGO DE LLAVES [PERSON_NAME] EN T 11P PULG PROTO J4968" at bounding box center [728, 456] width 341 height 13
click at [868, 446] on button "Detalles" at bounding box center [870, 457] width 75 height 22
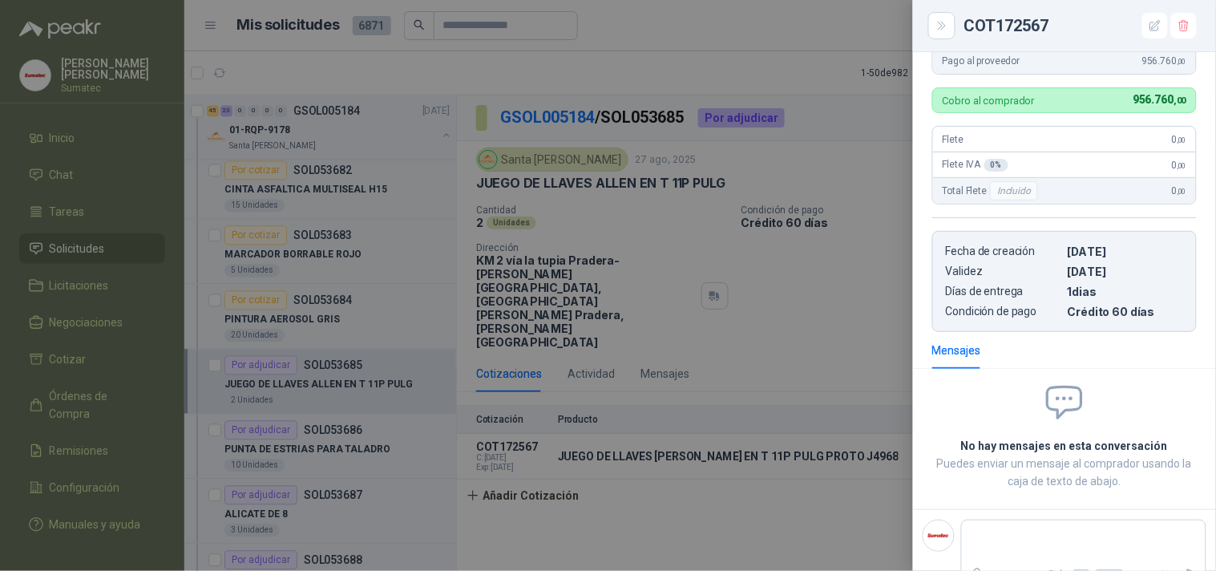
scroll to position [84, 0]
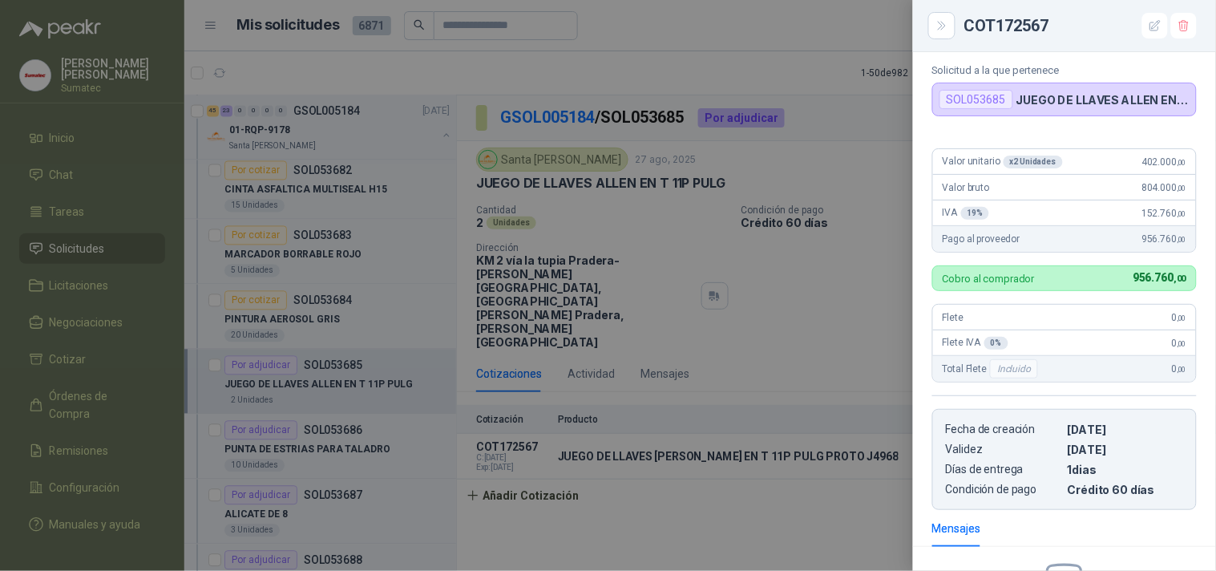
click at [165, 207] on div at bounding box center [608, 285] width 1216 height 571
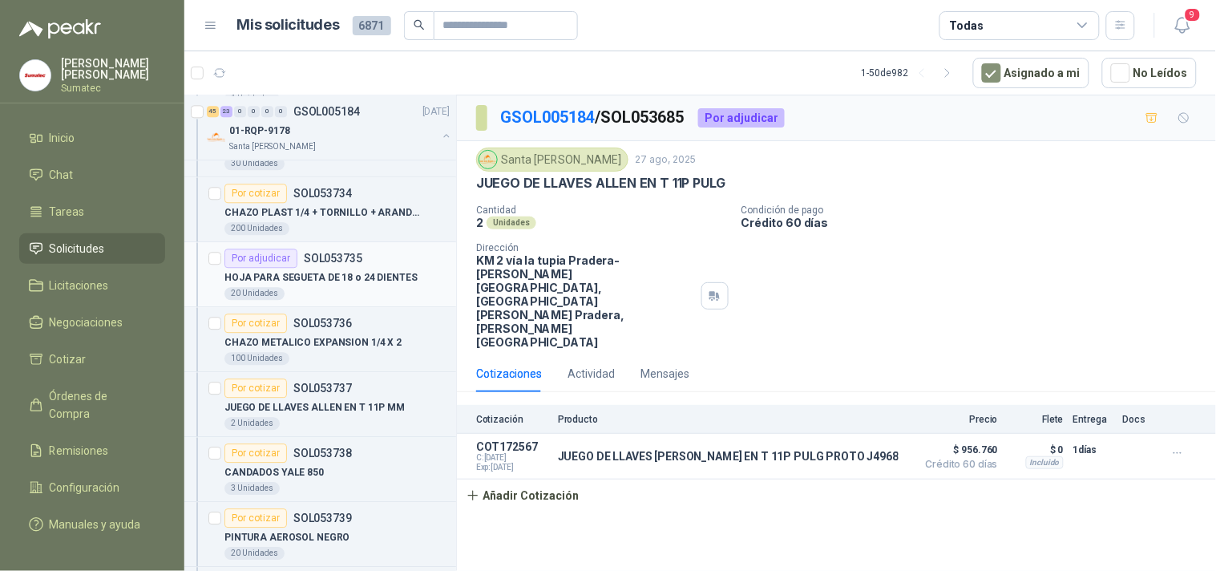
scroll to position [7306, 0]
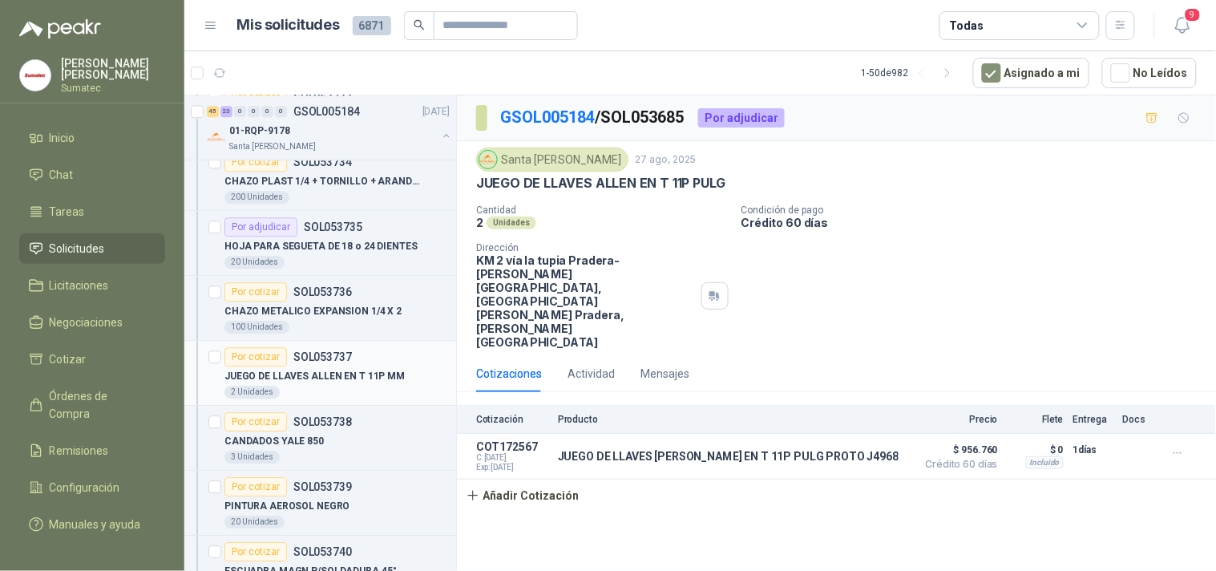
click at [366, 391] on div "2 Unidades" at bounding box center [337, 392] width 225 height 13
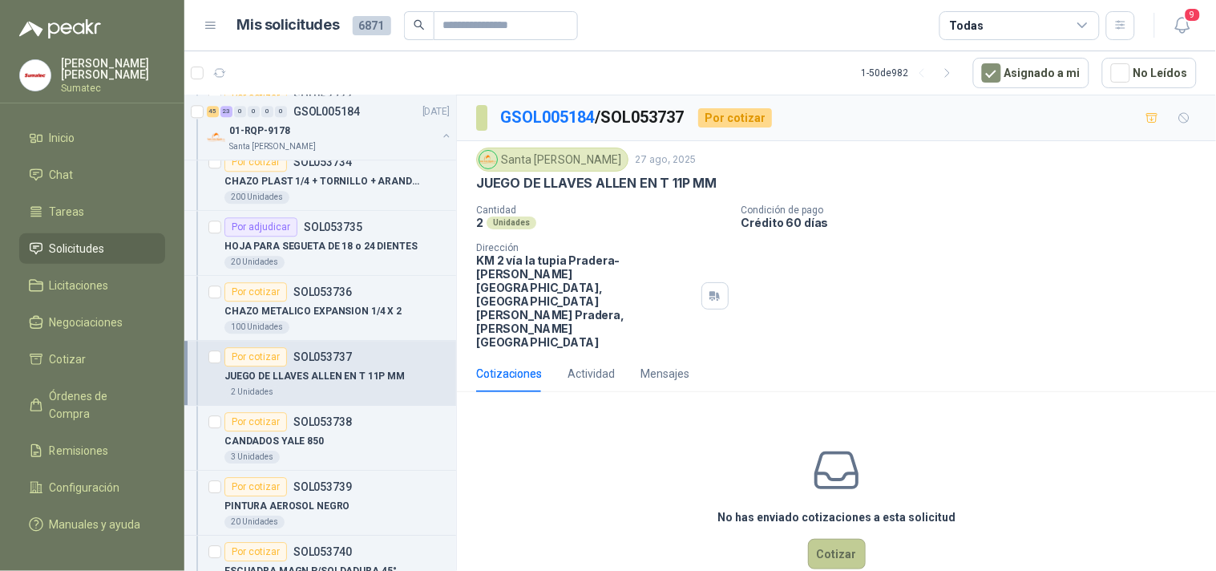
click at [844, 539] on button "Cotizar" at bounding box center [837, 554] width 58 height 30
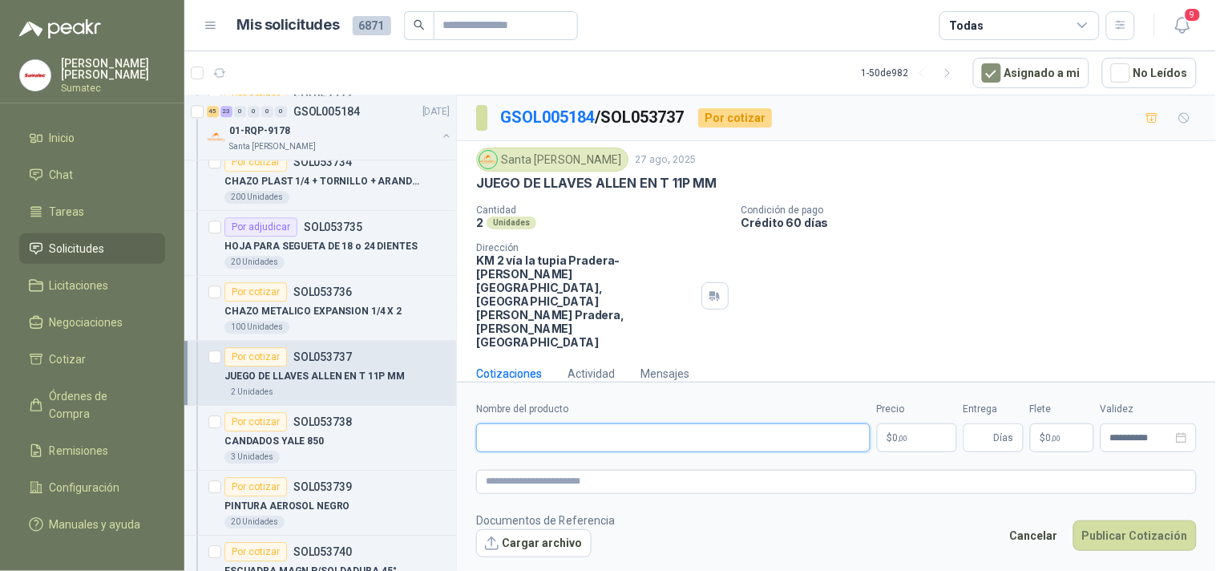
click at [739, 423] on input "Nombre del producto" at bounding box center [673, 437] width 395 height 29
paste input "**********"
type input "**********"
click at [901, 434] on span ",00" at bounding box center [904, 438] width 10 height 9
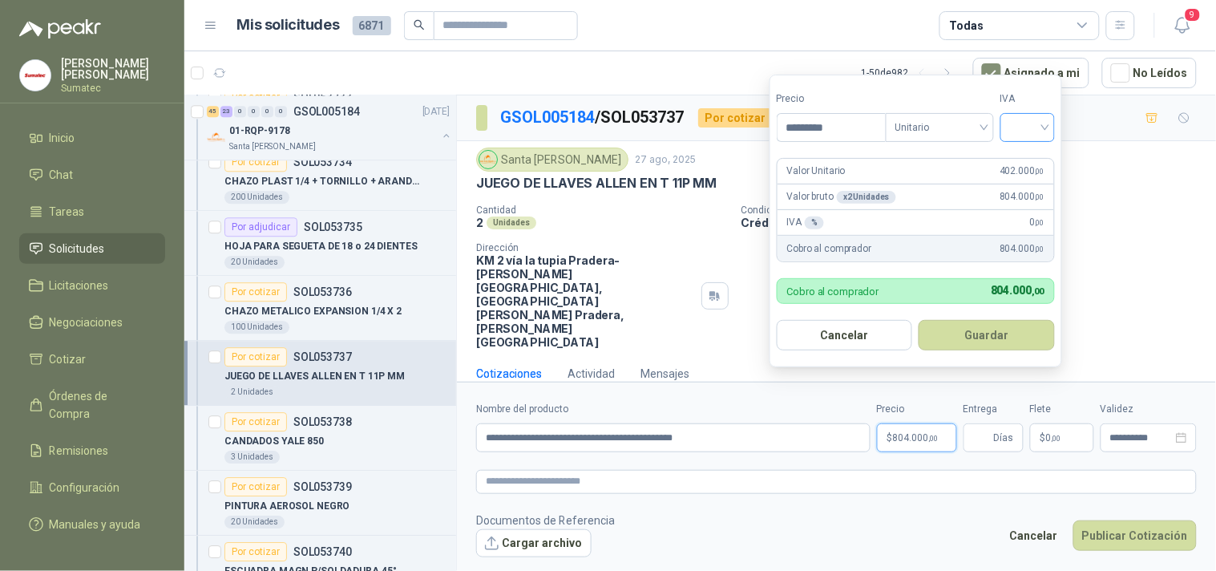
click at [1052, 135] on div at bounding box center [1028, 127] width 55 height 29
type input "*********"
click at [1038, 156] on div "19%" at bounding box center [1032, 161] width 30 height 18
click at [986, 324] on button "Guardar" at bounding box center [990, 335] width 138 height 30
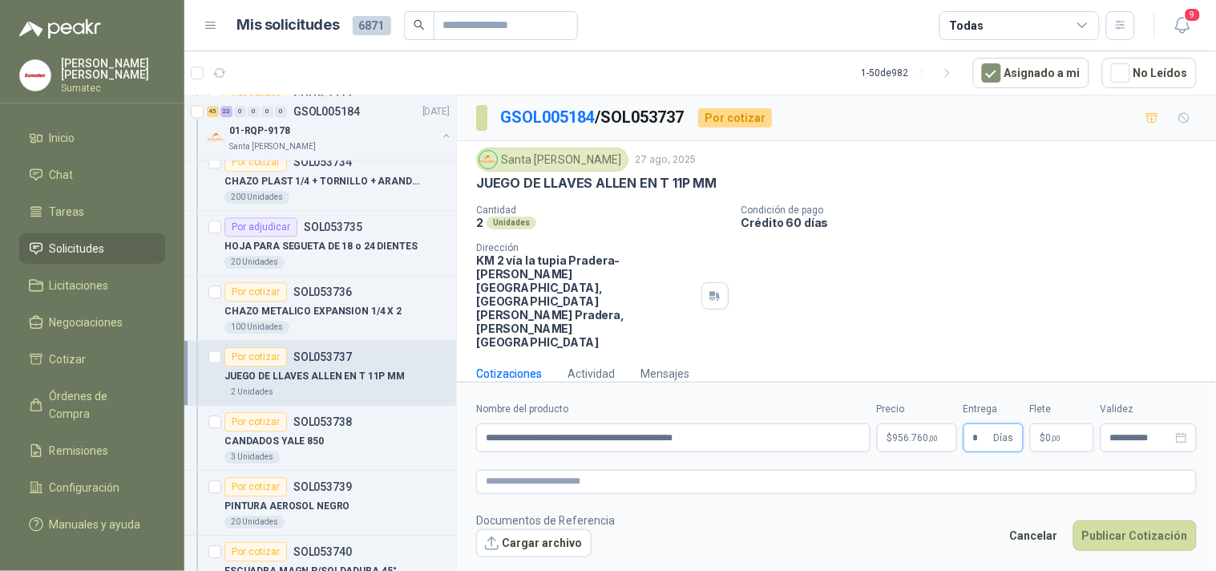
type input "*"
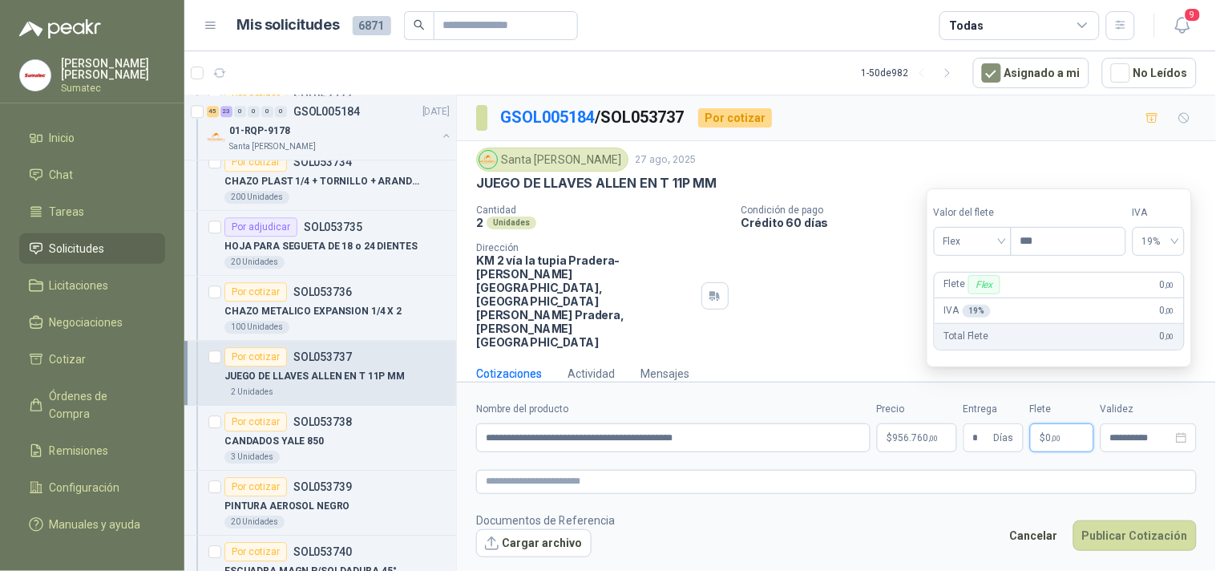
click at [1070, 423] on p "$ 0 ,00" at bounding box center [1062, 437] width 64 height 29
drag, startPoint x: 961, startPoint y: 242, endPoint x: 967, endPoint y: 258, distance: 17.3
click at [961, 243] on span "Flex" at bounding box center [973, 241] width 59 height 24
click at [974, 298] on div "Incluido" at bounding box center [974, 301] width 55 height 18
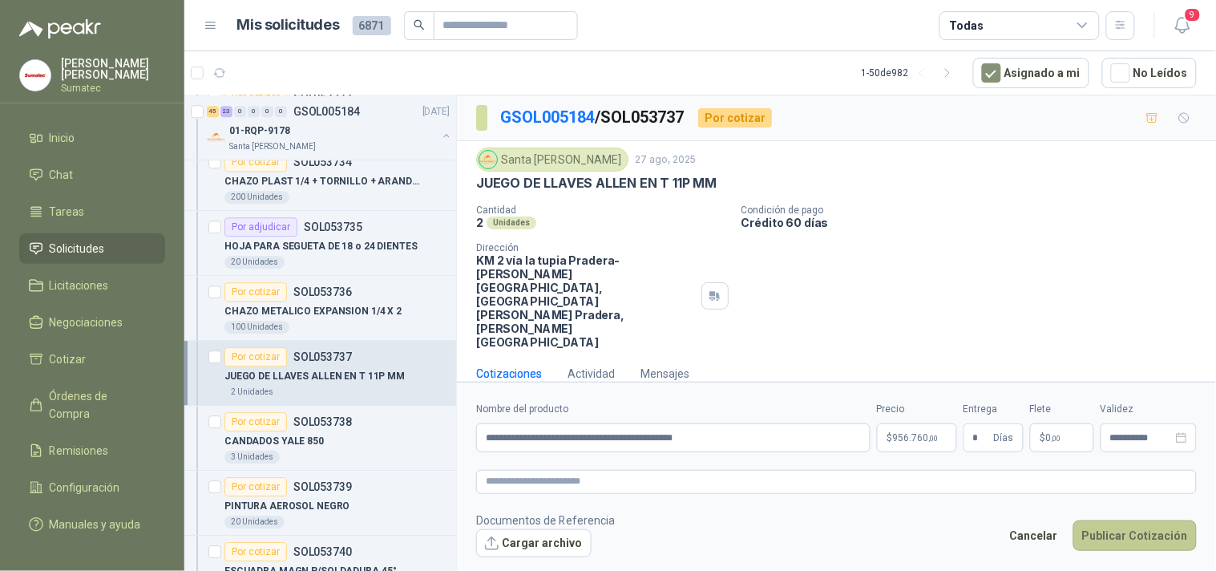
click at [1137, 520] on button "Publicar Cotización" at bounding box center [1135, 535] width 123 height 30
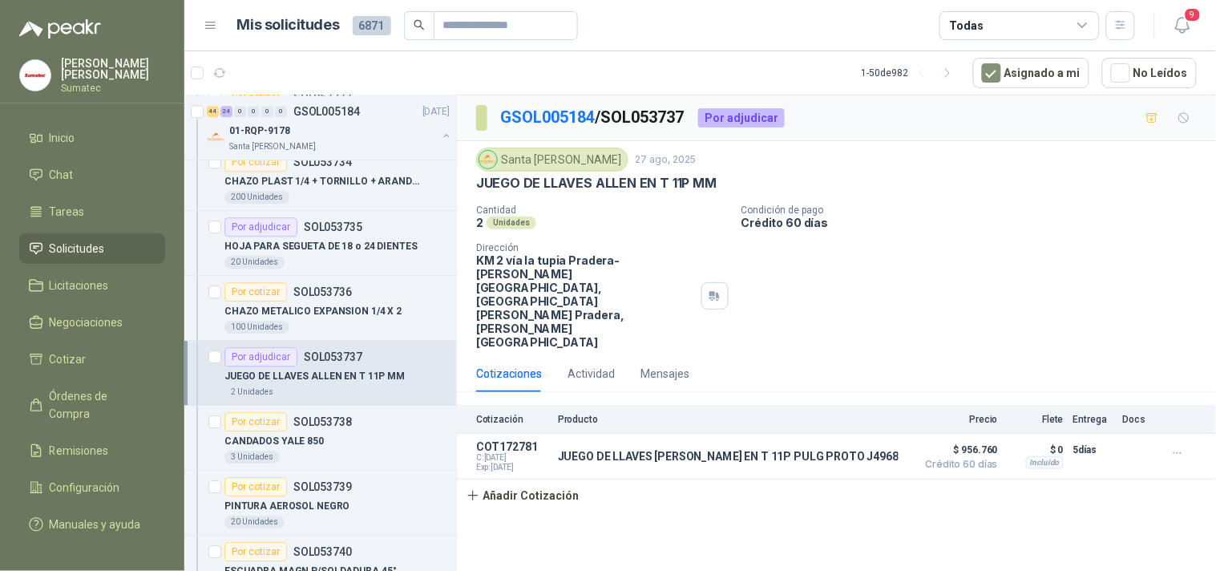
scroll to position [7395, 0]
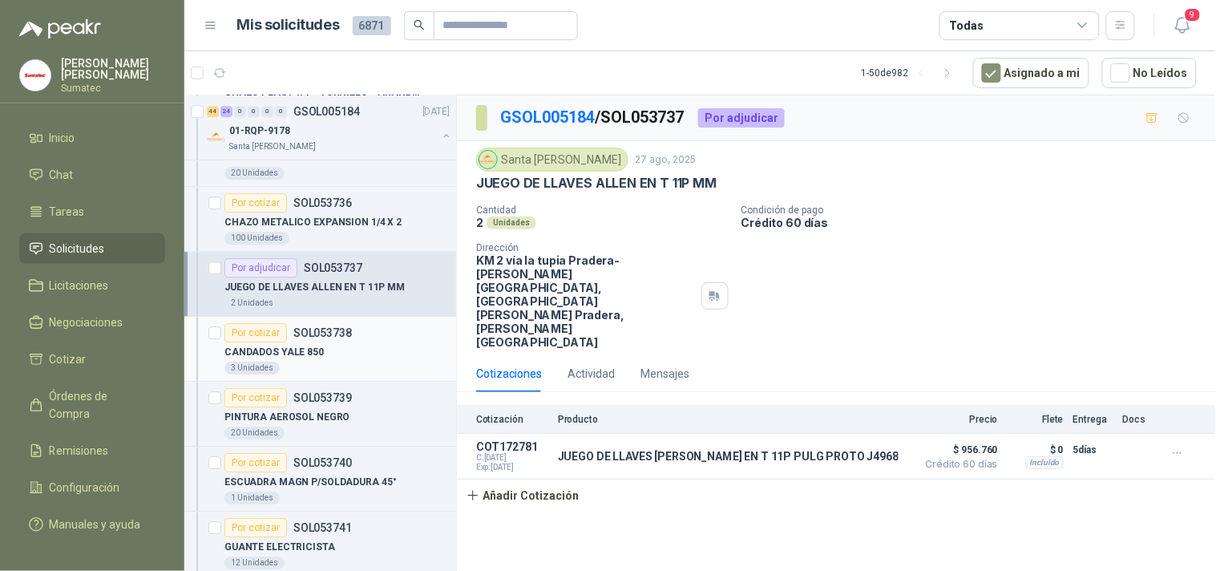
click at [354, 342] on div "Por cotizar SOL053738" at bounding box center [337, 332] width 225 height 19
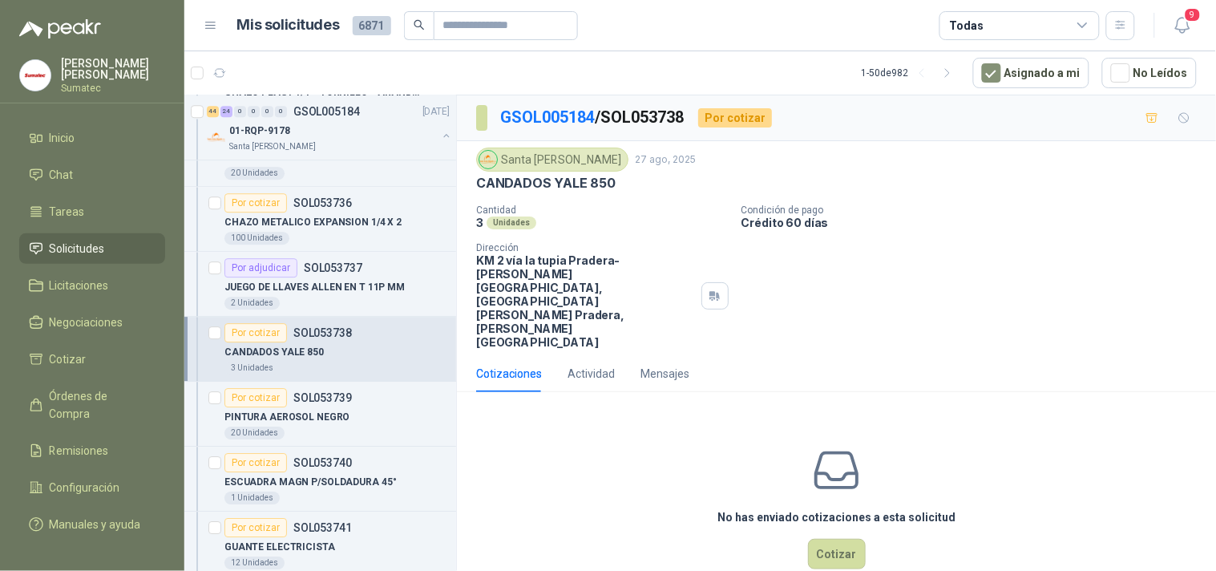
click at [579, 181] on p "CANDADOS YALE 850" at bounding box center [546, 183] width 140 height 17
click at [813, 493] on div "No has enviado cotizaciones a esta solicitud Cotizar" at bounding box center [836, 507] width 759 height 204
click at [813, 539] on button "Cotizar" at bounding box center [837, 554] width 58 height 30
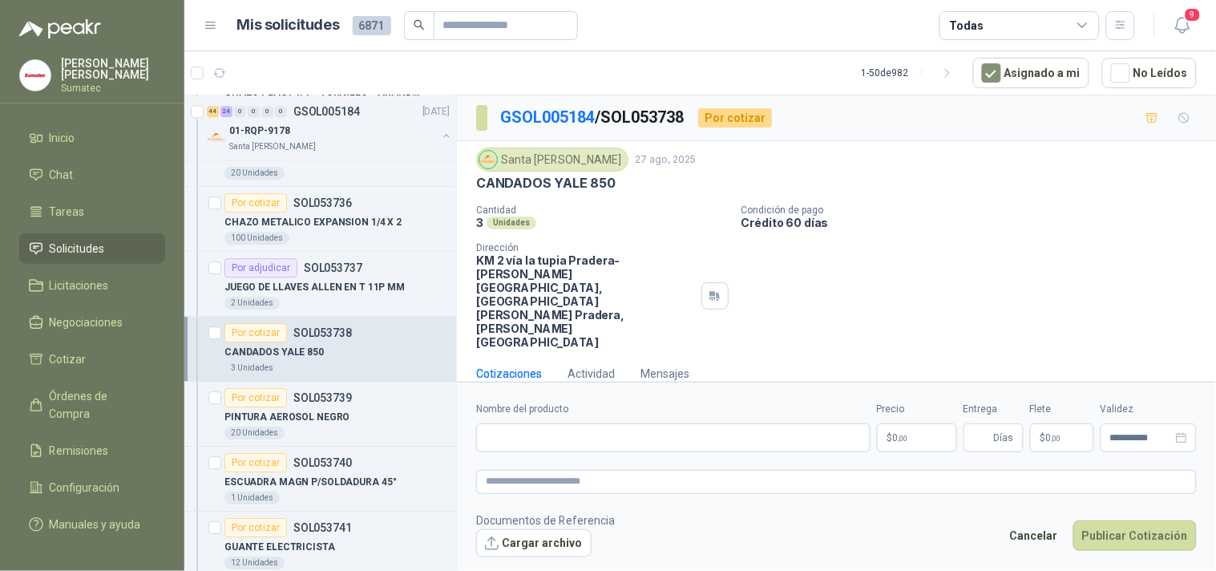
click at [698, 402] on label "Nombre del producto" at bounding box center [673, 409] width 395 height 15
click at [698, 423] on input "Nombre del producto" at bounding box center [673, 437] width 395 height 29
click at [693, 423] on input "Nombre del producto" at bounding box center [673, 437] width 395 height 29
paste input "**********"
type input "**********"
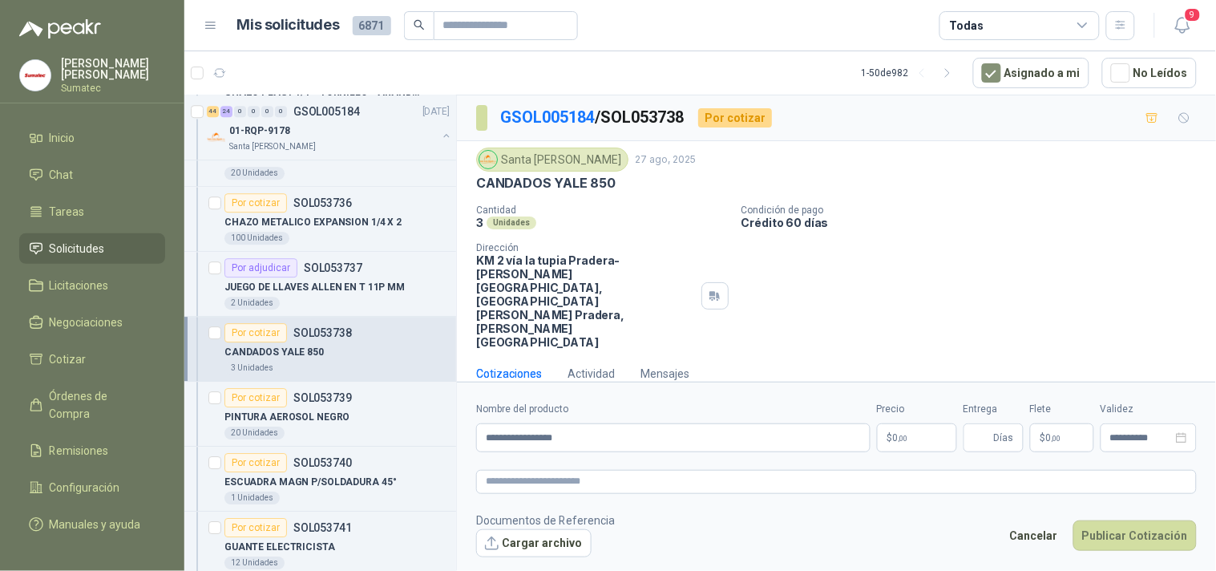
click at [903, 423] on p "$ 0 ,00" at bounding box center [917, 437] width 80 height 29
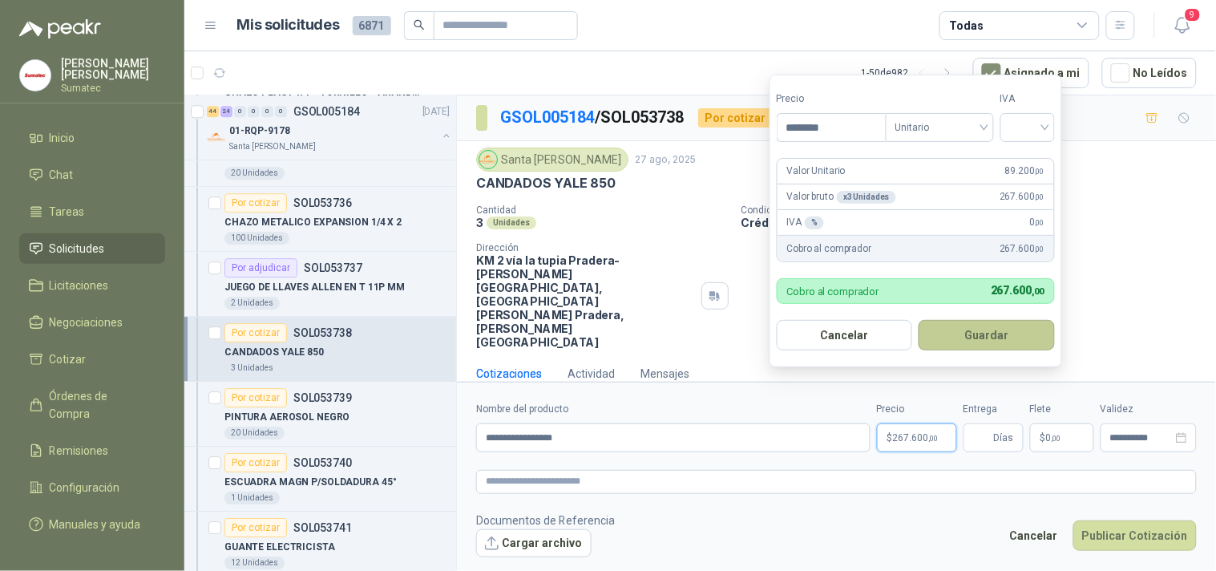
type input "********"
click at [987, 338] on button "Guardar" at bounding box center [987, 335] width 136 height 30
click at [1011, 125] on div at bounding box center [1028, 127] width 55 height 29
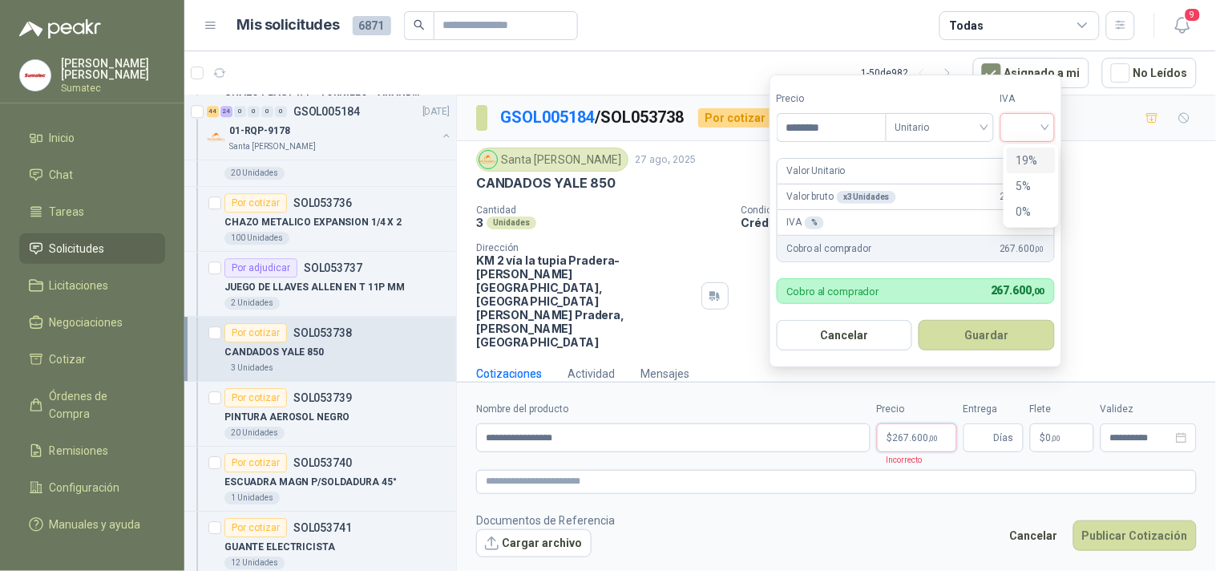
click at [1022, 163] on div "19%" at bounding box center [1032, 161] width 30 height 18
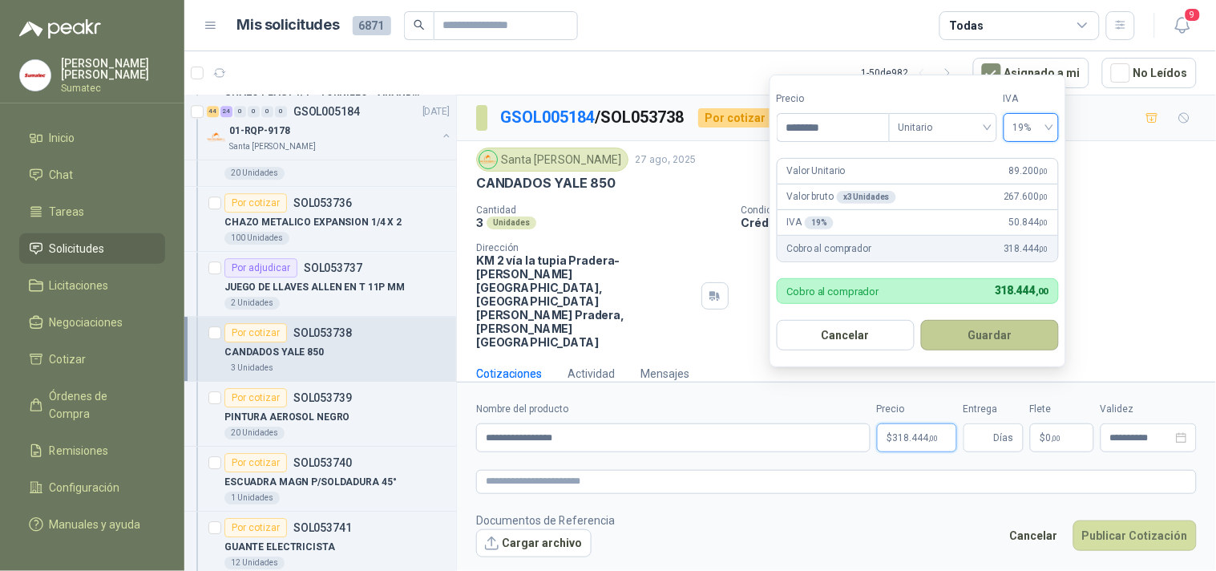
click at [1021, 331] on button "Guardar" at bounding box center [990, 335] width 138 height 30
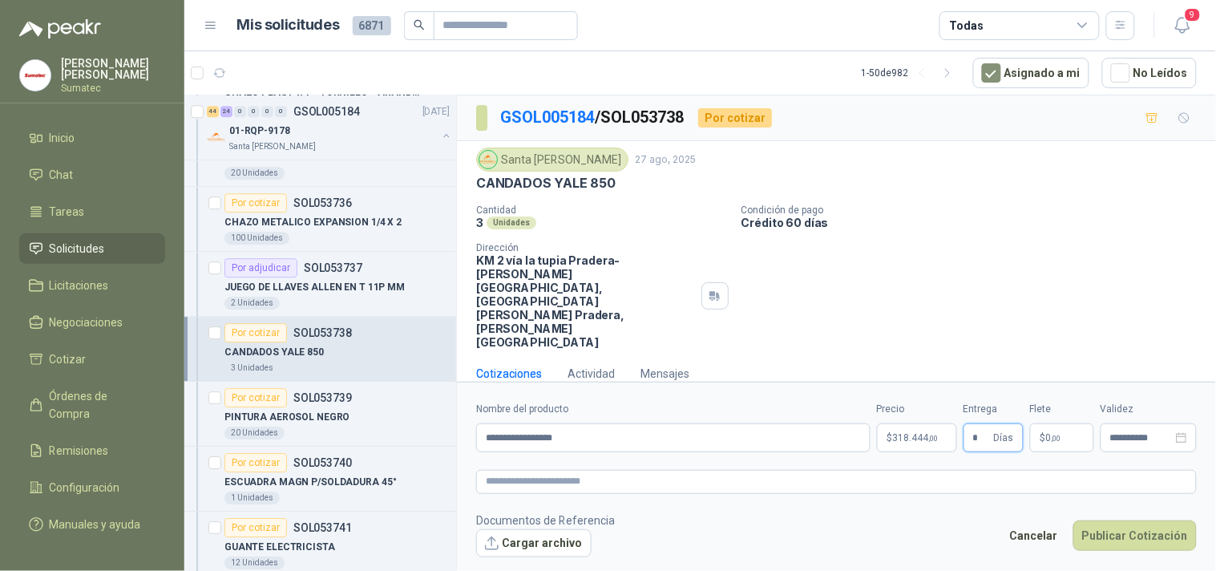
type input "*"
click at [1061, 434] on span ",00" at bounding box center [1057, 438] width 10 height 9
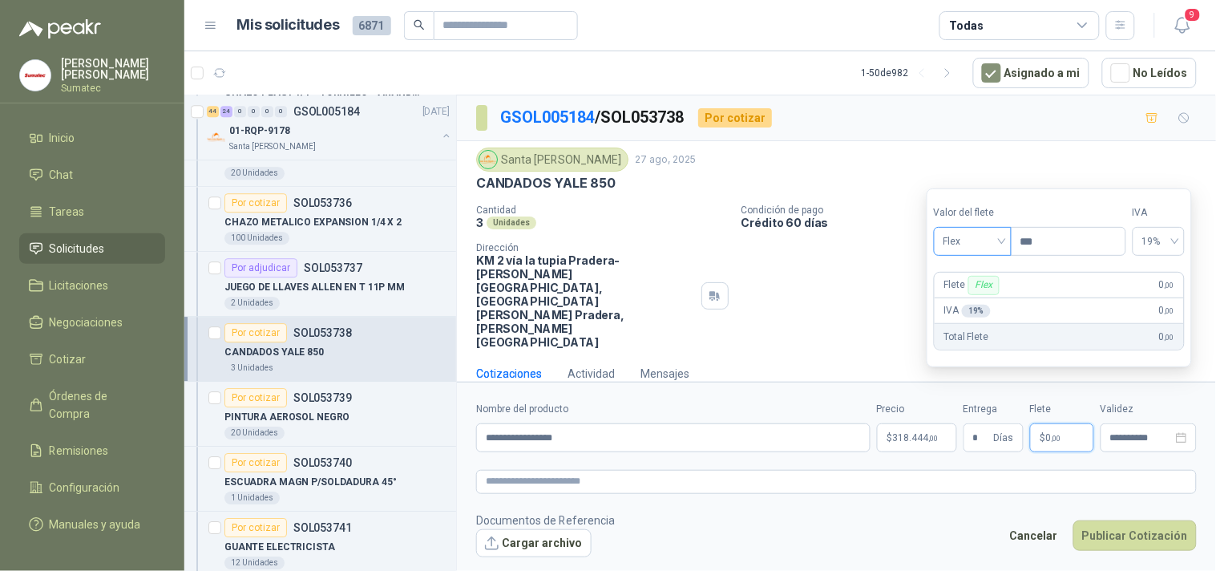
click at [992, 245] on span "Flex" at bounding box center [973, 241] width 59 height 24
click at [987, 298] on div "Incluido" at bounding box center [974, 301] width 55 height 18
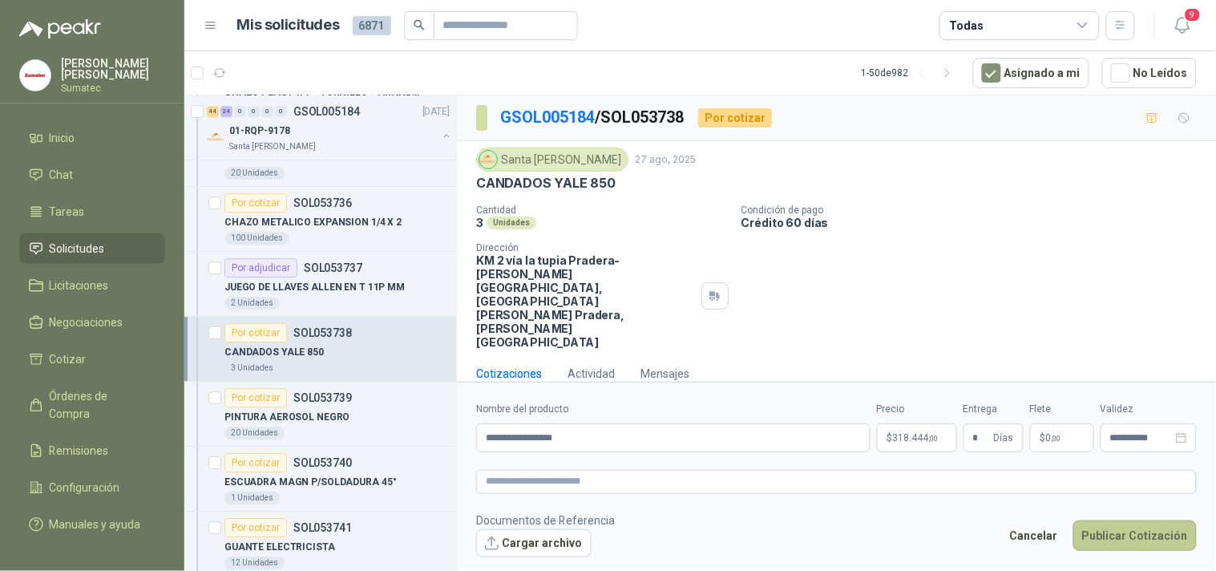
click at [1115, 520] on button "Publicar Cotización" at bounding box center [1135, 535] width 123 height 30
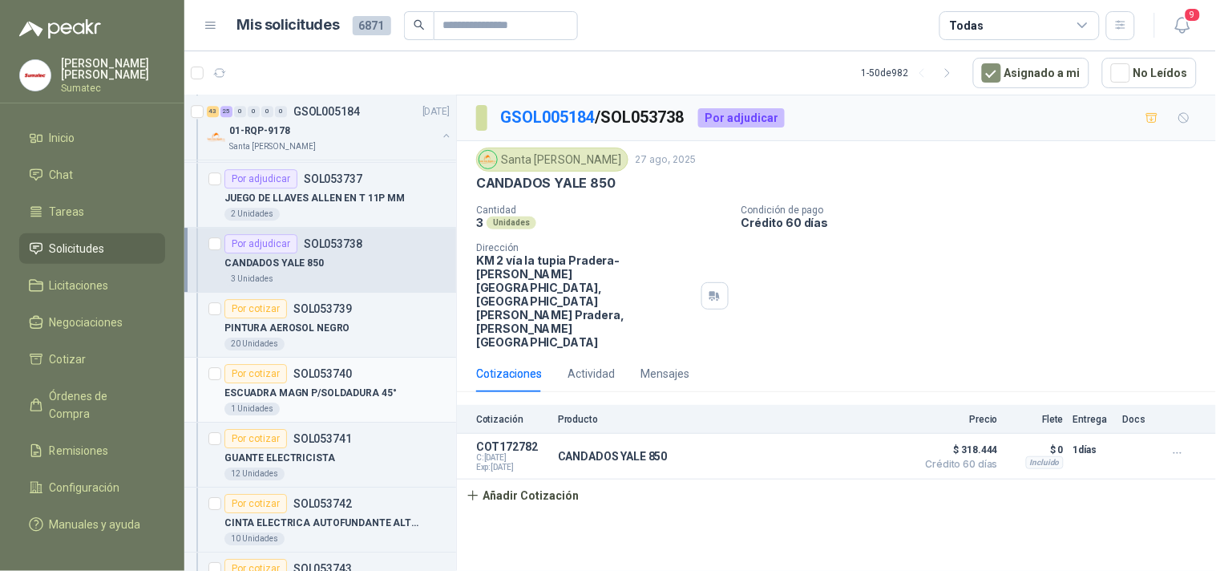
scroll to position [7573, 0]
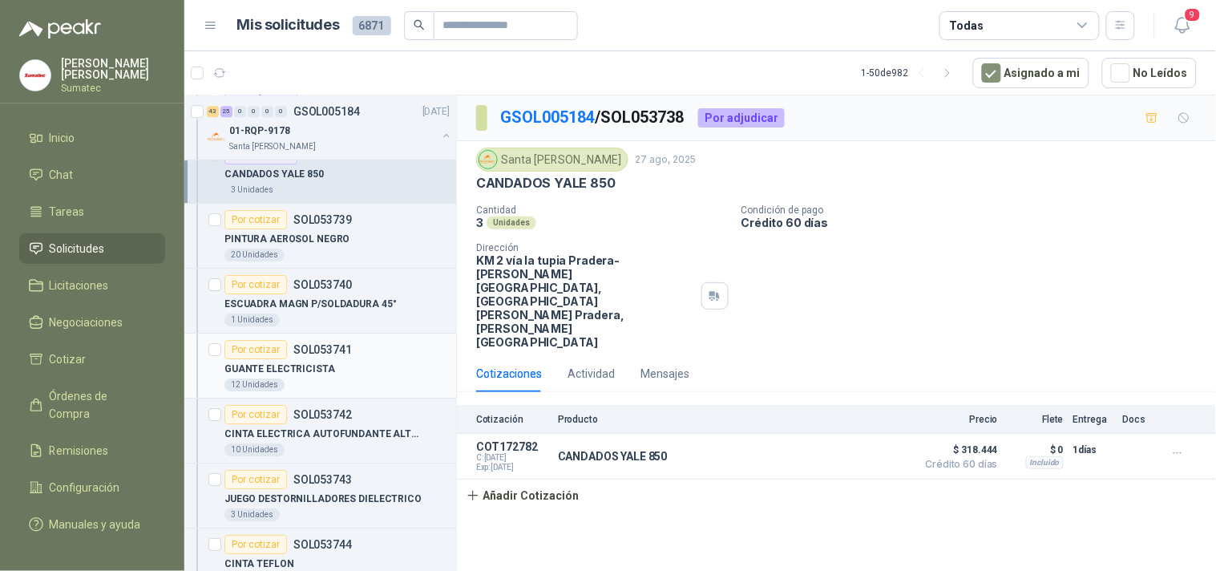
click at [370, 391] on div "12 Unidades" at bounding box center [337, 384] width 225 height 13
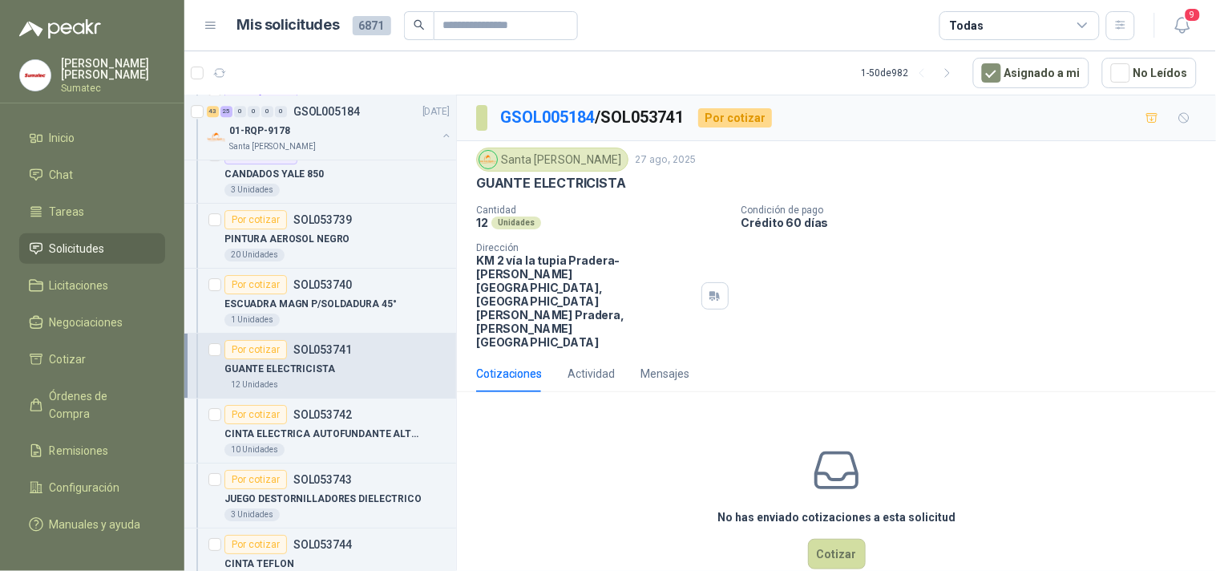
click at [595, 190] on p "GUANTE ELECTRICISTA" at bounding box center [551, 183] width 150 height 17
click at [591, 184] on p "GUANTE ELECTRICISTA" at bounding box center [551, 183] width 150 height 17
click at [823, 539] on button "Cotizar" at bounding box center [837, 554] width 58 height 30
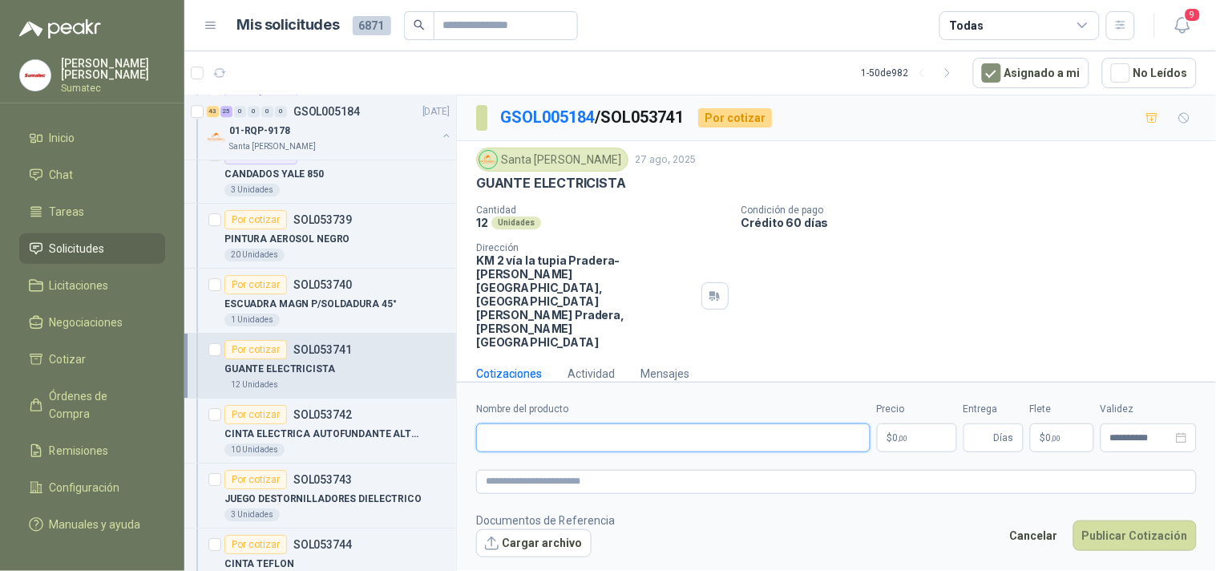
click at [653, 423] on input "Nombre del producto" at bounding box center [673, 437] width 395 height 29
paste input "**********"
type input "**********"
click at [927, 423] on p "$ 0 ,00" at bounding box center [917, 437] width 80 height 29
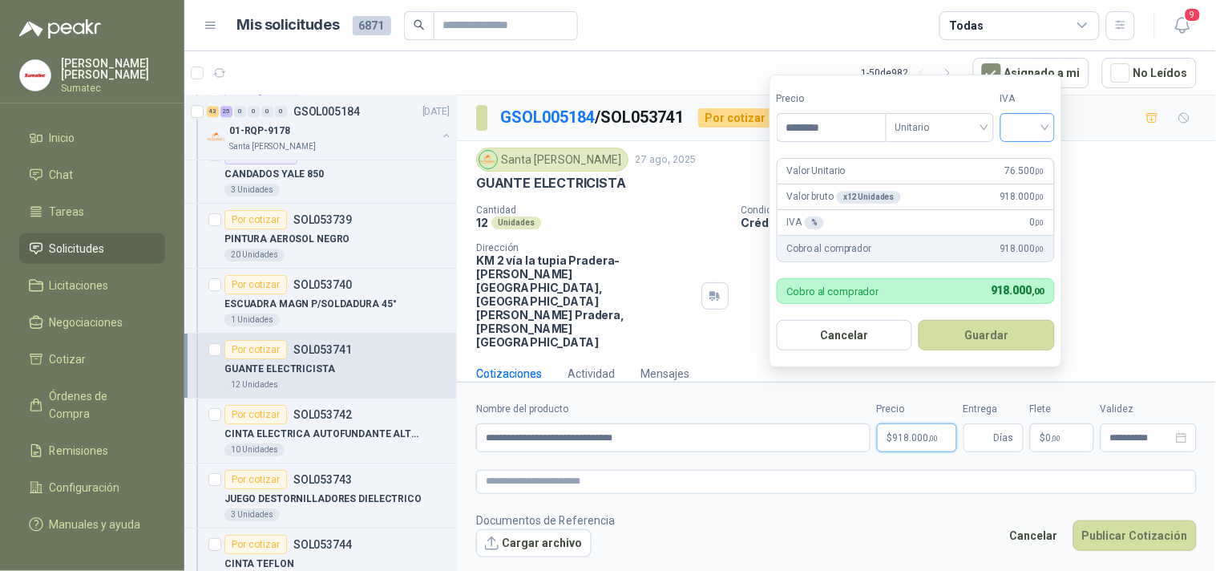
type input "********"
click at [1031, 135] on input "search" at bounding box center [1027, 126] width 35 height 24
click at [1030, 156] on div "19%" at bounding box center [1032, 161] width 30 height 18
click at [986, 327] on button "Guardar" at bounding box center [990, 335] width 138 height 30
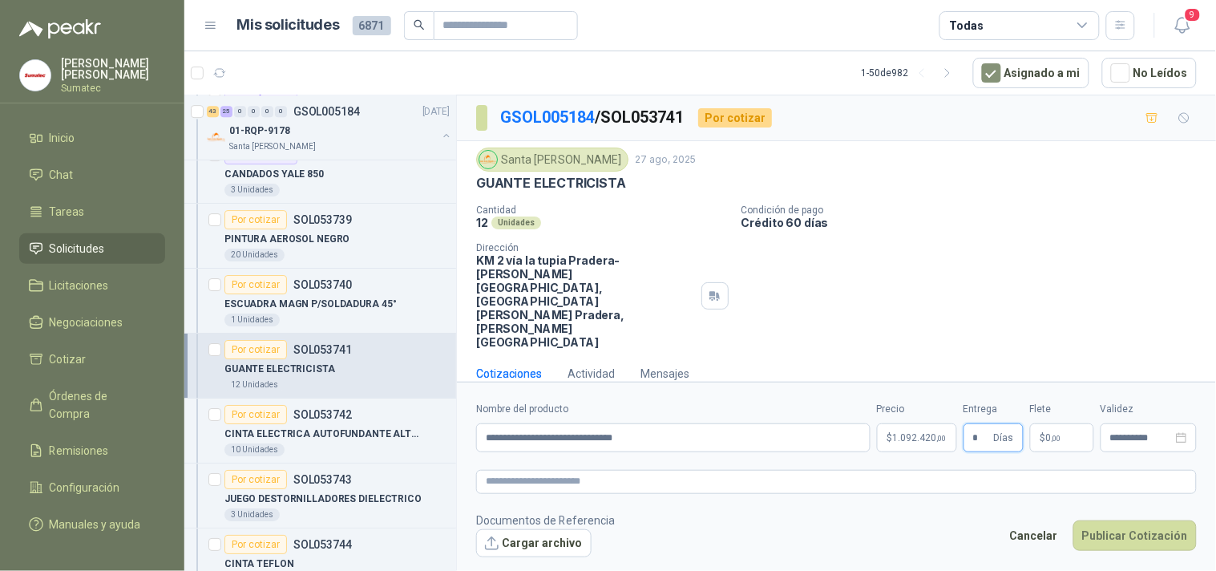
type input "*"
click at [1086, 423] on p "$ 0 ,00" at bounding box center [1062, 437] width 64 height 29
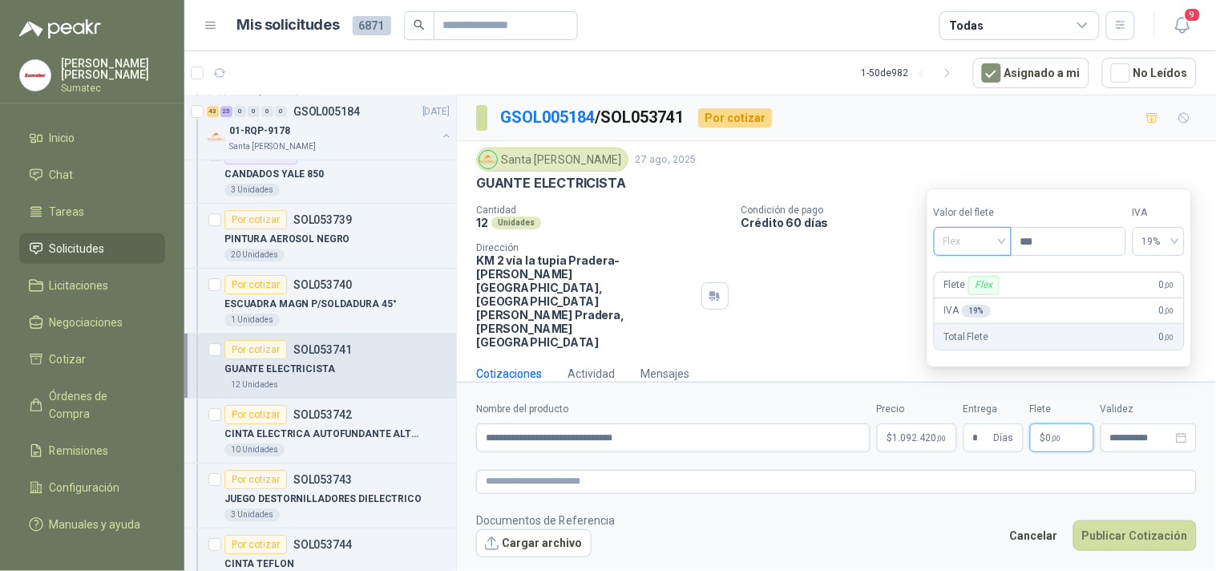
click at [994, 245] on span "Flex" at bounding box center [973, 241] width 59 height 24
click at [980, 307] on div "Incluido" at bounding box center [974, 301] width 55 height 18
click at [1113, 520] on button "Publicar Cotización" at bounding box center [1135, 535] width 123 height 30
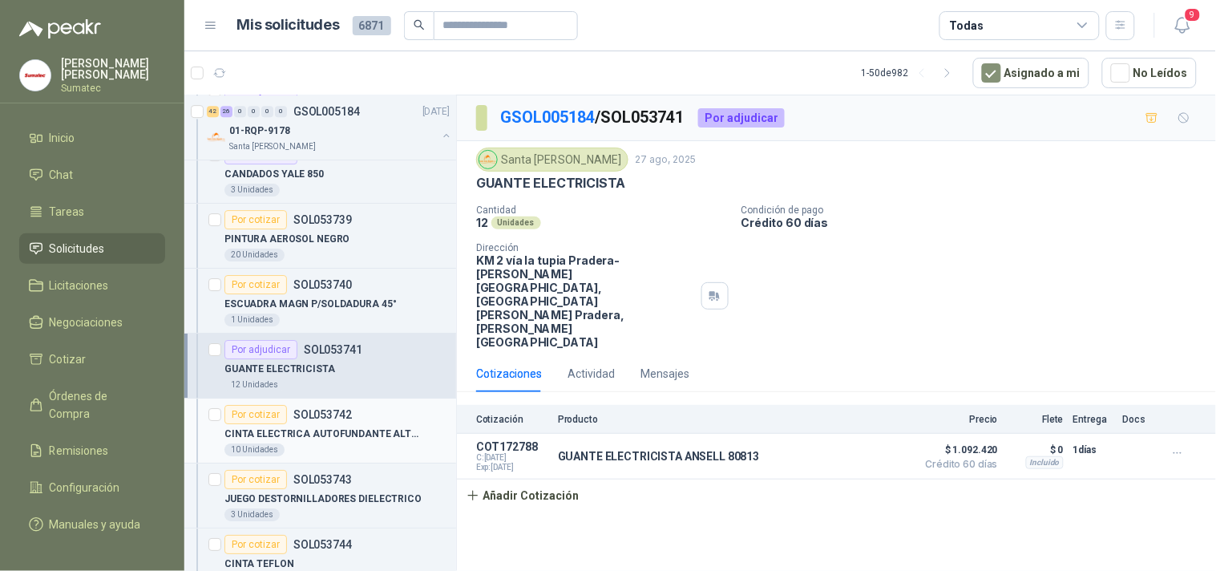
click at [355, 431] on p "CINTA ELECTRICA AUTOFUNDANTE ALTO VOLTAJ" at bounding box center [325, 434] width 200 height 15
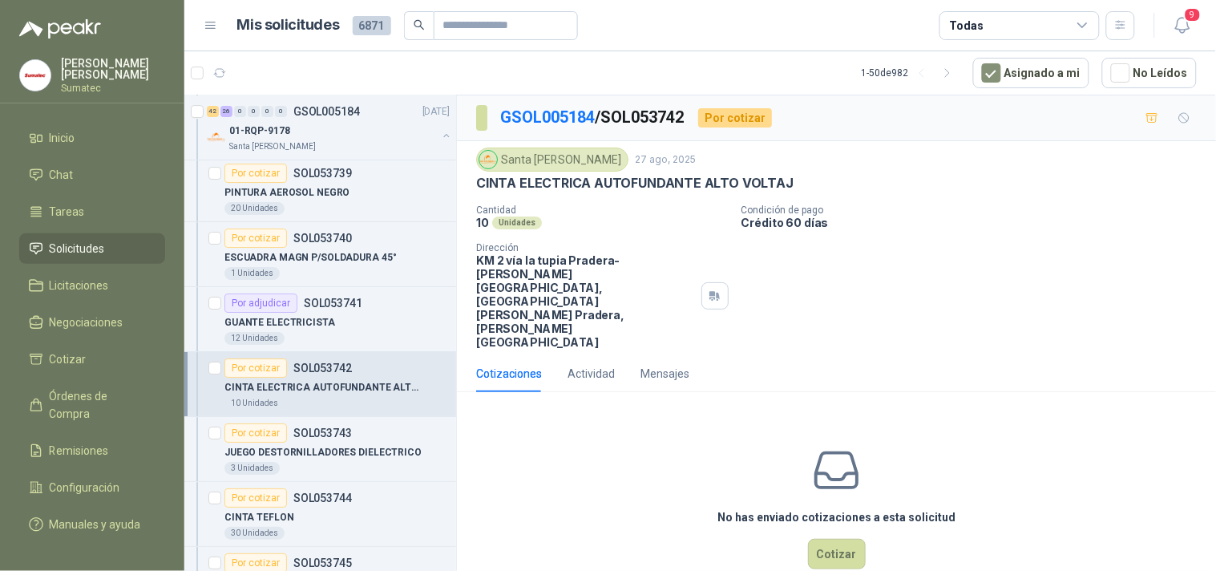
scroll to position [7662, 0]
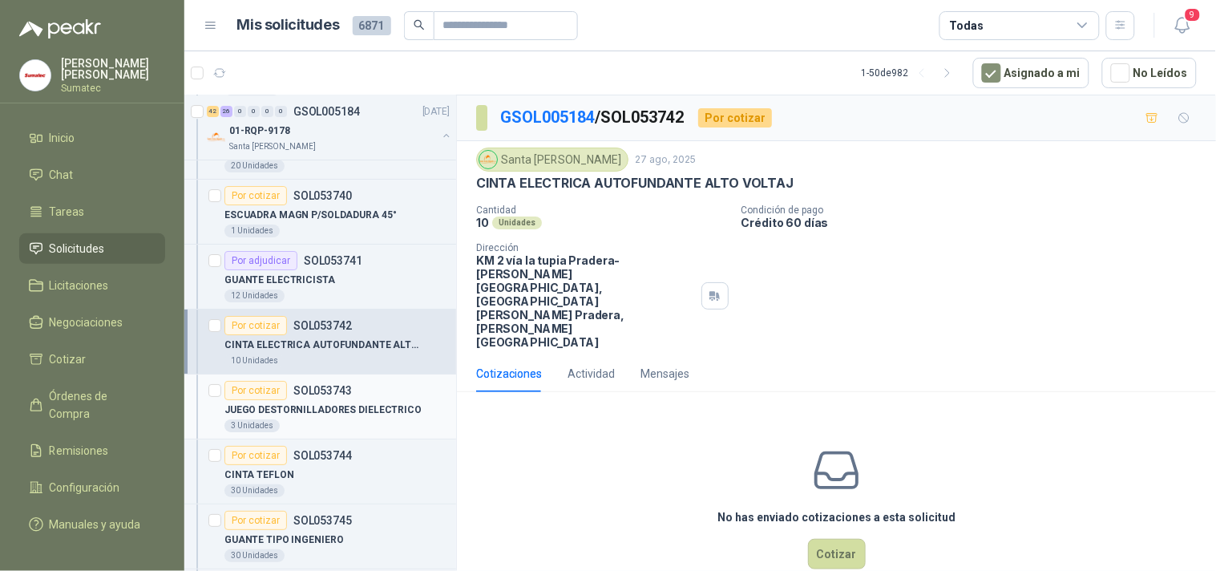
click at [356, 430] on div "3 Unidades" at bounding box center [337, 425] width 225 height 13
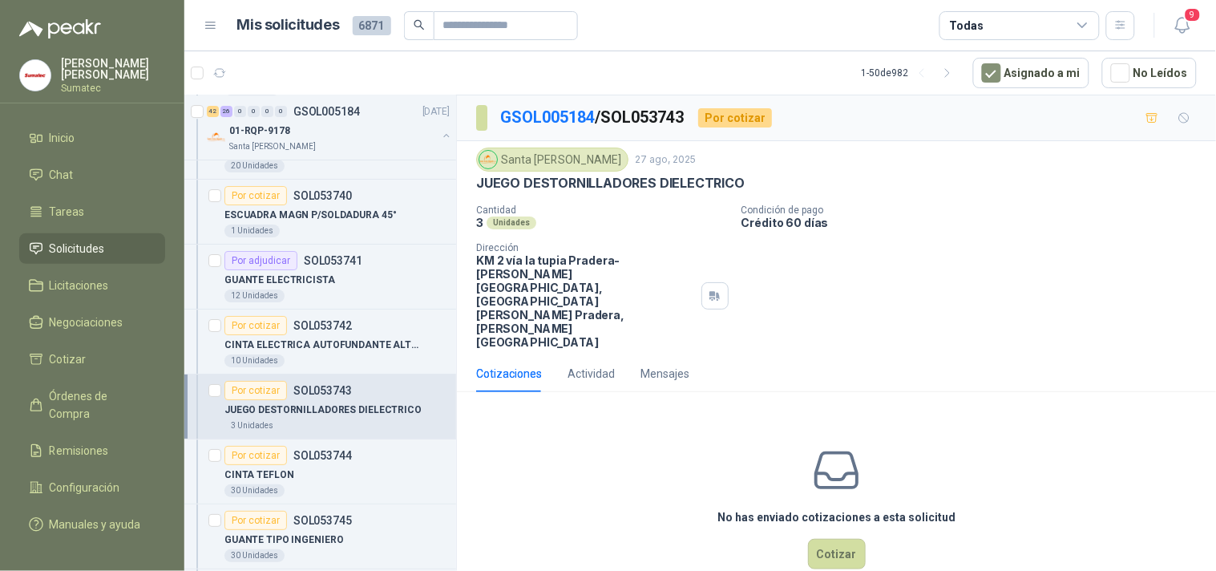
click at [636, 185] on p "JUEGO DESTORNILLADORES DIELECTRICO" at bounding box center [610, 183] width 269 height 17
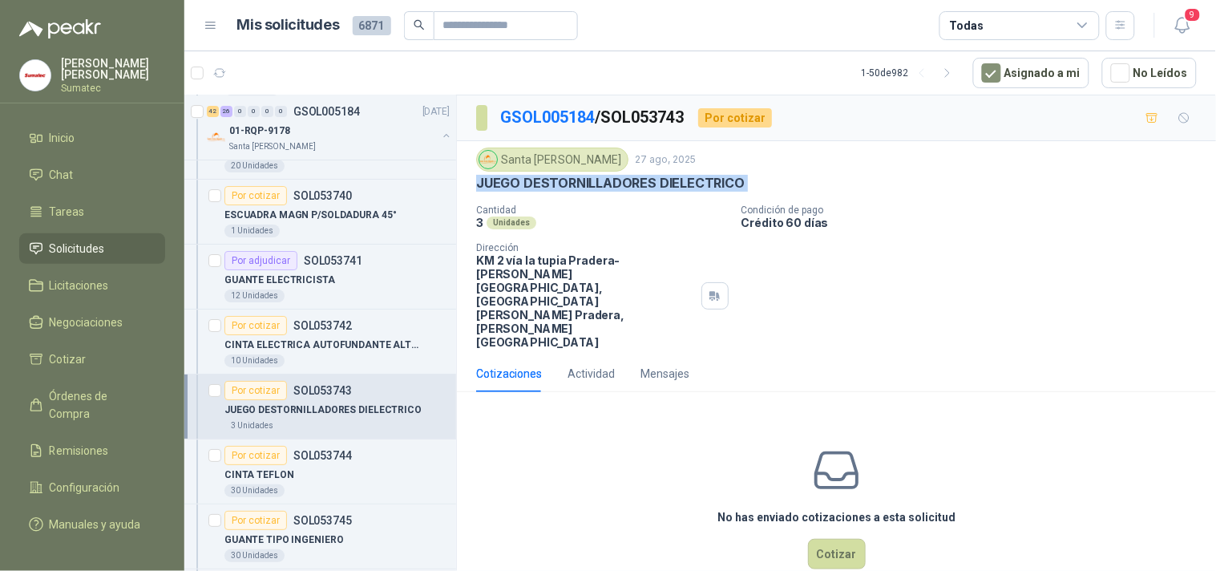
click at [636, 185] on p "JUEGO DESTORNILLADORES DIELECTRICO" at bounding box center [610, 183] width 269 height 17
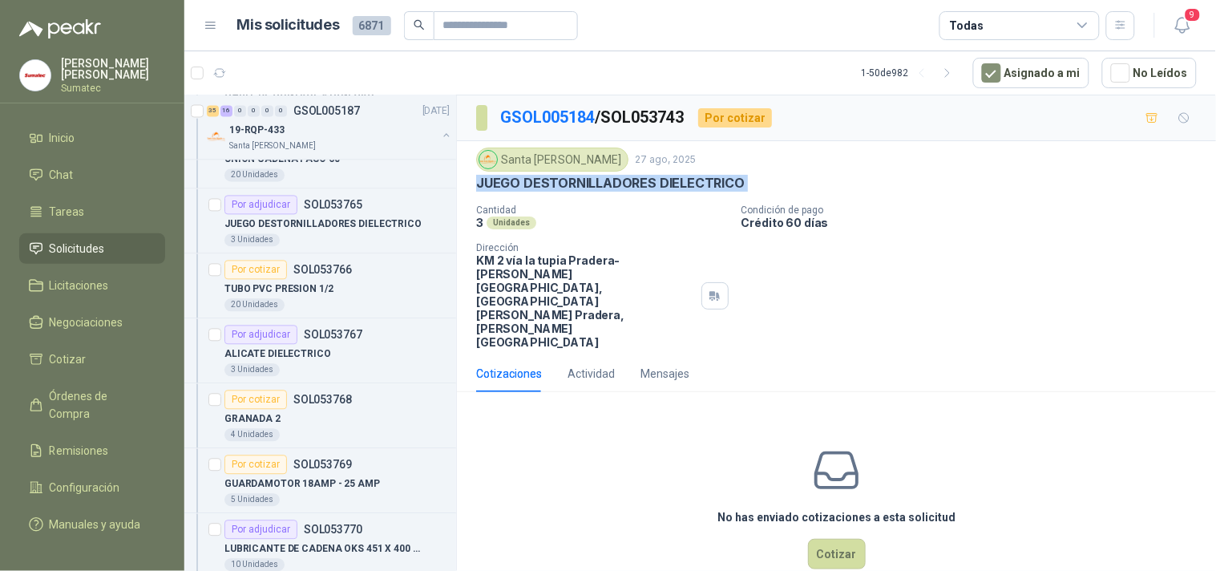
scroll to position [802, 0]
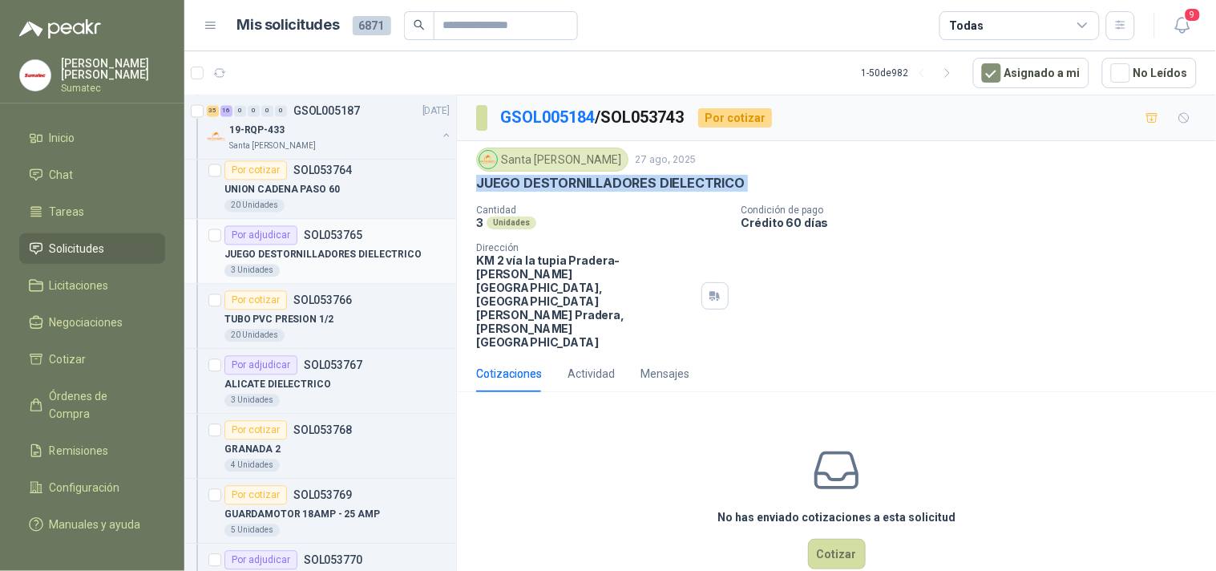
click at [370, 254] on p "JUEGO DESTORNILLADORES DIELECTRICO" at bounding box center [323, 255] width 197 height 15
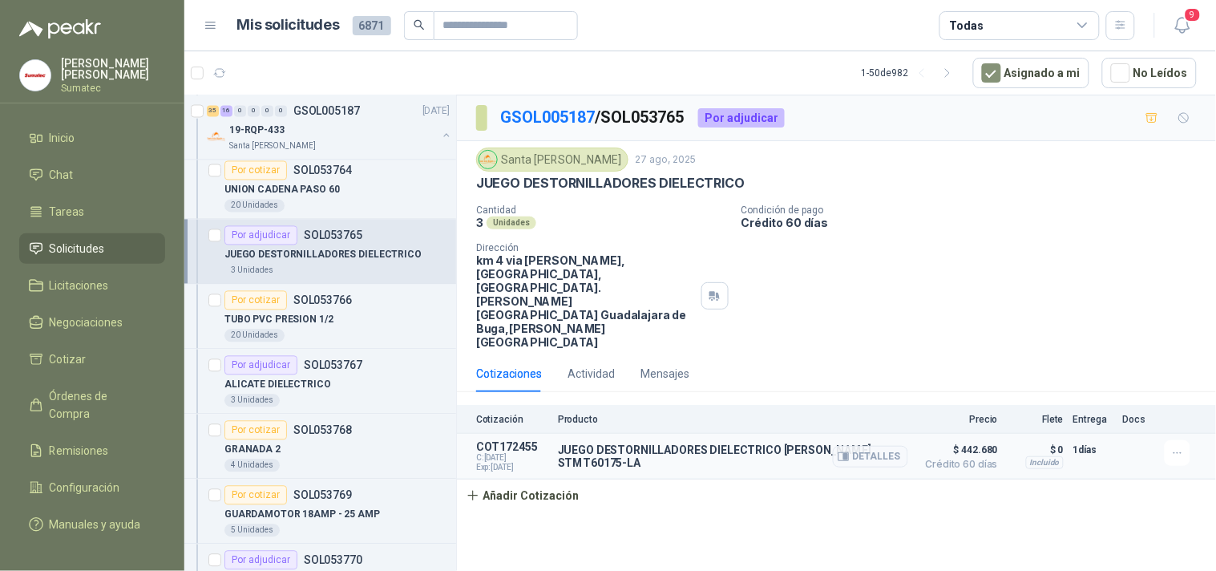
click at [584, 443] on p "JUEGO DESTORNILLADORES DIELECTRICO [PERSON_NAME] STMT60175-LA" at bounding box center [733, 456] width 350 height 26
click at [867, 446] on button "Detalles" at bounding box center [870, 457] width 75 height 22
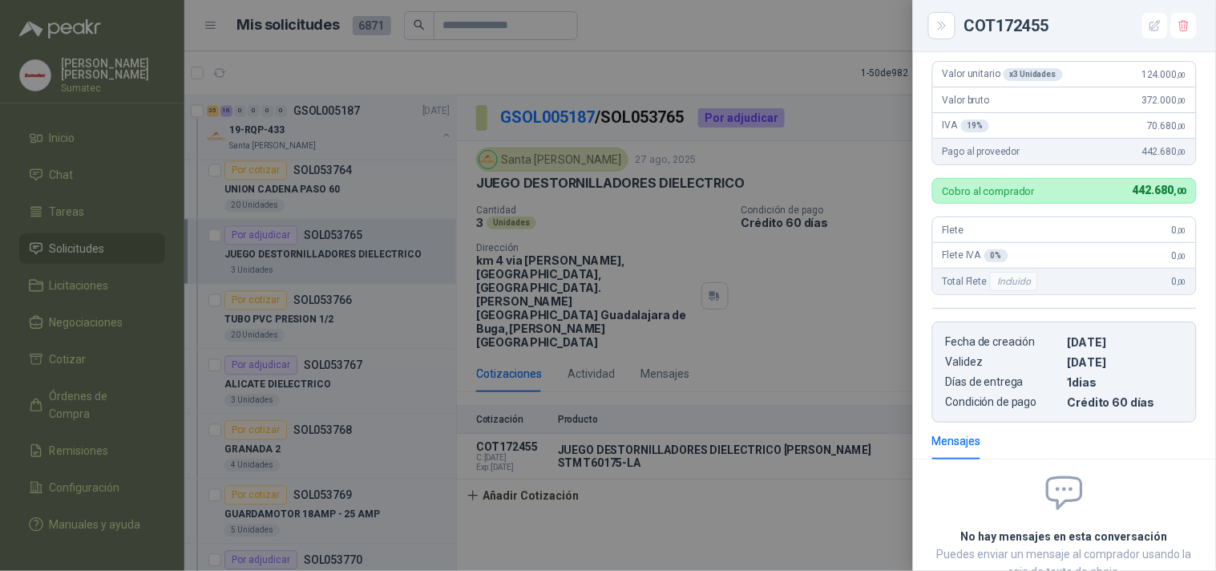
scroll to position [14, 0]
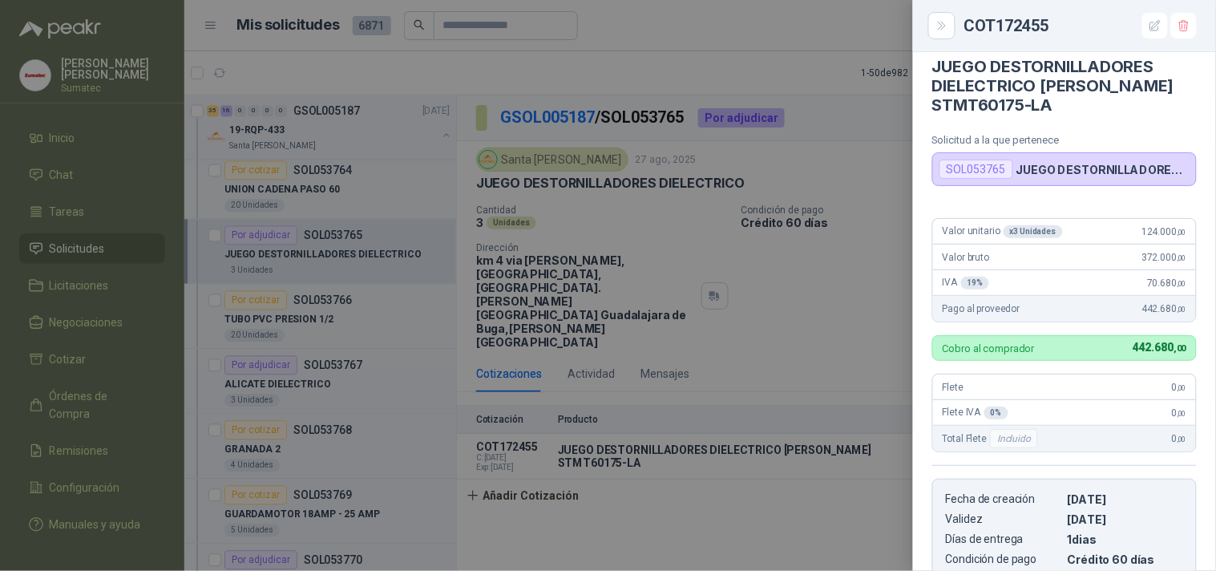
click at [786, 467] on div at bounding box center [608, 285] width 1216 height 571
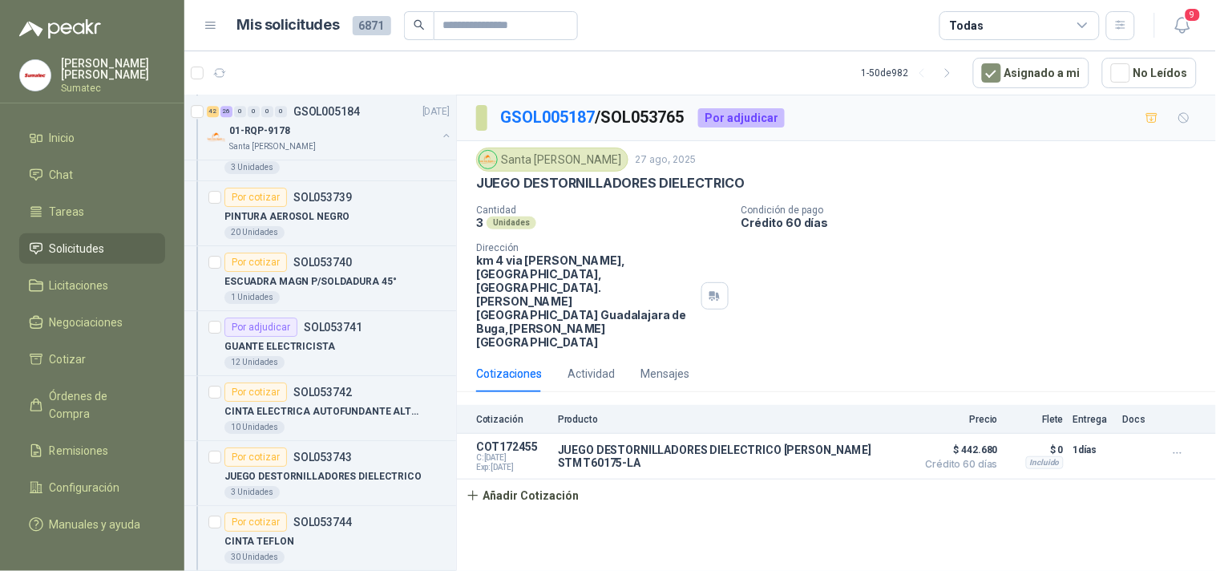
scroll to position [7685, 0]
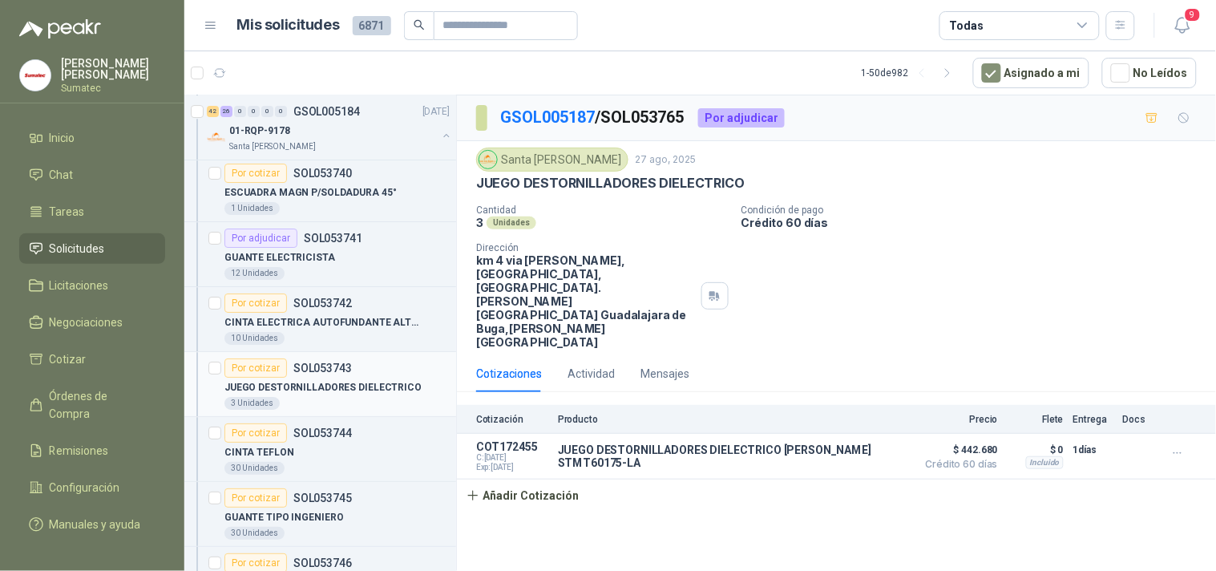
click at [358, 378] on div "Por cotizar SOL053743" at bounding box center [337, 367] width 225 height 19
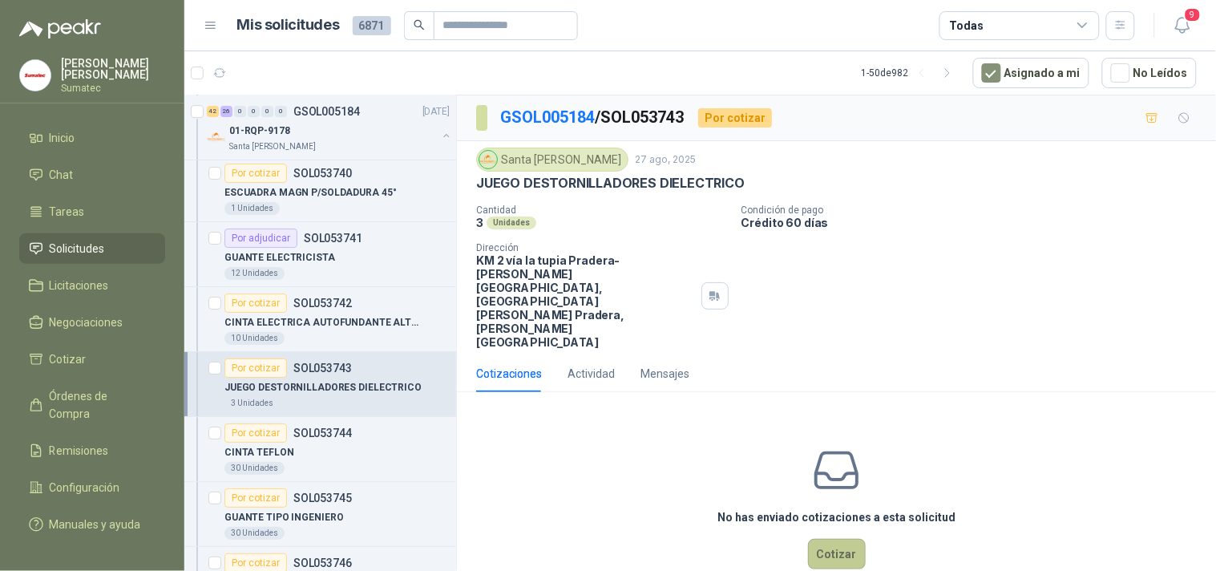
click at [832, 539] on button "Cotizar" at bounding box center [837, 554] width 58 height 30
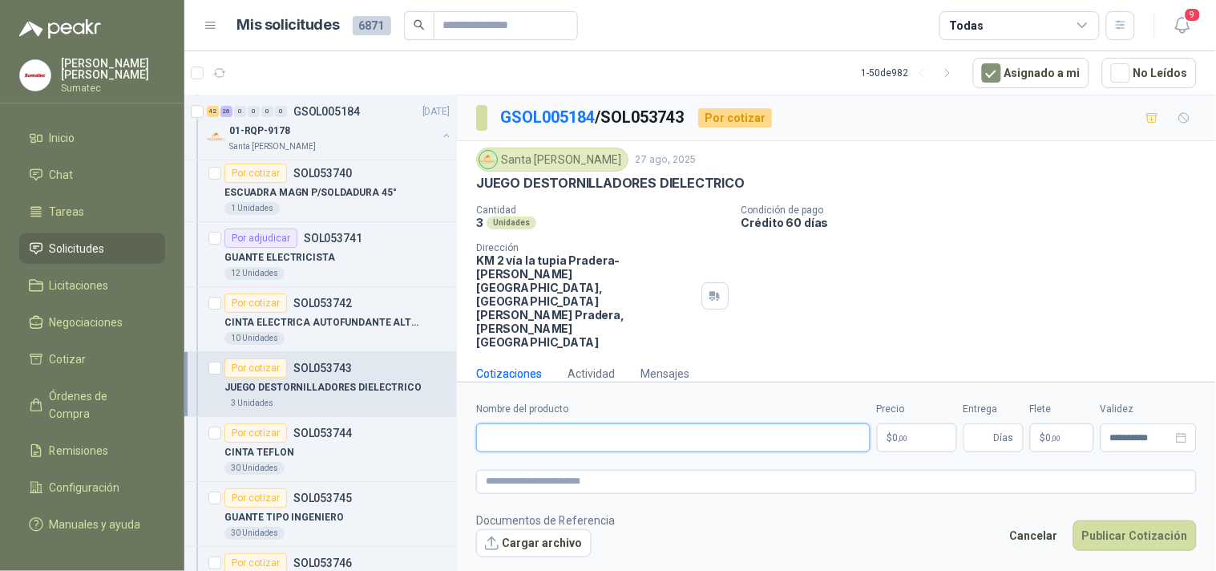
click at [709, 423] on input "Nombre del producto" at bounding box center [673, 437] width 395 height 29
paste input "**********"
type input "**********"
click at [885, 423] on p "$ 0 ,00" at bounding box center [917, 437] width 80 height 29
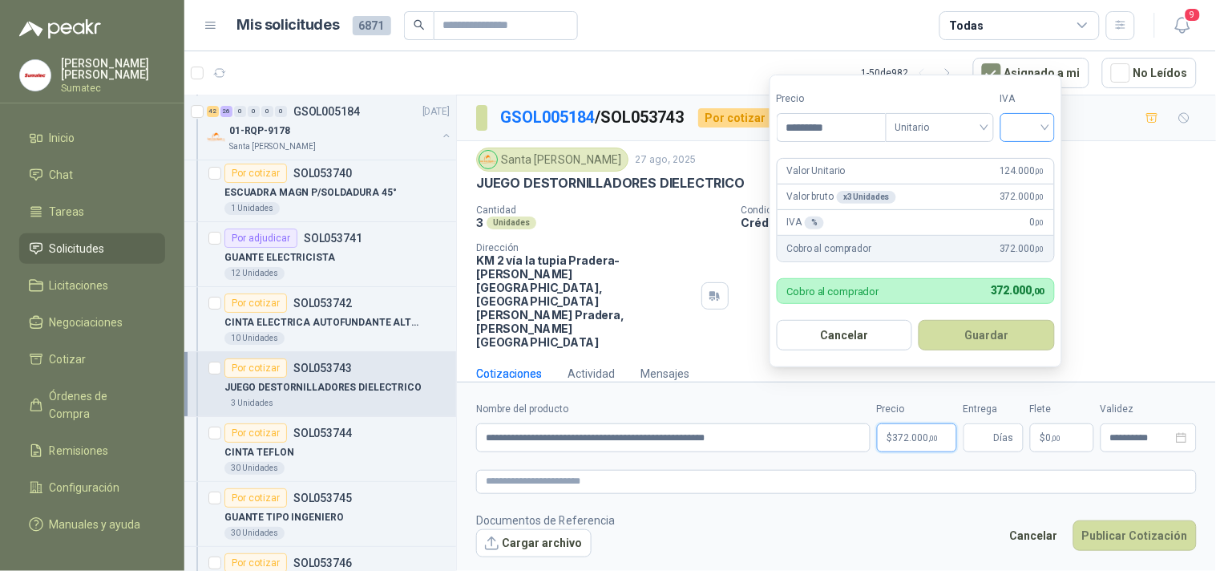
type input "*********"
click at [1035, 134] on input "search" at bounding box center [1027, 126] width 35 height 24
click at [1035, 156] on div "19%" at bounding box center [1032, 161] width 30 height 18
click at [1004, 329] on button "Guardar" at bounding box center [990, 335] width 138 height 30
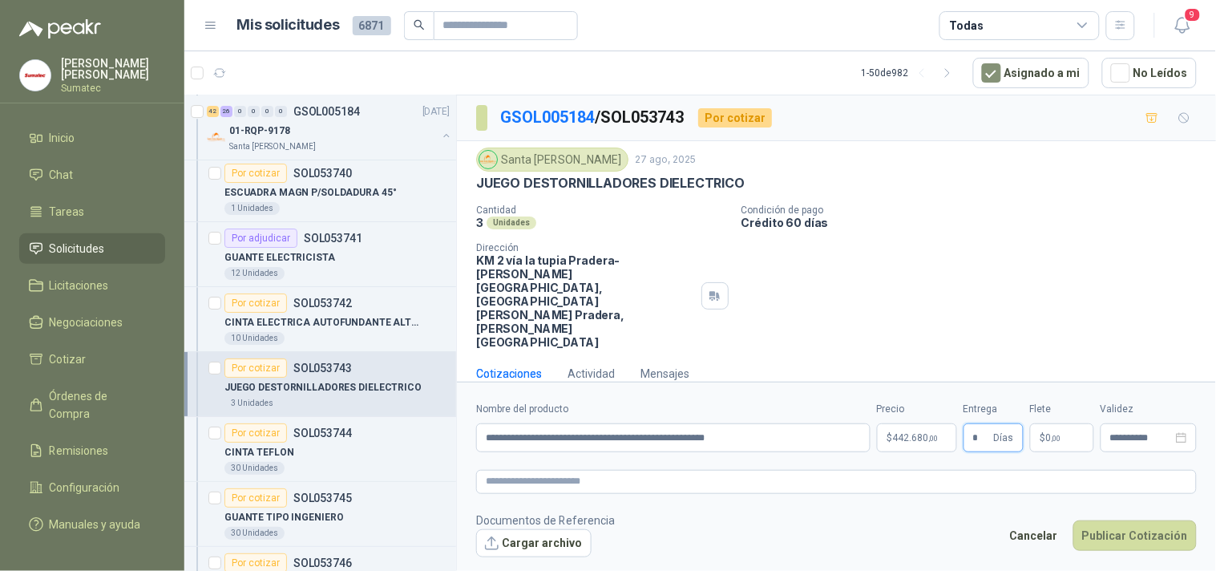
type input "*"
click at [1083, 423] on p "$ 0 ,00" at bounding box center [1062, 437] width 64 height 29
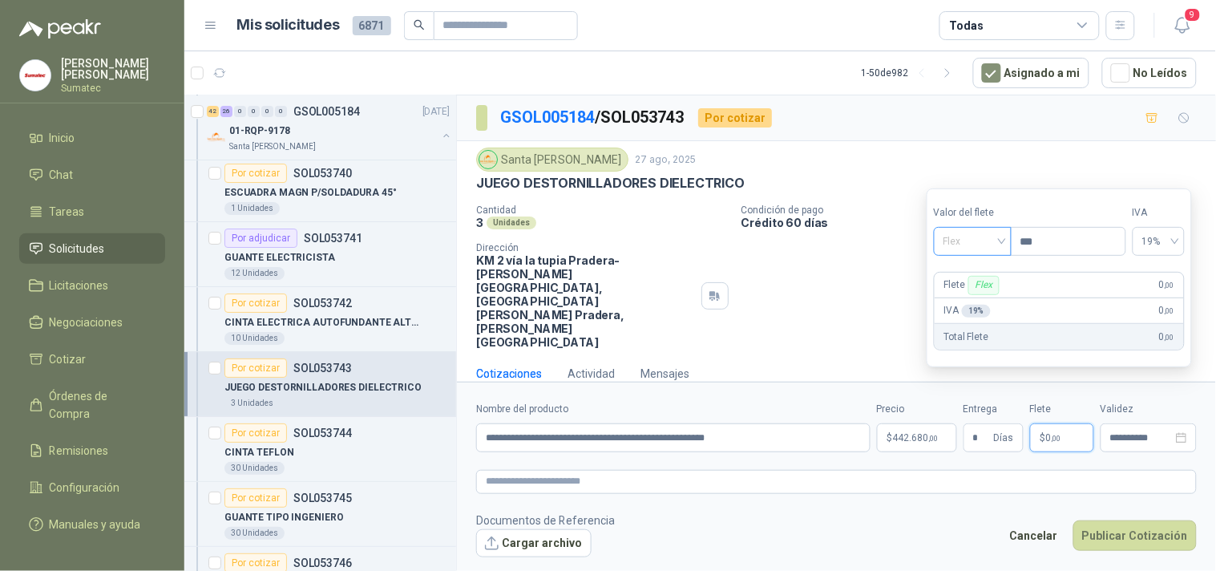
click at [982, 239] on span "Flex" at bounding box center [973, 241] width 59 height 24
click at [975, 297] on div "Incluido" at bounding box center [974, 301] width 55 height 18
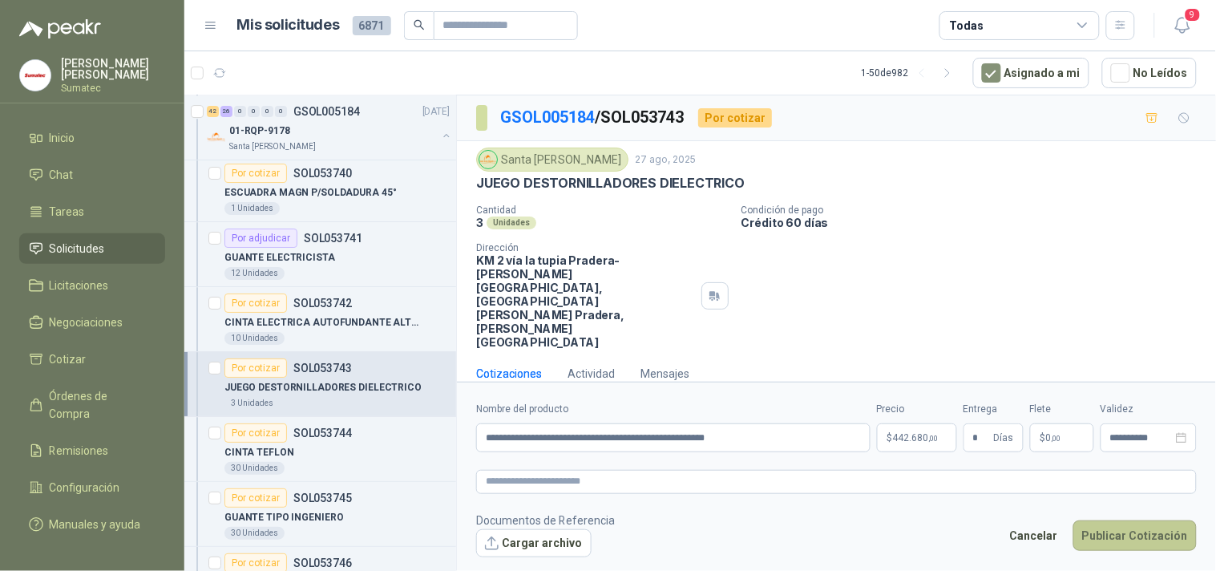
click at [1131, 520] on button "Publicar Cotización" at bounding box center [1135, 535] width 123 height 30
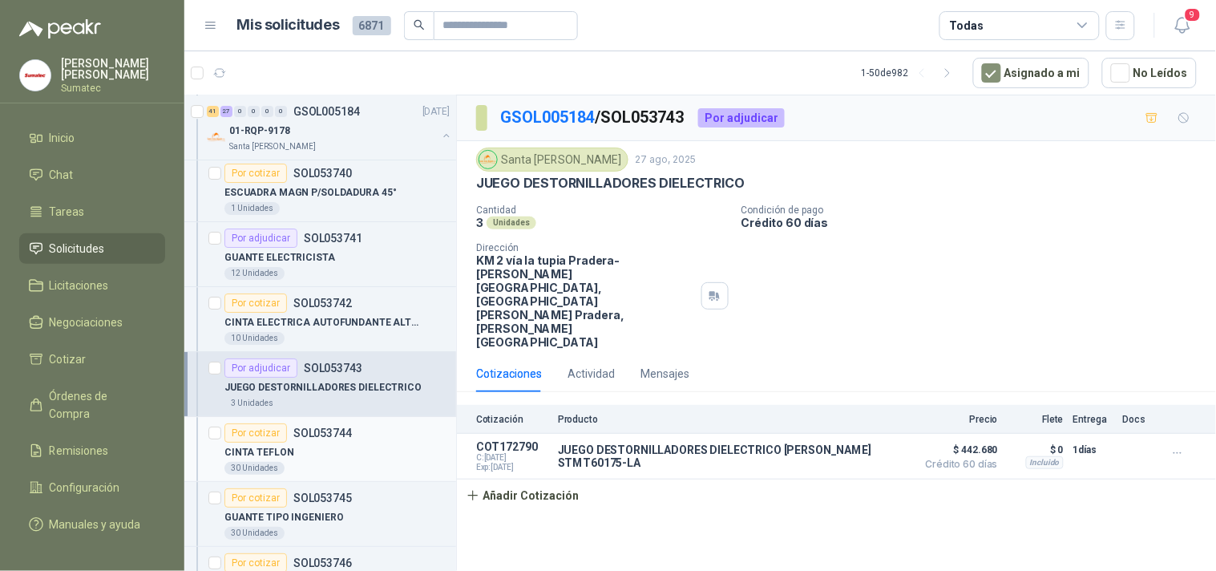
click at [375, 443] on div "Por cotizar SOL053744" at bounding box center [337, 432] width 225 height 19
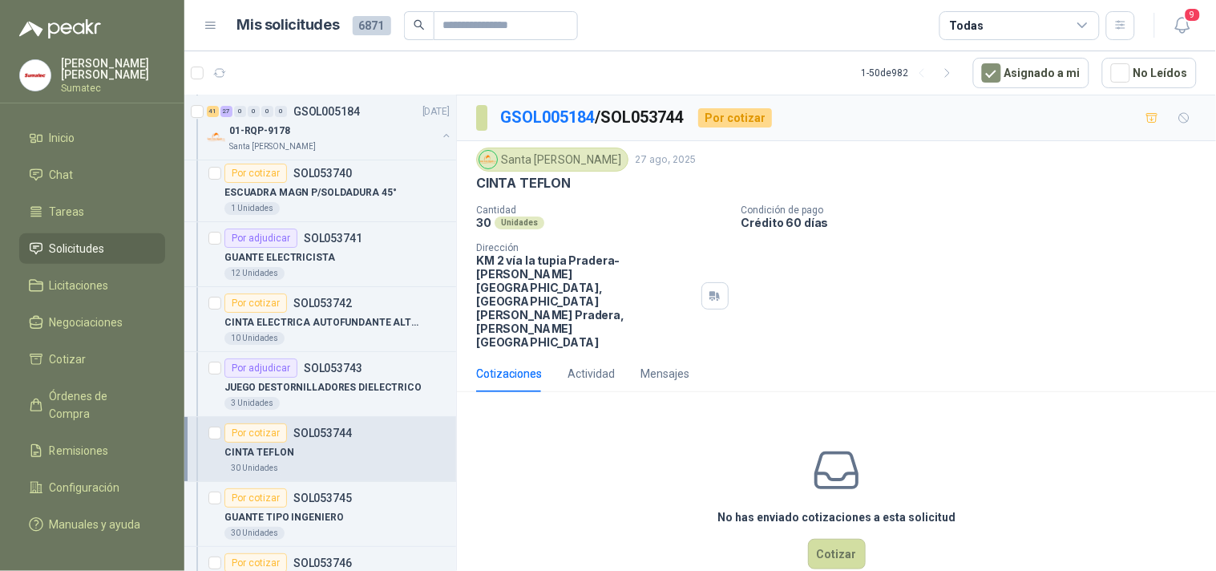
click at [539, 181] on p "CINTA TEFLON" at bounding box center [523, 183] width 95 height 17
click at [844, 539] on button "Cotizar" at bounding box center [837, 554] width 58 height 30
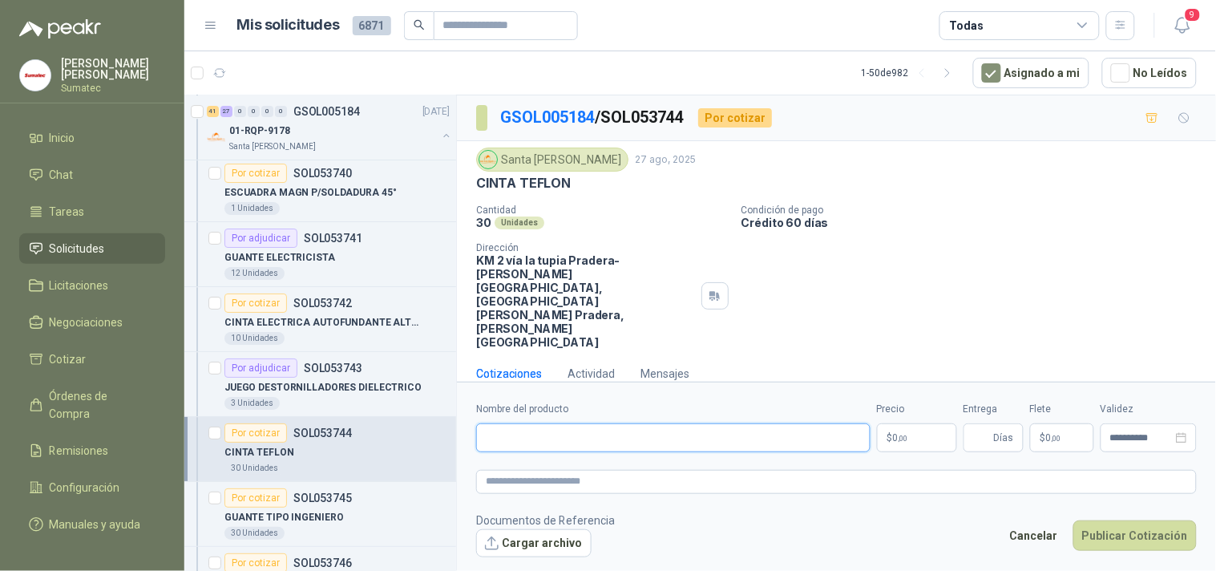
click at [688, 423] on input "Nombre del producto" at bounding box center [673, 437] width 395 height 29
paste input "**********"
type input "**********"
click at [893, 423] on p "$ 0 ,00" at bounding box center [917, 437] width 80 height 29
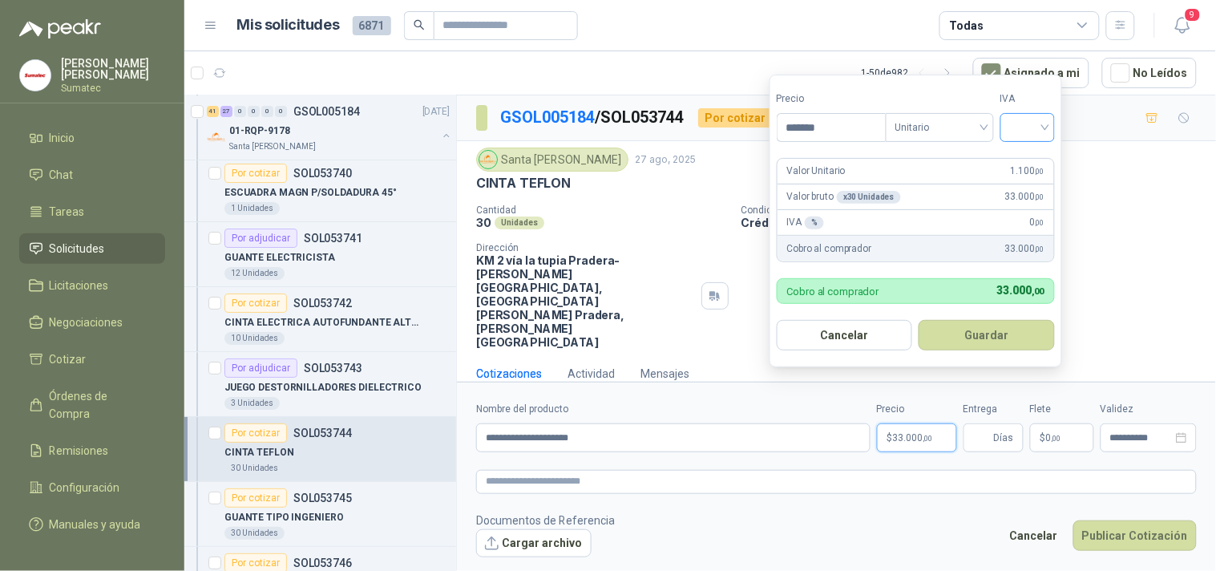
type input "*******"
click at [1036, 132] on input "search" at bounding box center [1027, 126] width 35 height 24
drag, startPoint x: 1025, startPoint y: 157, endPoint x: 1030, endPoint y: 202, distance: 45.2
click at [1026, 158] on div "19%" at bounding box center [1032, 161] width 30 height 18
click at [1003, 329] on button "Guardar" at bounding box center [990, 335] width 138 height 30
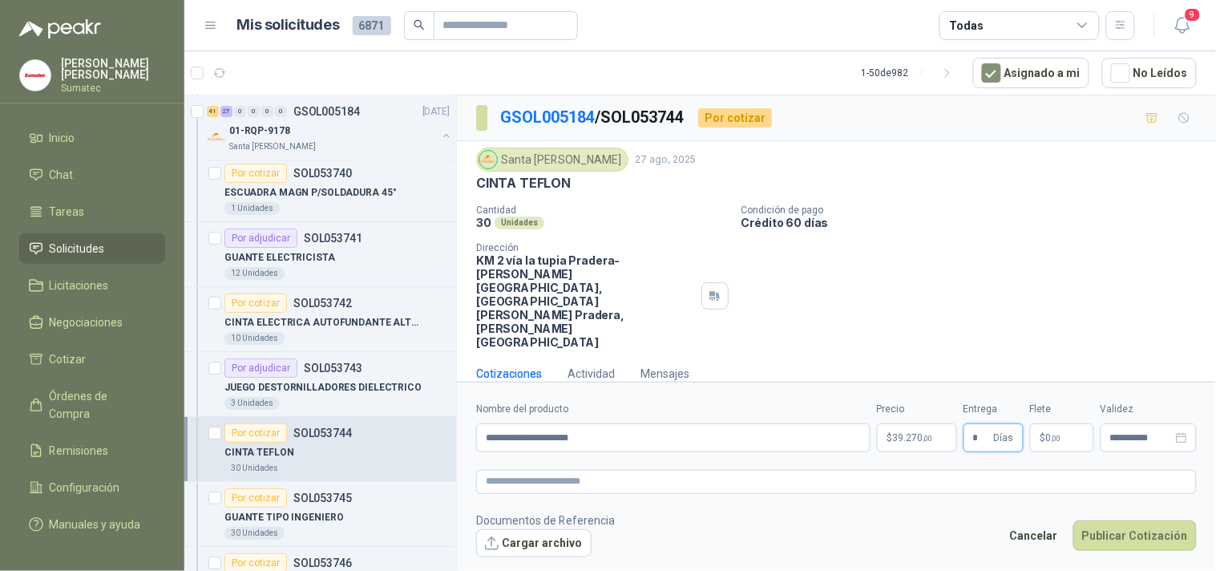
type input "*"
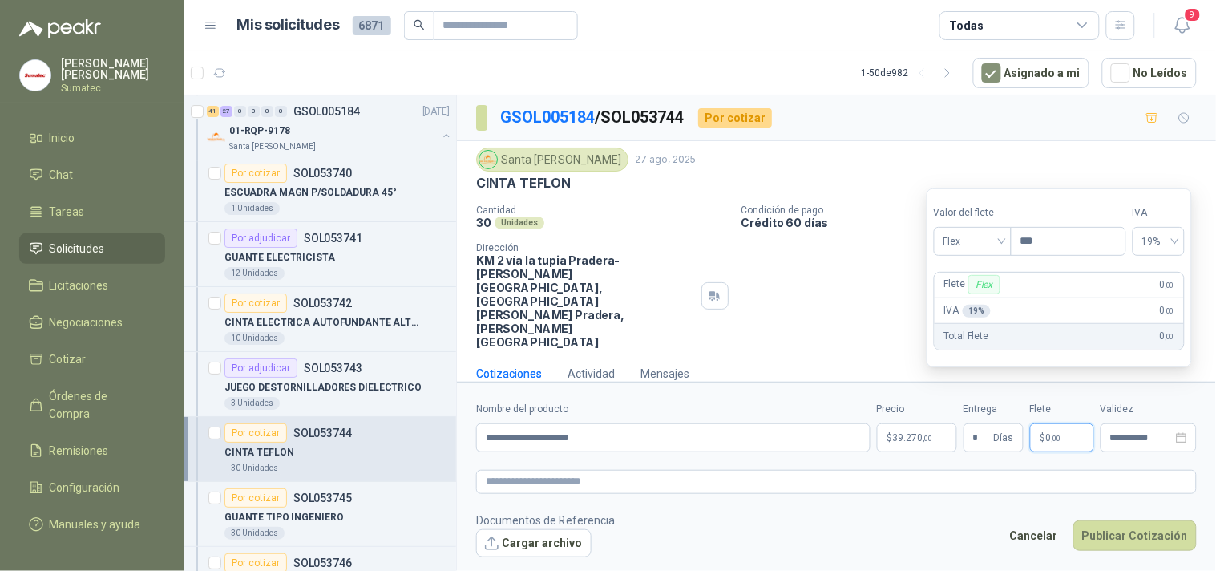
click at [1057, 423] on p "$ 0 ,00" at bounding box center [1062, 437] width 64 height 29
click at [986, 241] on span "Flex" at bounding box center [973, 241] width 59 height 24
click at [961, 293] on div "Incluido" at bounding box center [974, 301] width 55 height 18
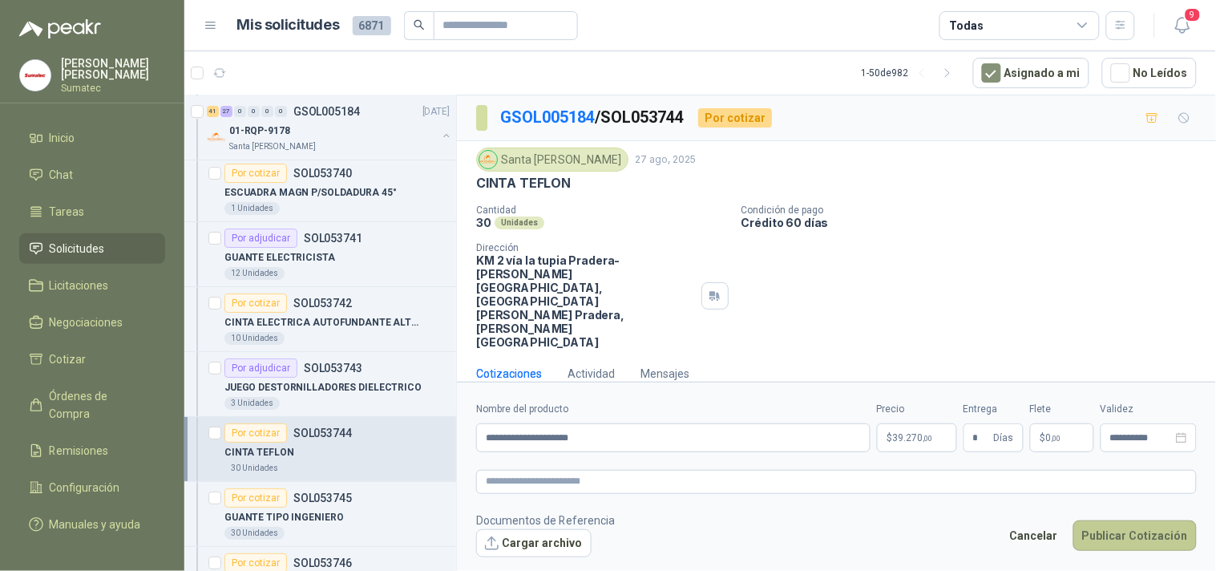
click at [1111, 520] on button "Publicar Cotización" at bounding box center [1135, 535] width 123 height 30
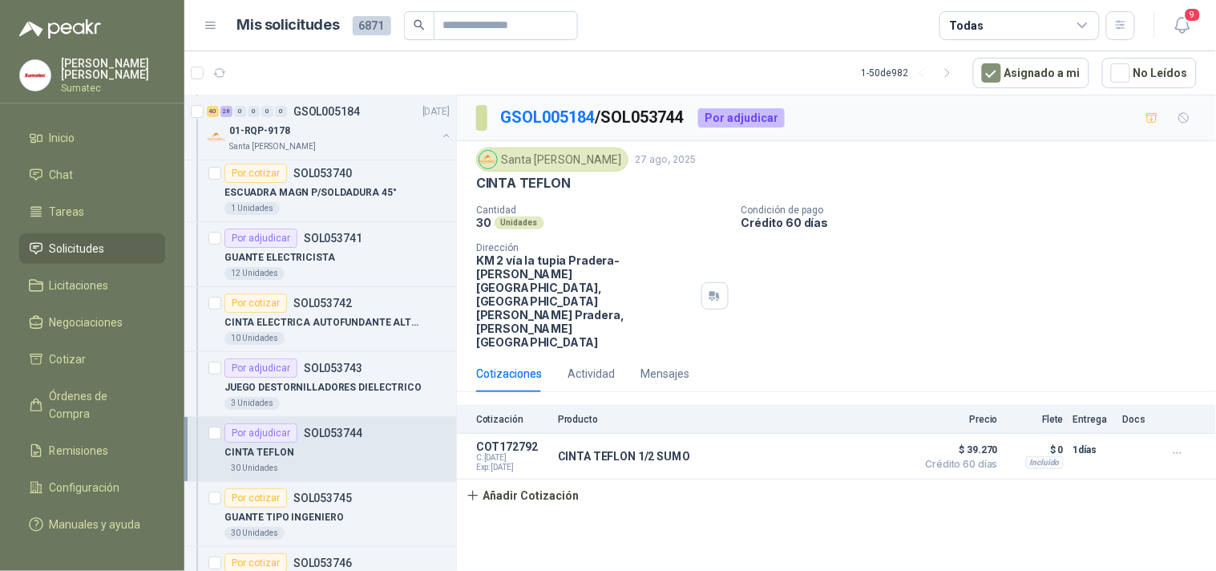
scroll to position [7863, 0]
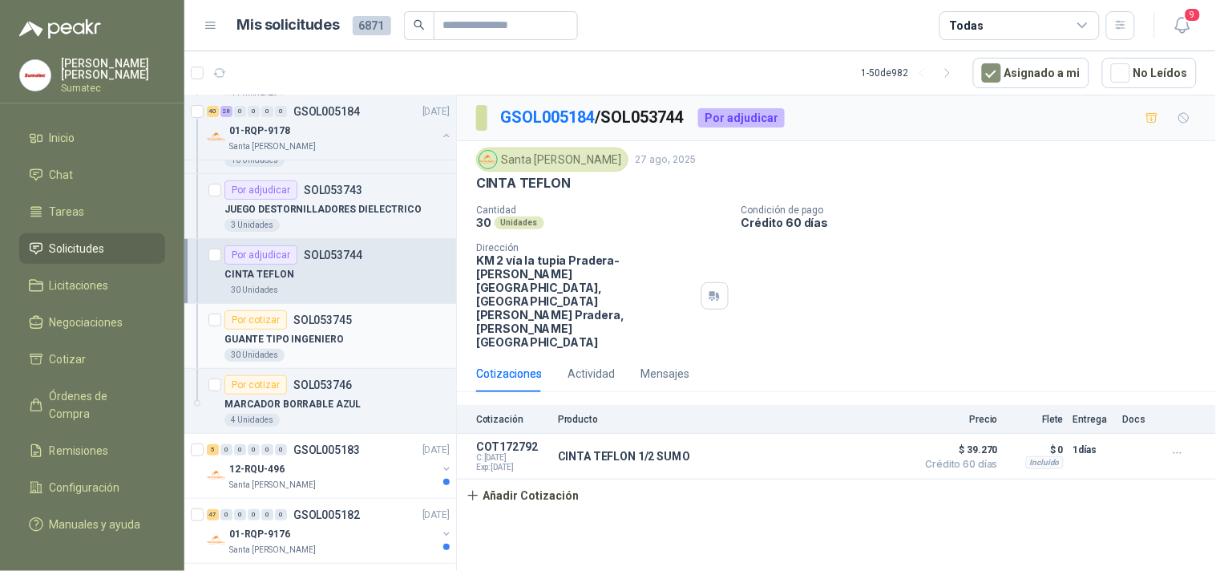
click at [323, 347] on p "GUANTE TIPO INGENIERO" at bounding box center [284, 339] width 119 height 15
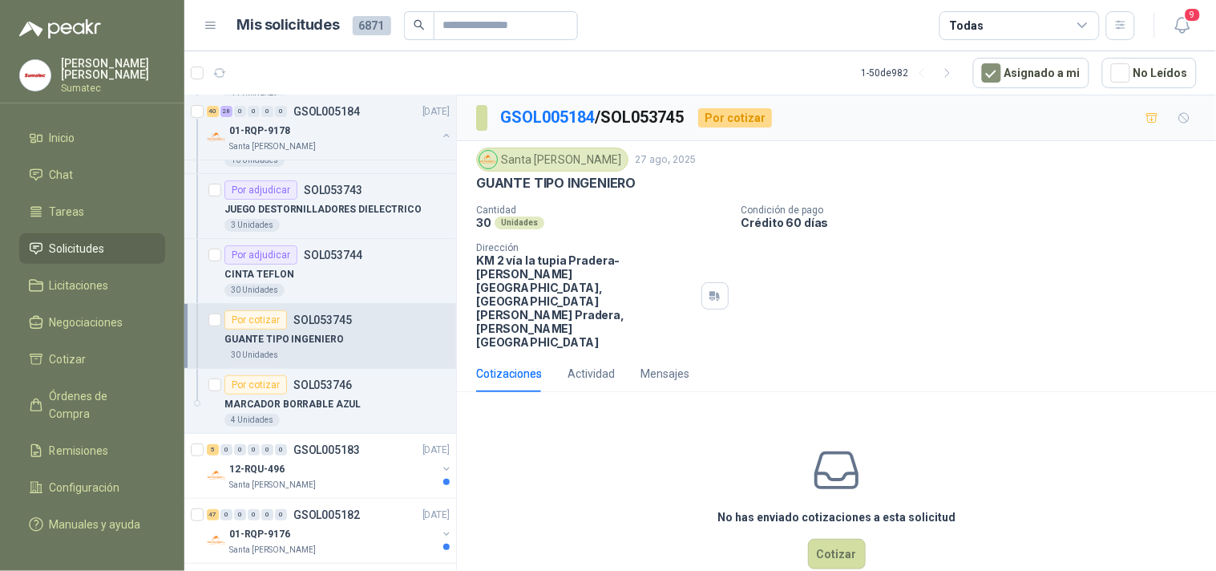
click at [588, 177] on p "GUANTE TIPO INGENIERO" at bounding box center [556, 183] width 160 height 17
click at [816, 539] on button "Cotizar" at bounding box center [837, 554] width 58 height 30
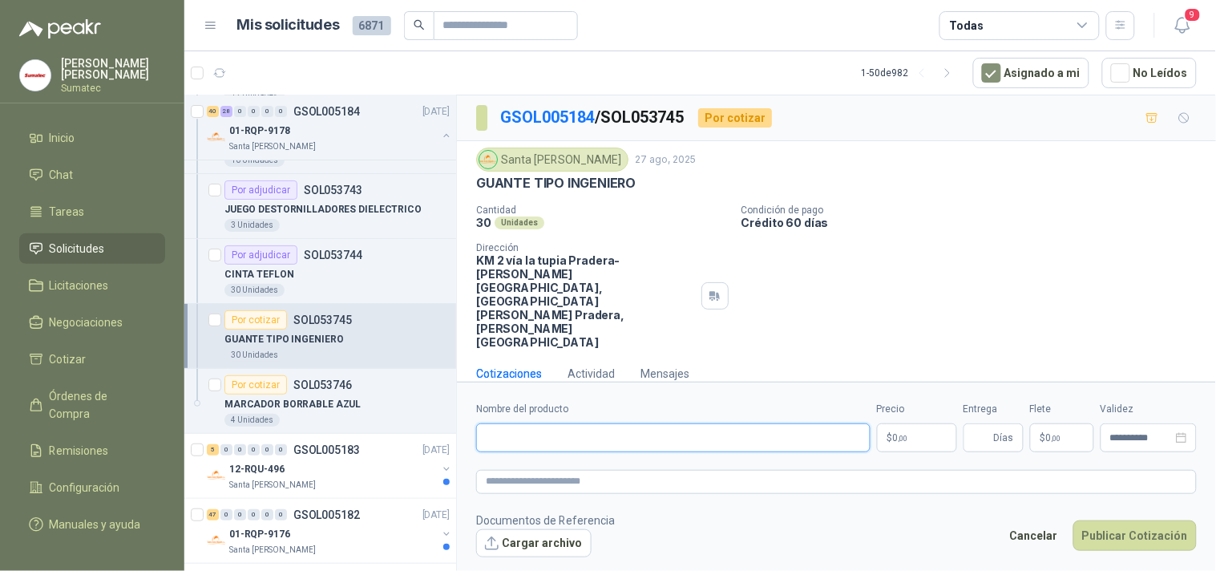
click at [674, 423] on input "Nombre del producto" at bounding box center [673, 437] width 395 height 29
paste input "**********"
type input "**********"
click at [900, 423] on p "$ 0 ,00" at bounding box center [917, 437] width 80 height 29
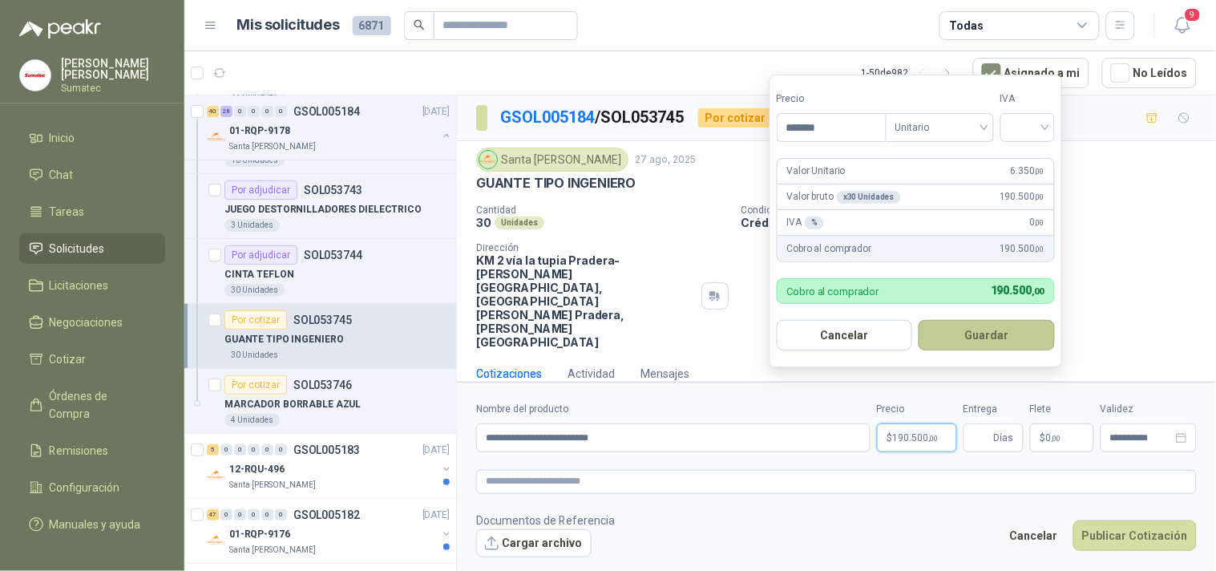
type input "*******"
click at [1039, 333] on button "Guardar" at bounding box center [987, 335] width 136 height 30
click at [1046, 132] on input "search" at bounding box center [1027, 126] width 35 height 24
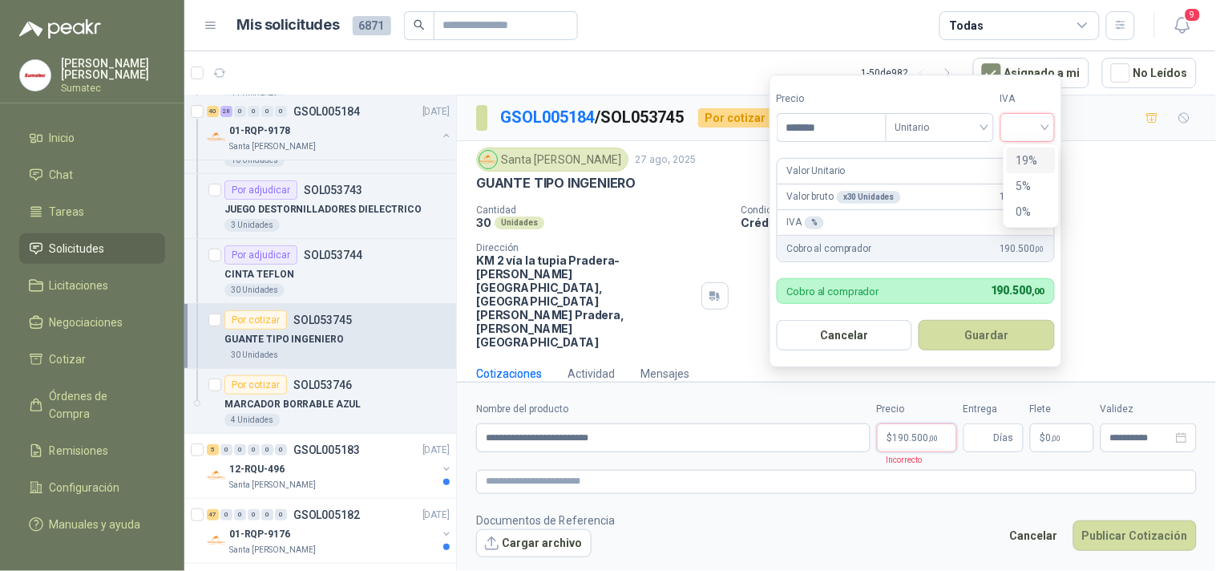
click at [1034, 157] on div "19%" at bounding box center [1032, 161] width 30 height 18
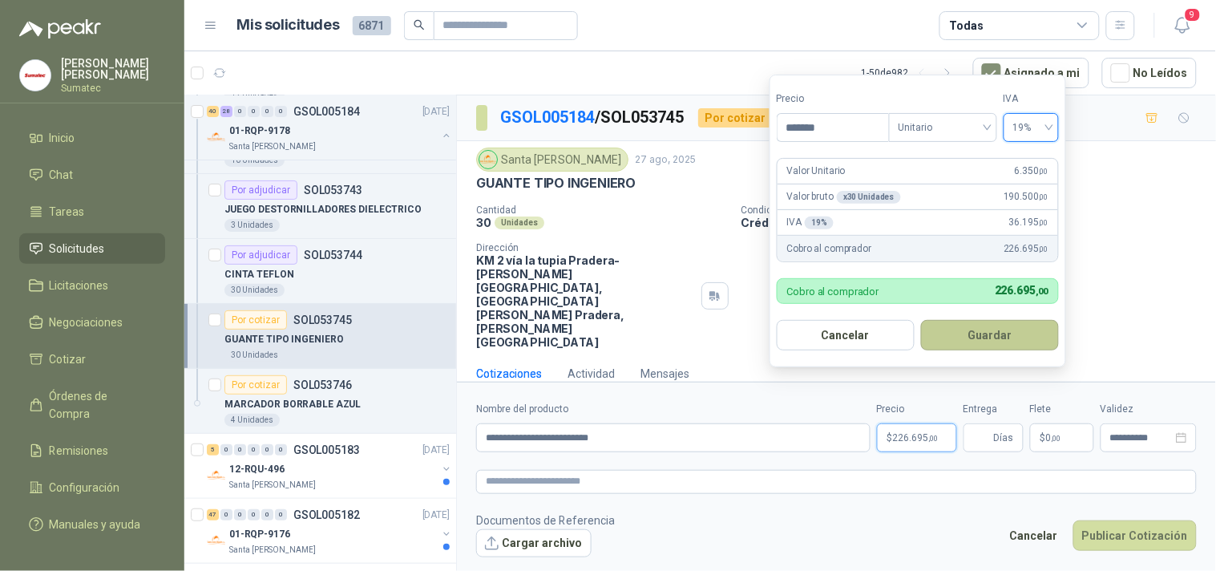
click at [985, 333] on button "Guardar" at bounding box center [990, 335] width 138 height 30
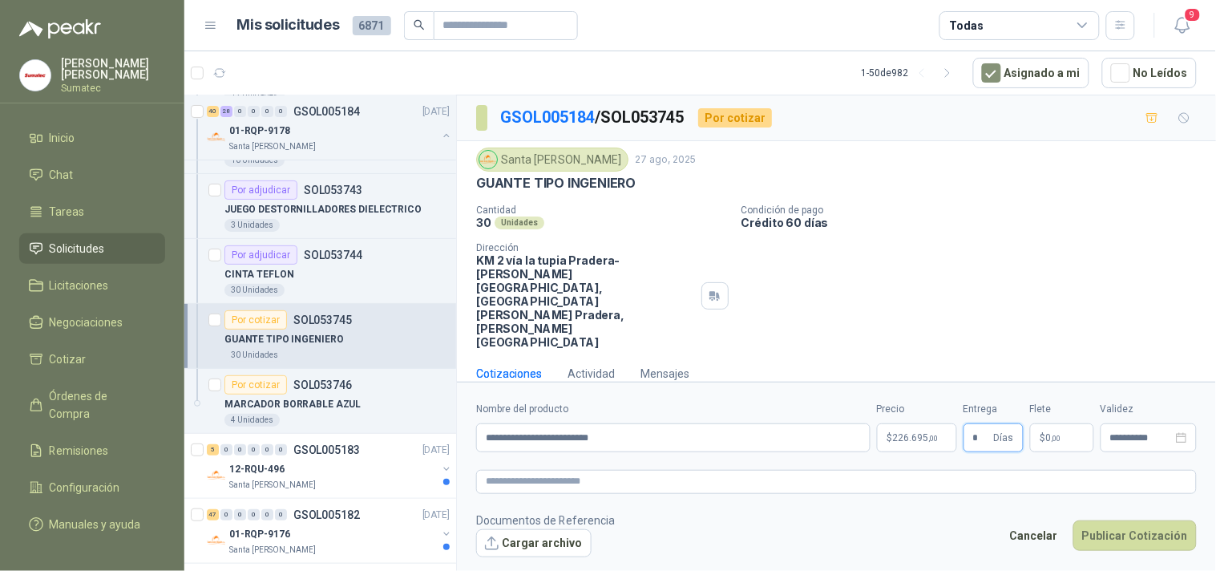
type input "*"
click at [1065, 423] on p "$ 0 ,00" at bounding box center [1062, 437] width 64 height 29
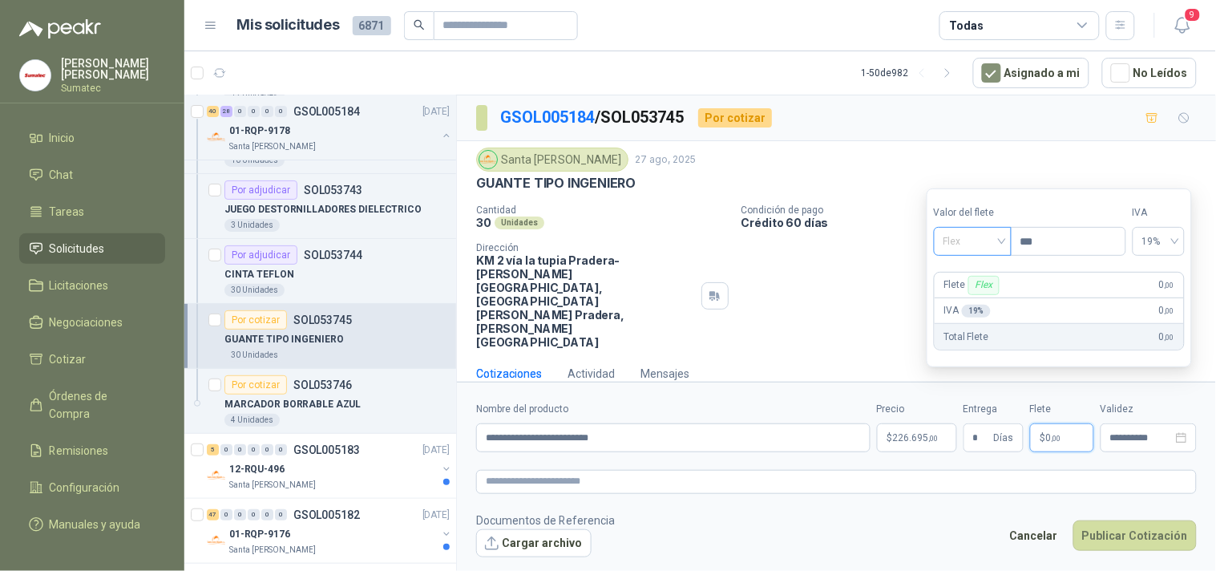
click at [984, 245] on span "Flex" at bounding box center [973, 241] width 59 height 24
click at [969, 293] on div "Incluido" at bounding box center [974, 301] width 55 height 18
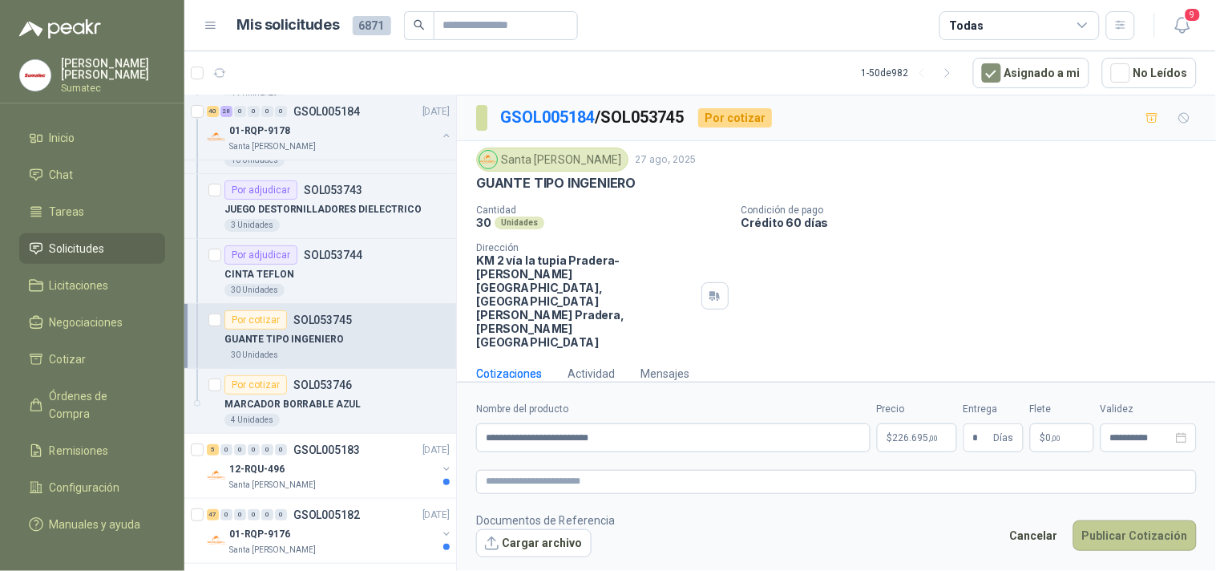
click at [1103, 520] on button "Publicar Cotización" at bounding box center [1135, 535] width 123 height 30
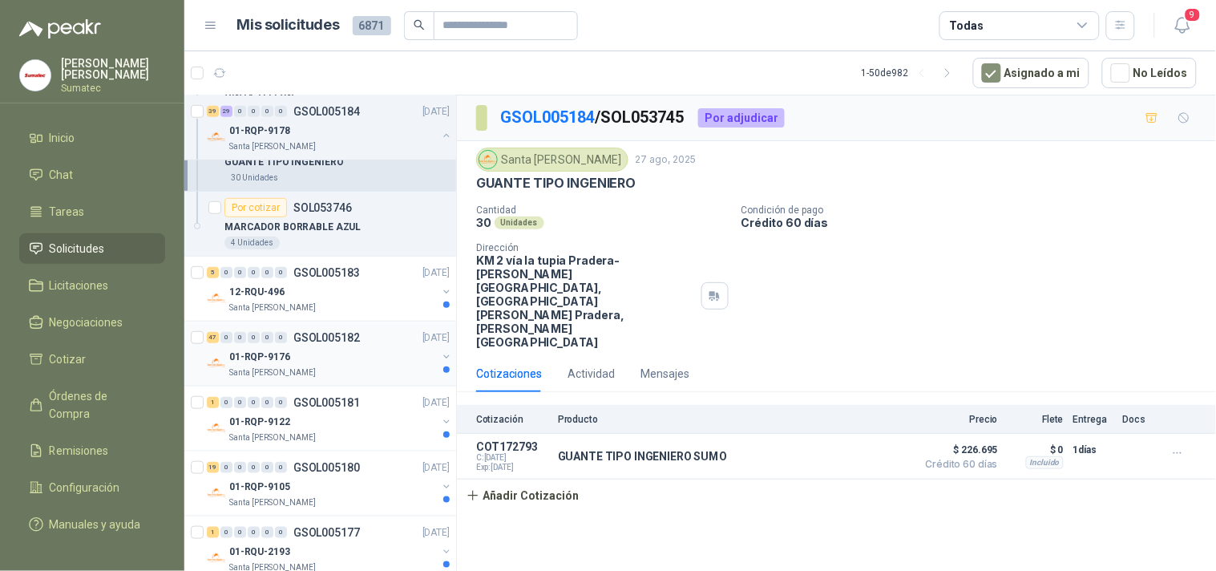
scroll to position [8041, 0]
click at [335, 311] on div "Santa [PERSON_NAME]" at bounding box center [333, 307] width 208 height 13
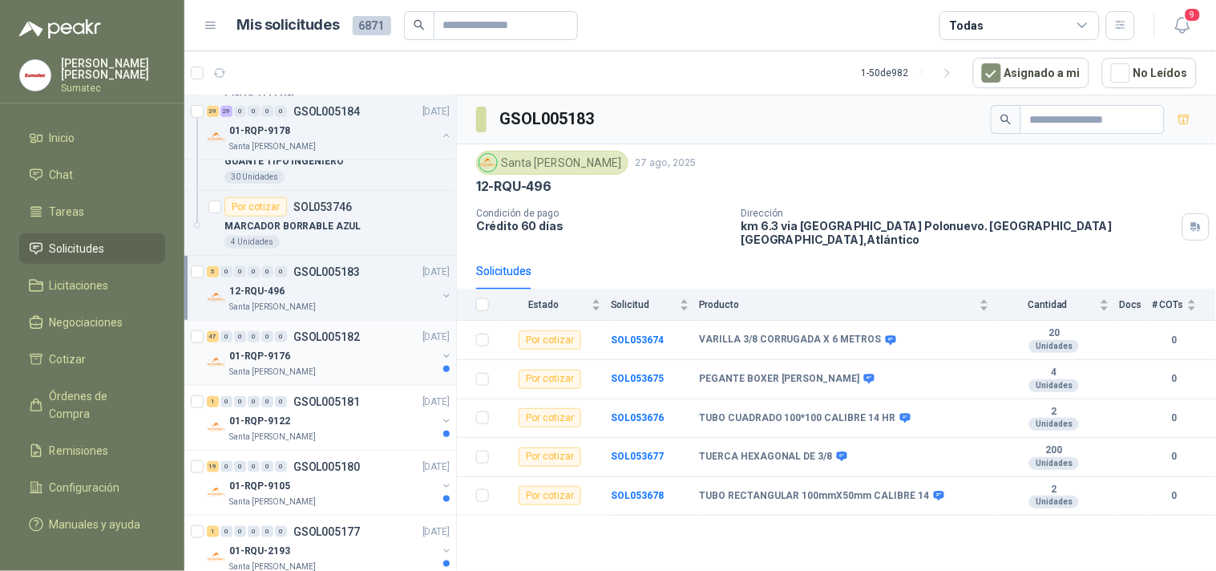
click at [313, 371] on div "Santa [PERSON_NAME]" at bounding box center [333, 372] width 208 height 13
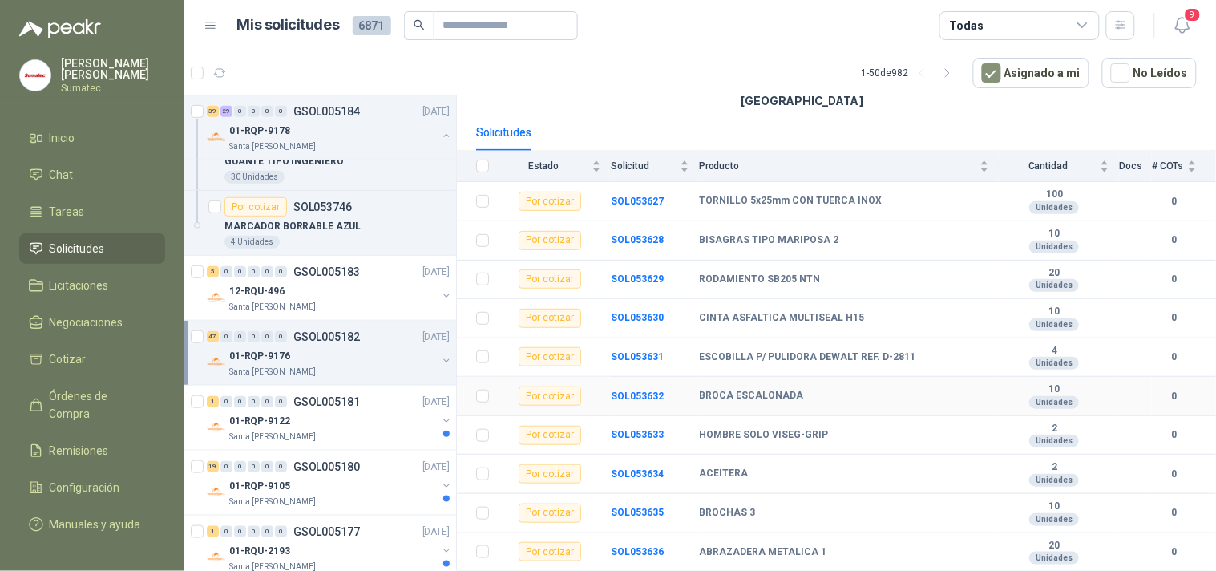
scroll to position [178, 0]
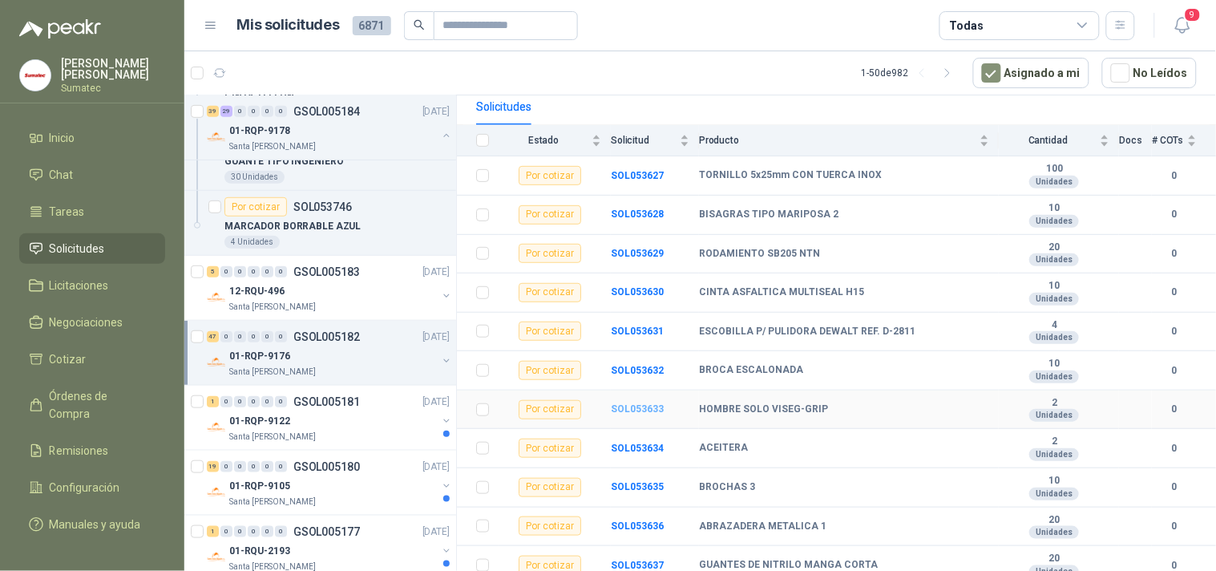
click at [651, 403] on b "SOL053633" at bounding box center [637, 408] width 53 height 11
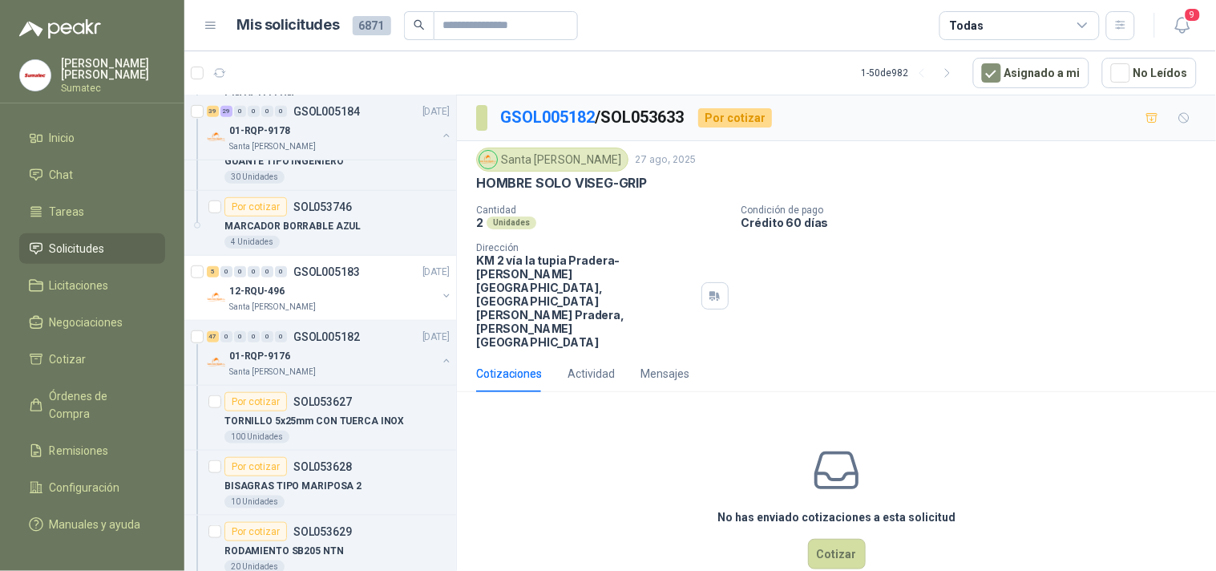
click at [591, 183] on p "HOMBRE SOLO VISEG-GRIP" at bounding box center [561, 183] width 171 height 17
click at [829, 539] on button "Cotizar" at bounding box center [837, 554] width 58 height 30
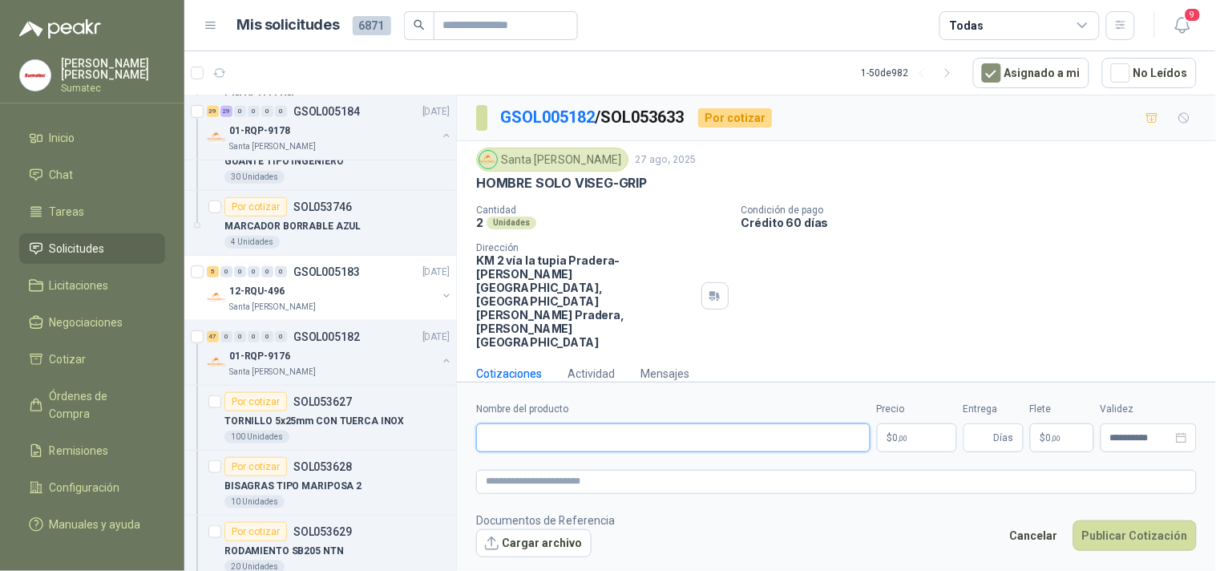
click at [629, 423] on input "Nombre del producto" at bounding box center [673, 437] width 395 height 29
paste input "**********"
type input "**********"
click at [929, 423] on p "$ 0 ,00" at bounding box center [917, 437] width 80 height 29
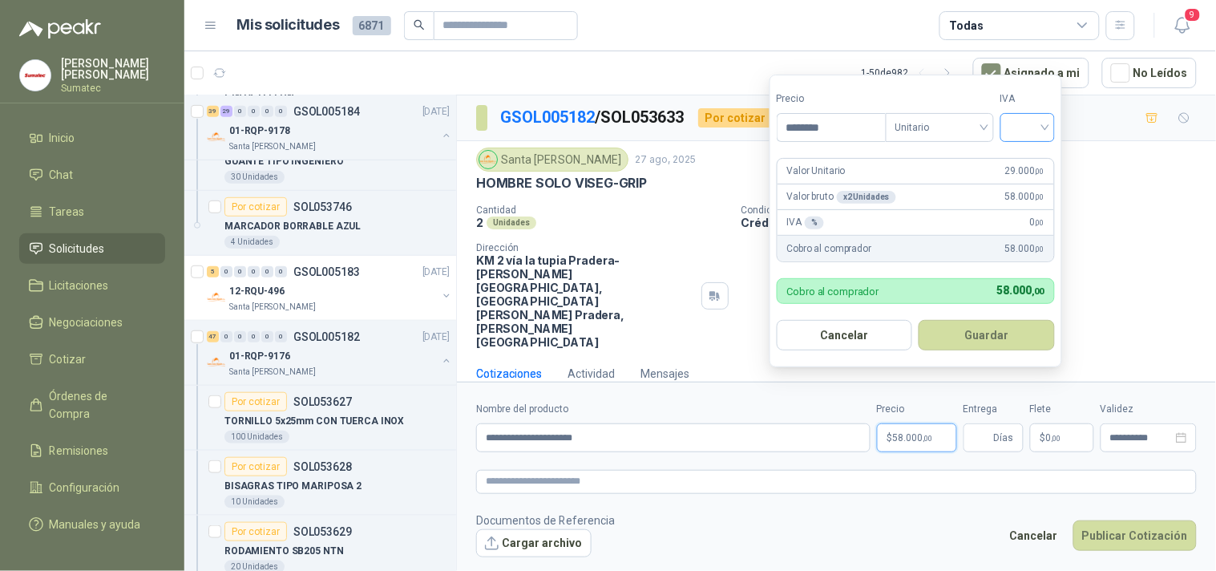
type input "********"
click at [1038, 124] on input "search" at bounding box center [1027, 126] width 35 height 24
click at [1044, 152] on div "19%" at bounding box center [1032, 161] width 30 height 18
click at [996, 322] on button "Guardar" at bounding box center [990, 335] width 138 height 30
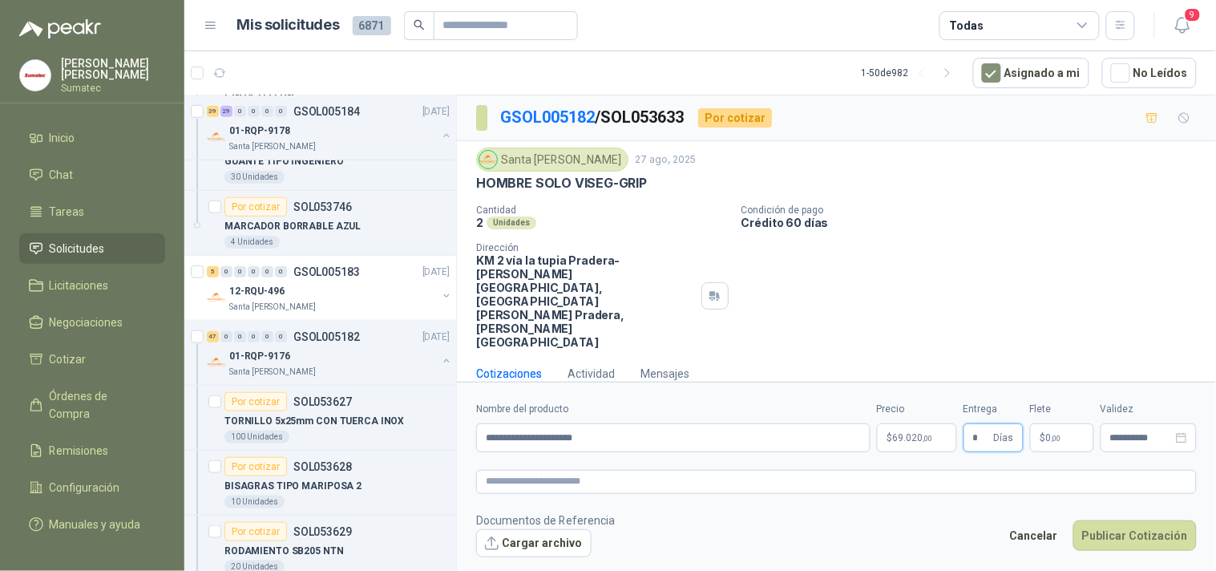
type input "*"
click at [1051, 433] on span "0 ,00" at bounding box center [1053, 438] width 15 height 10
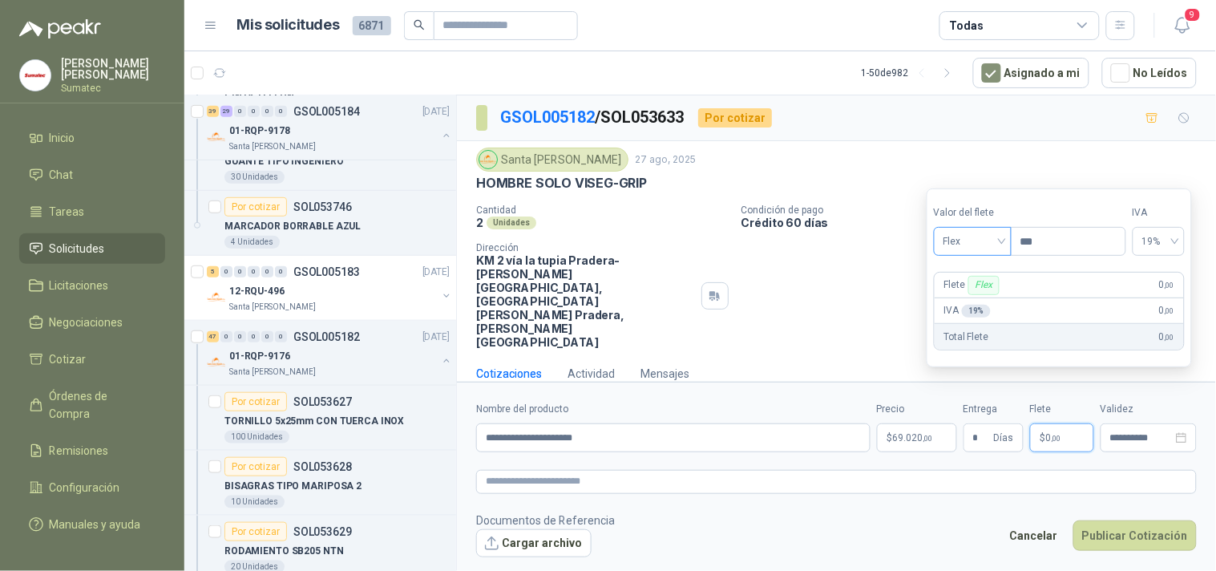
click at [972, 242] on span "Flex" at bounding box center [973, 241] width 59 height 24
click at [972, 297] on div "Incluido" at bounding box center [974, 301] width 55 height 18
click at [1151, 520] on button "Publicar Cotización" at bounding box center [1135, 535] width 123 height 30
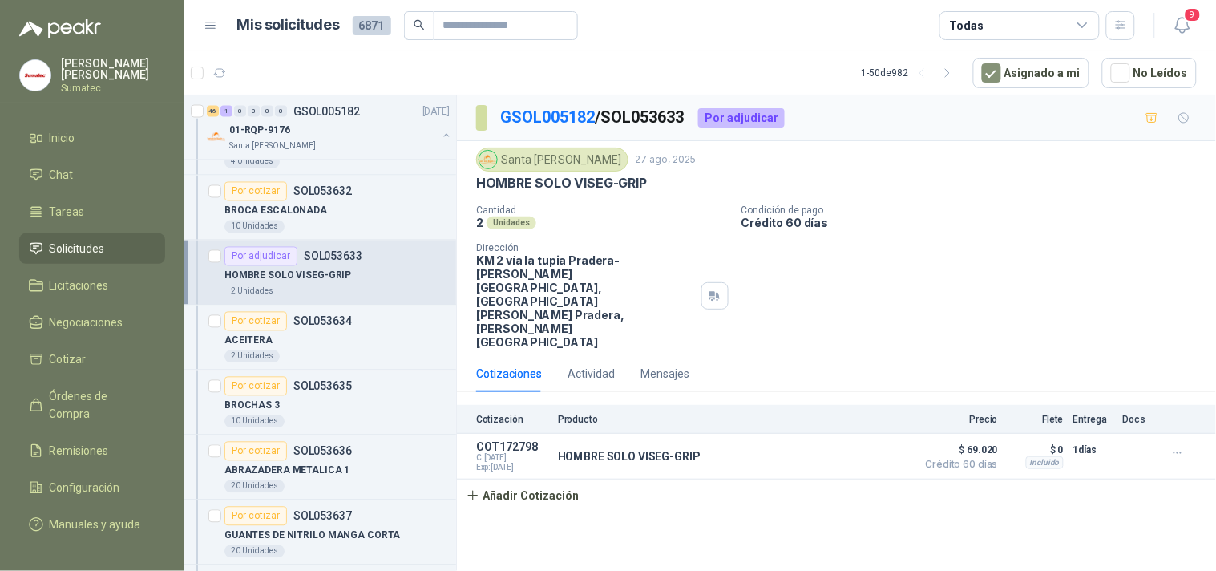
scroll to position [8665, 0]
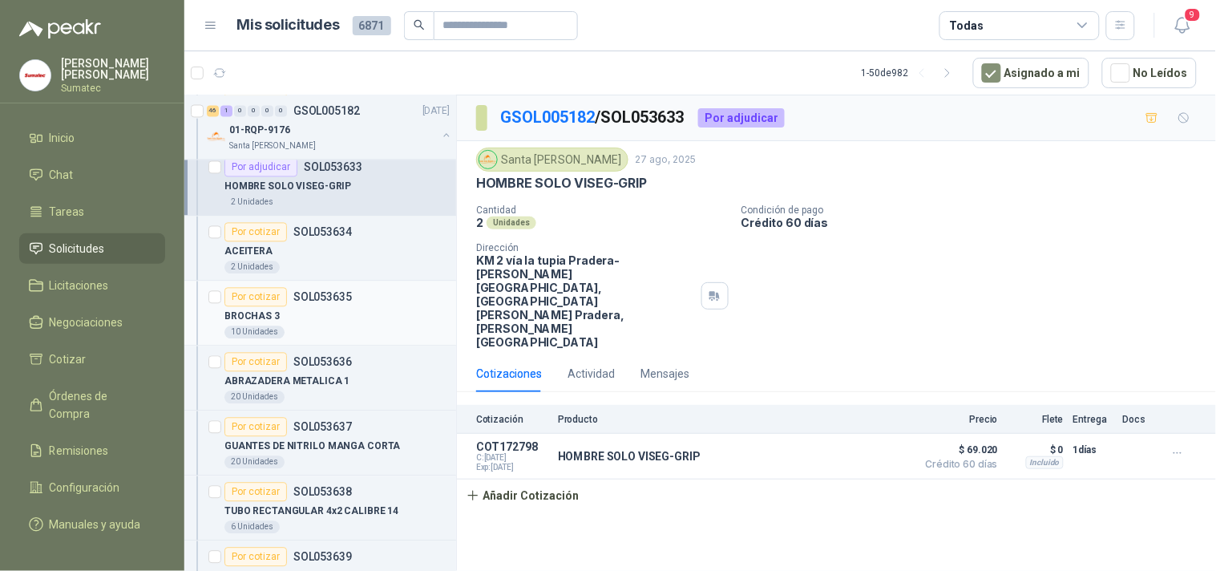
click at [322, 326] on div "BROCHAS 3" at bounding box center [337, 316] width 225 height 19
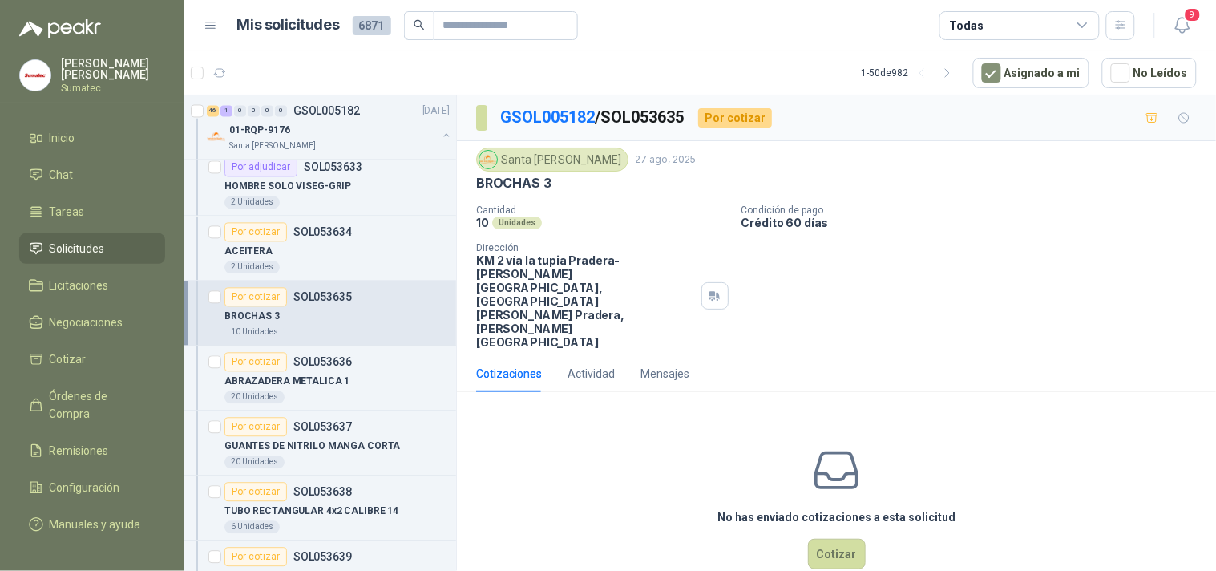
click at [533, 179] on p "BROCHAS 3" at bounding box center [513, 183] width 75 height 17
click at [826, 539] on button "Cotizar" at bounding box center [837, 554] width 58 height 30
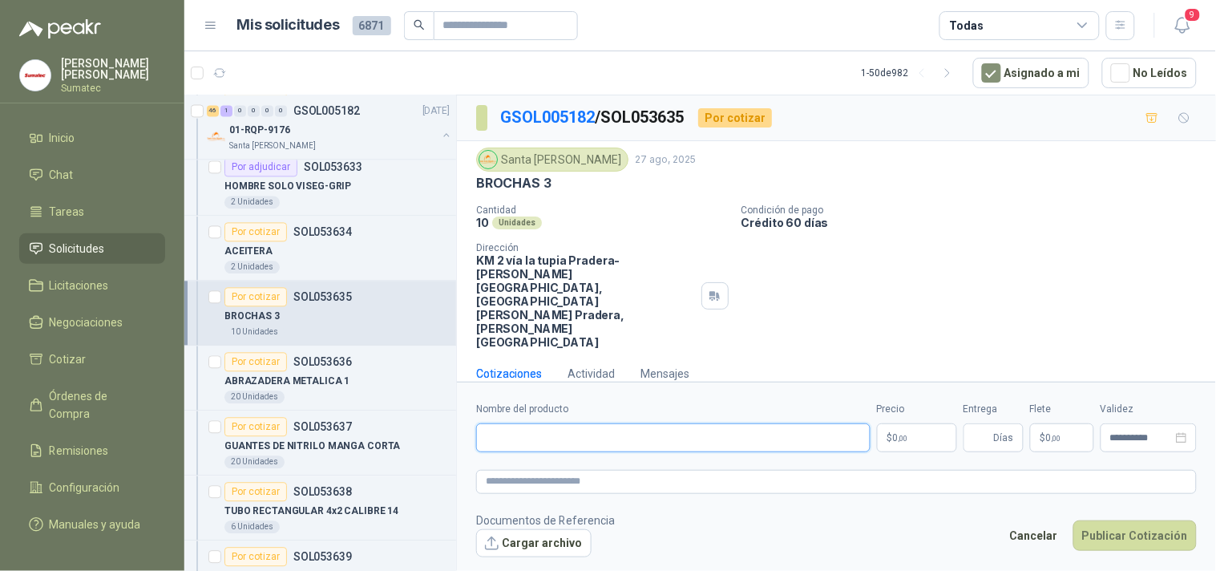
click at [711, 423] on input "Nombre del producto" at bounding box center [673, 437] width 395 height 29
paste input "*********"
type input "*********"
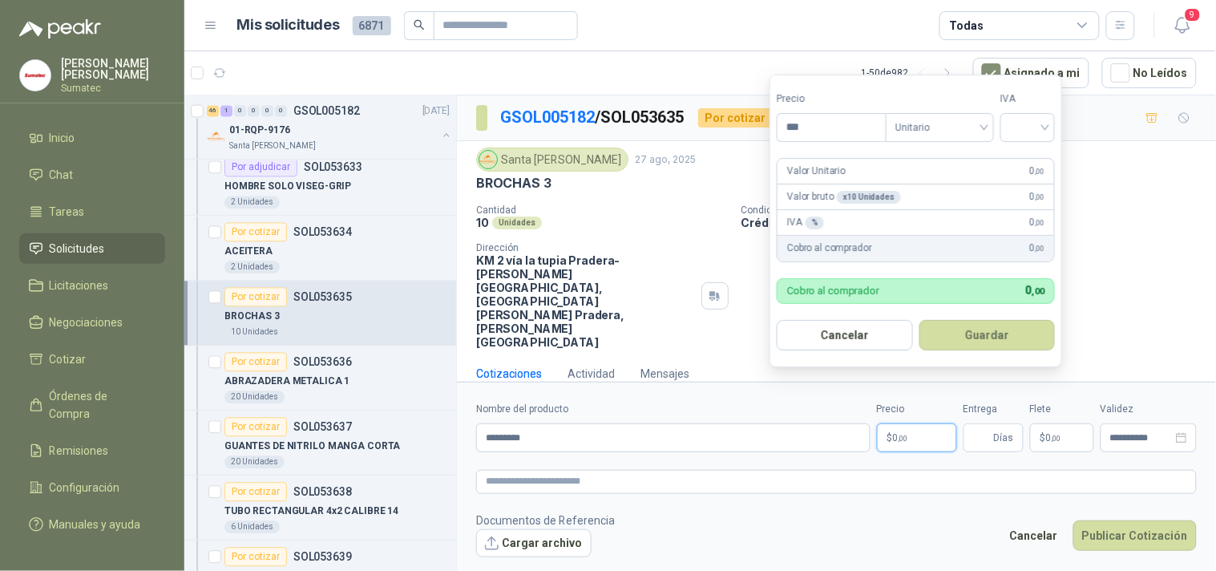
click at [893, 433] on span "0 ,00" at bounding box center [900, 438] width 15 height 10
type input "*******"
click at [1018, 335] on button "Guardar" at bounding box center [987, 335] width 136 height 30
click at [1014, 134] on input "search" at bounding box center [1027, 126] width 35 height 24
click at [1022, 156] on div "19%" at bounding box center [1032, 161] width 30 height 18
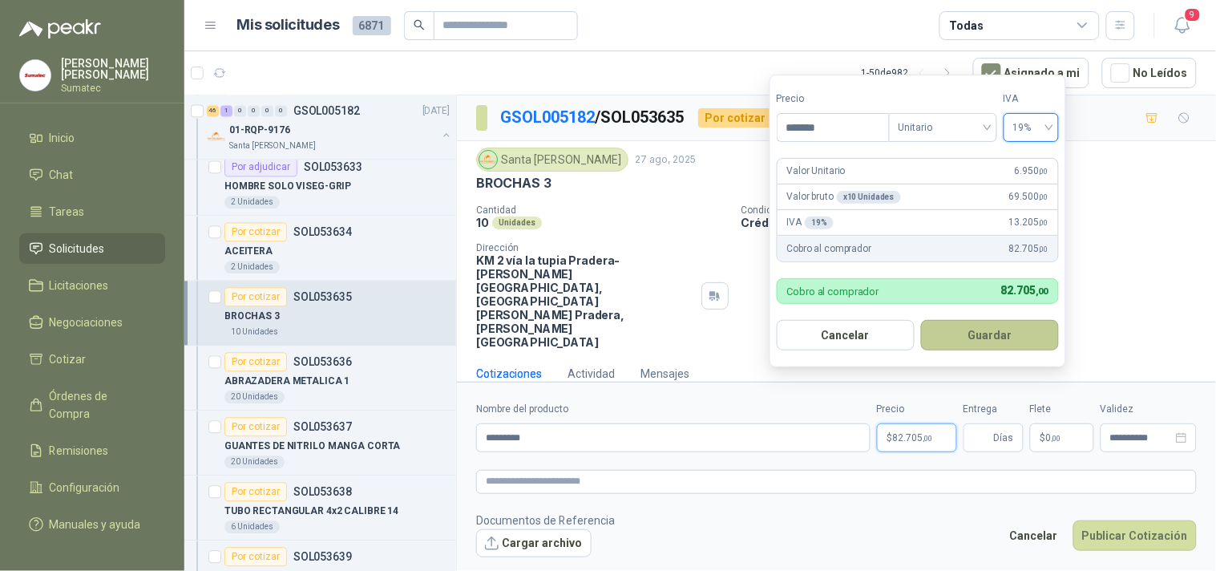
click at [1013, 333] on button "Guardar" at bounding box center [990, 335] width 138 height 30
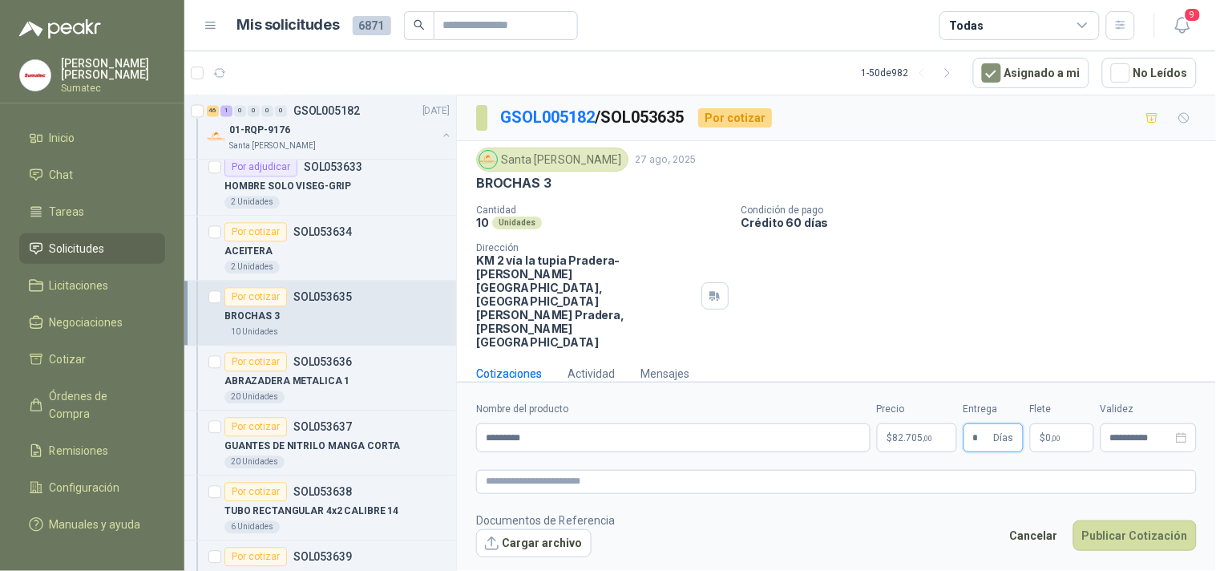
type input "*"
click at [1046, 433] on span "0 ,00" at bounding box center [1053, 438] width 15 height 10
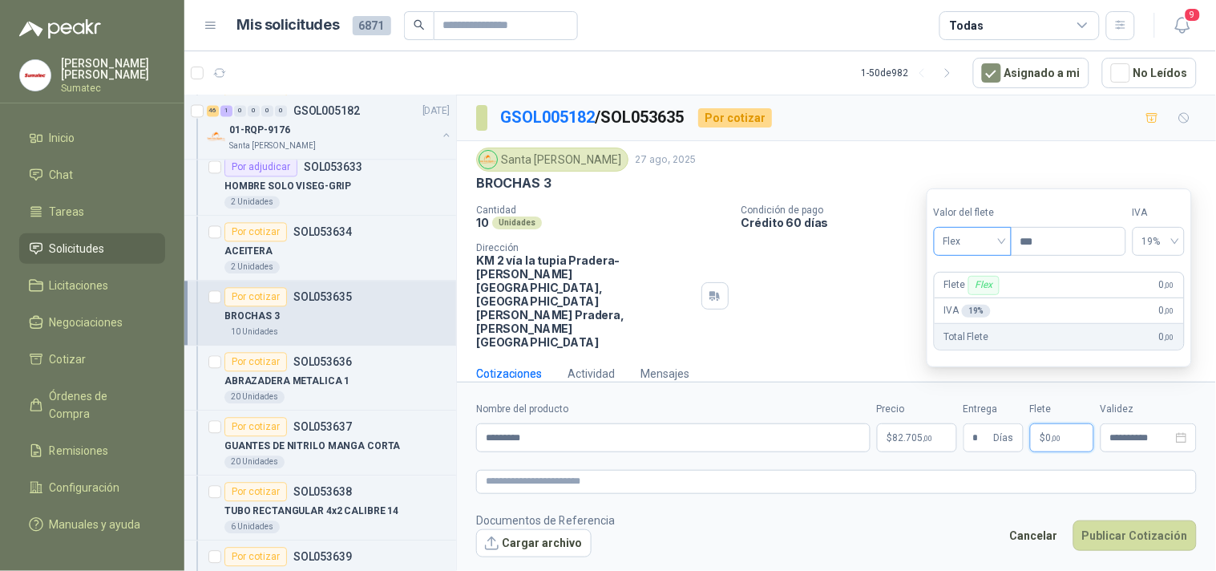
click at [980, 249] on span "Flex" at bounding box center [973, 241] width 59 height 24
click at [974, 294] on div "Incluido" at bounding box center [974, 301] width 55 height 18
click at [1115, 520] on button "Publicar Cotización" at bounding box center [1135, 535] width 123 height 30
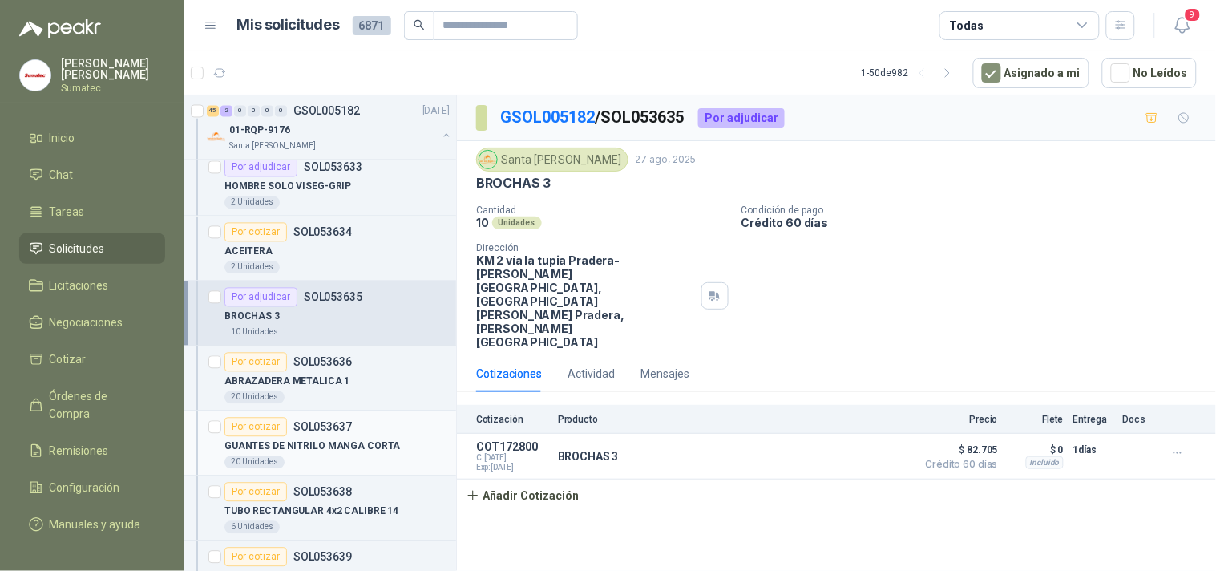
scroll to position [8754, 0]
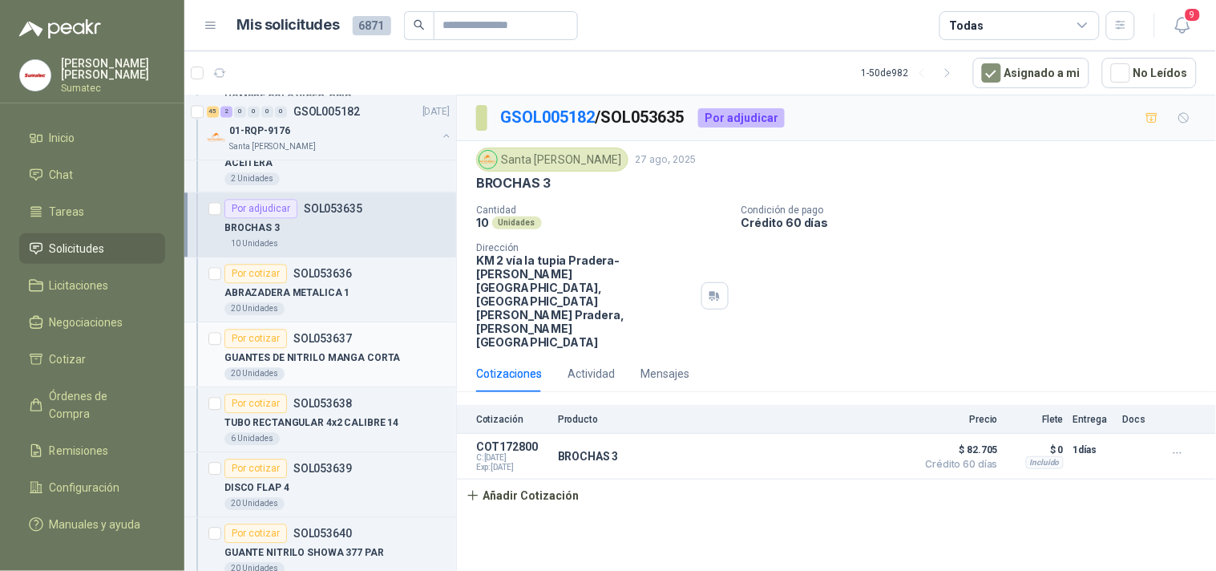
click at [338, 366] on p "GUANTES DE NITRILO MANGA CORTA" at bounding box center [313, 357] width 176 height 15
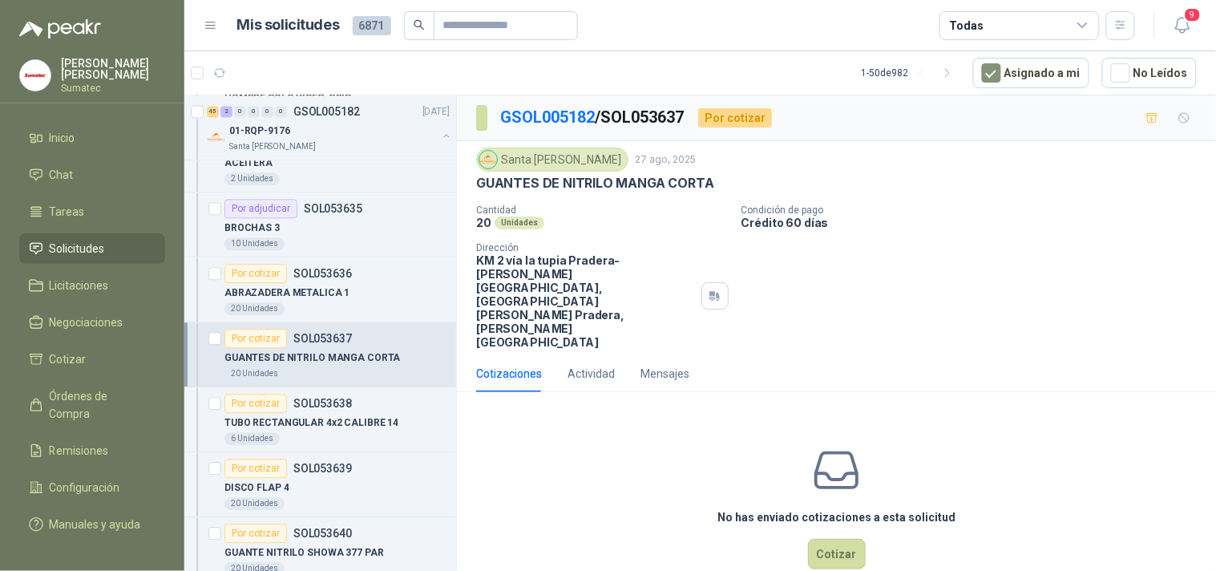
click at [581, 188] on p "GUANTES DE NITRILO MANGA CORTA" at bounding box center [595, 183] width 238 height 17
click at [581, 187] on p "GUANTES DE NITRILO MANGA CORTA" at bounding box center [595, 183] width 238 height 17
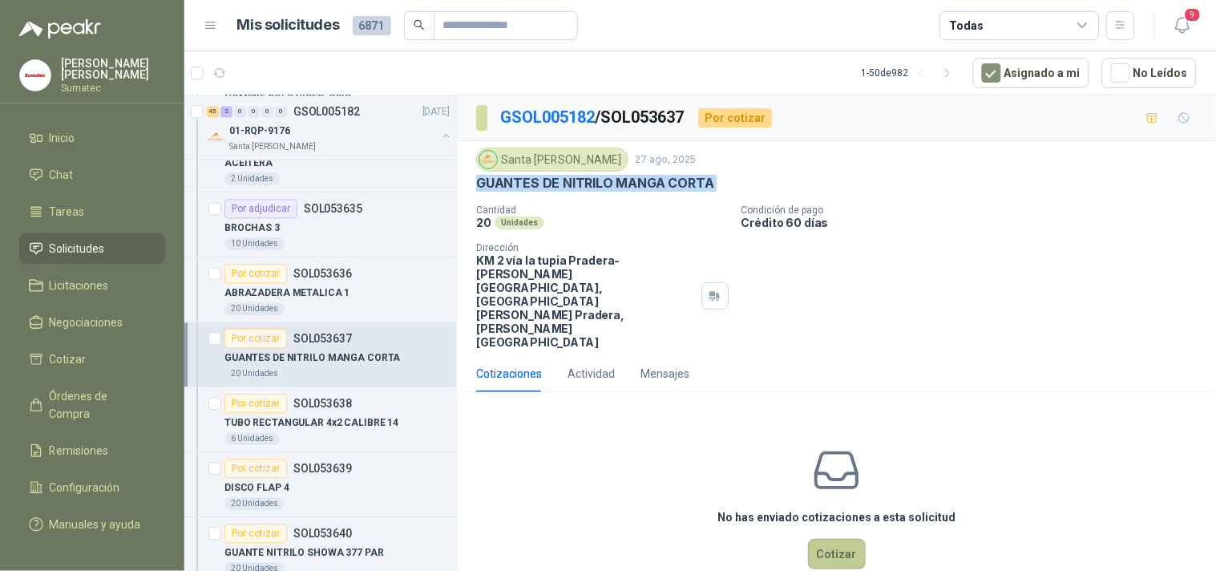
click at [824, 539] on button "Cotizar" at bounding box center [837, 554] width 58 height 30
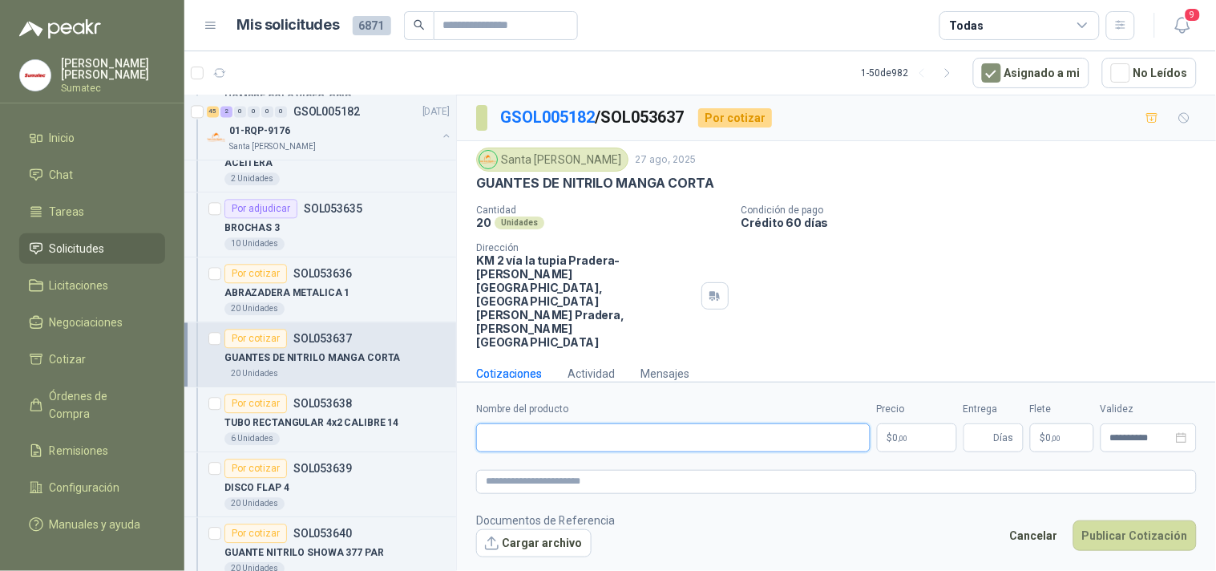
click at [763, 423] on input "Nombre del producto" at bounding box center [673, 437] width 395 height 29
paste input "**********"
type input "**********"
click at [886, 423] on p "$ 0 ,00" at bounding box center [917, 437] width 80 height 29
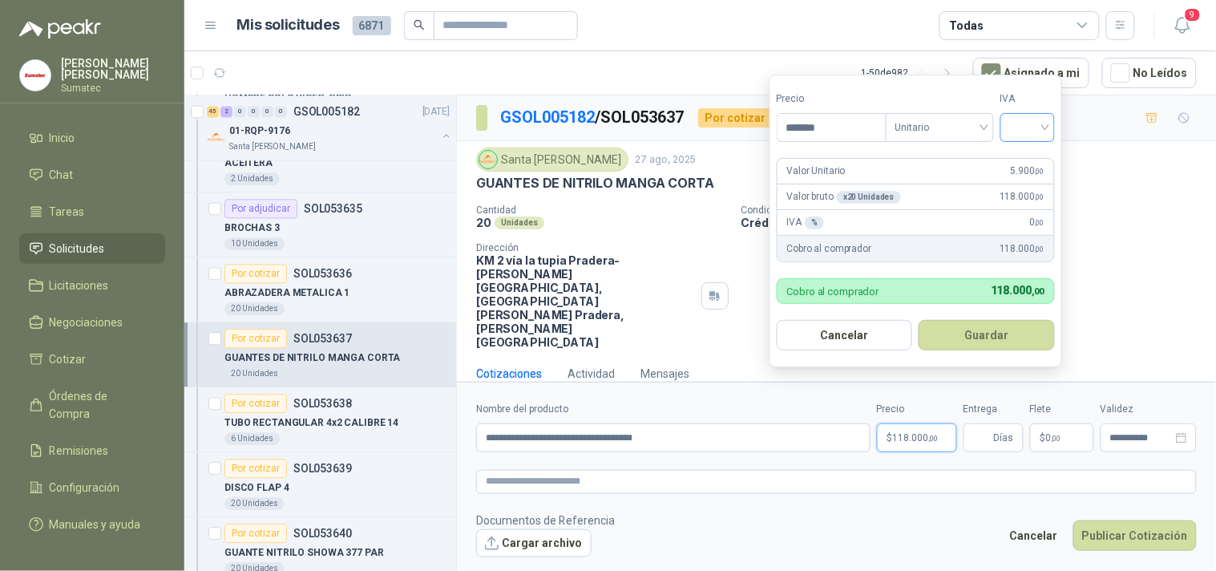
type input "*******"
click at [1045, 119] on input "search" at bounding box center [1027, 126] width 35 height 24
click at [1024, 158] on div "19%" at bounding box center [1032, 161] width 30 height 18
click at [1007, 318] on form "Precio ******* Tipo Unitario IVA 19% Valor Unitario 5.900 ,00 Valor bruto x 20 …" at bounding box center [918, 221] width 297 height 293
click at [1006, 329] on button "Guardar" at bounding box center [990, 335] width 138 height 30
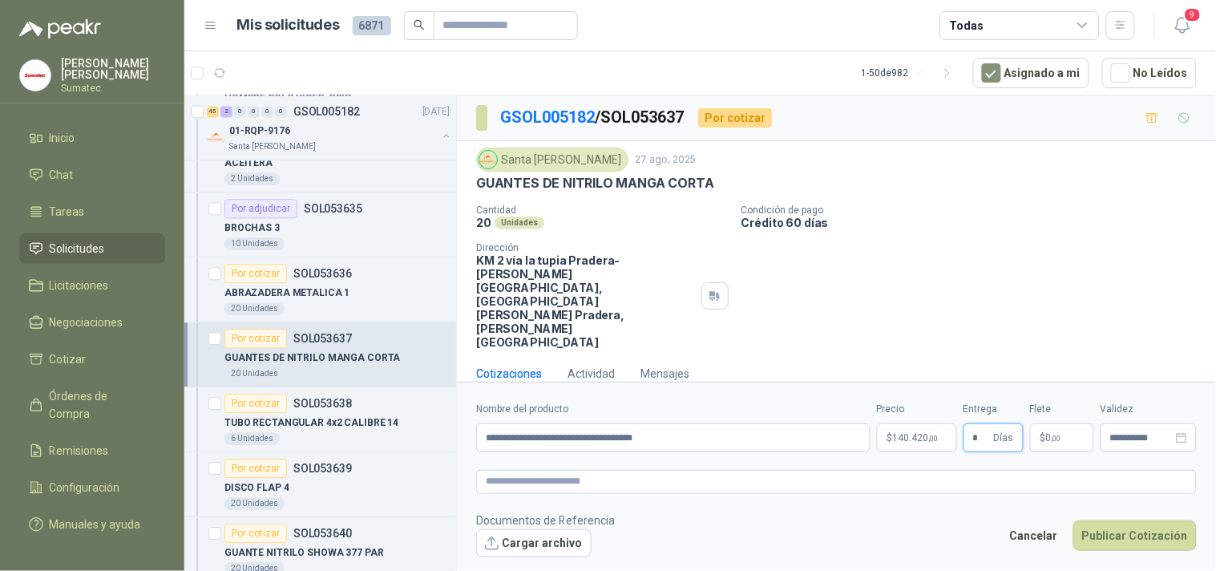
type input "*"
click at [1055, 423] on p "$ 0 ,00" at bounding box center [1062, 437] width 64 height 29
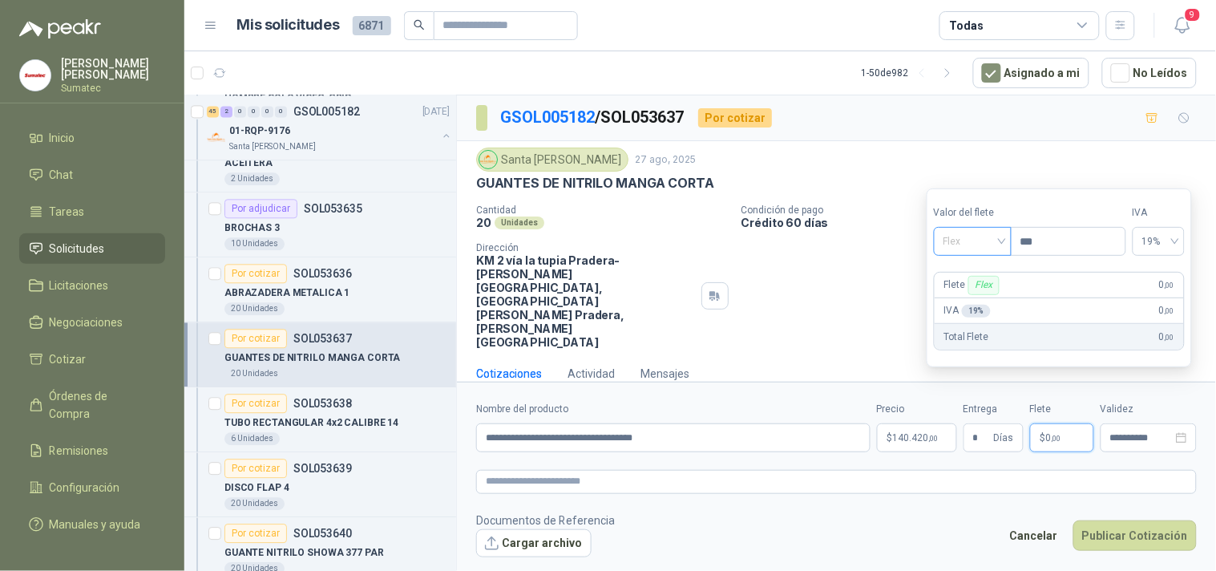
click at [979, 241] on span "Flex" at bounding box center [973, 241] width 59 height 24
drag, startPoint x: 992, startPoint y: 302, endPoint x: 1009, endPoint y: 313, distance: 20.2
click at [992, 302] on div "Incluido" at bounding box center [974, 301] width 55 height 18
click at [1113, 520] on button "Publicar Cotización" at bounding box center [1135, 535] width 123 height 30
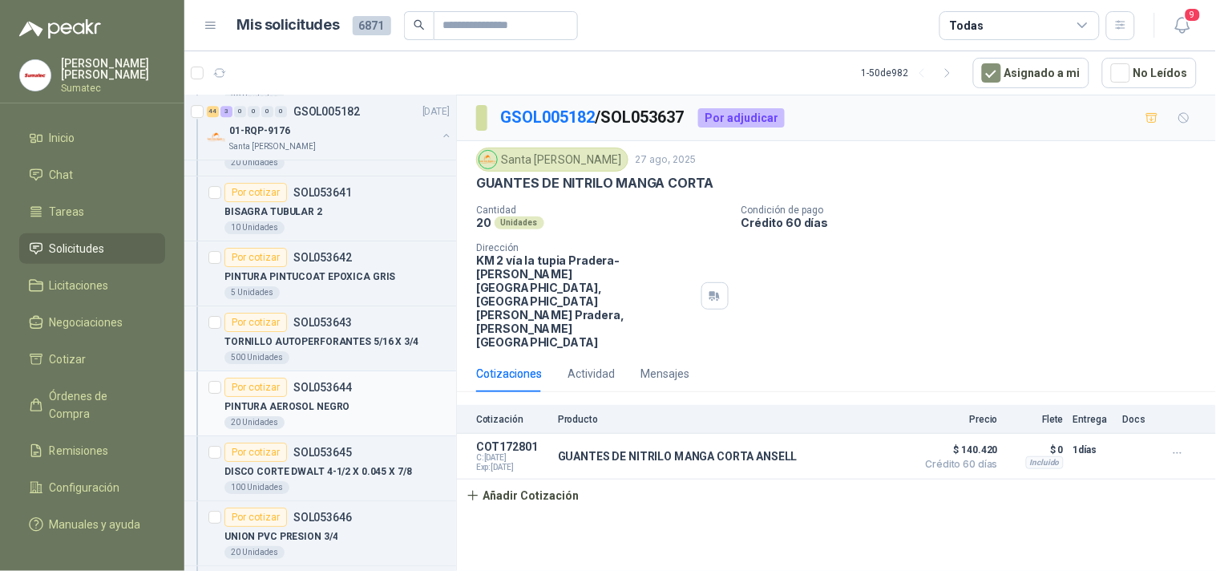
scroll to position [9199, 0]
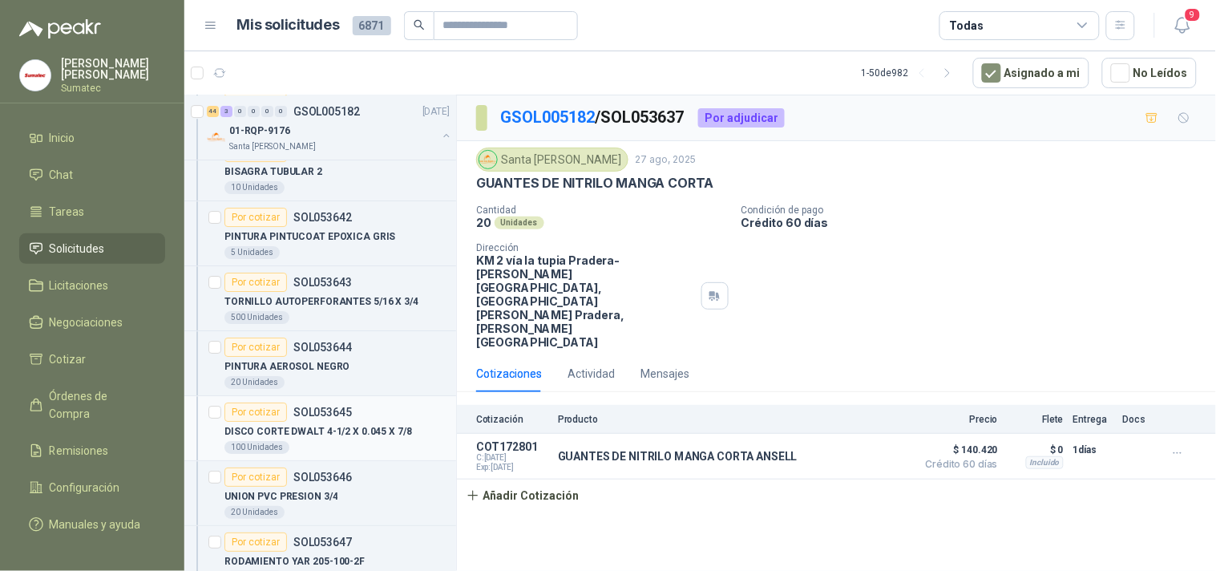
click at [354, 422] on div "Por cotizar SOL053645" at bounding box center [337, 412] width 225 height 19
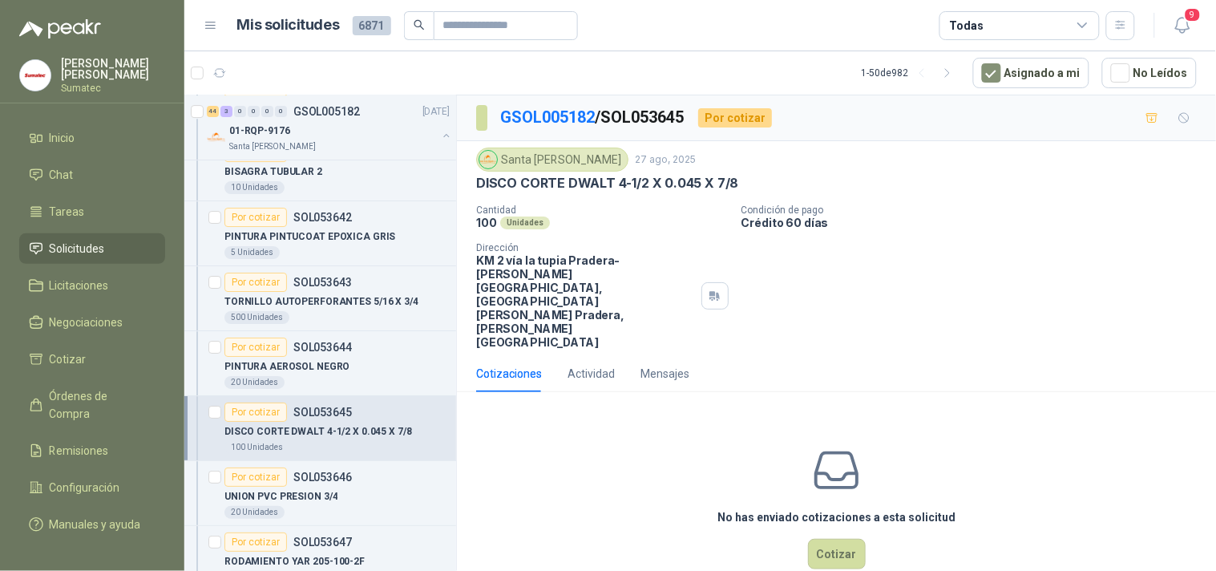
click at [594, 184] on p "DISCO CORTE DWALT 4-1/2 X 0.045 X 7/8" at bounding box center [607, 183] width 262 height 17
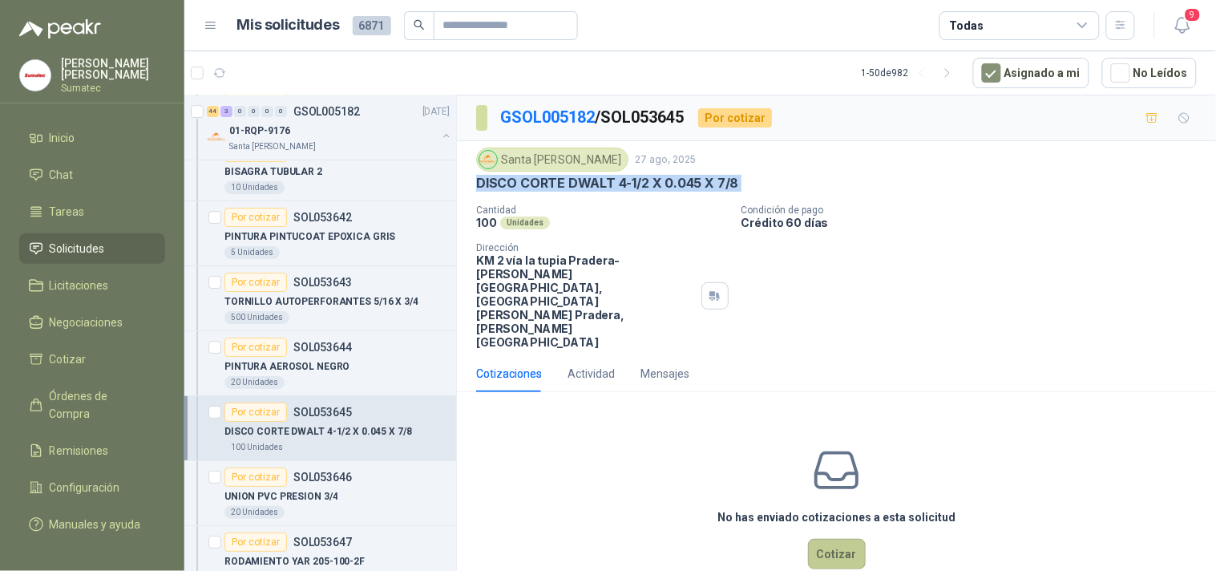
click at [832, 539] on button "Cotizar" at bounding box center [837, 554] width 58 height 30
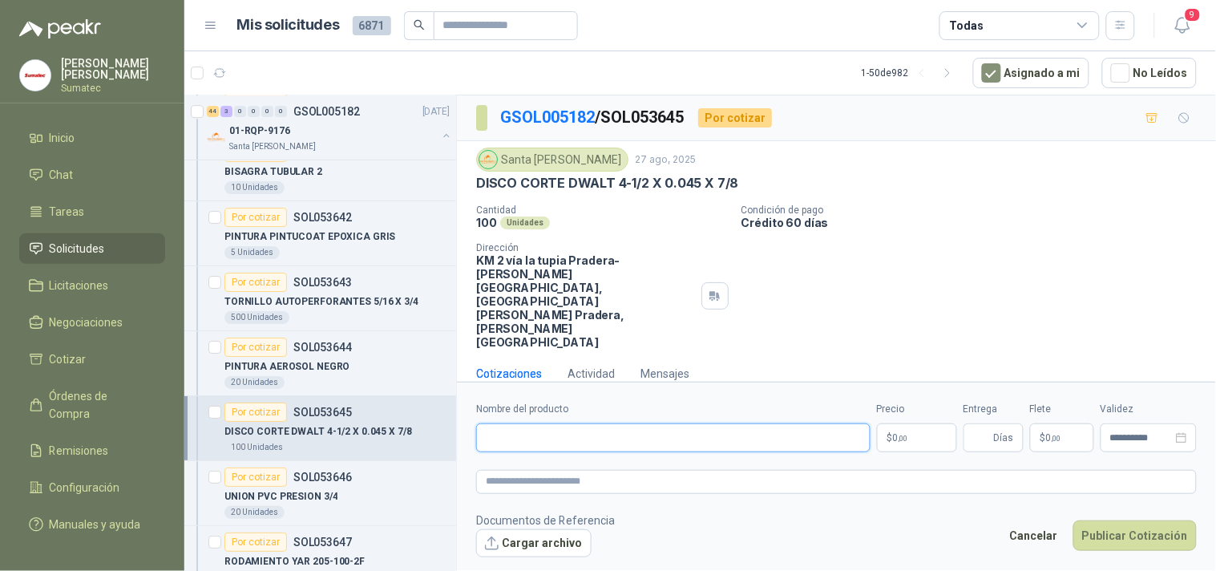
click at [720, 423] on input "Nombre del producto" at bounding box center [673, 437] width 395 height 29
paste input "**********"
click at [926, 423] on p "$ 0 ,00" at bounding box center [917, 437] width 80 height 29
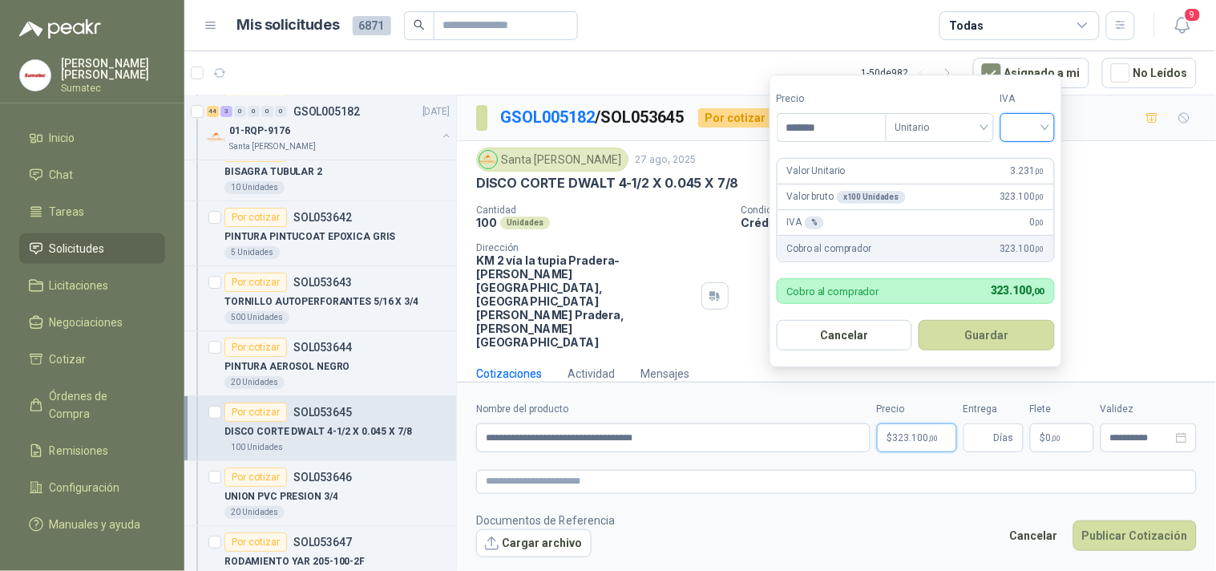
click at [1043, 117] on input "search" at bounding box center [1027, 126] width 35 height 24
click at [1028, 159] on div "19%" at bounding box center [1032, 161] width 30 height 18
click at [996, 332] on button "Guardar" at bounding box center [990, 335] width 138 height 30
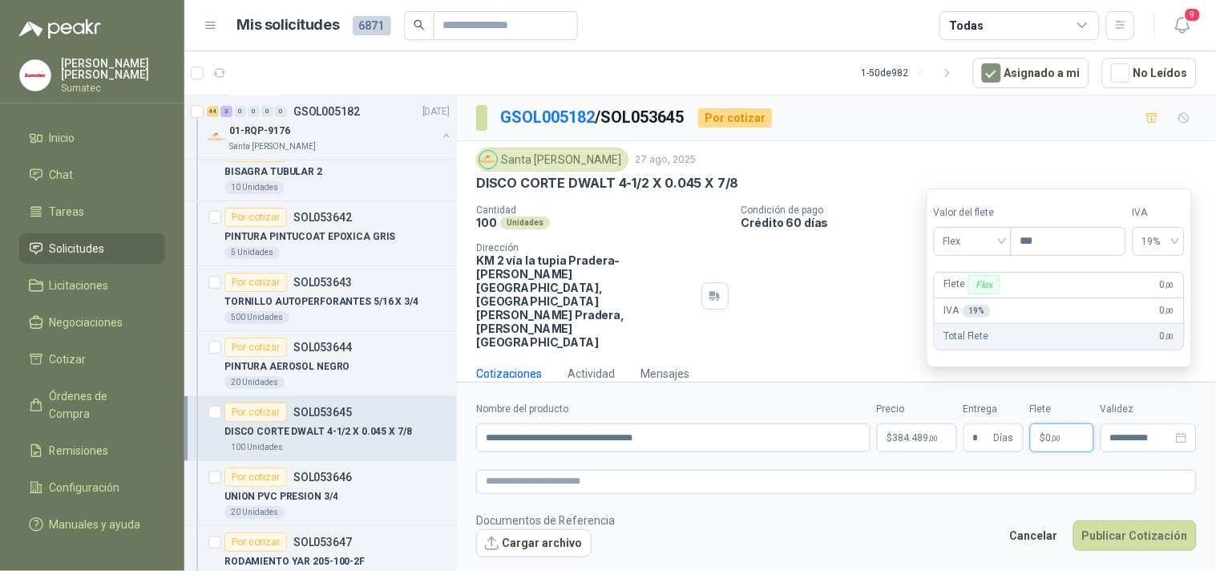
click at [1085, 423] on p "$ 0 ,00" at bounding box center [1062, 437] width 64 height 29
click at [997, 236] on span "Flex" at bounding box center [973, 241] width 59 height 24
click at [978, 298] on div "Incluido" at bounding box center [974, 301] width 55 height 18
click at [1133, 512] on footer "Documentos de Referencia Cargar archivo Cancelar Publicar Cotización" at bounding box center [836, 535] width 721 height 47
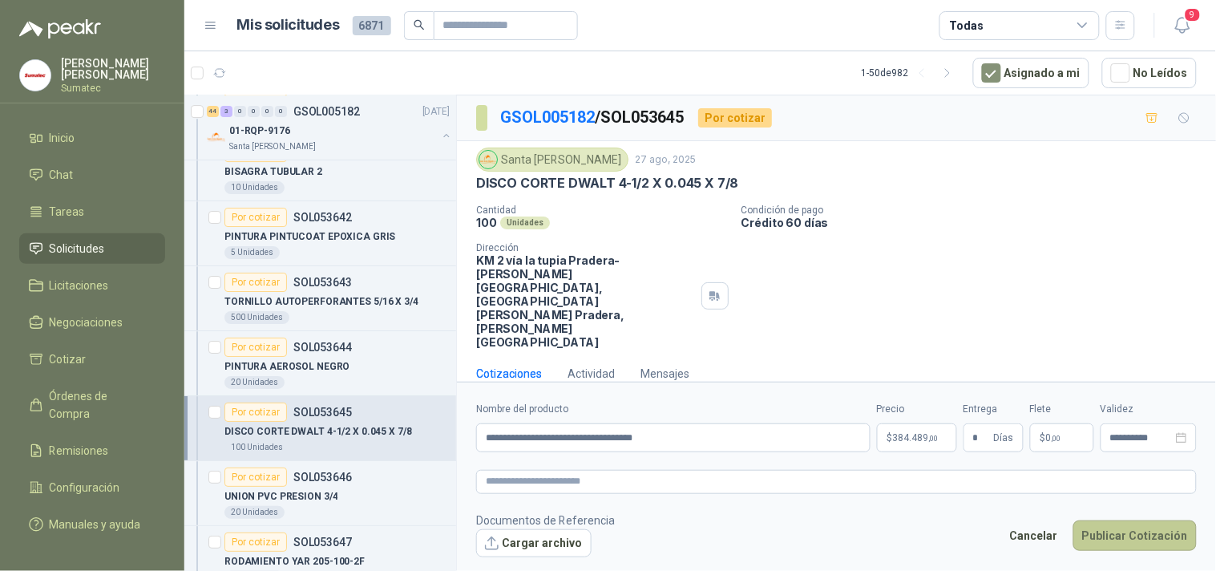
click at [1133, 520] on button "Publicar Cotización" at bounding box center [1135, 535] width 123 height 30
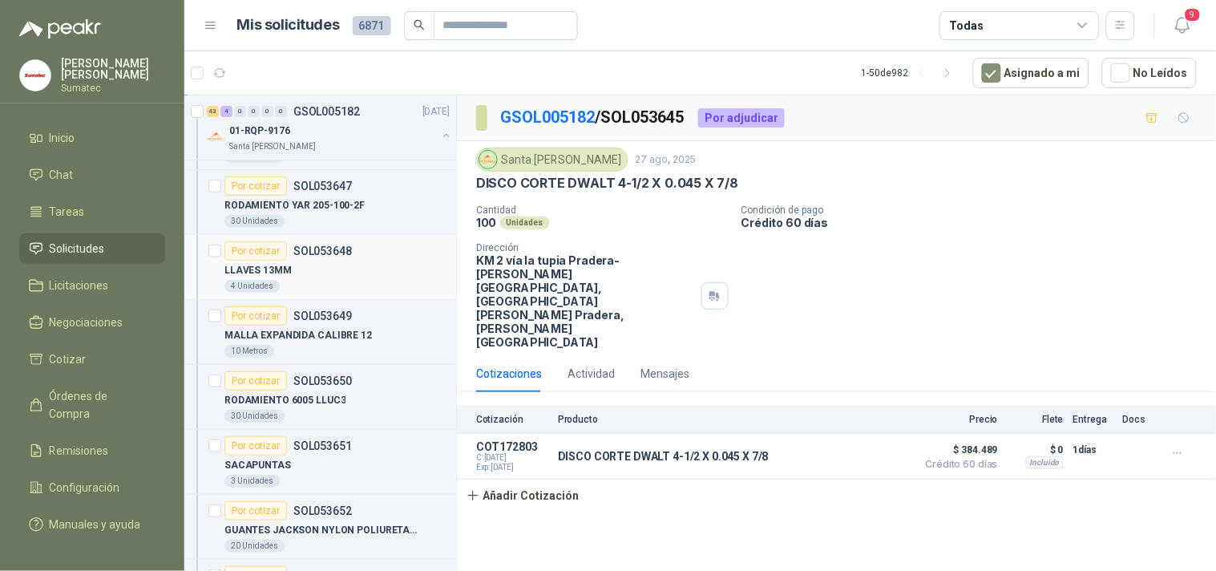
scroll to position [9733, 0]
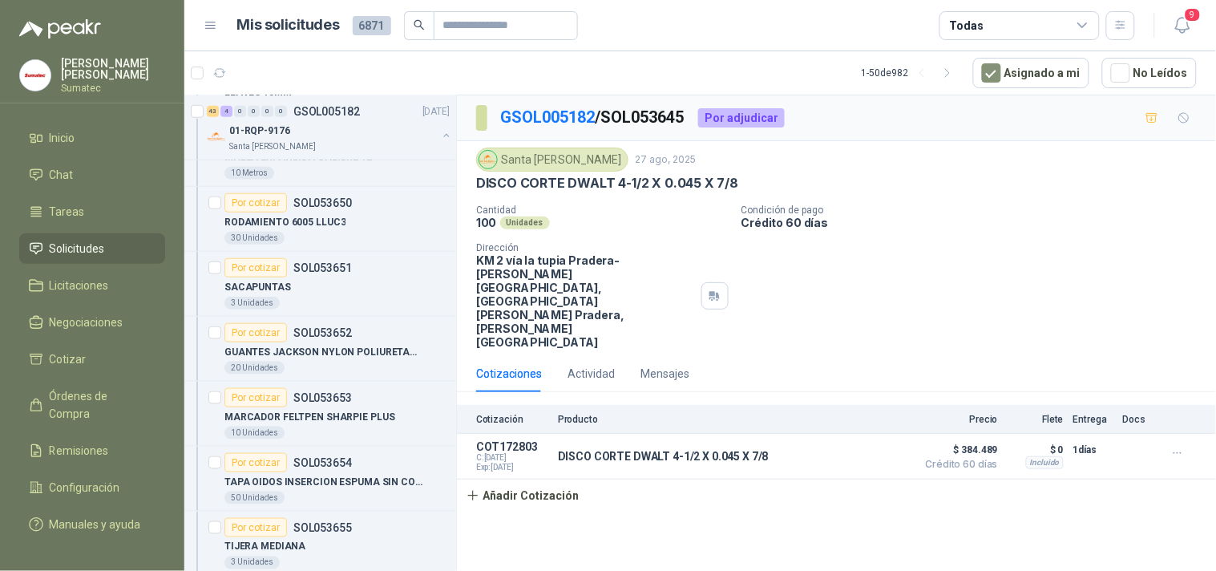
click at [330, 374] on div "20 Unidades" at bounding box center [337, 368] width 225 height 13
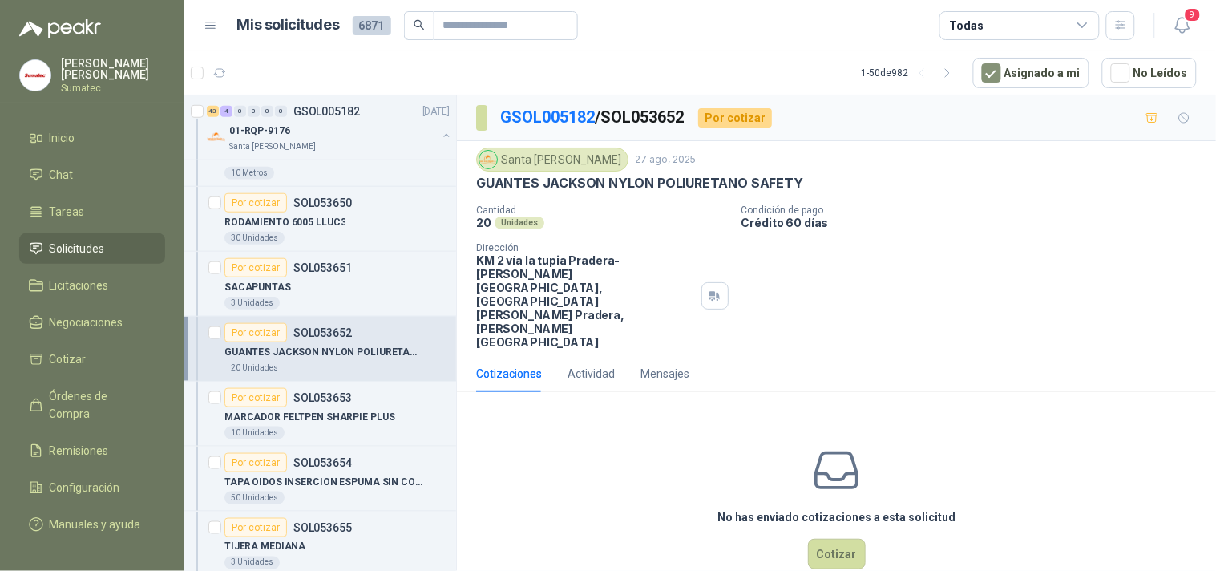
click at [698, 186] on p "GUANTES JACKSON NYLON POLIURETANO SAFETY" at bounding box center [639, 183] width 327 height 17
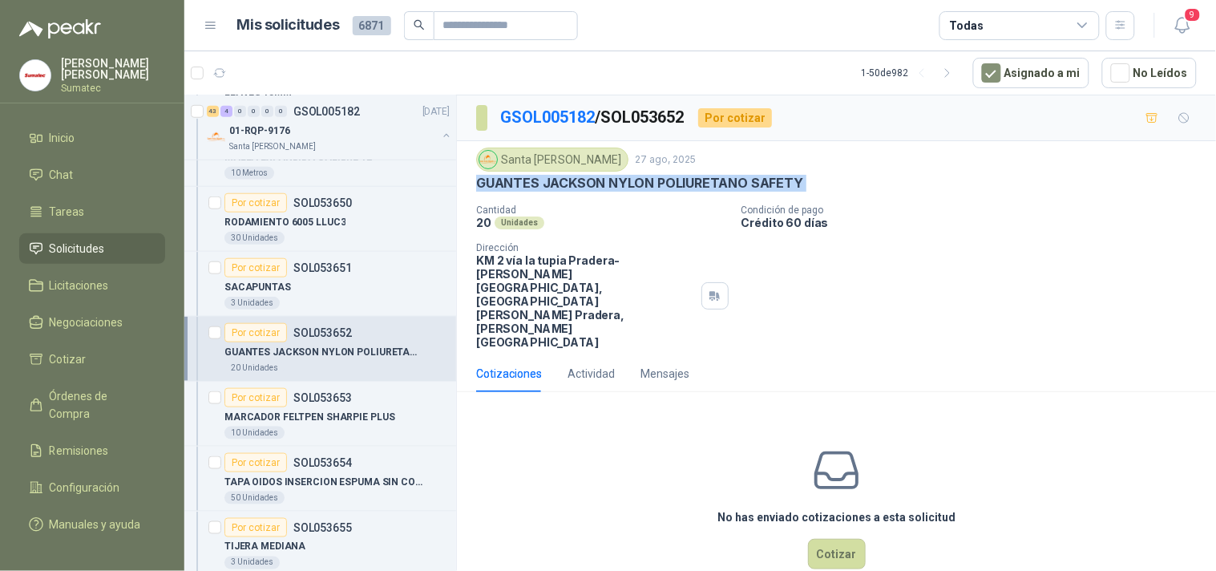
click at [698, 186] on p "GUANTES JACKSON NYLON POLIURETANO SAFETY" at bounding box center [639, 183] width 327 height 17
click at [844, 539] on button "Cotizar" at bounding box center [837, 554] width 58 height 30
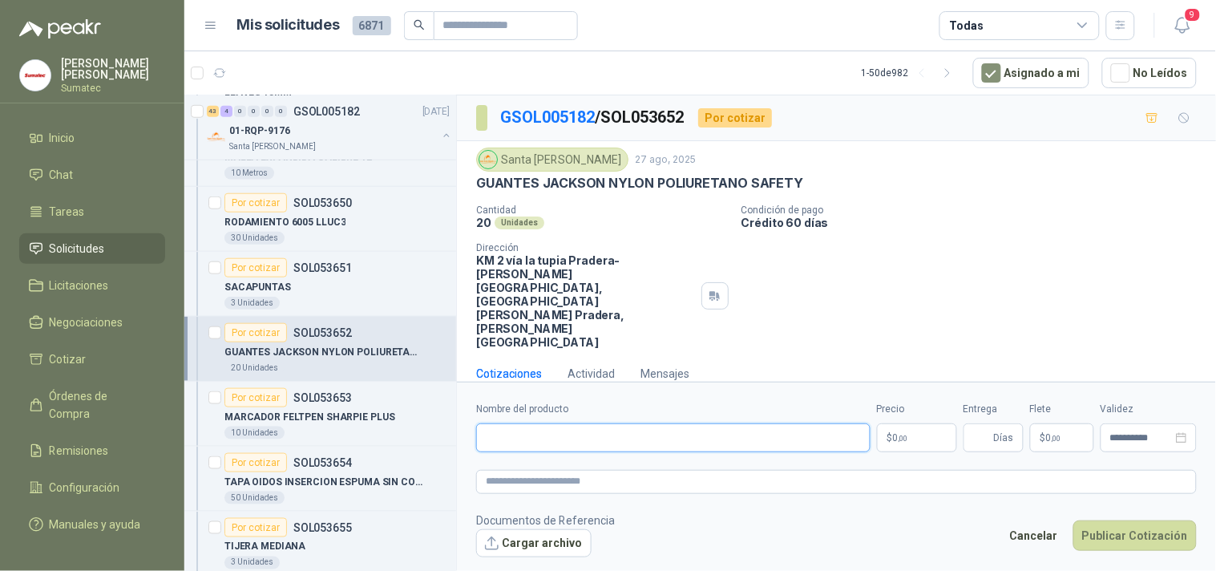
click at [776, 423] on input "Nombre del producto" at bounding box center [673, 437] width 395 height 29
paste input "**********"
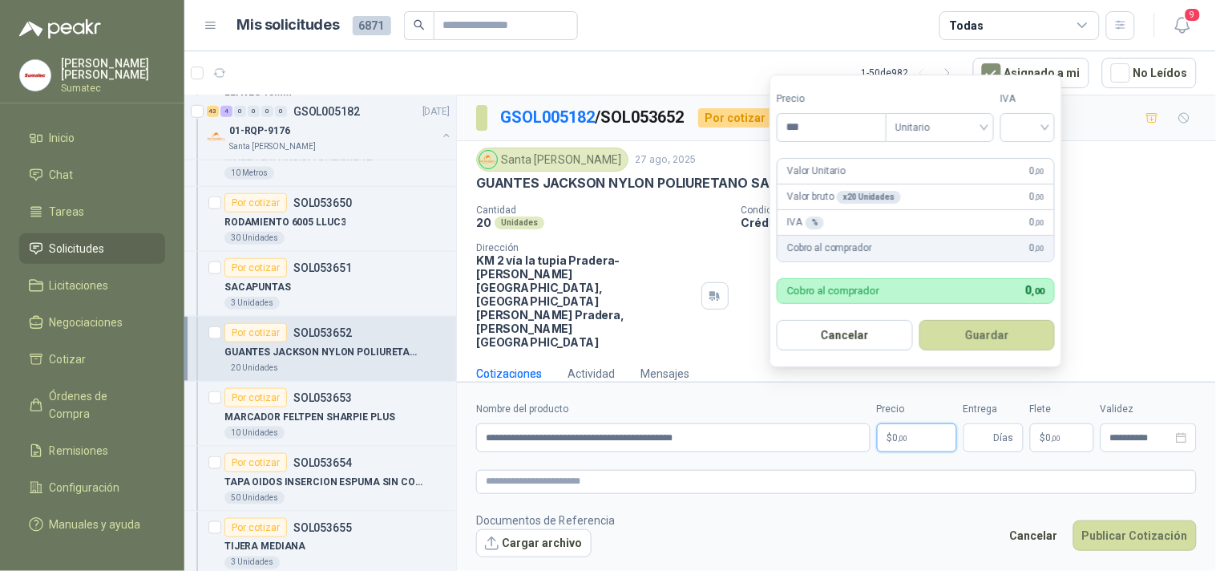
click at [917, 423] on p "$ 0 ,00" at bounding box center [917, 437] width 80 height 29
click at [1038, 128] on input "search" at bounding box center [1027, 126] width 35 height 24
click at [1033, 167] on div "19%" at bounding box center [1032, 161] width 30 height 18
click at [991, 323] on button "Guardar" at bounding box center [990, 335] width 138 height 30
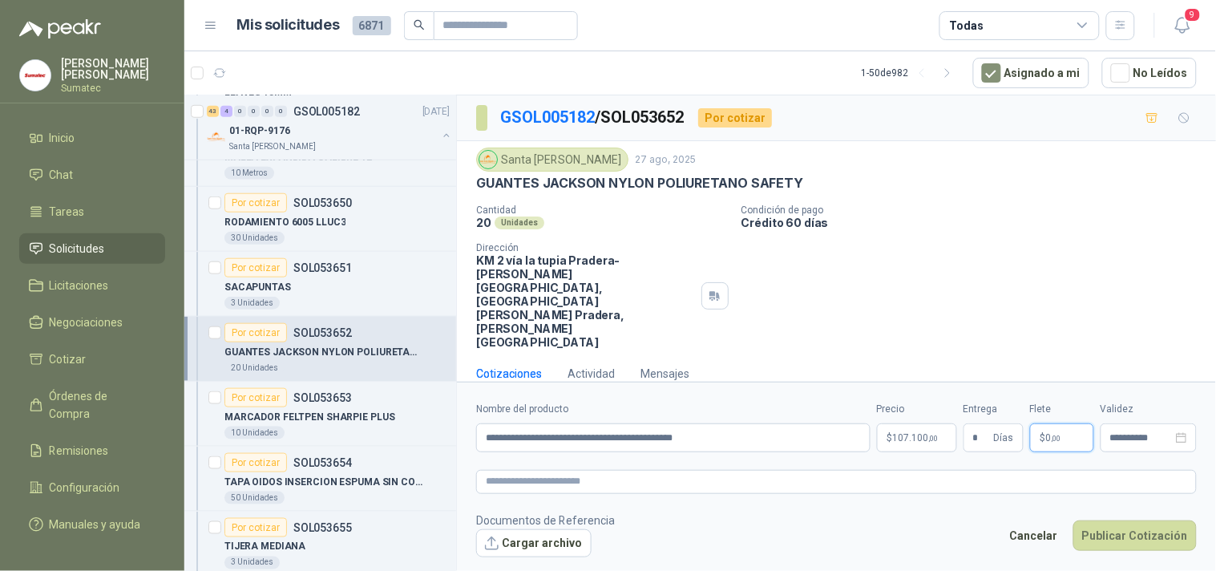
click at [1063, 423] on p "$ 0 ,00" at bounding box center [1062, 437] width 64 height 29
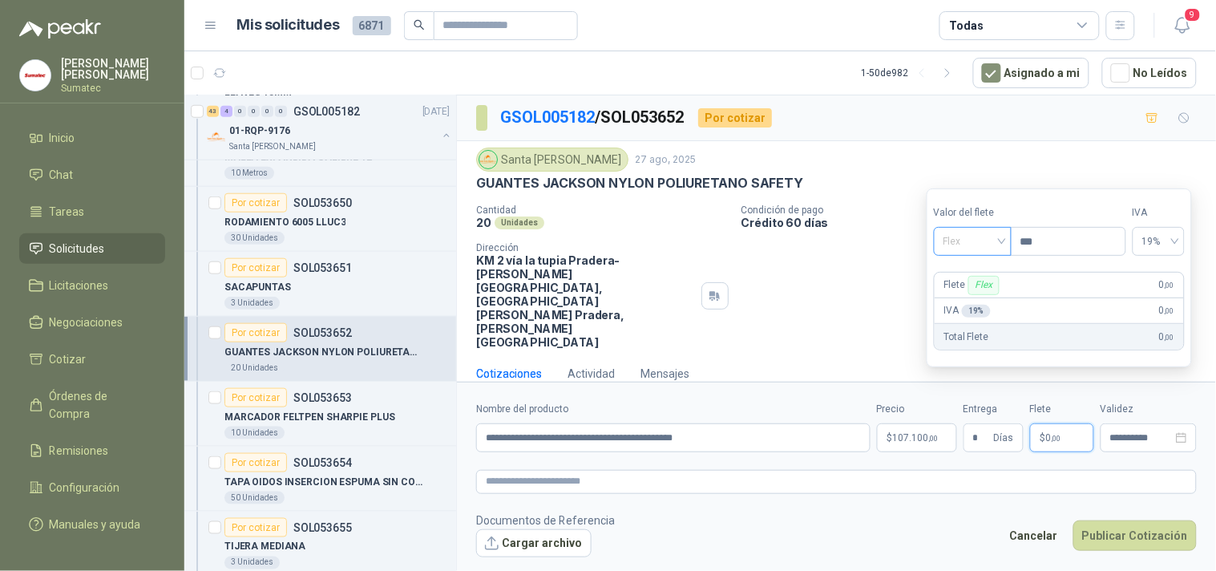
click at [980, 244] on span "Flex" at bounding box center [973, 241] width 59 height 24
click at [971, 298] on div "Incluido" at bounding box center [974, 301] width 55 height 18
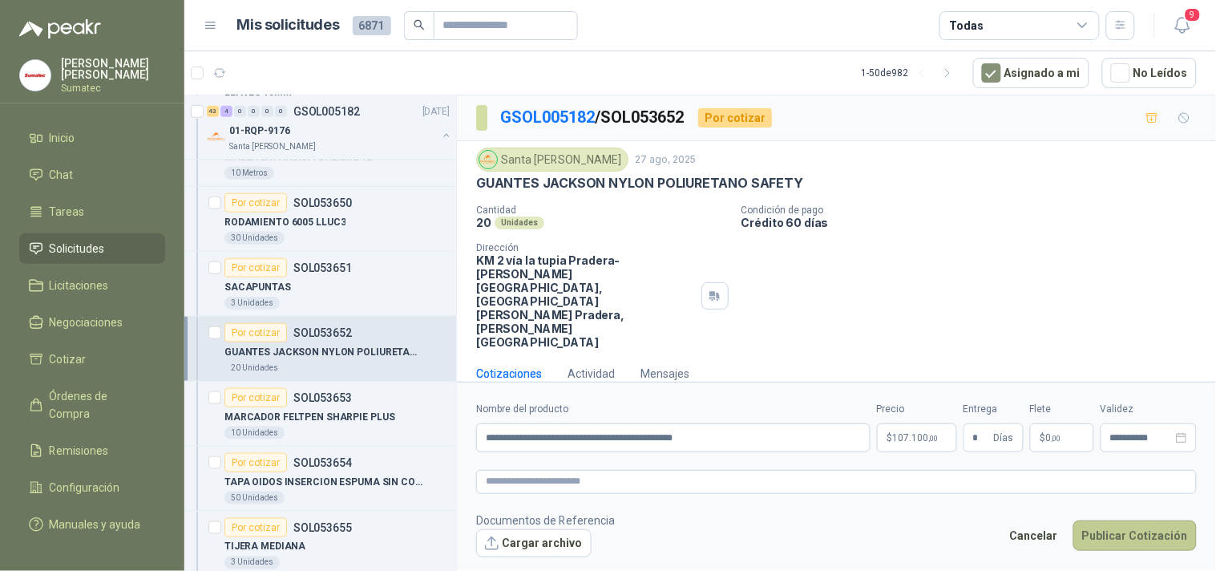
click at [1105, 520] on button "Publicar Cotización" at bounding box center [1135, 535] width 123 height 30
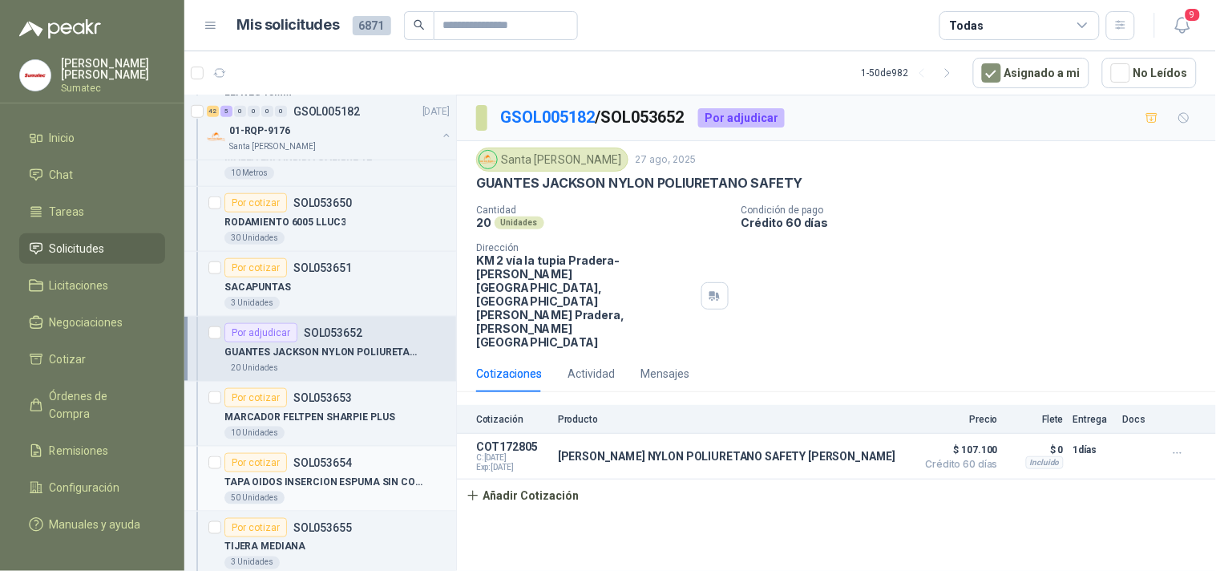
click at [374, 471] on div "Por cotizar SOL053654" at bounding box center [337, 462] width 225 height 19
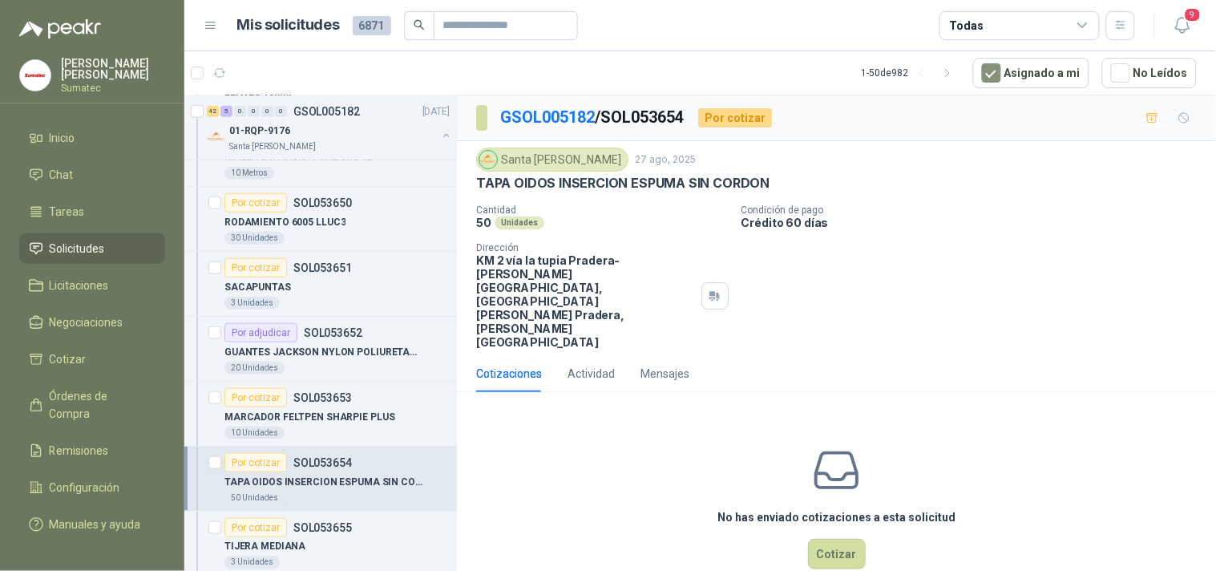
click at [631, 181] on p "TAPA OIDOS INSERCION ESPUMA SIN CORDON" at bounding box center [622, 183] width 293 height 17
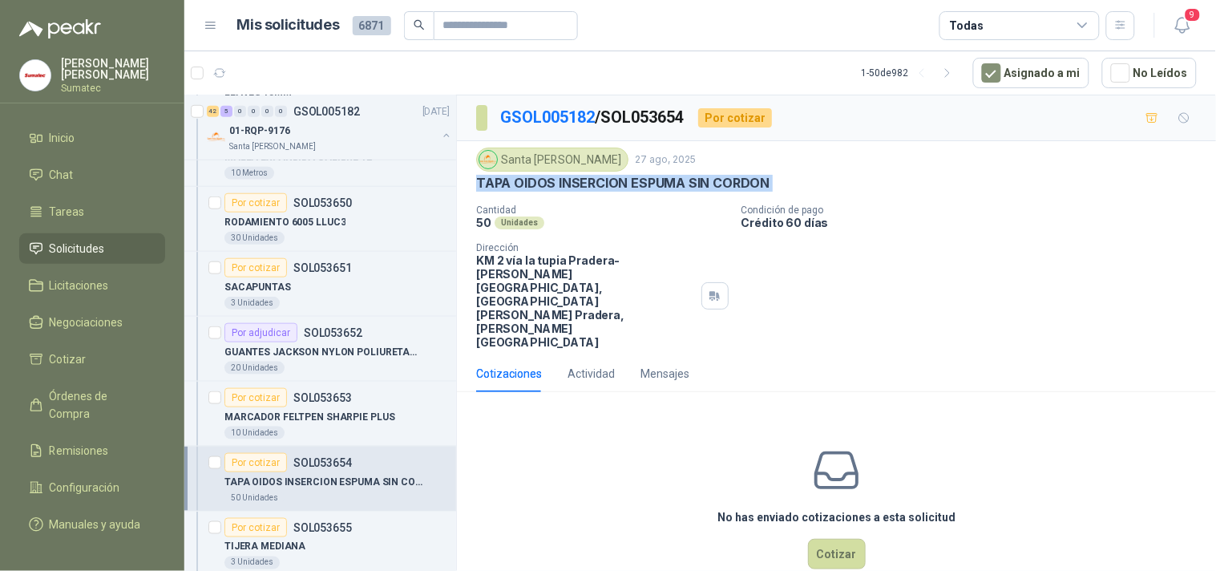
click at [631, 181] on p "TAPA OIDOS INSERCION ESPUMA SIN CORDON" at bounding box center [622, 183] width 293 height 17
click at [824, 539] on button "Cotizar" at bounding box center [837, 554] width 58 height 30
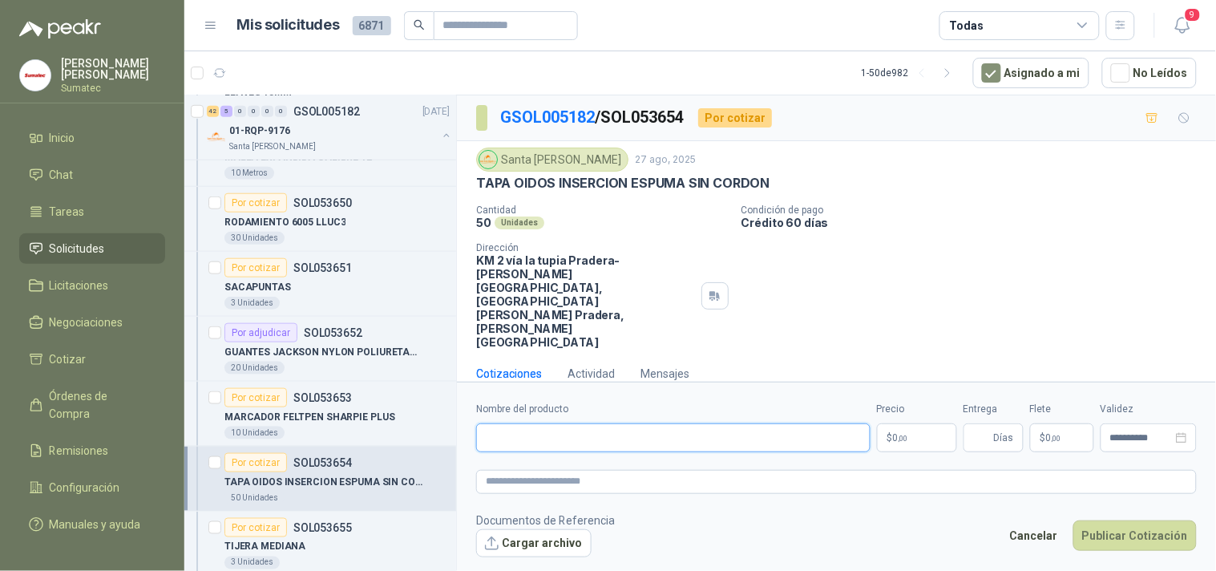
click at [622, 423] on input "Nombre del producto" at bounding box center [673, 437] width 395 height 29
paste input "**********"
click at [883, 423] on p "$ 0 ,00" at bounding box center [917, 437] width 80 height 29
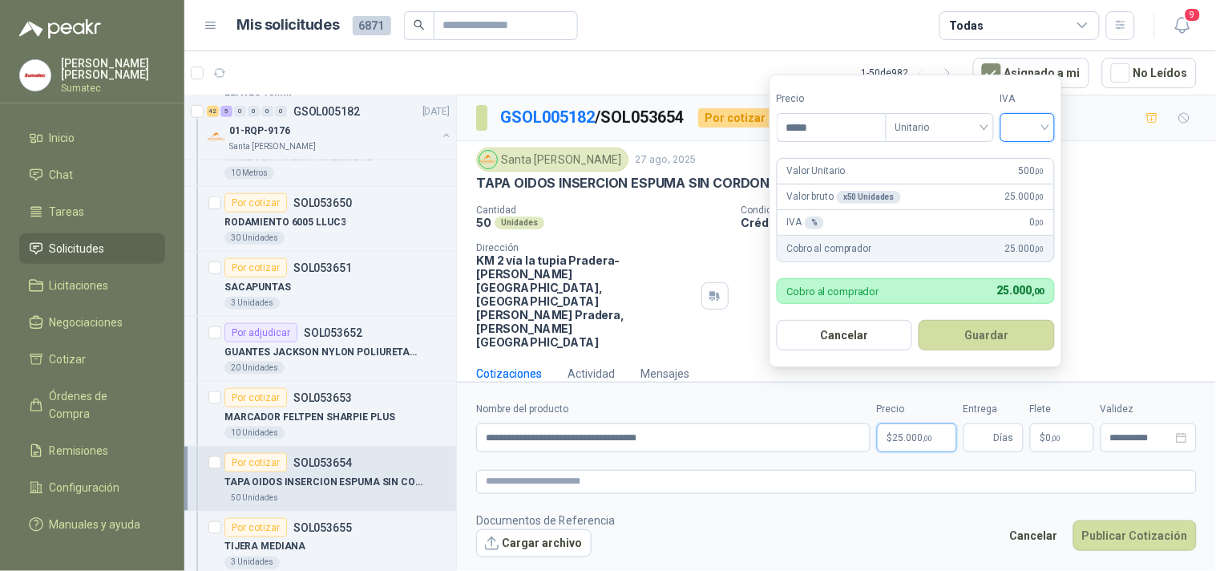
click at [1032, 123] on input "search" at bounding box center [1027, 126] width 35 height 24
click at [1027, 152] on div "19%" at bounding box center [1032, 161] width 30 height 18
click at [1010, 327] on button "Guardar" at bounding box center [990, 335] width 138 height 30
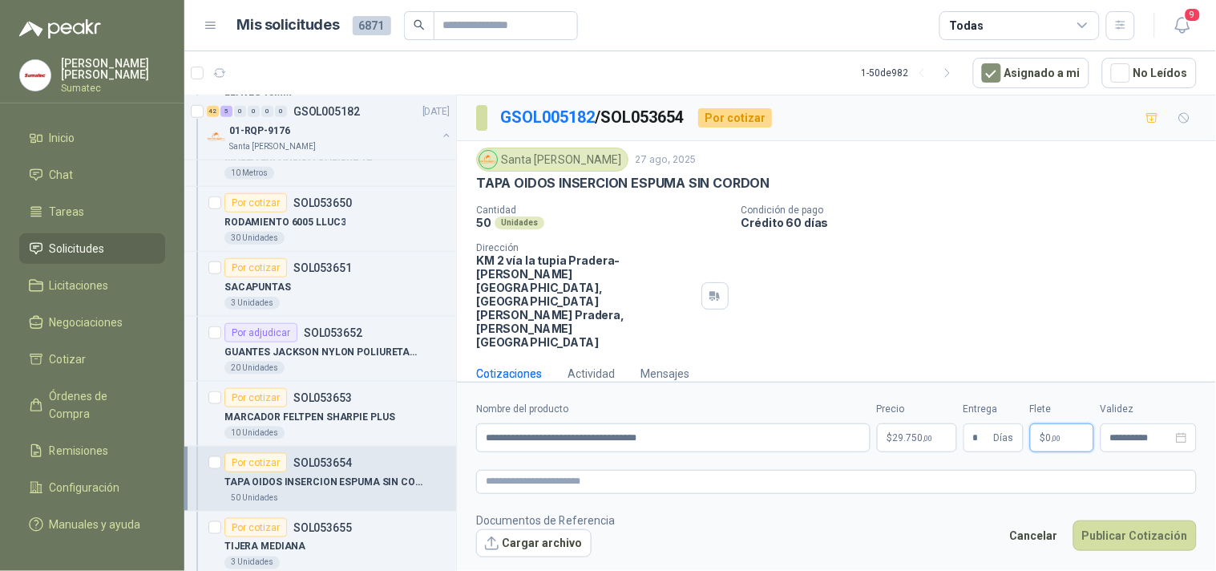
drag, startPoint x: 1047, startPoint y: 406, endPoint x: 1057, endPoint y: 347, distance: 59.3
click at [1047, 433] on span "0 ,00" at bounding box center [1053, 438] width 15 height 10
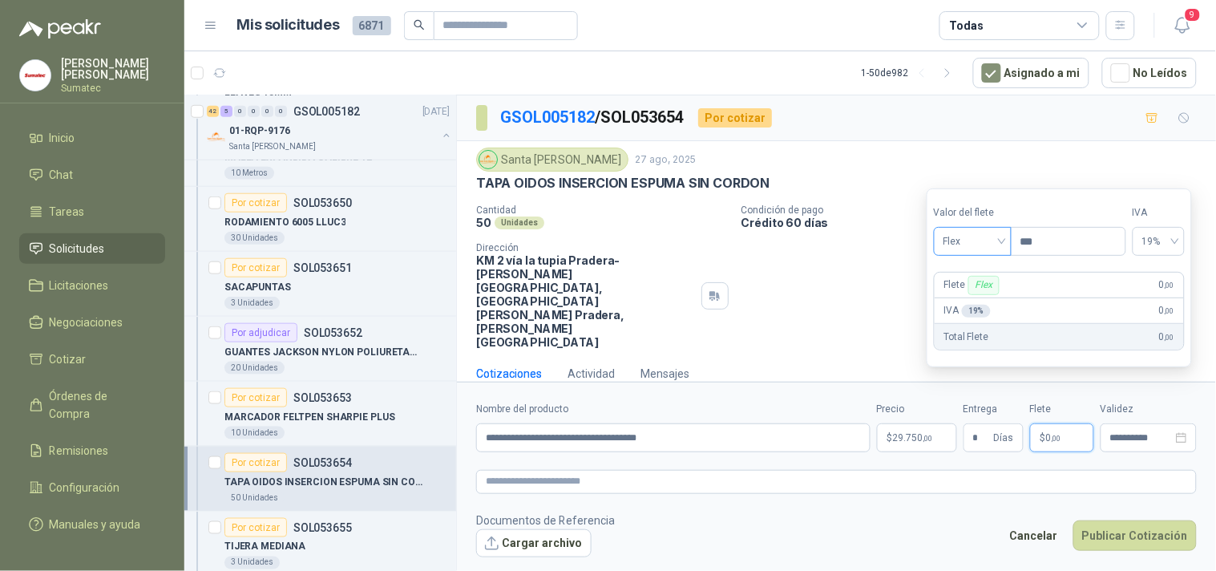
click at [987, 246] on span "Flex" at bounding box center [973, 241] width 59 height 24
click at [982, 292] on div "Incluido" at bounding box center [974, 301] width 55 height 18
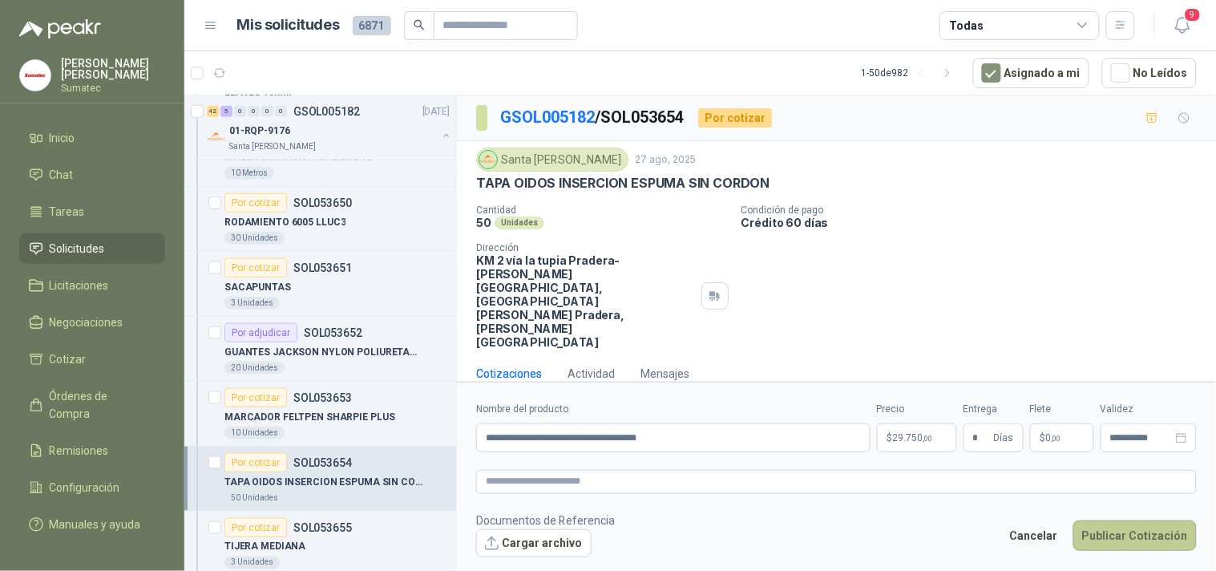
click at [1135, 520] on button "Publicar Cotización" at bounding box center [1135, 535] width 123 height 30
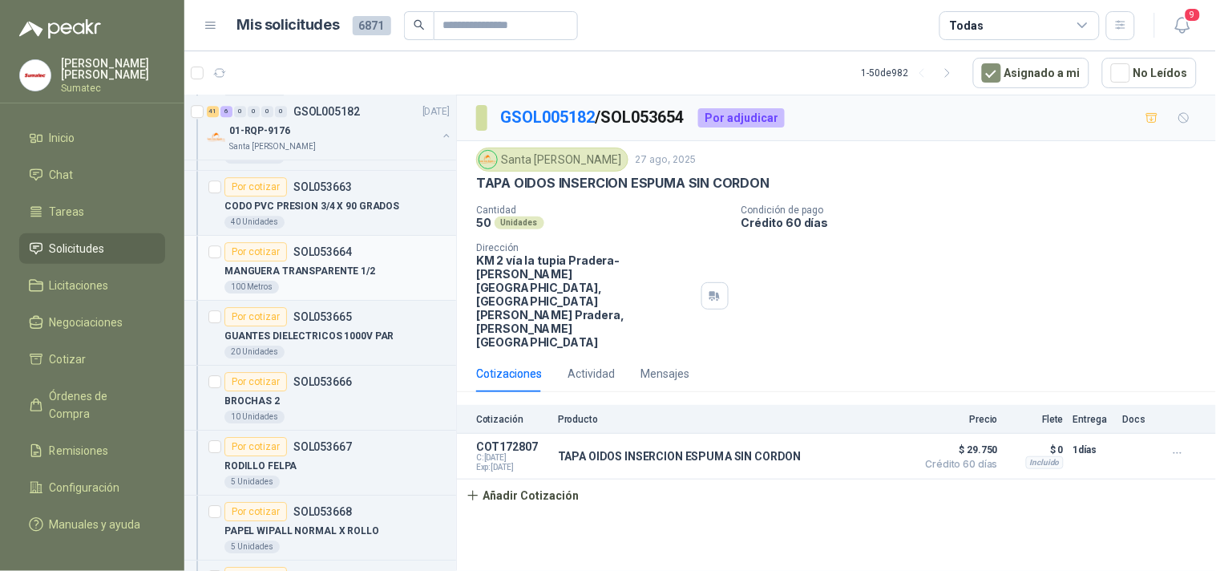
scroll to position [10625, 0]
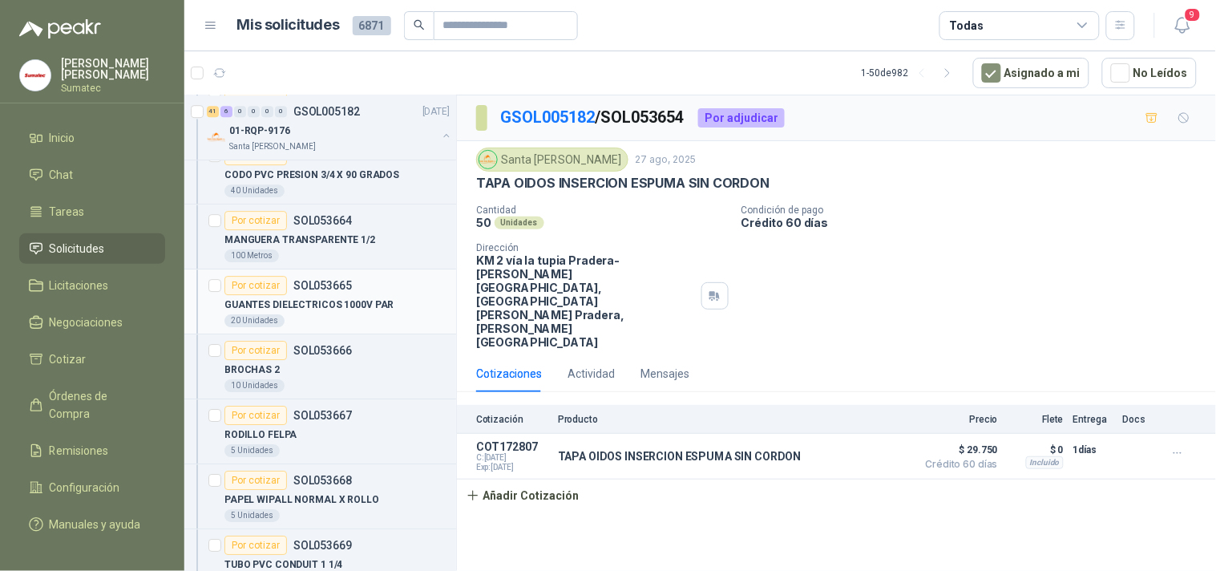
click at [378, 327] on div "20 Unidades" at bounding box center [337, 320] width 225 height 13
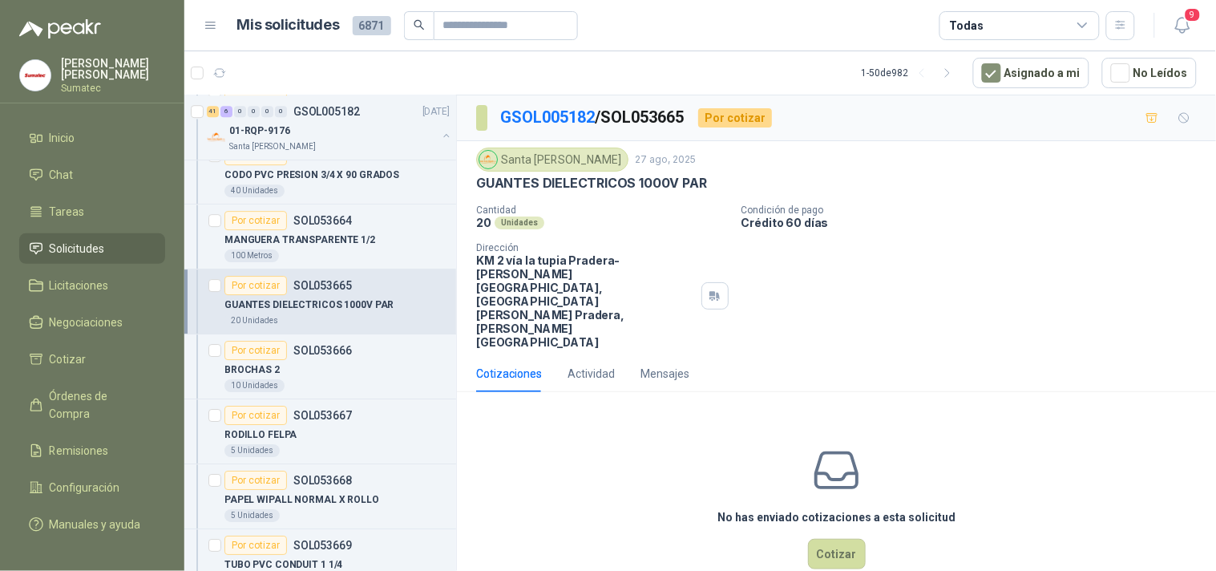
click at [638, 184] on p "GUANTES DIELECTRICOS 1000V PAR" at bounding box center [591, 183] width 231 height 17
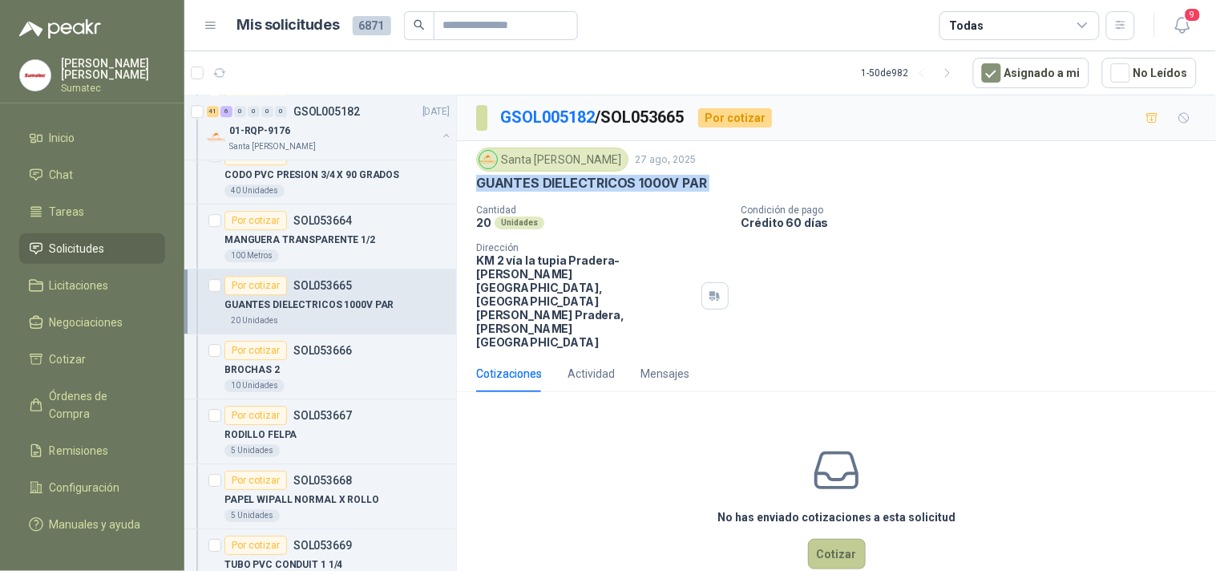
click at [827, 539] on button "Cotizar" at bounding box center [837, 554] width 58 height 30
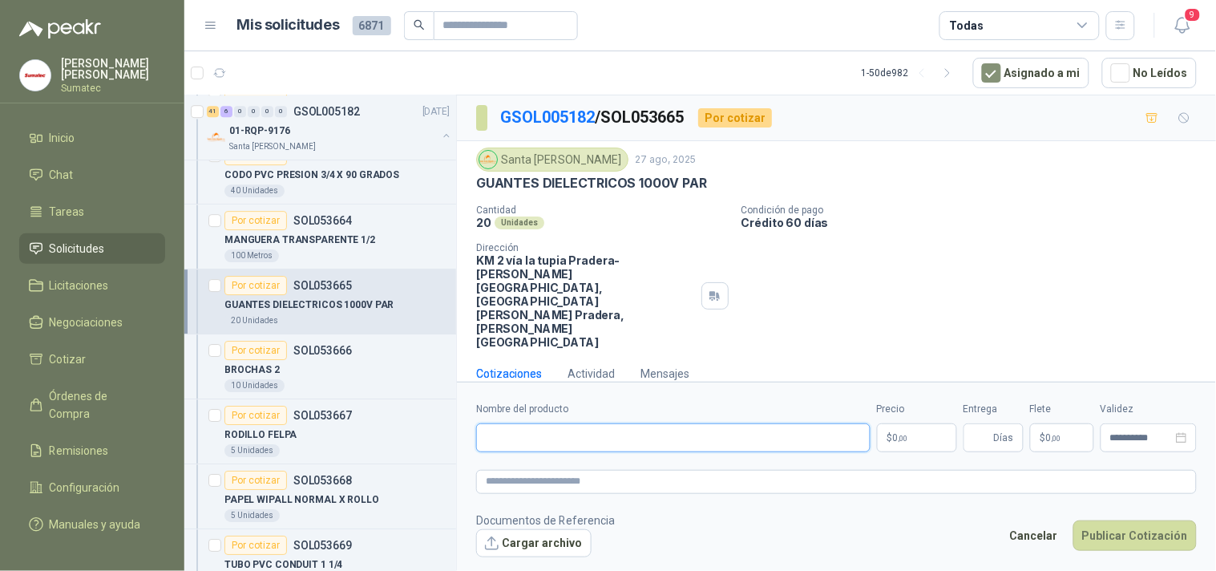
click at [627, 423] on input "Nombre del producto" at bounding box center [673, 437] width 395 height 29
paste input "**********"
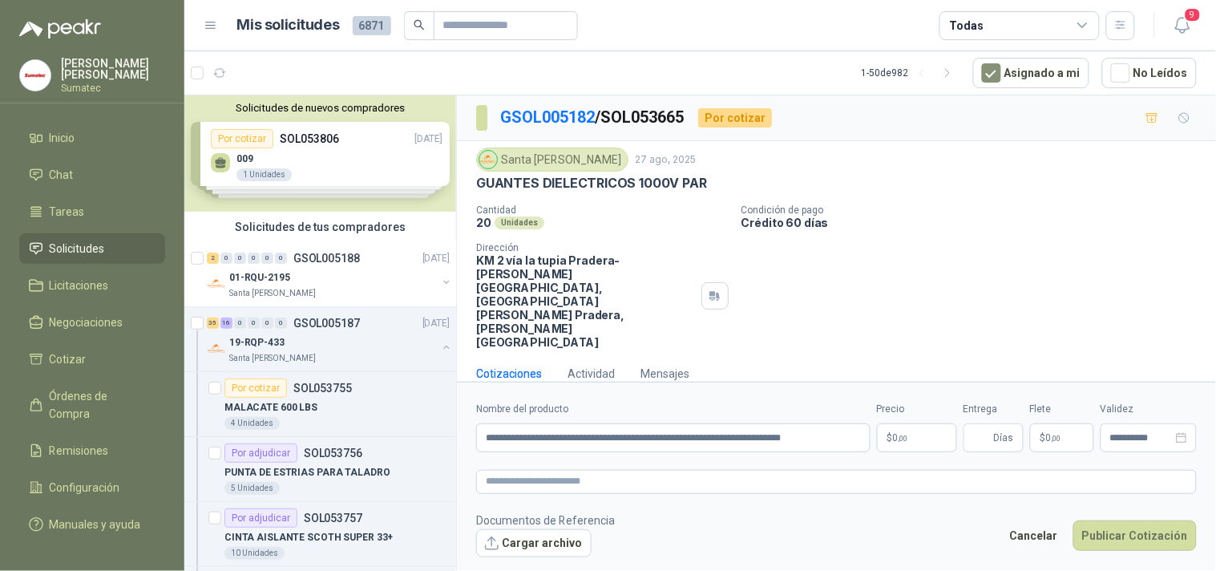
scroll to position [10625, 0]
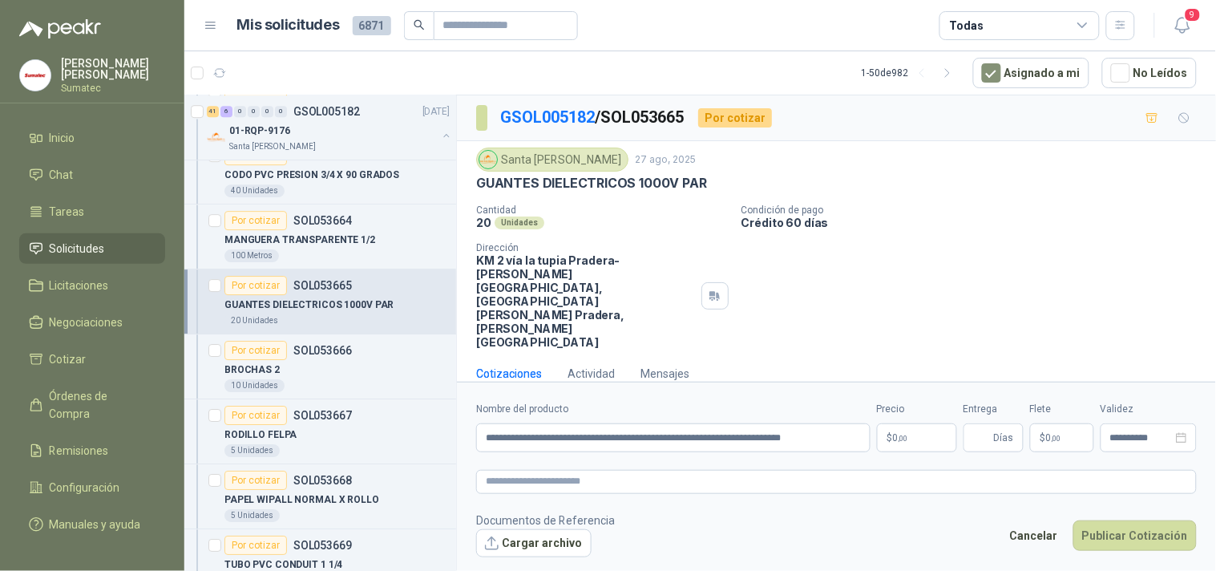
click at [922, 423] on p "$ 0 ,00" at bounding box center [917, 437] width 80 height 29
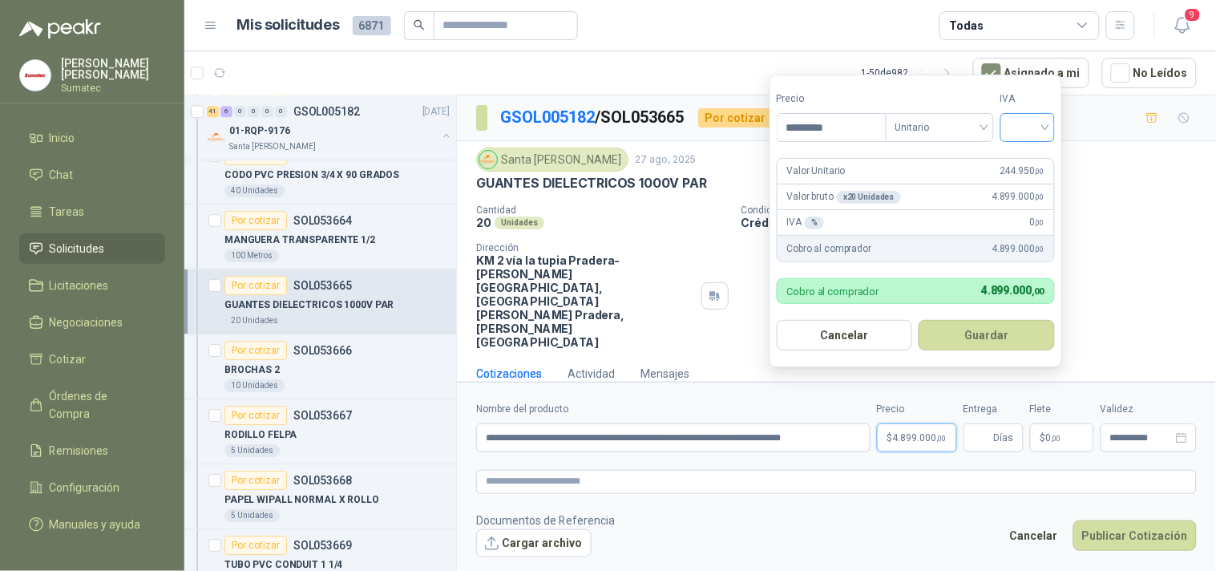
type input "*********"
click at [1022, 115] on input "search" at bounding box center [1027, 126] width 35 height 24
click at [1017, 152] on div "19%" at bounding box center [1032, 161] width 30 height 18
click at [996, 346] on button "Guardar" at bounding box center [990, 335] width 138 height 30
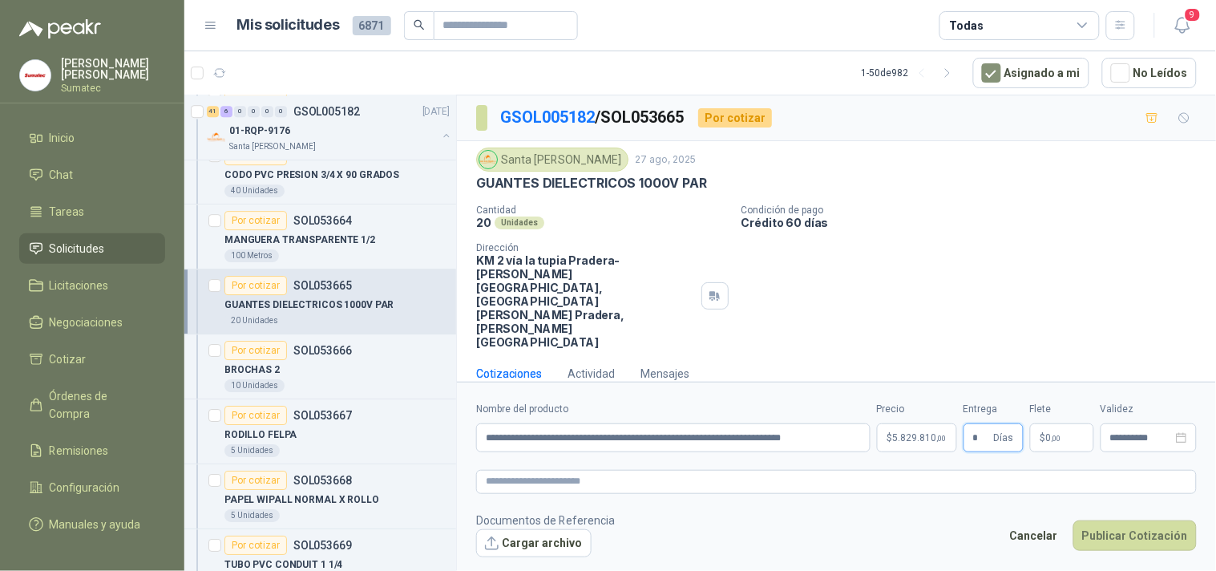
type input "*"
click at [1049, 433] on span "0 ,00" at bounding box center [1053, 438] width 15 height 10
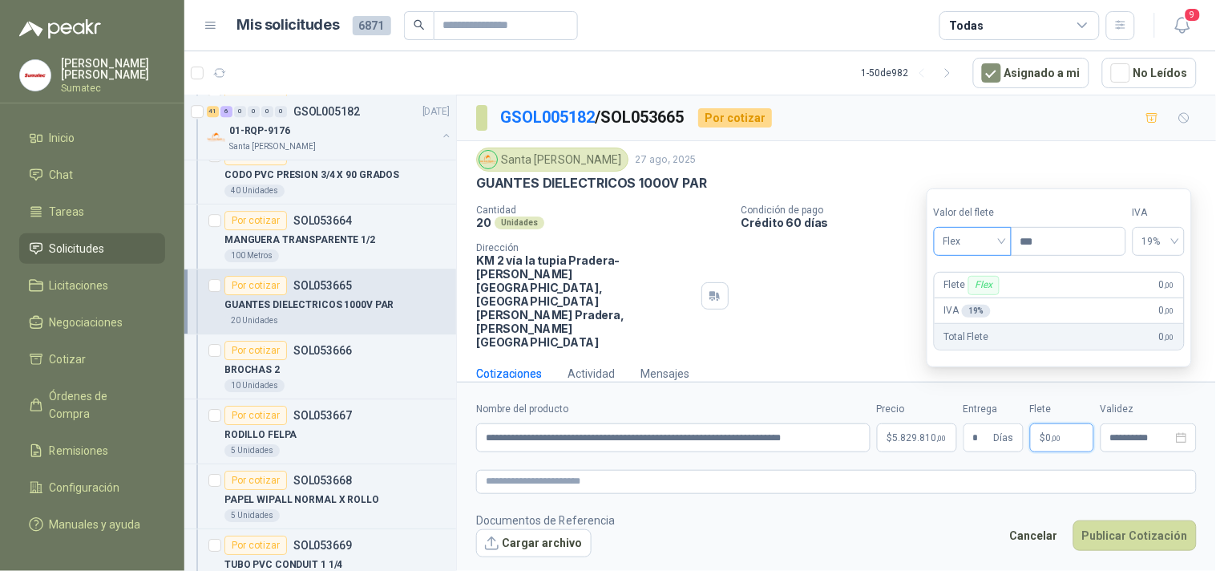
click at [990, 249] on span "Flex" at bounding box center [973, 241] width 59 height 24
click at [976, 305] on div "Incluido" at bounding box center [974, 301] width 55 height 18
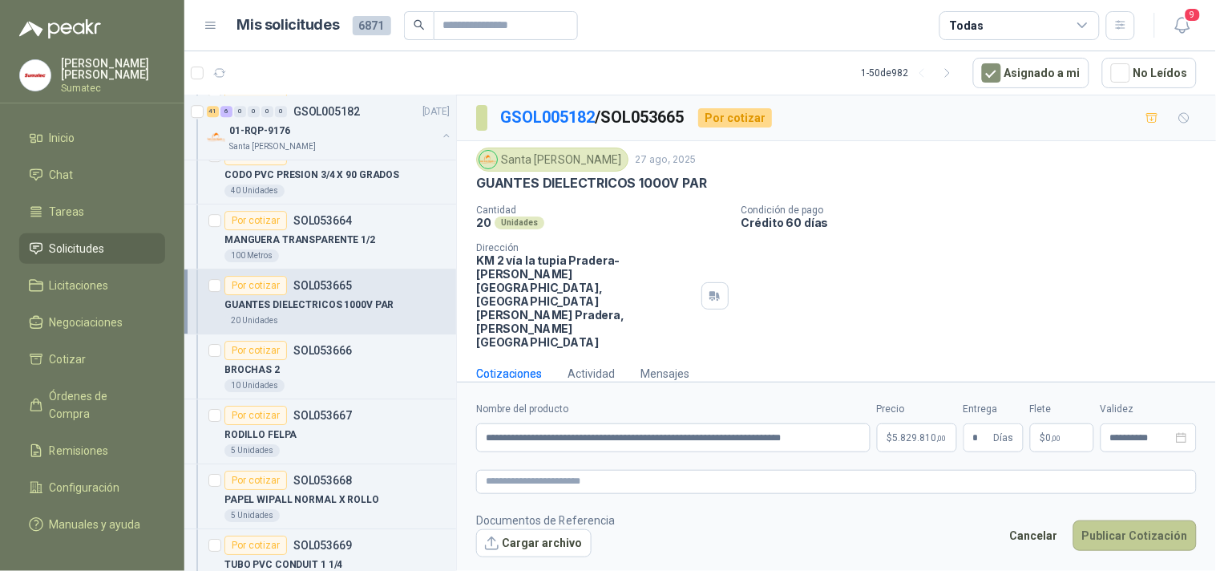
click at [1115, 520] on button "Publicar Cotización" at bounding box center [1135, 535] width 123 height 30
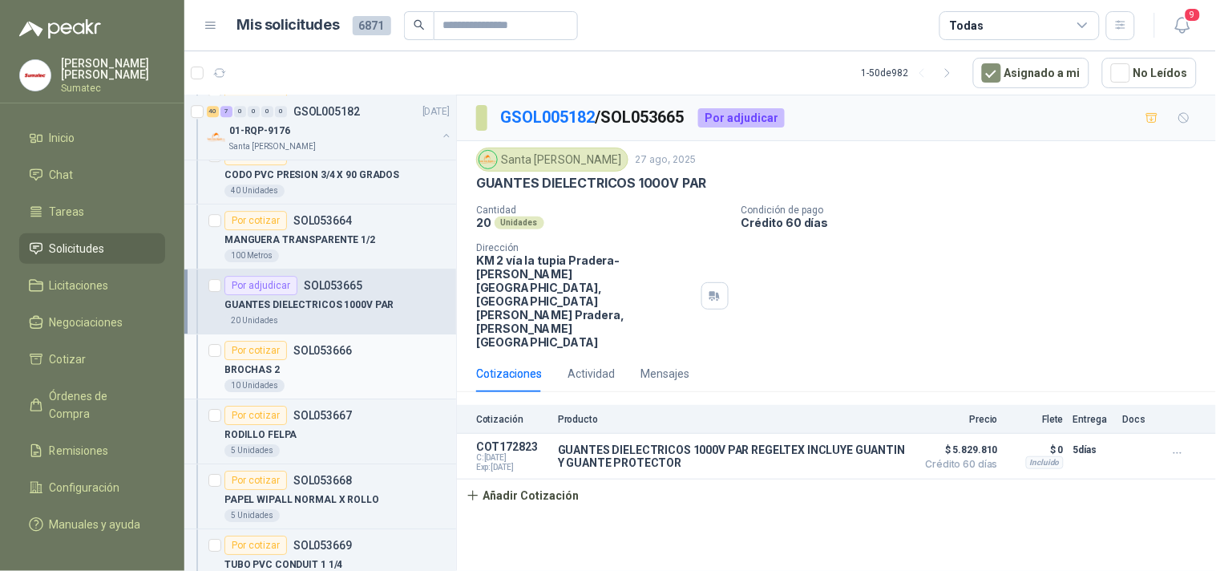
click at [318, 372] on div "BROCHAS 2" at bounding box center [337, 369] width 225 height 19
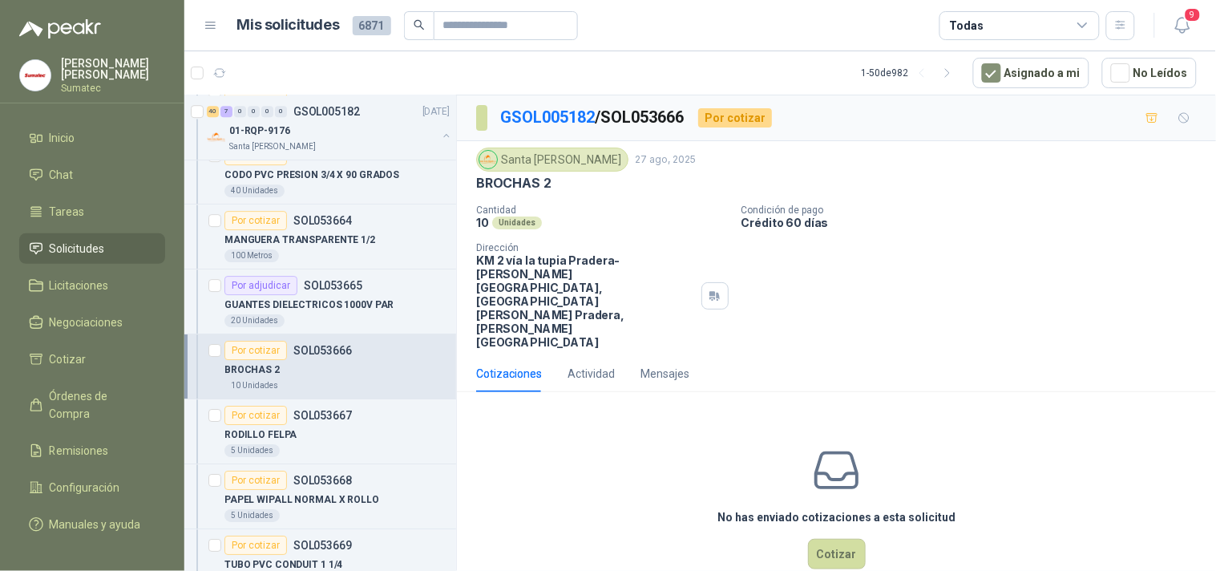
click at [529, 179] on p "BROCHAS 2" at bounding box center [513, 183] width 75 height 17
click at [528, 179] on p "BROCHAS 2" at bounding box center [513, 183] width 75 height 17
click at [517, 180] on p "BROCHAS 2" at bounding box center [513, 183] width 75 height 17
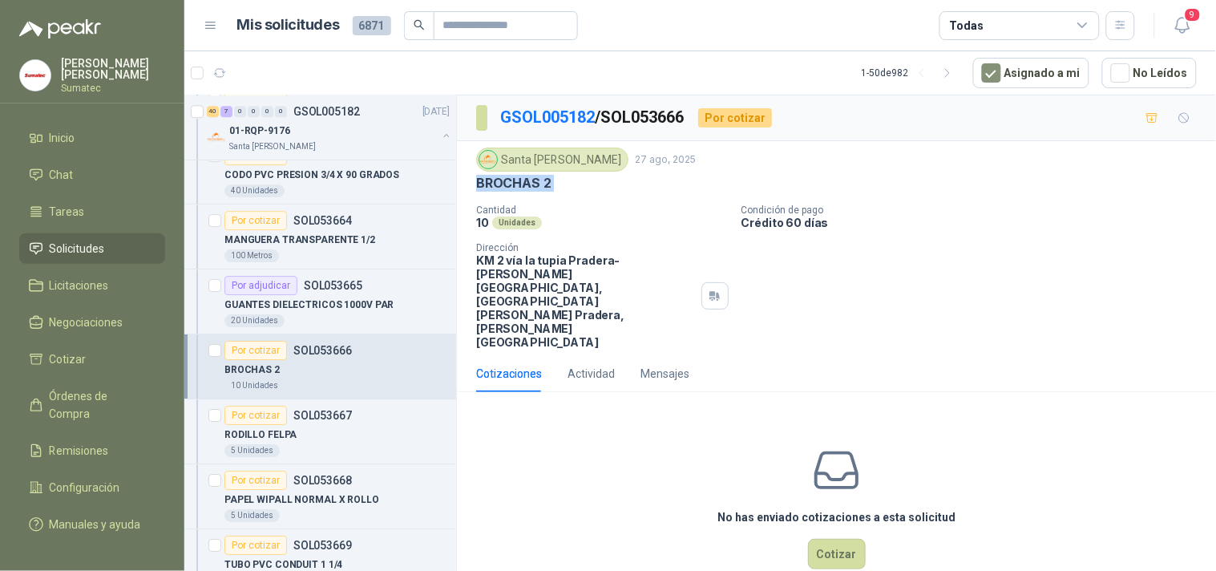
click at [517, 180] on p "BROCHAS 2" at bounding box center [513, 183] width 75 height 17
click at [838, 480] on div "No has enviado cotizaciones a esta solicitud Cotizar" at bounding box center [836, 507] width 759 height 204
click at [838, 539] on button "Cotizar" at bounding box center [837, 554] width 58 height 30
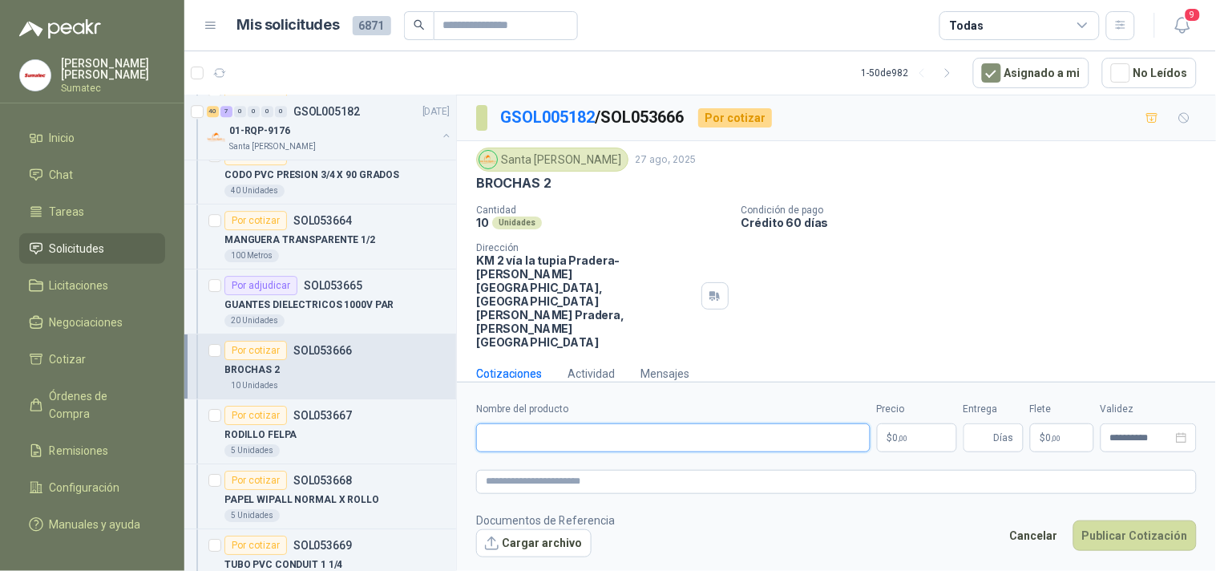
click at [638, 423] on input "Nombre del producto" at bounding box center [673, 437] width 395 height 29
paste input "*********"
type input "*********"
click at [888, 423] on p "$ 0 ,00" at bounding box center [917, 437] width 80 height 29
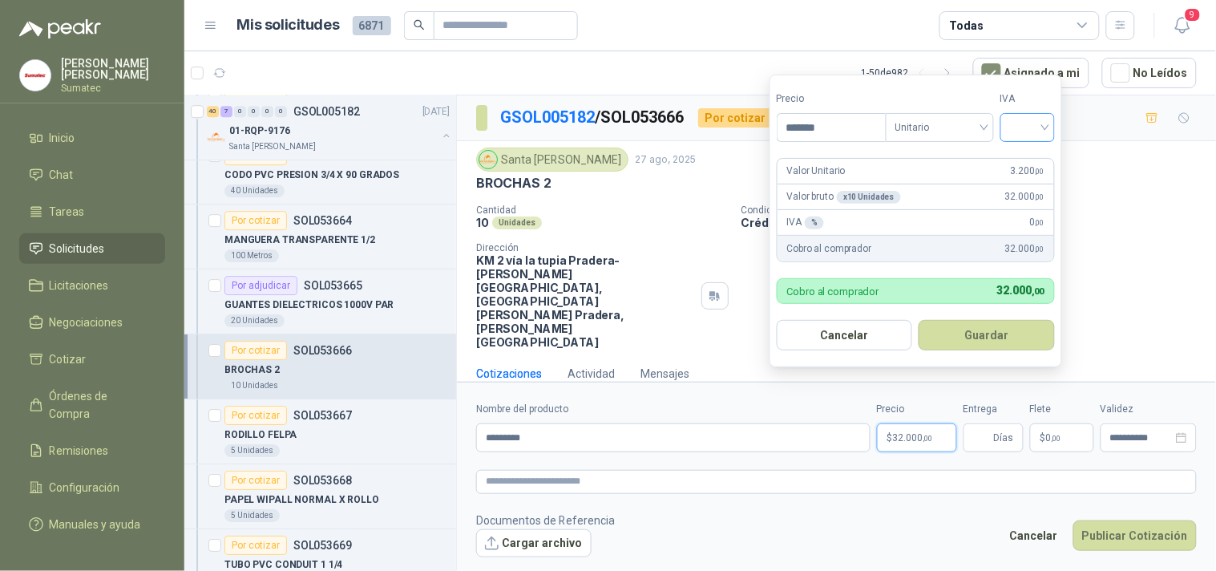
type input "*******"
click at [1039, 136] on input "search" at bounding box center [1027, 126] width 35 height 24
click at [1037, 158] on div "19%" at bounding box center [1032, 161] width 30 height 18
click at [1019, 322] on button "Guardar" at bounding box center [990, 335] width 138 height 30
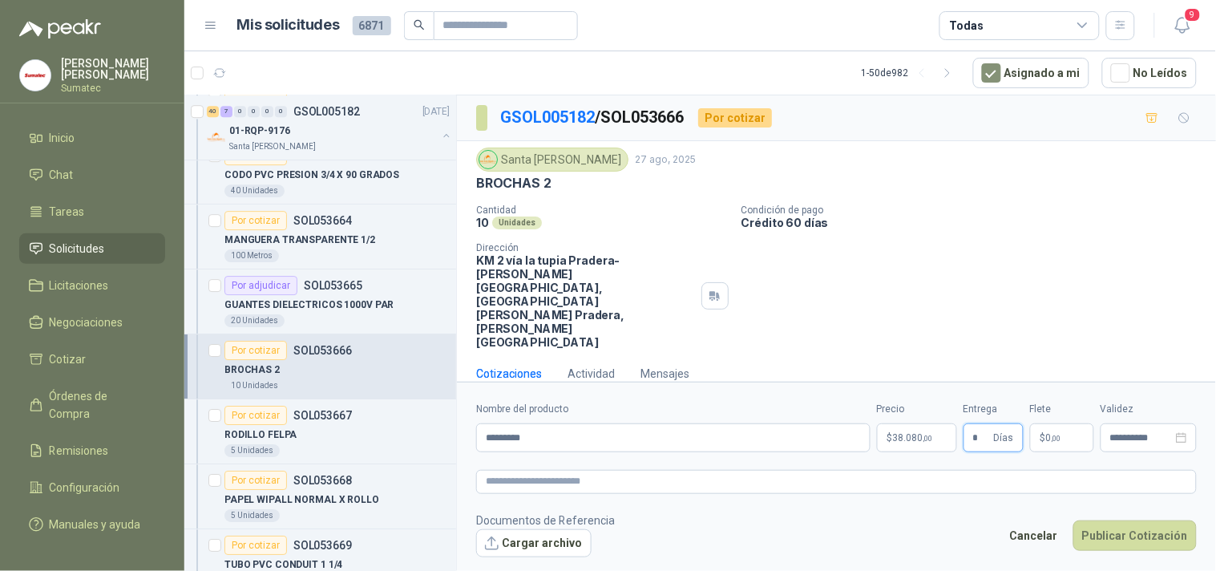
type input "*"
click at [1048, 433] on span "0 ,00" at bounding box center [1053, 438] width 15 height 10
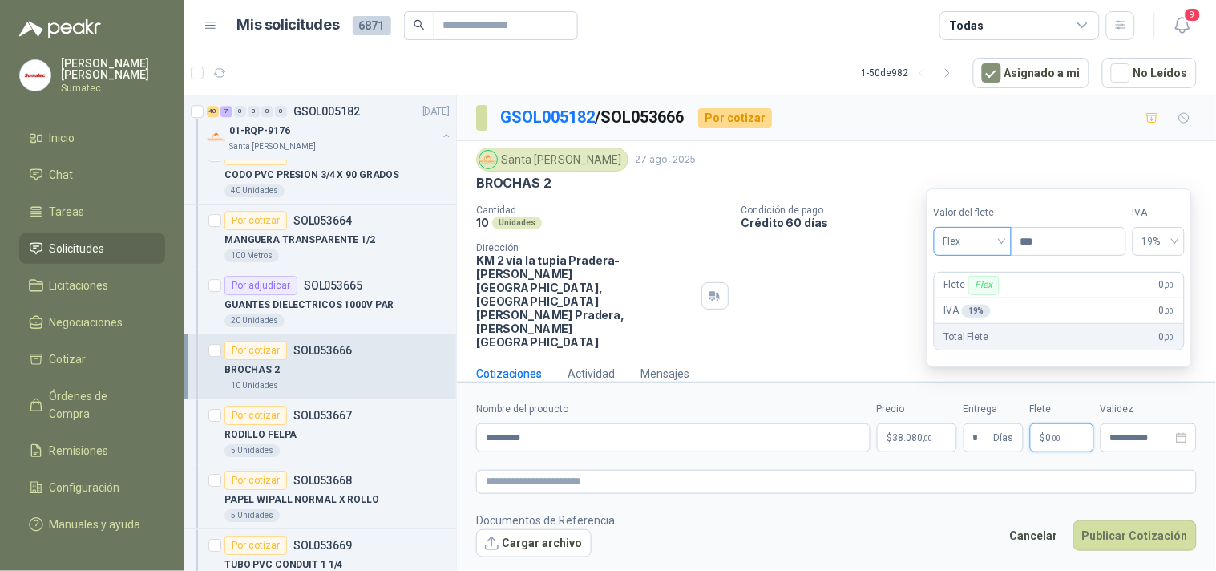
click at [964, 243] on span "Flex" at bounding box center [973, 241] width 59 height 24
click at [980, 301] on div "Incluido" at bounding box center [974, 301] width 55 height 18
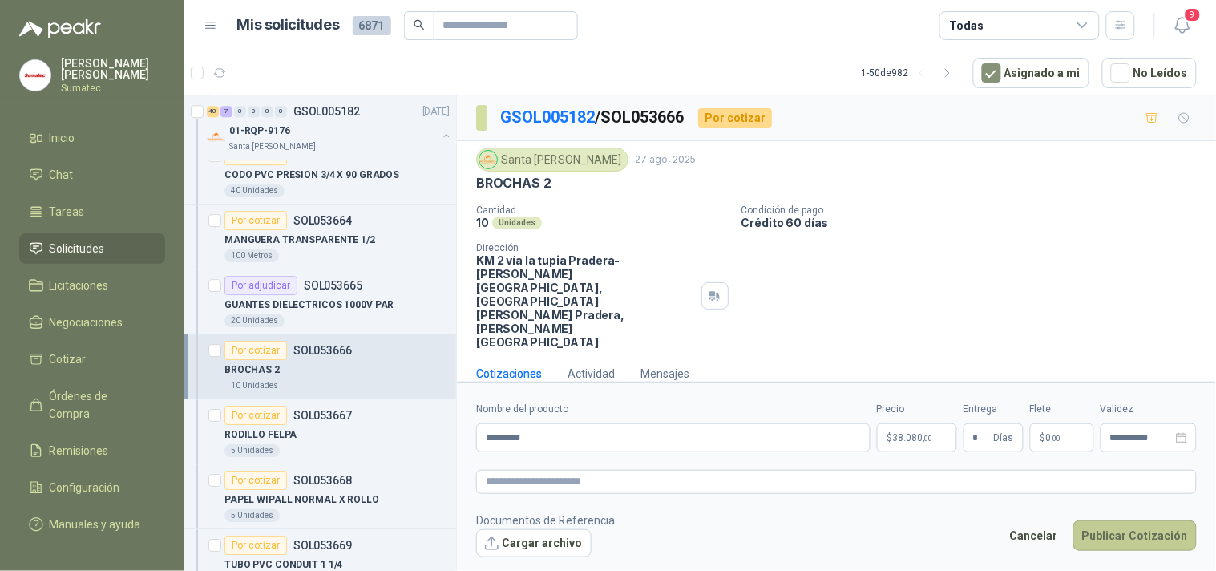
click at [1151, 520] on button "Publicar Cotización" at bounding box center [1135, 535] width 123 height 30
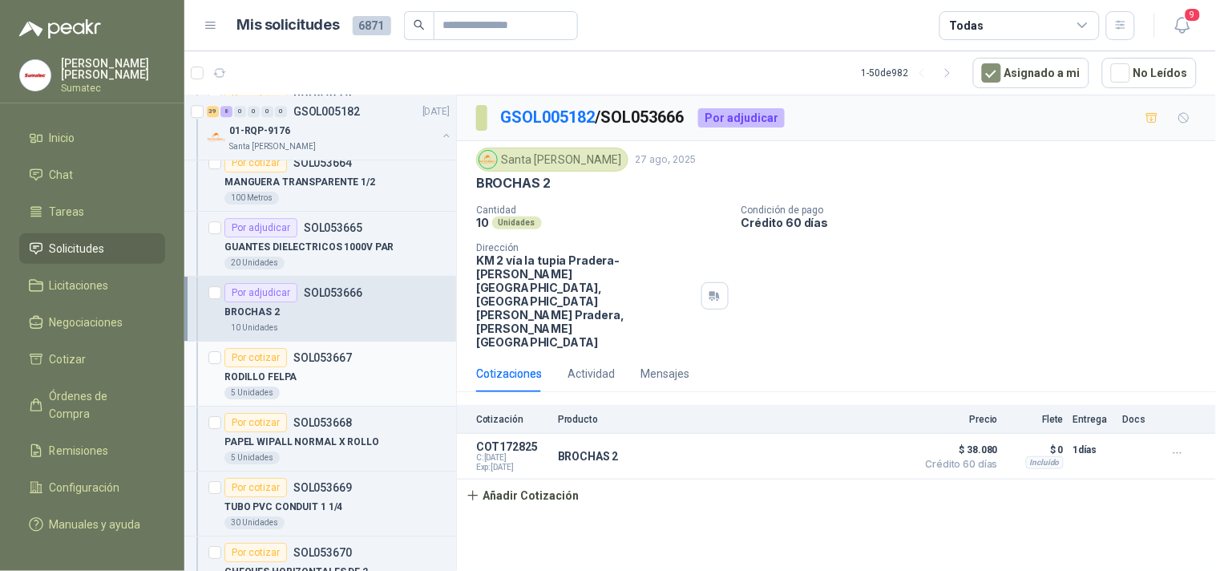
scroll to position [10714, 0]
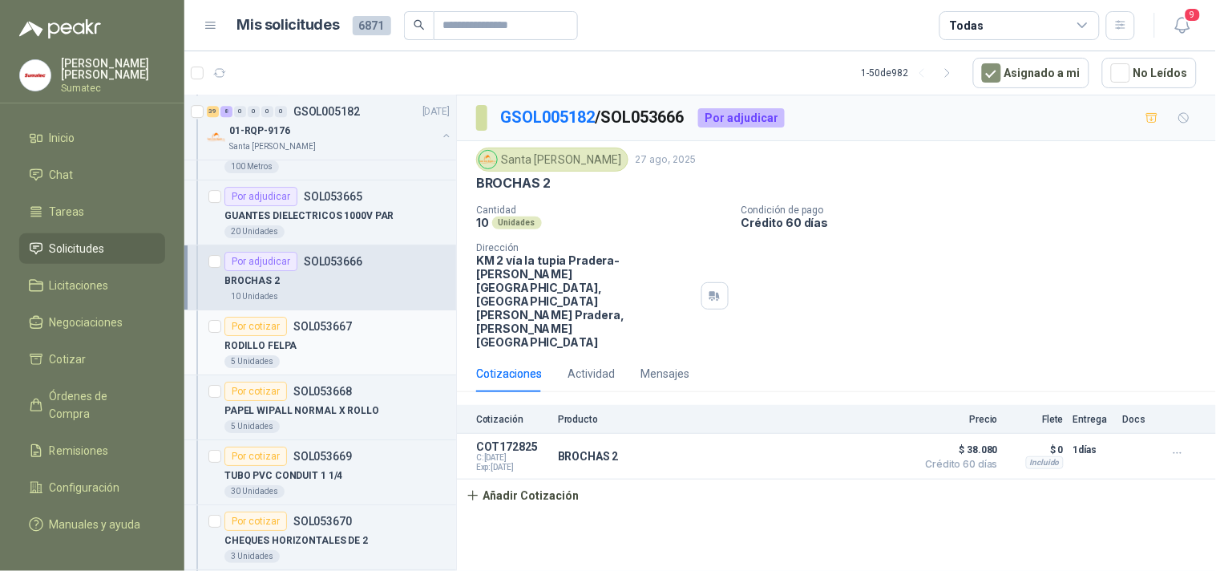
click at [340, 355] on div "RODILLO FELPA" at bounding box center [337, 345] width 225 height 19
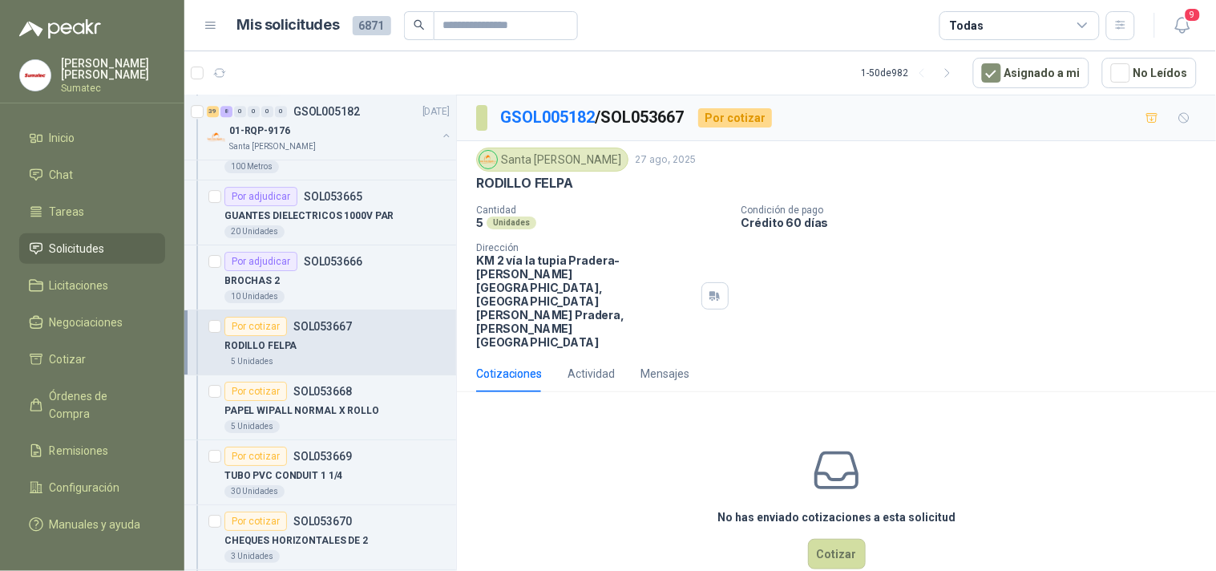
click at [530, 182] on p "RODILLO FELPA" at bounding box center [524, 183] width 97 height 17
copy p "RODILLO FELPA"
click at [827, 539] on button "Cotizar" at bounding box center [837, 554] width 58 height 30
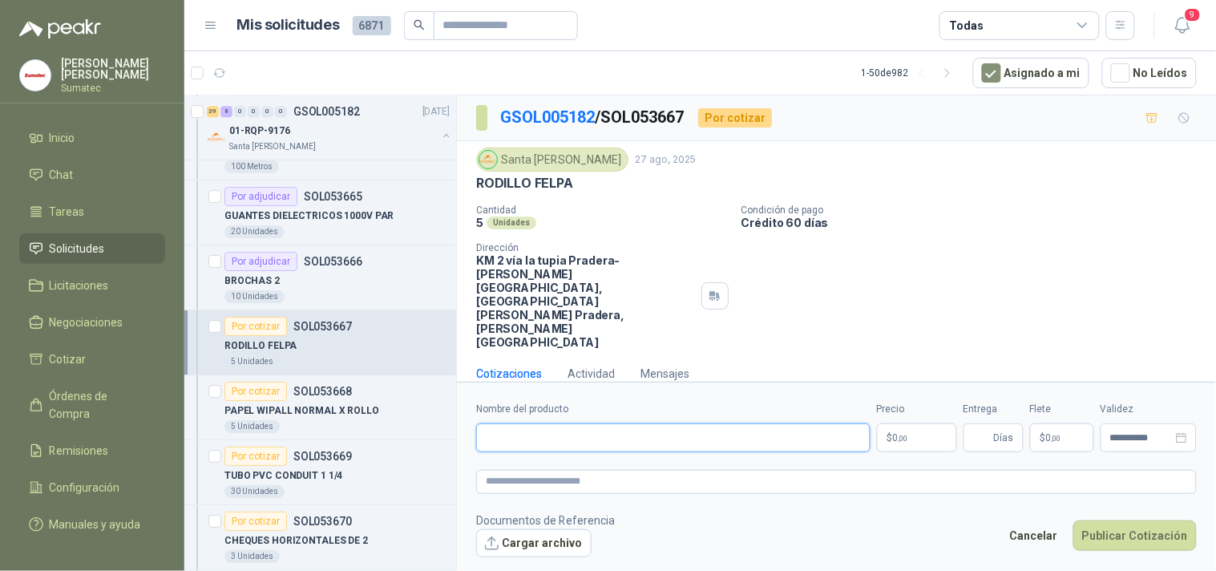
click at [794, 423] on input "Nombre del producto" at bounding box center [673, 437] width 395 height 29
paste input "**********"
type input "**********"
click at [915, 423] on p "$ 0 ,00" at bounding box center [917, 437] width 80 height 29
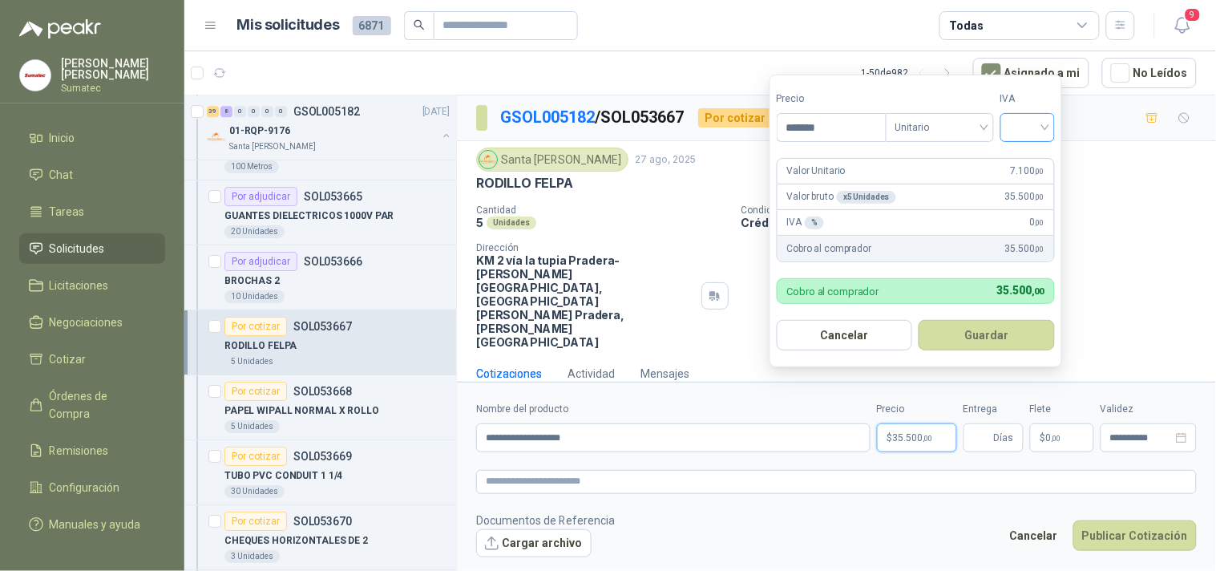
click at [1049, 121] on div at bounding box center [1028, 127] width 55 height 29
type input "*******"
click at [1018, 162] on div "19%" at bounding box center [1032, 161] width 30 height 18
click at [986, 333] on button "Guardar" at bounding box center [990, 335] width 138 height 30
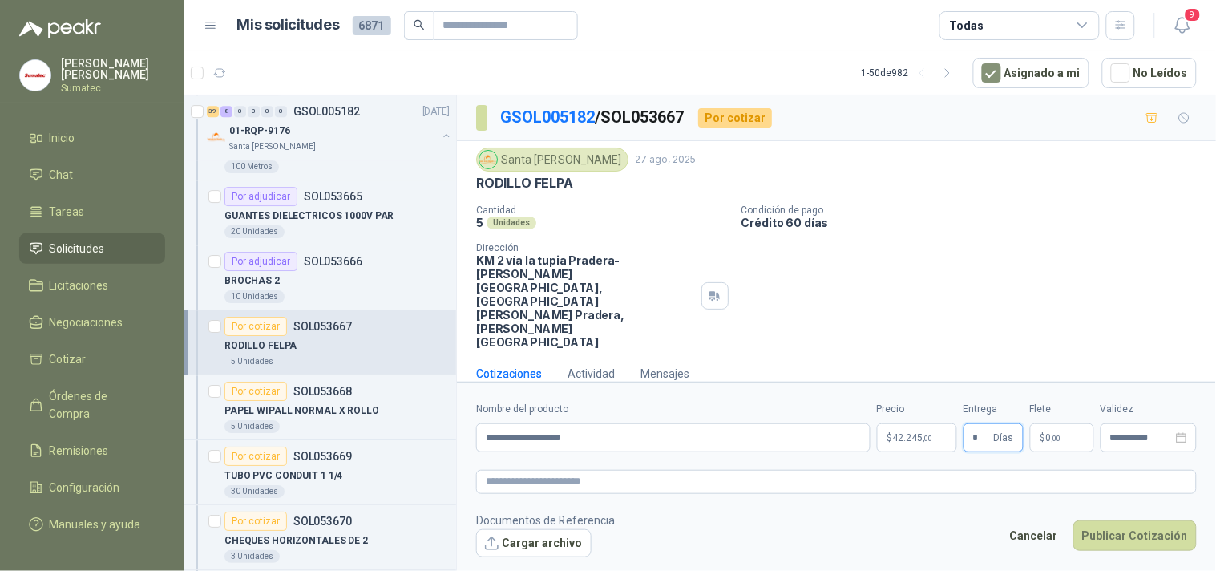
type input "*"
click at [1070, 423] on p "$ 0 ,00" at bounding box center [1062, 437] width 64 height 29
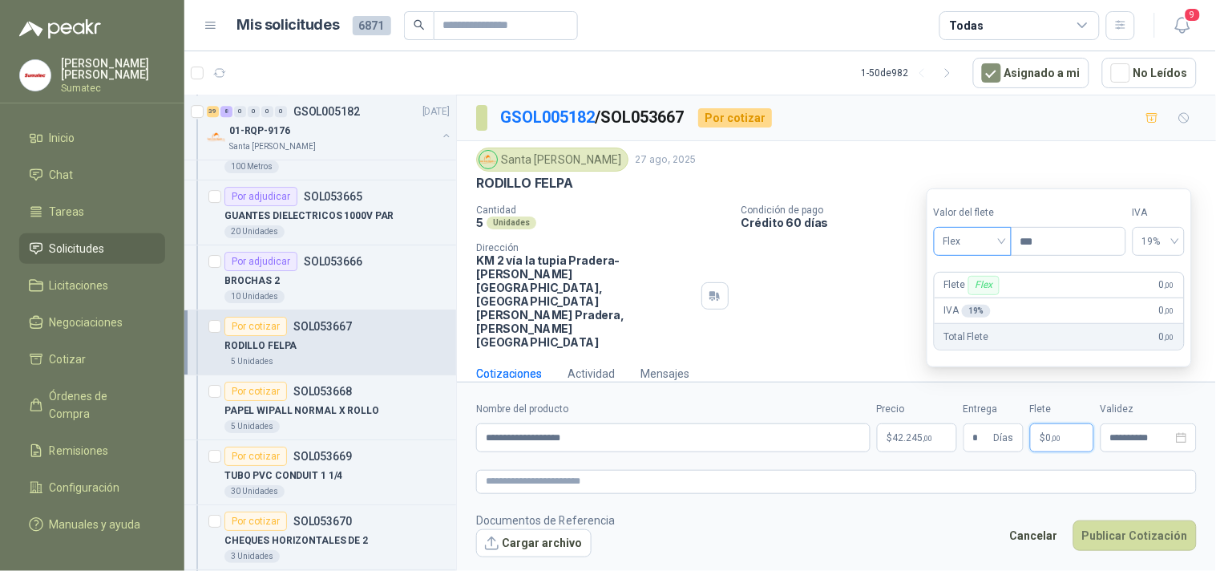
click at [978, 243] on span "Flex" at bounding box center [973, 241] width 59 height 24
click at [971, 294] on div "Incluido" at bounding box center [974, 301] width 55 height 18
click at [1092, 206] on label "Precio" at bounding box center [1069, 212] width 119 height 15
click at [1112, 520] on button "Publicar Cotización" at bounding box center [1135, 535] width 123 height 30
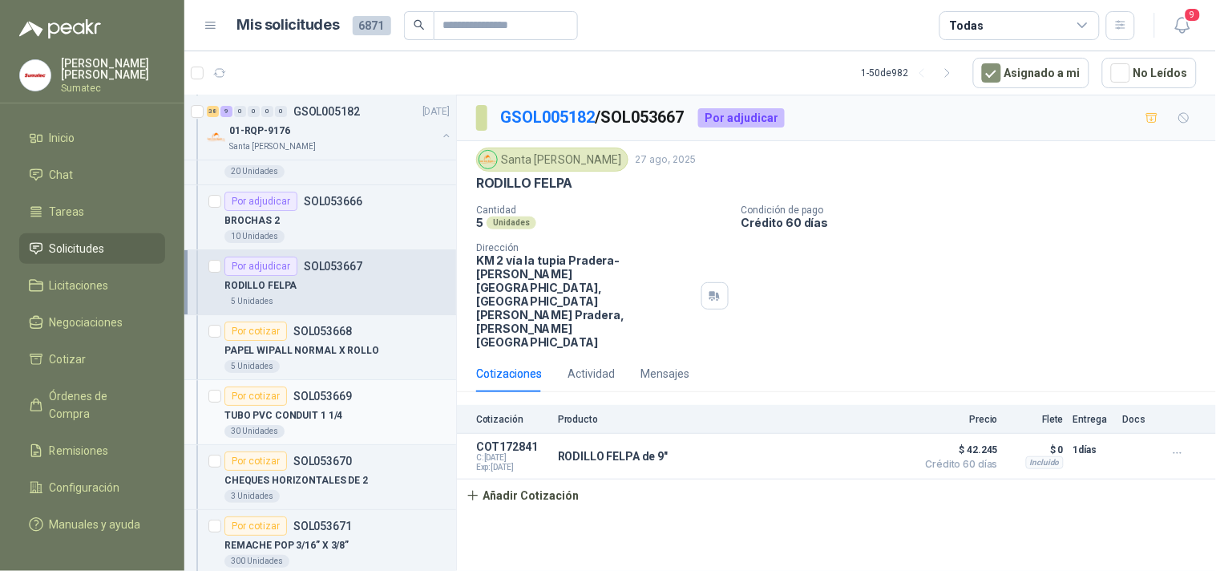
scroll to position [10803, 0]
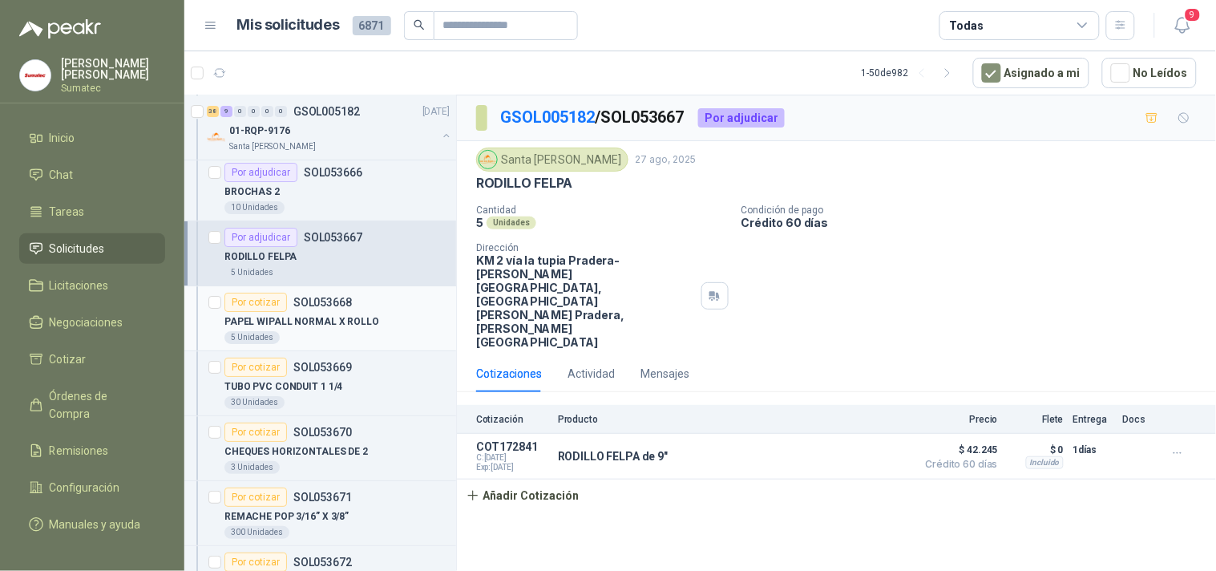
click at [367, 330] on p "PAPEL WIPALL NORMAL X ROLLO" at bounding box center [302, 321] width 155 height 15
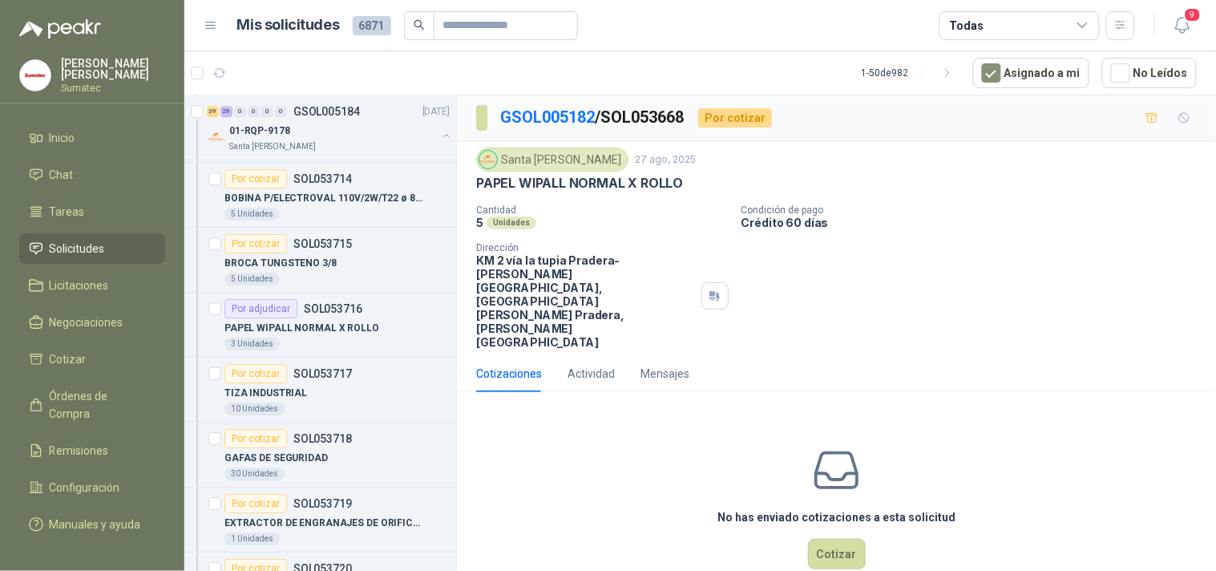
scroll to position [5992, 0]
click at [359, 332] on p "PAPEL WIPALL NORMAL X ROLLO" at bounding box center [302, 326] width 155 height 15
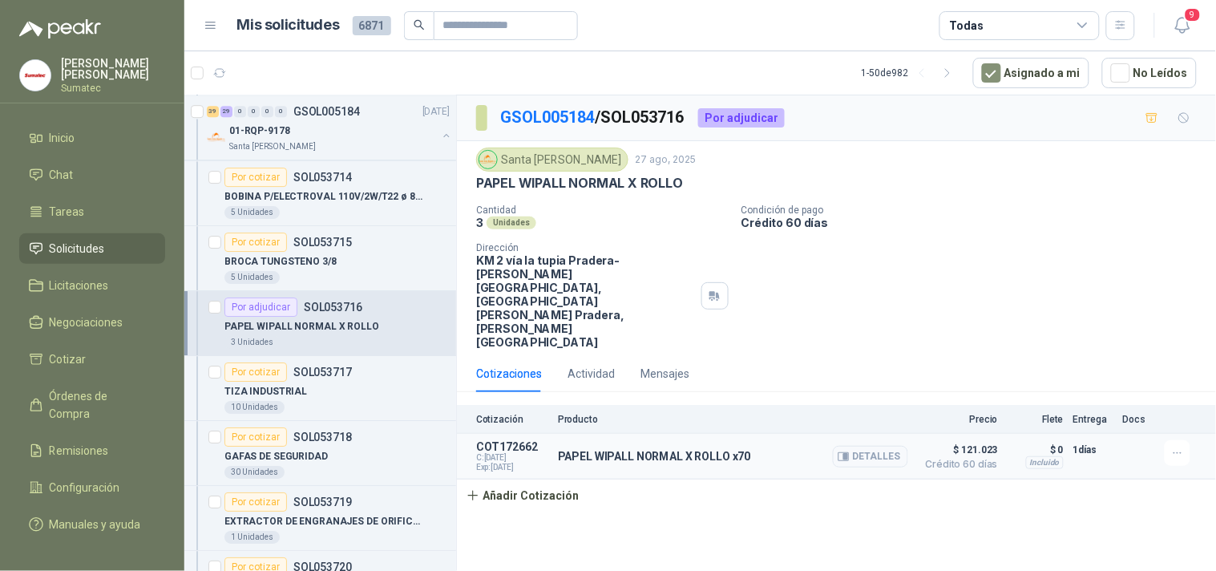
click at [638, 450] on p "PAPEL WIPALL NORMAL X ROLLO x70" at bounding box center [654, 456] width 193 height 13
click at [643, 450] on p "PAPEL WIPALL NORMAL X ROLLO x70" at bounding box center [654, 456] width 193 height 13
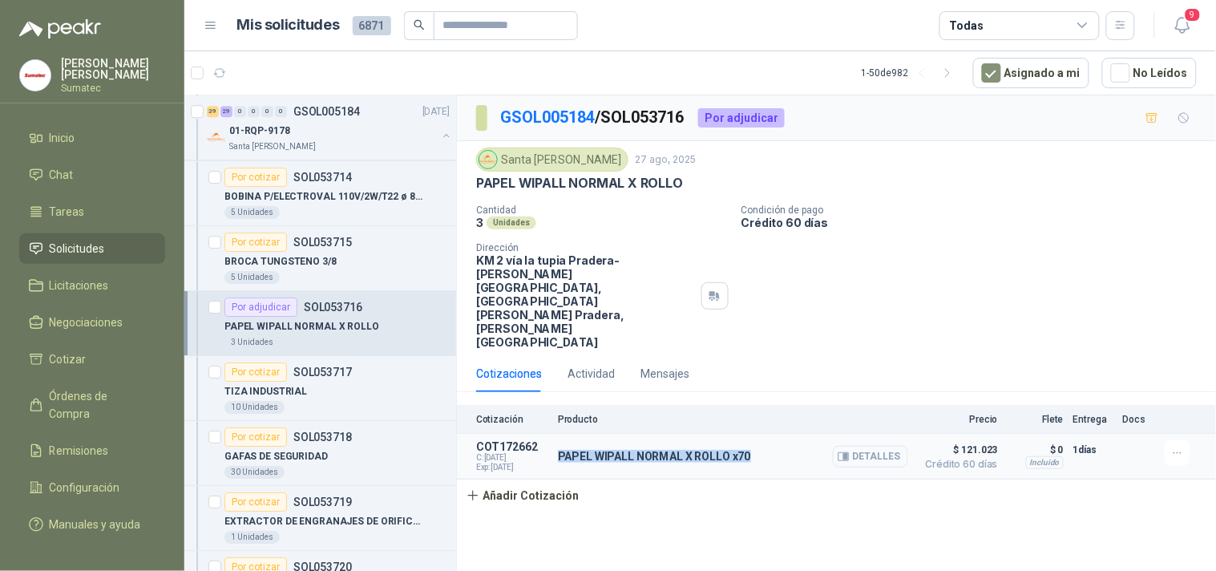
click at [861, 446] on button "Detalles" at bounding box center [870, 457] width 75 height 22
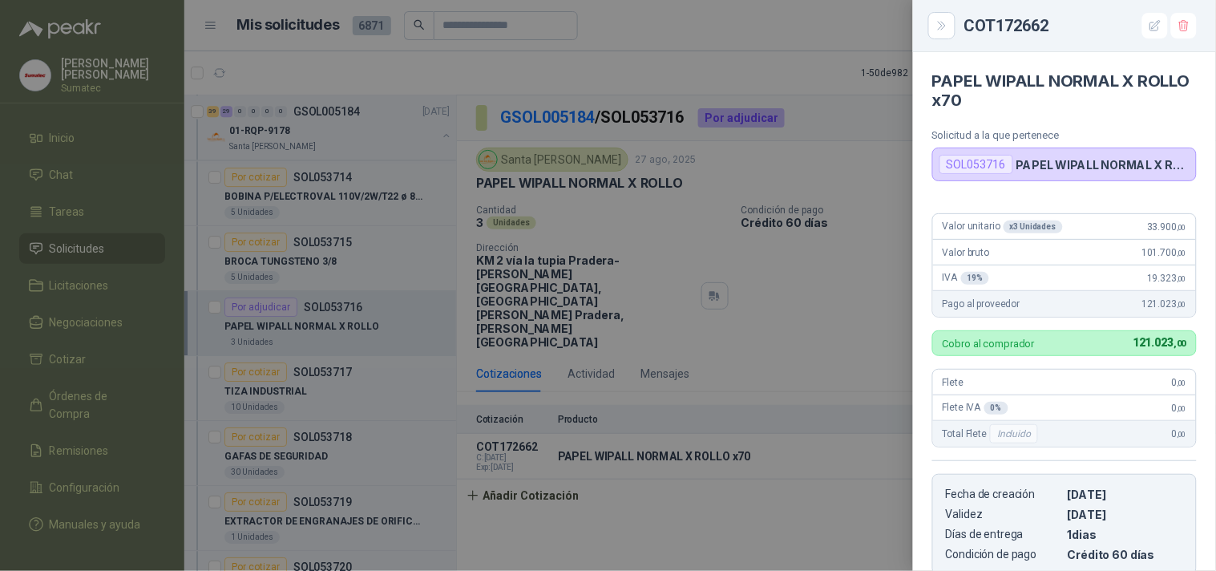
click at [437, 415] on div at bounding box center [608, 285] width 1216 height 571
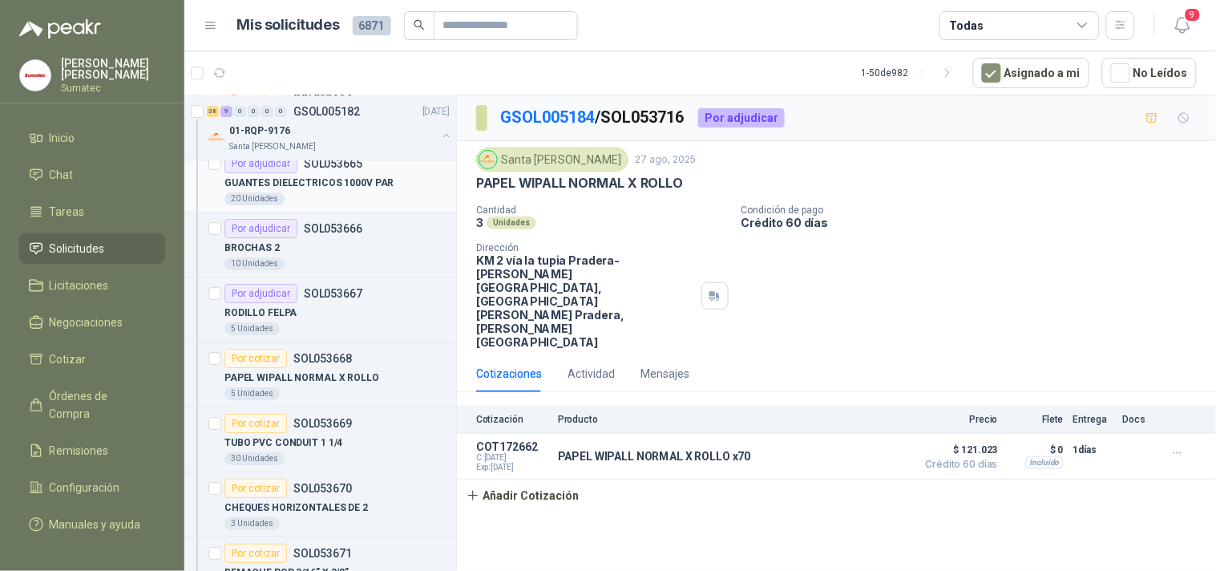
scroll to position [10803, 0]
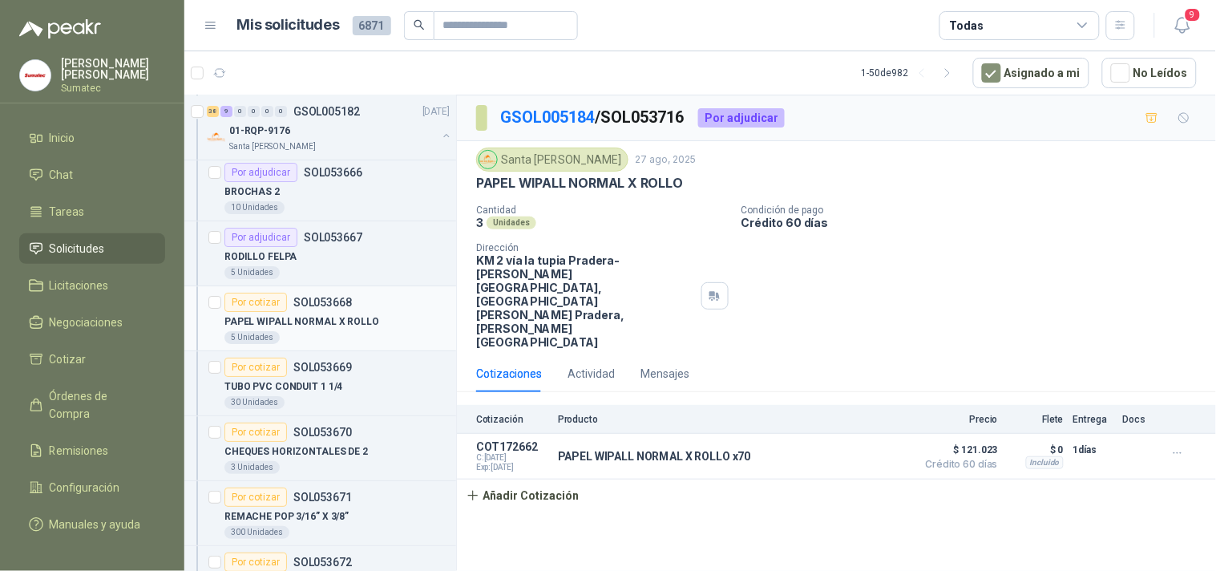
click at [313, 330] on p "PAPEL WIPALL NORMAL X ROLLO" at bounding box center [302, 321] width 155 height 15
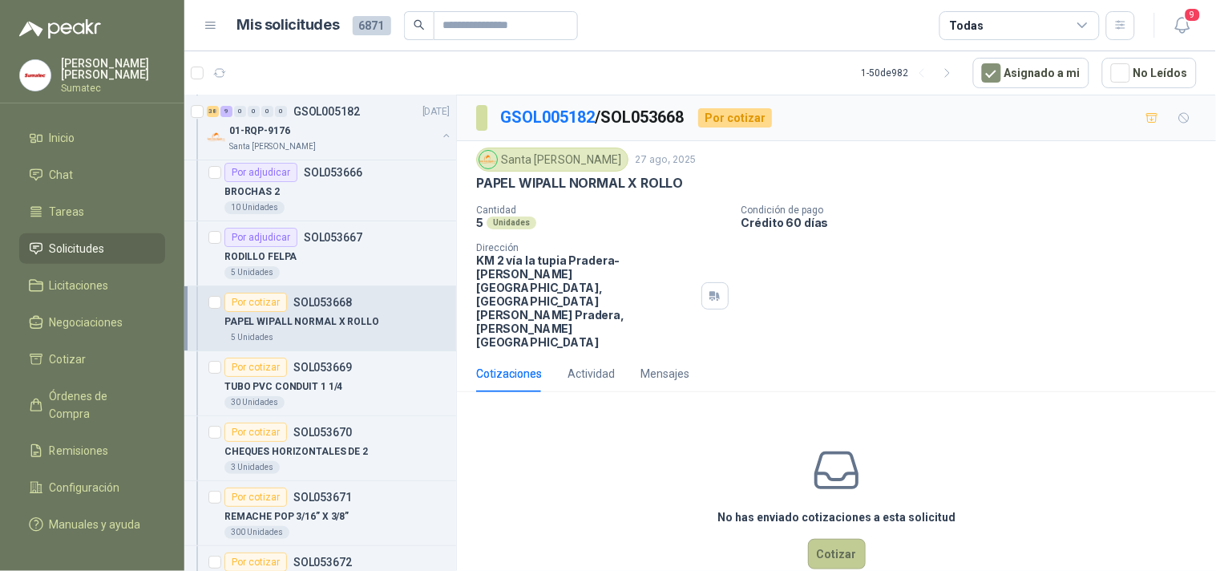
click at [850, 539] on button "Cotizar" at bounding box center [837, 554] width 58 height 30
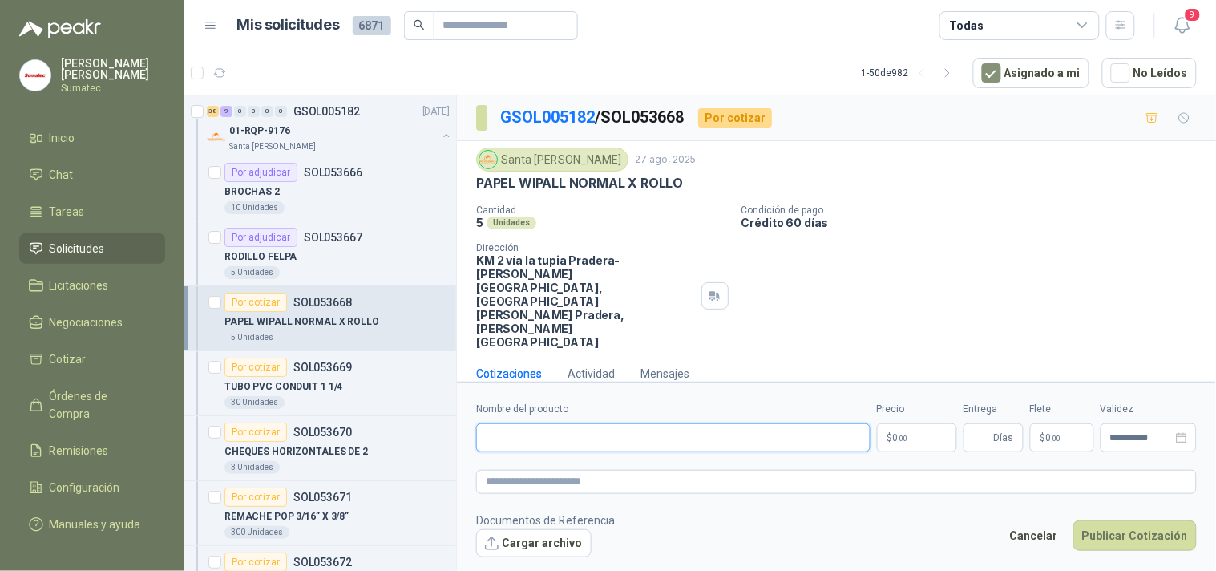
click at [664, 423] on input "Nombre del producto" at bounding box center [673, 437] width 395 height 29
paste input "**********"
type input "**********"
click at [897, 433] on span "0 ,00" at bounding box center [900, 438] width 15 height 10
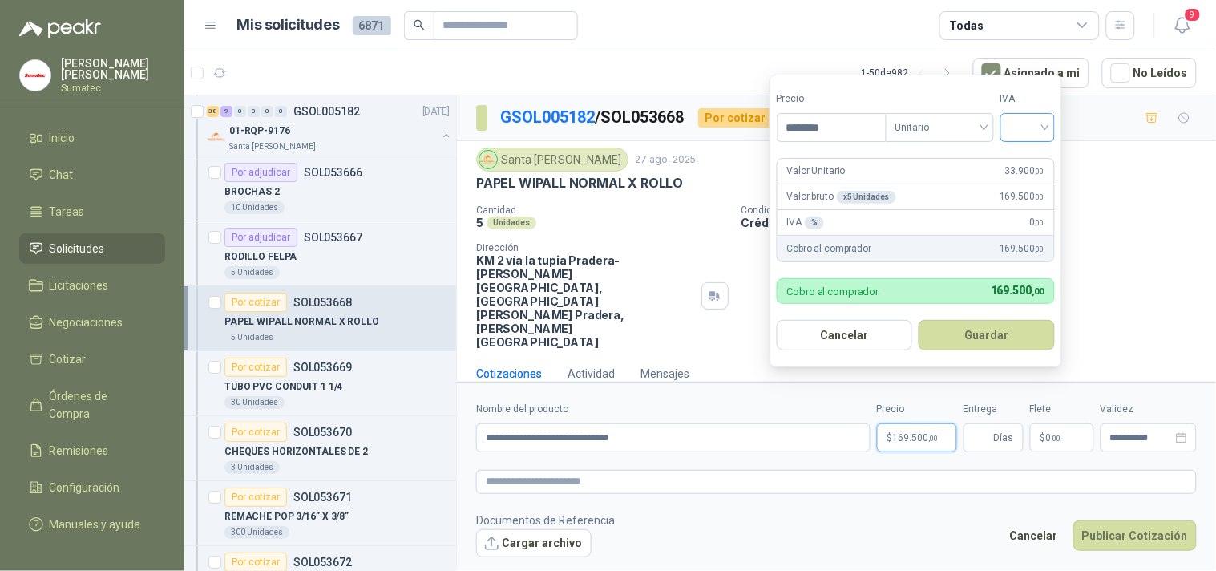
type input "********"
click at [1036, 128] on input "search" at bounding box center [1027, 126] width 35 height 24
click at [1030, 160] on div "19%" at bounding box center [1032, 161] width 30 height 18
click at [1015, 338] on button "Guardar" at bounding box center [990, 335] width 138 height 30
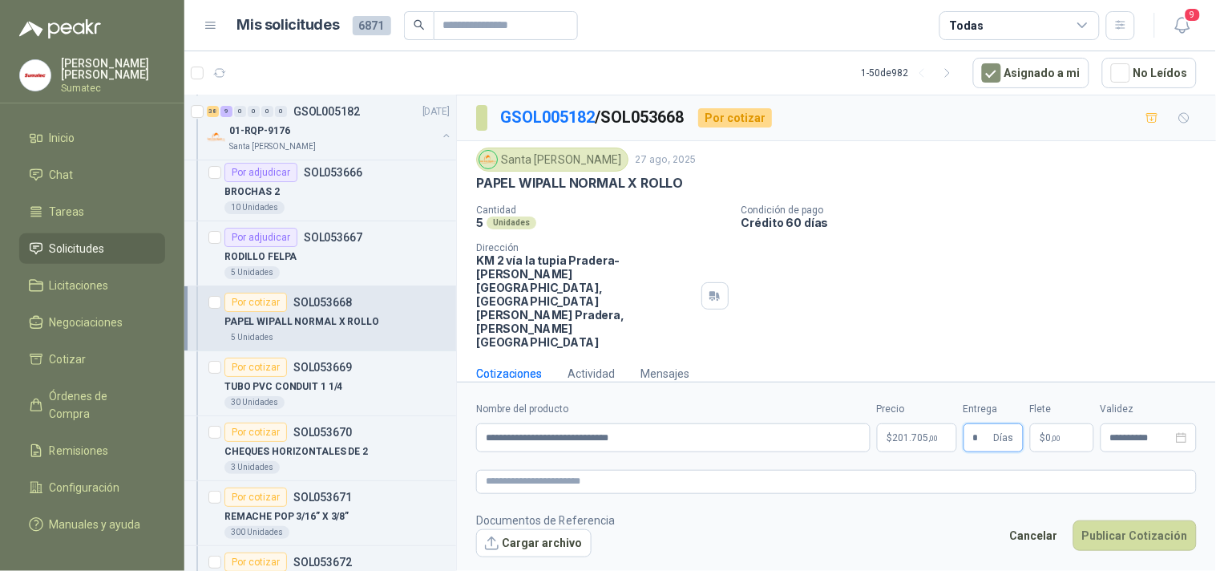
type input "*"
click at [1061, 434] on span ",00" at bounding box center [1057, 438] width 10 height 9
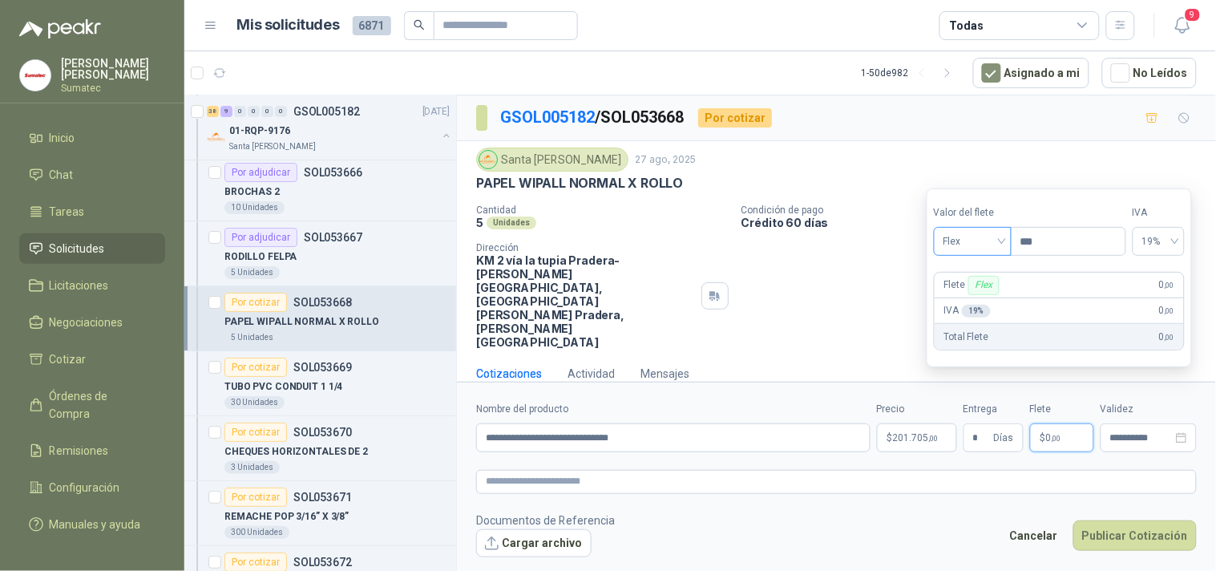
click at [968, 249] on span "Flex" at bounding box center [973, 241] width 59 height 24
click at [962, 299] on div "Incluido" at bounding box center [974, 301] width 55 height 18
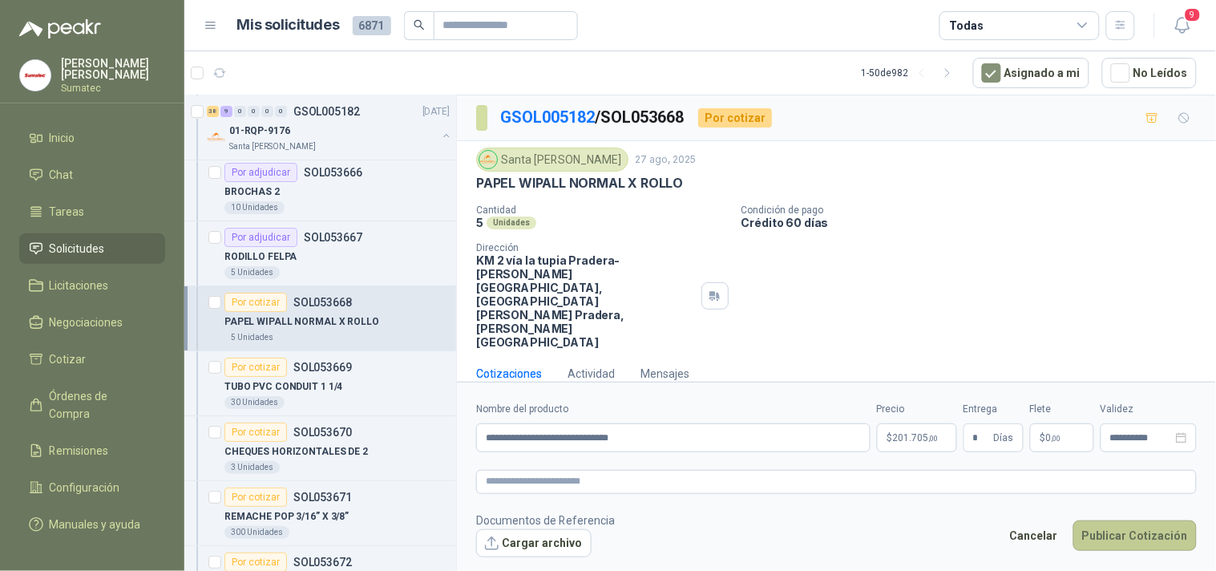
click at [1121, 520] on button "Publicar Cotización" at bounding box center [1135, 535] width 123 height 30
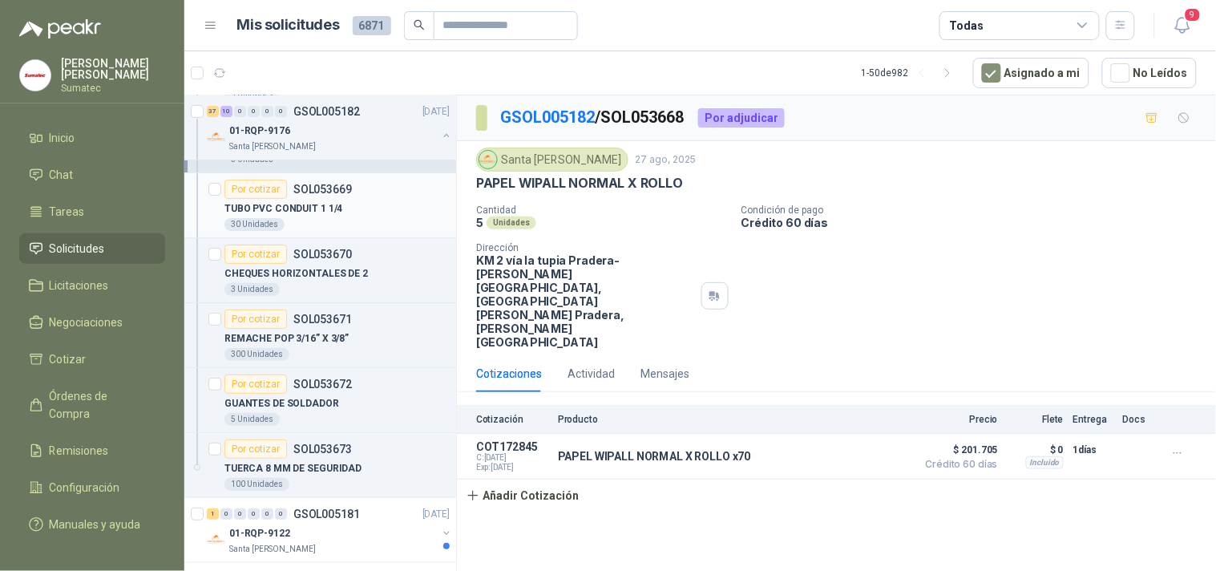
scroll to position [11070, 0]
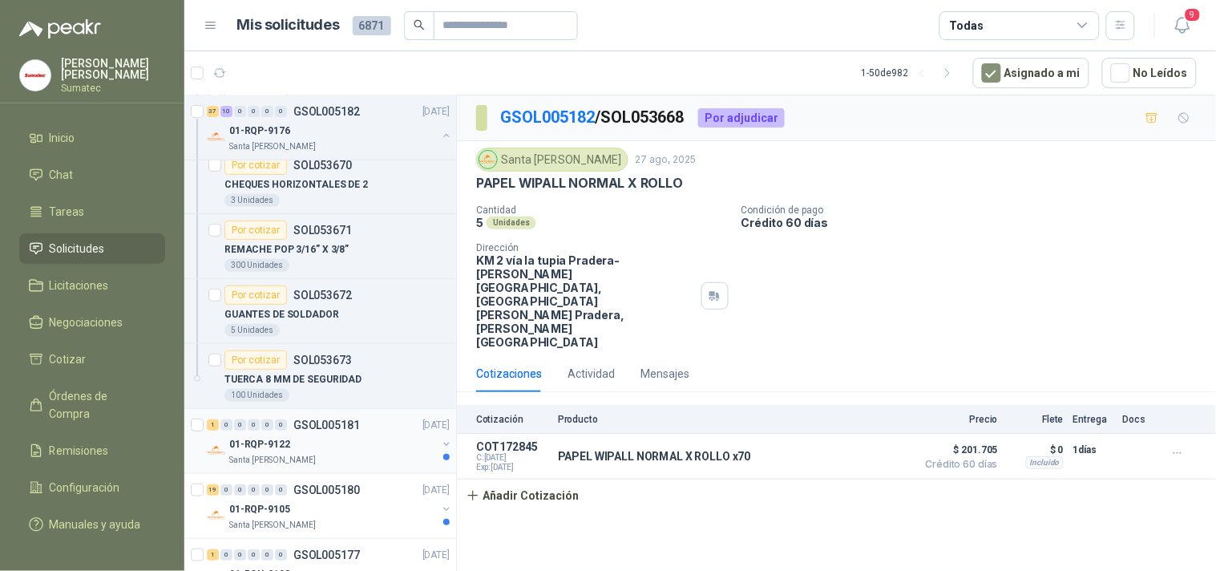
click at [303, 445] on div "01-RQP-9122" at bounding box center [333, 444] width 208 height 19
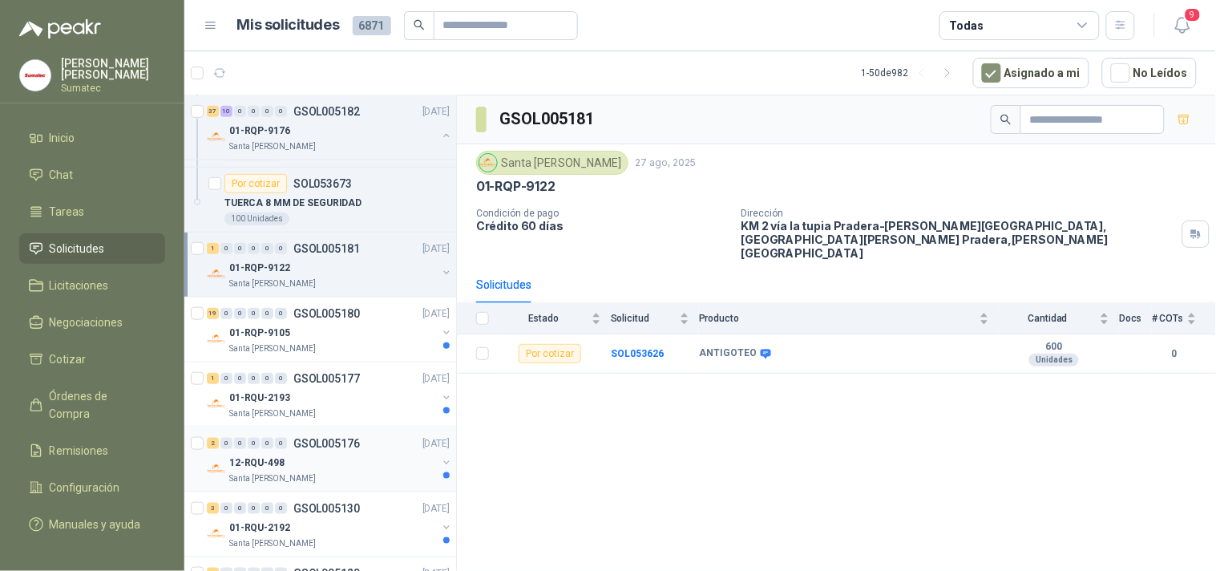
scroll to position [11248, 0]
click at [323, 340] on div "01-RQP-9105" at bounding box center [333, 331] width 208 height 19
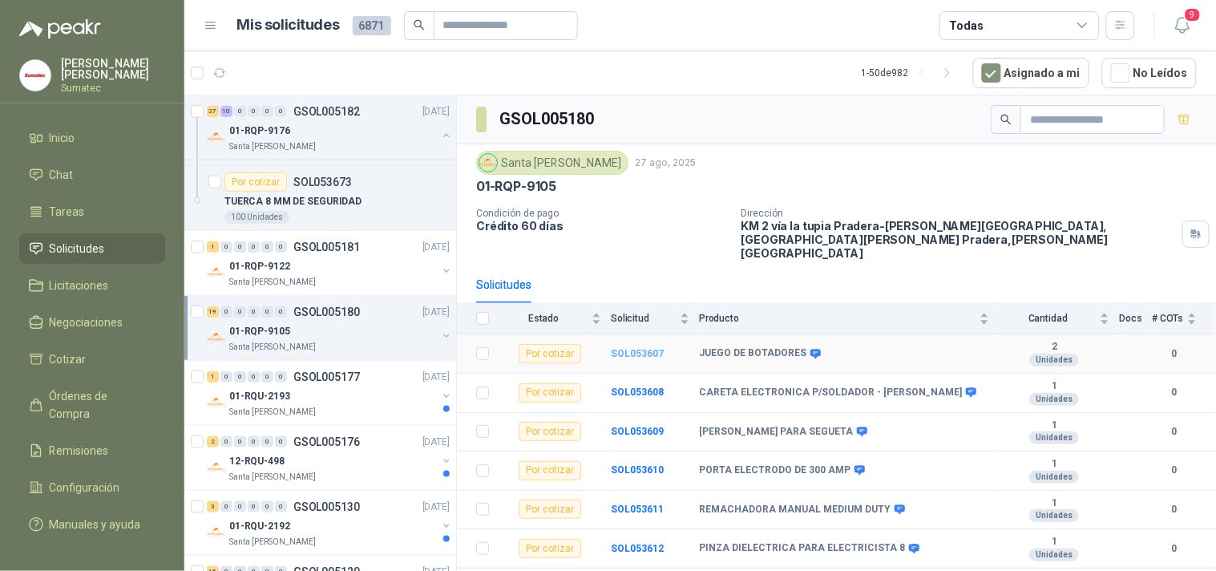
click at [617, 348] on b "SOL053607" at bounding box center [637, 353] width 53 height 11
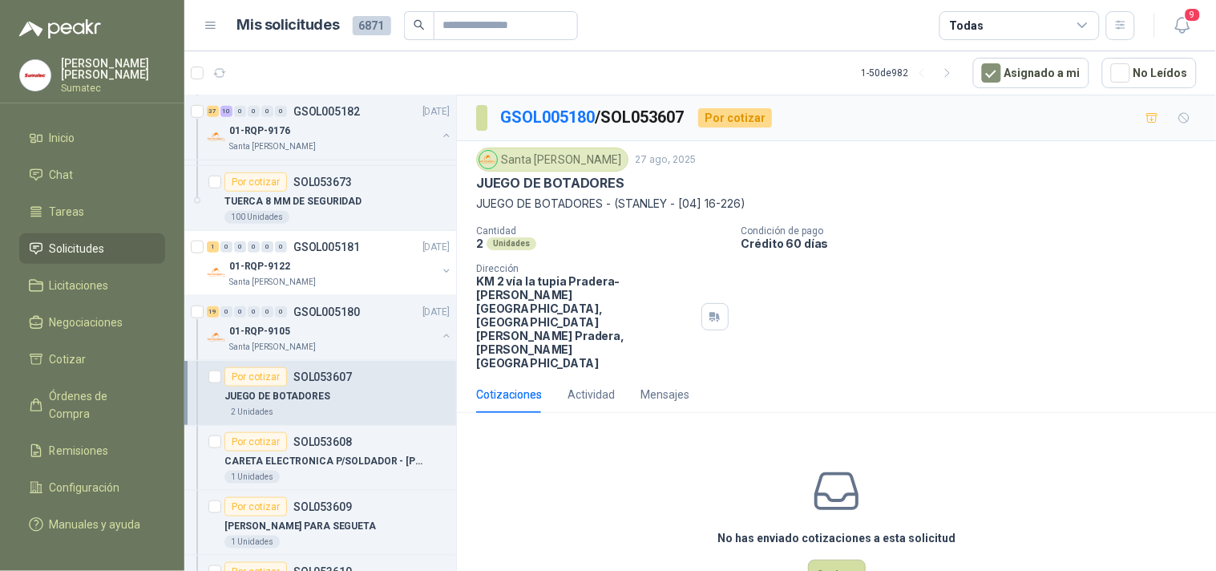
click at [973, 426] on div "No has enviado cotizaciones a esta solicitud Cotizar" at bounding box center [836, 528] width 759 height 204
click at [822, 560] on button "Cotizar" at bounding box center [837, 575] width 58 height 30
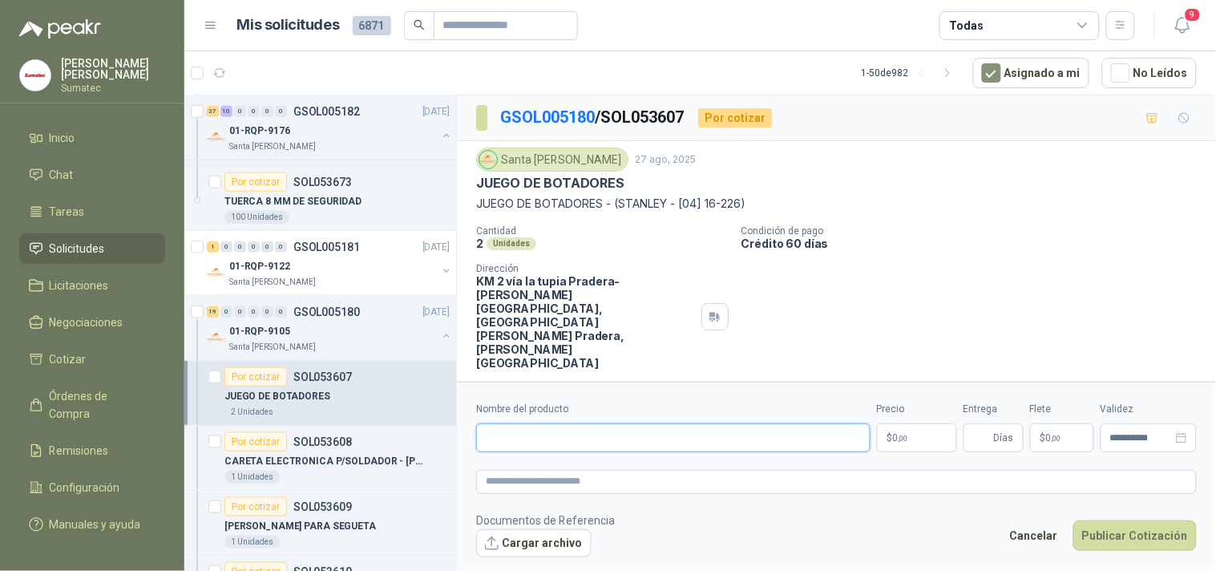
click at [732, 433] on input "Nombre del producto" at bounding box center [673, 437] width 395 height 29
paste input "**********"
type input "**********"
click at [918, 423] on p "$ 0 ,00" at bounding box center [917, 437] width 80 height 29
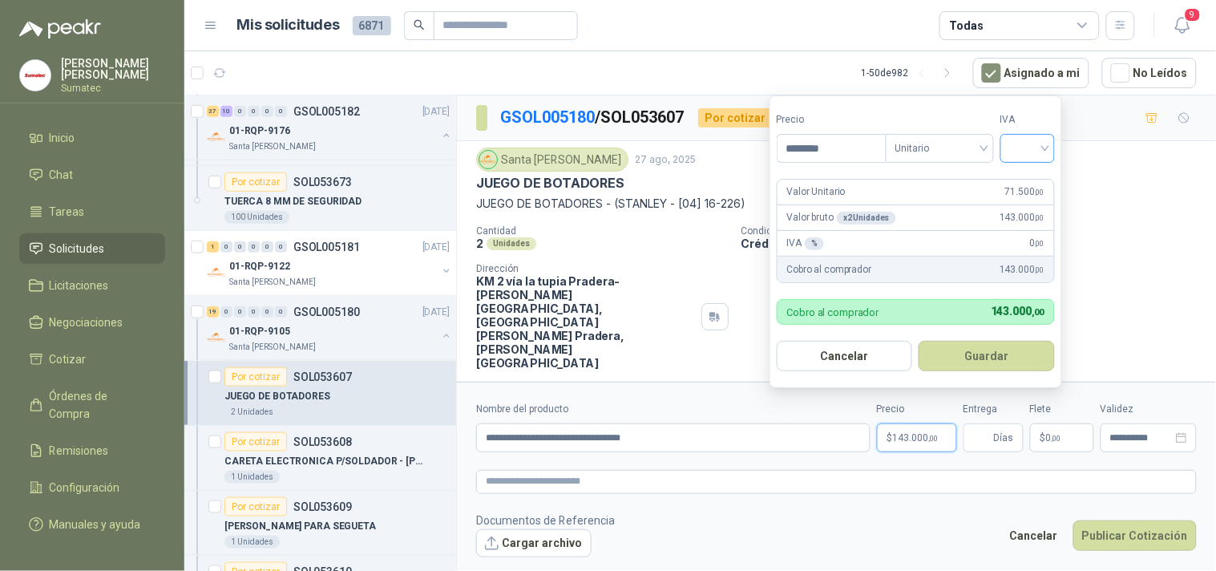
type input "********"
click at [1045, 150] on input "search" at bounding box center [1027, 147] width 35 height 24
click at [1013, 184] on div "19%" at bounding box center [1031, 181] width 49 height 26
click at [1014, 342] on button "Guardar" at bounding box center [990, 356] width 138 height 30
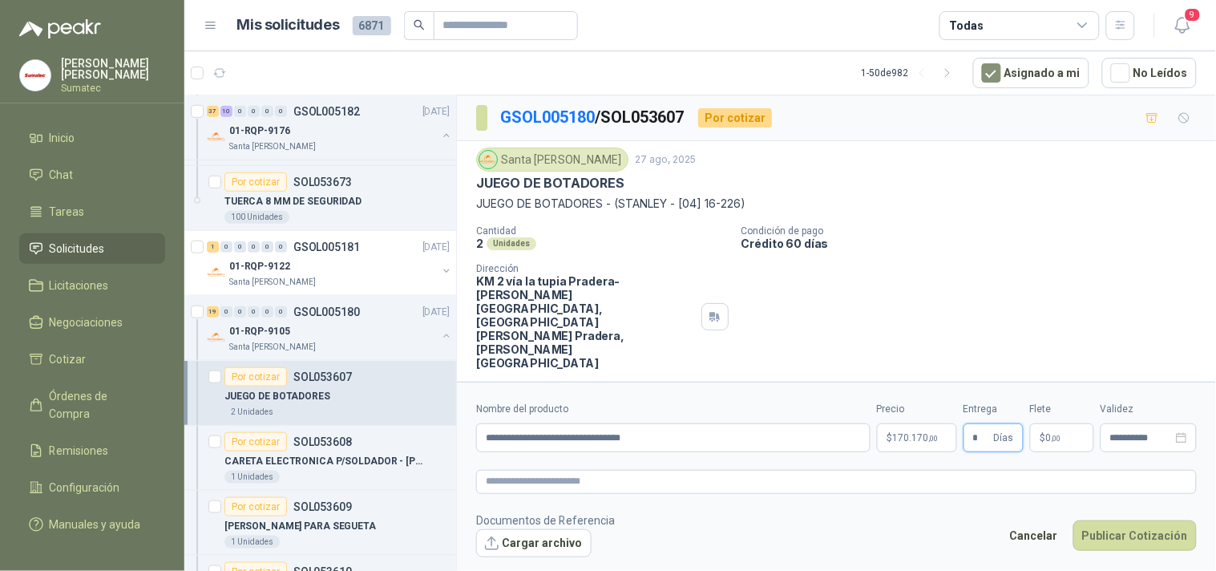
type input "*"
click at [1054, 434] on span ",00" at bounding box center [1057, 438] width 10 height 9
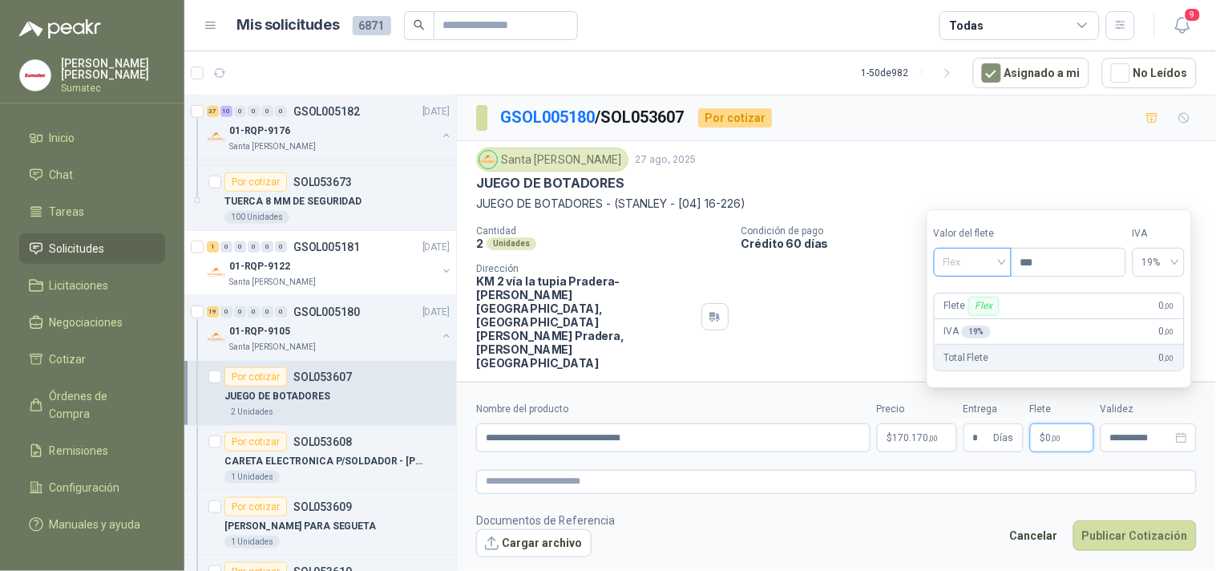
click at [972, 263] on span "Flex" at bounding box center [973, 262] width 59 height 24
click at [963, 318] on div "Incluido" at bounding box center [974, 322] width 55 height 18
click at [1121, 520] on button "Publicar Cotización" at bounding box center [1135, 535] width 123 height 30
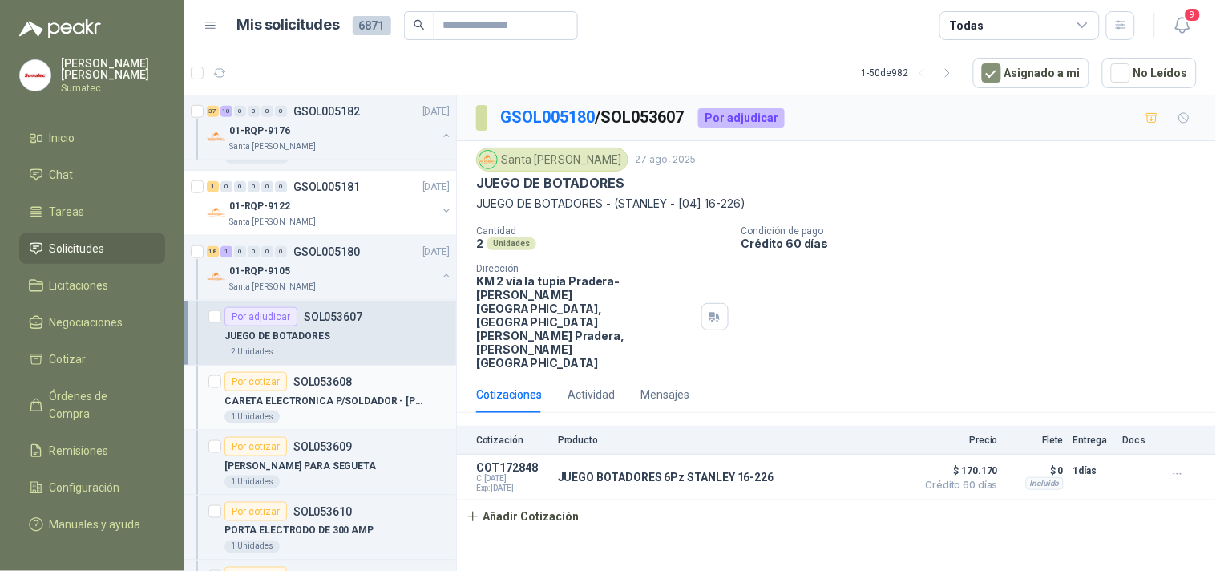
scroll to position [11337, 0]
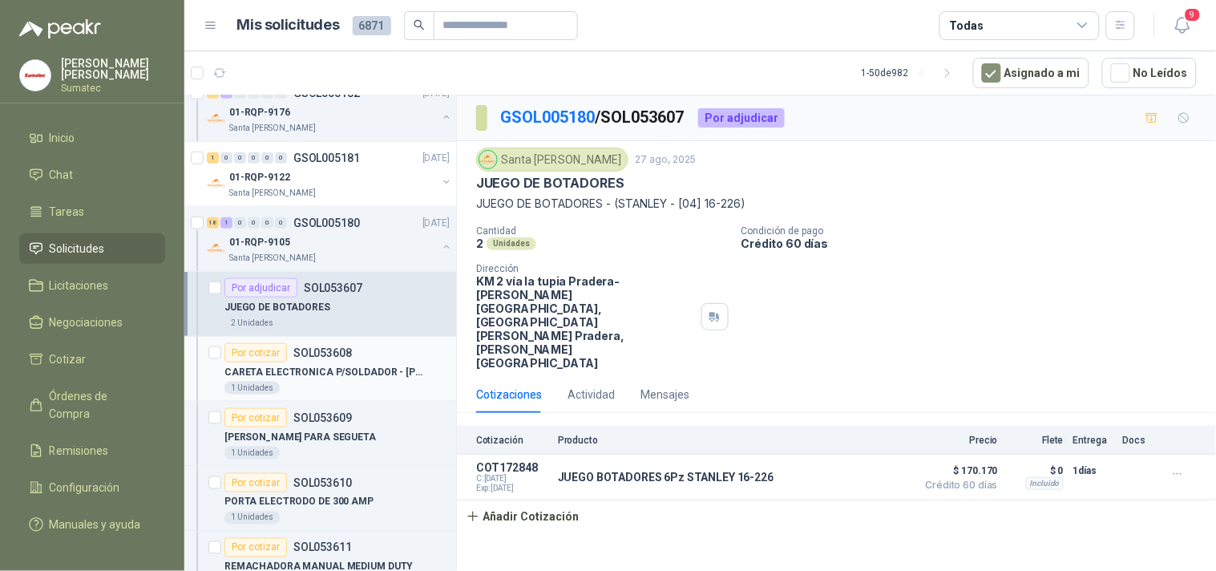
click at [334, 380] on p "CARETA ELECTRONICA P/SOLDADOR - KIMBERLY" at bounding box center [325, 372] width 200 height 15
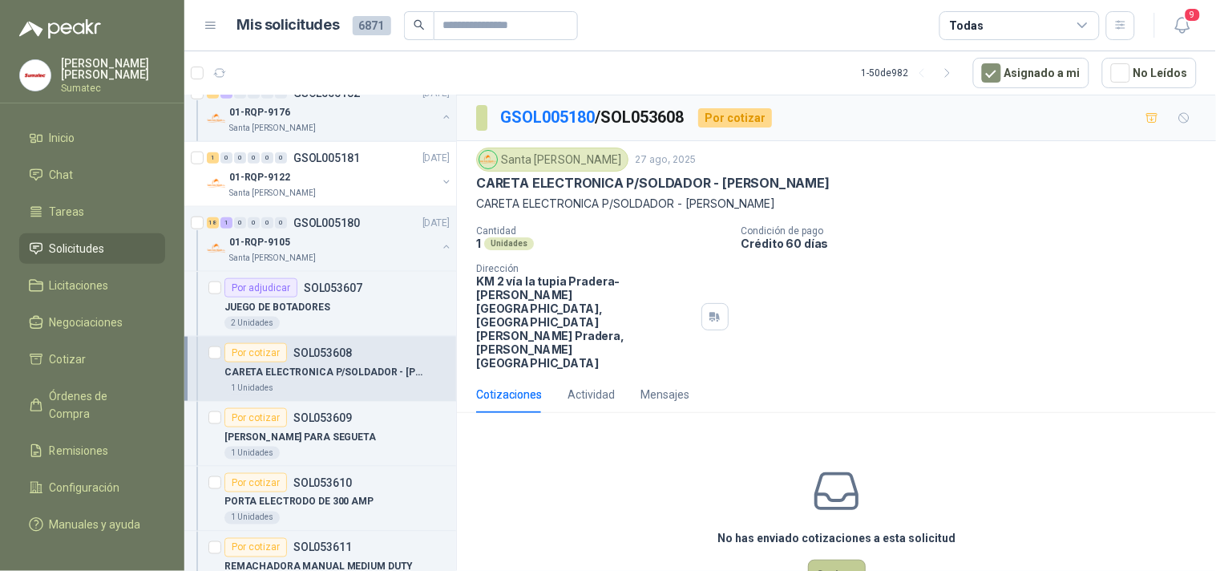
click at [820, 560] on button "Cotizar" at bounding box center [837, 575] width 58 height 30
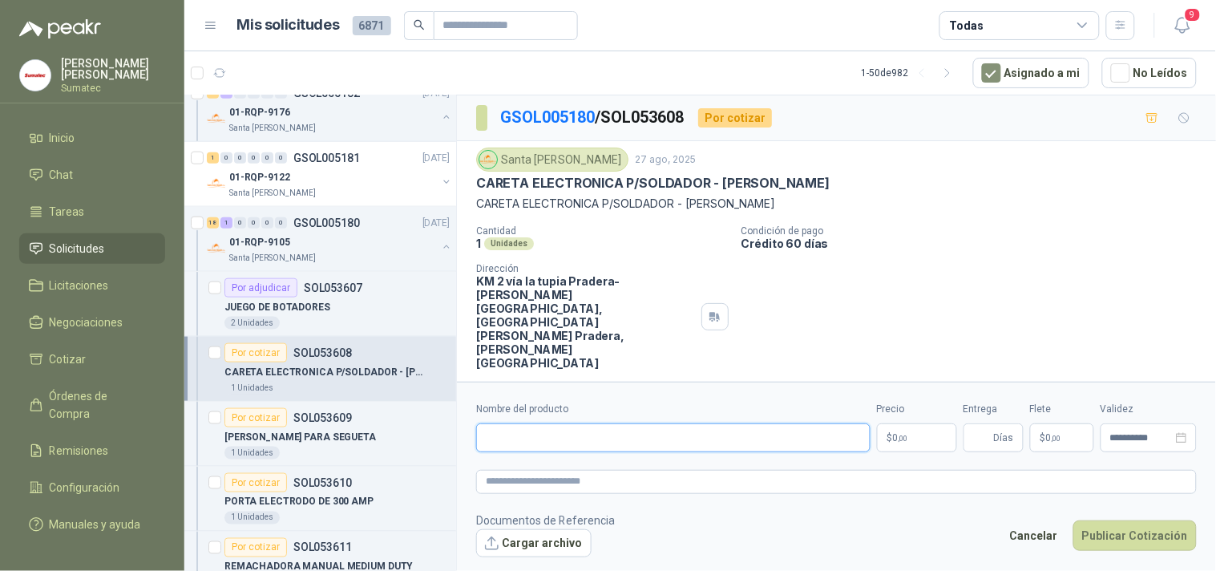
click at [602, 423] on input "Nombre del producto" at bounding box center [673, 437] width 395 height 29
paste input "**********"
type input "**********"
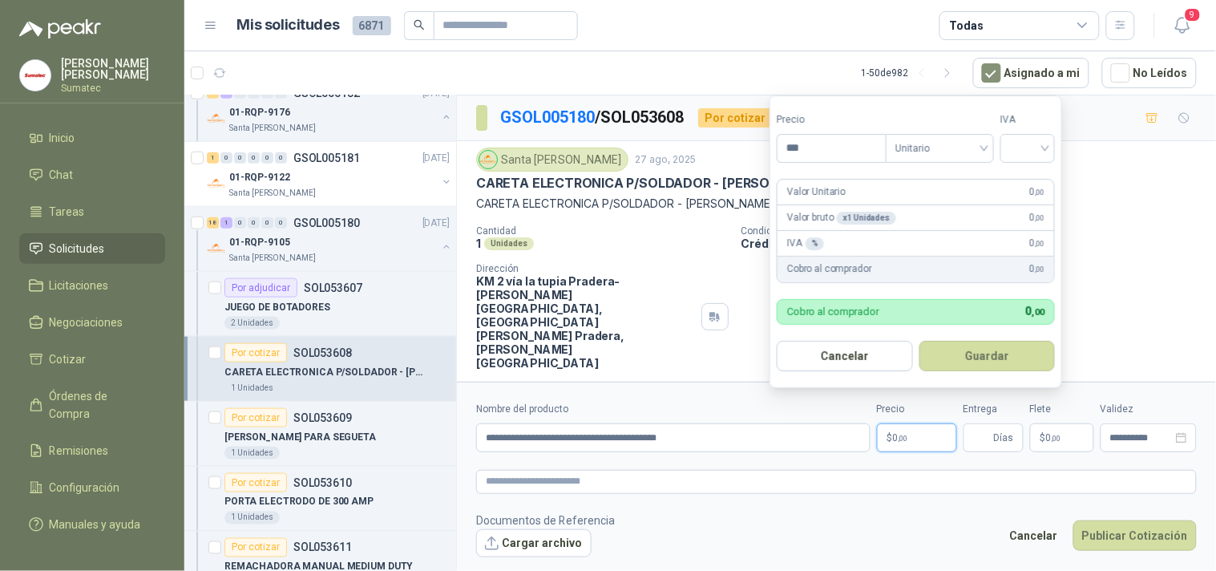
click at [901, 434] on span ",00" at bounding box center [904, 438] width 10 height 9
type input "*********"
click at [1036, 156] on input "search" at bounding box center [1027, 147] width 35 height 24
click at [1032, 180] on div "19%" at bounding box center [1032, 181] width 30 height 18
click at [998, 359] on button "Guardar" at bounding box center [990, 356] width 138 height 30
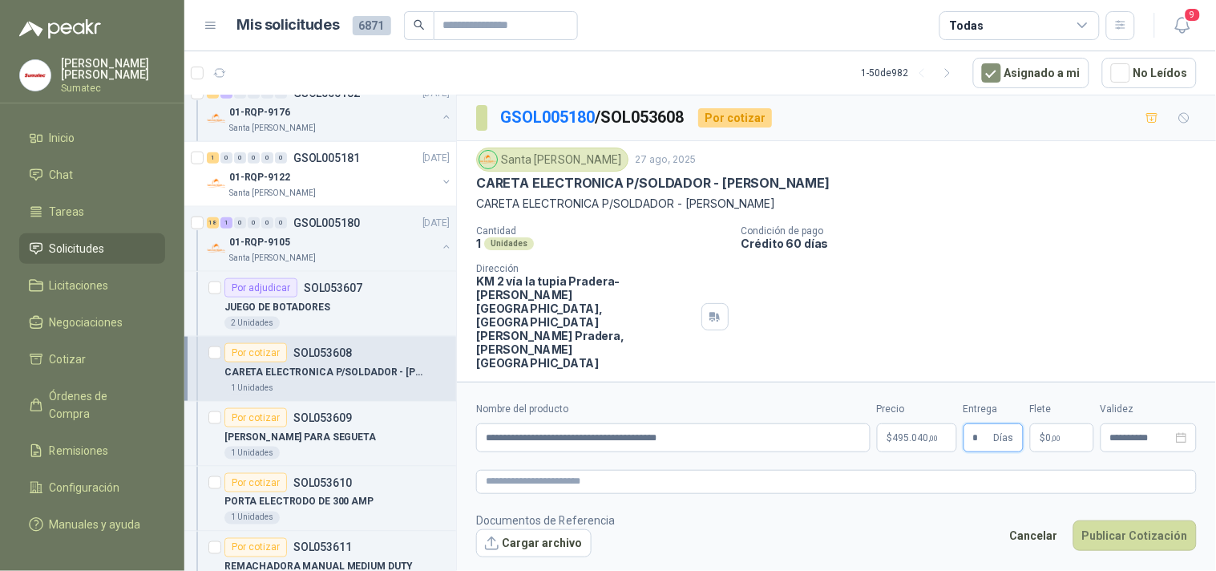
type input "*"
click at [1052, 423] on p "$ 0 ,00" at bounding box center [1062, 437] width 64 height 29
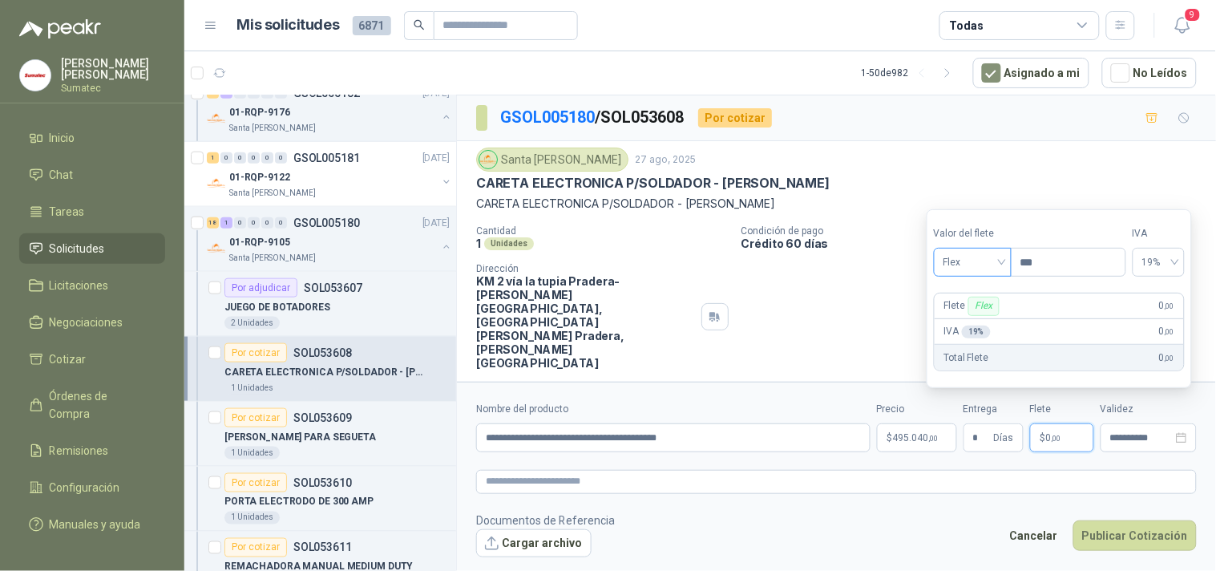
click at [980, 258] on span "Flex" at bounding box center [973, 262] width 59 height 24
click at [978, 318] on div "Incluido" at bounding box center [974, 322] width 55 height 18
click at [1115, 533] on button "Publicar Cotización" at bounding box center [1135, 535] width 123 height 30
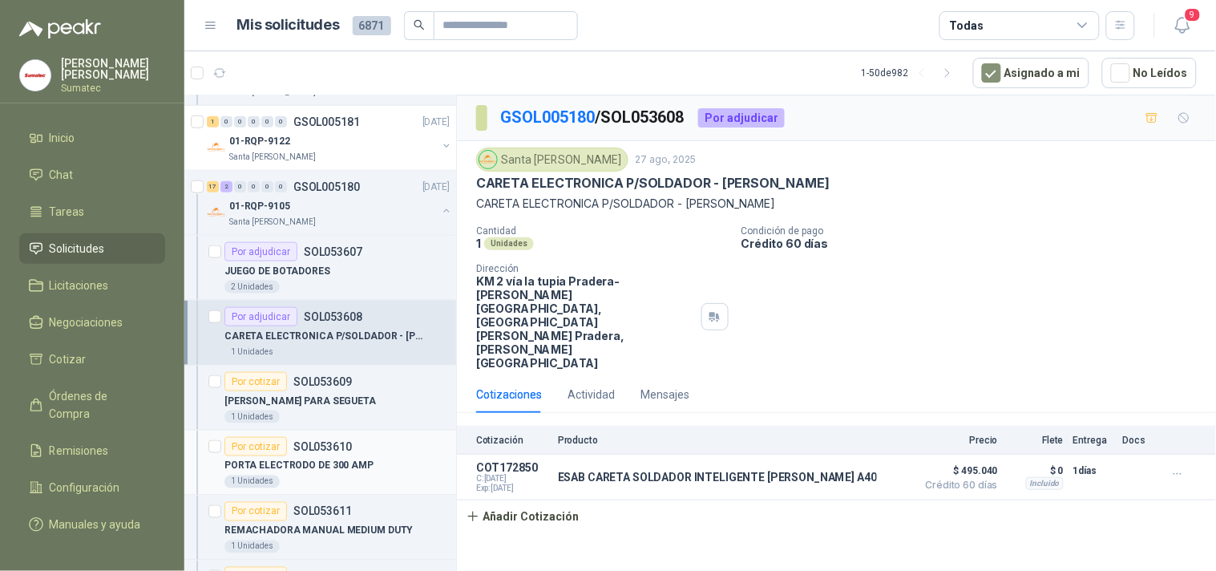
scroll to position [11427, 0]
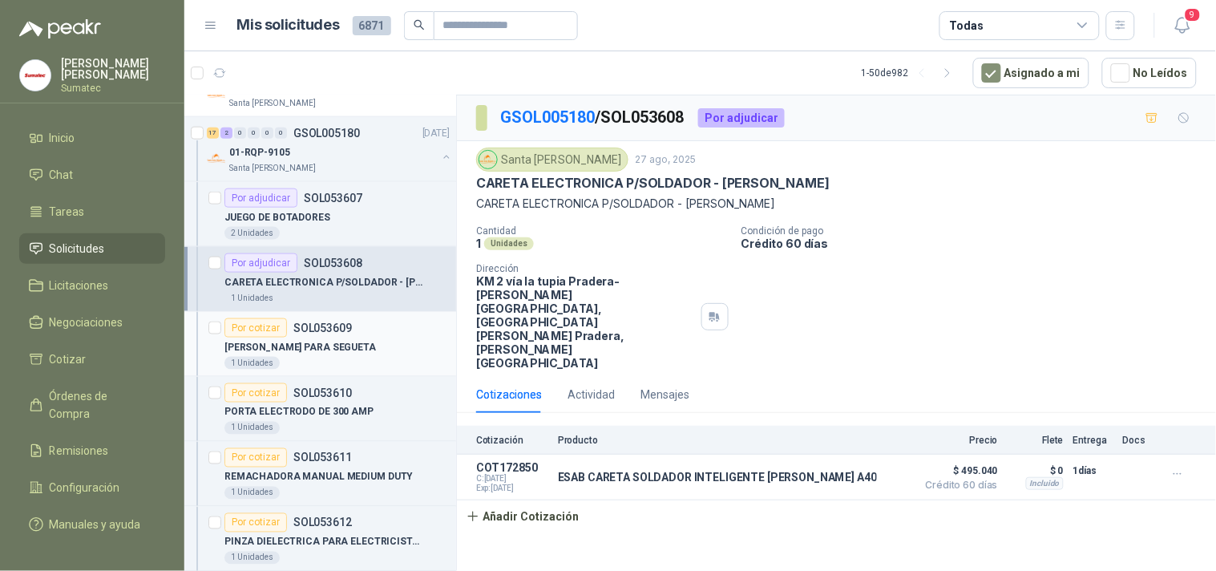
click at [354, 349] on div "MARCO PARA SEGUETA" at bounding box center [337, 347] width 225 height 19
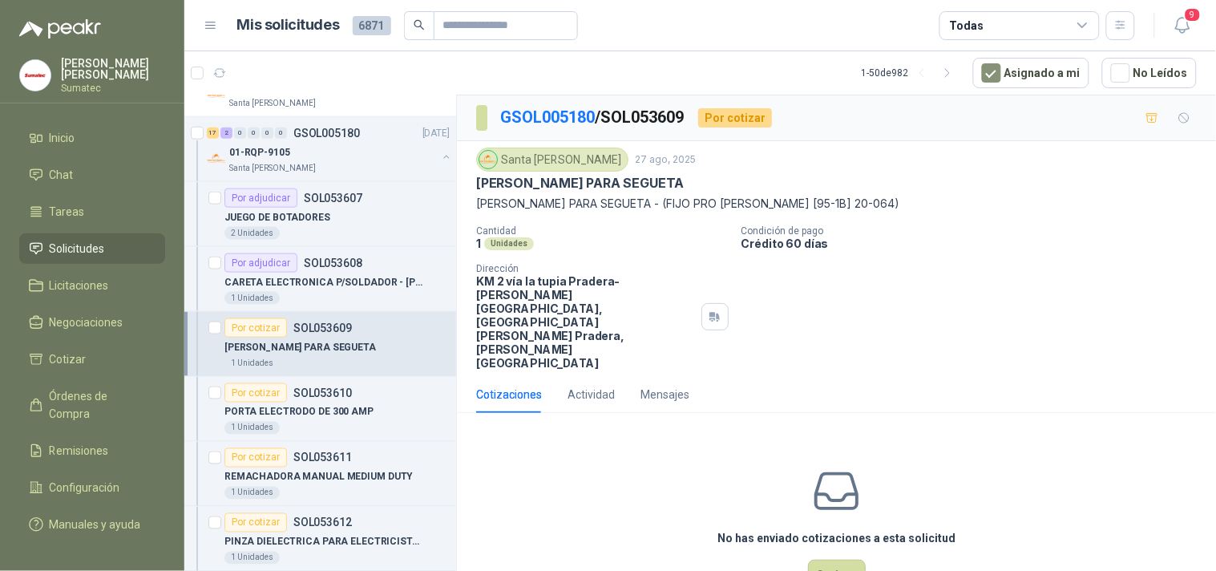
click at [662, 207] on p "MARCO PARA SEGUETA - (FIJO PRO STANLEY [95-1B] 20-064)" at bounding box center [836, 204] width 721 height 18
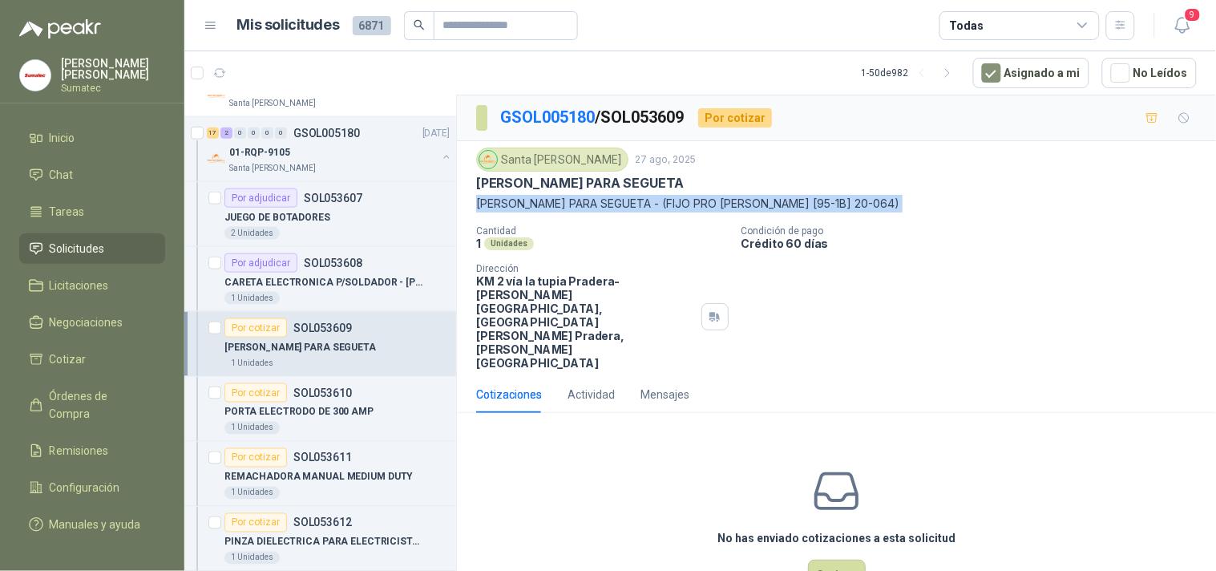
click at [662, 208] on p "MARCO PARA SEGUETA - (FIJO PRO STANLEY [95-1B] 20-064)" at bounding box center [836, 204] width 721 height 18
copy p "MARCO PARA SEGUETA - (FIJO PRO STANLEY [95-1B] 20-064)"
click at [829, 560] on button "Cotizar" at bounding box center [837, 575] width 58 height 30
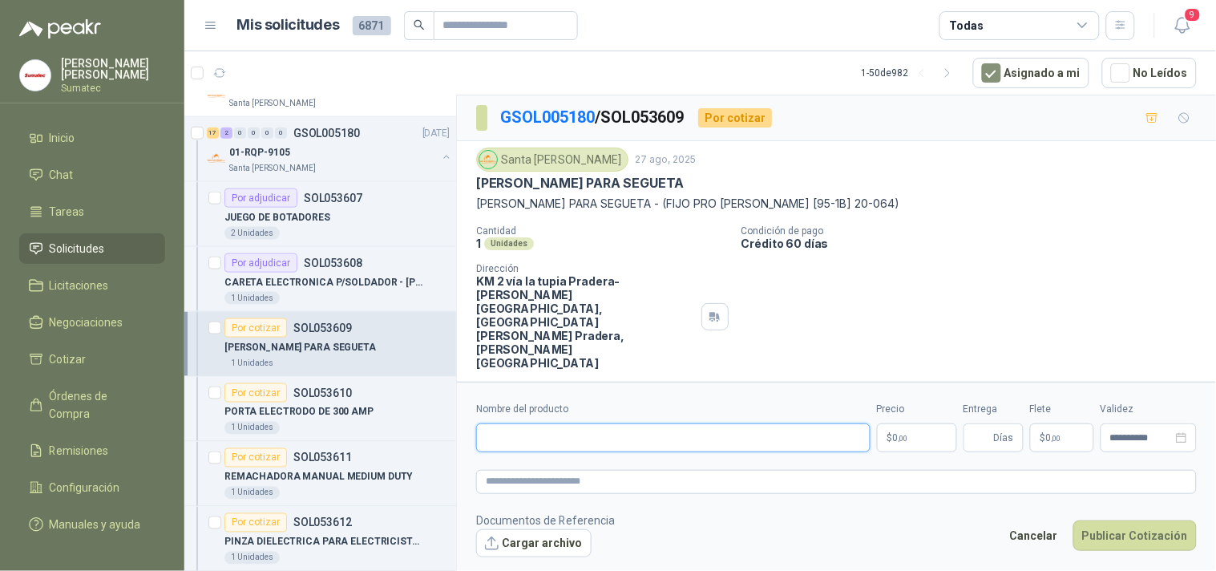
click at [702, 427] on input "Nombre del producto" at bounding box center [673, 437] width 395 height 29
paste input "**********"
type input "**********"
click at [893, 425] on p "$ 0 ,00" at bounding box center [917, 437] width 80 height 29
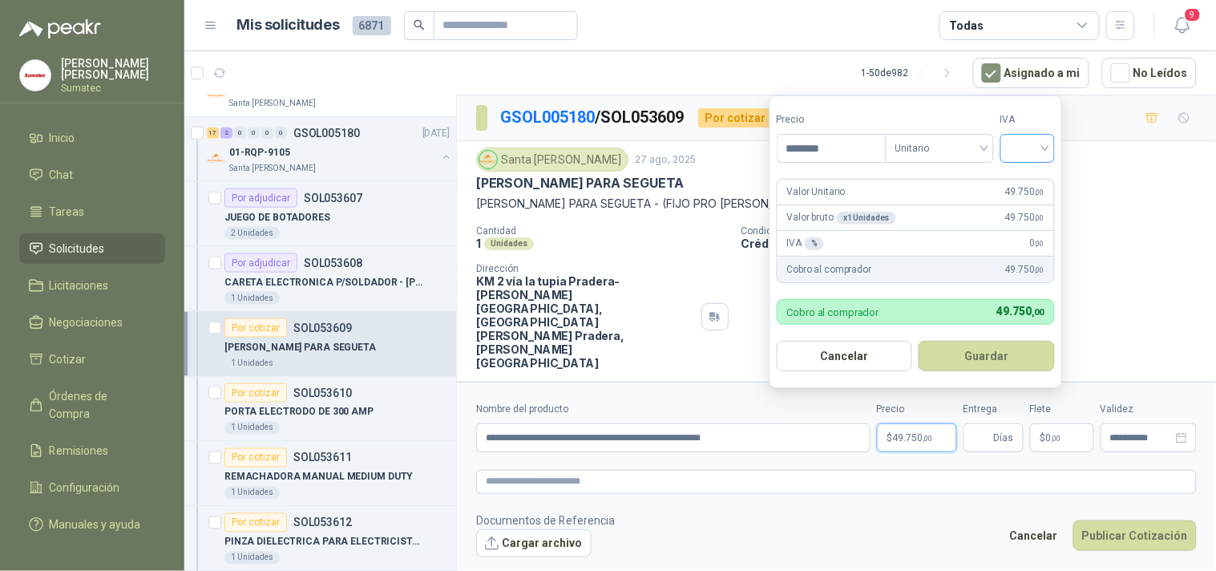
type input "********"
click at [1022, 142] on input "search" at bounding box center [1027, 147] width 35 height 24
click at [1032, 172] on div "19%" at bounding box center [1032, 181] width 30 height 18
click at [1000, 355] on button "Guardar" at bounding box center [990, 356] width 138 height 30
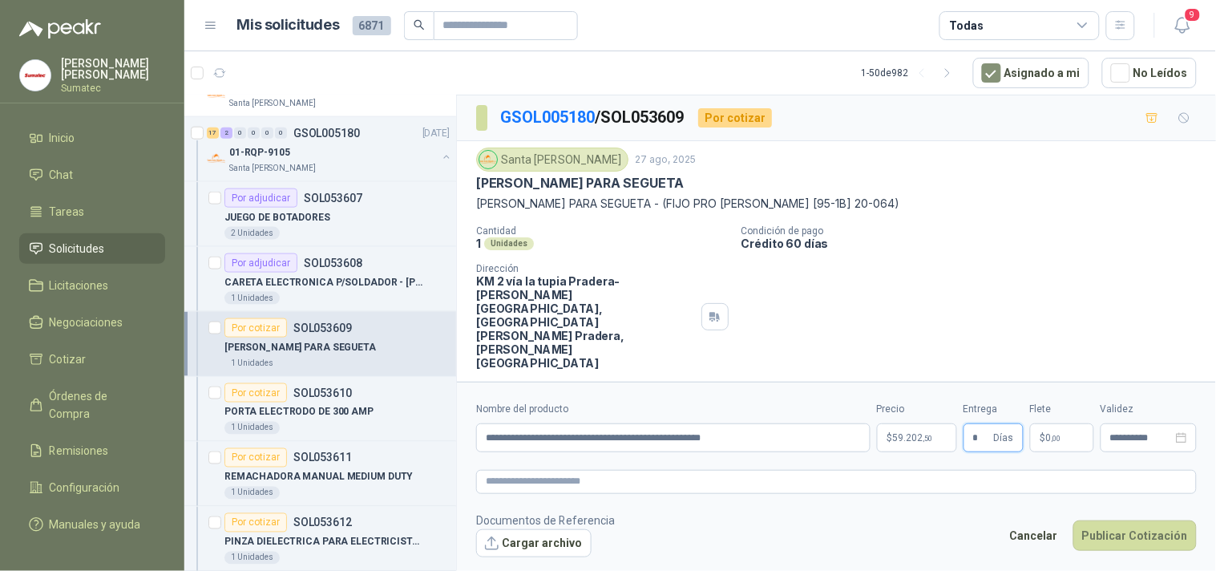
type input "*"
click at [1063, 423] on p "$ 0 ,00" at bounding box center [1062, 437] width 64 height 29
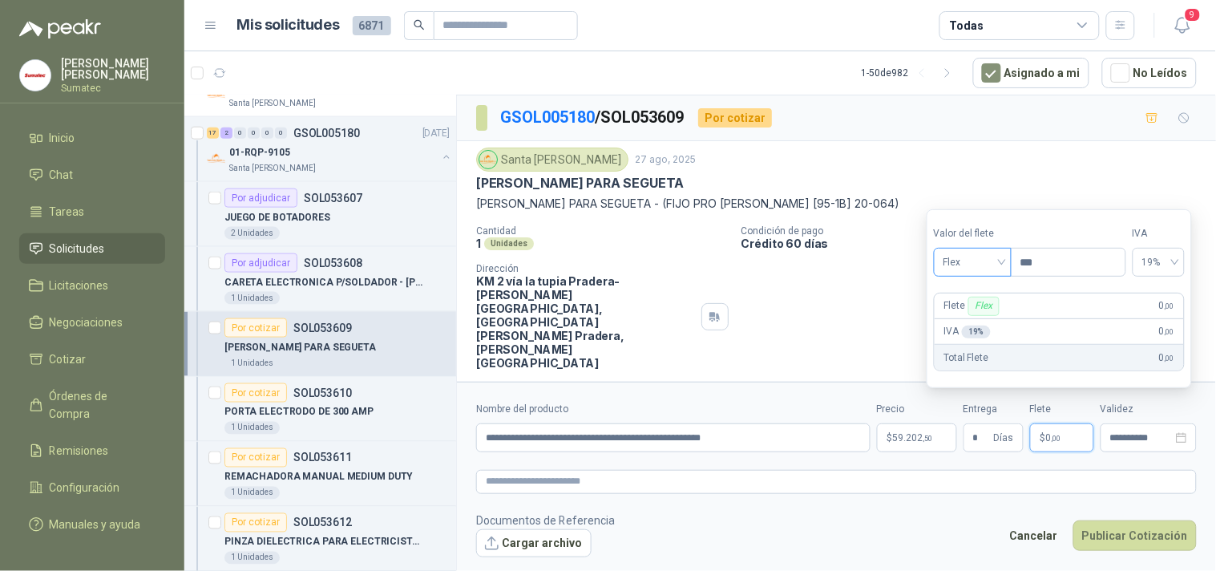
click at [974, 262] on span "Flex" at bounding box center [973, 262] width 59 height 24
click at [967, 313] on div "Incluido" at bounding box center [974, 322] width 75 height 26
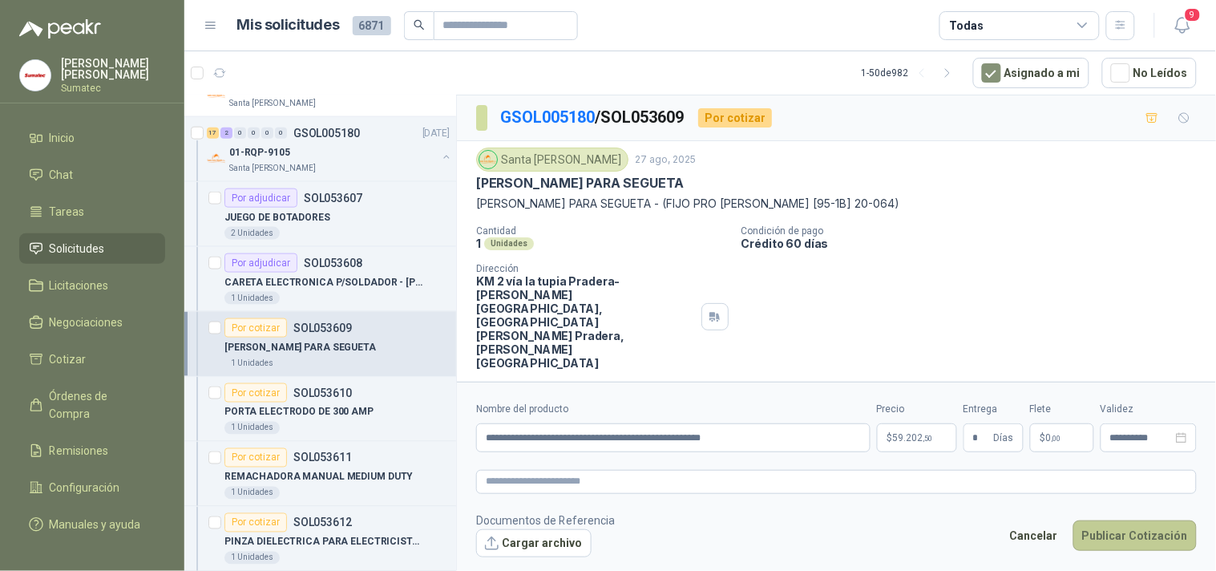
click at [1111, 520] on button "Publicar Cotización" at bounding box center [1135, 535] width 123 height 30
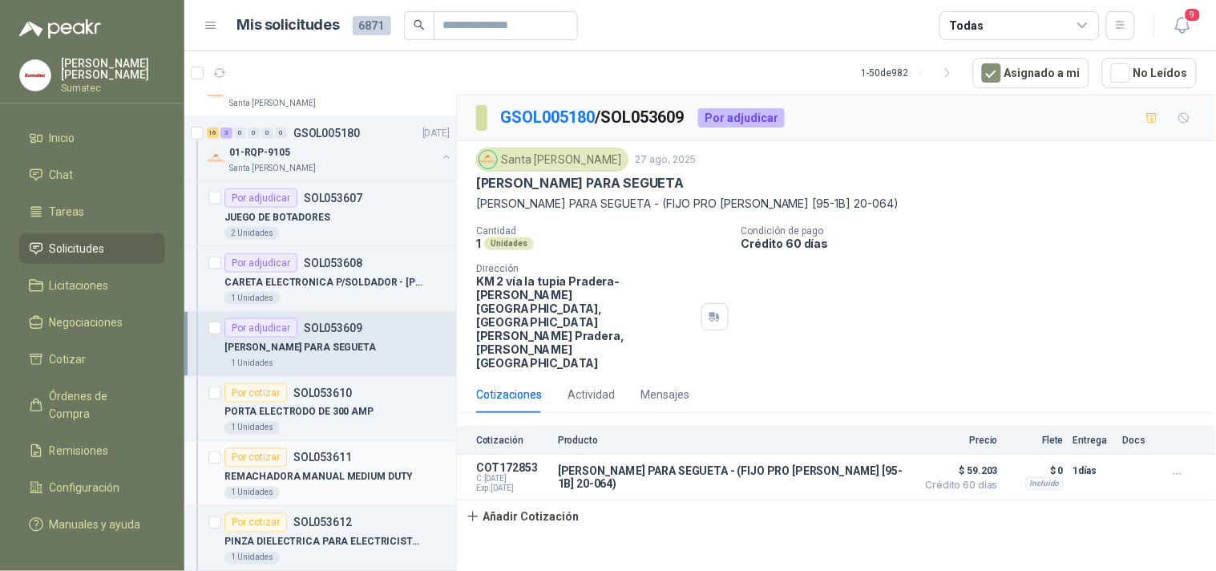
scroll to position [11516, 0]
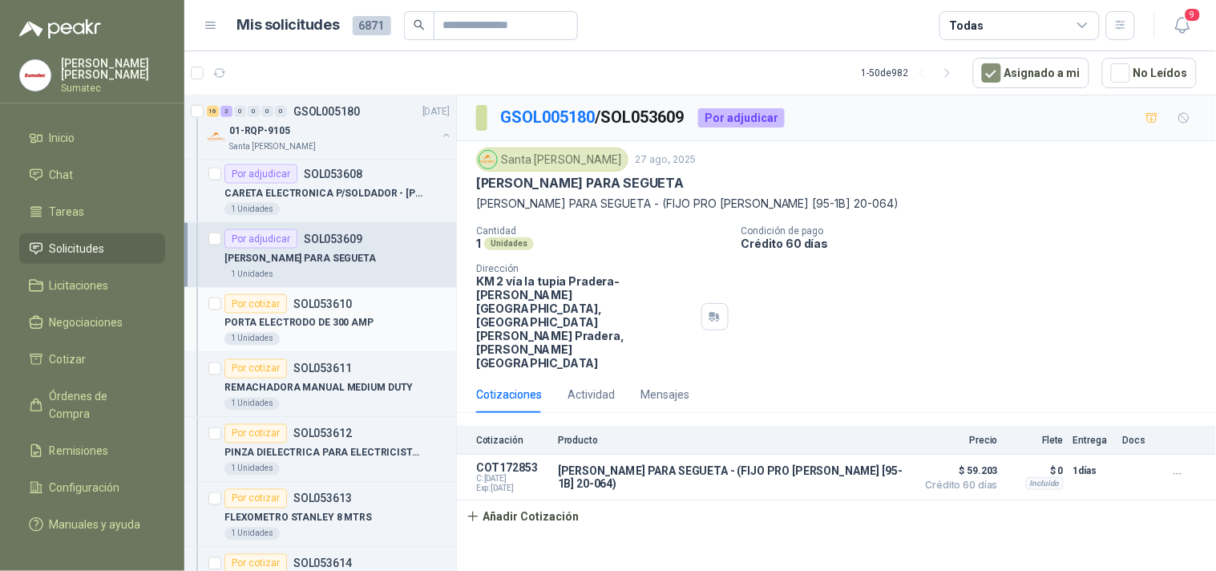
click at [333, 330] on p "PORTA ELECTRODO DE 300 AMP" at bounding box center [299, 323] width 149 height 15
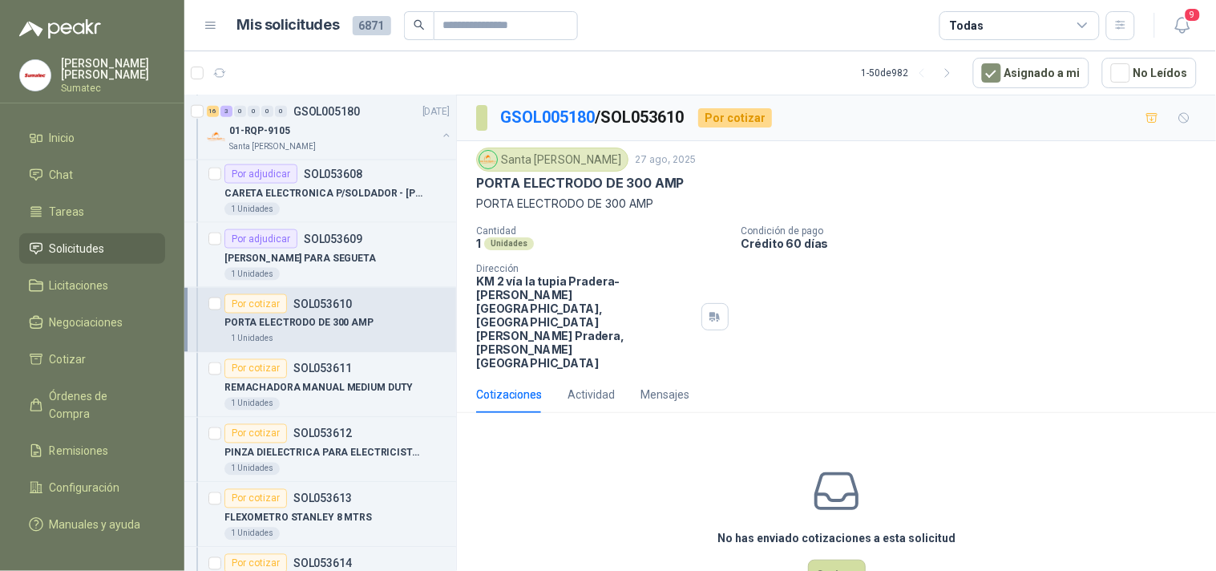
click at [615, 201] on p "PORTA ELECTRODO DE 300 AMP" at bounding box center [836, 204] width 721 height 18
copy p "PORTA ELECTRODO DE 300 AMP"
click at [856, 560] on button "Cotizar" at bounding box center [837, 575] width 58 height 30
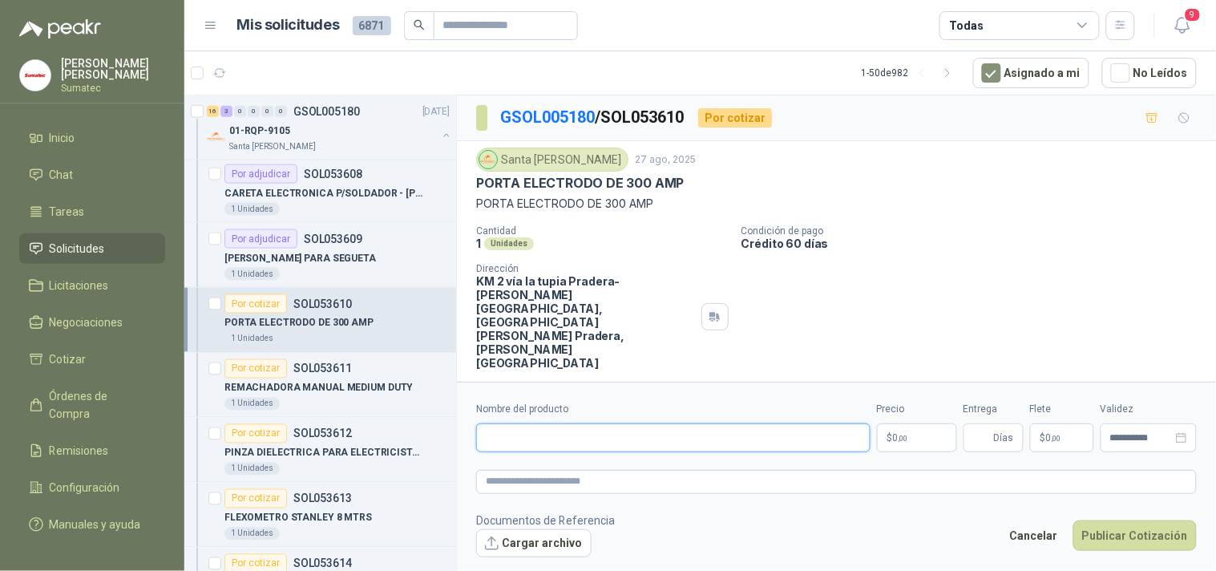
click at [642, 423] on input "Nombre del producto" at bounding box center [673, 437] width 395 height 29
paste input "**********"
type input "**********"
click at [909, 434] on span ",00" at bounding box center [904, 438] width 10 height 9
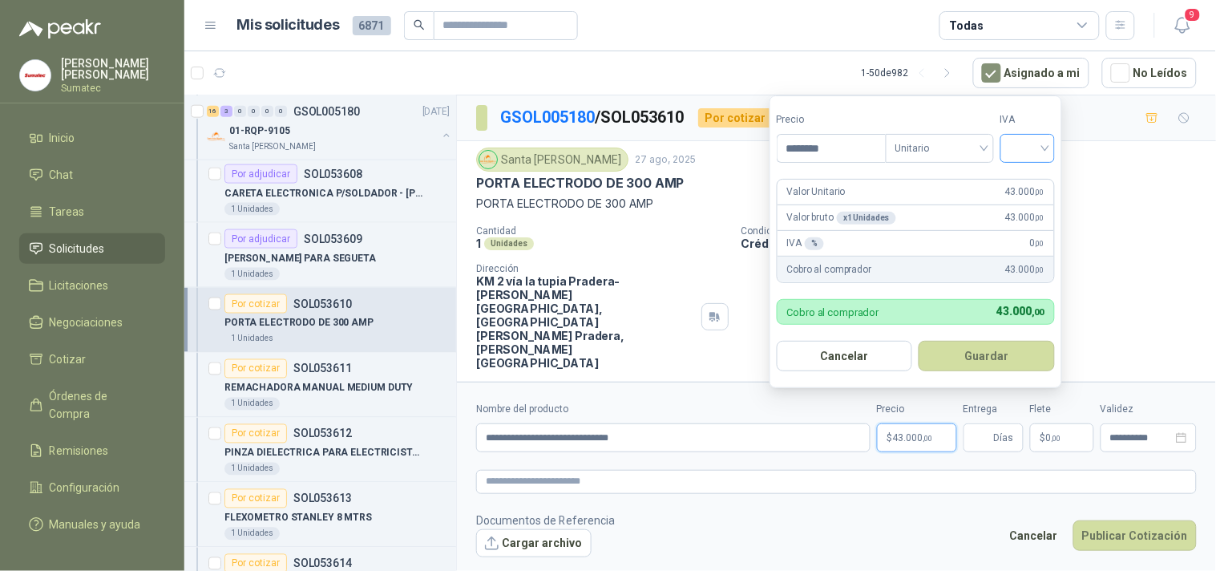
click at [1050, 155] on div at bounding box center [1028, 148] width 55 height 29
type input "********"
click at [1037, 180] on div "19%" at bounding box center [1032, 181] width 30 height 18
click at [983, 362] on button "Guardar" at bounding box center [990, 356] width 138 height 30
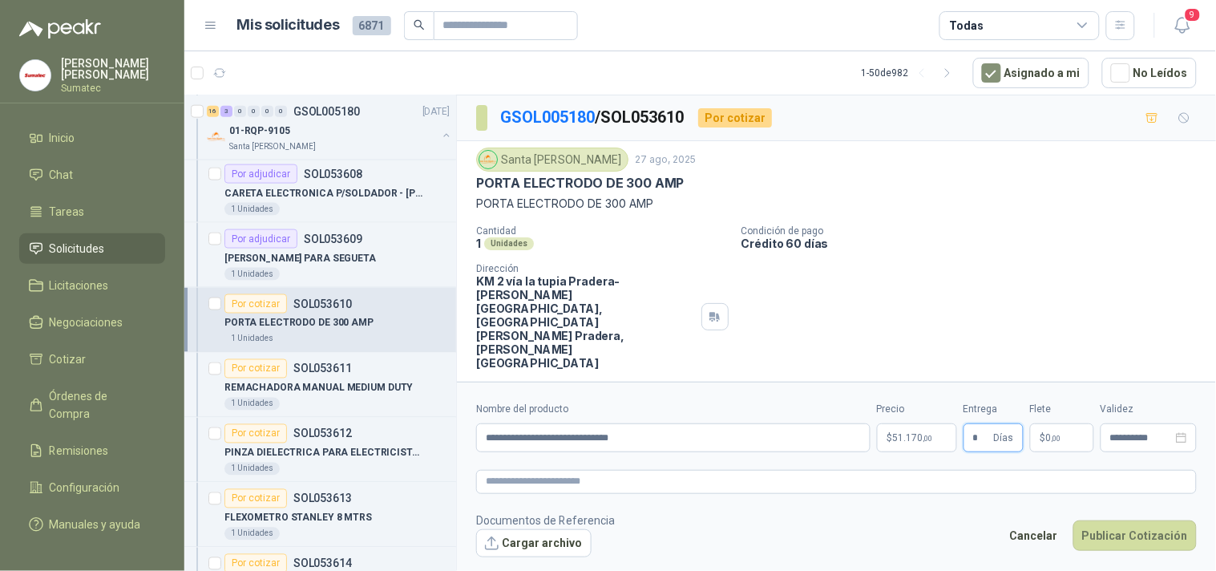
type input "*"
click at [1064, 423] on p "$ 0 ,00" at bounding box center [1062, 437] width 64 height 29
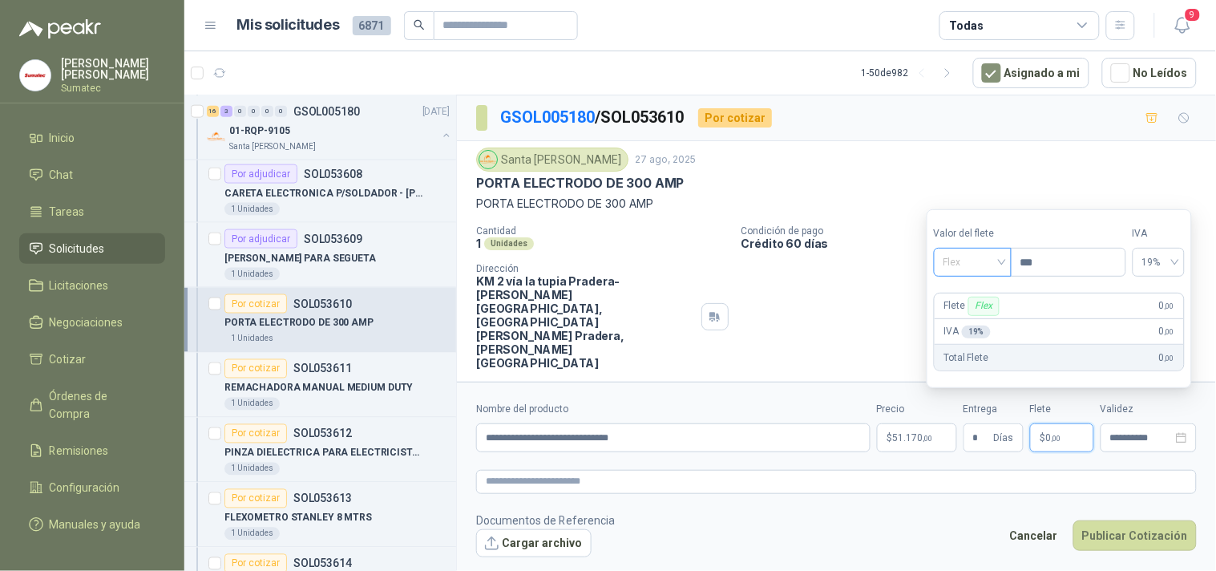
click at [999, 274] on span at bounding box center [973, 262] width 59 height 27
click at [993, 322] on div "Incluido" at bounding box center [974, 322] width 55 height 18
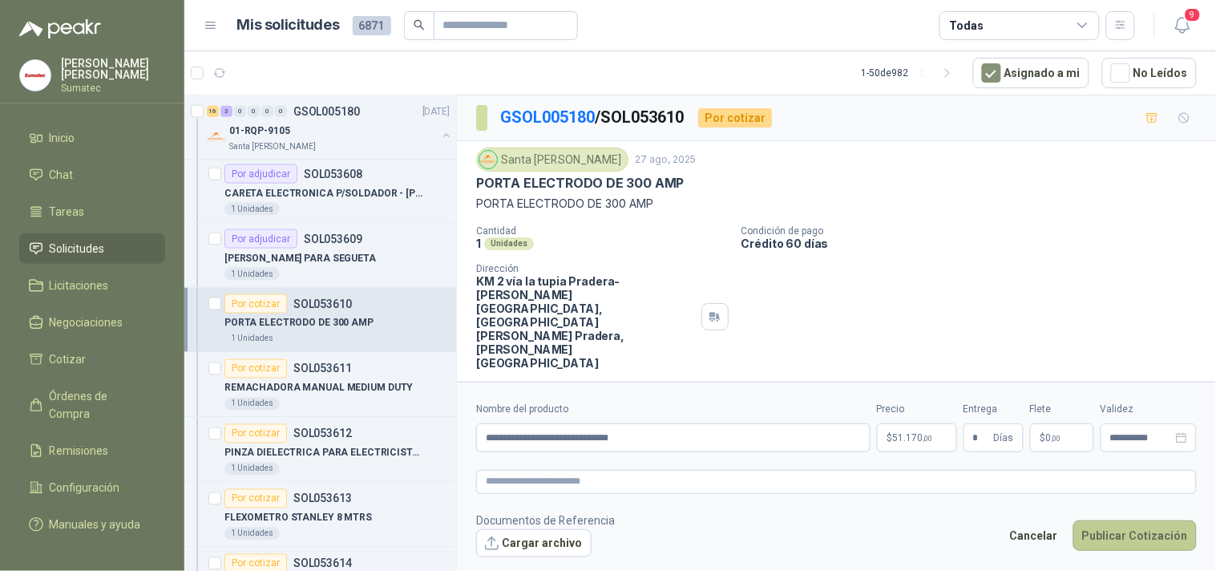
click at [1123, 525] on button "Publicar Cotización" at bounding box center [1135, 535] width 123 height 30
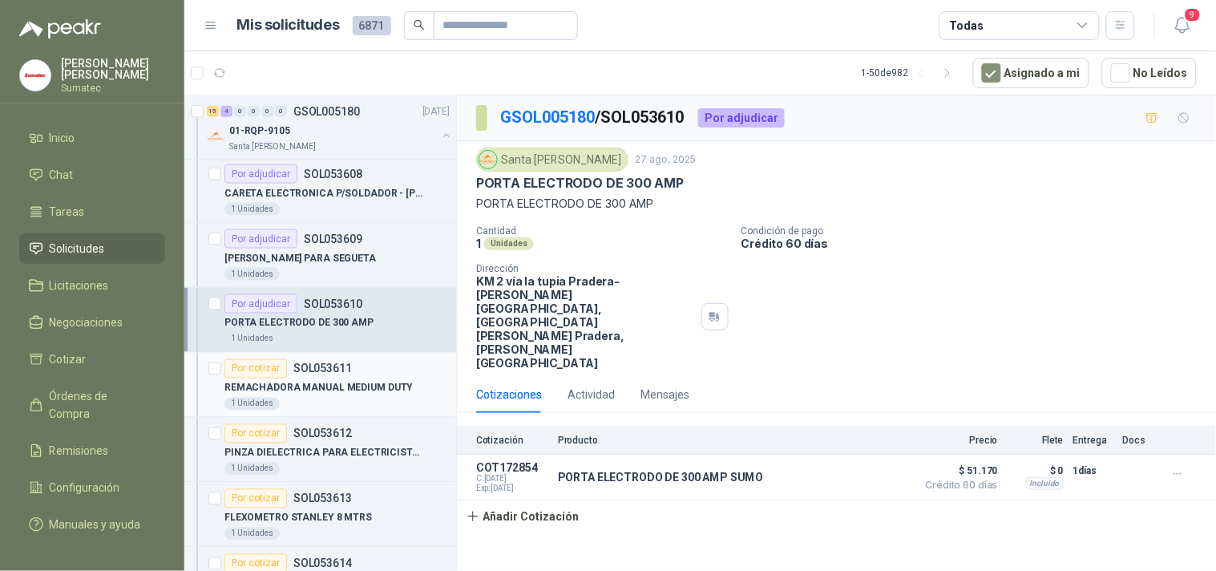
click at [311, 387] on div "REMACHADORA MANUAL MEDIUM DUTY" at bounding box center [337, 387] width 225 height 19
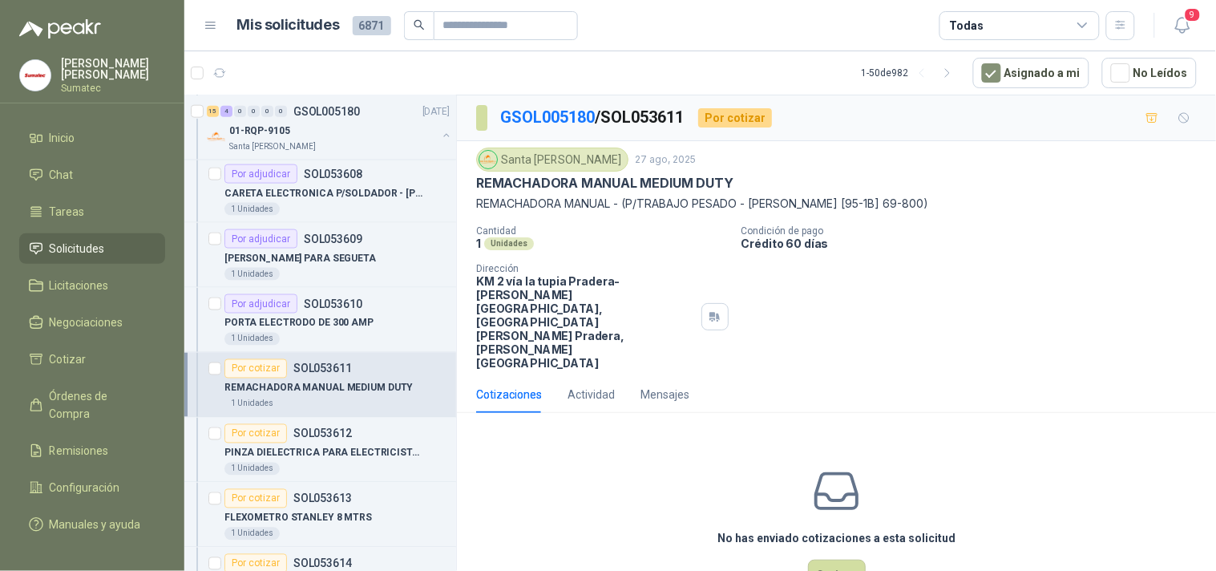
click at [698, 200] on p "REMACHADORA MANUAL - (P/TRABAJO PESADO - STANLEY [95-1B] 69-800)" at bounding box center [836, 204] width 721 height 18
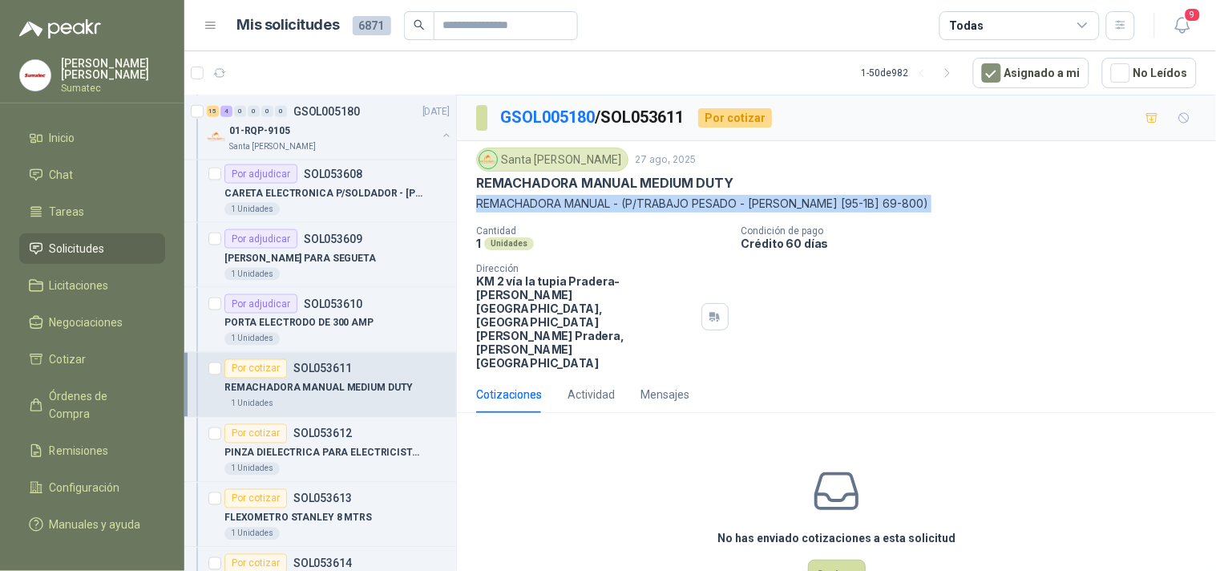
click at [698, 200] on p "REMACHADORA MANUAL - (P/TRABAJO PESADO - STANLEY [95-1B] 69-800)" at bounding box center [836, 204] width 721 height 18
copy p "REMACHADORA MANUAL - (P/TRABAJO PESADO - STANLEY [95-1B] 69-800)"
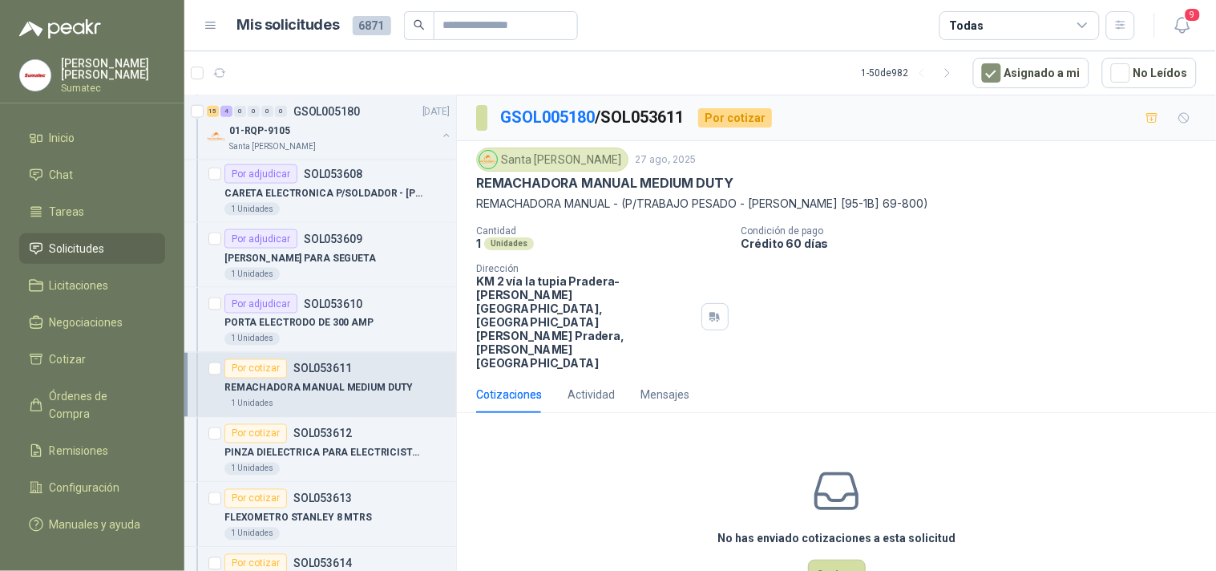
click at [954, 376] on div "Cotizaciones Actividad Mensajes No has enviado cotizaciones a esta solicitud Co…" at bounding box center [836, 503] width 759 height 254
click at [832, 560] on button "Cotizar" at bounding box center [837, 575] width 58 height 30
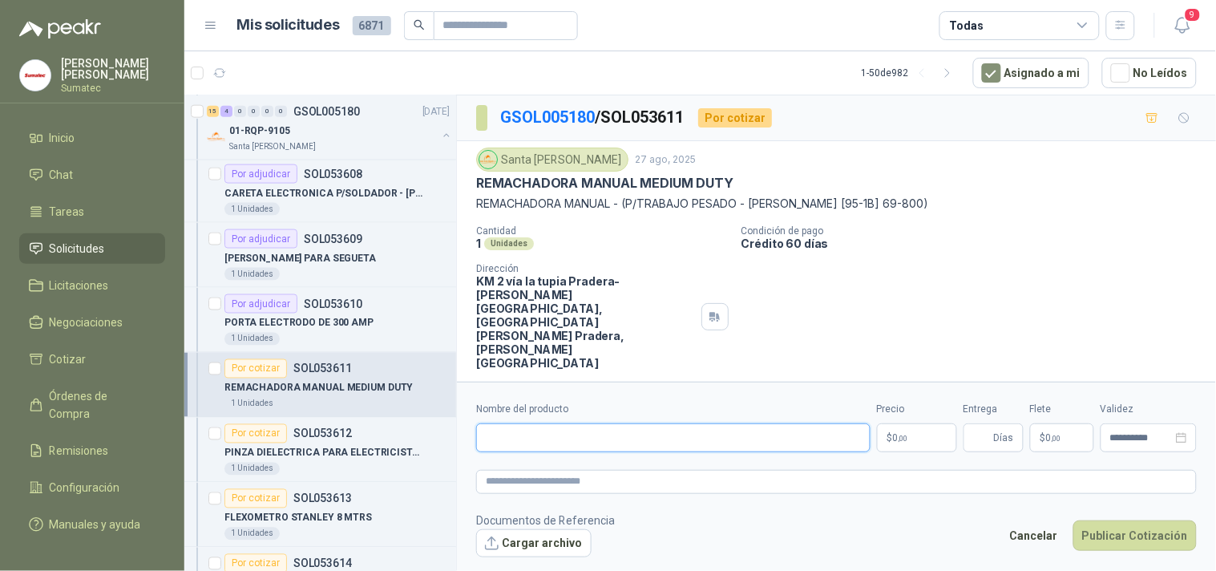
click at [634, 427] on input "Nombre del producto" at bounding box center [673, 437] width 395 height 29
paste input "**********"
type input "**********"
click at [918, 428] on p "$ 0 ,00" at bounding box center [917, 437] width 80 height 29
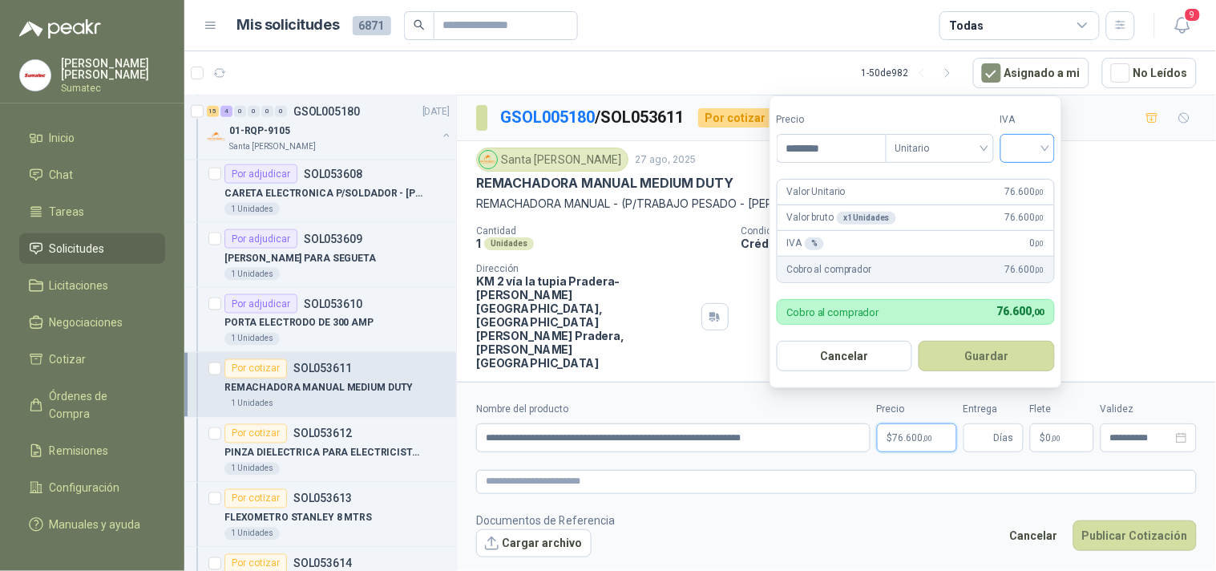
type input "********"
click at [1029, 146] on input "search" at bounding box center [1027, 147] width 35 height 24
click at [1026, 178] on div "19%" at bounding box center [1032, 181] width 30 height 18
click at [1002, 345] on button "Guardar" at bounding box center [990, 356] width 138 height 30
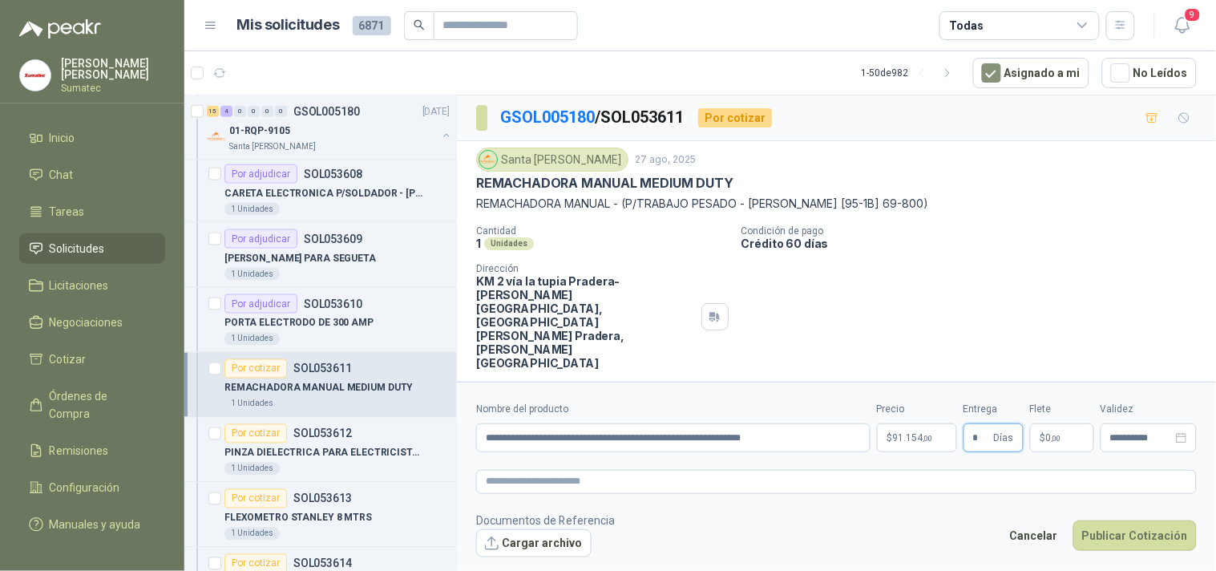
type input "*"
click at [1049, 433] on span "0 ,00" at bounding box center [1053, 438] width 15 height 10
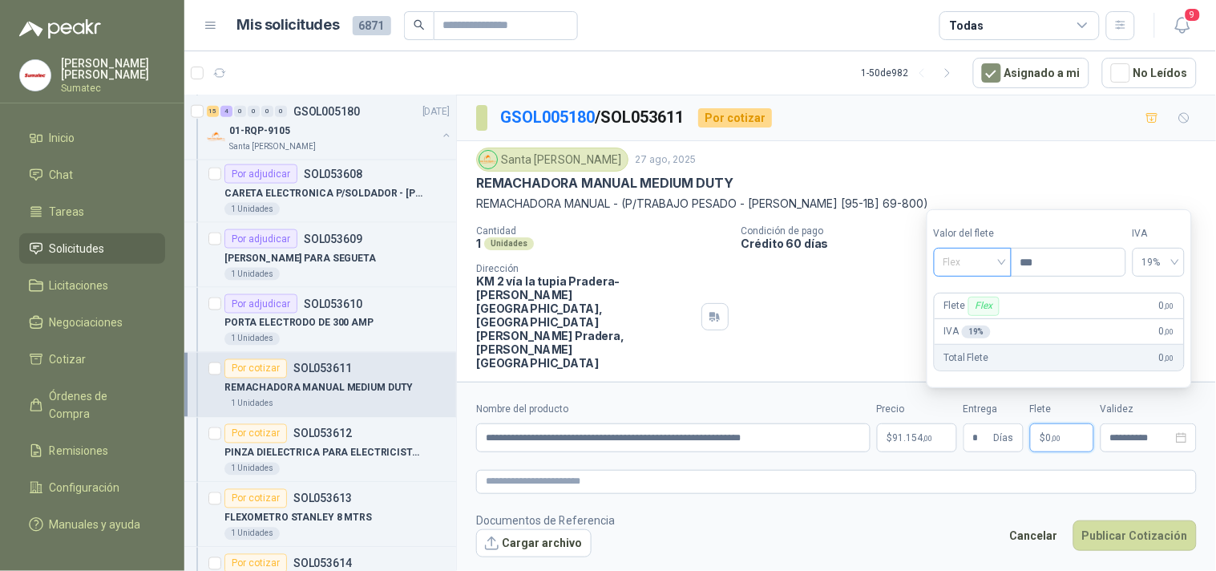
click at [974, 261] on span "Flex" at bounding box center [973, 262] width 59 height 24
click at [969, 321] on div "Incluido" at bounding box center [974, 322] width 55 height 18
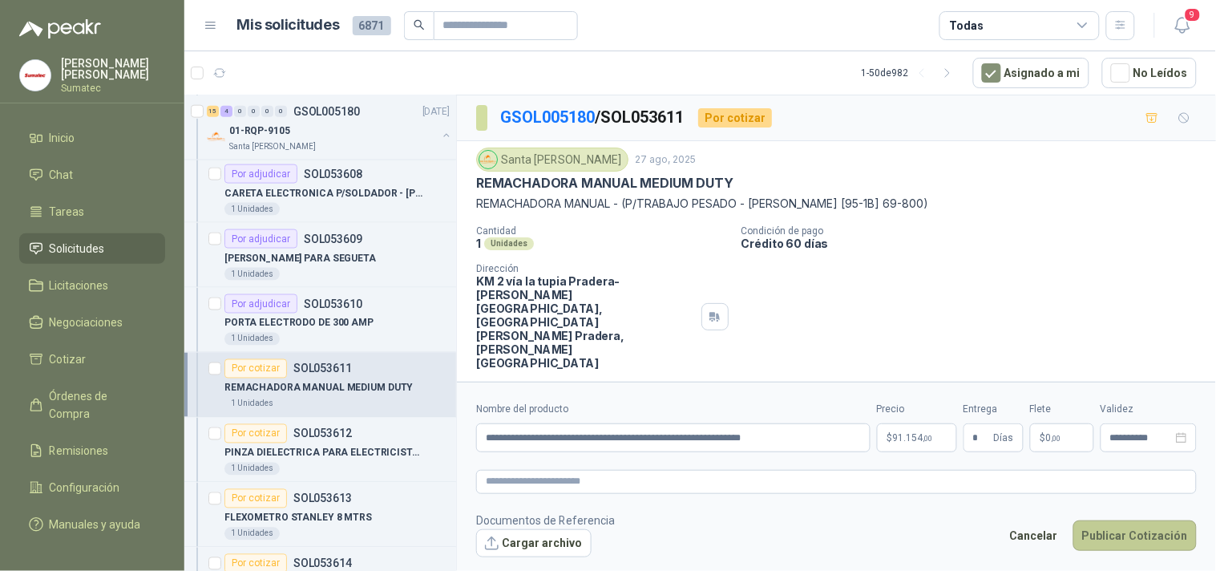
click at [1153, 533] on button "Publicar Cotización" at bounding box center [1135, 535] width 123 height 30
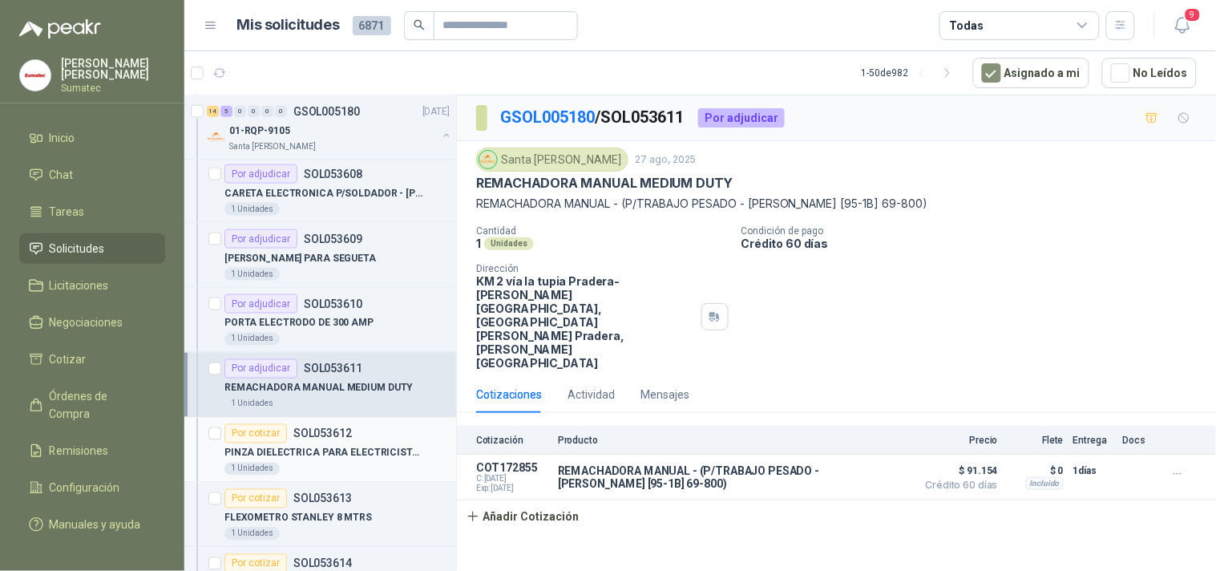
click at [313, 458] on p "PINZA DIELECTRICA PARA ELECTRICISTA 8" at bounding box center [325, 453] width 200 height 15
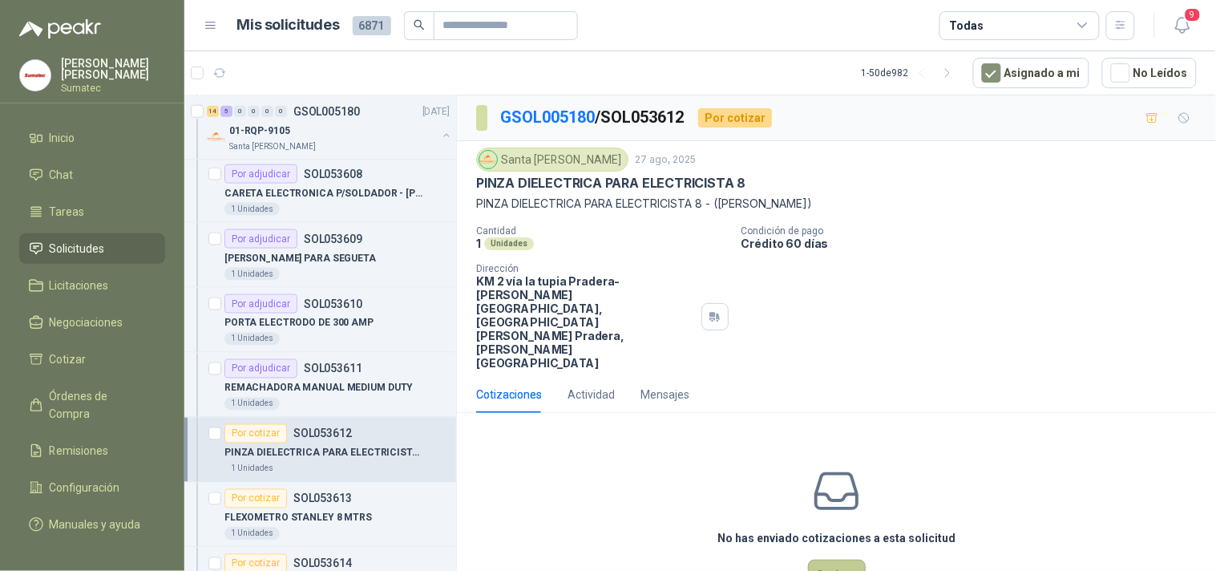
click at [827, 560] on button "Cotizar" at bounding box center [837, 575] width 58 height 30
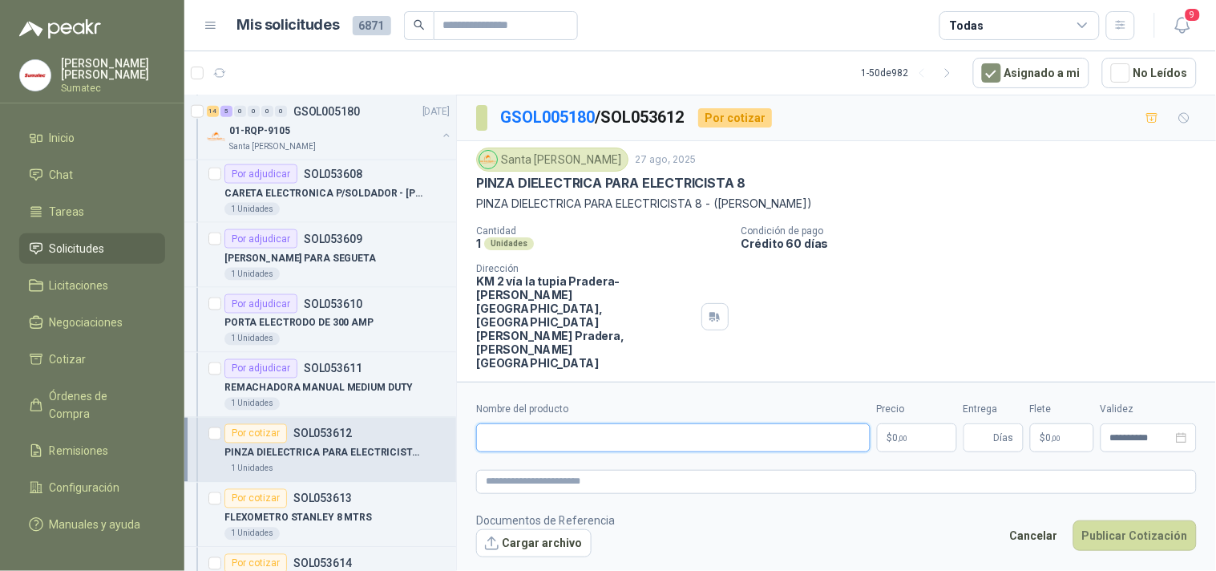
click at [656, 430] on input "Nombre del producto" at bounding box center [673, 437] width 395 height 29
paste input "**********"
type input "**********"
click at [913, 423] on p "$ 0 ,00" at bounding box center [917, 437] width 80 height 29
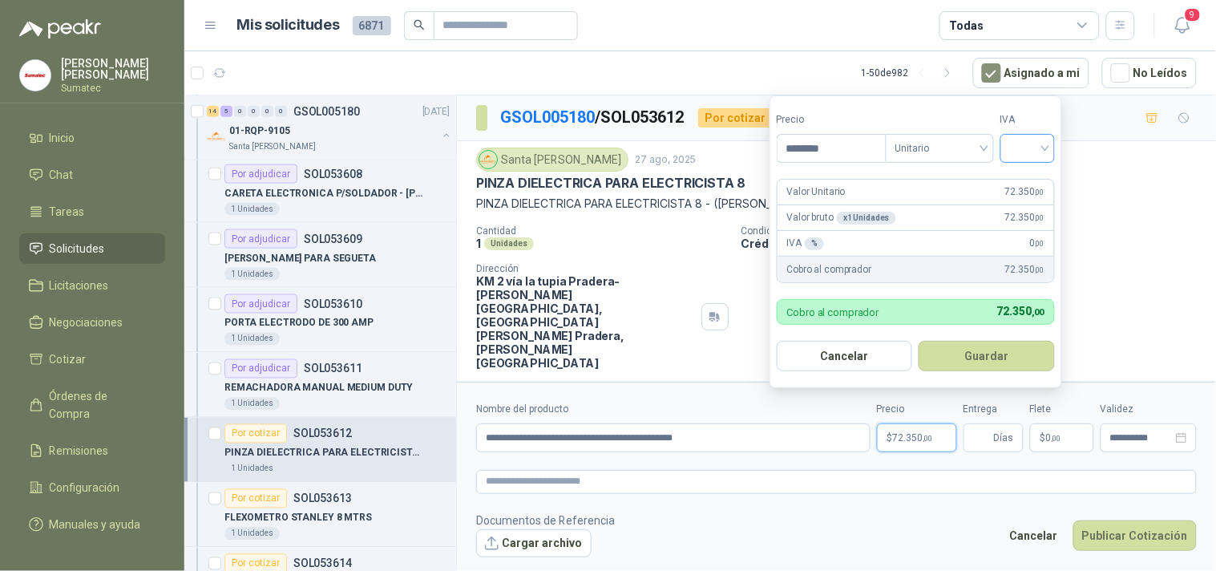
type input "********"
click at [1046, 155] on input "search" at bounding box center [1027, 147] width 35 height 24
click at [1041, 172] on div "19%" at bounding box center [1032, 181] width 30 height 18
click at [992, 363] on button "Guardar" at bounding box center [990, 356] width 138 height 30
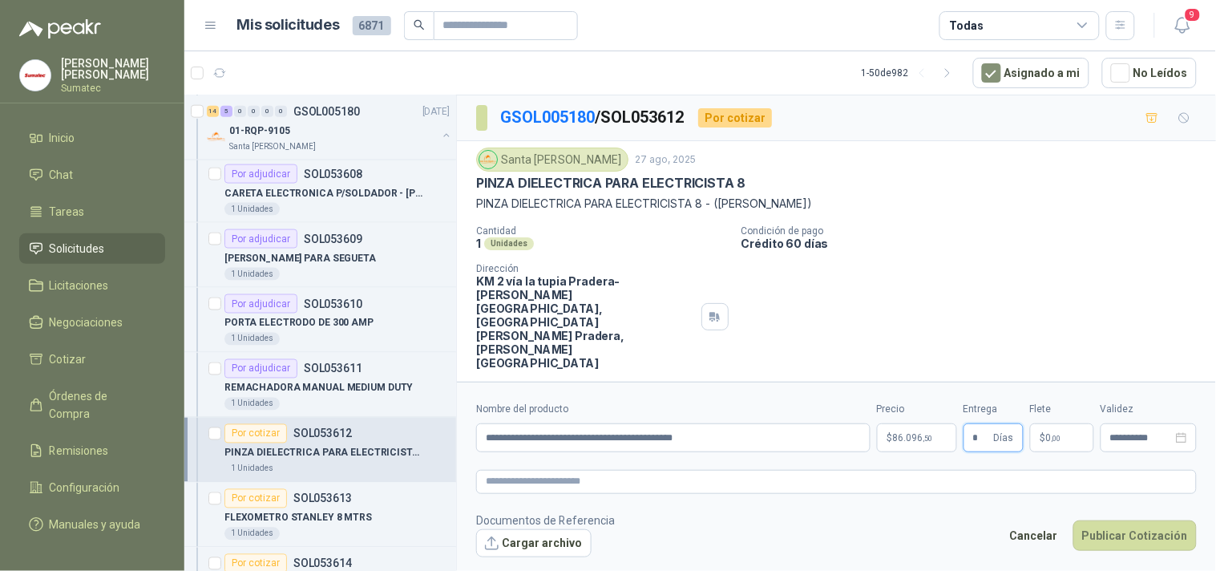
type input "*"
click at [1072, 428] on p "$ 0 ,00" at bounding box center [1062, 437] width 64 height 29
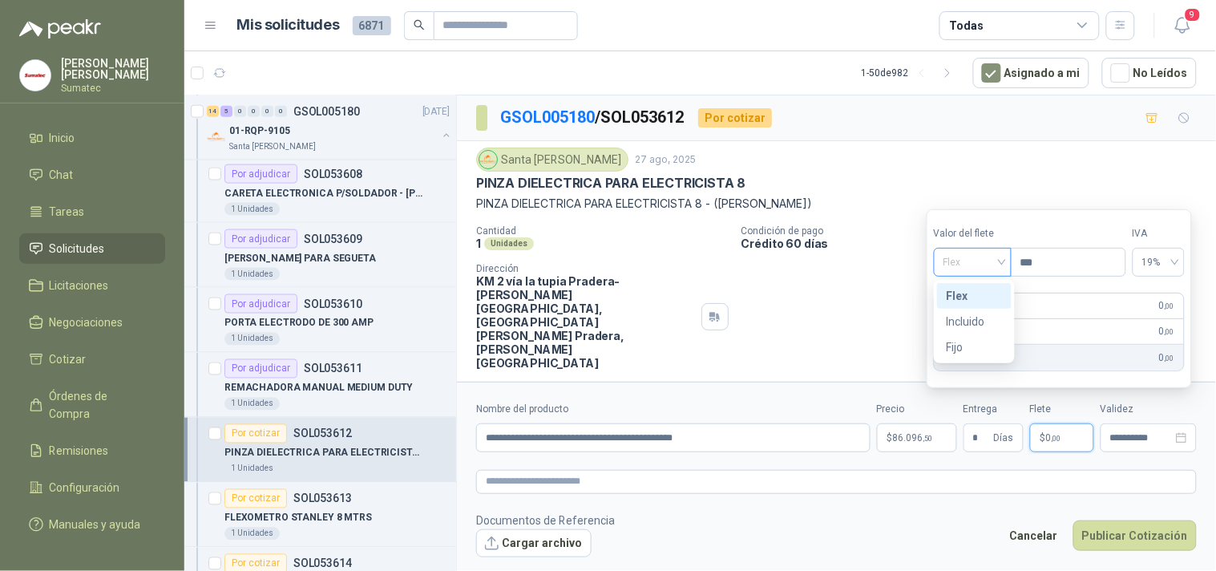
click at [982, 267] on span "Flex" at bounding box center [973, 262] width 59 height 24
click at [982, 319] on div "Incluido" at bounding box center [974, 322] width 55 height 18
click at [1135, 523] on button "Publicar Cotización" at bounding box center [1135, 535] width 123 height 30
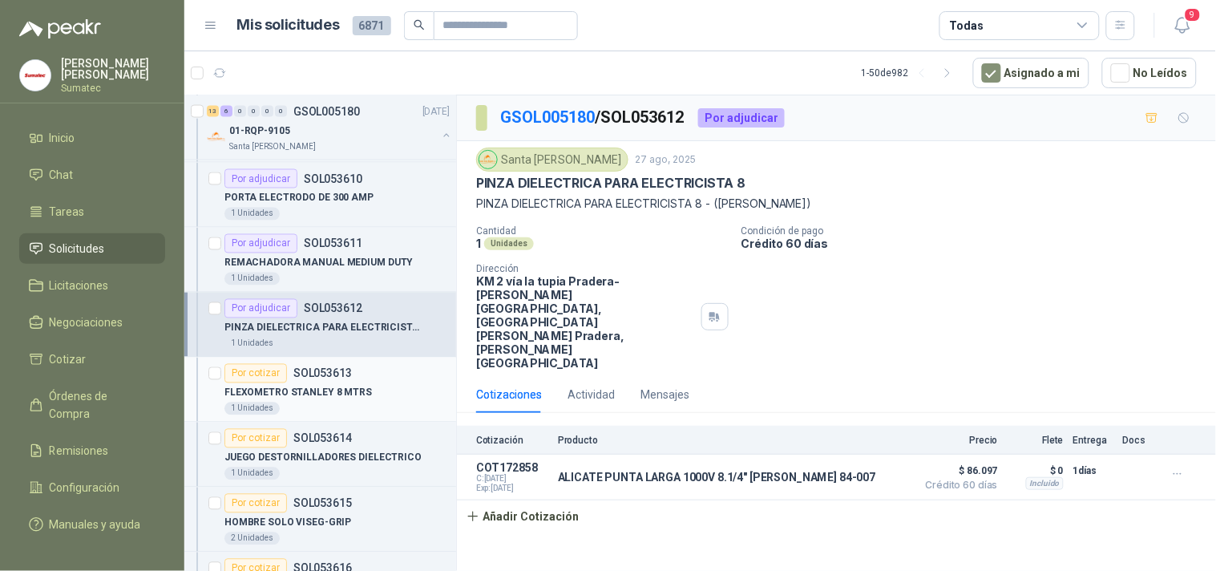
scroll to position [11694, 0]
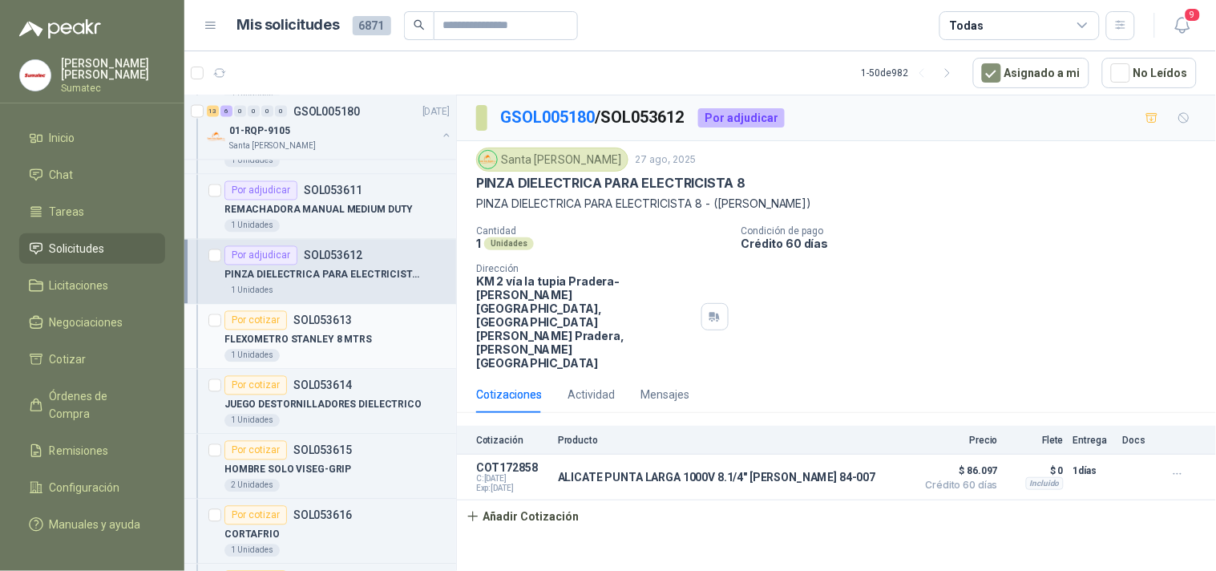
click at [365, 330] on div "Por cotizar SOL053613" at bounding box center [337, 320] width 225 height 19
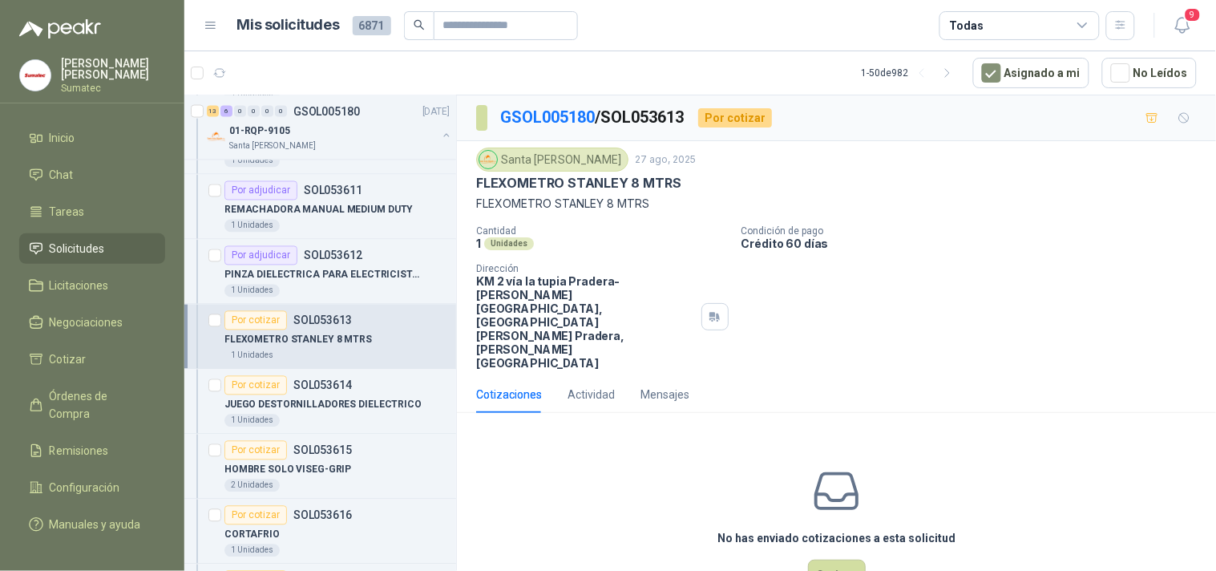
click at [824, 536] on div "No has enviado cotizaciones a esta solicitud Cotizar" at bounding box center [836, 528] width 759 height 204
click at [832, 560] on button "Cotizar" at bounding box center [837, 575] width 58 height 30
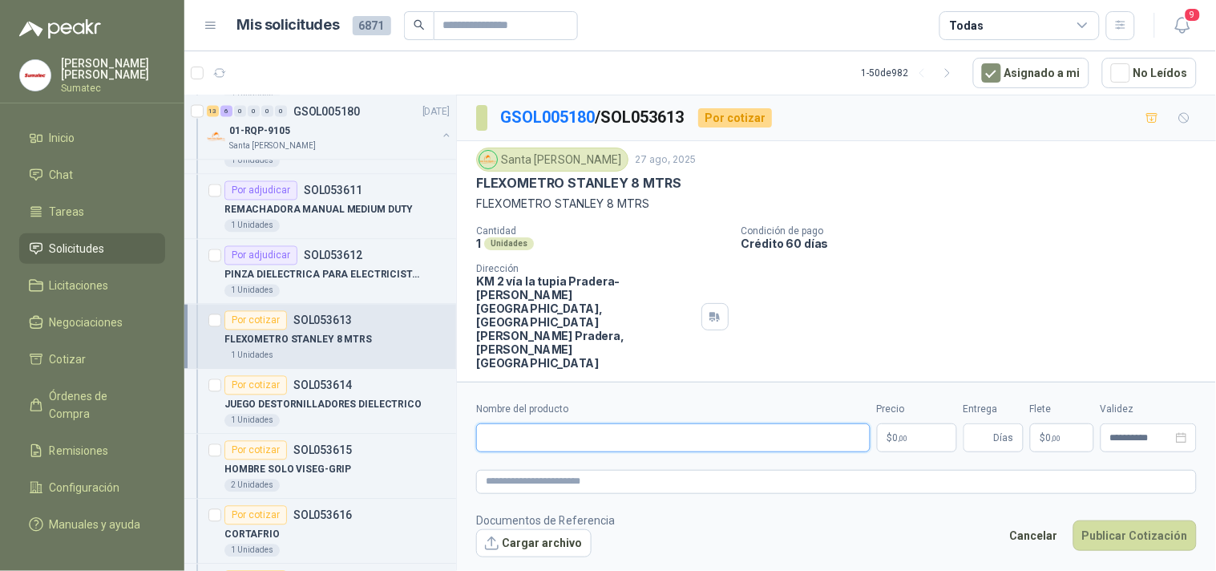
click at [704, 423] on input "Nombre del producto" at bounding box center [673, 437] width 395 height 29
paste input "**********"
click at [588, 201] on p "FLEXOMETRO STANLEY 8 MTRS" at bounding box center [836, 204] width 721 height 18
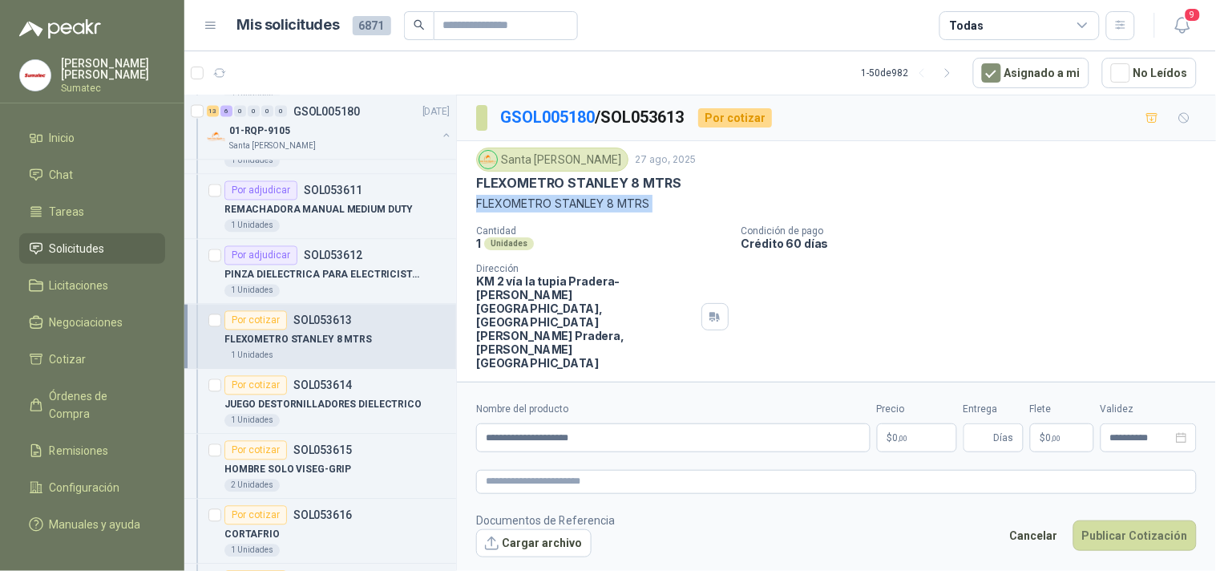
copy p "FLEXOMETRO STANLEY 8 MTRS"
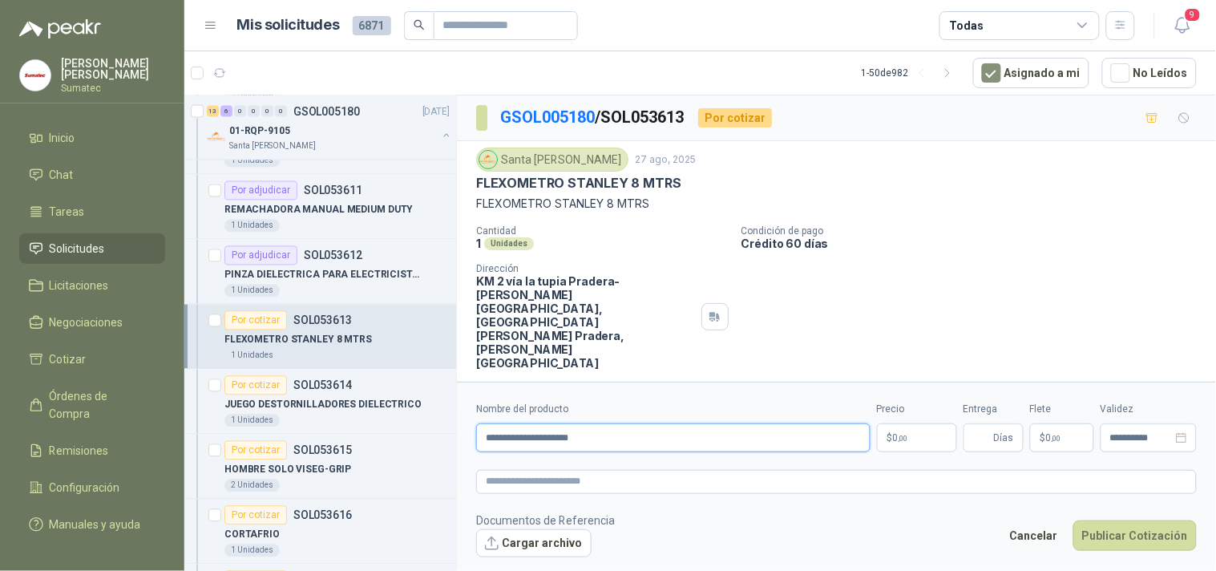
click at [487, 425] on input "**********" at bounding box center [673, 437] width 395 height 29
paste input "**********"
type input "**********"
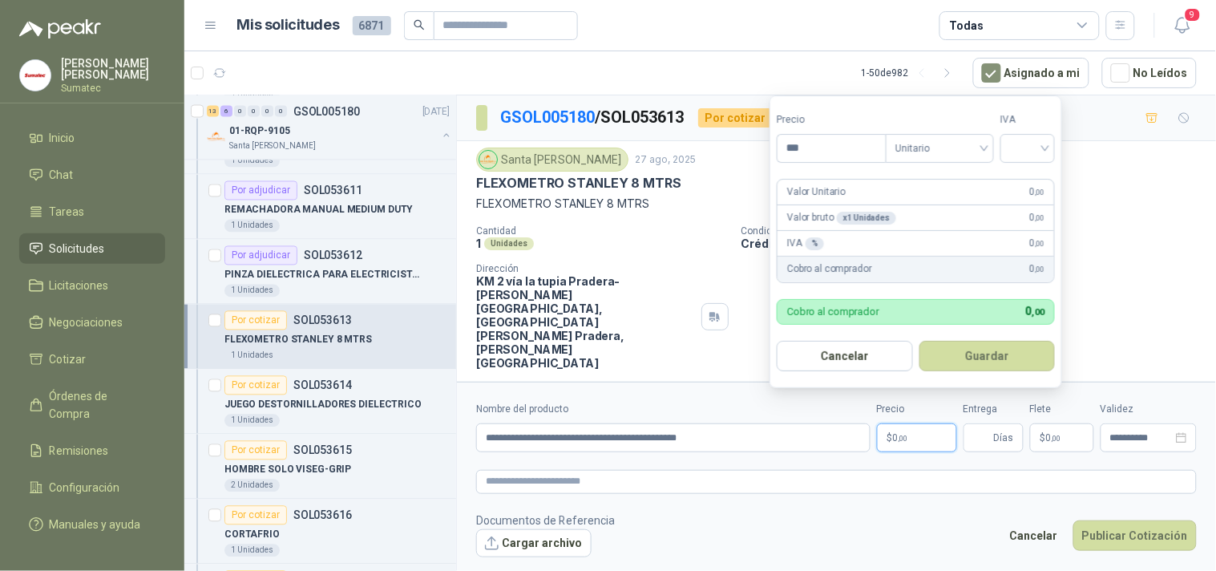
click at [933, 431] on p "$ 0 ,00" at bounding box center [917, 437] width 80 height 29
type input "********"
click at [1028, 149] on input "search" at bounding box center [1027, 147] width 35 height 24
click at [1022, 179] on div "19%" at bounding box center [1032, 181] width 30 height 18
click at [1006, 356] on button "Guardar" at bounding box center [990, 356] width 138 height 30
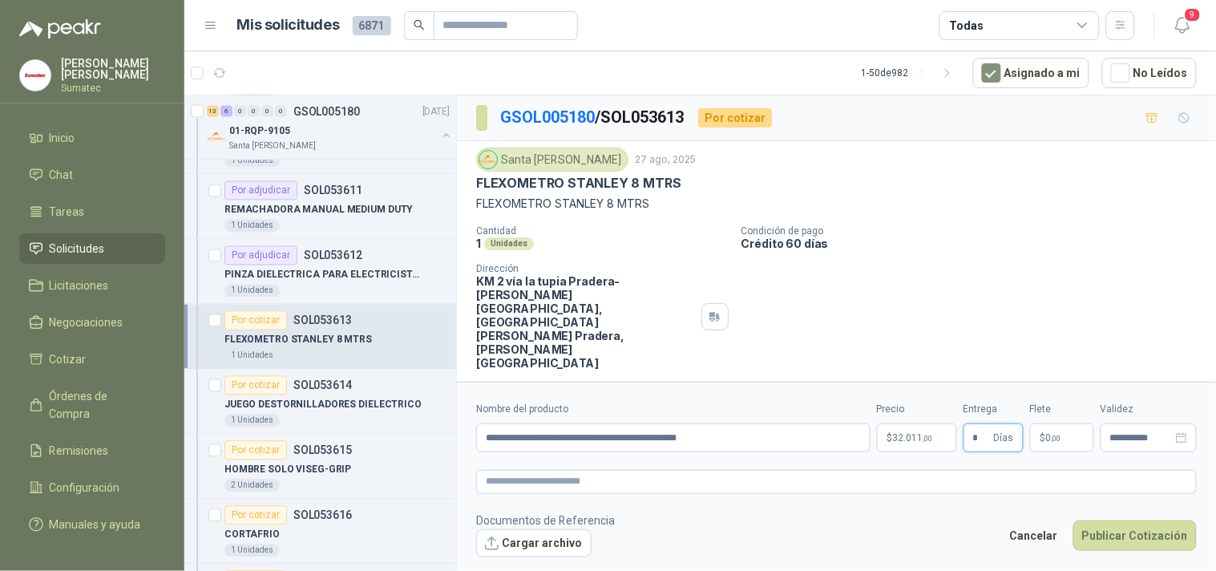
type input "*"
click at [1059, 434] on span ",00" at bounding box center [1057, 438] width 10 height 9
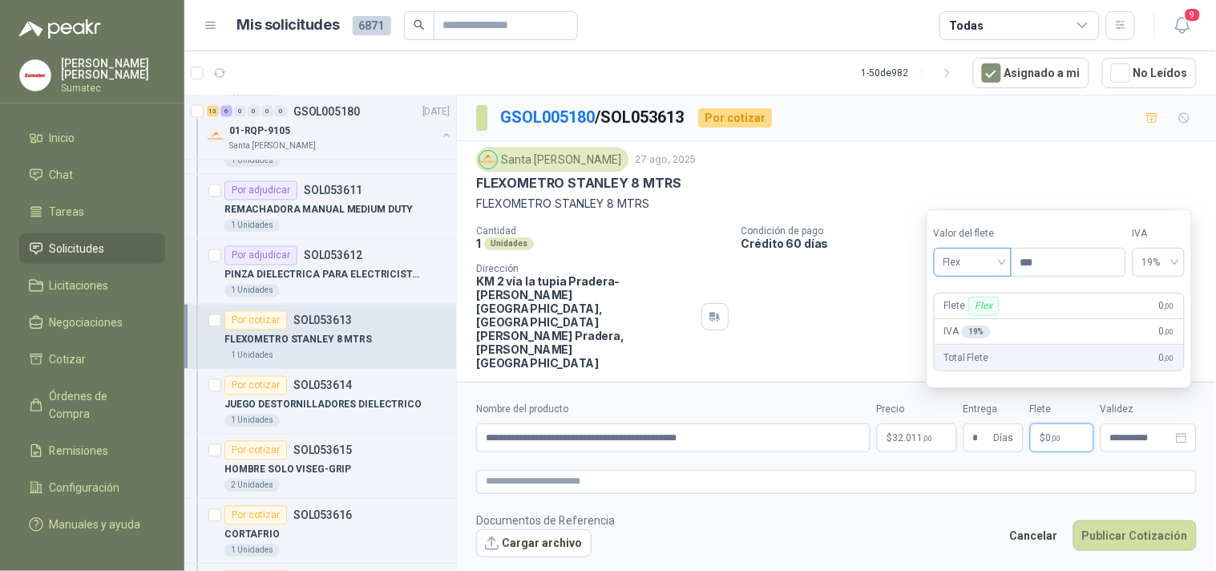
click at [950, 269] on span "Flex" at bounding box center [973, 262] width 59 height 24
click at [962, 316] on div "Incluido" at bounding box center [974, 322] width 55 height 18
click at [1131, 520] on button "Publicar Cotización" at bounding box center [1135, 535] width 123 height 30
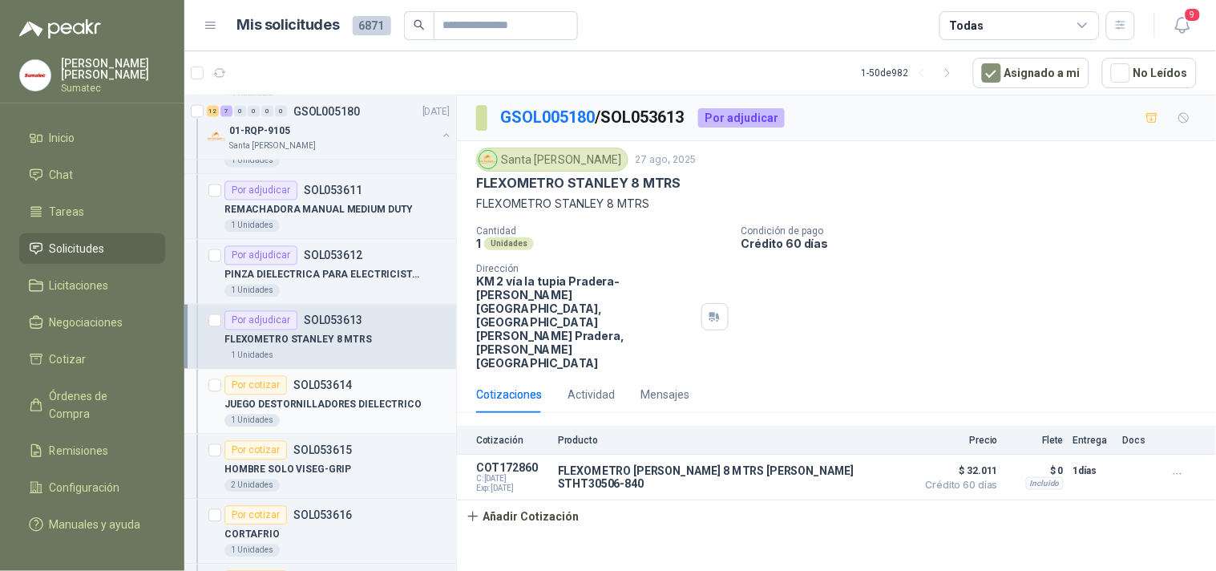
click at [350, 395] on div "Por cotizar SOL053614" at bounding box center [337, 385] width 225 height 19
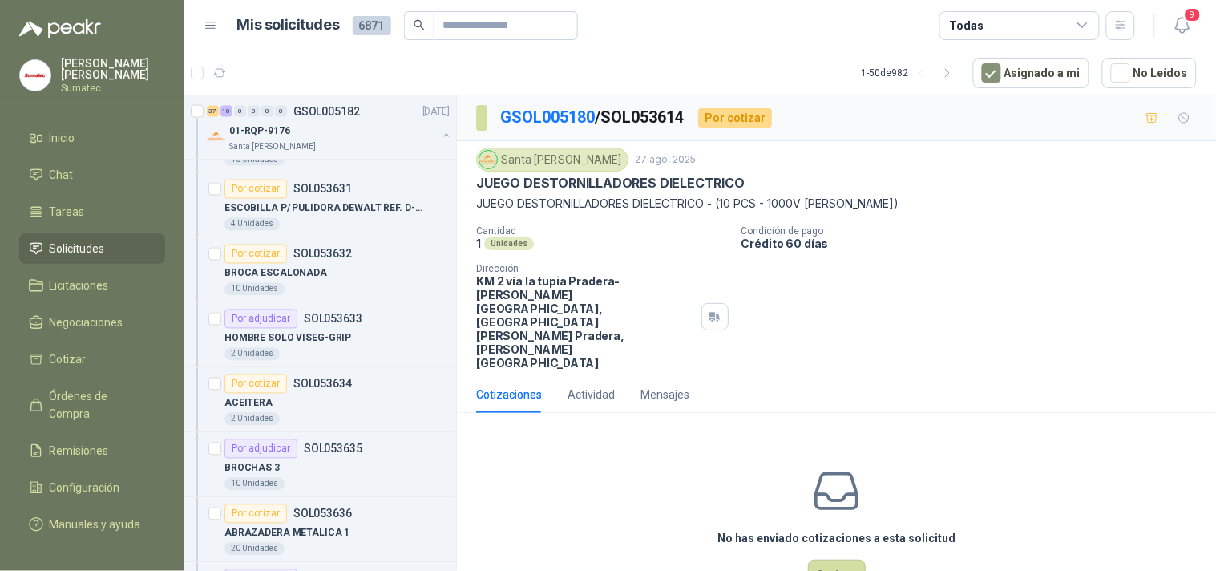
scroll to position [8487, 0]
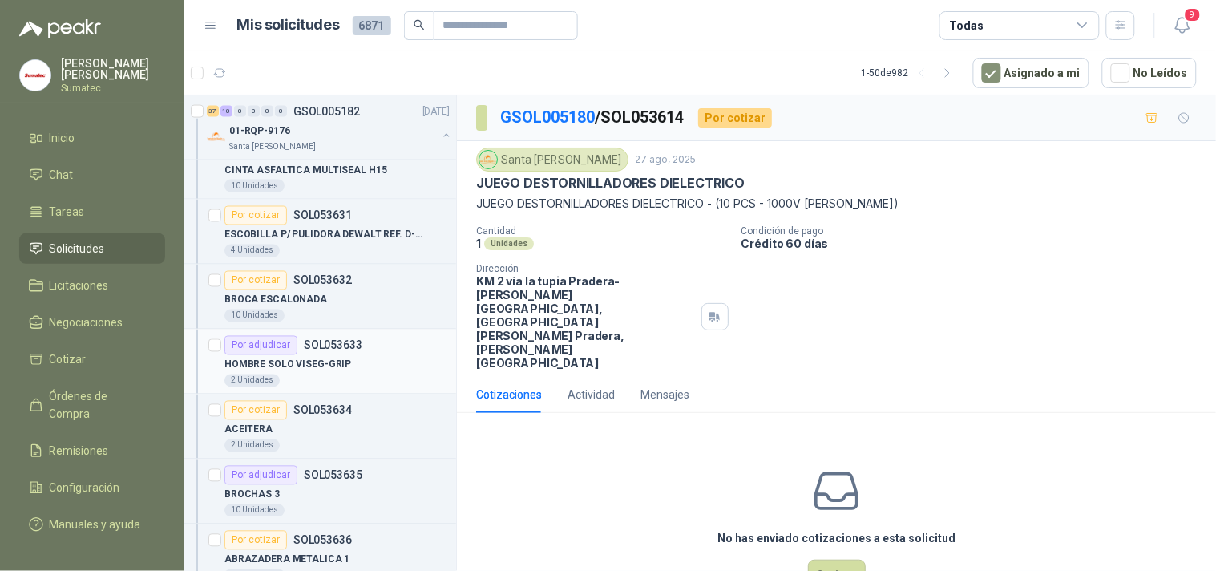
click at [346, 374] on div "HOMBRE SOLO VISEG-GRIP" at bounding box center [337, 364] width 225 height 19
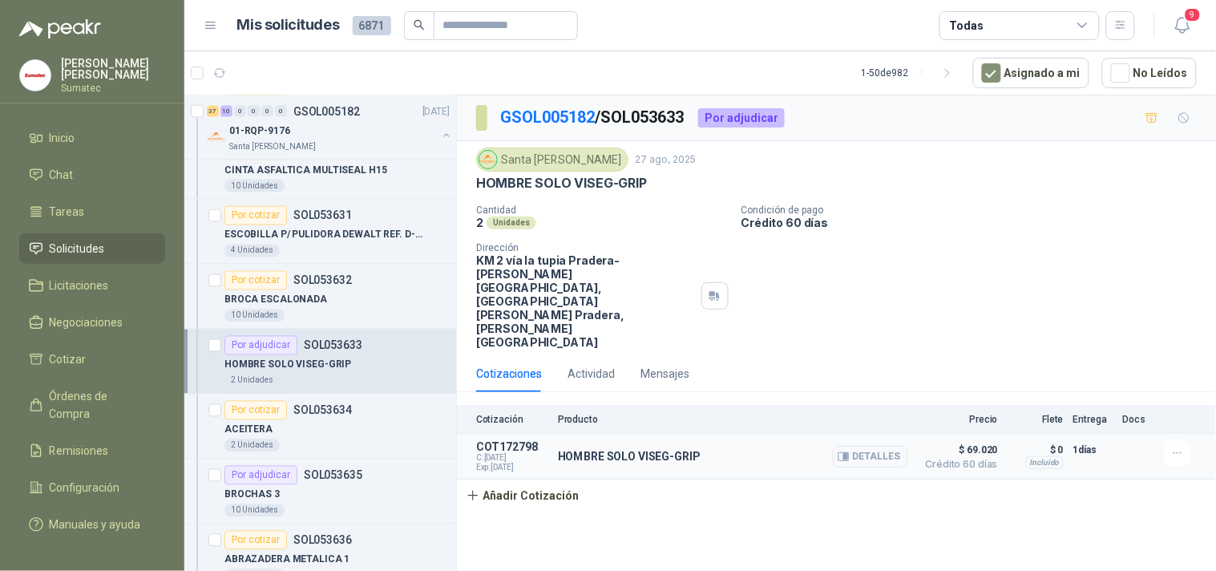
click at [654, 450] on p "HOMBRE SOLO VISEG-GRIP" at bounding box center [629, 456] width 143 height 13
copy div "HOMBRE SOLO VISEG-GRIP"
click at [891, 446] on button "Detalles" at bounding box center [870, 457] width 75 height 22
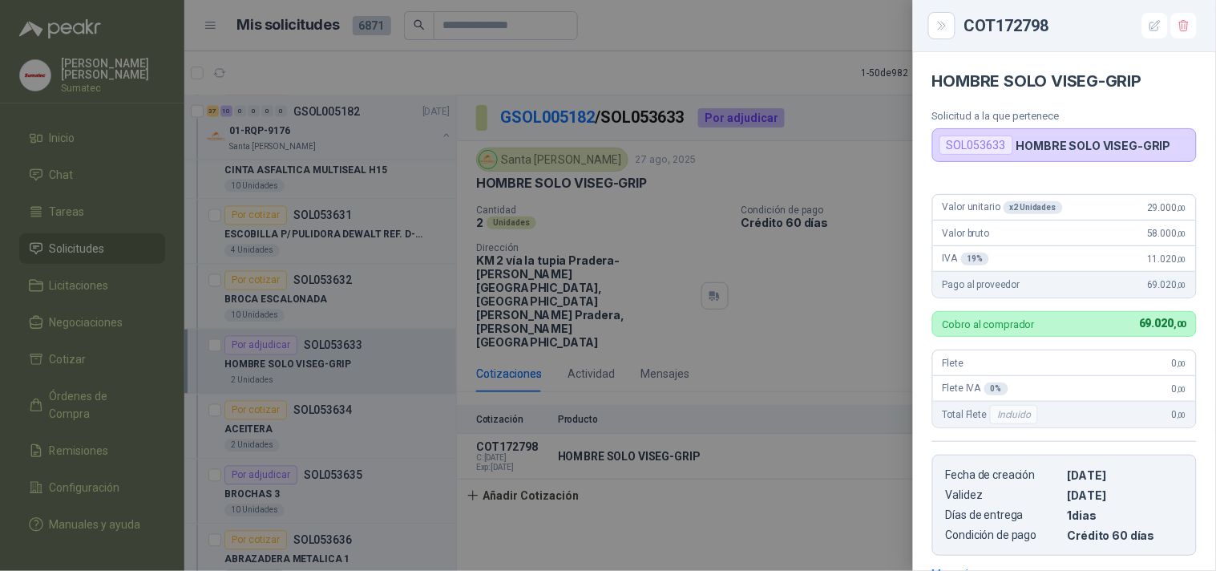
click at [350, 358] on div at bounding box center [608, 285] width 1216 height 571
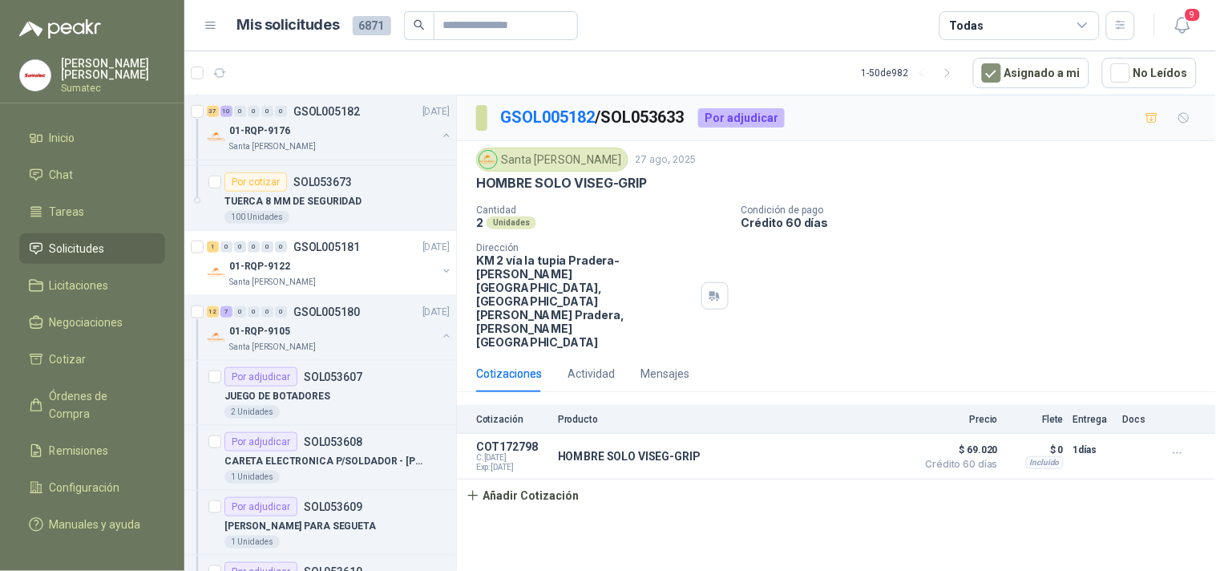
scroll to position [11783, 0]
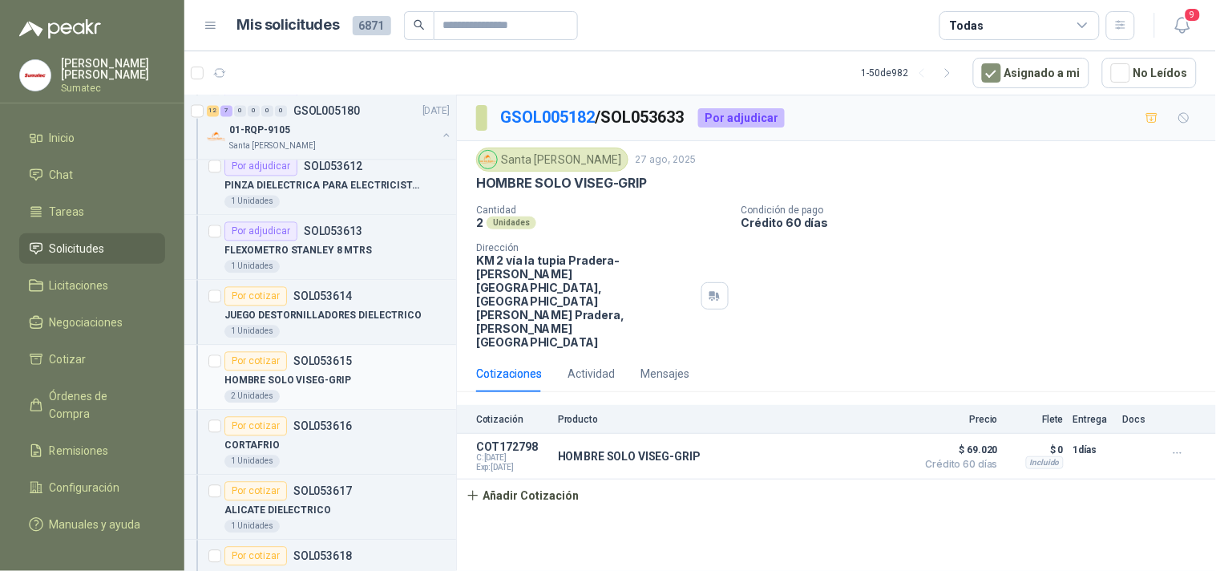
click at [354, 382] on div "HOMBRE SOLO VISEG-GRIP" at bounding box center [337, 380] width 225 height 19
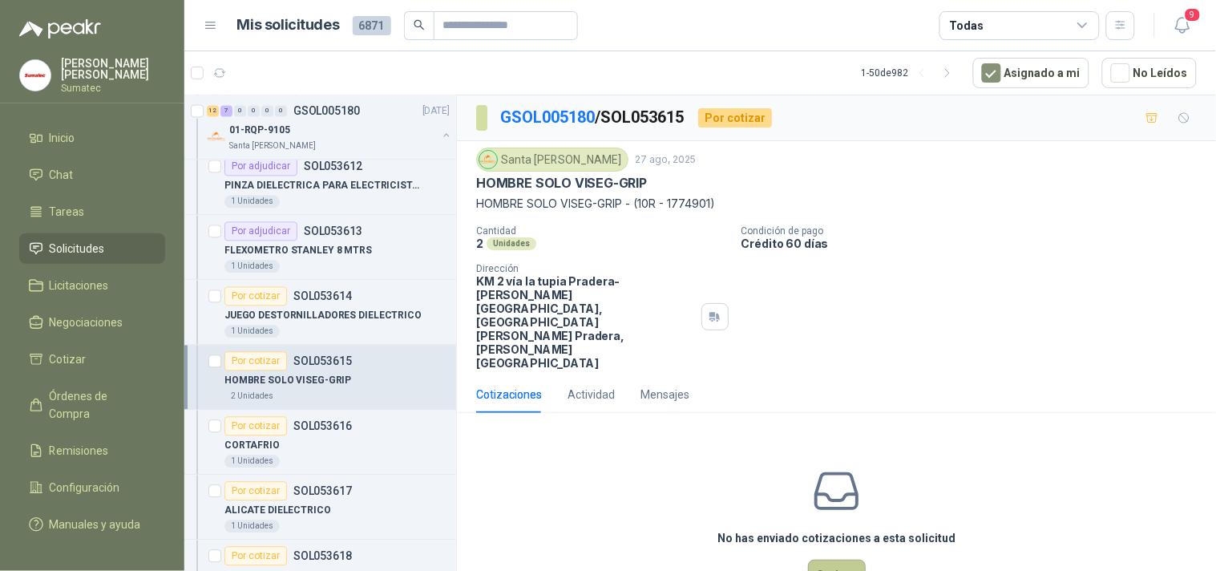
click at [850, 560] on button "Cotizar" at bounding box center [837, 575] width 58 height 30
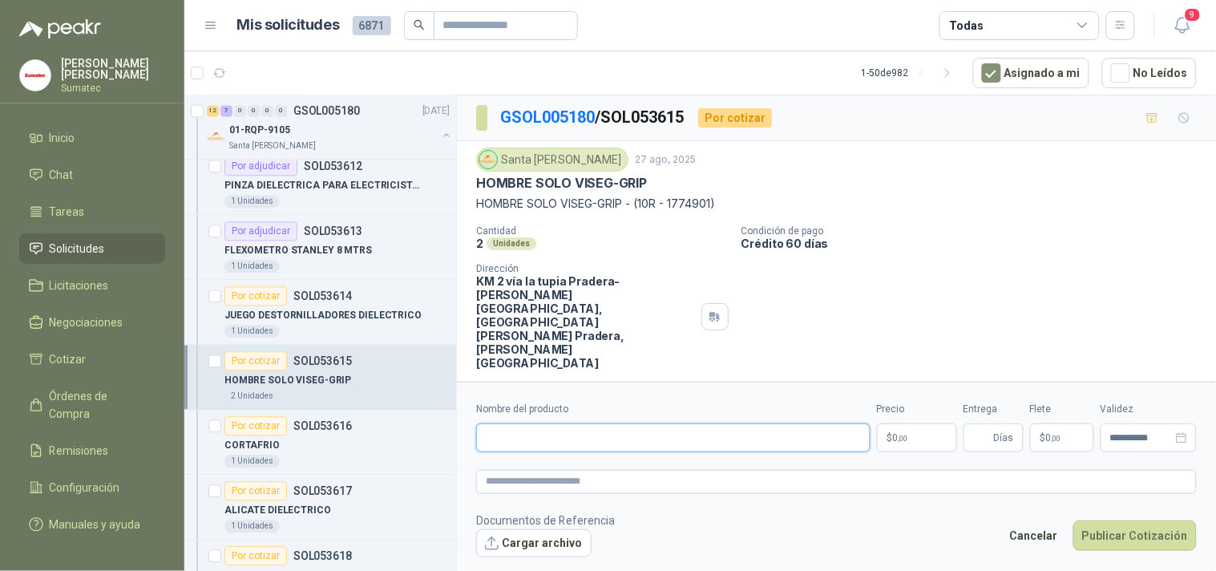
click at [731, 431] on input "Nombre del producto" at bounding box center [673, 437] width 395 height 29
paste input "**********"
type input "**********"
click at [895, 439] on p "$ 0 ,00" at bounding box center [917, 437] width 80 height 29
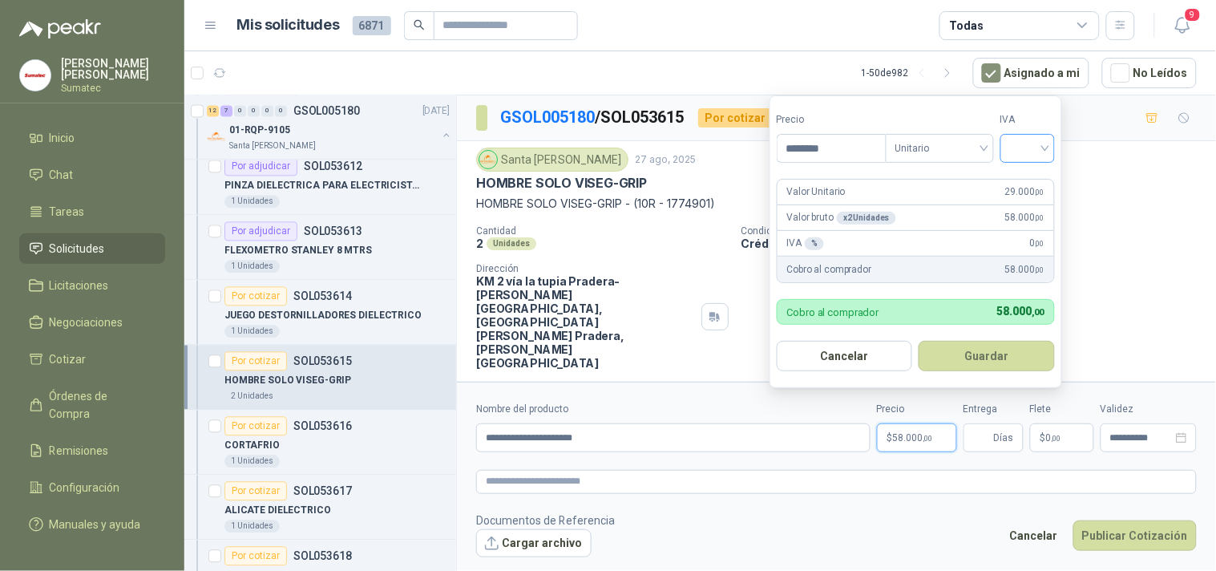
type input "********"
click at [1024, 144] on input "search" at bounding box center [1027, 147] width 35 height 24
drag, startPoint x: 1016, startPoint y: 179, endPoint x: 1018, endPoint y: 221, distance: 41.8
click at [1015, 180] on div "19%" at bounding box center [1031, 181] width 49 height 26
click at [984, 354] on button "Guardar" at bounding box center [990, 356] width 138 height 30
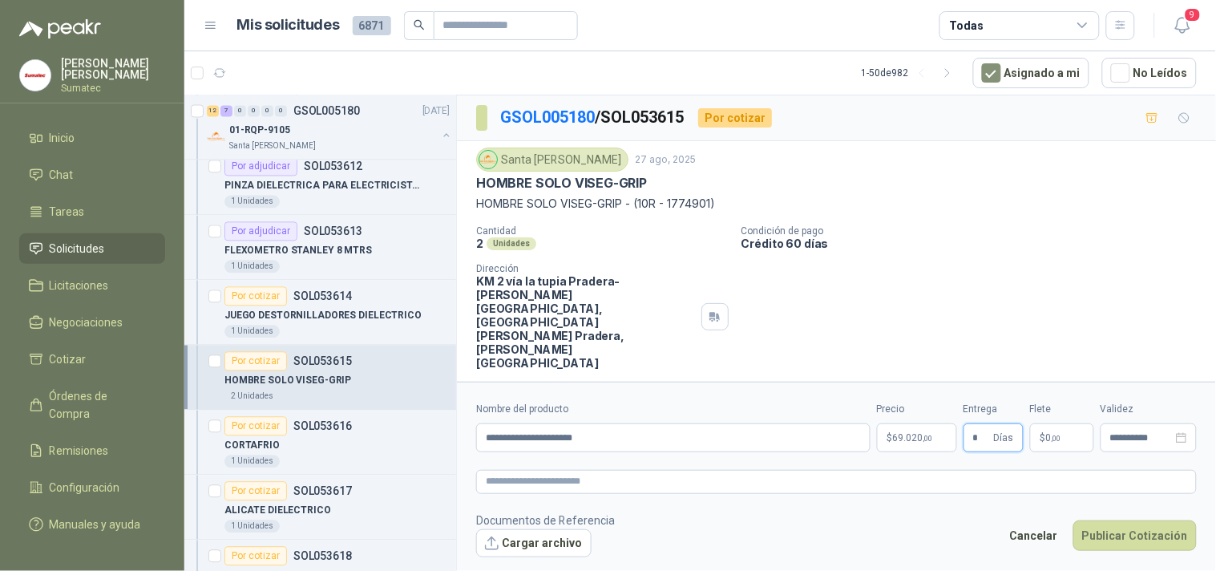
type input "*"
click at [1050, 423] on p "$ 0 ,00" at bounding box center [1062, 437] width 64 height 29
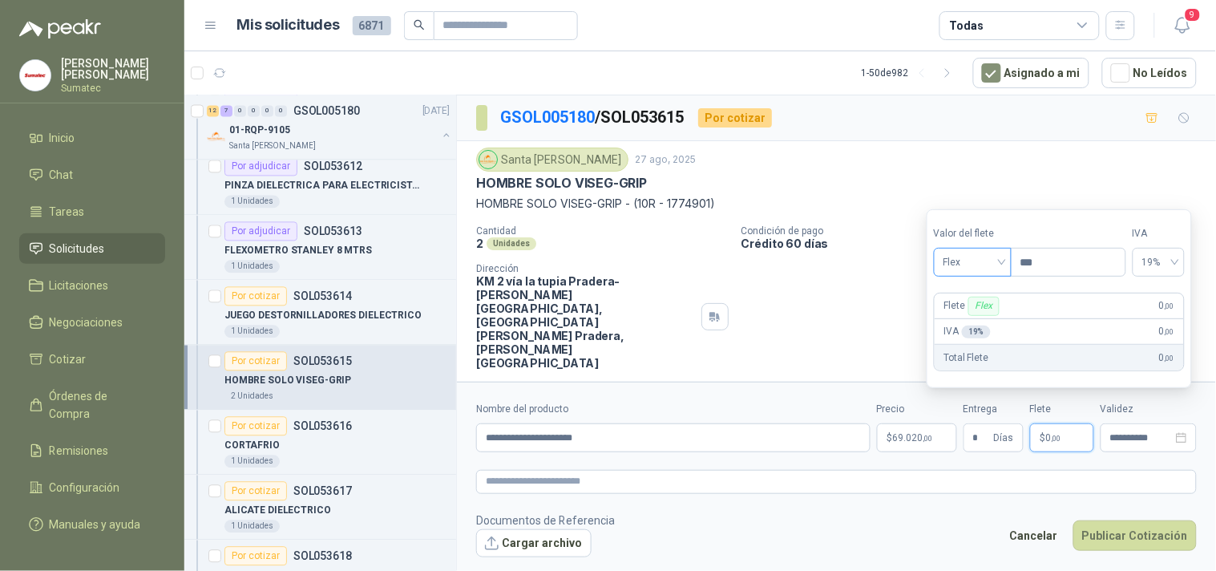
click at [972, 265] on span "Flex" at bounding box center [973, 262] width 59 height 24
click at [984, 322] on div "Incluido" at bounding box center [974, 322] width 55 height 18
click at [1153, 520] on button "Publicar Cotización" at bounding box center [1135, 535] width 123 height 30
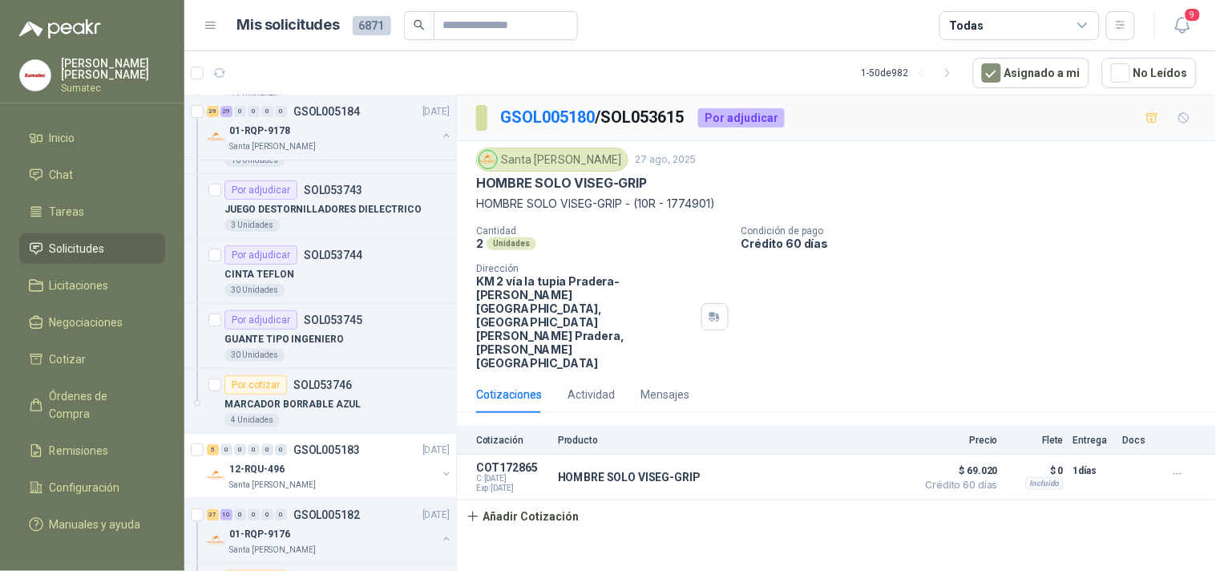
scroll to position [7774, 0]
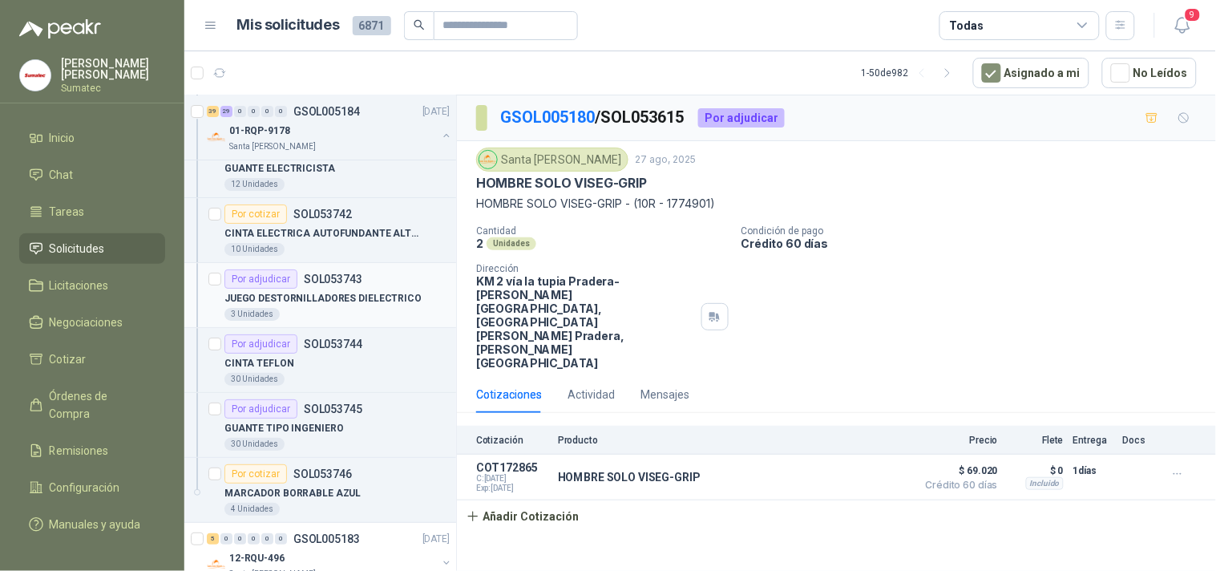
click at [371, 314] on div "3 Unidades" at bounding box center [337, 314] width 225 height 13
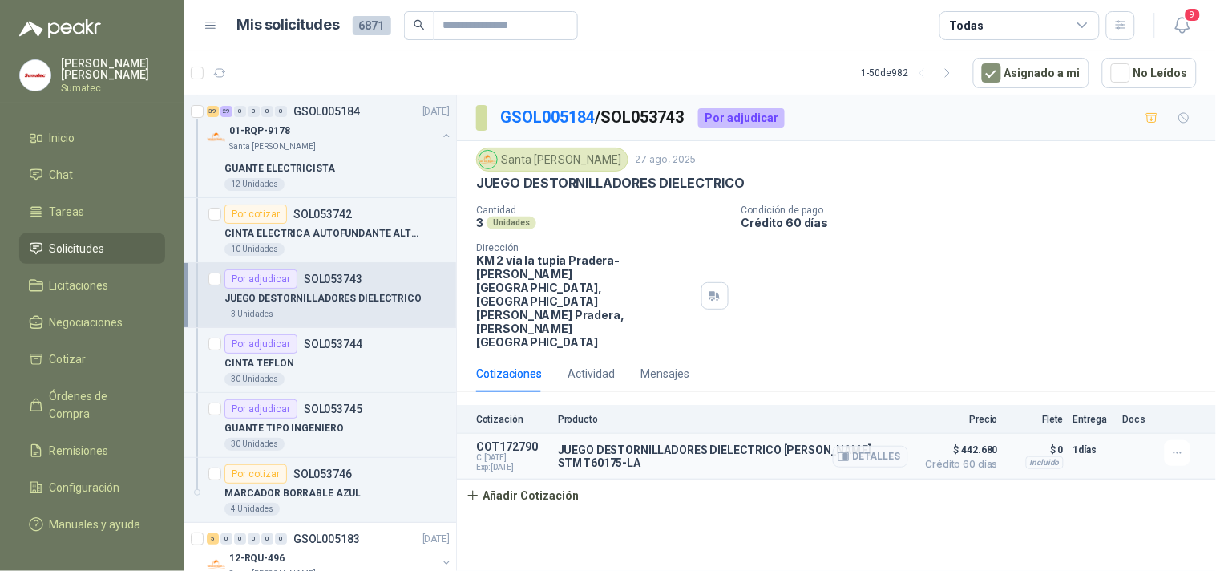
click at [694, 443] on p "JUEGO DESTORNILLADORES DIELECTRICO [PERSON_NAME] STMT60175-LA" at bounding box center [733, 456] width 350 height 26
copy div "JUEGO DESTORNILLADORES DIELECTRICO [PERSON_NAME] STMT60175-LA"
click at [848, 446] on button "Detalles" at bounding box center [870, 457] width 75 height 22
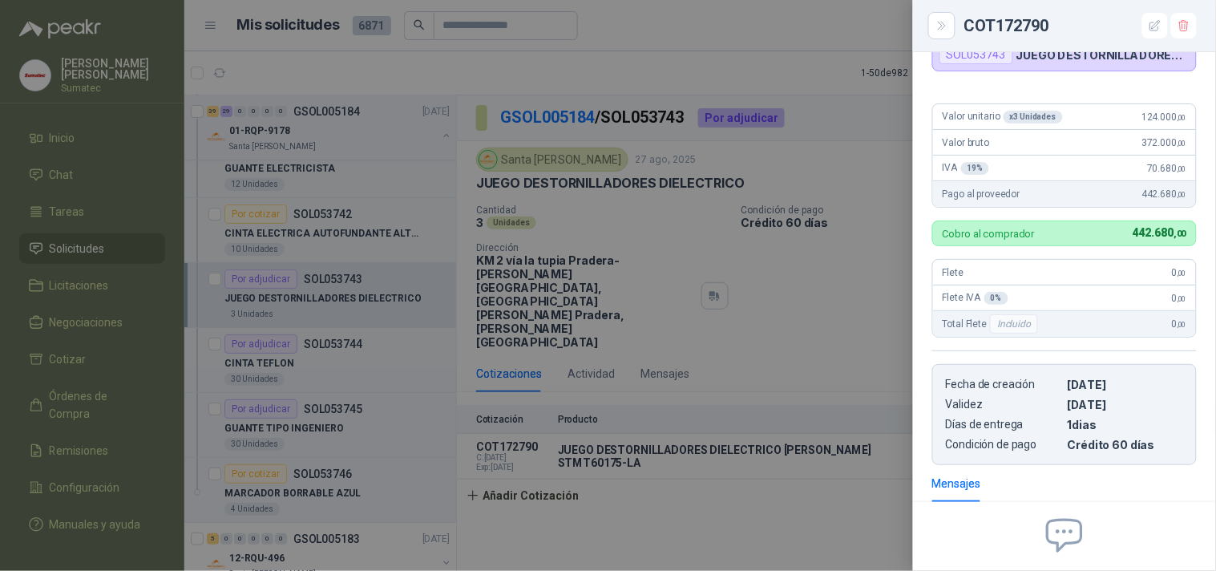
scroll to position [104, 0]
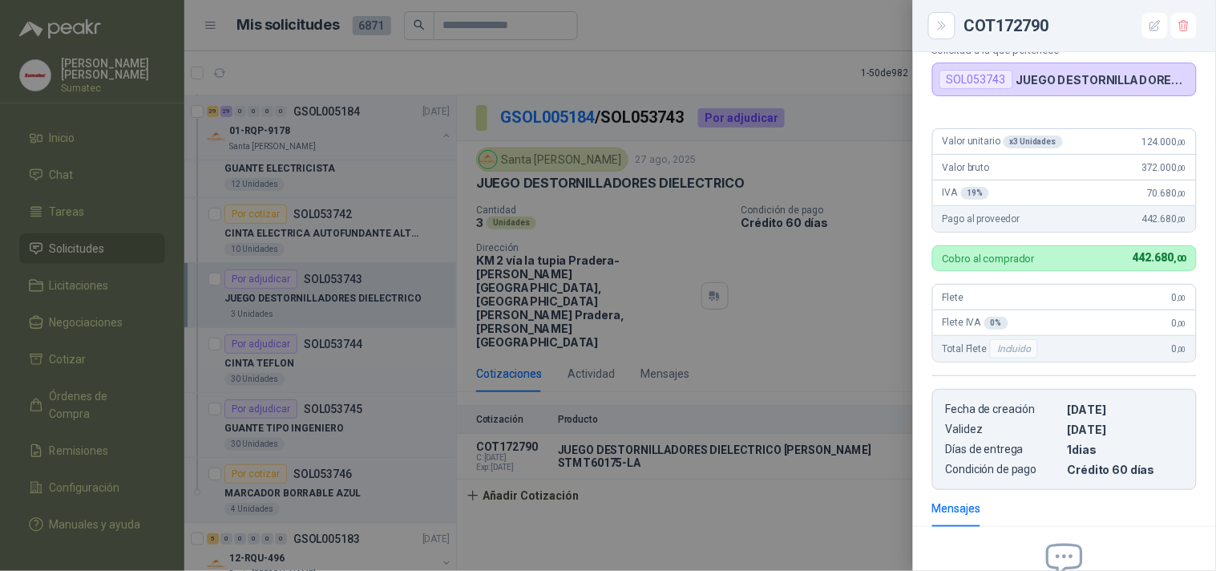
click at [451, 350] on div at bounding box center [608, 285] width 1216 height 571
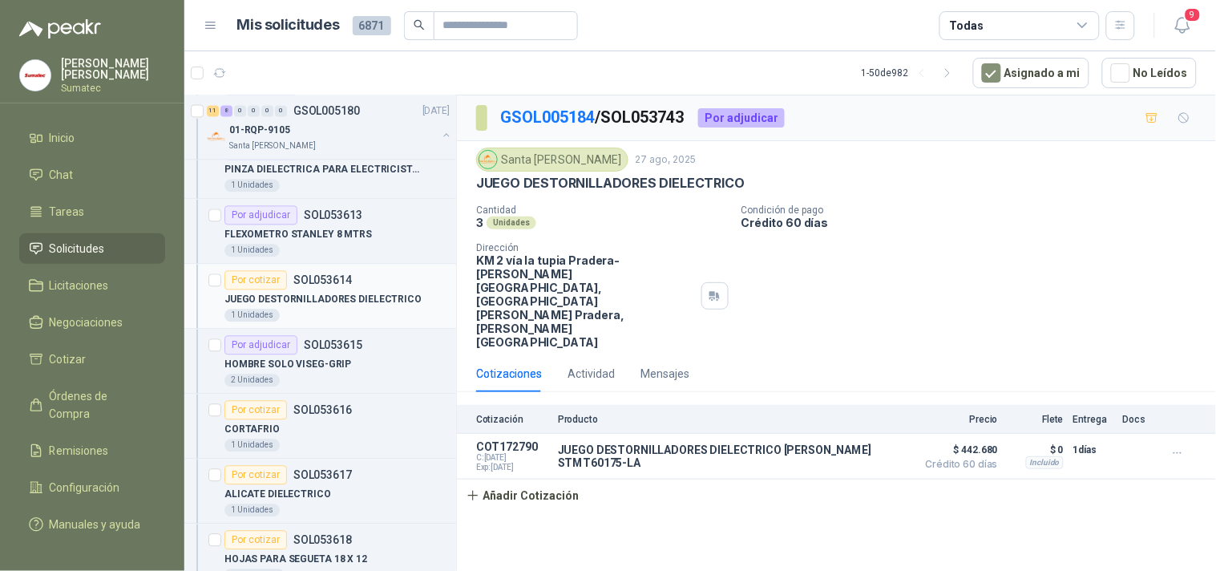
scroll to position [11769, 0]
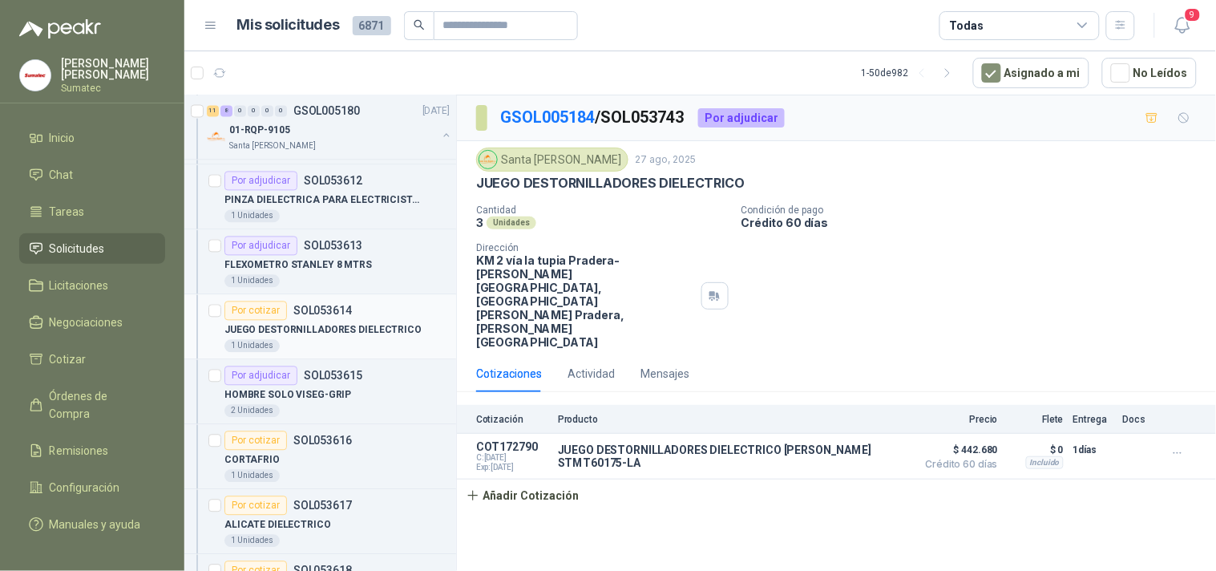
click at [338, 321] on div "Por cotizar SOL053614" at bounding box center [289, 311] width 128 height 19
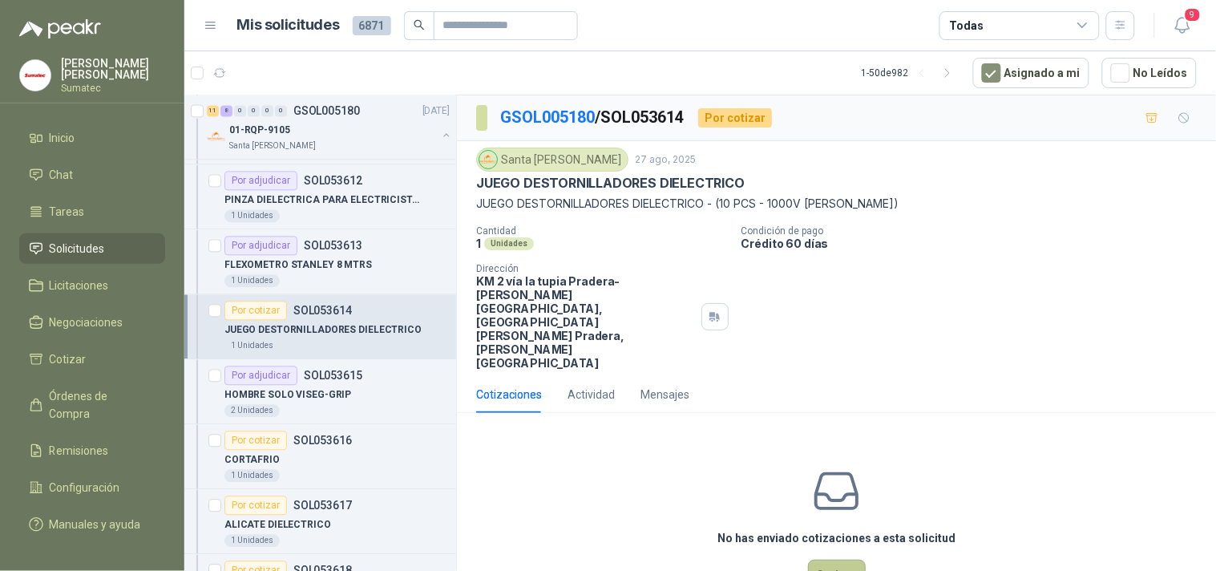
click at [840, 560] on button "Cotizar" at bounding box center [837, 575] width 58 height 30
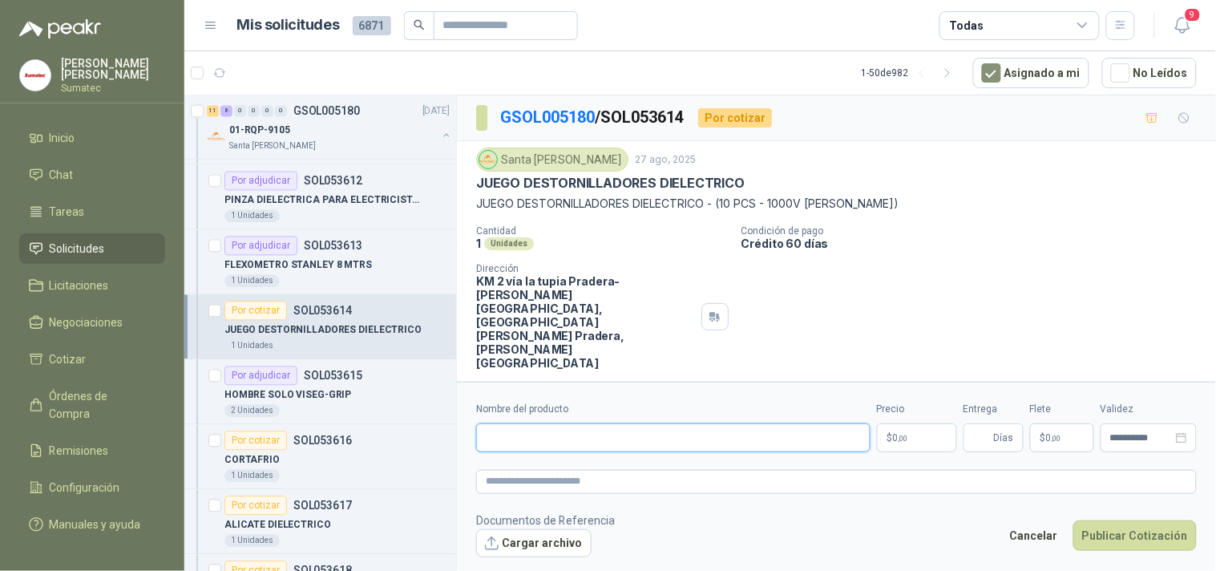
click at [674, 436] on input "Nombre del producto" at bounding box center [673, 437] width 395 height 29
paste input "**********"
type input "**********"
click at [906, 434] on span ",00" at bounding box center [904, 438] width 10 height 9
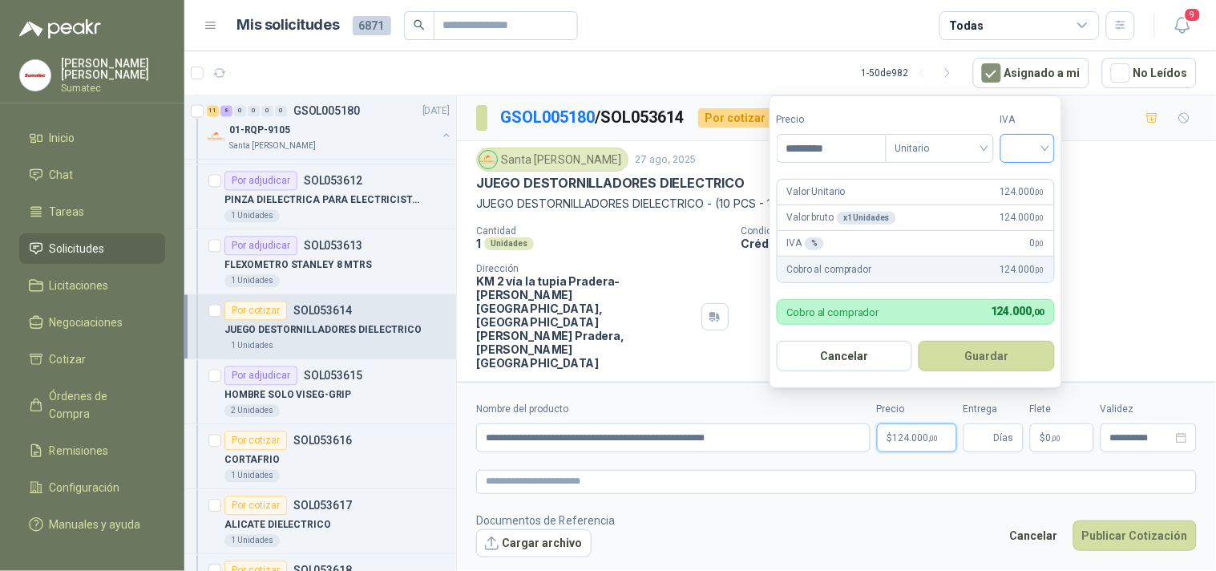
type input "*********"
click at [1043, 148] on input "search" at bounding box center [1027, 147] width 35 height 24
click at [1028, 180] on div "19%" at bounding box center [1032, 181] width 30 height 18
click at [990, 359] on button "Guardar" at bounding box center [990, 356] width 138 height 30
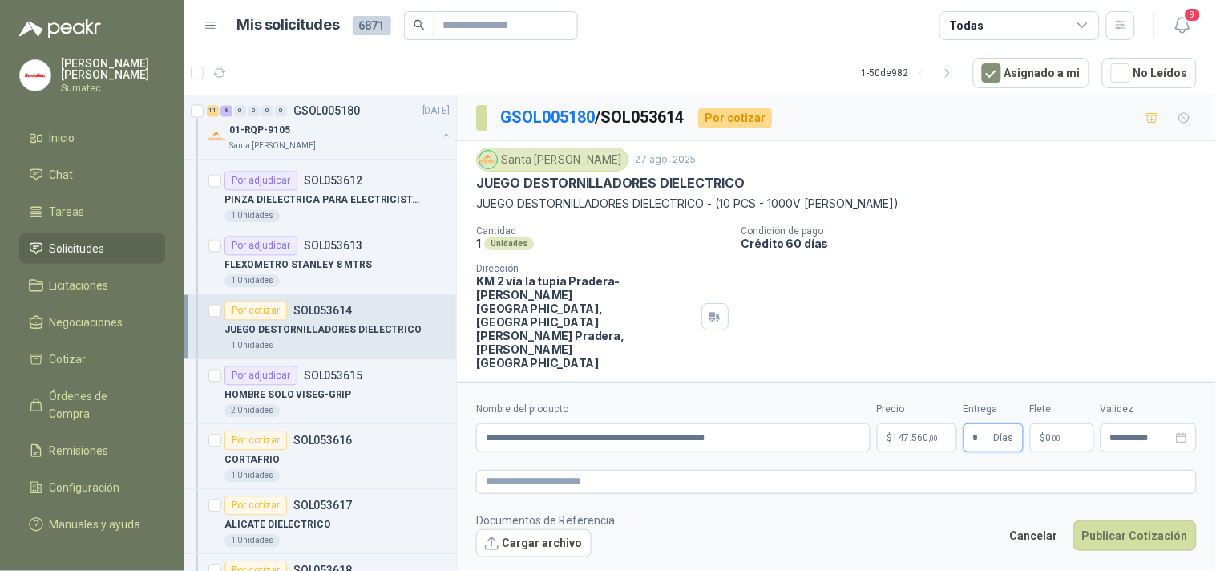
type input "*"
click at [1069, 434] on p "$ 0 ,00" at bounding box center [1062, 437] width 64 height 29
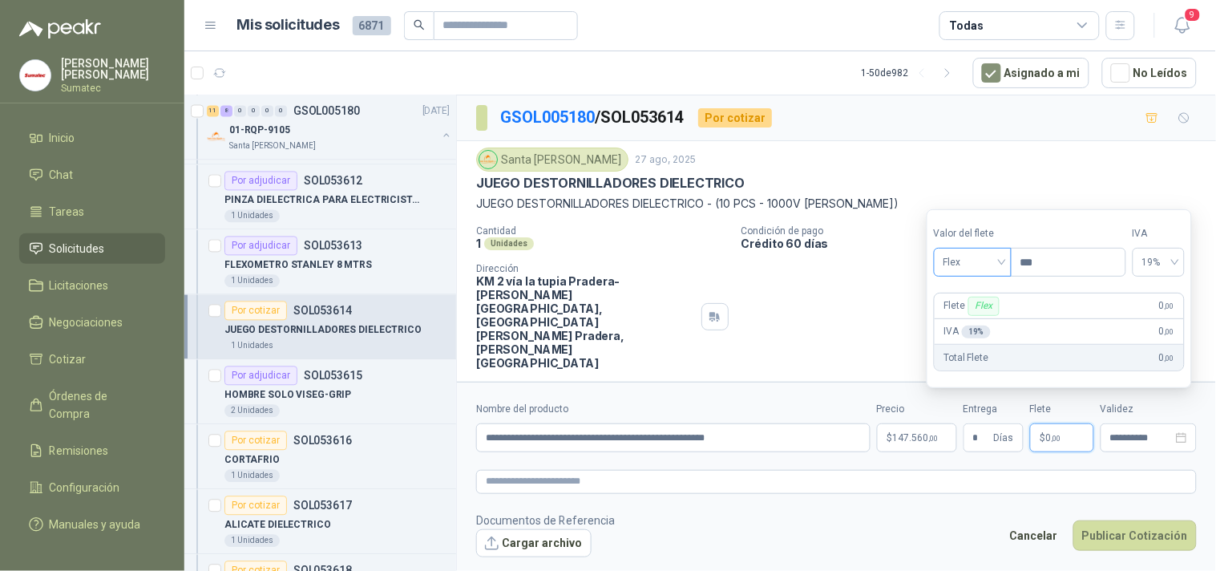
click at [979, 263] on span "Flex" at bounding box center [973, 262] width 59 height 24
click at [979, 311] on div "Incluido" at bounding box center [974, 322] width 75 height 26
click at [1116, 520] on button "Publicar Cotización" at bounding box center [1135, 535] width 123 height 30
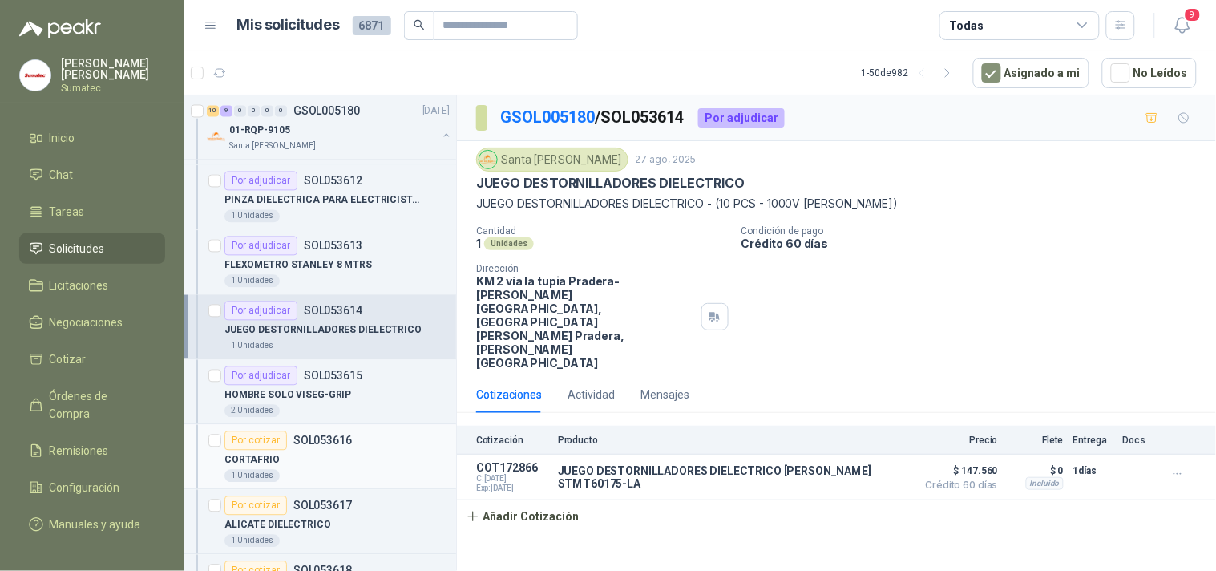
click at [316, 459] on div "CORTAFRIO" at bounding box center [337, 460] width 225 height 19
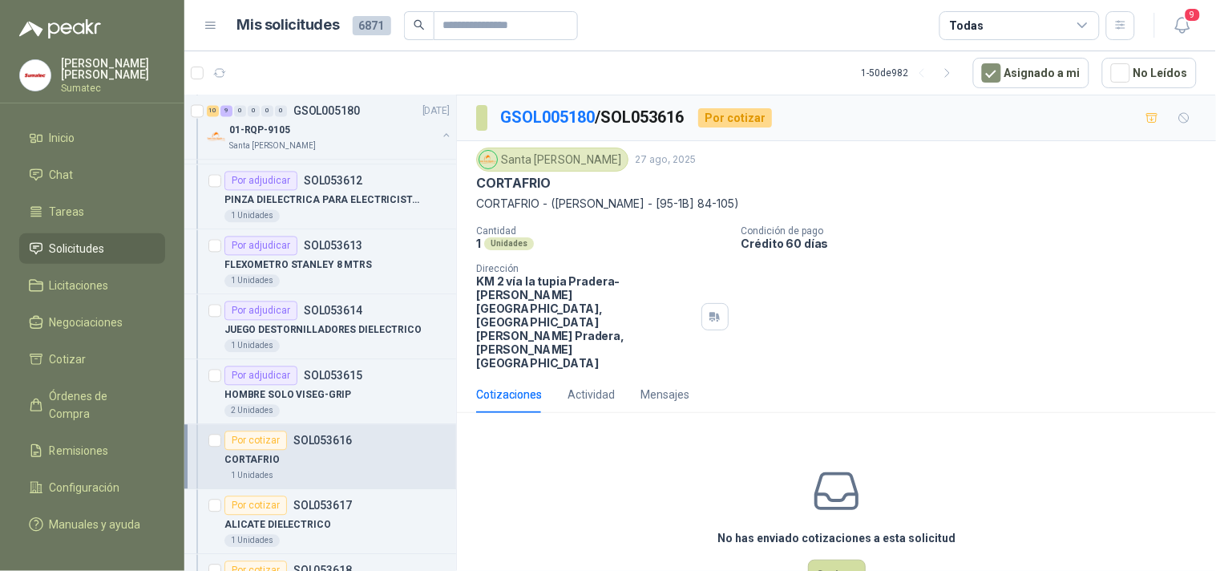
click at [627, 203] on p "CORTAFRIO - (STANLEY - [95-1B] 84-105)" at bounding box center [836, 204] width 721 height 18
copy p "CORTAFRIO - (STANLEY - [95-1B] 84-105)"
click at [821, 560] on button "Cotizar" at bounding box center [837, 575] width 58 height 30
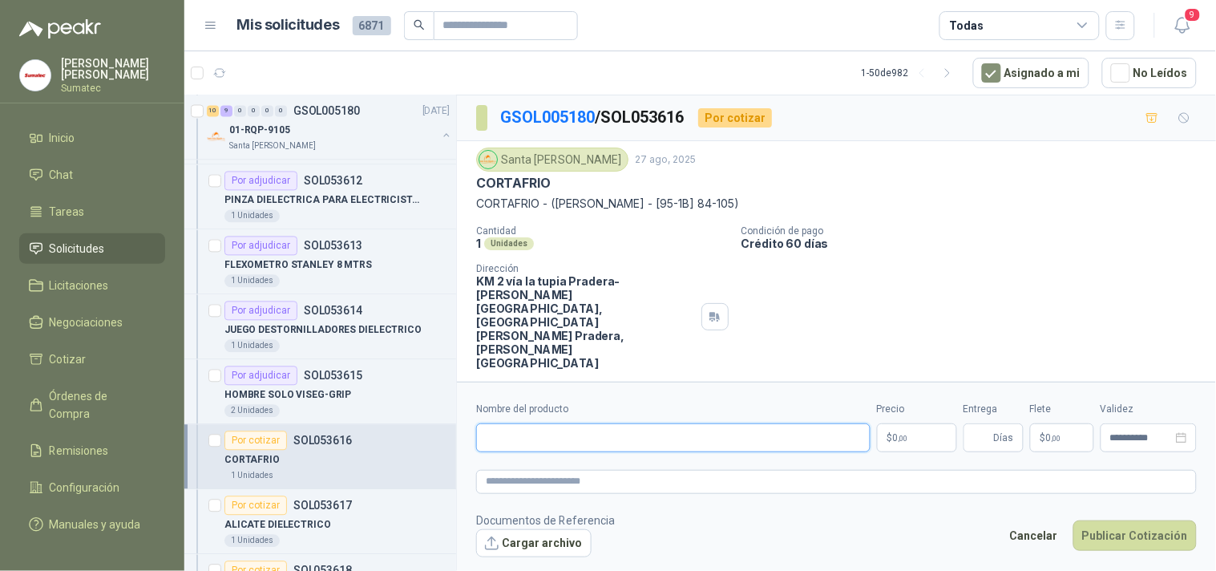
click at [762, 423] on input "Nombre del producto" at bounding box center [673, 437] width 395 height 29
paste input "**********"
type input "**********"
click at [889, 426] on p "$ 0 ,00" at bounding box center [917, 437] width 80 height 29
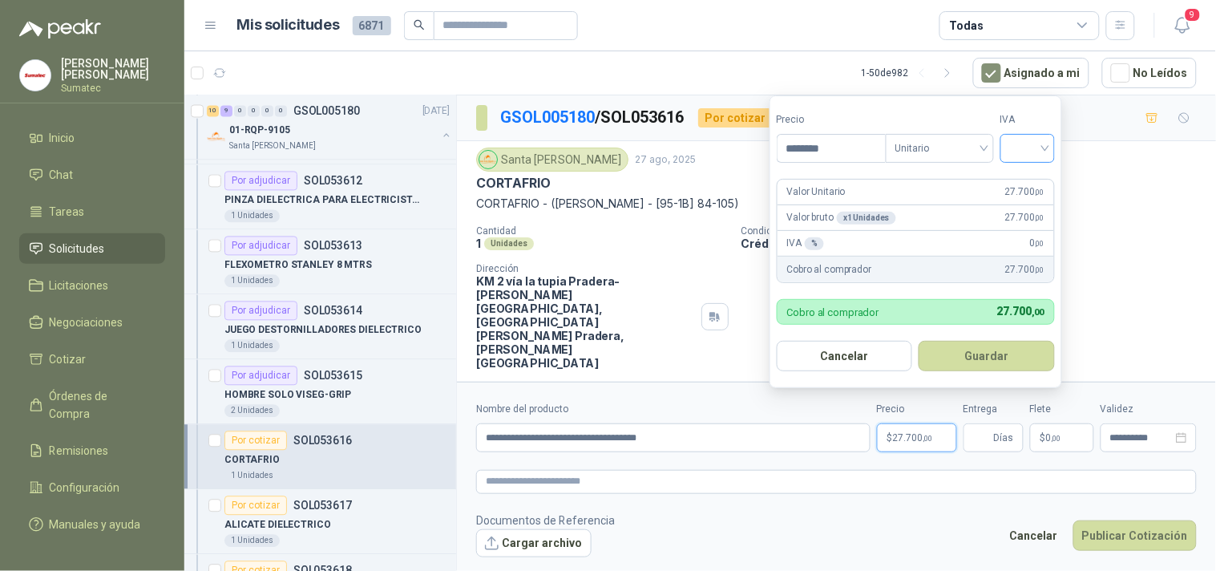
click at [1049, 150] on div at bounding box center [1028, 148] width 55 height 29
type input "********"
click at [1041, 172] on div "19%" at bounding box center [1032, 181] width 30 height 18
click at [1002, 357] on button "Guardar" at bounding box center [990, 356] width 138 height 30
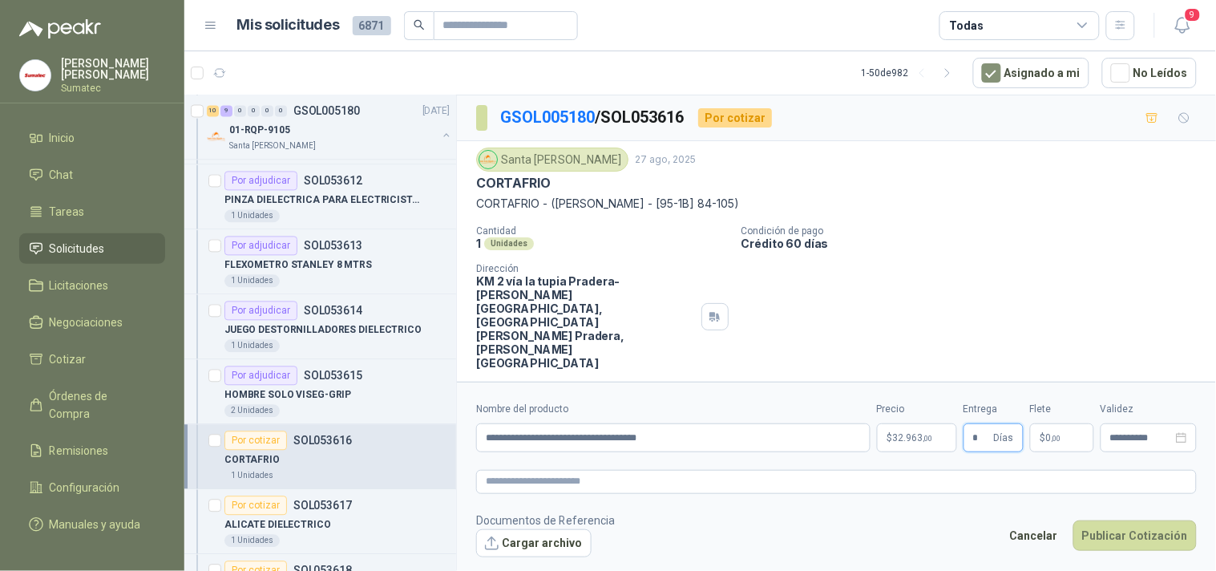
type input "*"
click at [1048, 433] on span "0 ,00" at bounding box center [1053, 438] width 15 height 10
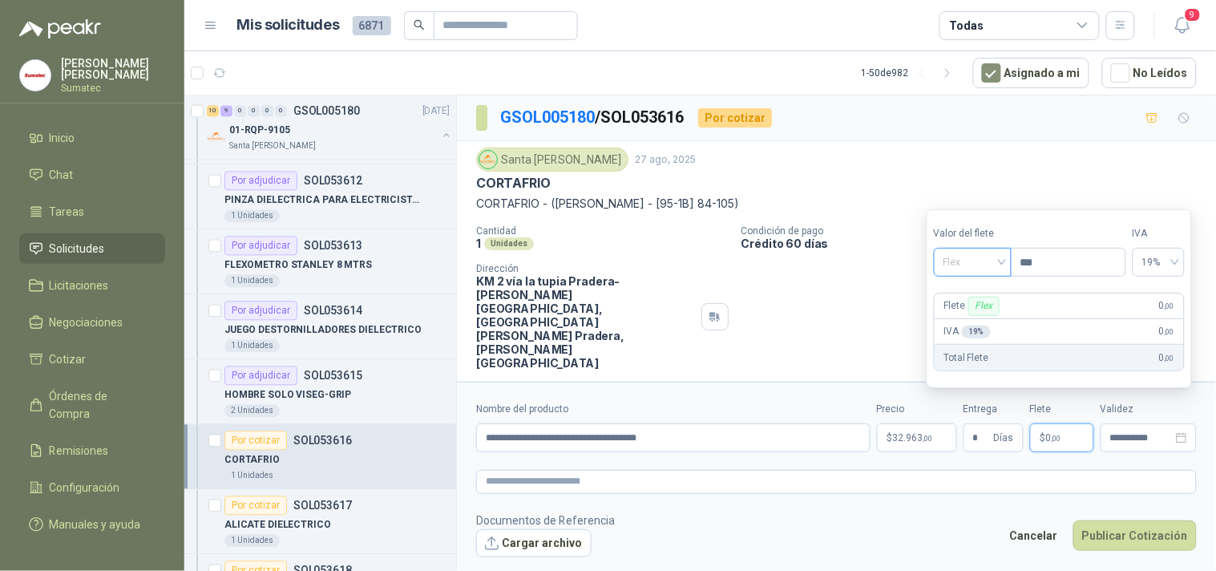
click at [989, 265] on span "Flex" at bounding box center [973, 262] width 59 height 24
click at [981, 316] on div "Incluido" at bounding box center [974, 322] width 55 height 18
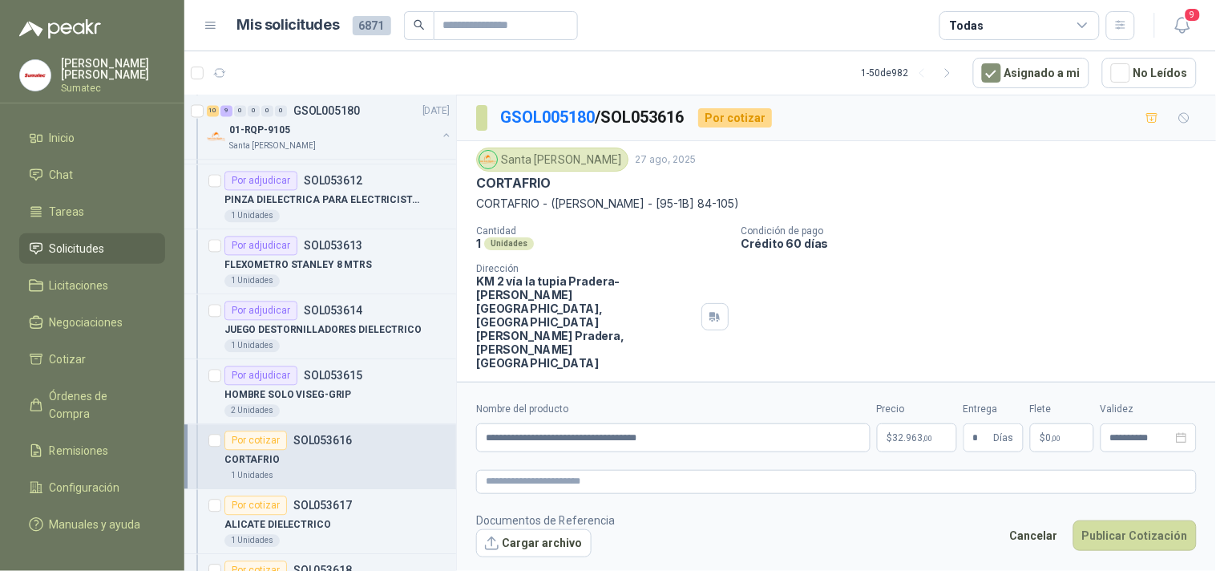
click at [1115, 512] on footer "Documentos de Referencia Cargar archivo Cancelar Publicar Cotización" at bounding box center [836, 535] width 721 height 47
click at [1117, 520] on button "Publicar Cotización" at bounding box center [1135, 535] width 123 height 30
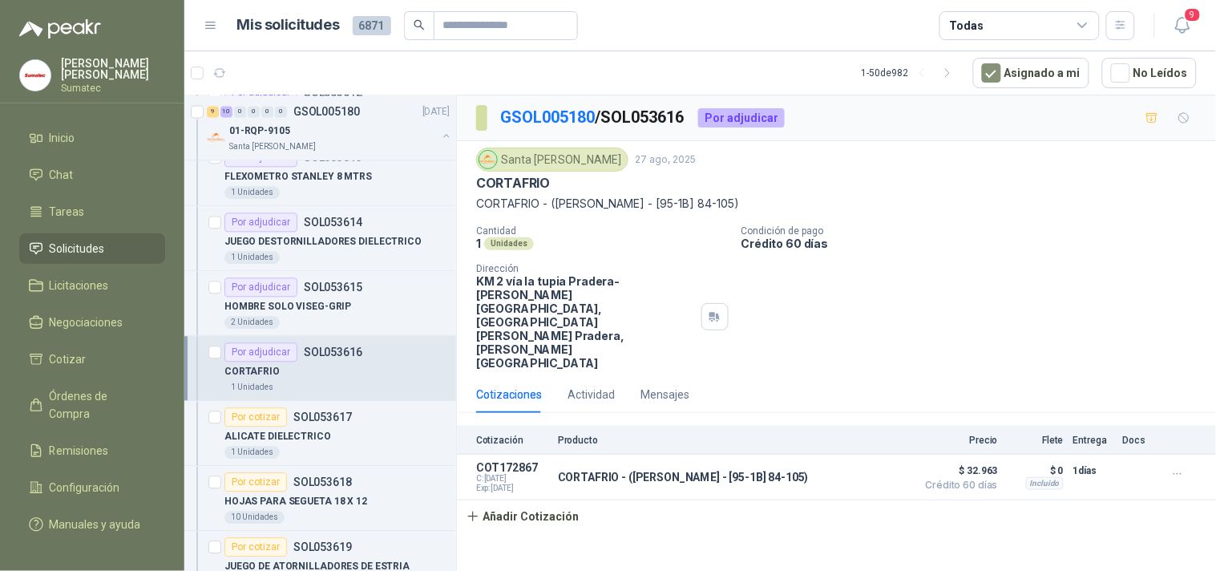
scroll to position [11947, 0]
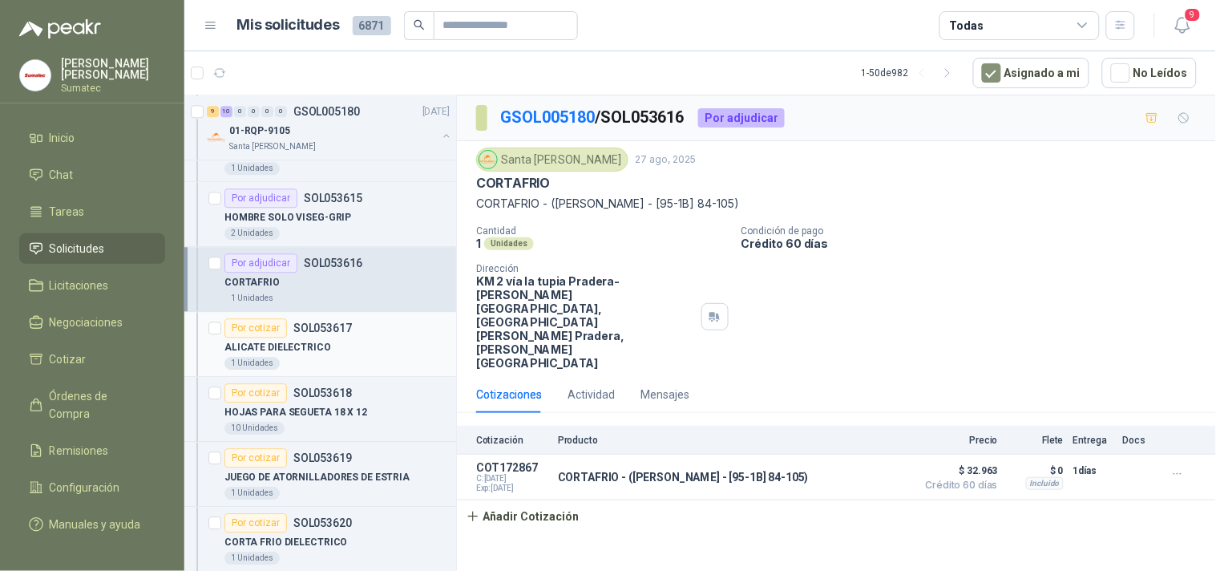
click at [363, 370] on div "1 Unidades" at bounding box center [337, 363] width 225 height 13
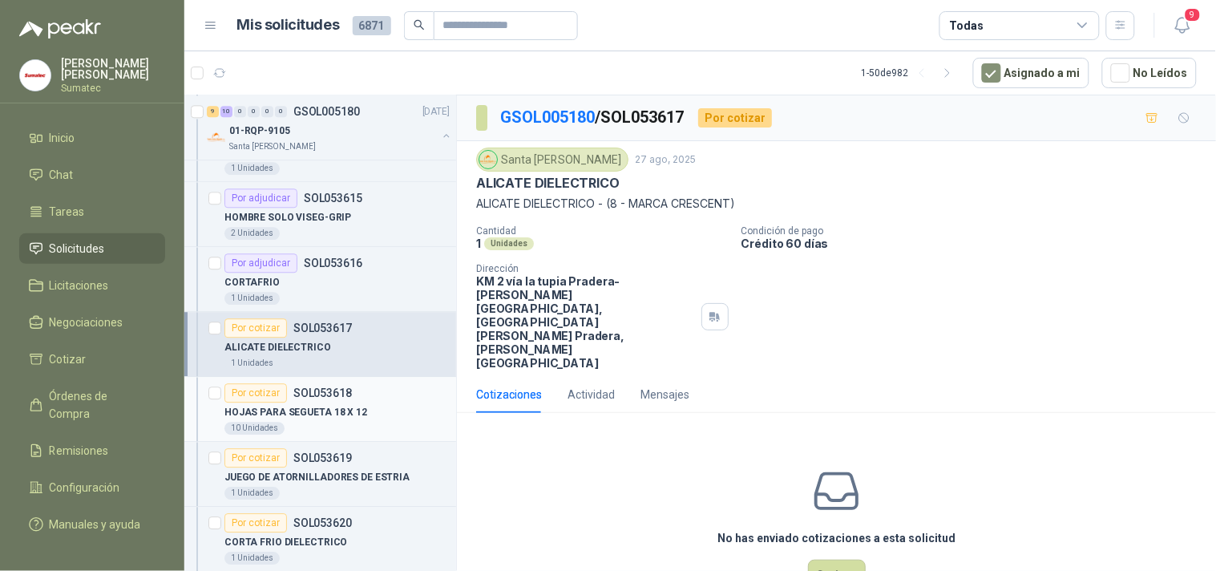
click at [362, 412] on div "HOJAS PARA SEGUETA 18 X 12" at bounding box center [337, 412] width 225 height 19
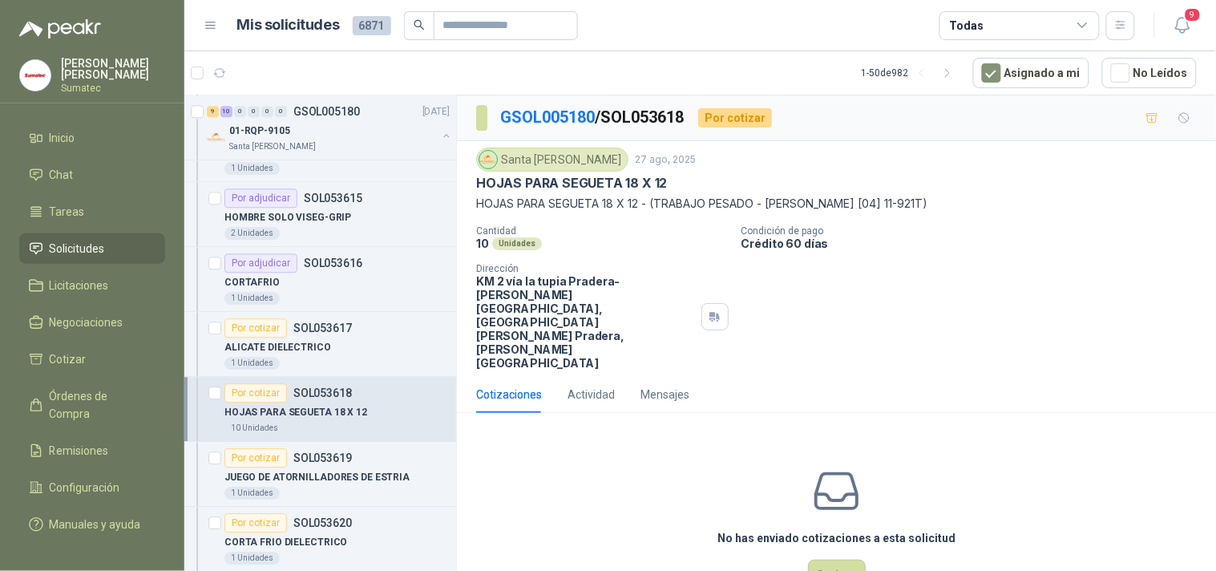
click at [684, 202] on p "HOJAS PARA SEGUETA 18 X 12 - (TRABAJO PESADO - STANLEY [04] 11-921T)" at bounding box center [836, 204] width 721 height 18
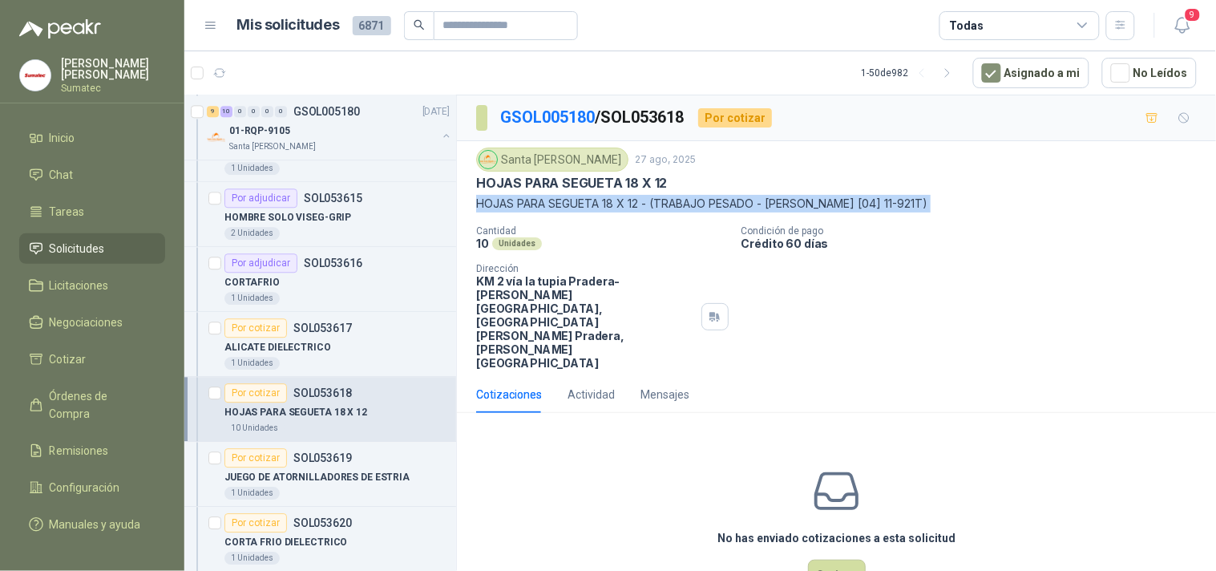
click at [684, 202] on p "HOJAS PARA SEGUETA 18 X 12 - (TRABAJO PESADO - STANLEY [04] 11-921T)" at bounding box center [836, 204] width 721 height 18
copy p "HOJAS PARA SEGUETA 18 X 12 - (TRABAJO PESADO - STANLEY [04] 11-921T)"
click at [819, 560] on button "Cotizar" at bounding box center [837, 575] width 58 height 30
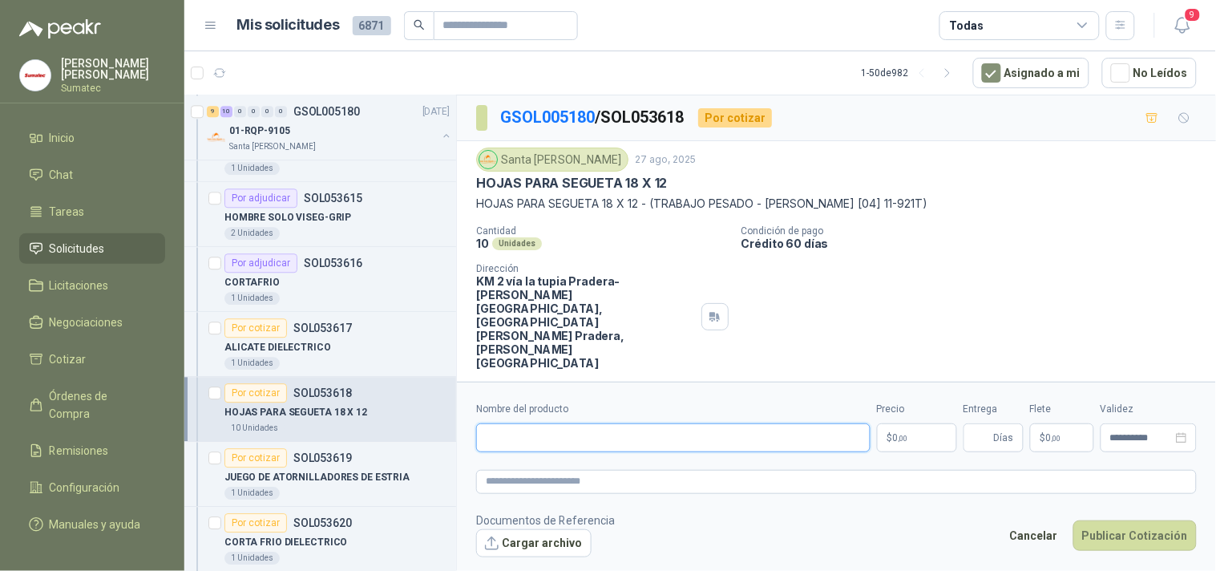
click at [714, 426] on input "Nombre del producto" at bounding box center [673, 437] width 395 height 29
paste input "**********"
drag, startPoint x: 623, startPoint y: 426, endPoint x: 909, endPoint y: 439, distance: 285.8
click at [909, 439] on div "**********" at bounding box center [836, 427] width 721 height 51
type input "**********"
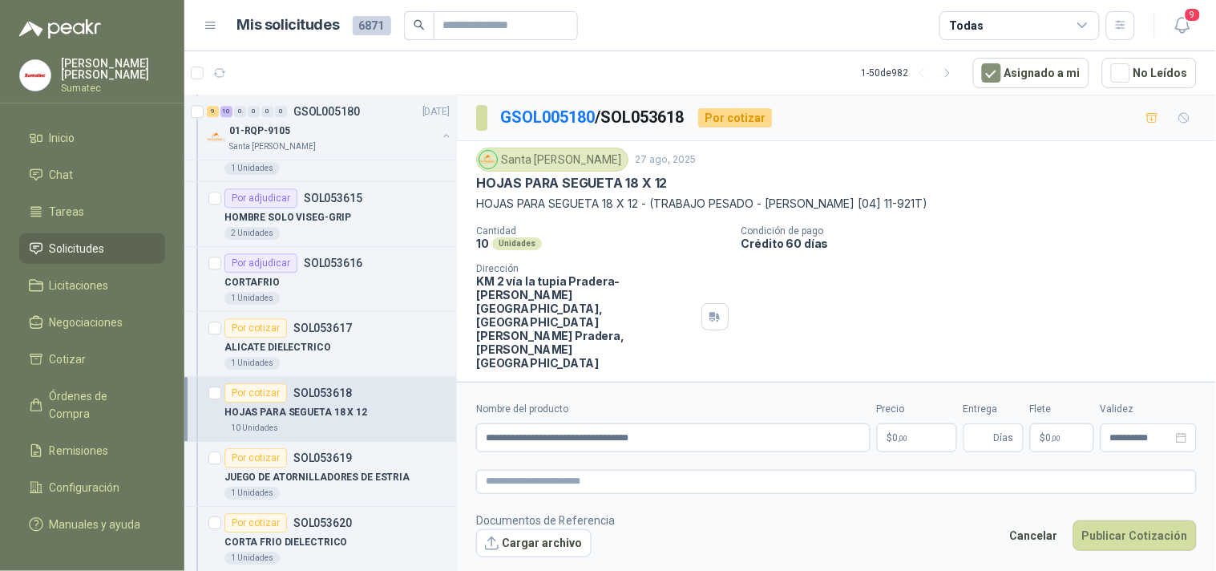
click at [949, 430] on p "$ 0 ,00" at bounding box center [917, 437] width 80 height 29
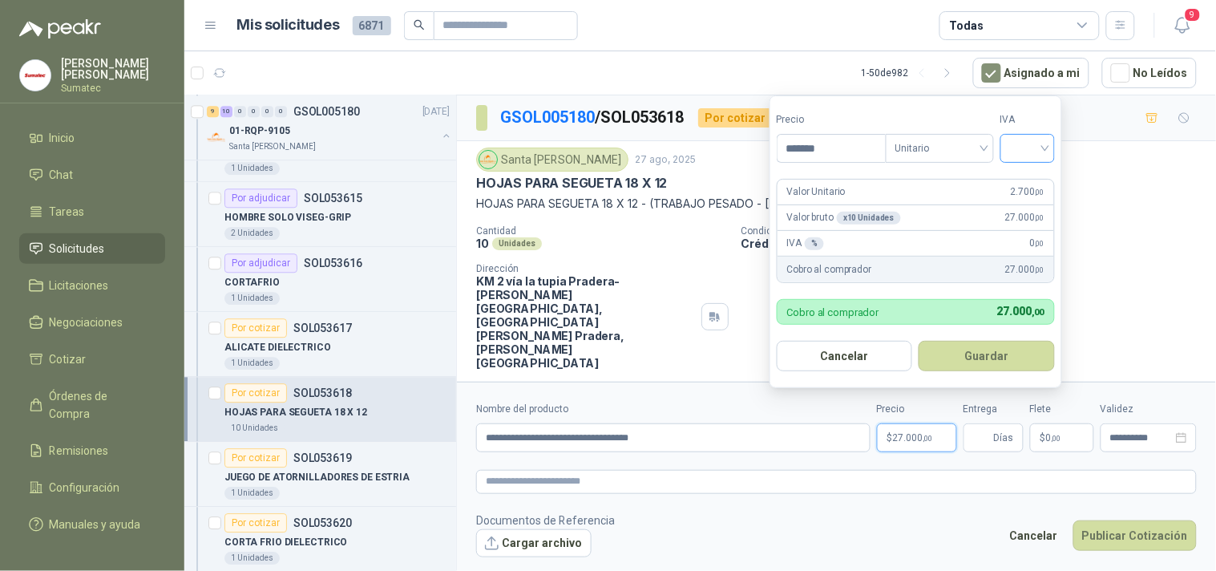
type input "*******"
click at [1022, 145] on input "search" at bounding box center [1027, 147] width 35 height 24
click at [1030, 175] on div "19%" at bounding box center [1032, 181] width 30 height 18
click at [1013, 354] on button "Guardar" at bounding box center [990, 356] width 138 height 30
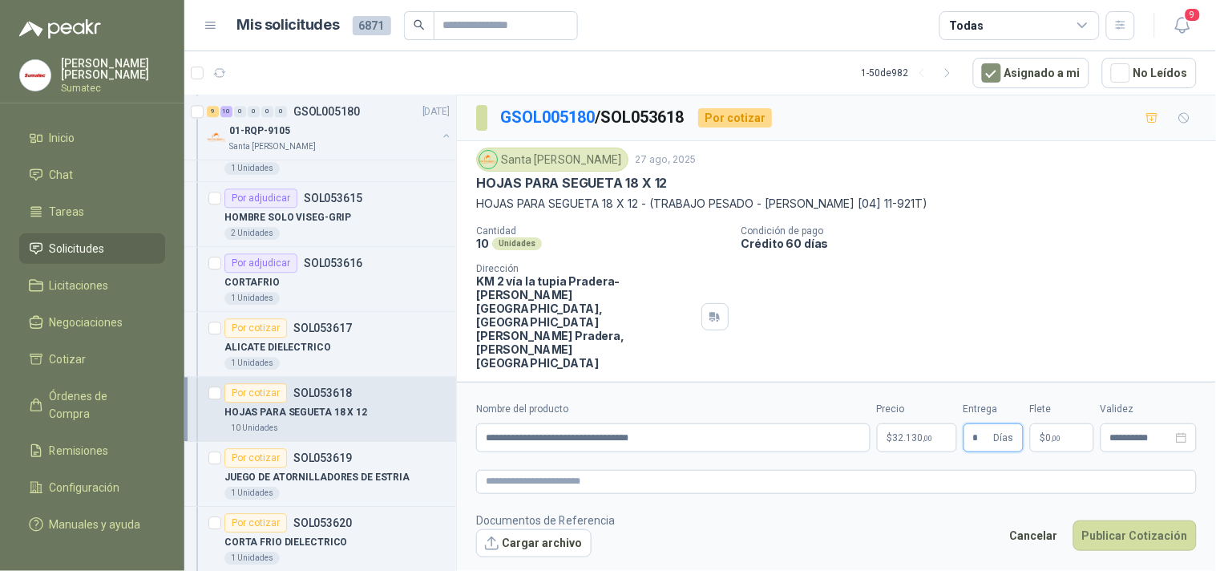
type input "*"
click at [1051, 433] on span "0 ,00" at bounding box center [1053, 438] width 15 height 10
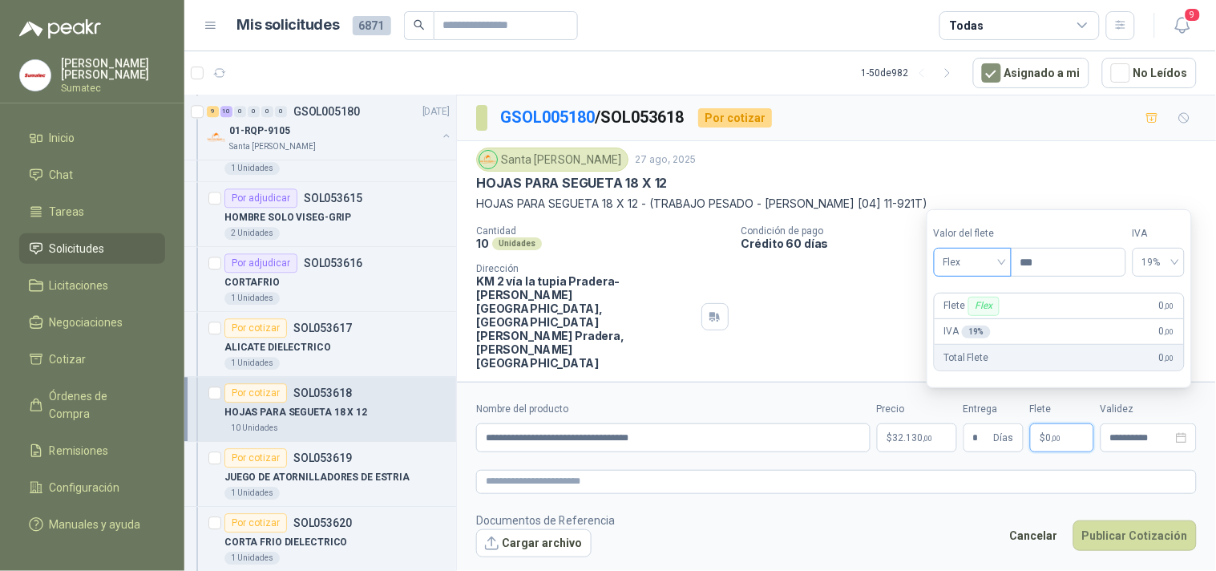
click at [974, 267] on span "Flex" at bounding box center [973, 262] width 59 height 24
click at [975, 318] on div "Incluido" at bounding box center [974, 322] width 55 height 18
click at [1152, 522] on button "Publicar Cotización" at bounding box center [1135, 535] width 123 height 30
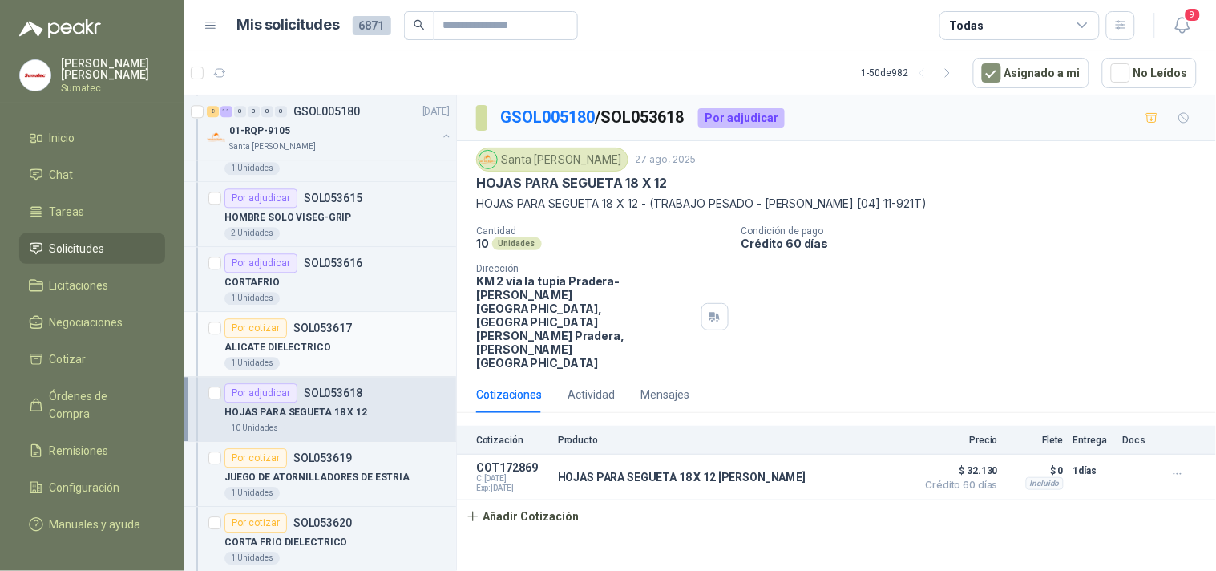
click at [314, 350] on p "ALICATE DIELECTRICO" at bounding box center [278, 347] width 107 height 15
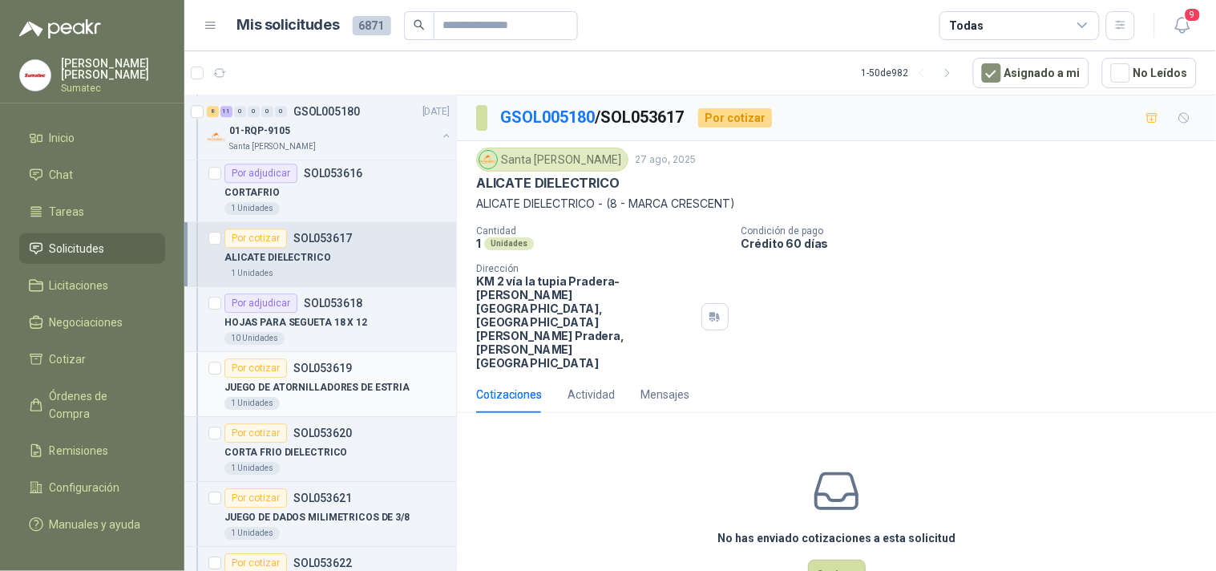
scroll to position [12126, 0]
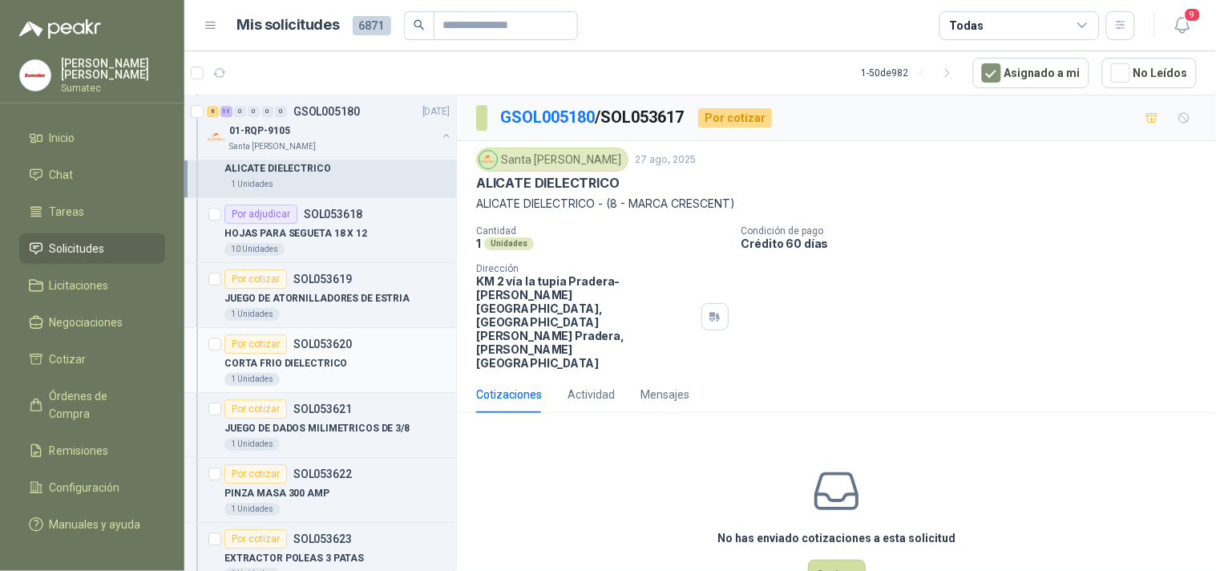
click at [357, 386] on div "1 Unidades" at bounding box center [337, 379] width 225 height 13
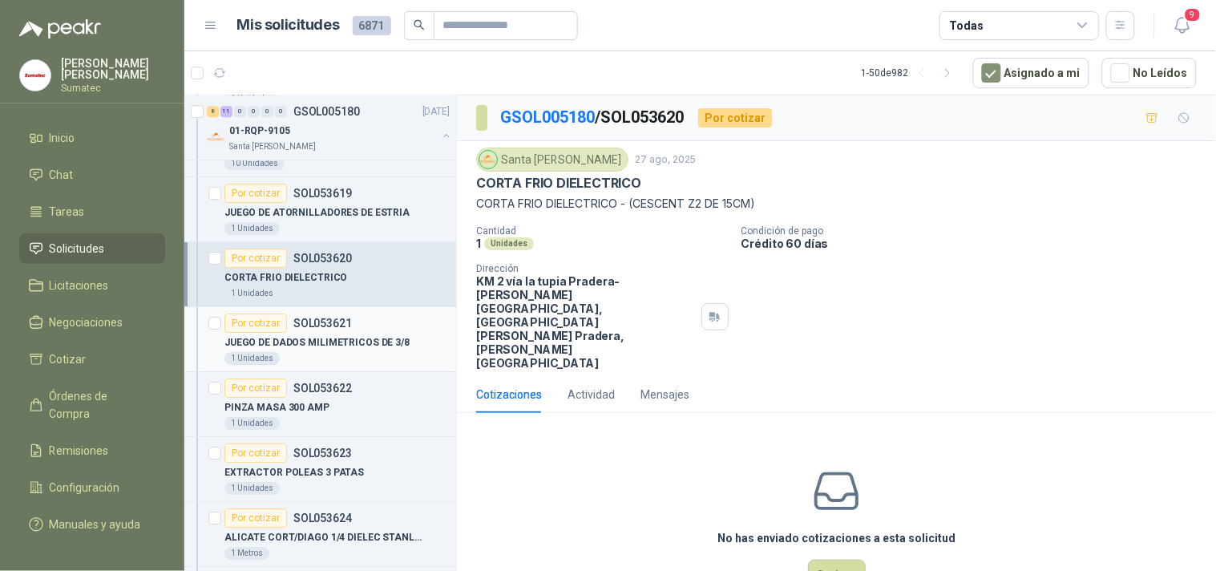
scroll to position [12215, 0]
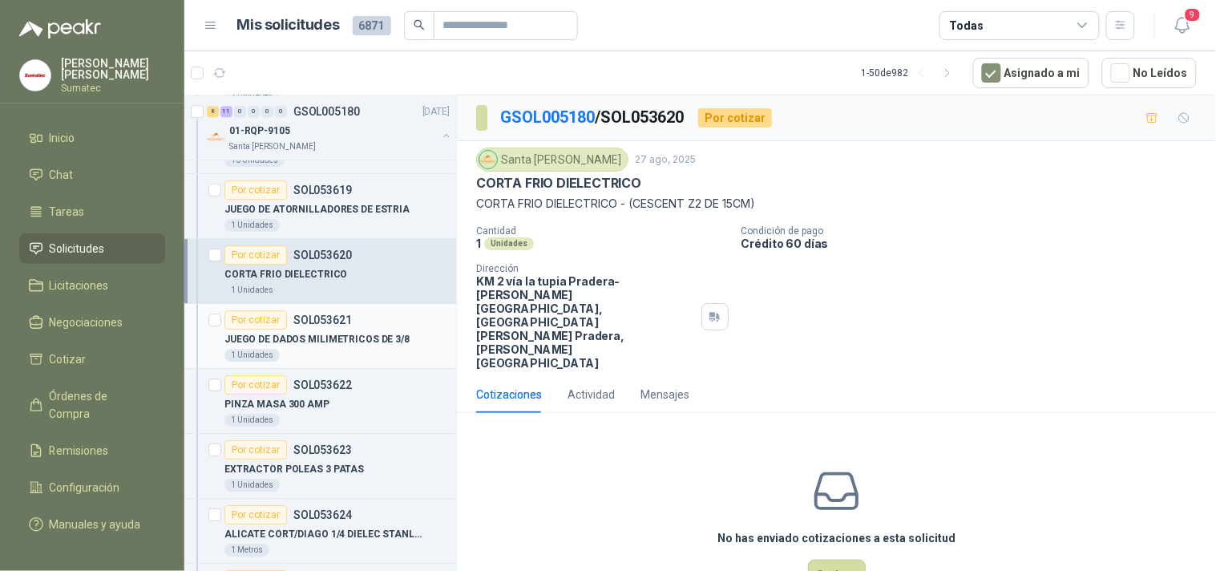
click at [354, 362] on div "1 Unidades" at bounding box center [337, 355] width 225 height 13
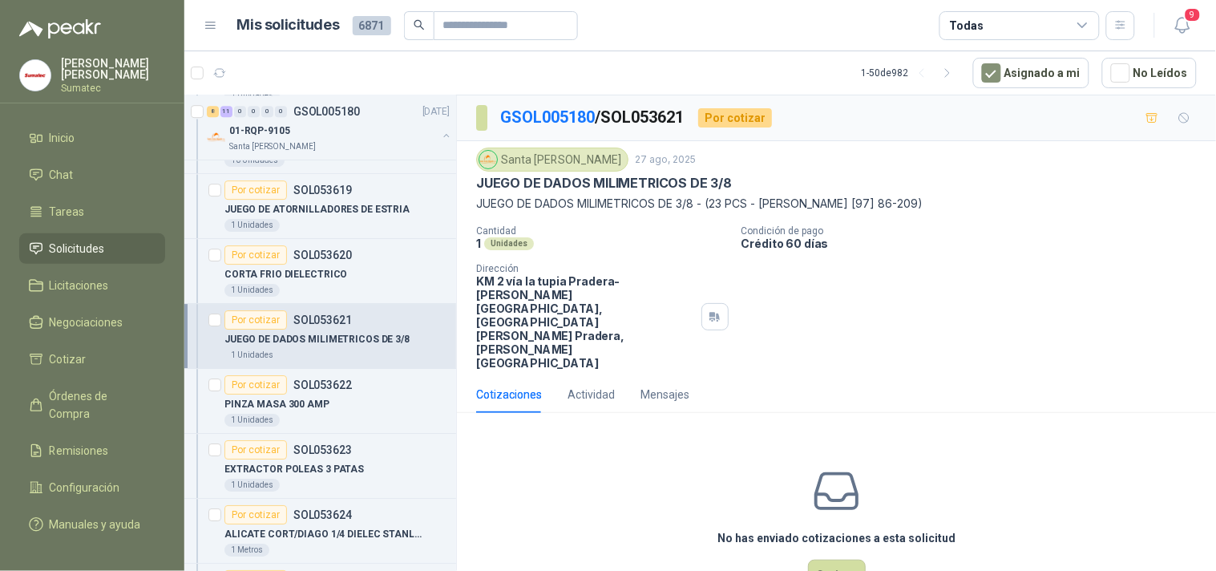
click at [670, 210] on p "JUEGO DE DADOS MILIMETRICOS DE 3/8 - (23 PCS - STANLEY [97] 86-209)" at bounding box center [836, 204] width 721 height 18
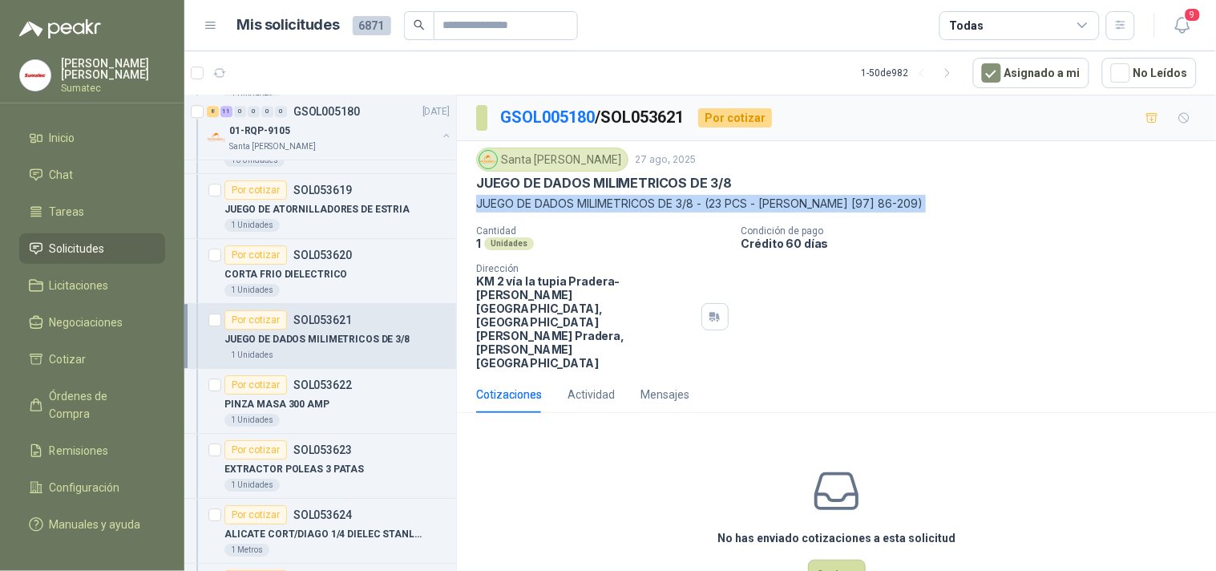
click at [670, 210] on p "JUEGO DE DADOS MILIMETRICOS DE 3/8 - (23 PCS - STANLEY [97] 86-209)" at bounding box center [836, 204] width 721 height 18
copy p "JUEGO DE DADOS MILIMETRICOS DE 3/8 - (23 PCS - STANLEY [97] 86-209)"
click at [836, 560] on button "Cotizar" at bounding box center [837, 575] width 58 height 30
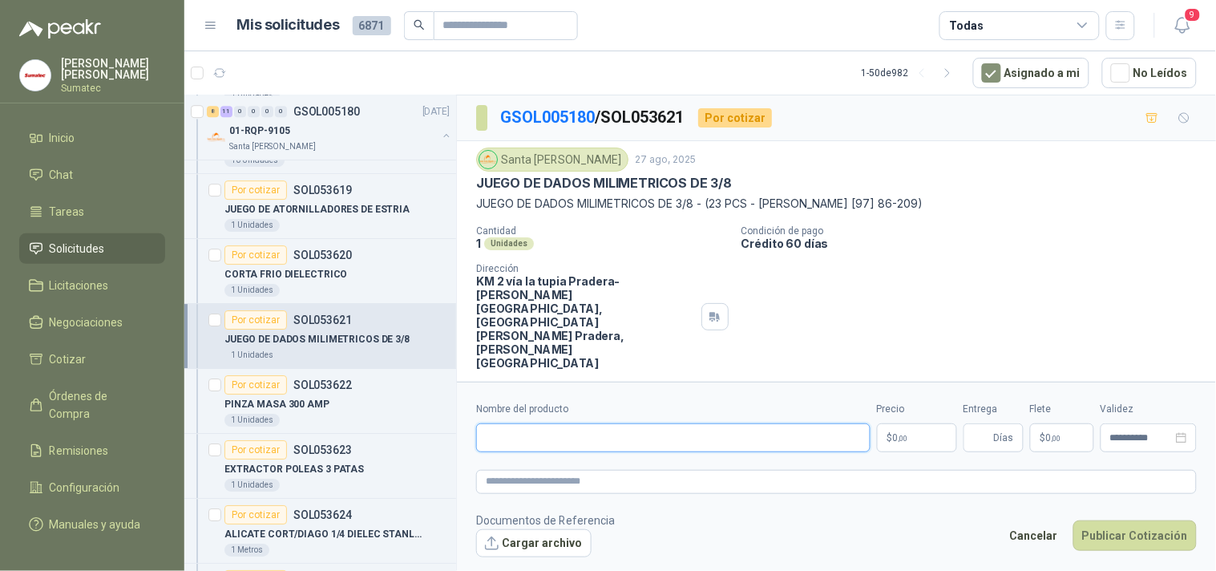
click at [752, 423] on input "Nombre del producto" at bounding box center [673, 437] width 395 height 29
paste input "**********"
type input "**********"
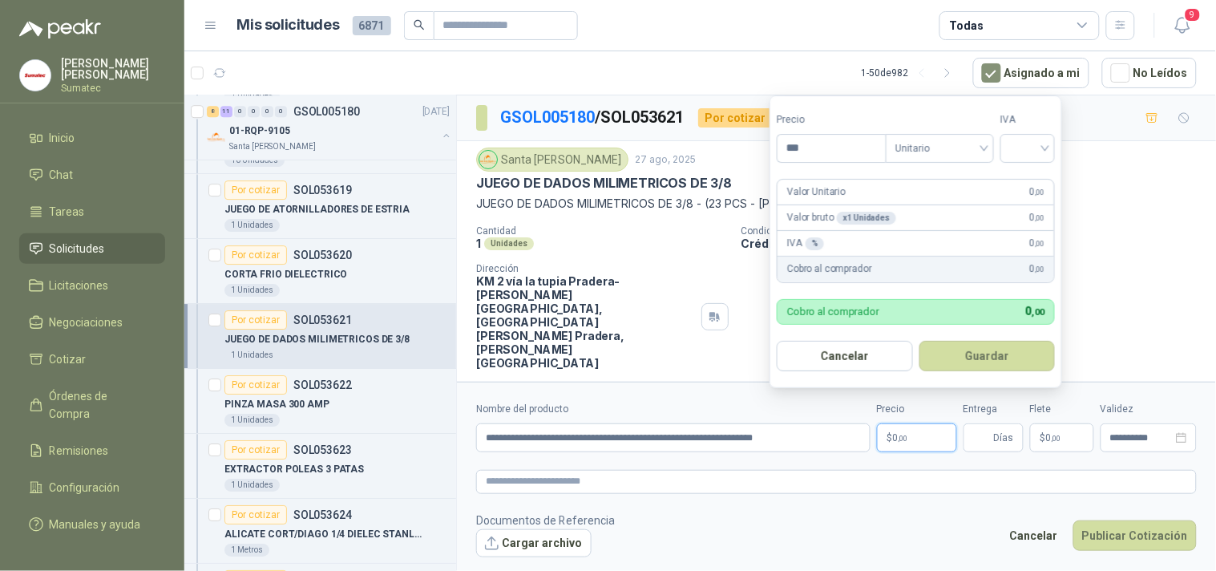
click at [894, 435] on p "$ 0 ,00" at bounding box center [917, 437] width 80 height 29
click at [1036, 162] on div at bounding box center [1028, 148] width 55 height 29
type input "*********"
click at [1025, 180] on div "19%" at bounding box center [1032, 181] width 30 height 18
click at [1017, 349] on button "Guardar" at bounding box center [990, 356] width 138 height 30
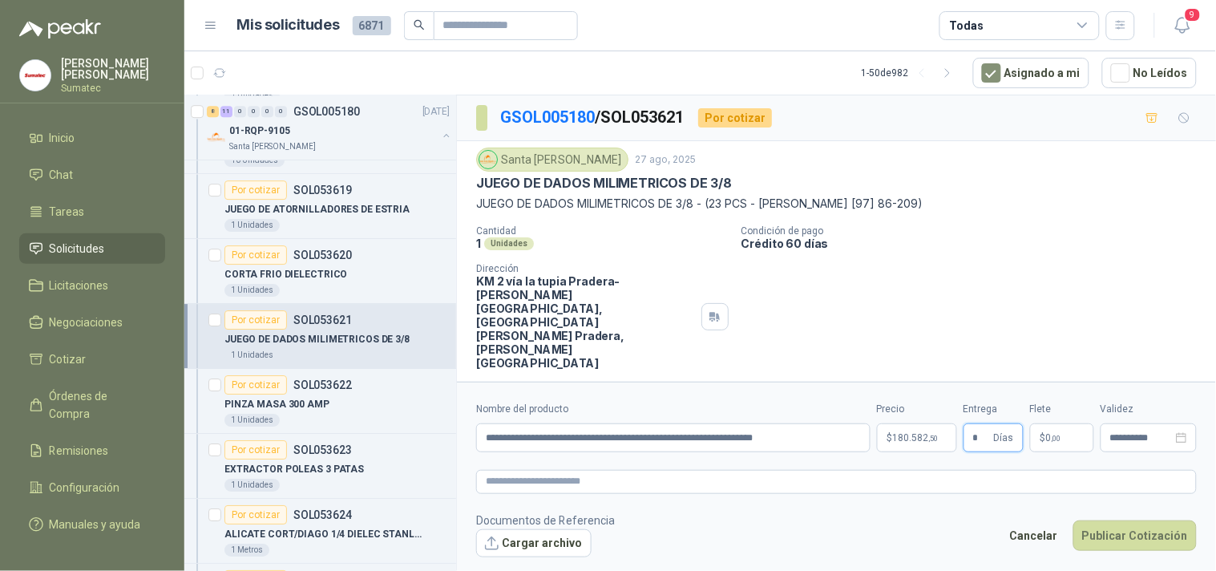
type input "*"
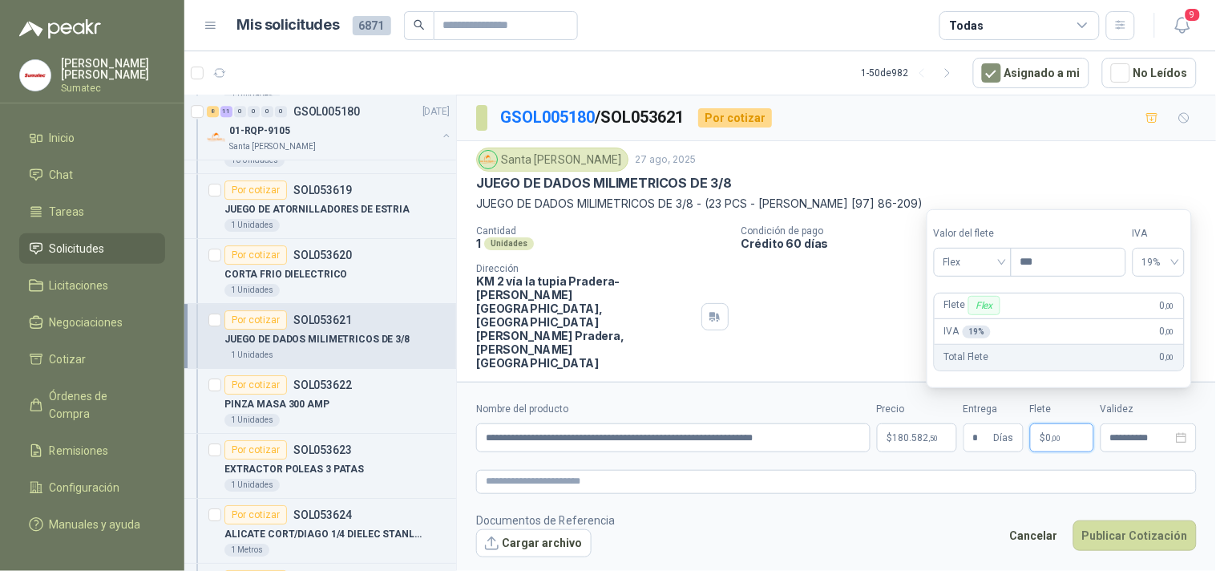
click at [1068, 423] on p "$ 0 ,00" at bounding box center [1062, 437] width 64 height 29
click at [974, 267] on span "Flex" at bounding box center [973, 262] width 59 height 24
click at [971, 323] on div "Incluido" at bounding box center [974, 322] width 55 height 18
click at [1111, 521] on button "Publicar Cotización" at bounding box center [1135, 535] width 123 height 30
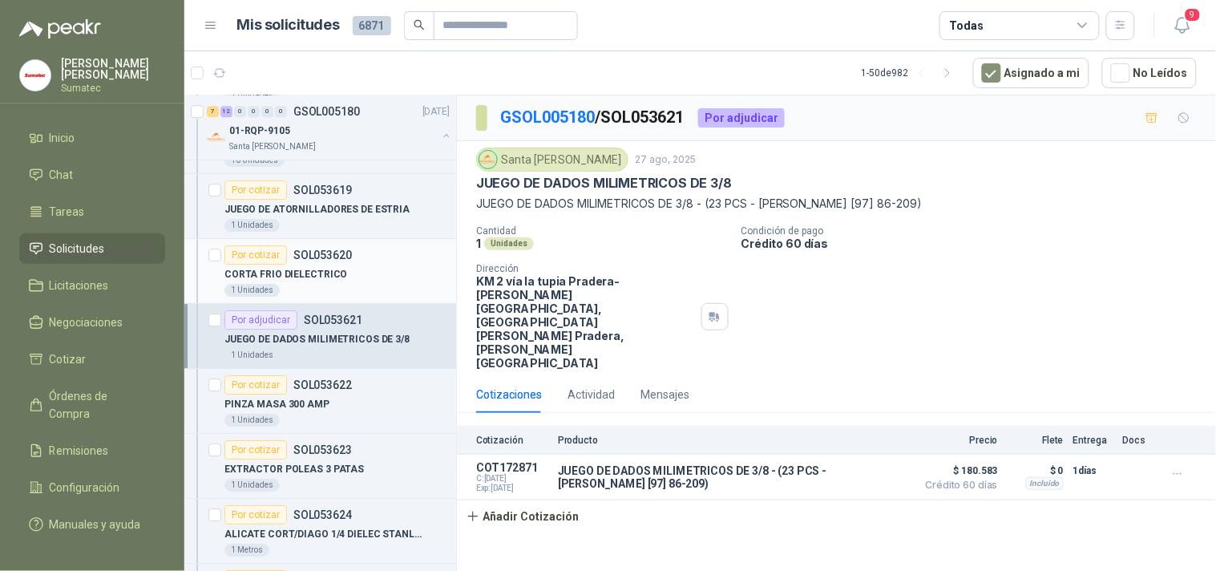
click at [348, 297] on div "1 Unidades" at bounding box center [337, 290] width 225 height 13
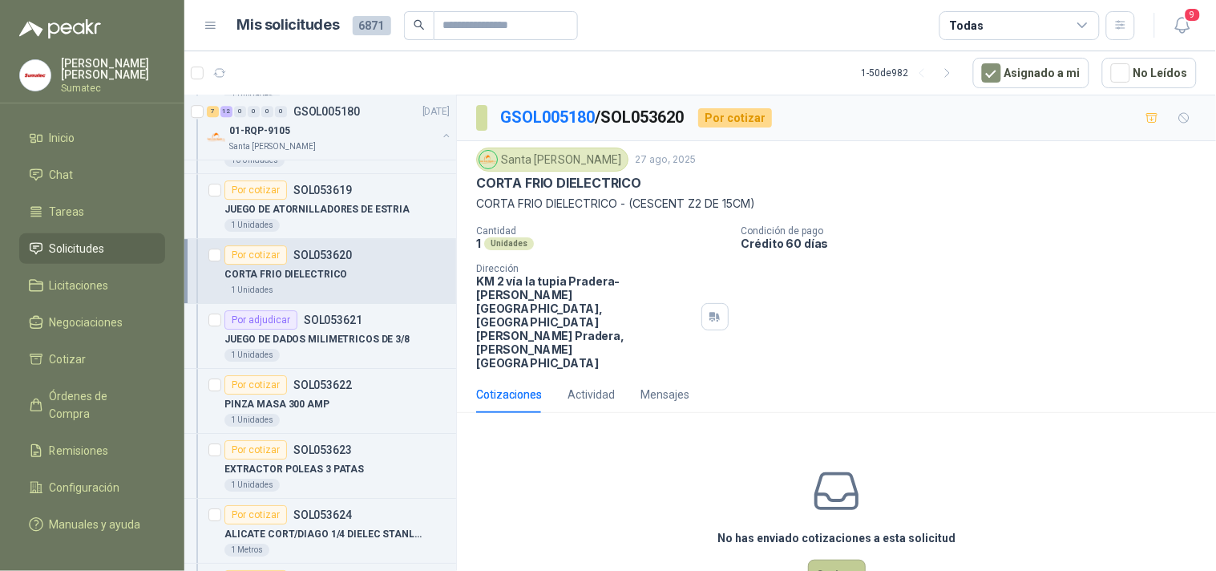
click at [848, 560] on button "Cotizar" at bounding box center [837, 575] width 58 height 30
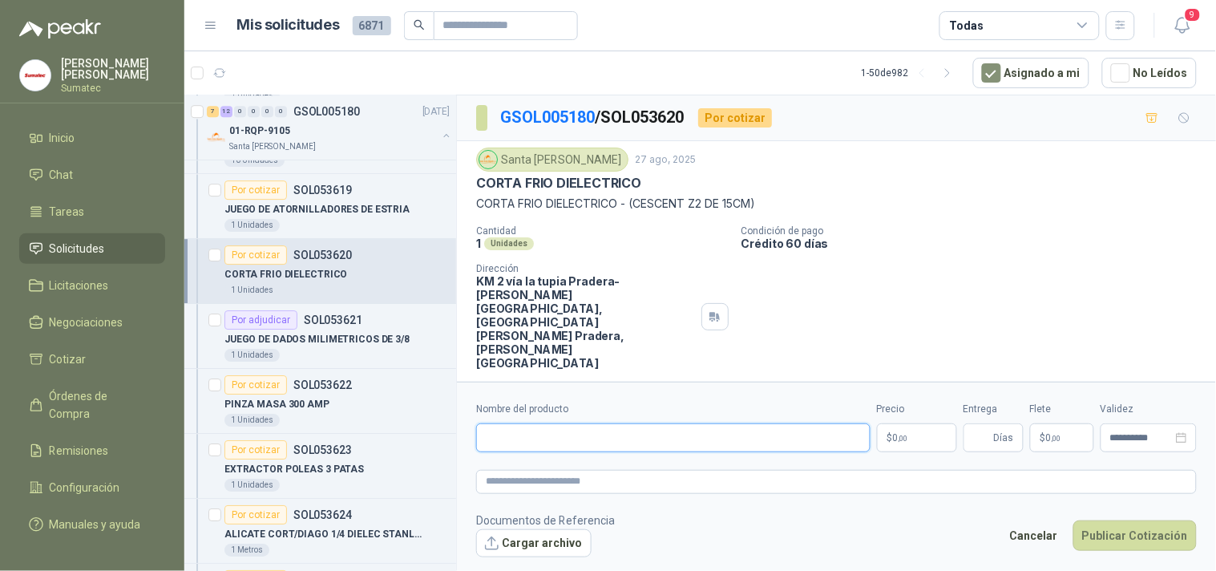
click at [629, 423] on input "Nombre del producto" at bounding box center [673, 437] width 395 height 29
paste input "*******"
click at [720, 204] on p "CORTA FRIO DIELECTRICO - (CESCENT Z2 DE 15CM)" at bounding box center [836, 204] width 721 height 18
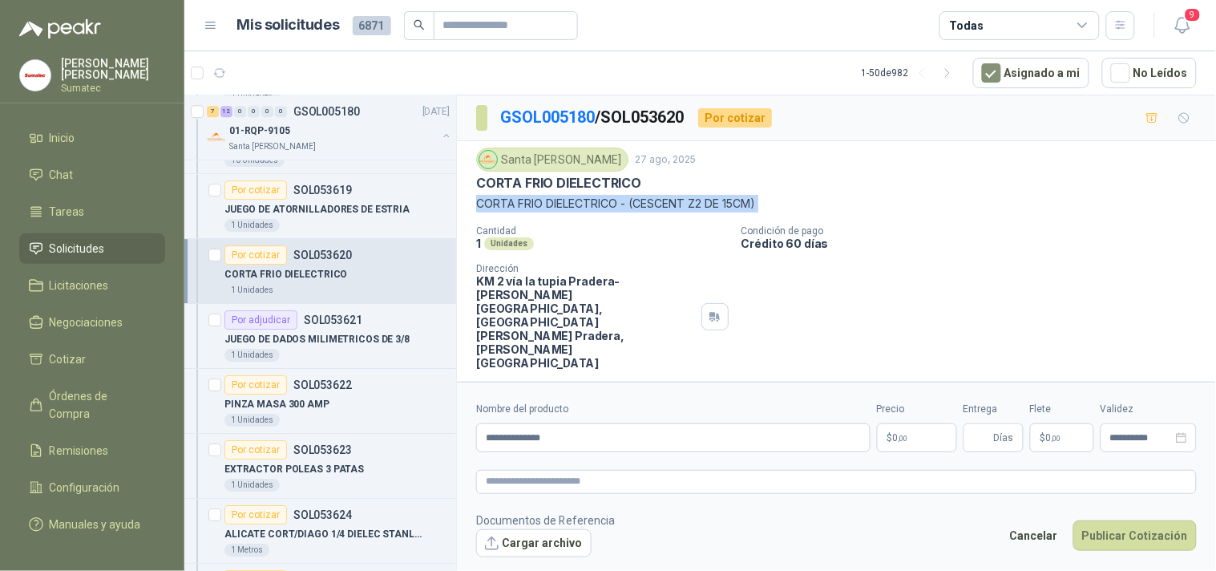
click at [720, 204] on p "CORTA FRIO DIELECTRICO - (CESCENT Z2 DE 15CM)" at bounding box center [836, 204] width 721 height 18
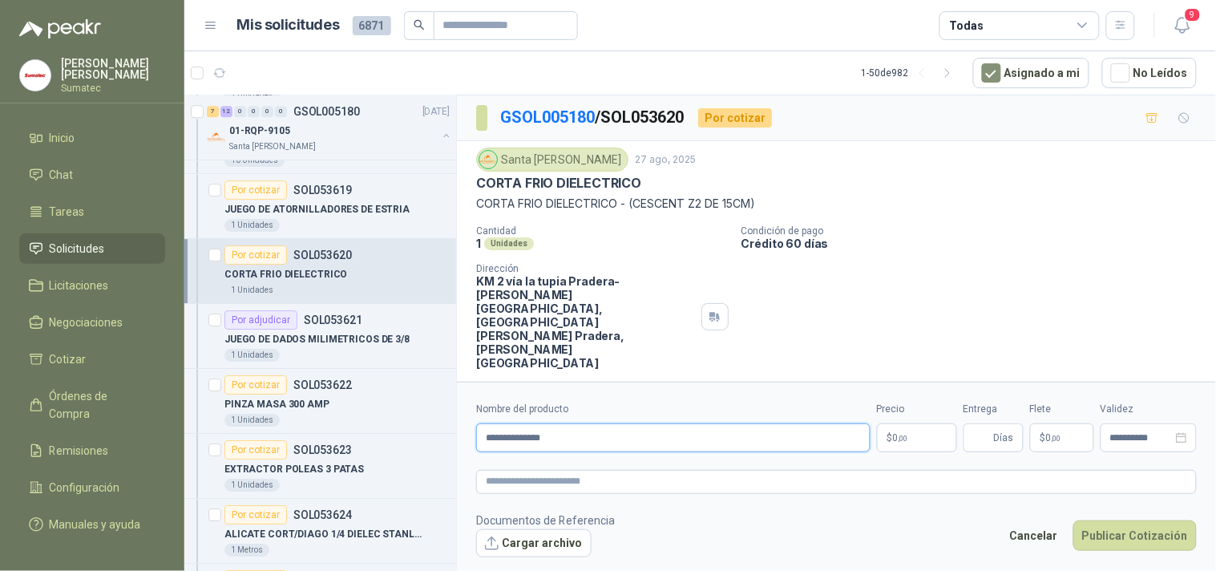
click at [485, 423] on input "**********" at bounding box center [673, 437] width 395 height 29
paste input "**********"
type input "**********"
click at [921, 423] on p "$ 0 ,00" at bounding box center [917, 437] width 80 height 29
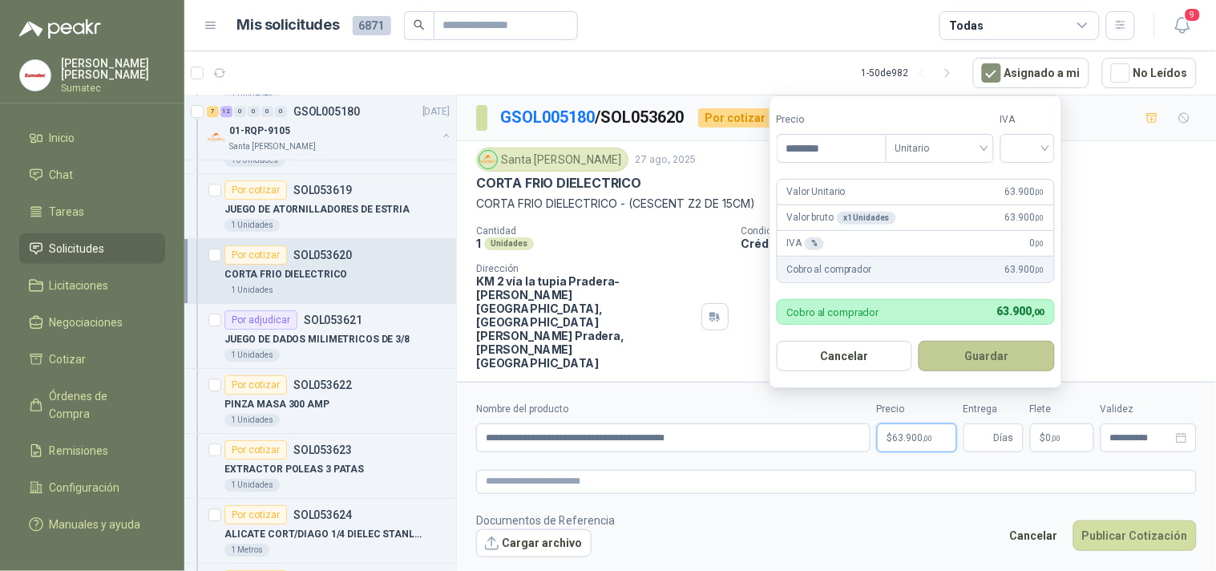
type input "********"
click at [986, 357] on button "Guardar" at bounding box center [987, 356] width 136 height 30
click at [1035, 150] on input "search" at bounding box center [1027, 147] width 35 height 24
click at [1035, 174] on div "19%" at bounding box center [1032, 181] width 30 height 18
click at [1009, 358] on button "Guardar" at bounding box center [990, 356] width 138 height 30
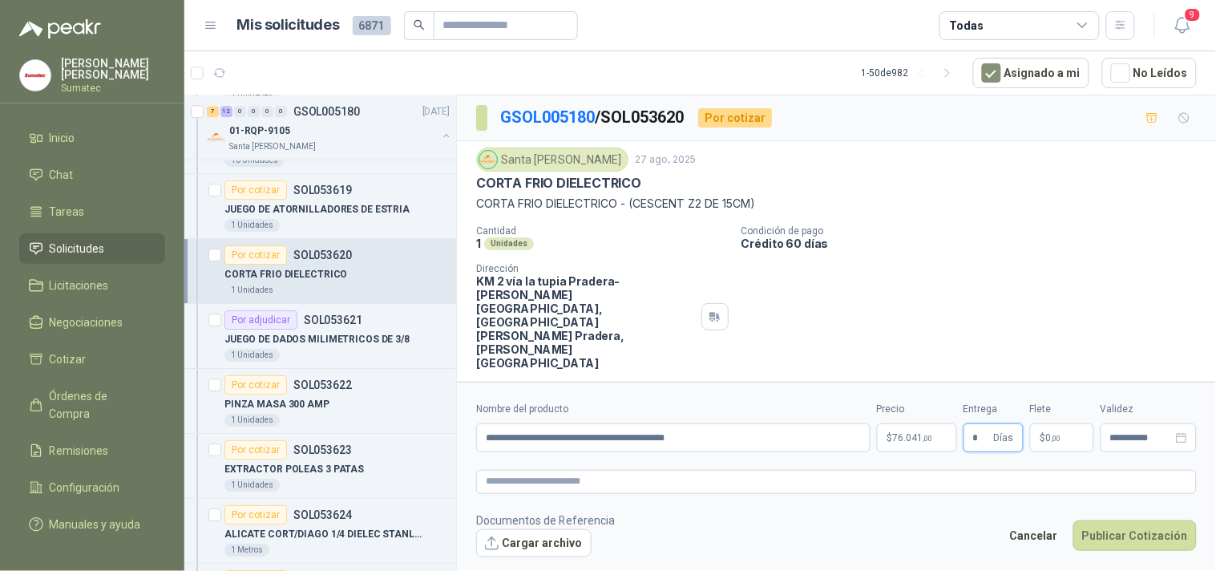
type input "*"
click at [1067, 427] on p "$ 0 ,00" at bounding box center [1062, 437] width 64 height 29
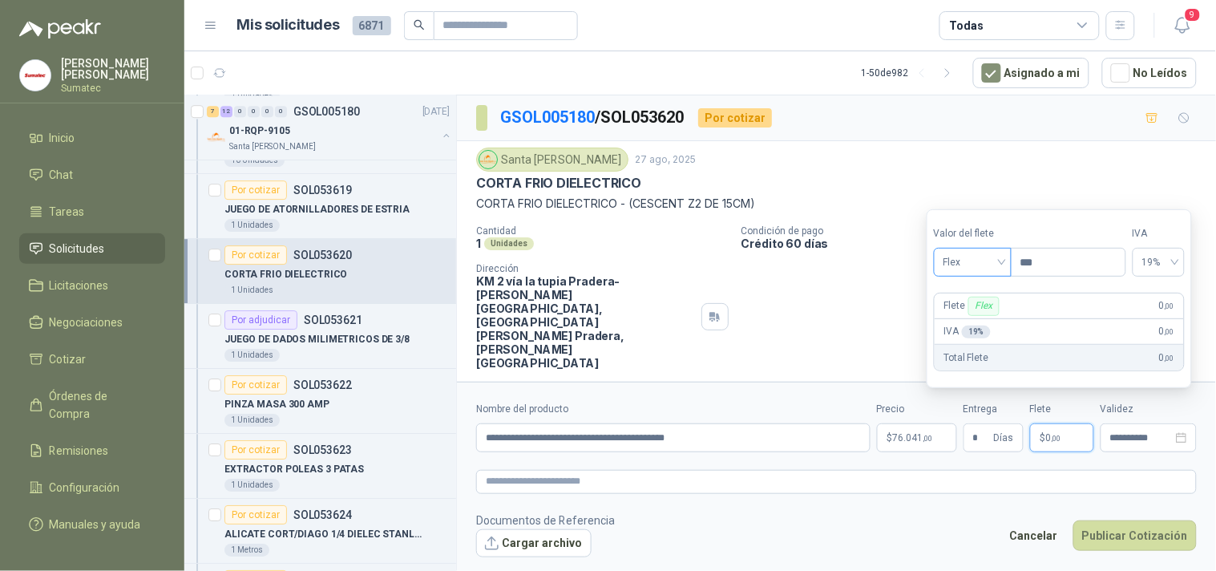
click at [975, 262] on span "Flex" at bounding box center [973, 262] width 59 height 24
click at [970, 324] on div "Incluido" at bounding box center [974, 322] width 55 height 18
click at [1117, 530] on button "Publicar Cotización" at bounding box center [1135, 535] width 123 height 30
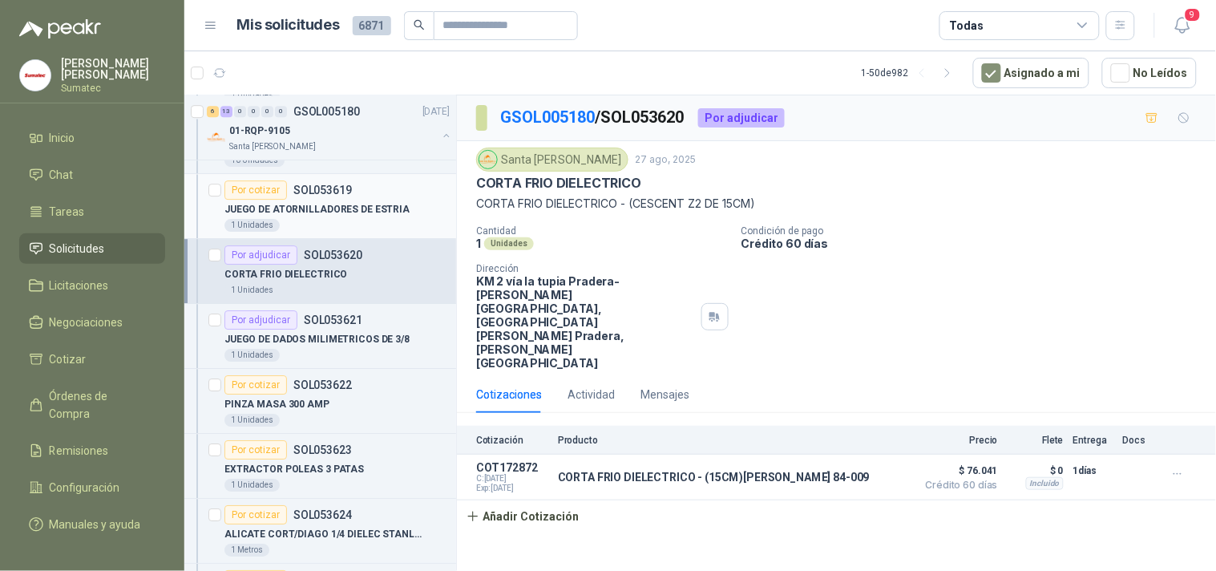
click at [373, 217] on p "JUEGO DE ATORNILLADORES DE ESTRIA" at bounding box center [317, 209] width 185 height 15
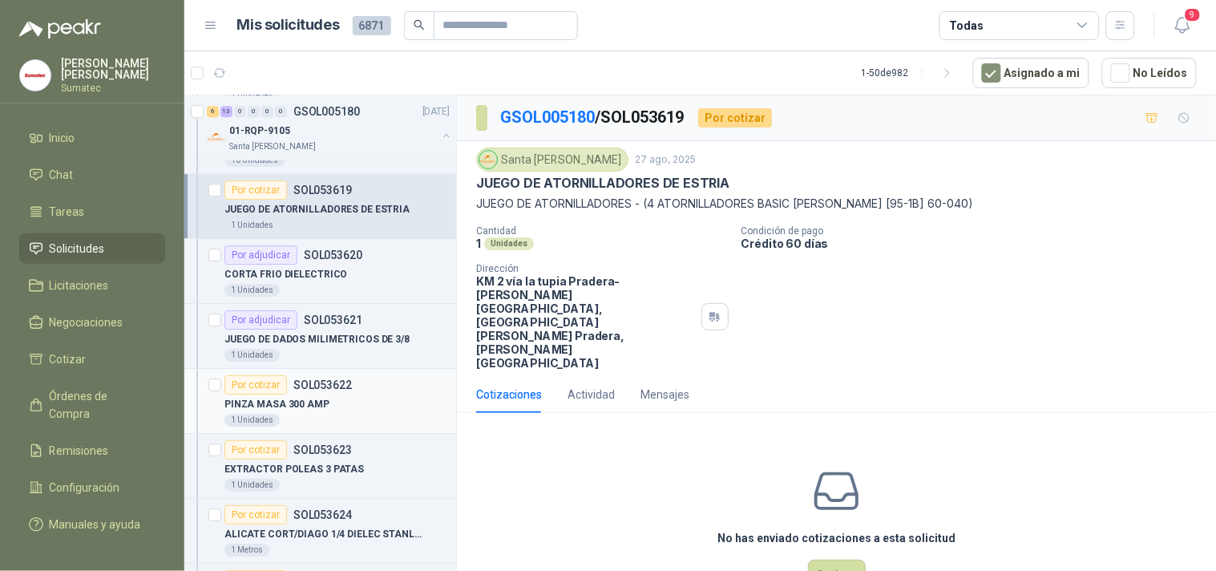
click at [300, 414] on div "PINZA MASA 300 AMP" at bounding box center [337, 404] width 225 height 19
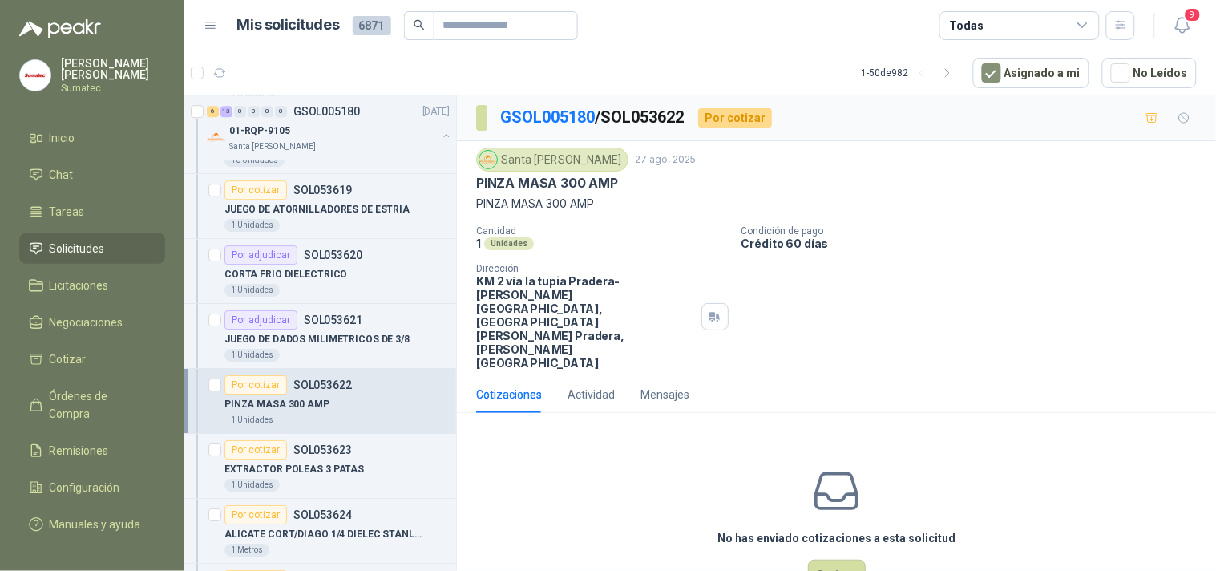
click at [570, 202] on p "PINZA MASA 300 AMP" at bounding box center [836, 204] width 721 height 18
click at [824, 560] on button "Cotizar" at bounding box center [837, 575] width 58 height 30
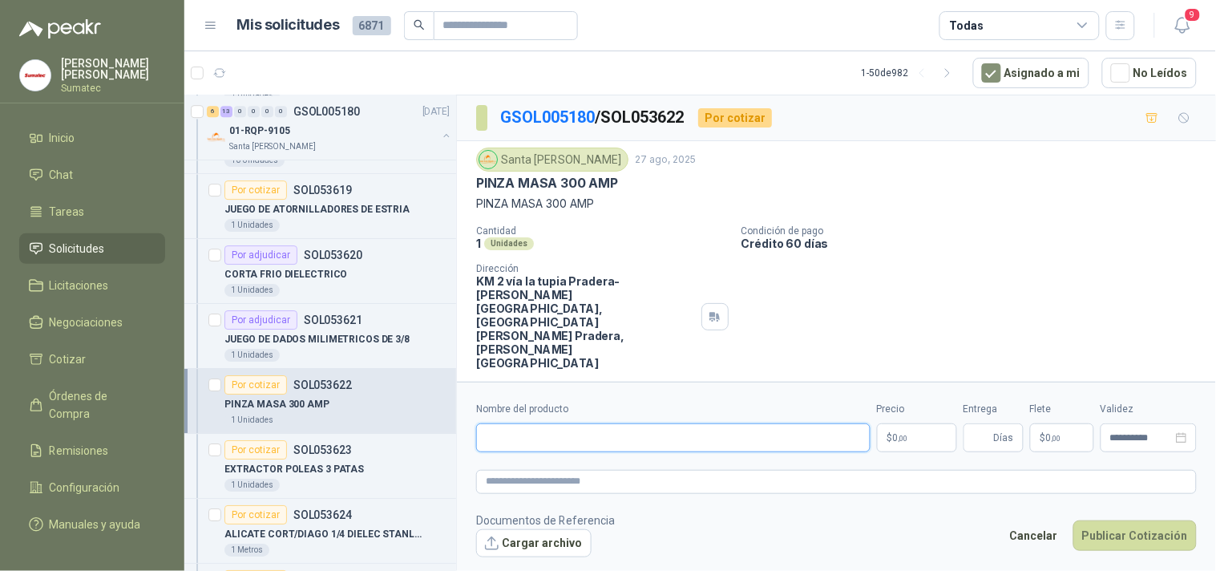
click at [690, 429] on input "Nombre del producto" at bounding box center [673, 437] width 395 height 29
paste input "**********"
type input "**********"
click at [891, 433] on p "$ 0 ,00" at bounding box center [917, 437] width 80 height 29
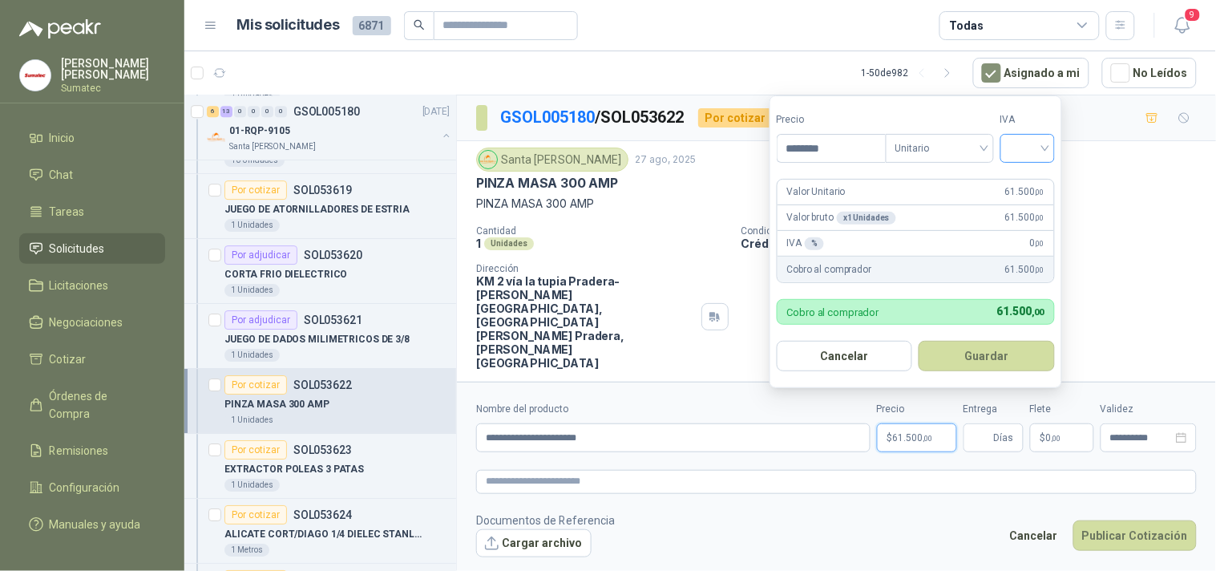
type input "********"
click at [1016, 150] on input "search" at bounding box center [1027, 147] width 35 height 24
click at [1019, 178] on div "19%" at bounding box center [1032, 181] width 30 height 18
click at [1023, 356] on button "Guardar" at bounding box center [990, 356] width 138 height 30
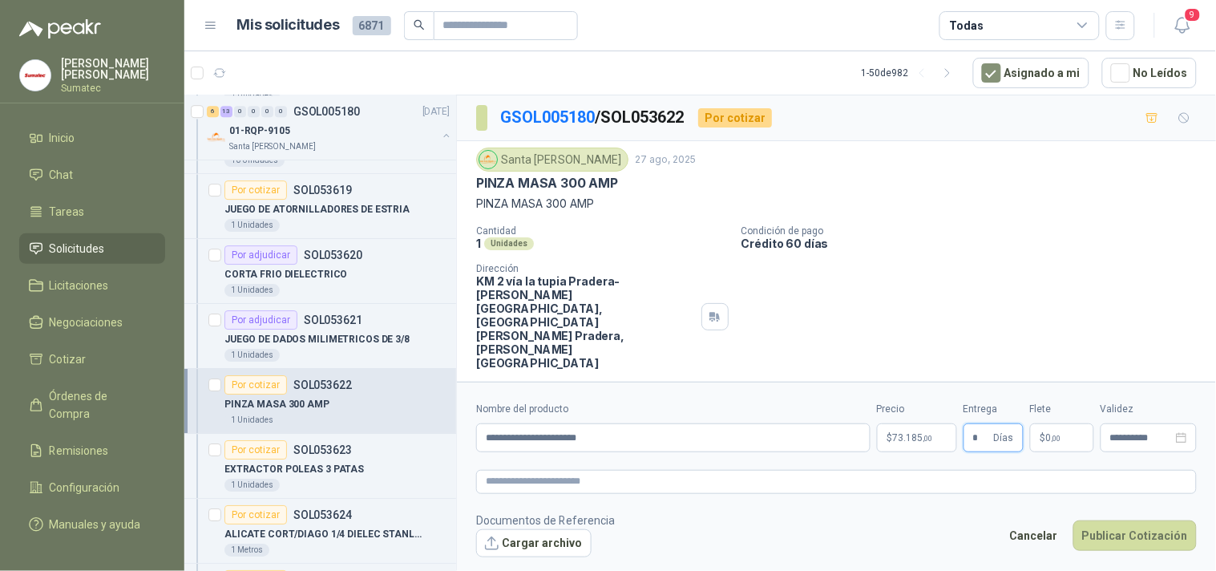
type input "*"
click at [1055, 434] on span ",00" at bounding box center [1057, 438] width 10 height 9
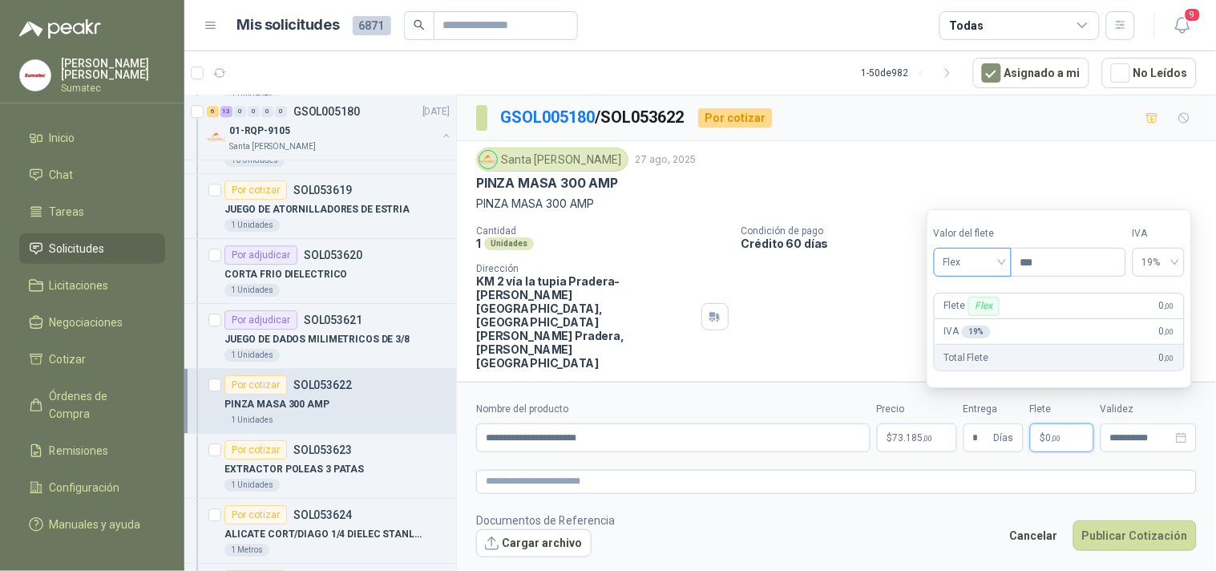
click at [974, 254] on span "Flex" at bounding box center [973, 262] width 59 height 24
click at [972, 321] on div "Incluido" at bounding box center [974, 322] width 55 height 18
click at [1135, 524] on button "Publicar Cotización" at bounding box center [1135, 535] width 123 height 30
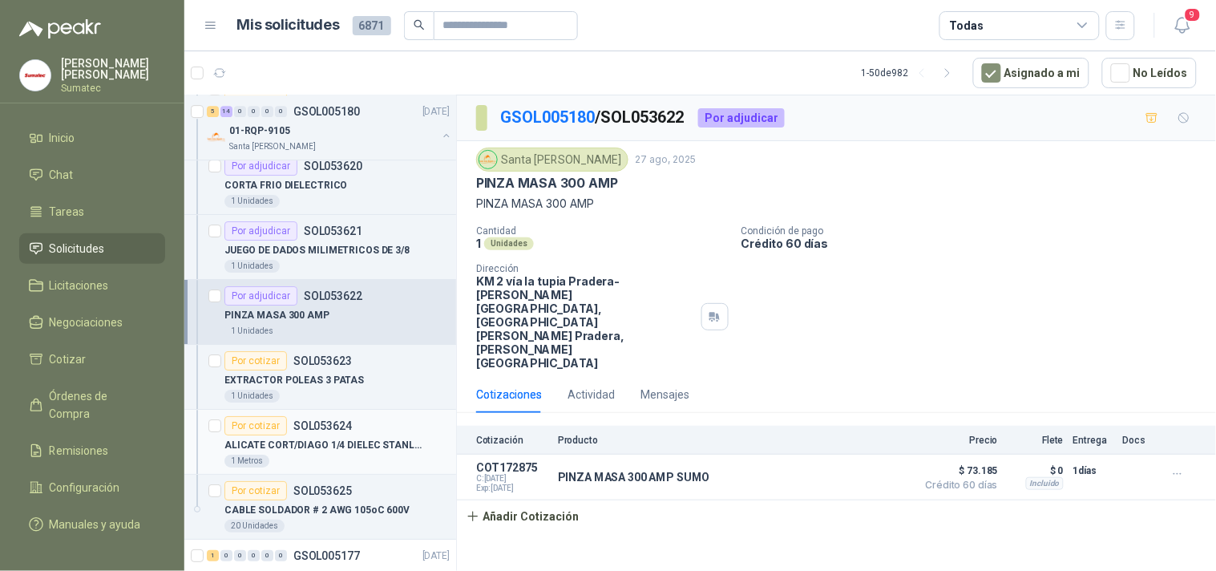
scroll to position [12393, 0]
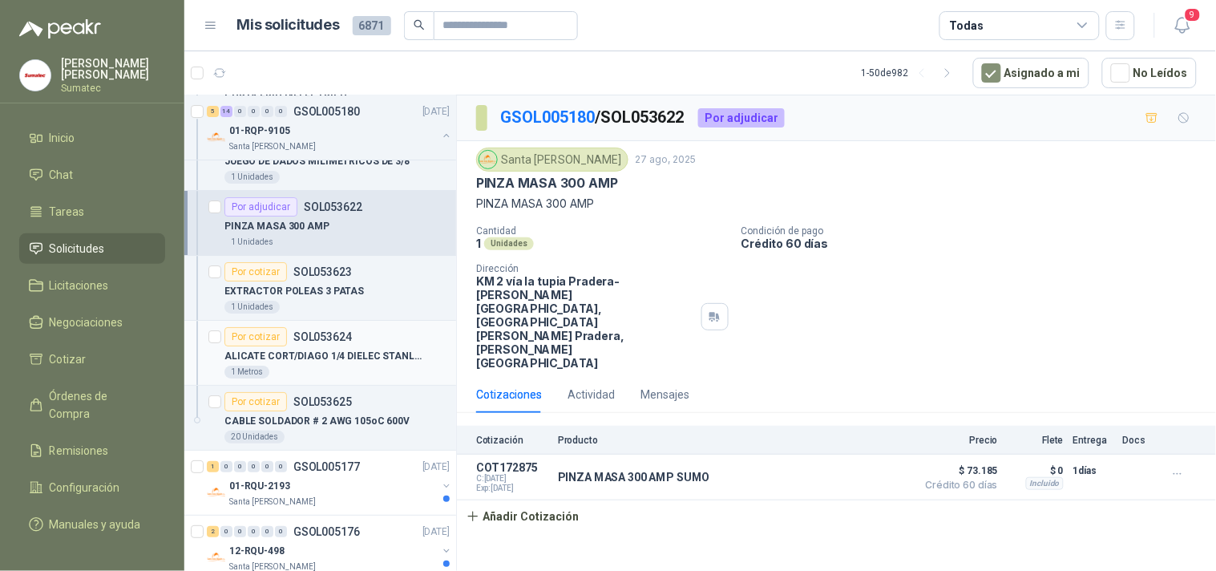
click at [369, 375] on div "1 Metros" at bounding box center [337, 372] width 225 height 13
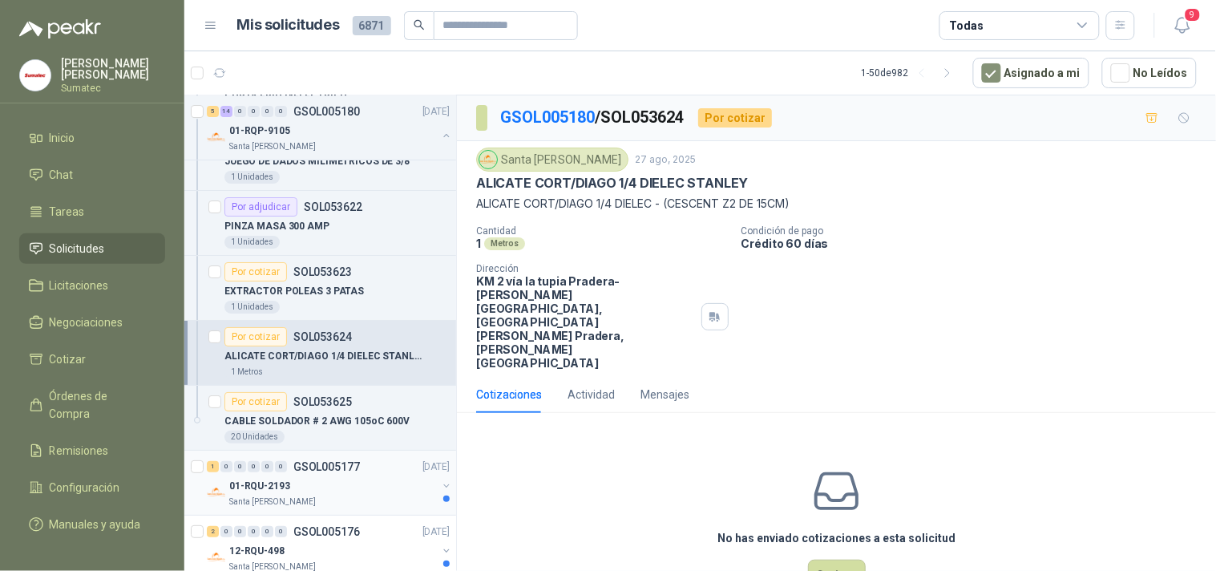
scroll to position [12571, 0]
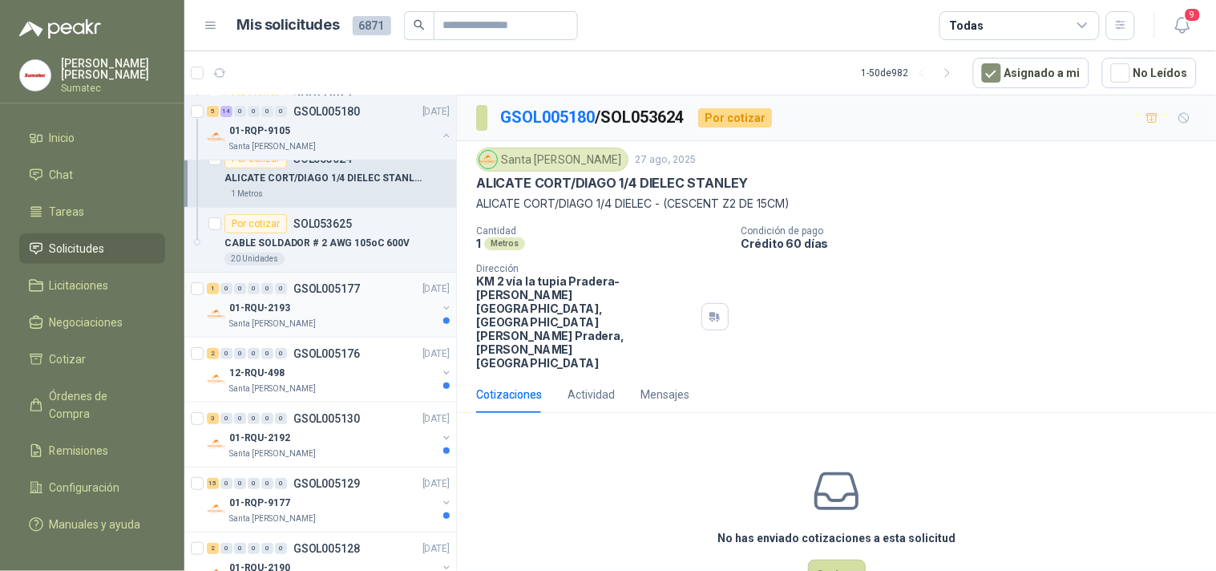
click at [355, 329] on div "Santa [PERSON_NAME]" at bounding box center [333, 324] width 208 height 13
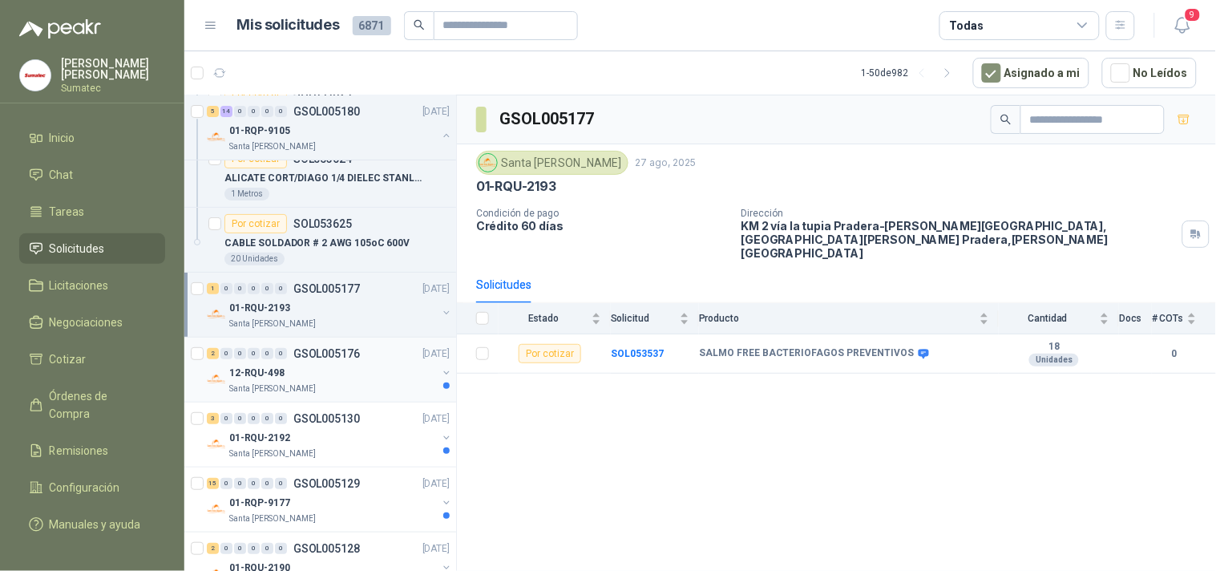
click at [331, 383] on div "12-RQU-498" at bounding box center [333, 372] width 208 height 19
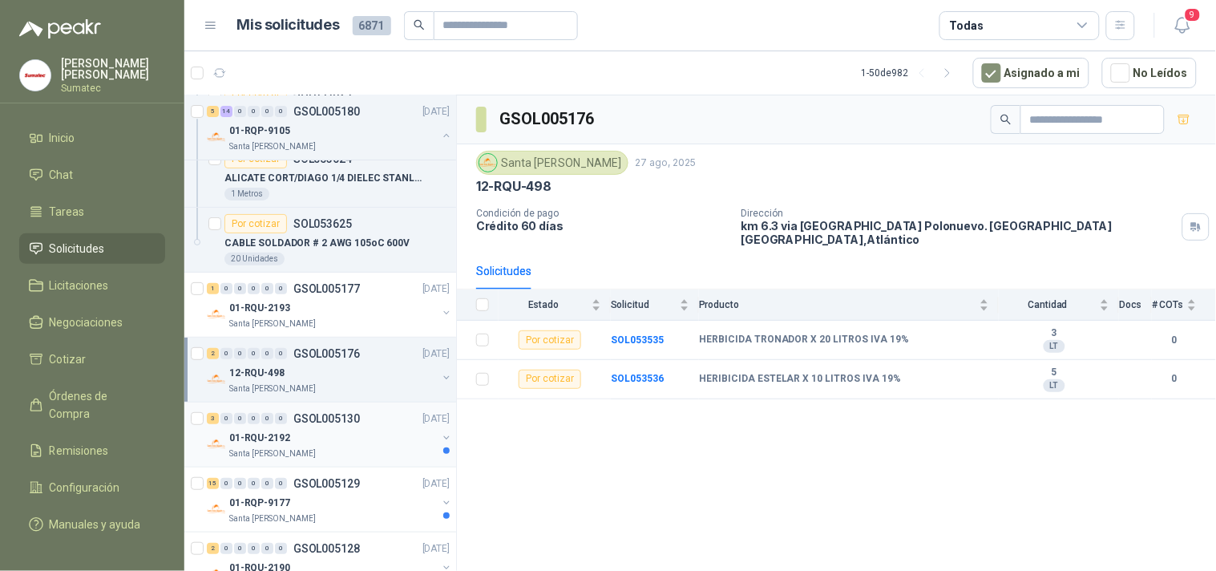
click at [326, 447] on div "01-RQU-2192" at bounding box center [333, 437] width 208 height 19
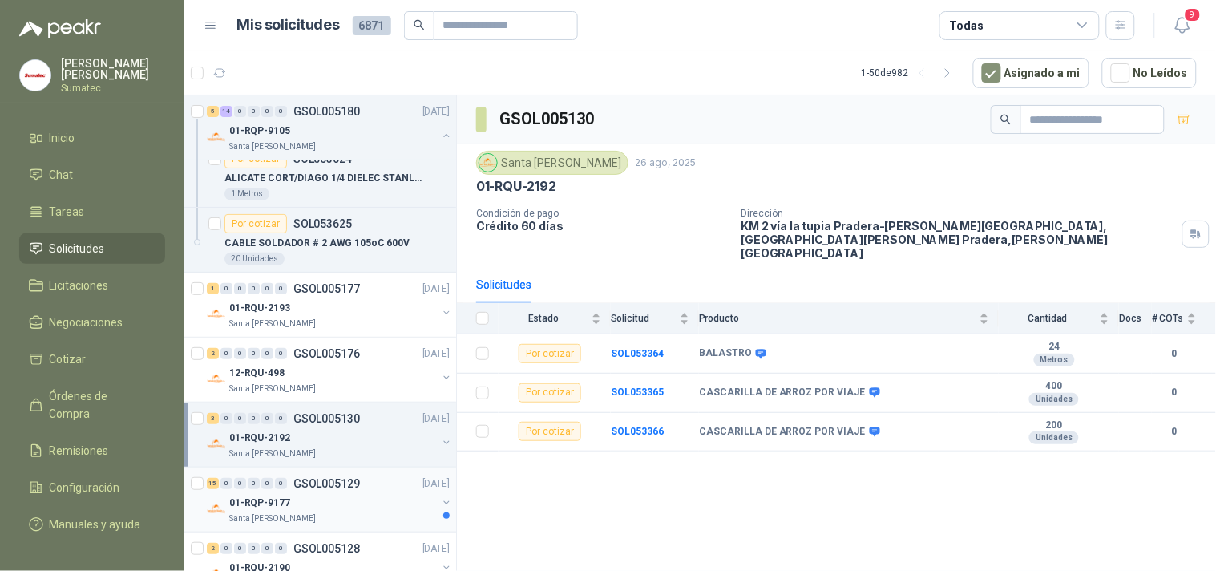
click at [319, 493] on div "15 0 0 0 0 0 GSOL005129 26/08/25" at bounding box center [330, 483] width 246 height 19
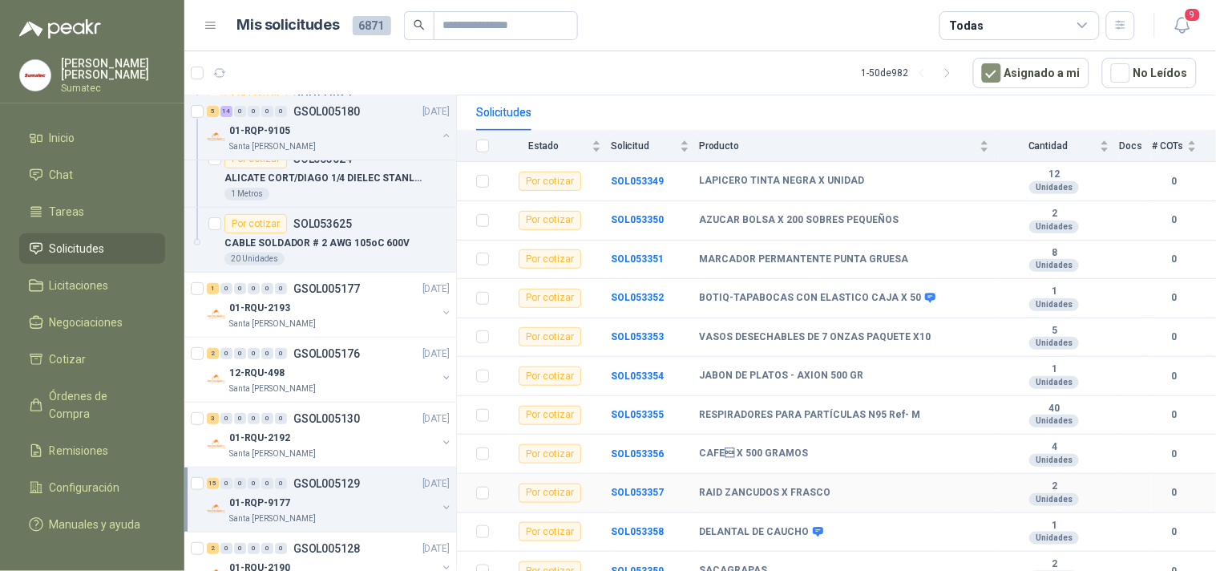
scroll to position [267, 0]
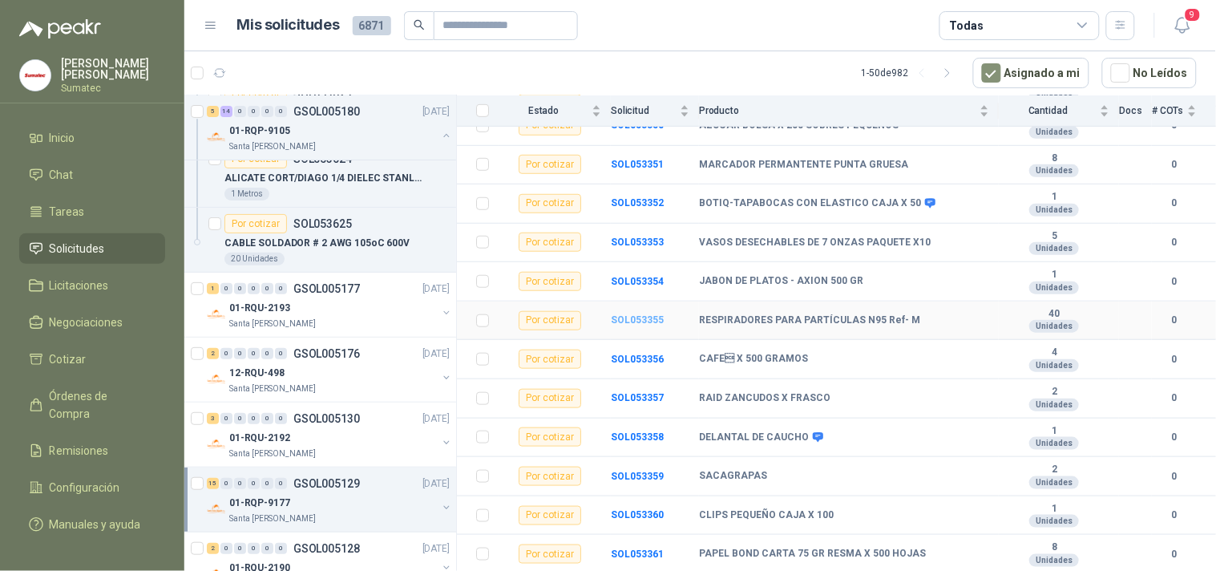
click at [643, 314] on b "SOL053355" at bounding box center [637, 319] width 53 height 11
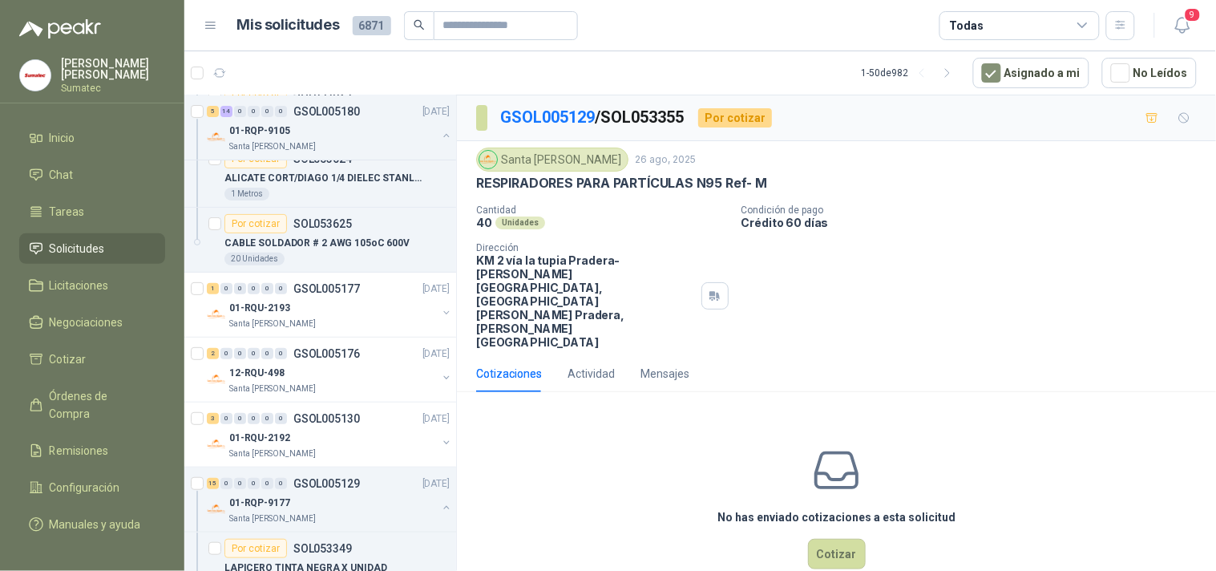
click at [683, 182] on p "RESPIRADORES PARA PARTÍCULAS N95 Ref- M" at bounding box center [621, 183] width 291 height 17
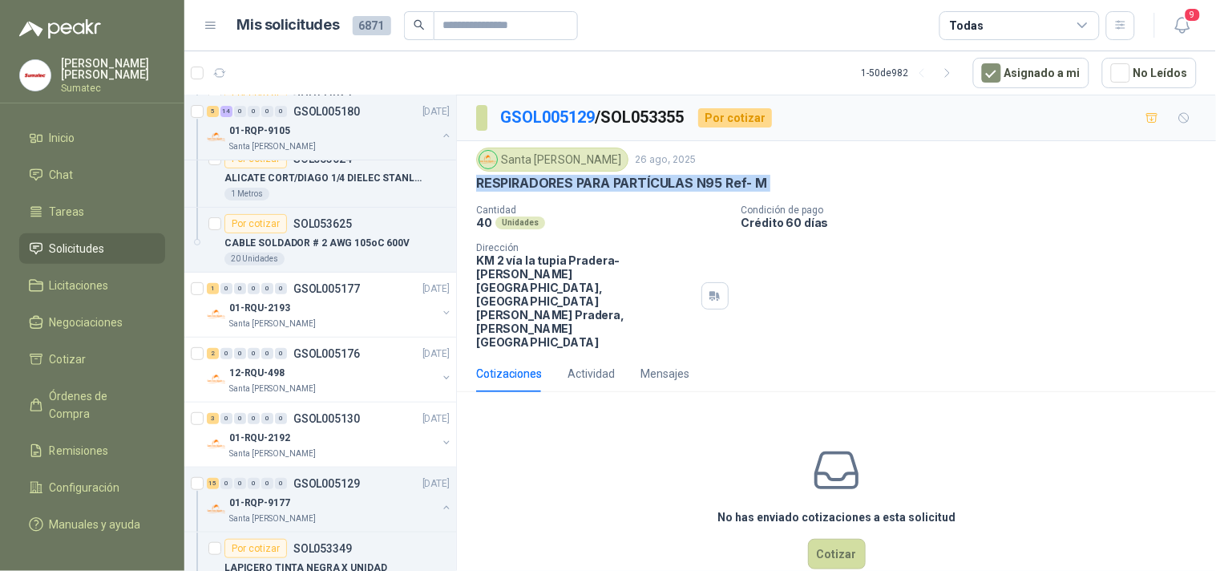
click at [683, 182] on p "RESPIRADORES PARA PARTÍCULAS N95 Ref- M" at bounding box center [621, 183] width 291 height 17
click at [822, 539] on button "Cotizar" at bounding box center [837, 554] width 58 height 30
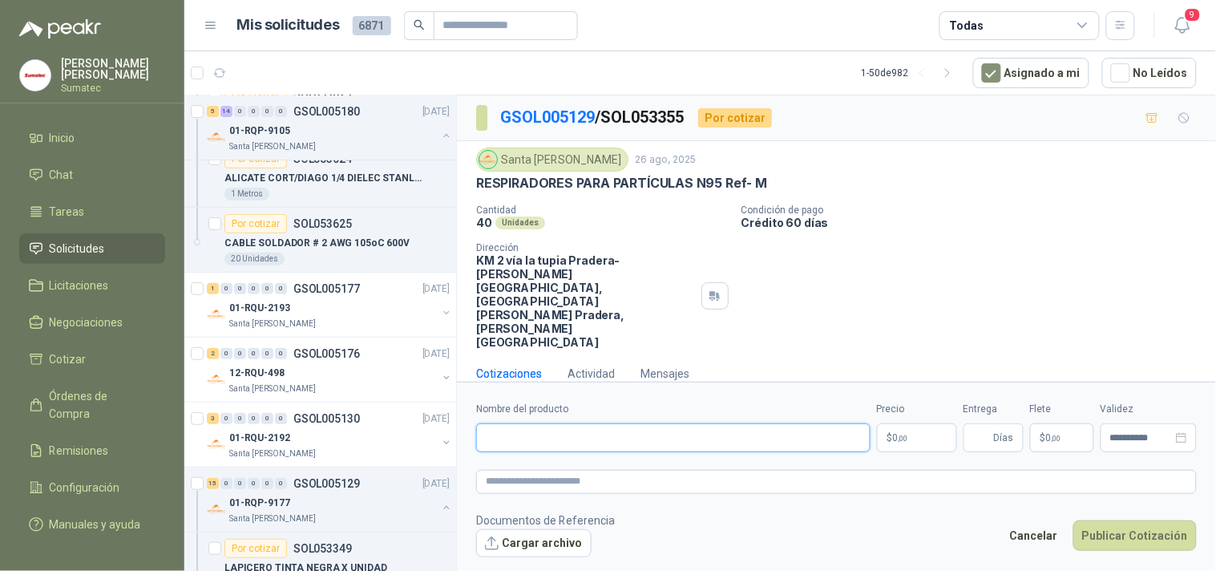
click at [702, 423] on input "Nombre del producto" at bounding box center [673, 437] width 395 height 29
paste input "**********"
type input "**********"
click at [892, 423] on p "$ 0 ,00" at bounding box center [917, 437] width 80 height 29
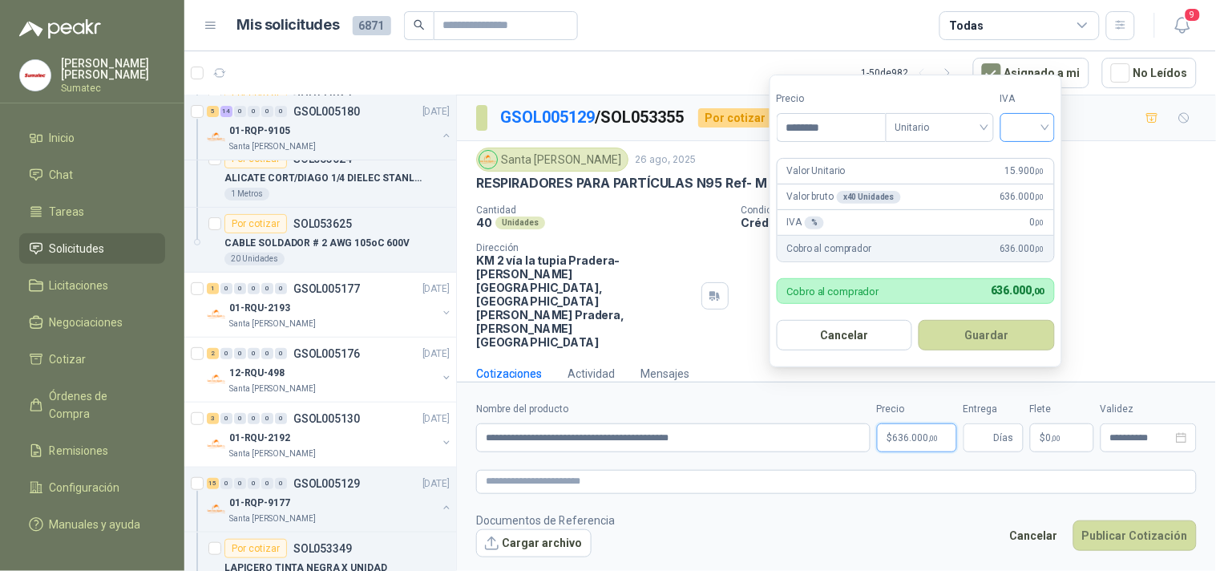
type input "********"
click at [1042, 120] on input "search" at bounding box center [1027, 126] width 35 height 24
click at [1029, 164] on div "19%" at bounding box center [1032, 161] width 30 height 18
click at [1006, 346] on button "Guardar" at bounding box center [990, 335] width 138 height 30
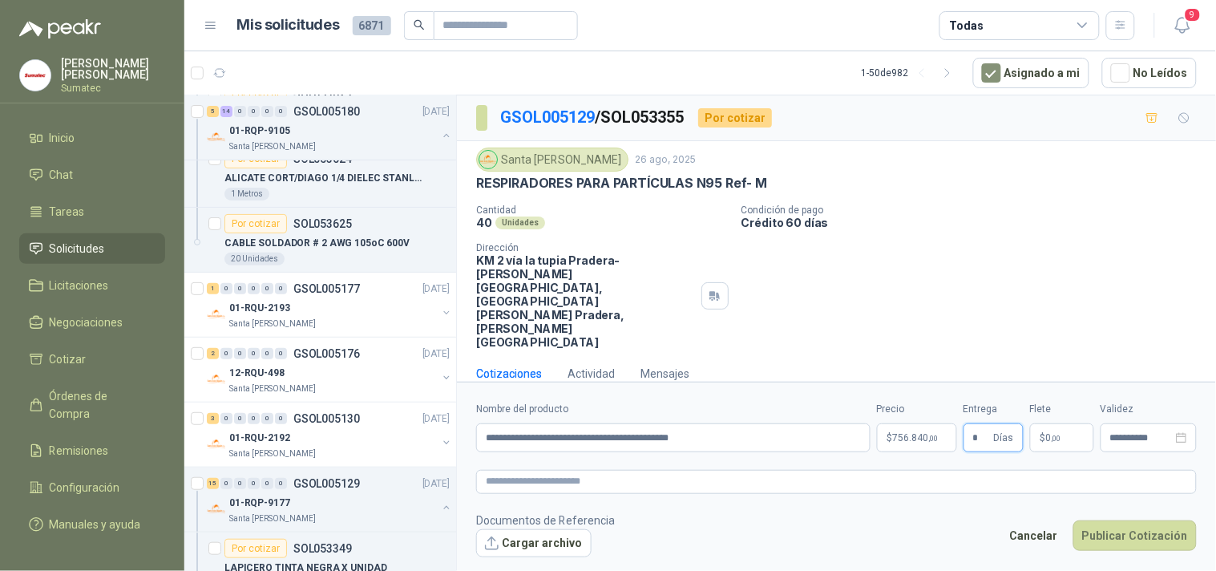
type input "*"
click at [1055, 434] on span ",00" at bounding box center [1057, 438] width 10 height 9
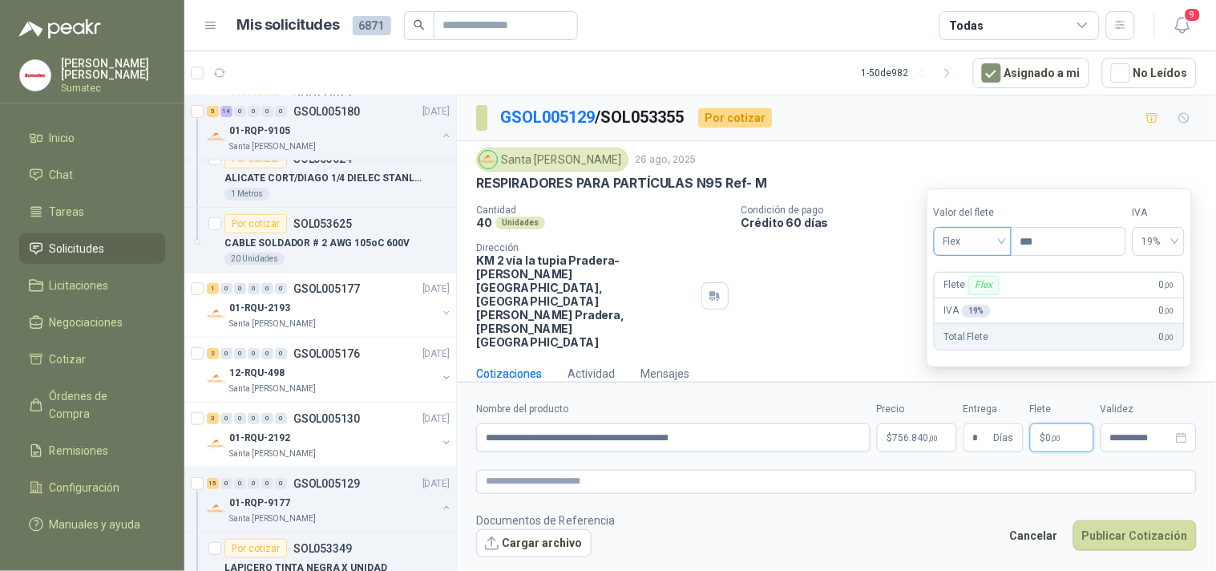
click at [962, 245] on span "Flex" at bounding box center [973, 241] width 59 height 24
click at [973, 300] on div "Incluido" at bounding box center [974, 301] width 55 height 18
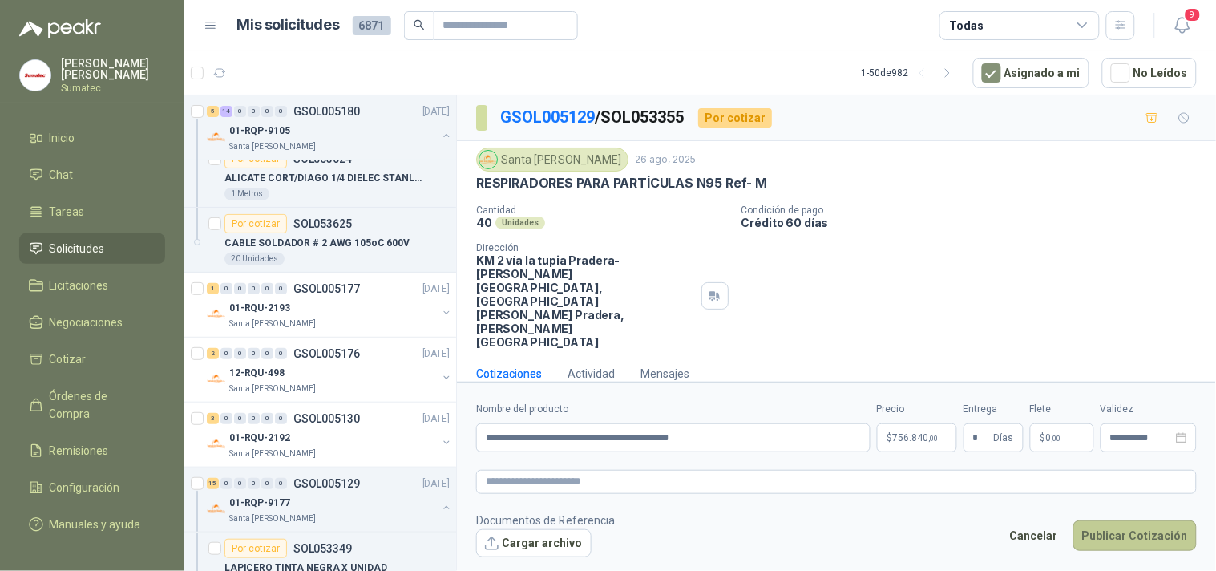
click at [1115, 520] on button "Publicar Cotización" at bounding box center [1135, 535] width 123 height 30
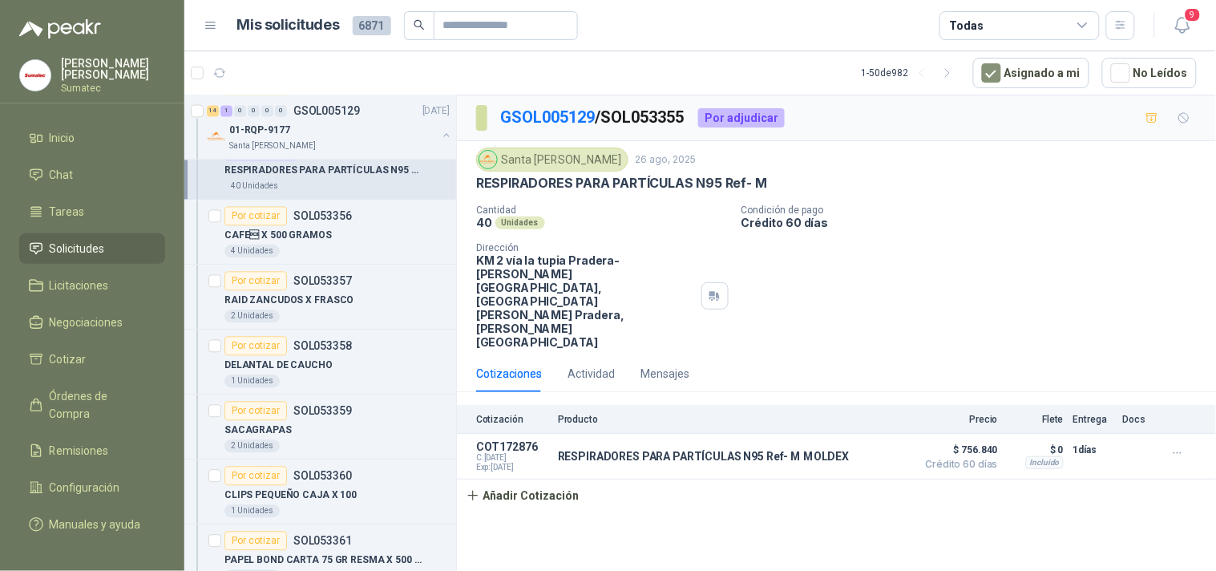
scroll to position [13373, 0]
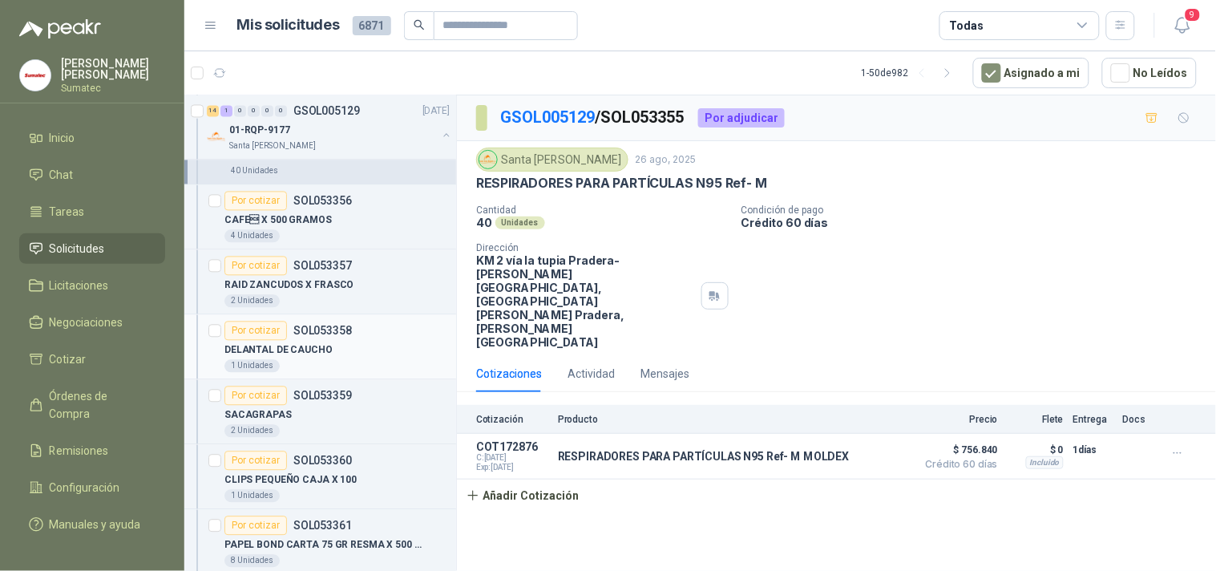
click at [373, 350] on div "DELANTAL DE CAUCHO" at bounding box center [337, 350] width 225 height 19
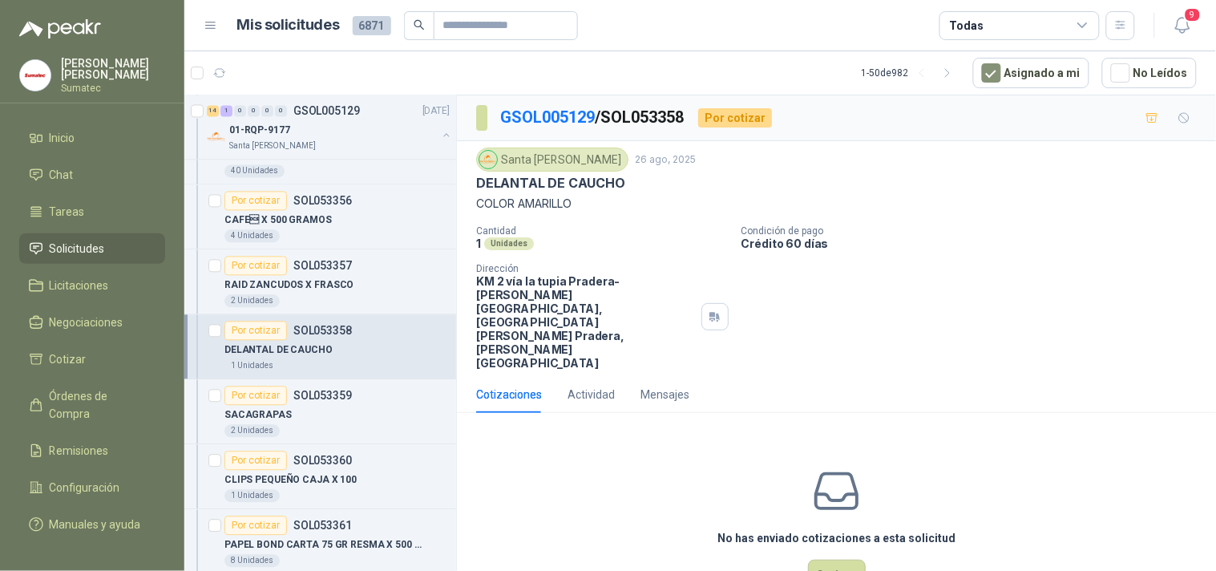
click at [531, 198] on p "COLOR AMARILLO" at bounding box center [836, 204] width 721 height 18
drag, startPoint x: 477, startPoint y: 179, endPoint x: 595, endPoint y: 197, distance: 119.3
click at [595, 197] on div "Santa Anita Napoles 26 ago, 2025 DELANTAL DE CAUCHO COLOR AMARILLO" at bounding box center [836, 180] width 721 height 65
click at [832, 560] on button "Cotizar" at bounding box center [837, 575] width 58 height 30
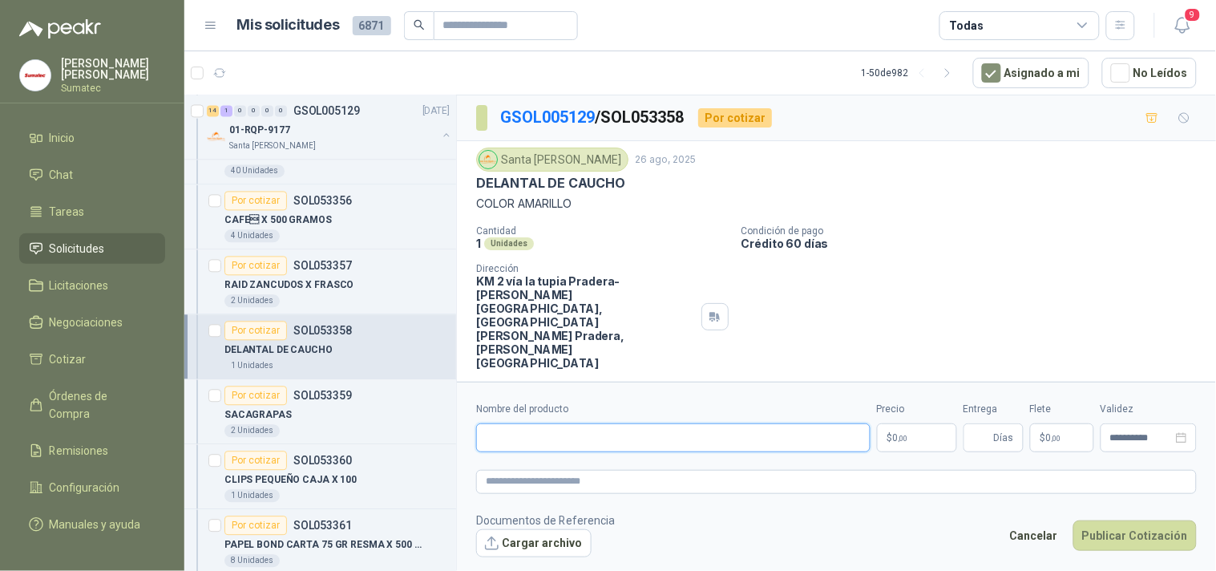
click at [634, 426] on input "Nombre del producto" at bounding box center [673, 437] width 395 height 29
paste input "**********"
type input "**********"
click at [911, 423] on p "$ 0 ,00" at bounding box center [917, 437] width 80 height 29
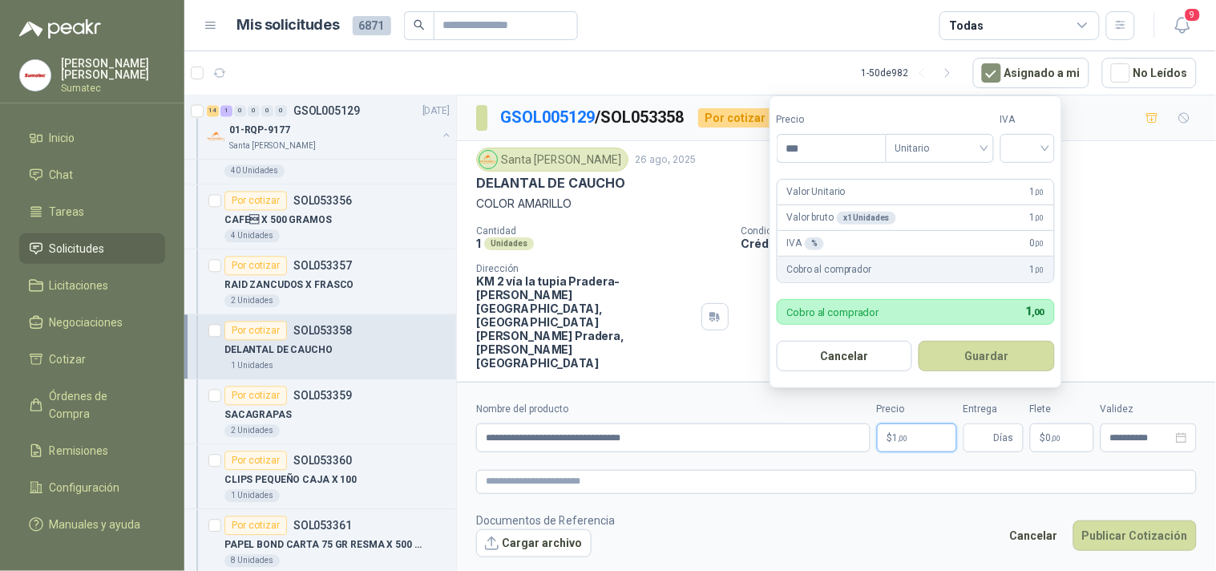
click at [919, 341] on button "Guardar" at bounding box center [987, 356] width 136 height 30
click at [814, 156] on input "***" at bounding box center [832, 148] width 108 height 27
click at [1055, 150] on div at bounding box center [1028, 148] width 55 height 29
type input "********"
click at [1034, 184] on div "19%" at bounding box center [1032, 181] width 30 height 18
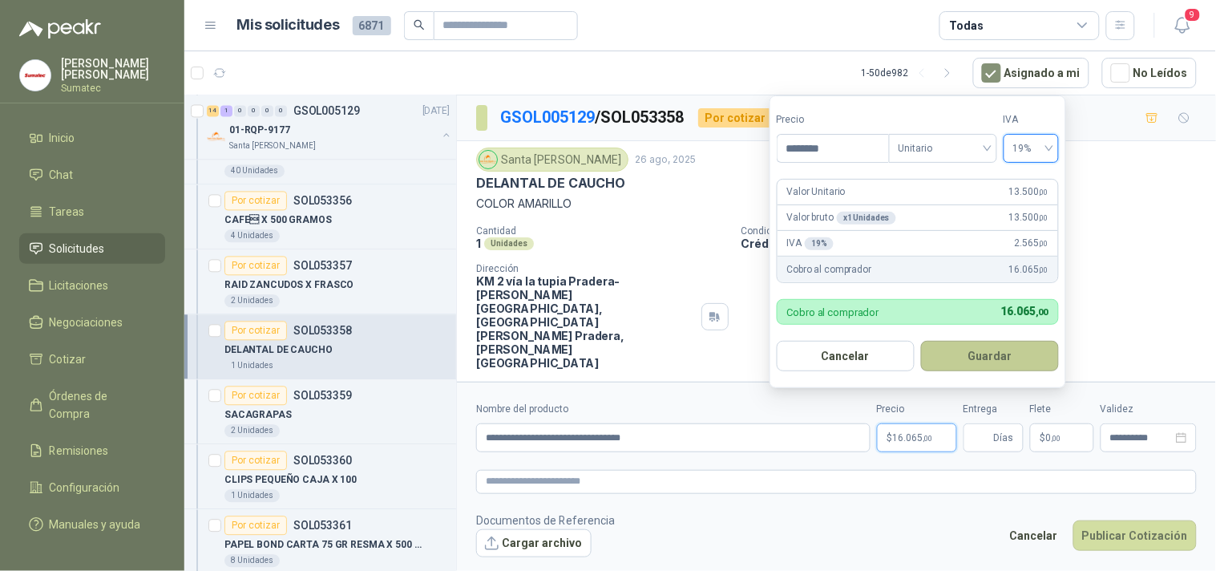
click at [1010, 359] on button "Guardar" at bounding box center [990, 356] width 138 height 30
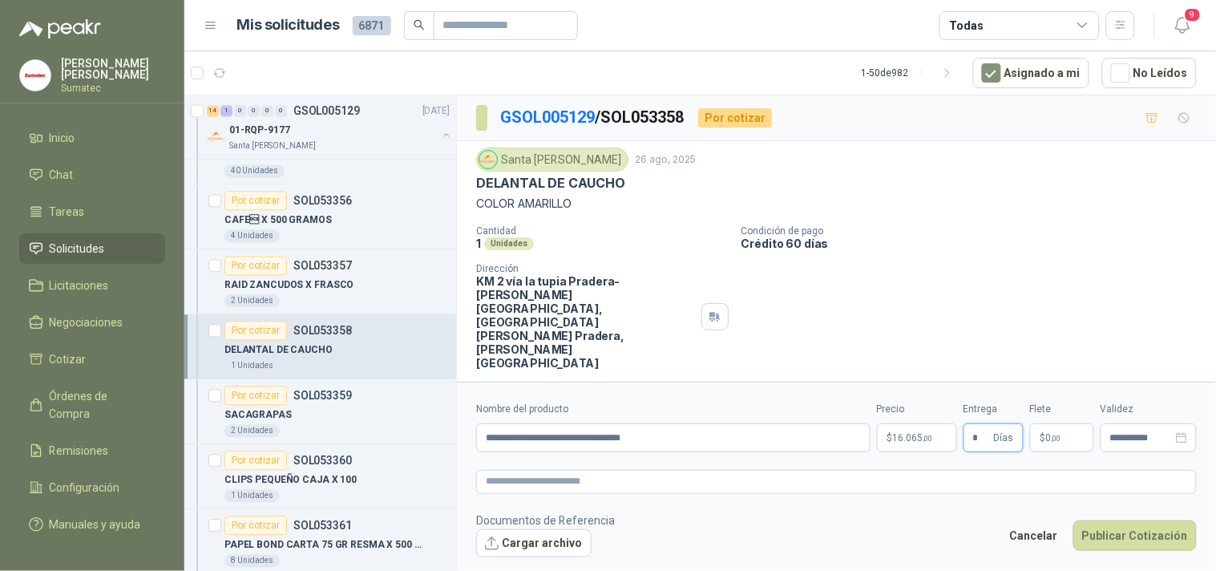
type input "*"
click at [1059, 434] on span ",00" at bounding box center [1057, 438] width 10 height 9
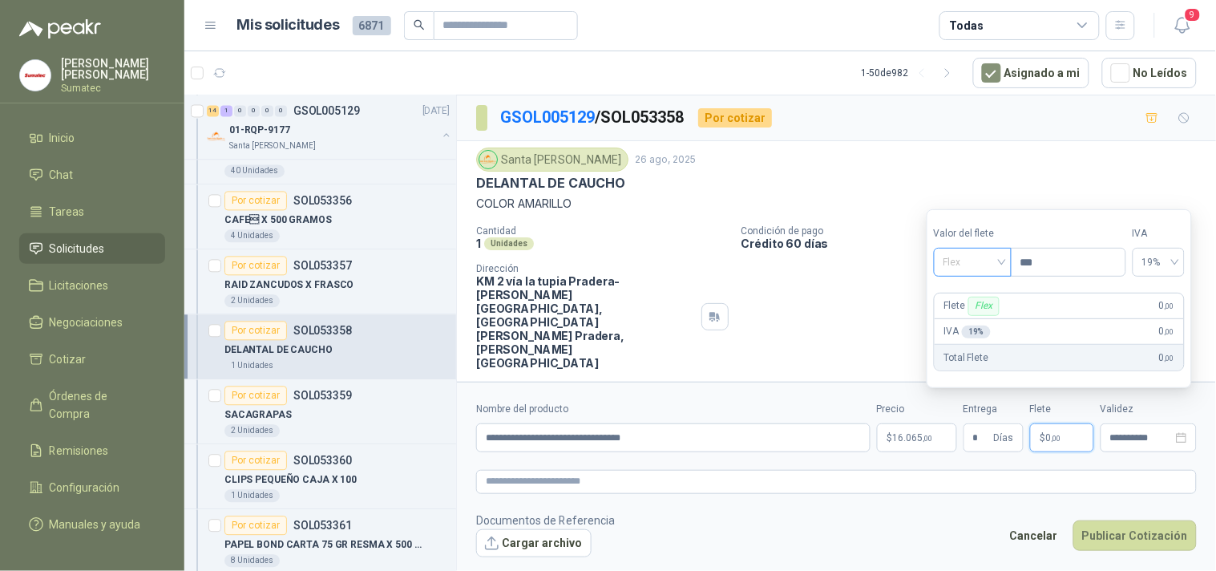
click at [983, 265] on span "Flex" at bounding box center [973, 262] width 59 height 24
click at [978, 315] on div "Incluido" at bounding box center [974, 322] width 55 height 18
click at [1112, 524] on button "Publicar Cotización" at bounding box center [1135, 535] width 123 height 30
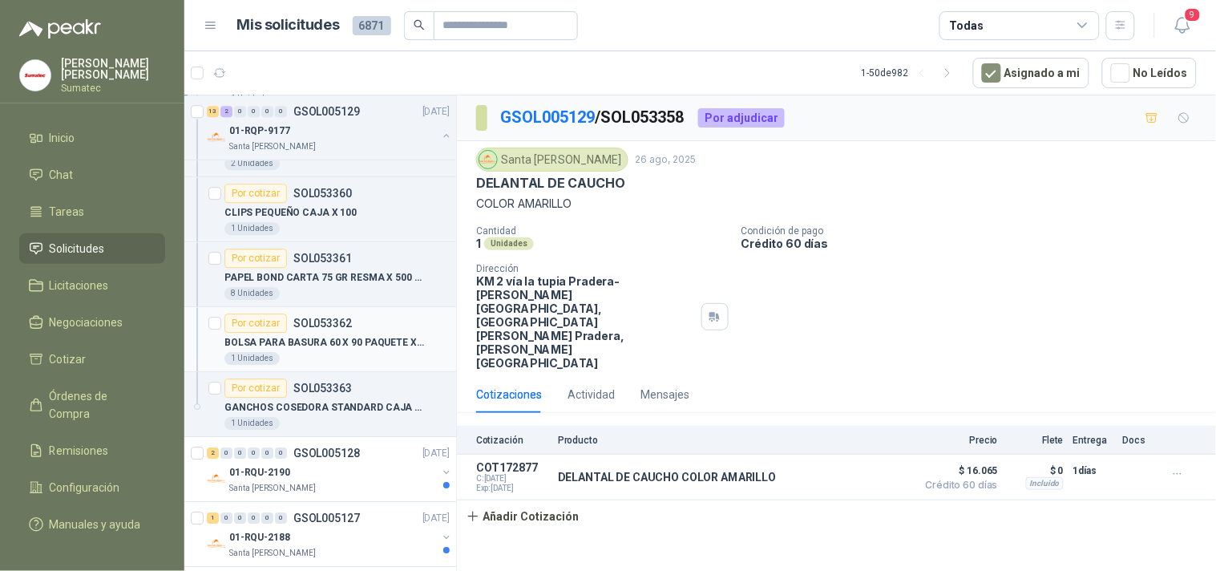
scroll to position [13729, 0]
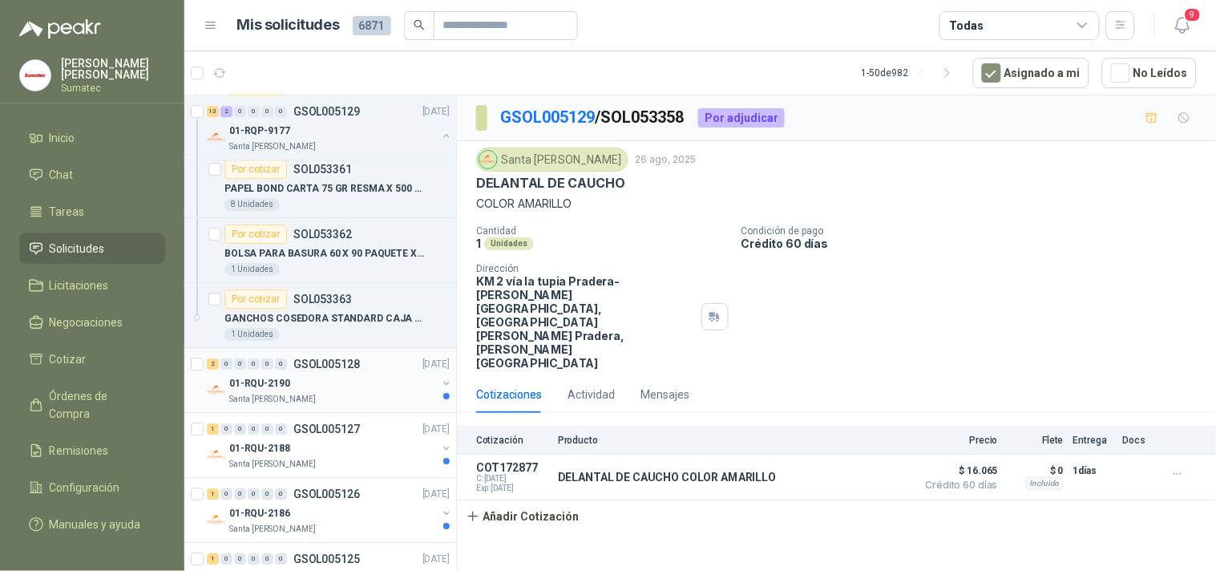
click at [305, 370] on p "GSOL005128" at bounding box center [326, 363] width 67 height 11
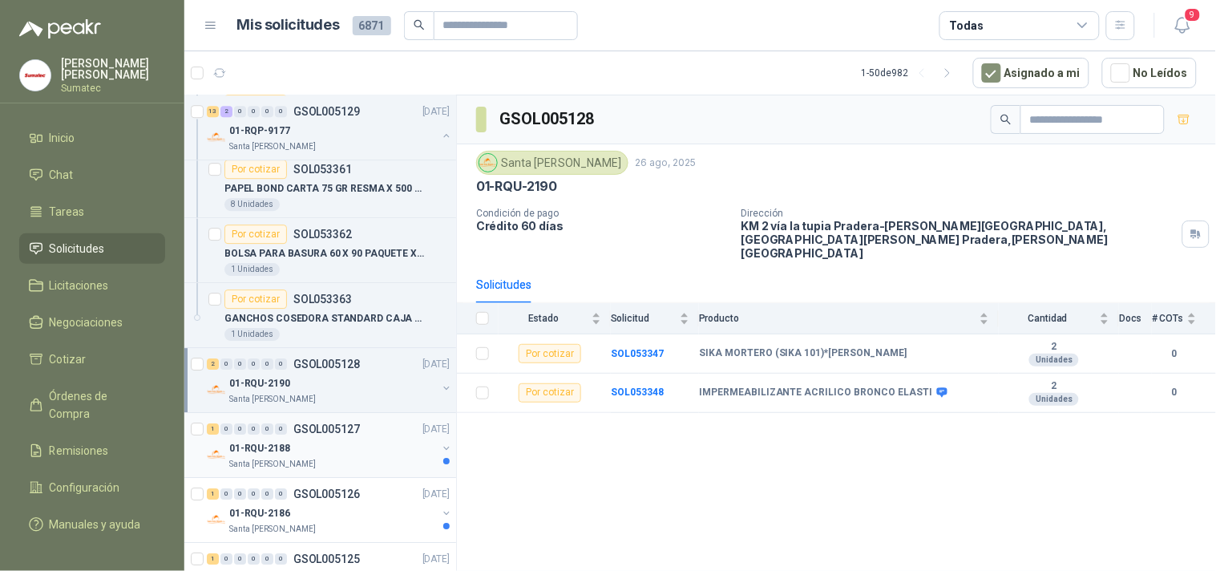
click at [310, 458] on div "01-RQU-2188" at bounding box center [333, 448] width 208 height 19
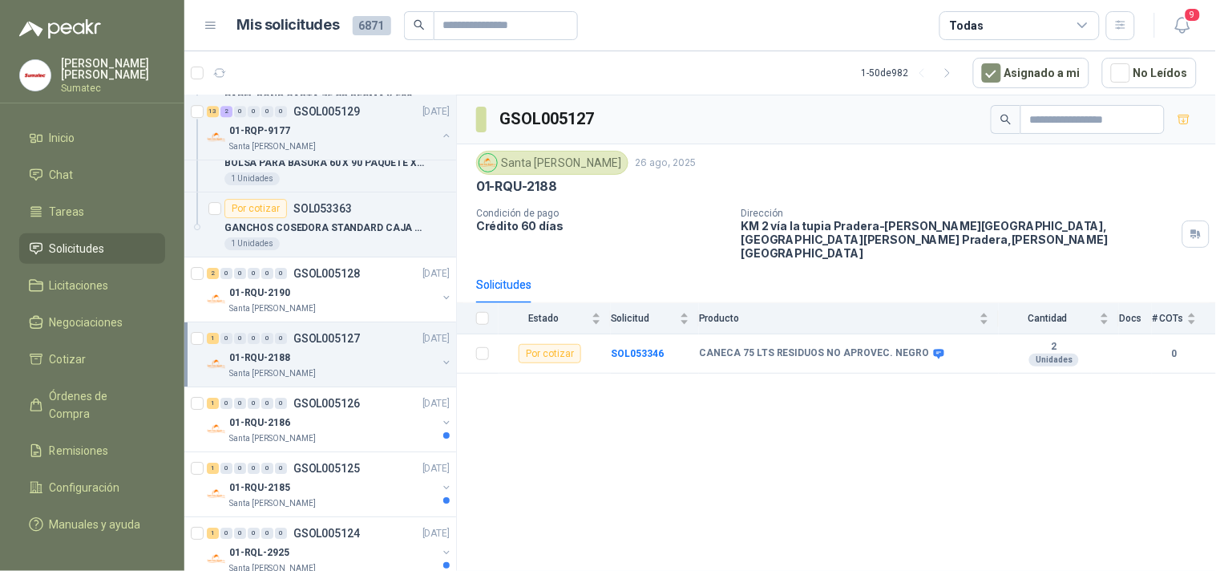
scroll to position [13907, 0]
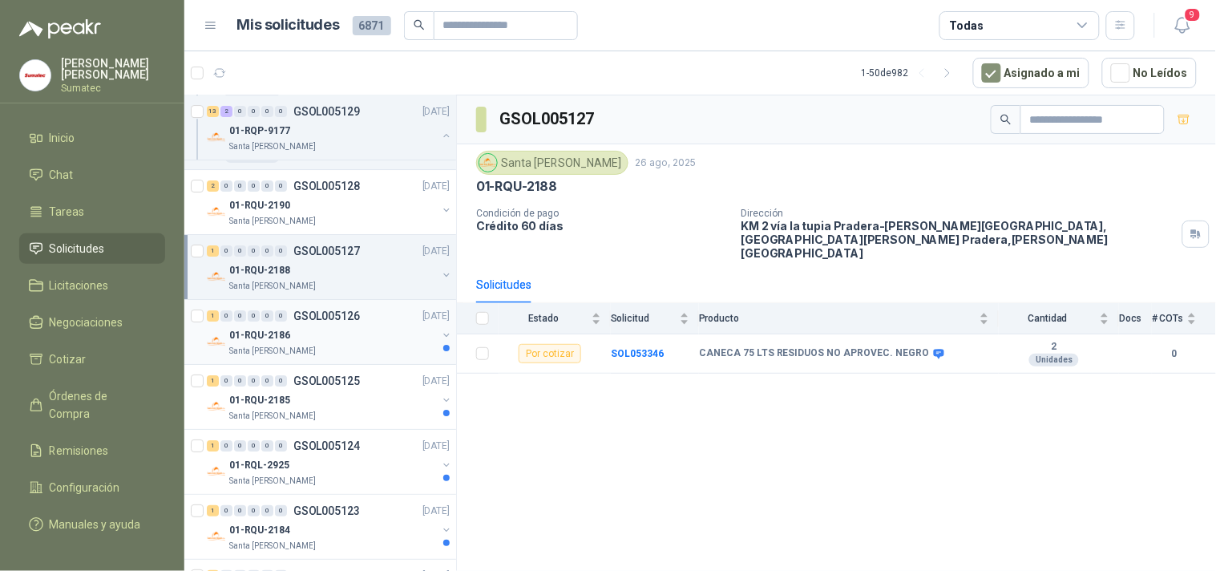
click at [314, 345] on div "01-RQU-2186" at bounding box center [333, 335] width 208 height 19
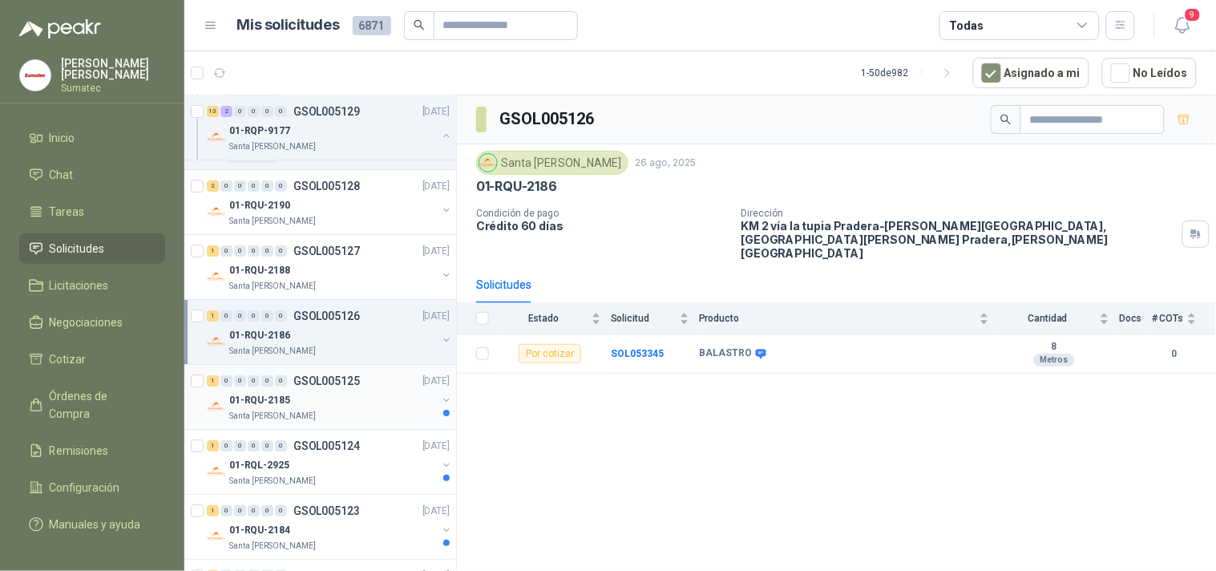
click at [311, 404] on div "01-RQU-2185" at bounding box center [333, 400] width 208 height 19
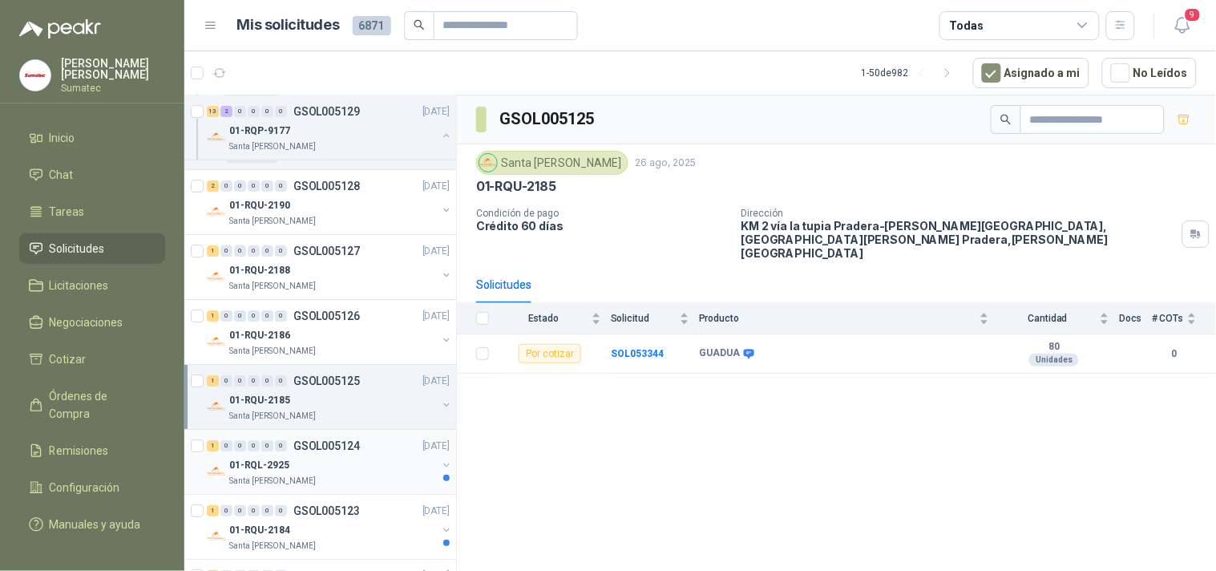
click at [318, 469] on div "01-RQL-2925" at bounding box center [333, 464] width 208 height 19
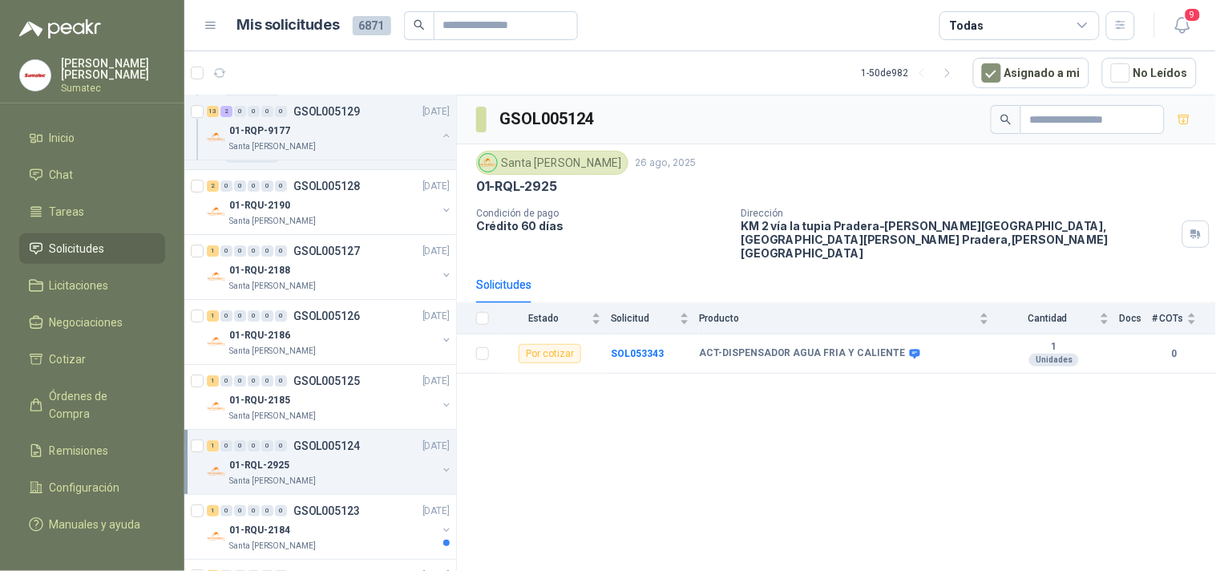
scroll to position [13996, 0]
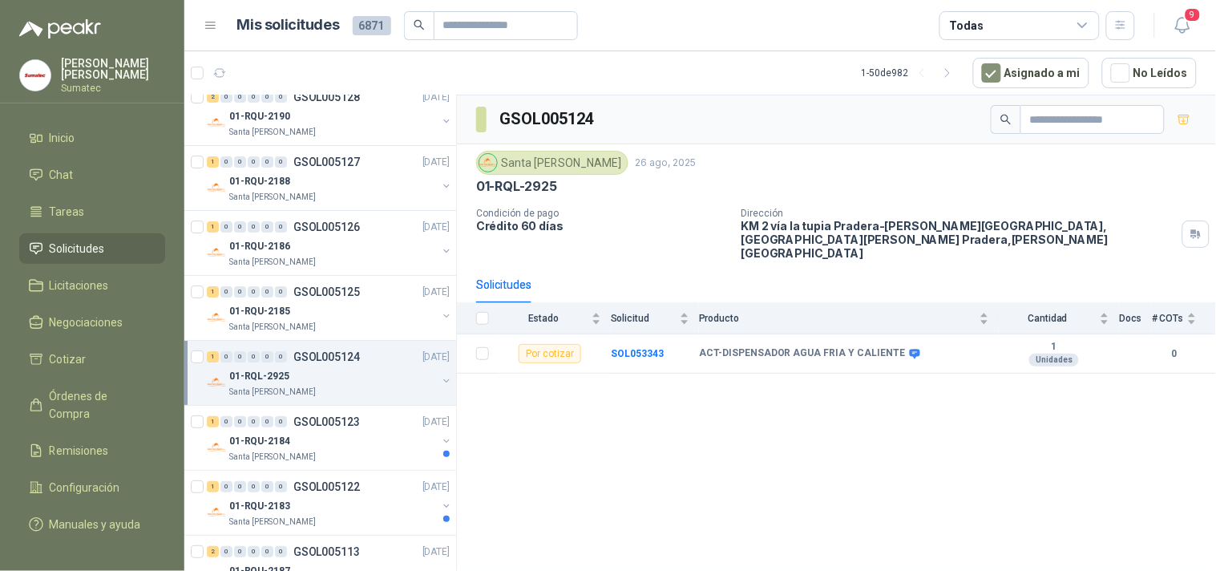
click at [318, 463] on div "Santa [PERSON_NAME]" at bounding box center [333, 457] width 208 height 13
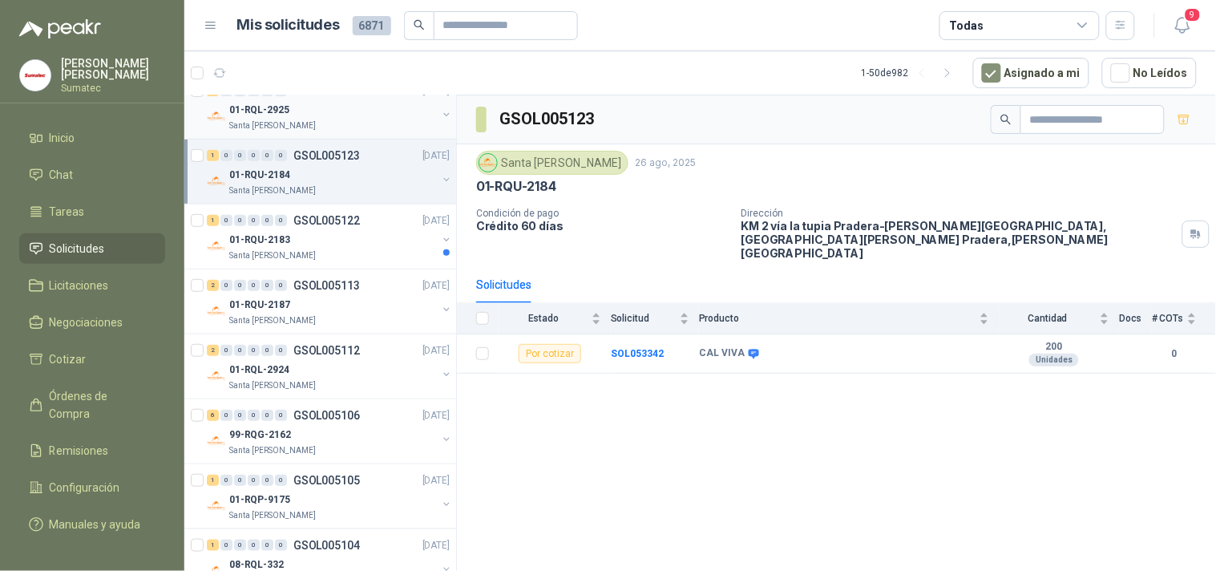
scroll to position [14263, 0]
click at [330, 249] on div "01-RQU-2183" at bounding box center [333, 238] width 208 height 19
